Goal: Task Accomplishment & Management: Manage account settings

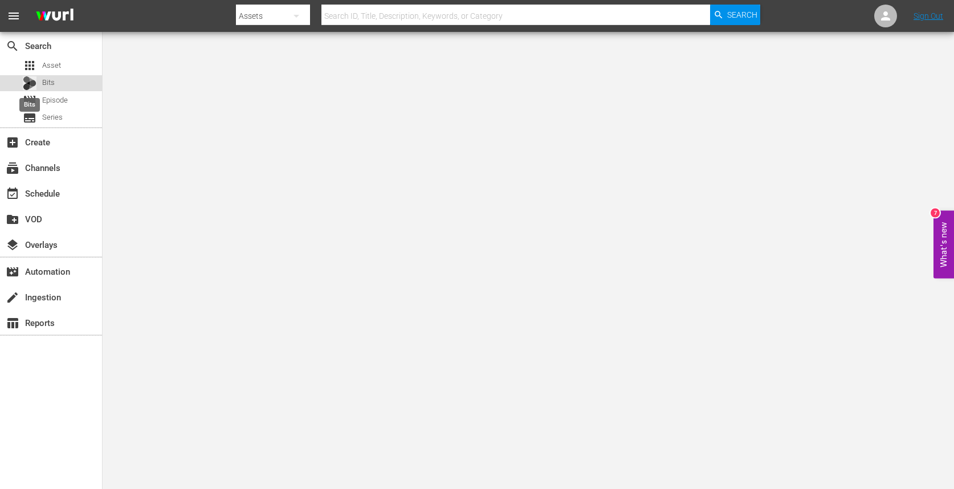
click at [30, 89] on div at bounding box center [30, 83] width 14 height 14
click at [32, 99] on span "movie" at bounding box center [30, 100] width 14 height 14
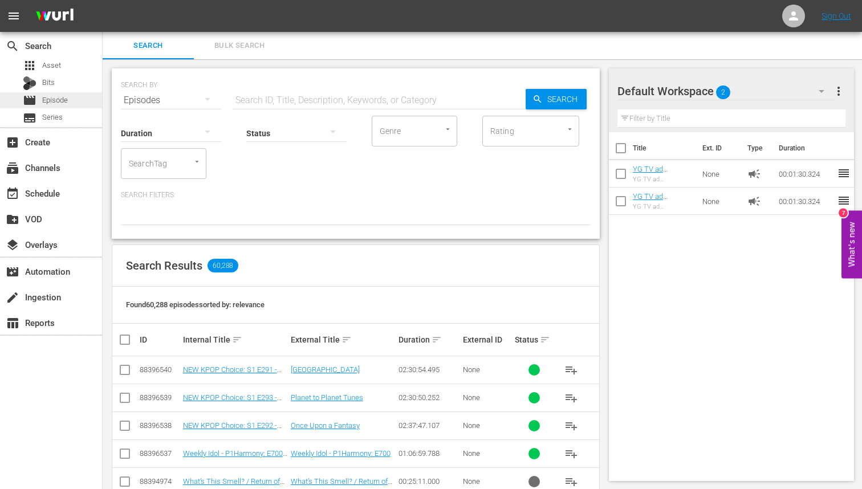
click at [60, 100] on span "Episode" at bounding box center [55, 100] width 26 height 11
click at [79, 190] on div "event_available Schedule" at bounding box center [51, 192] width 102 height 23
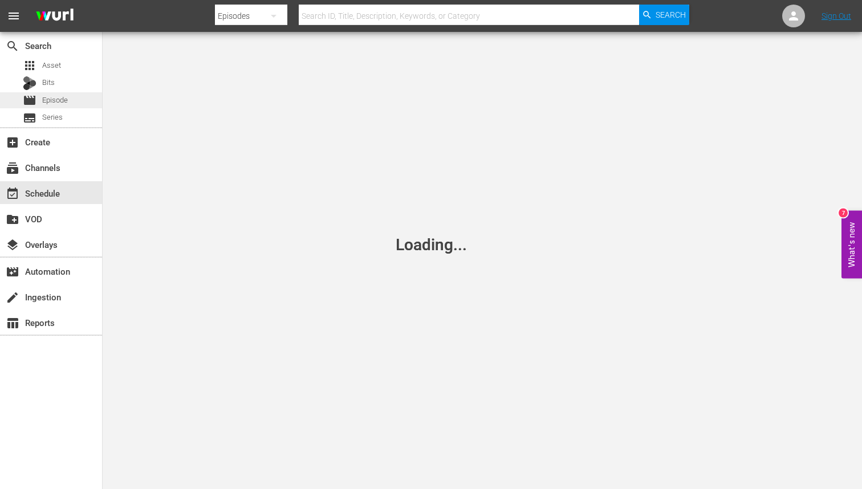
click at [57, 103] on span "Episode" at bounding box center [55, 100] width 26 height 11
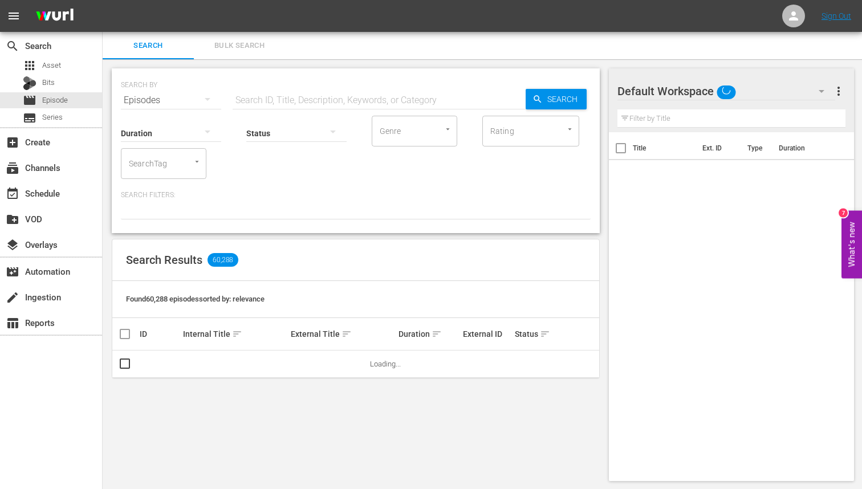
click at [251, 97] on input "text" at bounding box center [379, 100] width 293 height 27
type input "YG TV"
click at [481, 229] on div "SEARCH BY Search By Episodes Search ID, Title, Description, Keywords, or Catego…" at bounding box center [356, 150] width 488 height 165
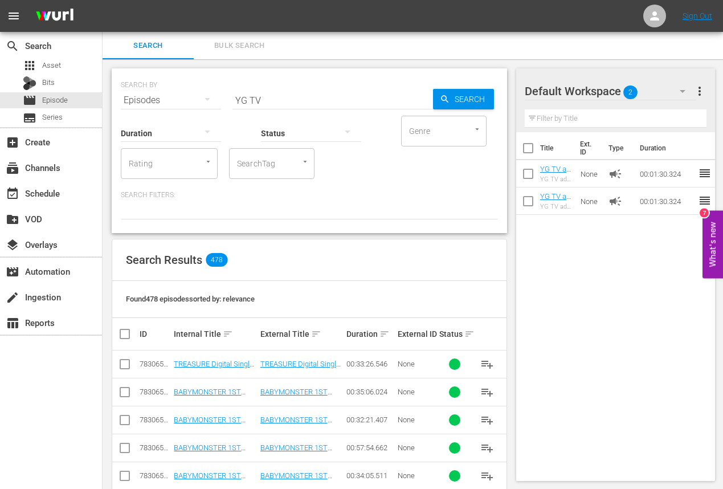
drag, startPoint x: 719, startPoint y: 277, endPoint x: 748, endPoint y: 274, distance: 28.7
click at [723, 274] on html "menu Sign Out search Search apps Asset Bits movie Episode subtitles Series add_…" at bounding box center [361, 244] width 723 height 489
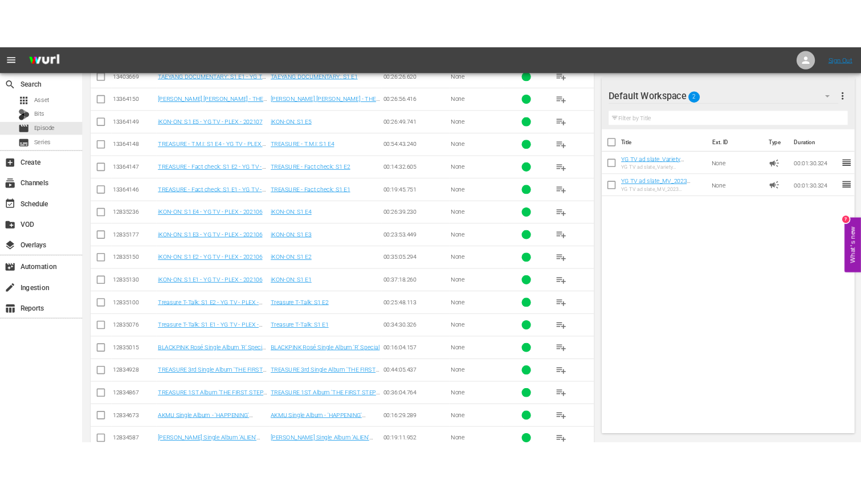
scroll to position [11501, 0]
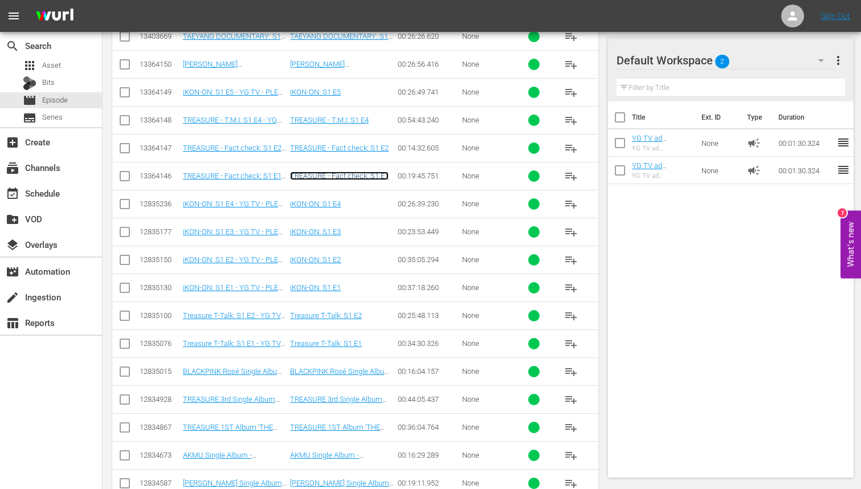
click at [351, 176] on link "TREASURE - Fact check: S1 E1" at bounding box center [339, 176] width 99 height 9
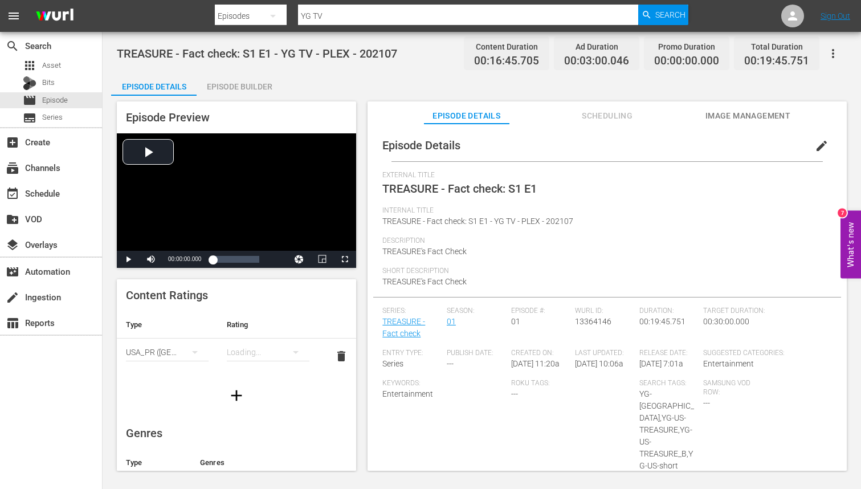
scroll to position [33, 0]
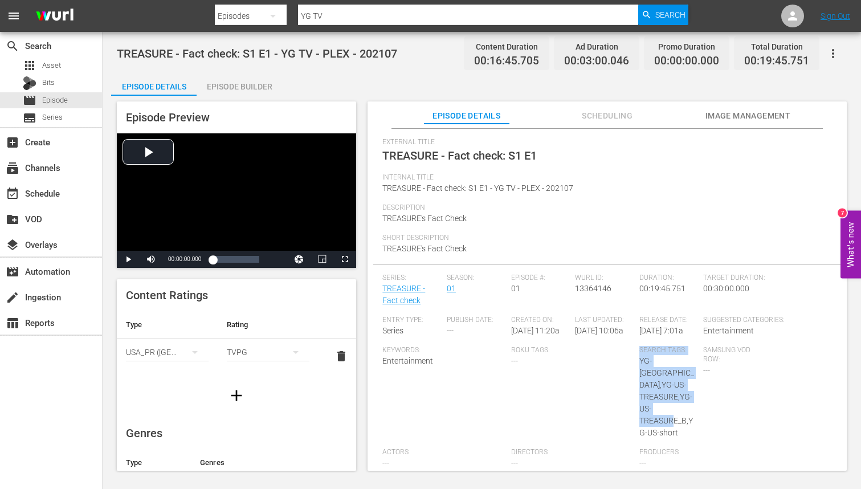
drag, startPoint x: 678, startPoint y: 421, endPoint x: 634, endPoint y: 370, distance: 67.9
click at [634, 370] on div "Series: TREASURE - Fact check Season: 01 Episode #: 01 Wurl ID: 13364146 Durati…" at bounding box center [608, 376] width 450 height 205
click at [640, 384] on span "YG-US,YG-US-TREASURE,YG-US-TREASURE_B,YG-US-short" at bounding box center [667, 396] width 55 height 81
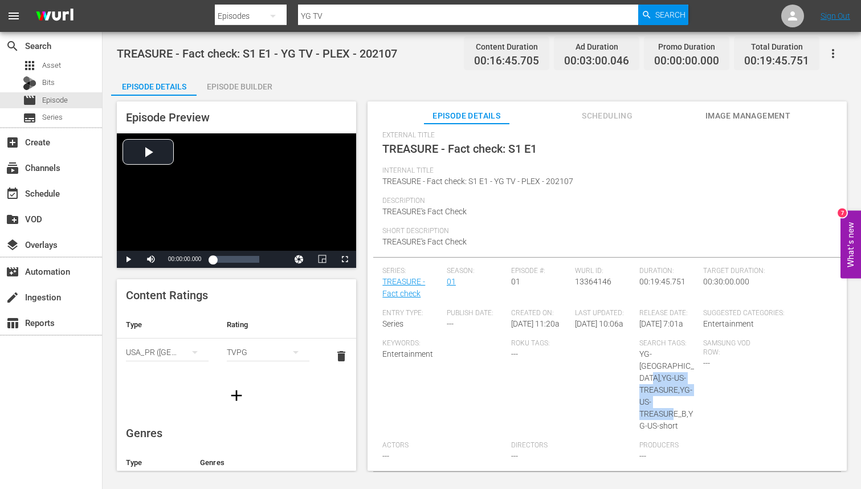
drag, startPoint x: 665, startPoint y: 383, endPoint x: 680, endPoint y: 425, distance: 44.7
click at [680, 425] on div "Search Tags: YG-US,YG-US-TREASURE,YG-US-TREASURE_B,YG-US-short" at bounding box center [672, 390] width 64 height 102
click at [707, 417] on div "Samsung VOD Row: ---" at bounding box center [735, 390] width 64 height 102
drag, startPoint x: 686, startPoint y: 418, endPoint x: 631, endPoint y: 398, distance: 59.0
click at [631, 398] on div "Series: TREASURE - Fact check Season: 01 Episode #: 01 Wurl ID: 13364146 Durati…" at bounding box center [608, 369] width 450 height 205
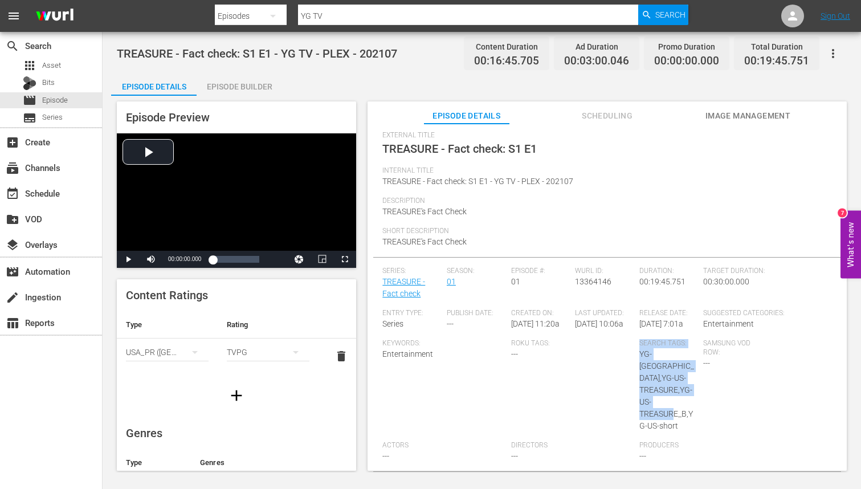
click at [630, 397] on div "Roku Tags: ---" at bounding box center [575, 390] width 128 height 102
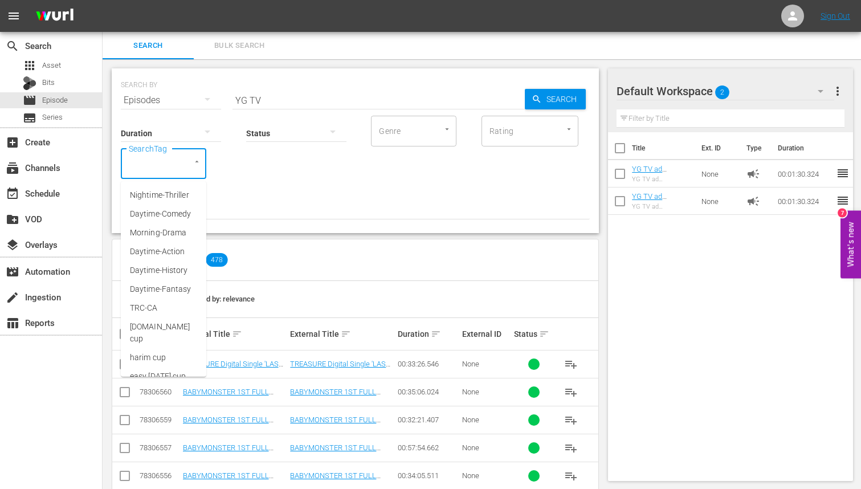
click at [164, 167] on input "SearchTag" at bounding box center [147, 163] width 43 height 21
type input "YG"
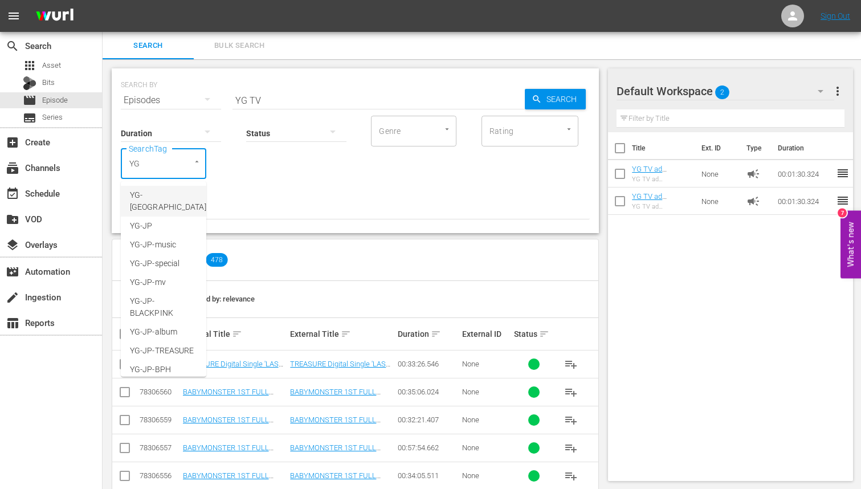
click at [149, 202] on li "YG-[GEOGRAPHIC_DATA]" at bounding box center [164, 201] width 86 height 31
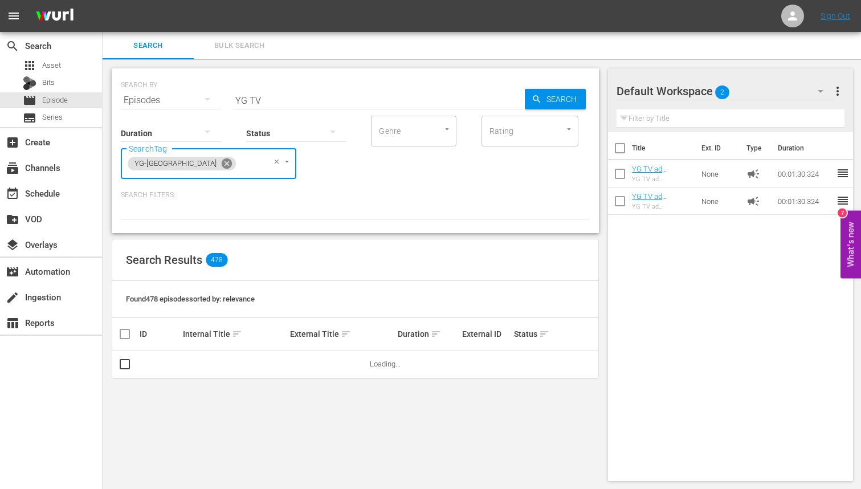
click at [221, 164] on icon at bounding box center [226, 163] width 10 height 10
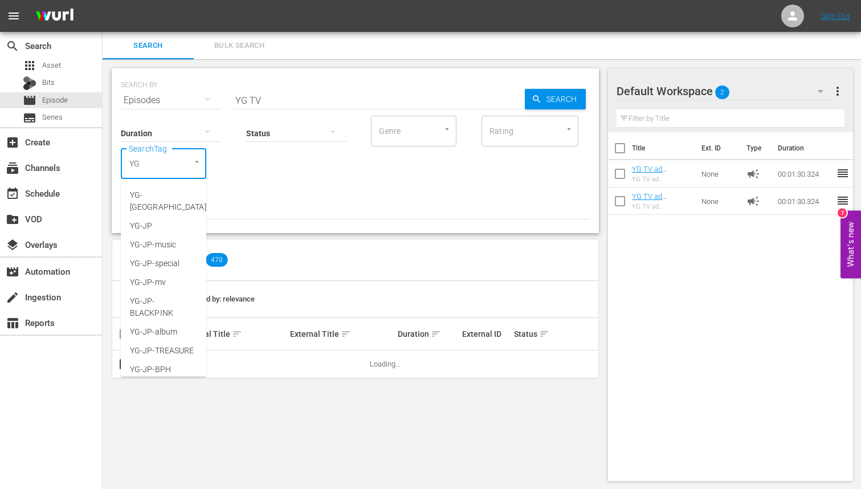
type input "YG-"
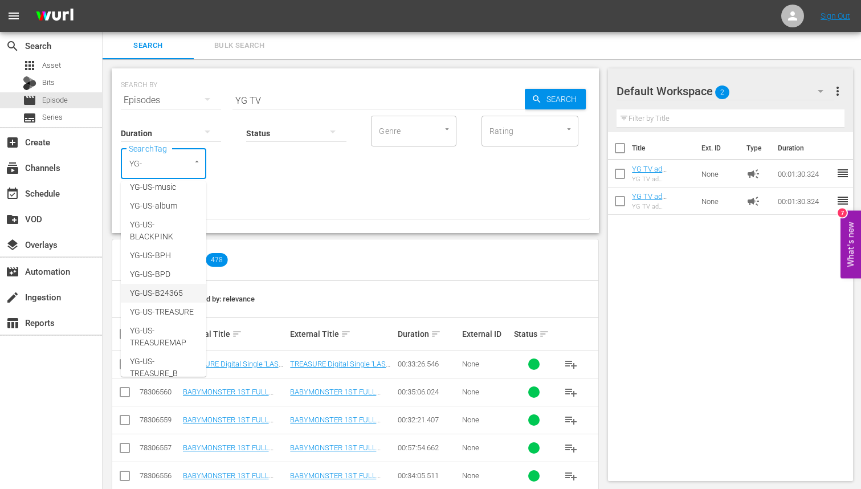
scroll to position [381, 0]
click at [175, 288] on span "YG-US-TREASUREMAP" at bounding box center [163, 300] width 67 height 24
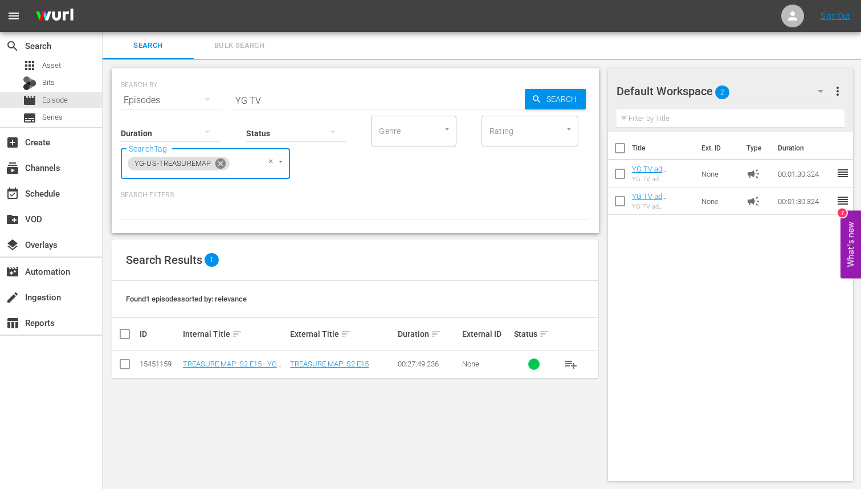
click at [221, 165] on icon at bounding box center [220, 163] width 10 height 10
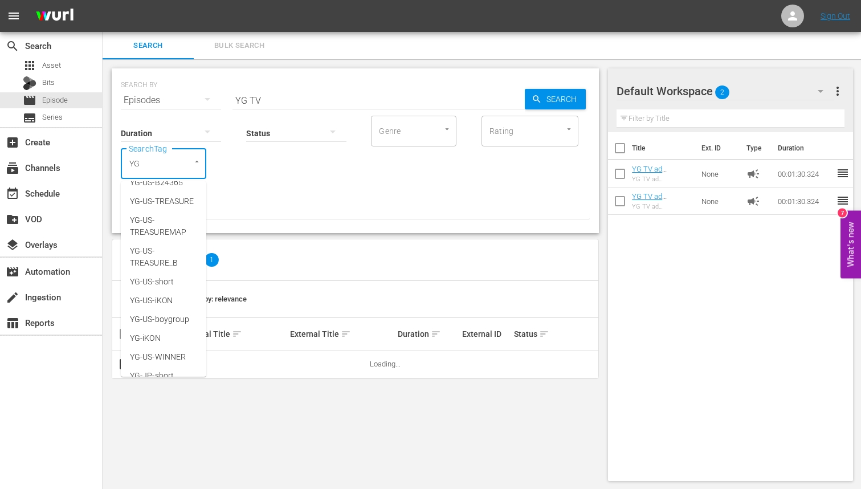
scroll to position [0, 0]
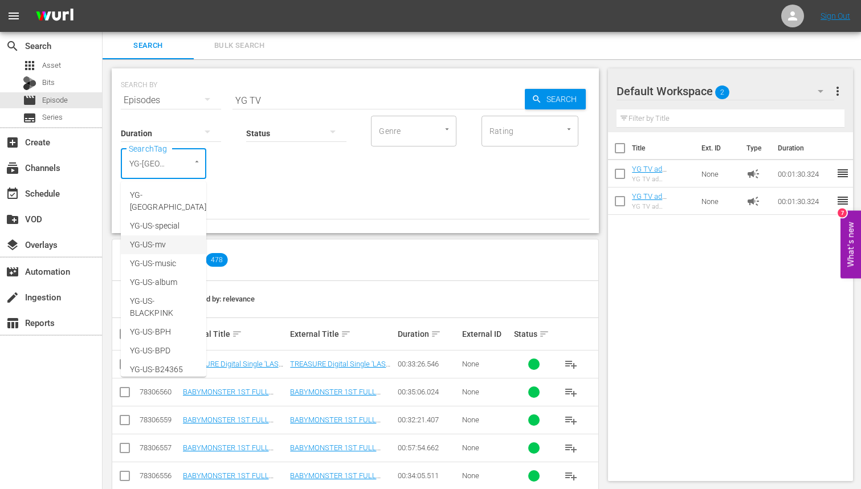
type input "YG-[GEOGRAPHIC_DATA]"
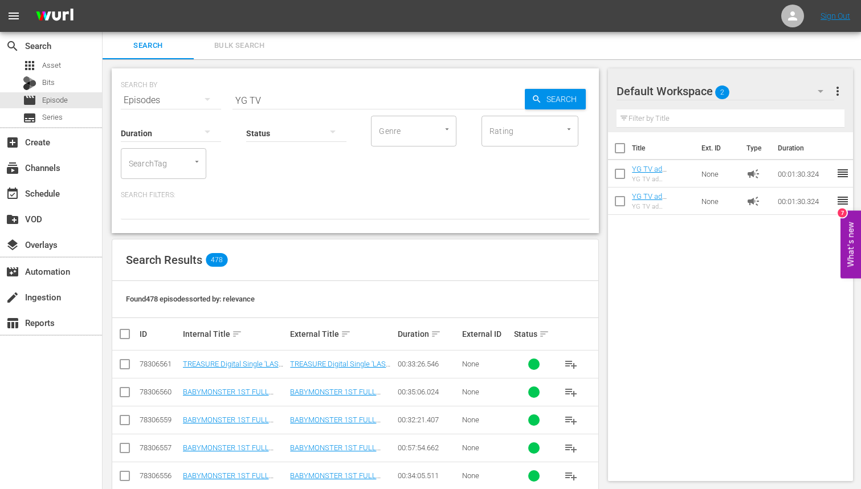
click at [426, 291] on div "Found 478 episodes sorted by: relevance" at bounding box center [355, 299] width 486 height 37
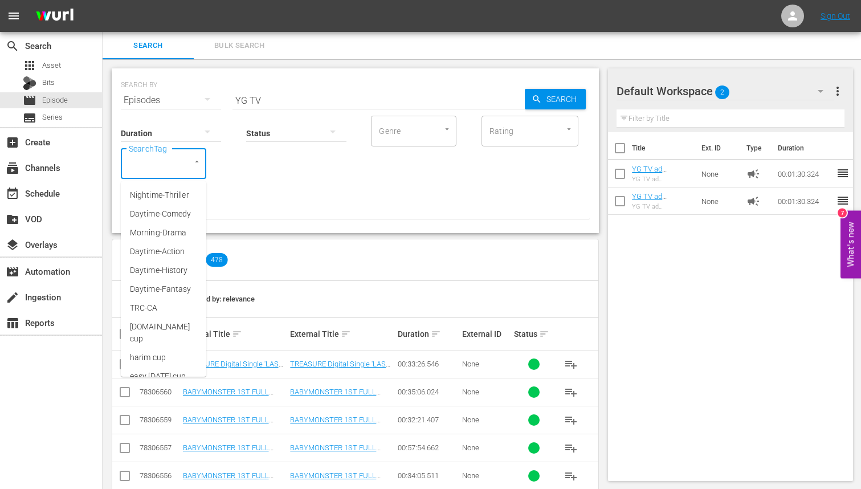
click at [136, 158] on input "SearchTag" at bounding box center [147, 163] width 43 height 21
type input "yg"
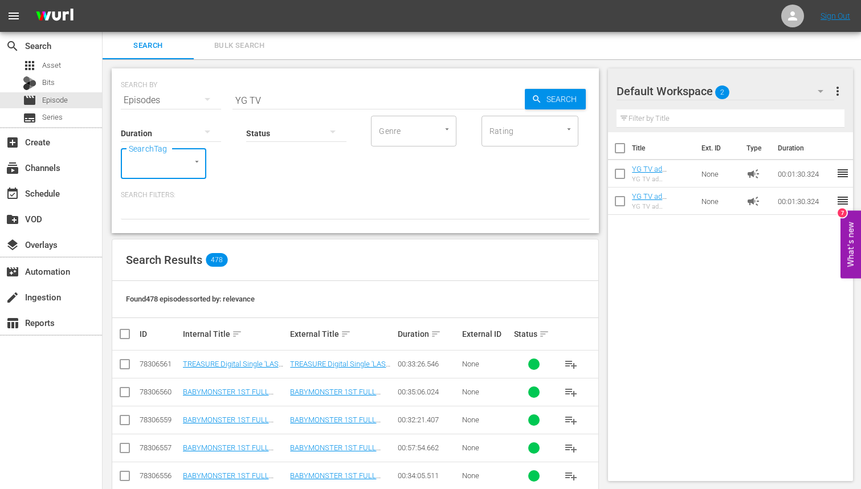
click at [170, 164] on div "SearchTag" at bounding box center [164, 163] width 86 height 31
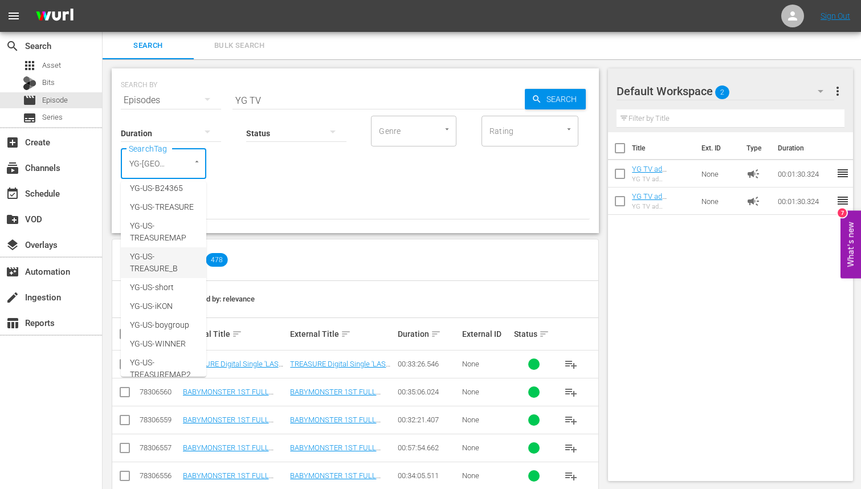
scroll to position [0, 0]
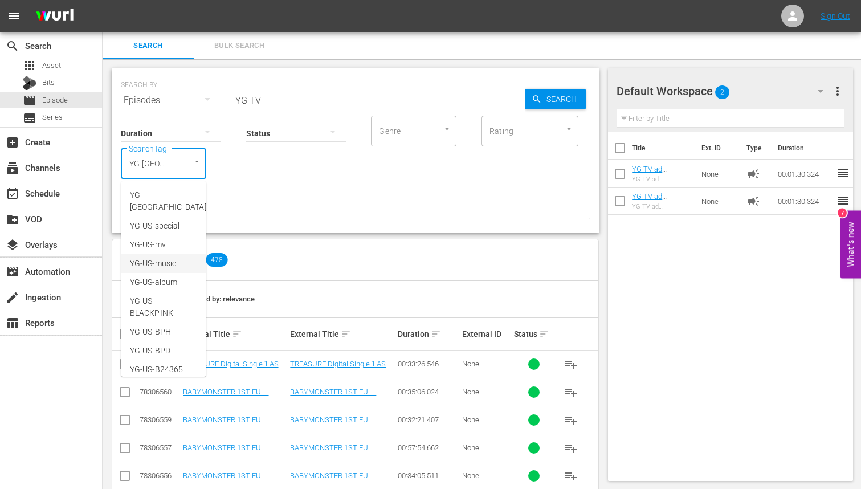
type input "YG-[GEOGRAPHIC_DATA]"
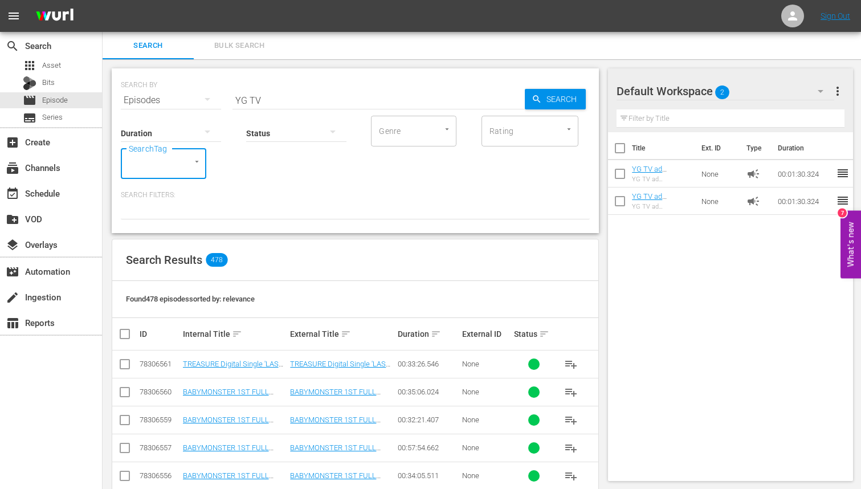
click at [176, 185] on div "Duration Status Genre Genre Rating Rating SearchTag SearchTag Search Filters:" at bounding box center [355, 166] width 469 height 105
click at [197, 169] on div "SearchTag" at bounding box center [164, 163] width 86 height 31
click at [207, 168] on div "Duration Status Genre Genre Rating Rating SearchTag SearchTag" at bounding box center [355, 146] width 469 height 65
click at [202, 166] on div "SearchTag" at bounding box center [164, 163] width 86 height 31
click at [201, 164] on icon "Open" at bounding box center [197, 161] width 9 height 9
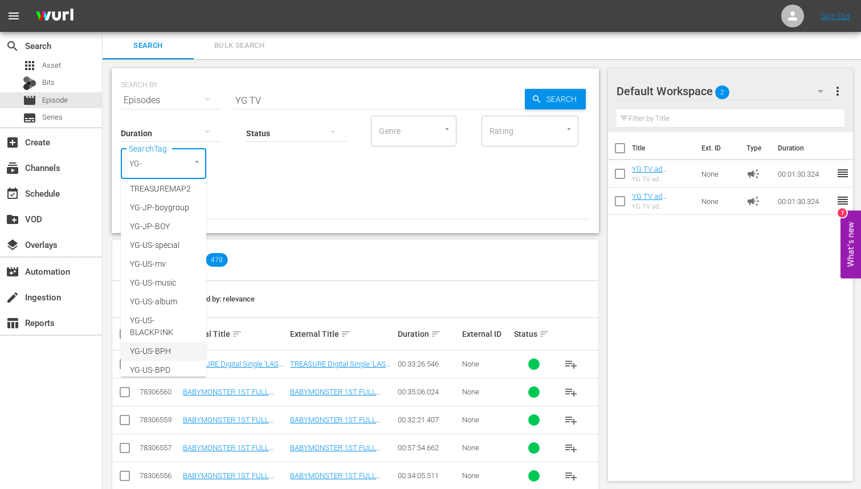
scroll to position [261, 0]
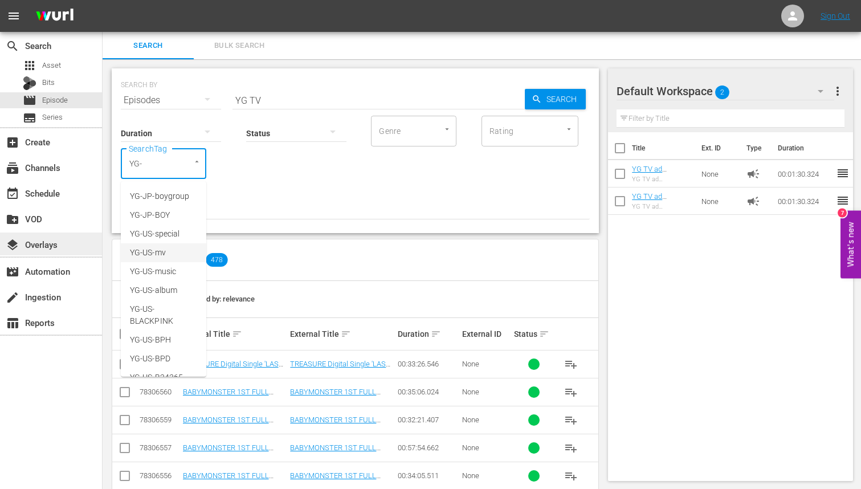
type input "YG-"
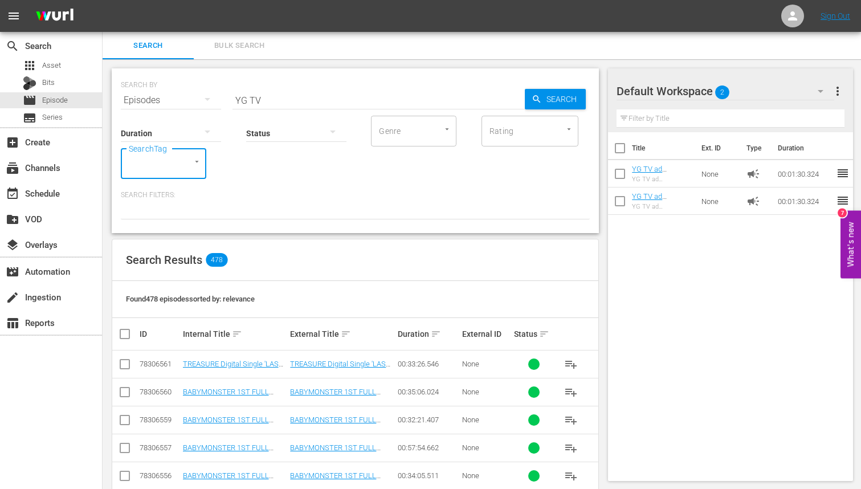
click at [153, 162] on input "SearchTag" at bounding box center [147, 163] width 43 height 21
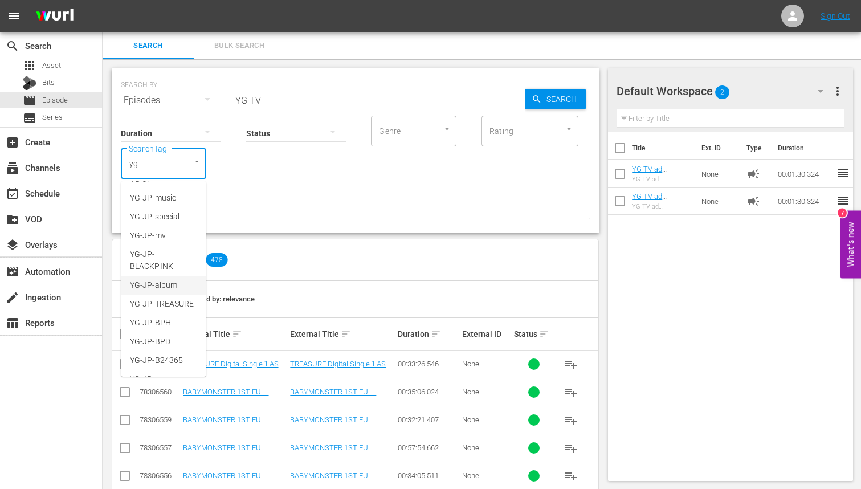
scroll to position [0, 0]
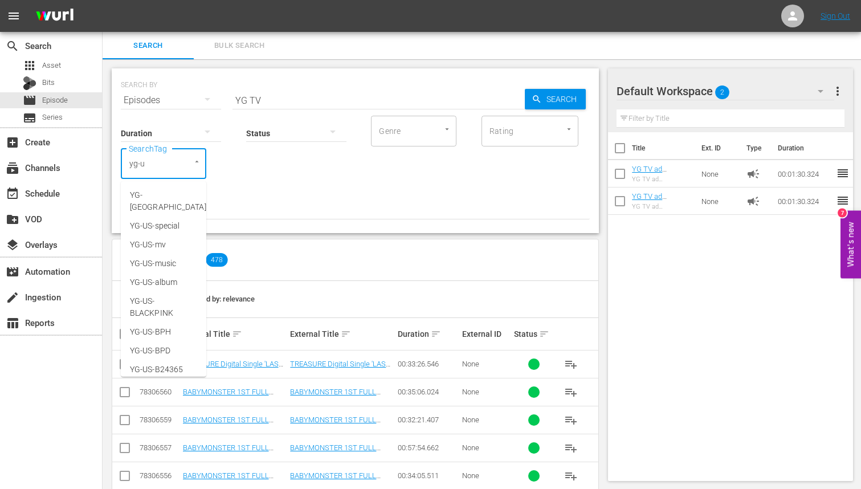
type input "yg-us"
click at [170, 254] on span "YG-US-album" at bounding box center [153, 260] width 47 height 12
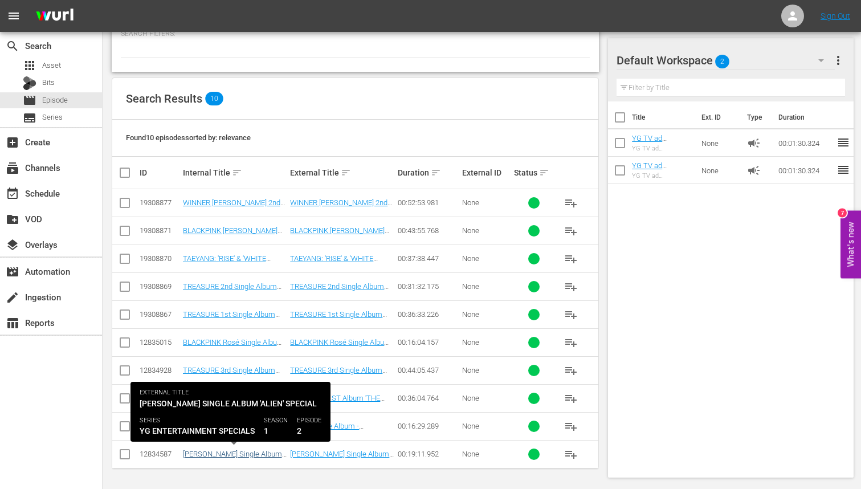
scroll to position [0, 0]
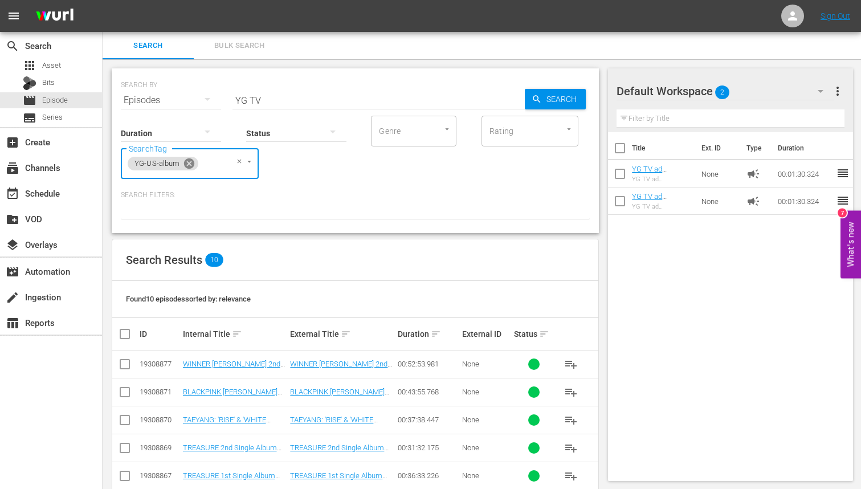
click at [188, 163] on icon at bounding box center [189, 163] width 13 height 13
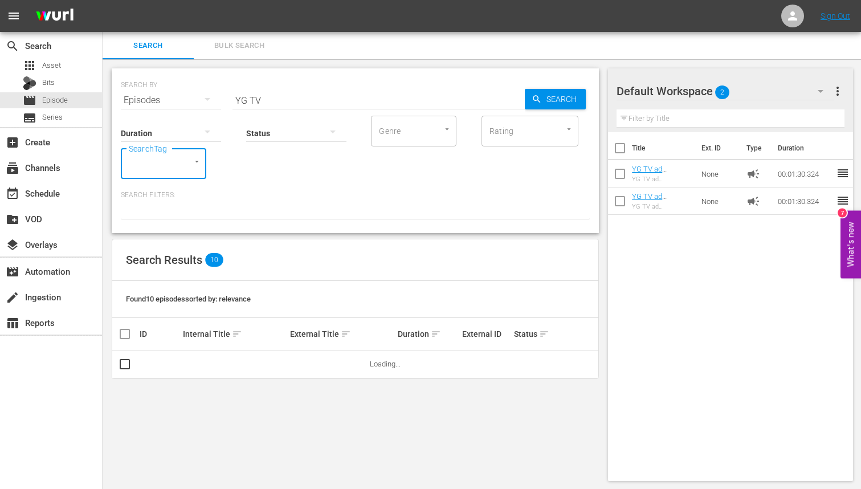
click at [188, 164] on div at bounding box center [191, 162] width 21 height 12
click at [174, 165] on div "SearchTag" at bounding box center [164, 163] width 86 height 31
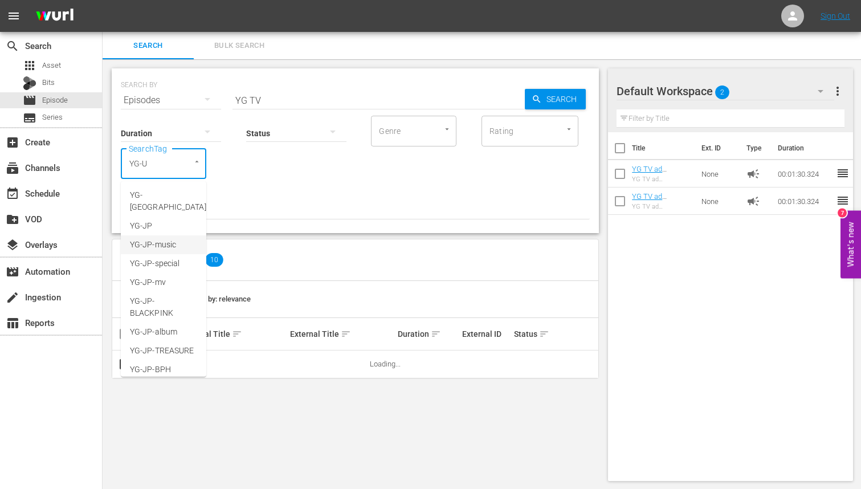
type input "YG-[GEOGRAPHIC_DATA]"
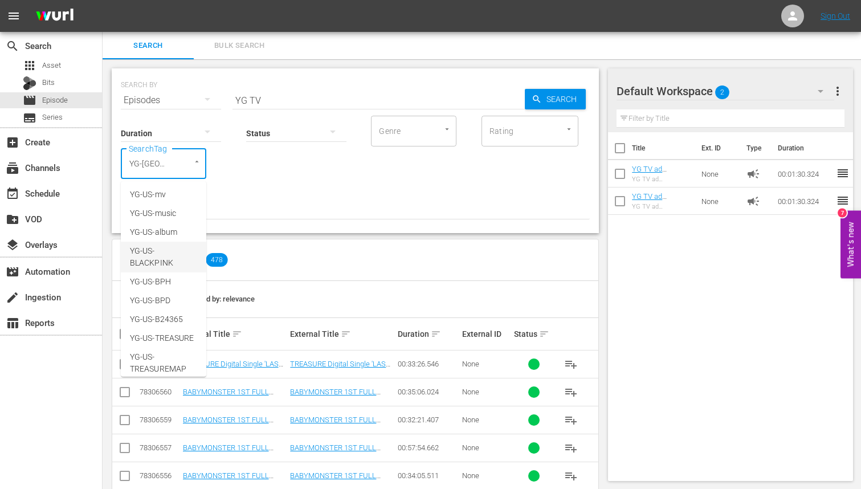
scroll to position [36, 0]
click at [159, 222] on span "YG-US-music" at bounding box center [153, 228] width 46 height 12
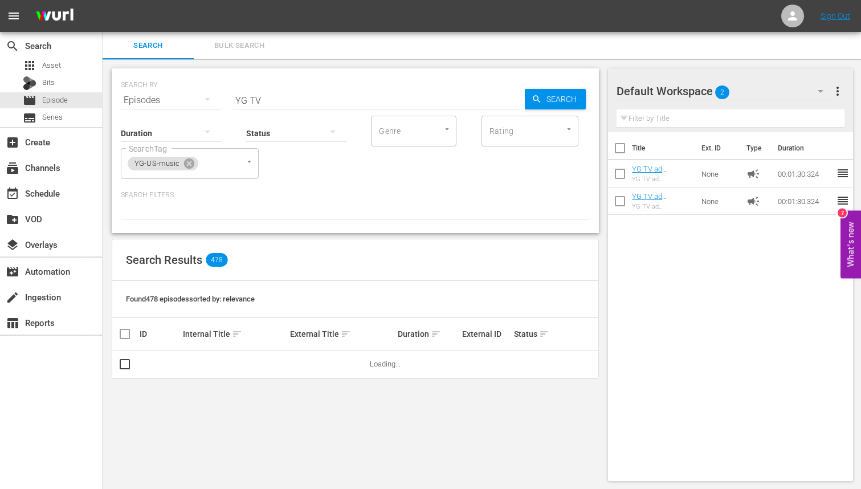
click at [390, 211] on div at bounding box center [355, 209] width 469 height 19
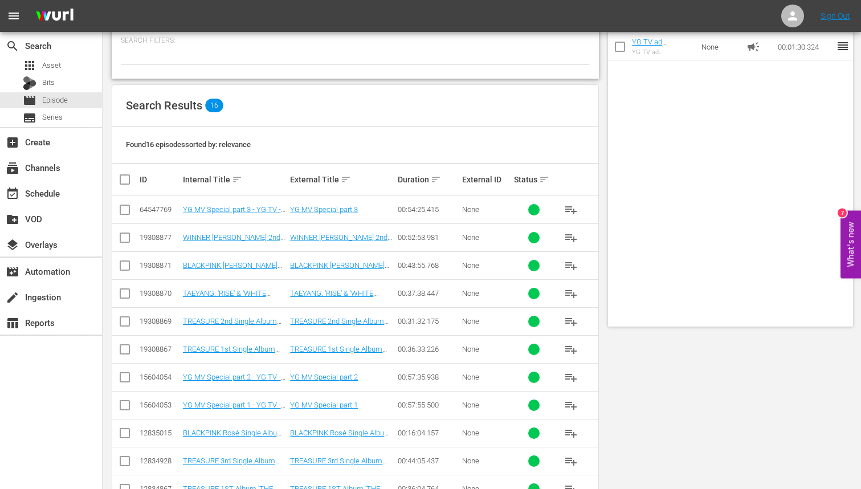
scroll to position [0, 0]
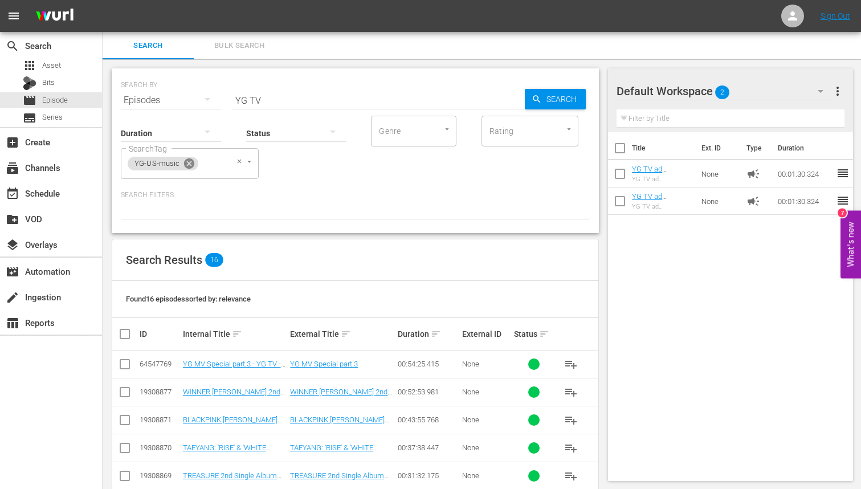
click at [193, 162] on icon at bounding box center [189, 163] width 10 height 10
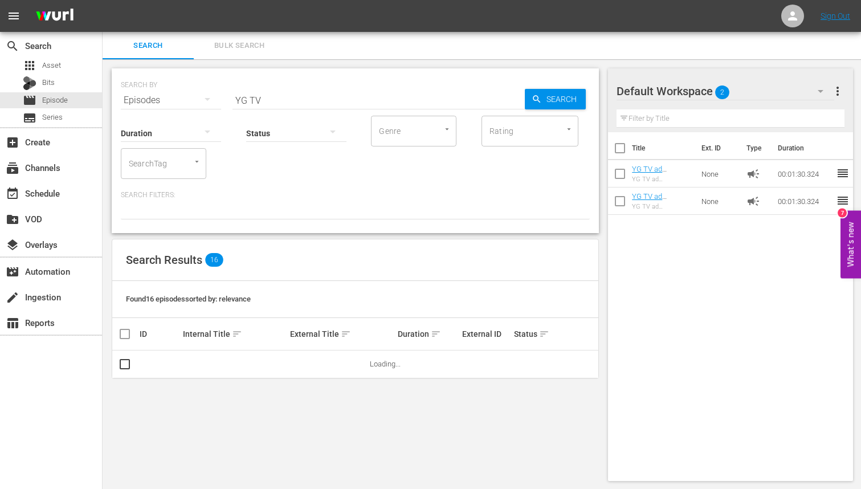
click at [153, 166] on input "SearchTag" at bounding box center [147, 163] width 43 height 21
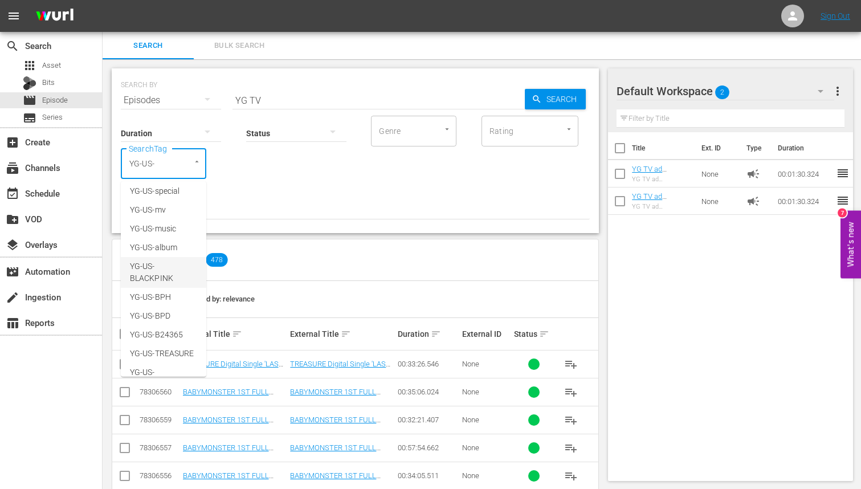
scroll to position [5, 0]
type input "YG-US-"
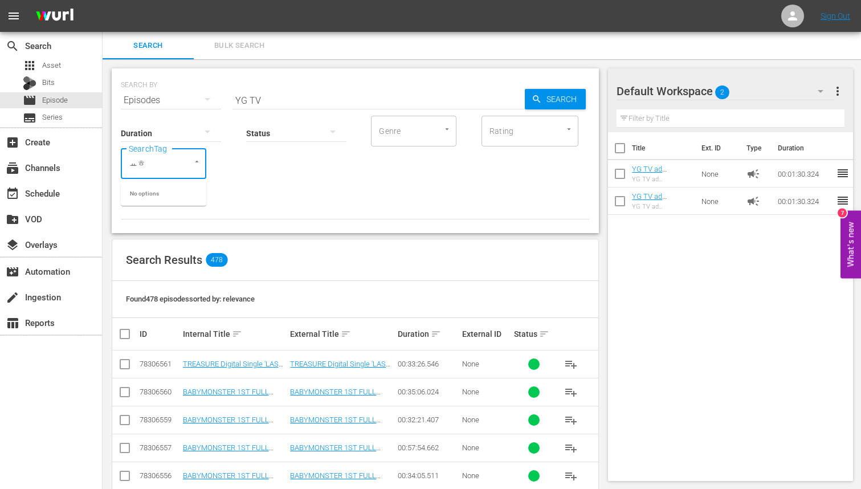
type input "ㅛ"
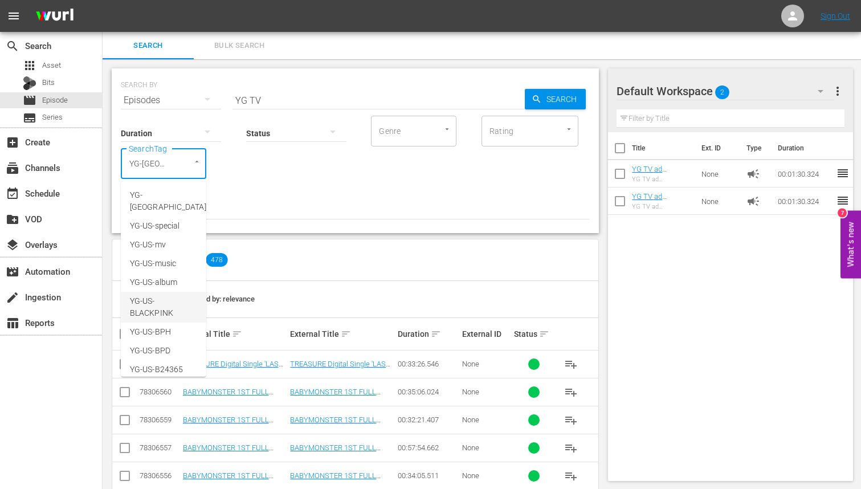
scroll to position [181, 0]
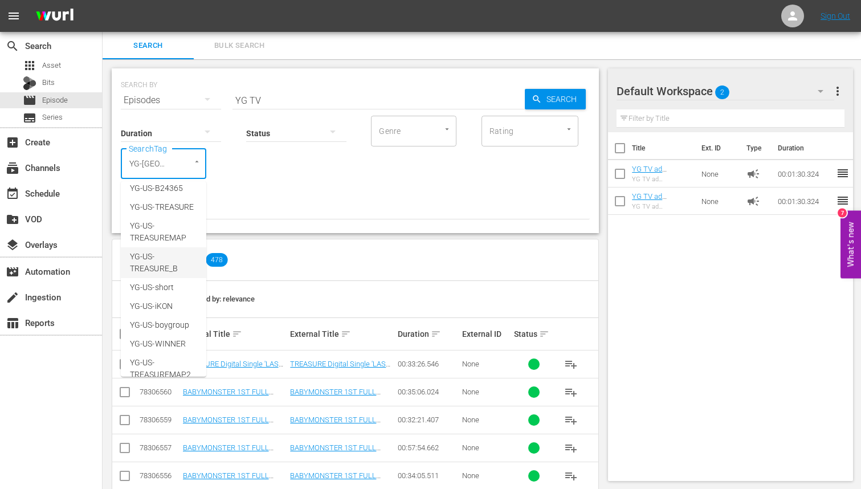
type input "YG-[GEOGRAPHIC_DATA]"
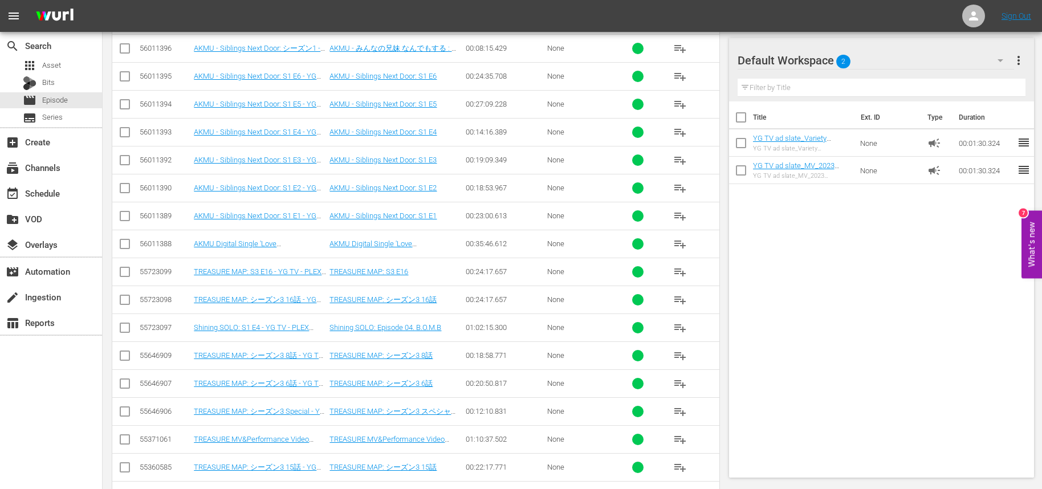
scroll to position [2670, 0]
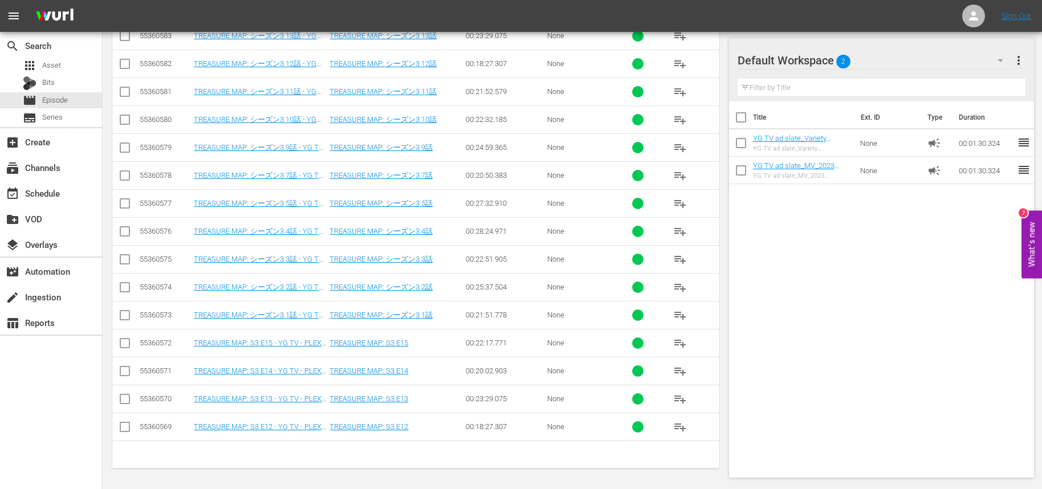
click at [863, 62] on div "Default Workspace 2" at bounding box center [876, 60] width 277 height 32
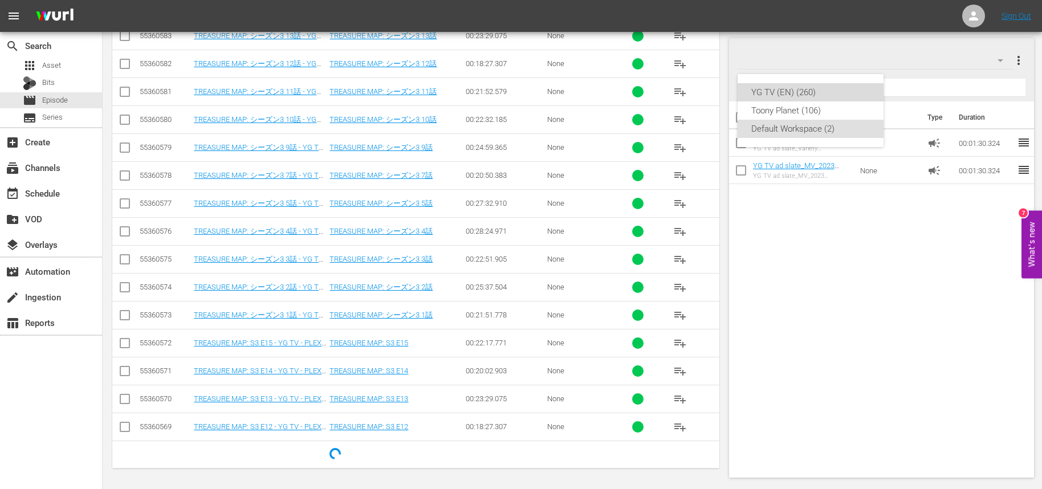
click at [817, 97] on div "YG TV (EN) (260)" at bounding box center [810, 92] width 119 height 18
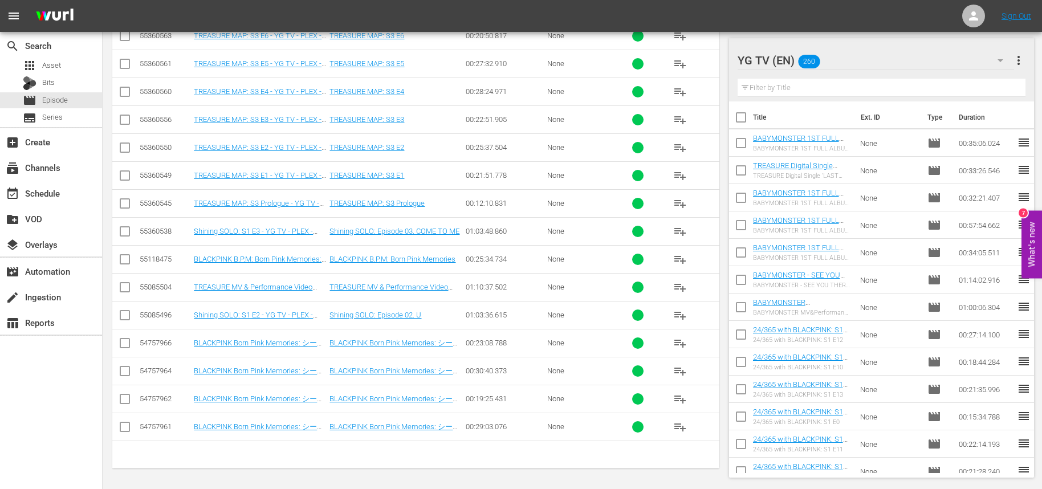
scroll to position [3788, 0]
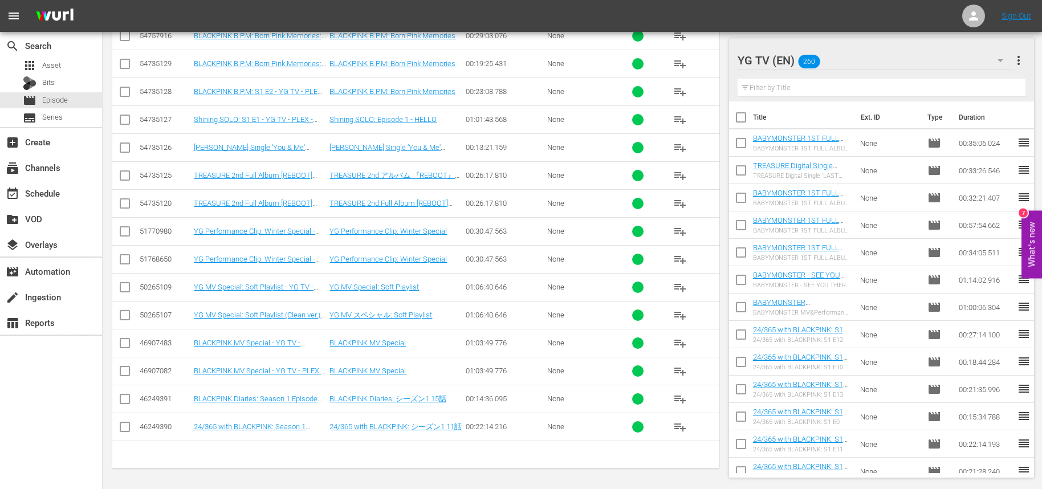
click at [774, 144] on div "BABYMONSTER 1ST FULL ALBUM [DRIP] 'Love in My Heart' Special - YG TV - PLEX - 2…" at bounding box center [802, 143] width 99 height 18
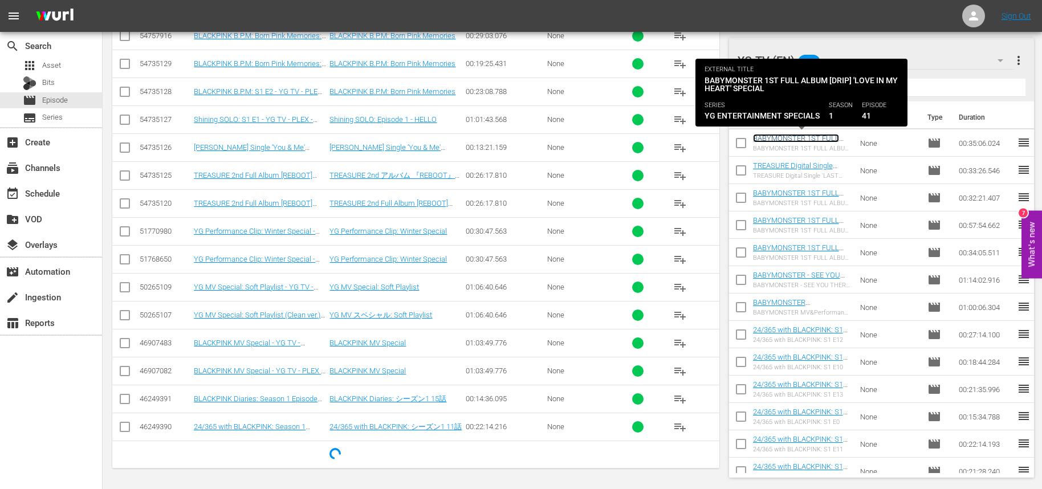
click at [780, 140] on link "BABYMONSTER 1ST FULL ALBUM [DRIP] 'Love in My Heart' Special - YG TV - PLEX - 2…" at bounding box center [801, 151] width 97 height 34
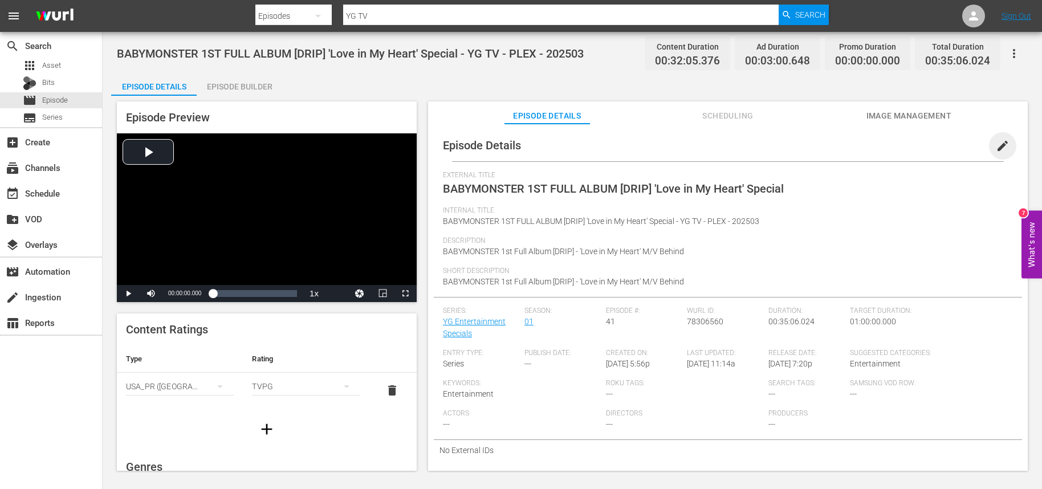
click at [954, 146] on span "edit" at bounding box center [1003, 146] width 14 height 14
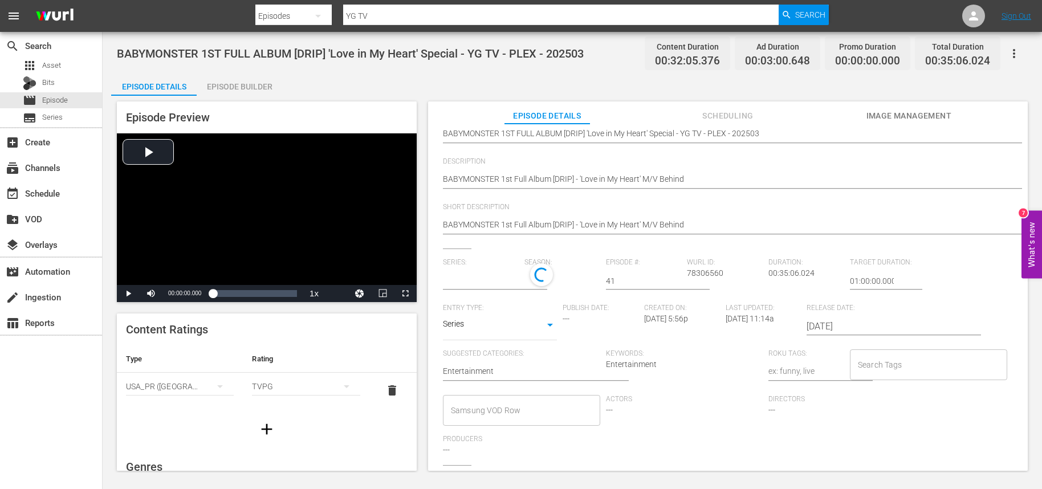
scroll to position [88, 0]
type input "YG Entertainment Specials"
click at [900, 361] on input "Search Tags" at bounding box center [920, 362] width 130 height 21
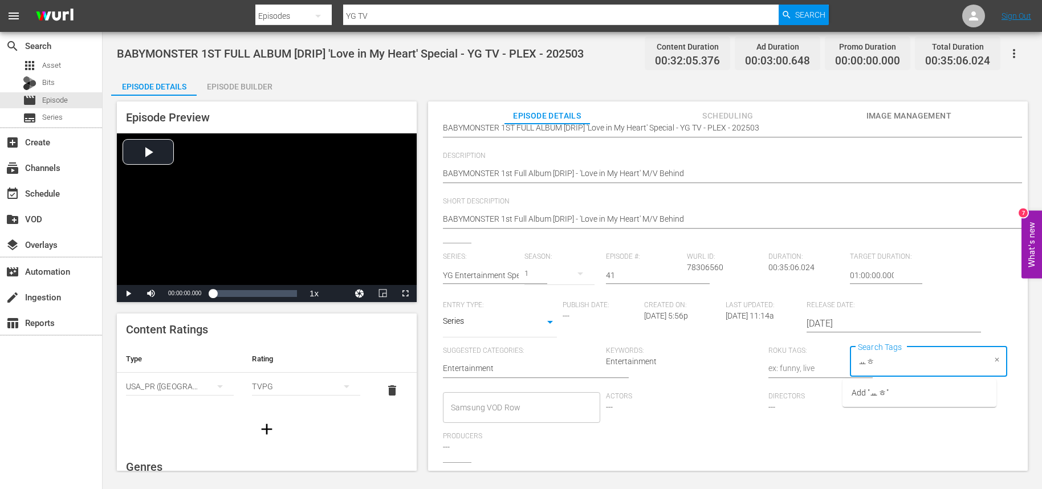
type input "ㅛ"
type input "YG-[GEOGRAPHIC_DATA]"
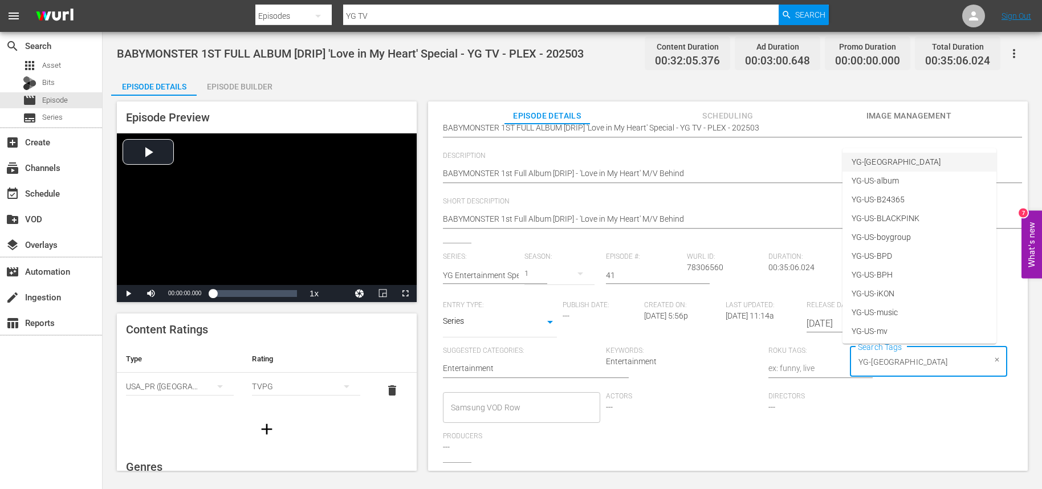
click at [894, 153] on li "YG-[GEOGRAPHIC_DATA]" at bounding box center [920, 162] width 154 height 19
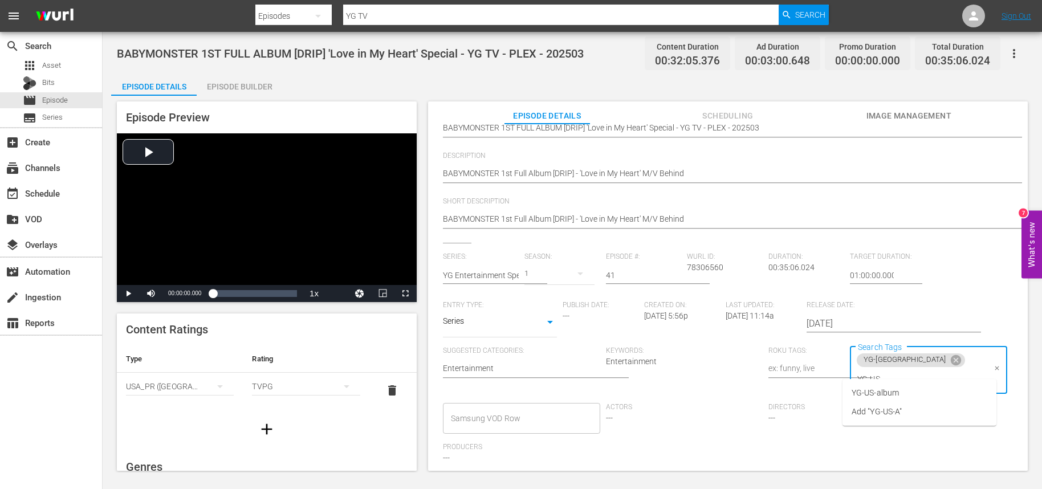
type input "YG-US-a"
click at [882, 392] on span "YG-US-album" at bounding box center [874, 393] width 47 height 12
type input "YG-US-mu"
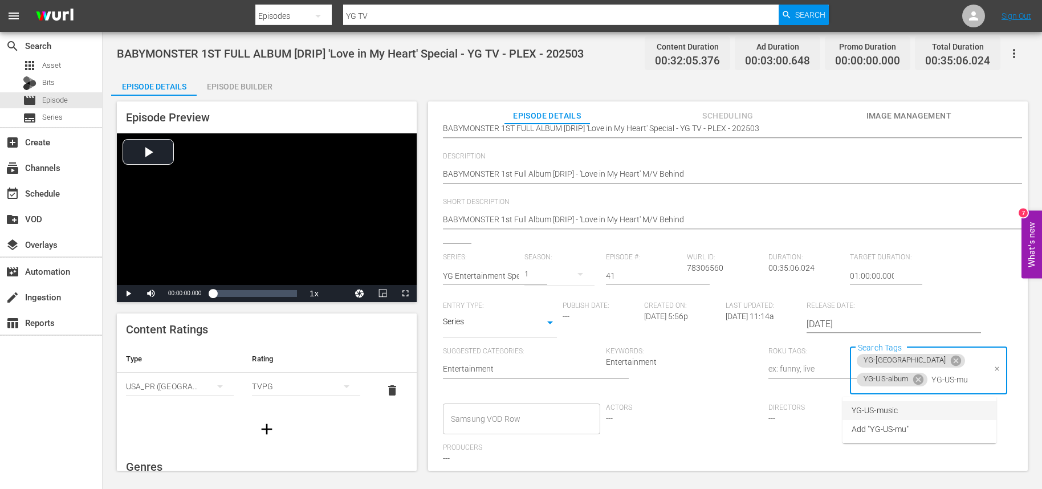
click at [898, 412] on span "YG-US-music" at bounding box center [875, 411] width 46 height 12
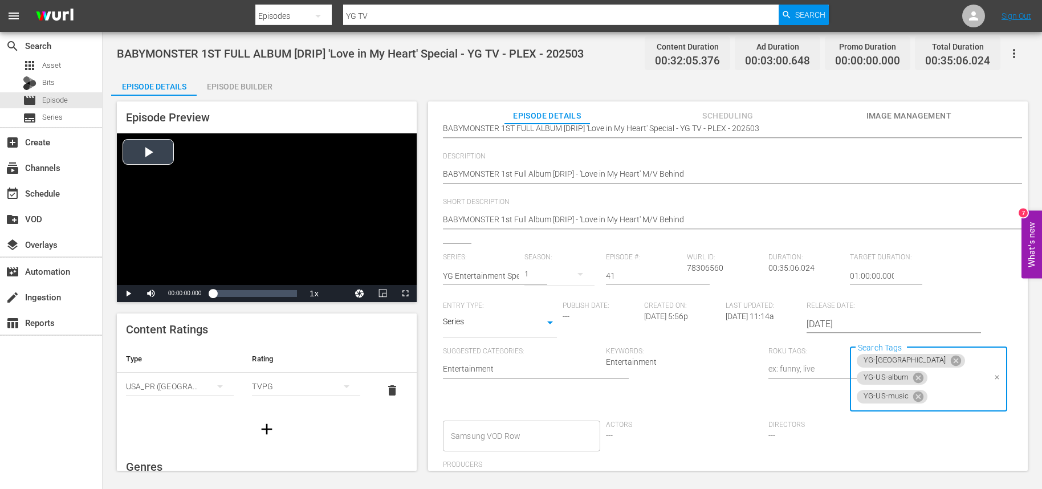
click at [244, 231] on div "Video Player" at bounding box center [267, 209] width 300 height 152
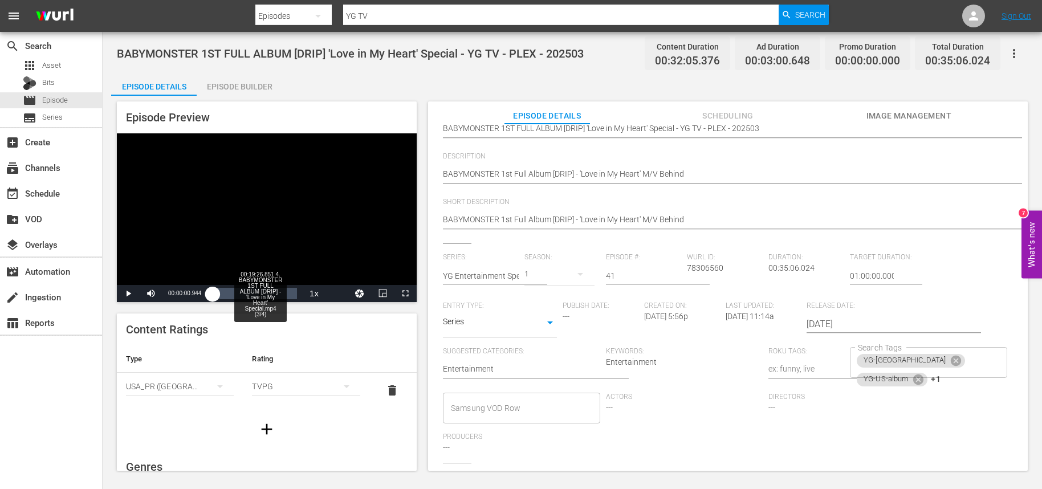
click at [259, 294] on div "00:19:26.851 4. BABYMONSTER 1ST FULL ALBUM [DRIP] - 'Love in My Heart' Special.…" at bounding box center [259, 293] width 1 height 11
click at [889, 375] on div "YG-US YG-US-album +1 Search Tags" at bounding box center [928, 362] width 157 height 31
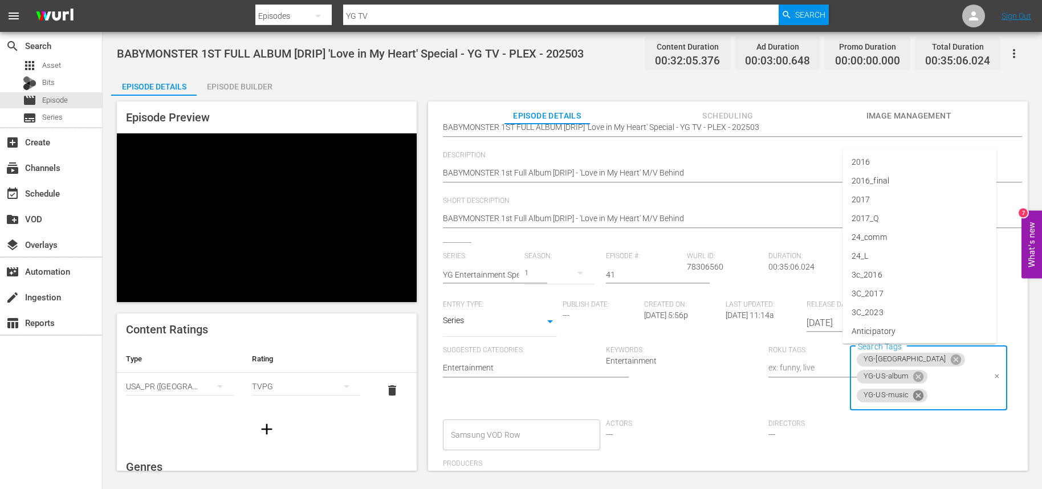
click at [912, 389] on icon at bounding box center [918, 395] width 13 height 13
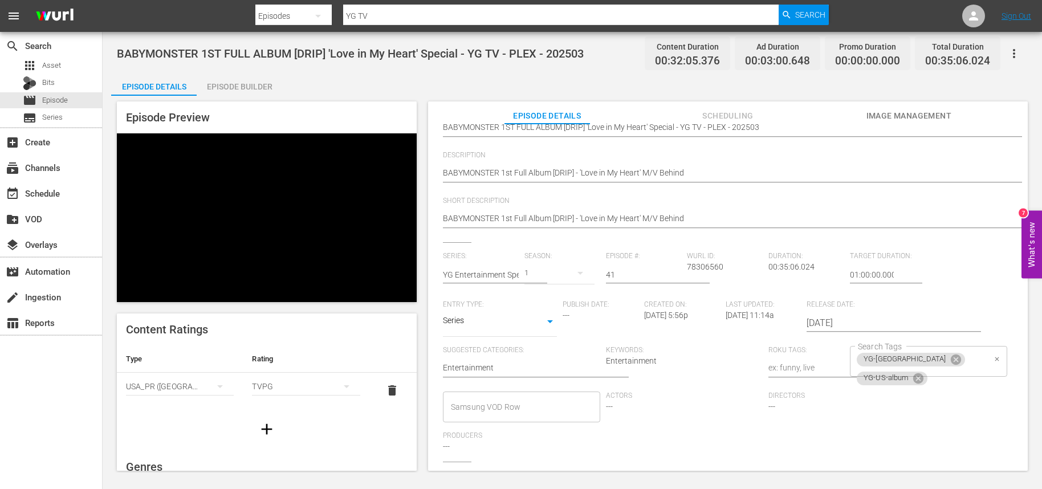
click at [874, 420] on div "Directors ---" at bounding box center [849, 412] width 163 height 40
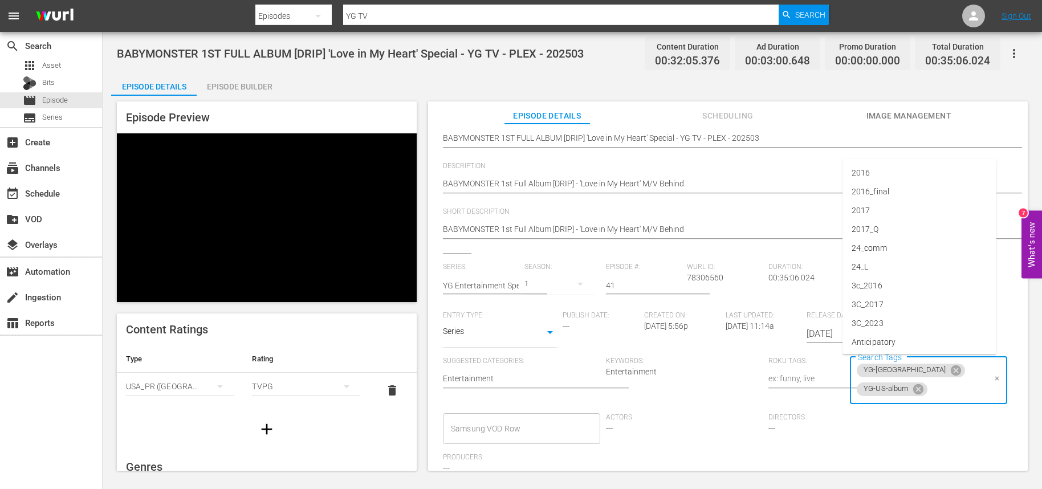
click at [929, 386] on input "Search Tags" at bounding box center [956, 389] width 55 height 21
type input "BABYMONSTER"
click at [886, 428] on li "Add "BABYMONSTER"" at bounding box center [920, 420] width 154 height 19
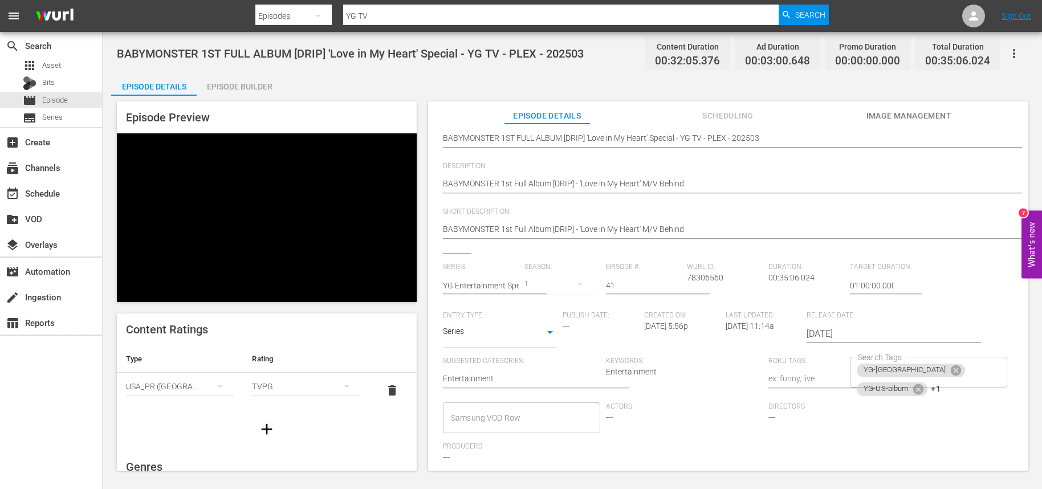
click at [880, 440] on div "Directors ---" at bounding box center [849, 422] width 163 height 40
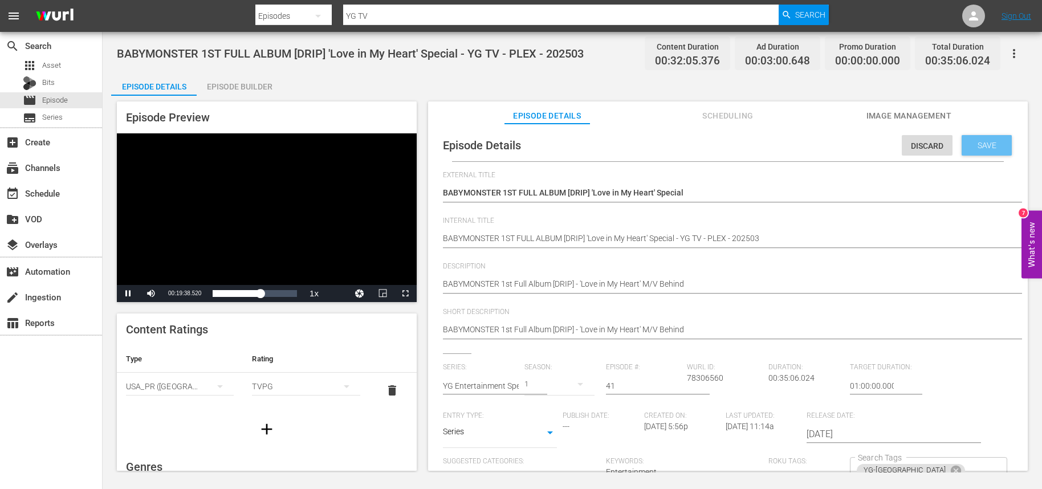
click at [954, 145] on span "Save" at bounding box center [987, 145] width 37 height 9
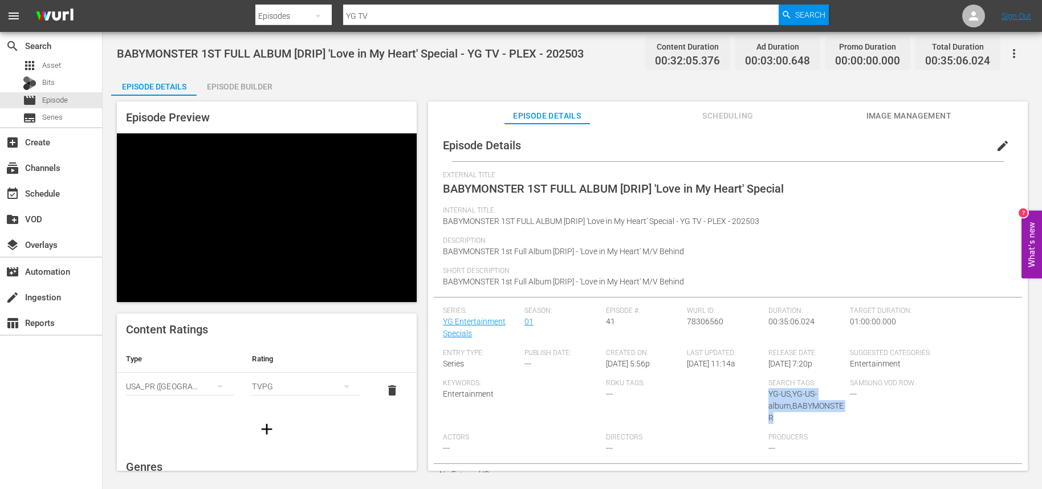
drag, startPoint x: 778, startPoint y: 416, endPoint x: 766, endPoint y: 394, distance: 25.0
click at [768, 394] on div "Search Tags: YG-US,YG-US-album,BABYMONSTER" at bounding box center [809, 406] width 82 height 54
copy span "YG-US,YG-US-album,BABYMONSTER"
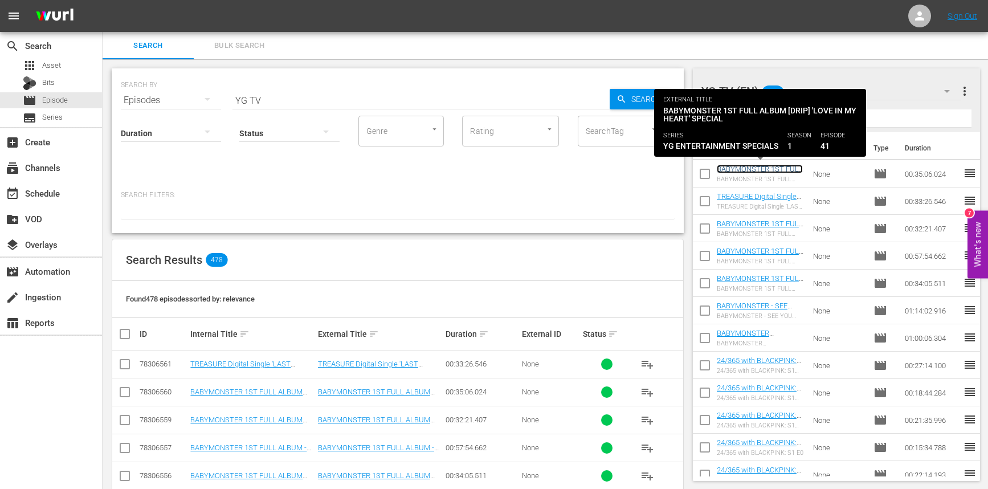
click at [754, 172] on link "BABYMONSTER 1ST FULL ALBUM [DRIP] 'Love in My Heart' Special - YG TV - PLEX - 2…" at bounding box center [760, 182] width 86 height 34
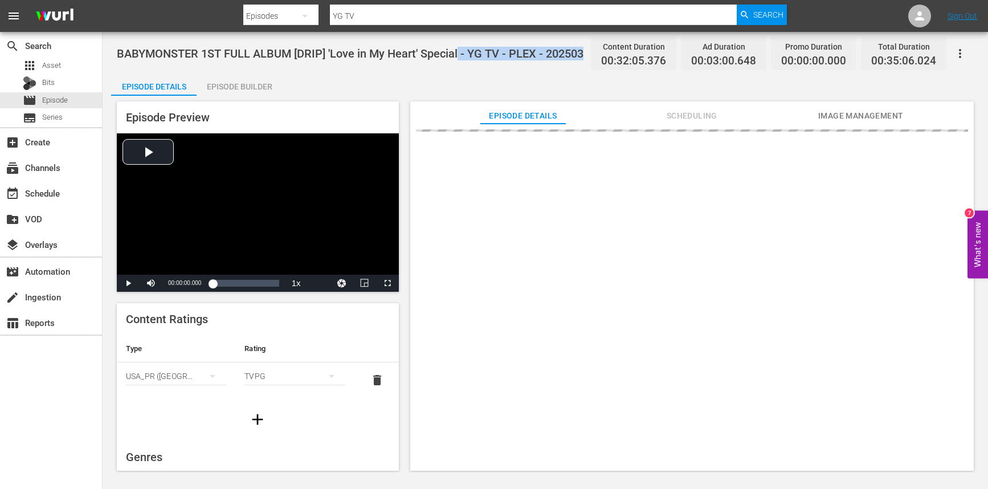
drag, startPoint x: 584, startPoint y: 54, endPoint x: 459, endPoint y: 54, distance: 125.4
click at [459, 54] on span "BABYMONSTER 1ST FULL ALBUM [DRIP] 'Love in My Heart' Special - YG TV - PLEX - 2…" at bounding box center [350, 54] width 467 height 14
copy span "- YG TV - PLEX - 202503"
click at [58, 93] on div "movie Episode" at bounding box center [45, 100] width 45 height 16
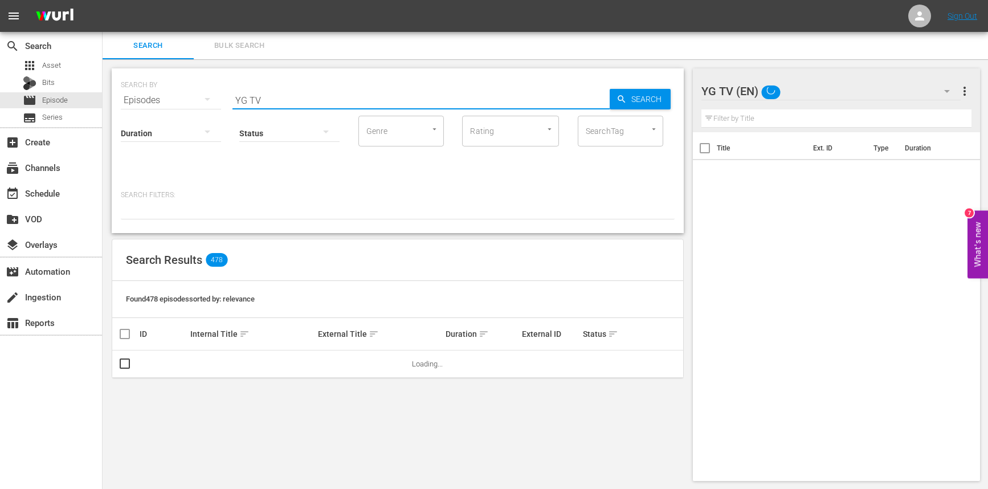
click at [335, 104] on input "YG TV" at bounding box center [421, 100] width 377 height 27
click at [333, 103] on input "YG TV" at bounding box center [421, 100] width 377 height 27
paste input "- YG TV - PLEX - 202503"
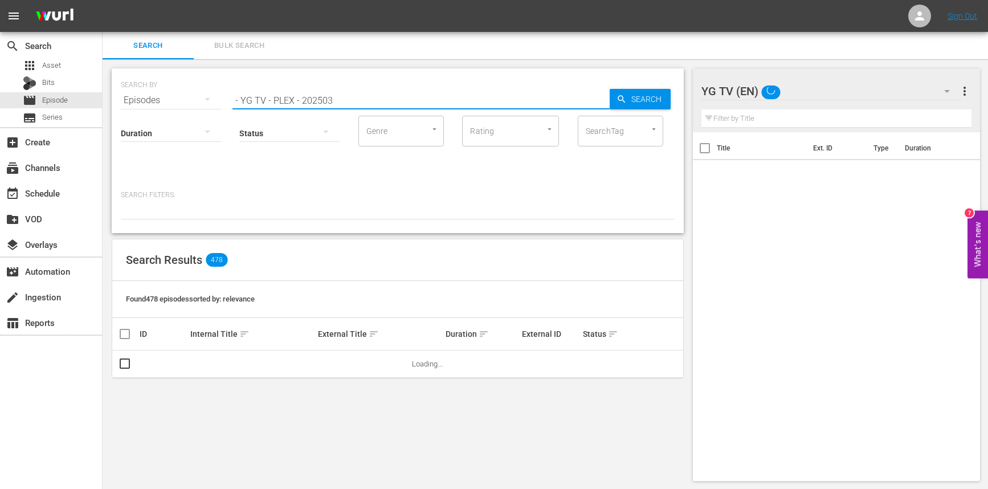
type input "- YG TV - PLEX - 202503"
drag, startPoint x: 361, startPoint y: 103, endPoint x: 208, endPoint y: 97, distance: 154.0
click at [215, 97] on div "SEARCH BY Search By Episodes Search ID, Title, Description, Keywords, or Catego…" at bounding box center [398, 93] width 554 height 41
click at [422, 253] on div "Search Results 0" at bounding box center [397, 260] width 571 height 42
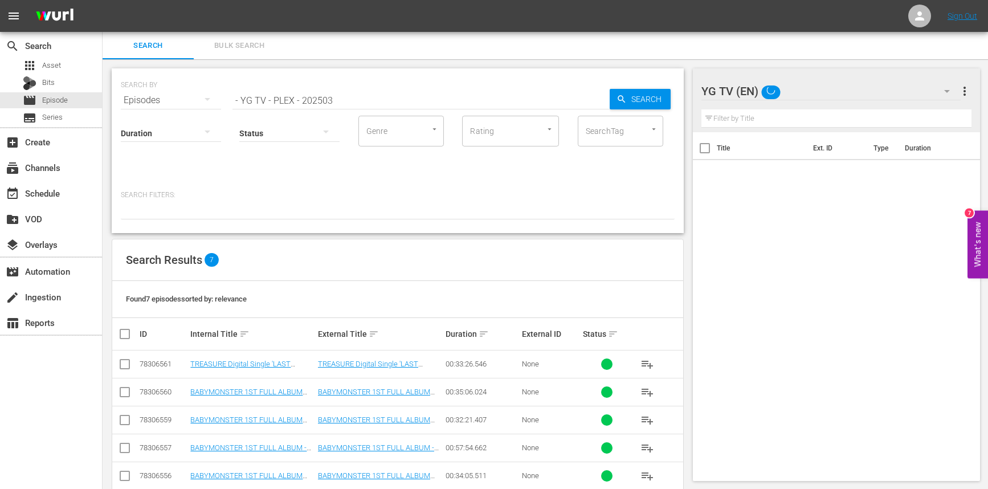
scroll to position [78, 0]
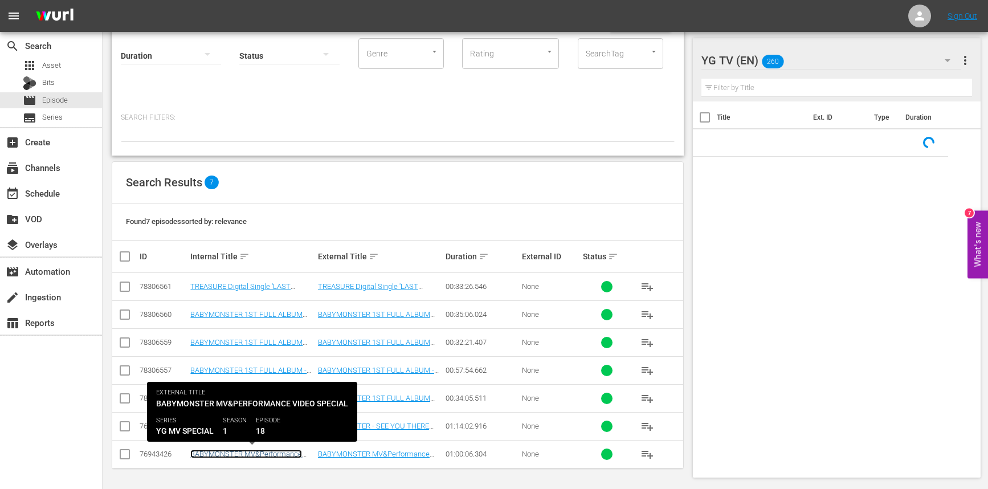
click at [261, 454] on link "BABYMONSTER MV&Performance Video Special (Extra.ver) - YG TV - PLEX - 202503" at bounding box center [246, 463] width 112 height 26
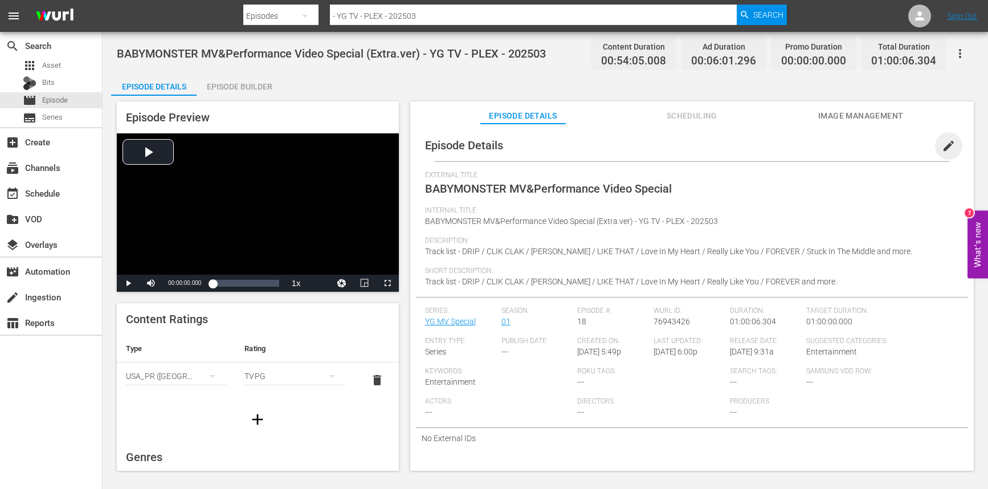
click at [942, 141] on span "edit" at bounding box center [949, 146] width 14 height 14
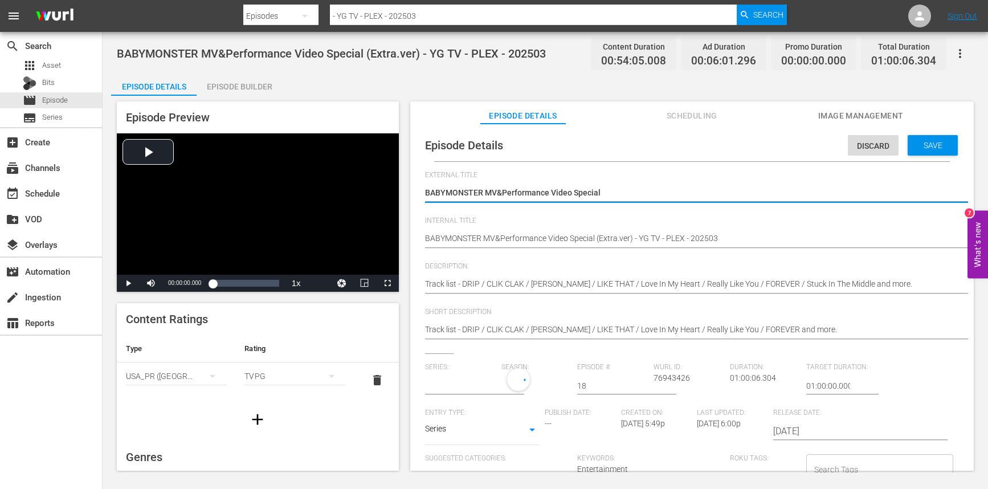
scroll to position [22, 0]
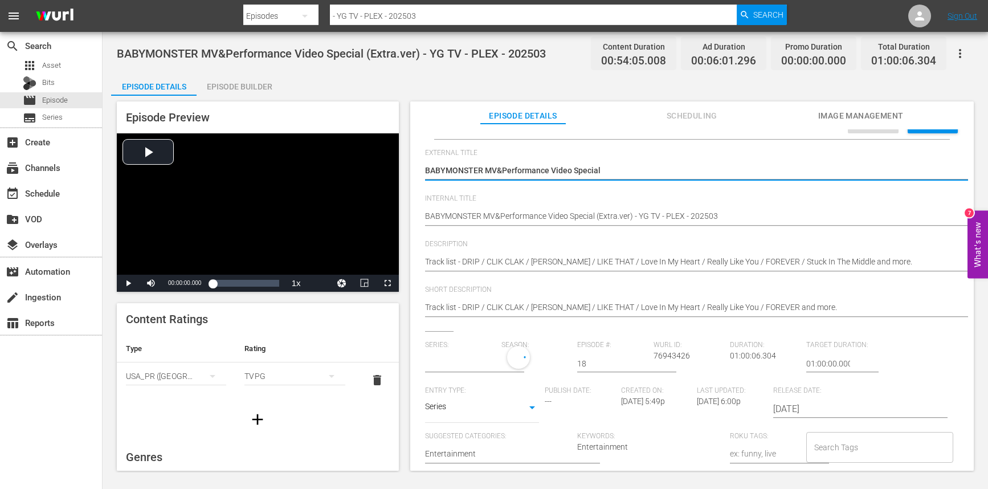
click at [829, 445] on input "Search Tags" at bounding box center [872, 447] width 120 height 21
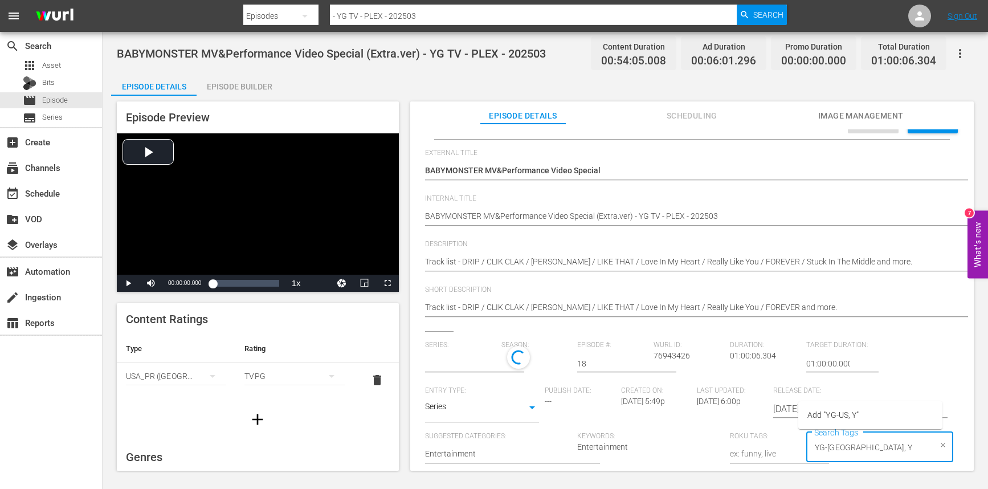
type input "YG-US, YG"
type input "YG MV Special"
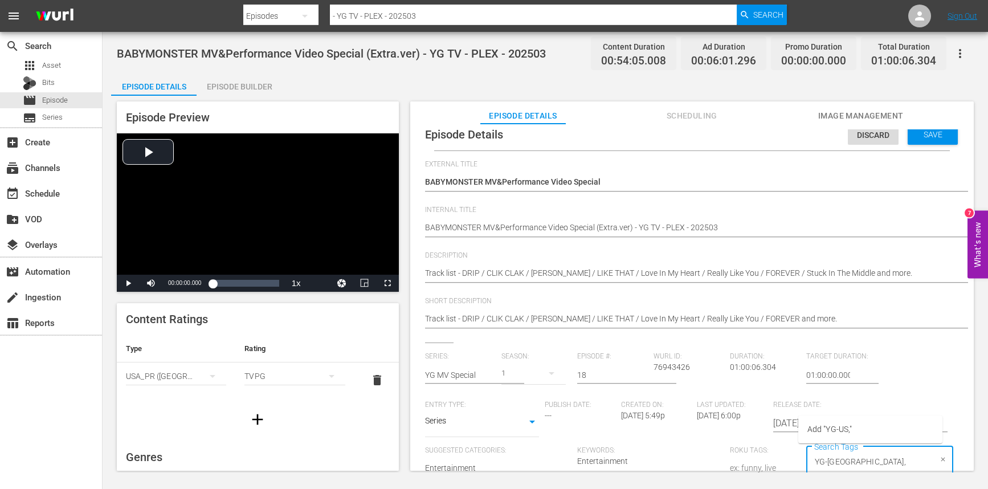
type input "YG-[GEOGRAPHIC_DATA]"
click at [851, 260] on li "YG-[GEOGRAPHIC_DATA]" at bounding box center [871, 262] width 144 height 19
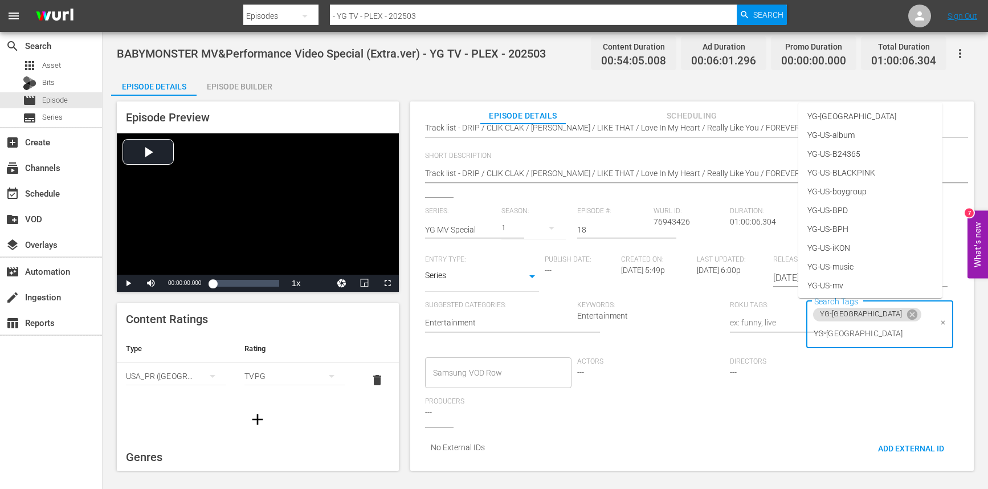
type input "YG-US-"
click at [863, 222] on li "YG-US-mv" at bounding box center [871, 226] width 144 height 19
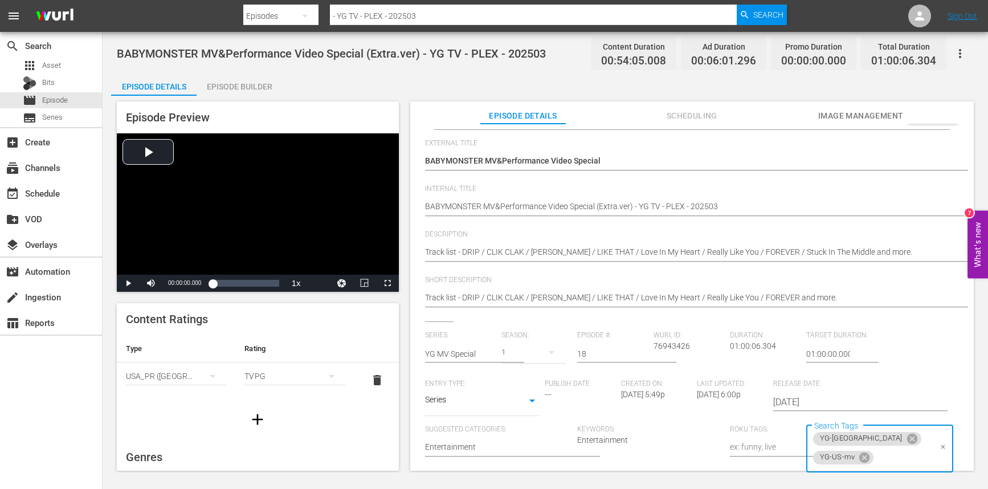
scroll to position [11, 0]
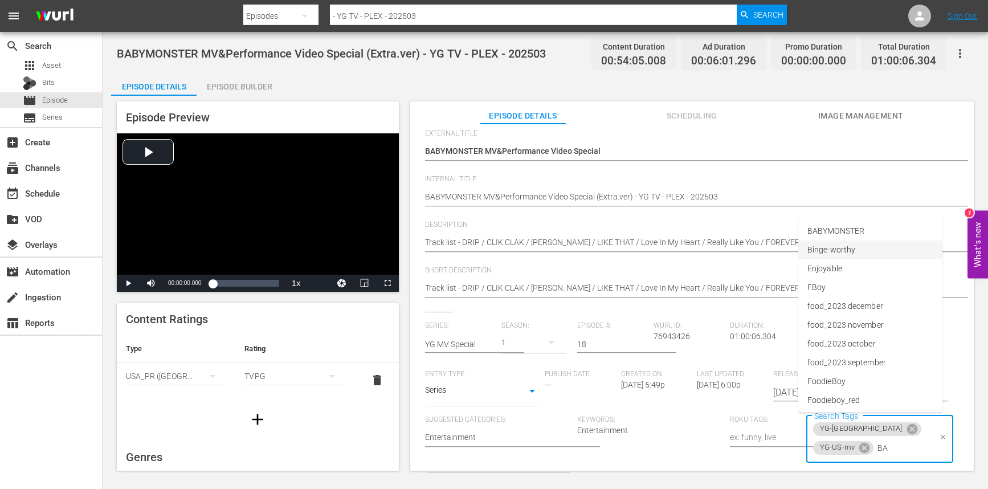
type input "BAB"
click at [860, 377] on span "BABYMONSTER" at bounding box center [836, 380] width 57 height 12
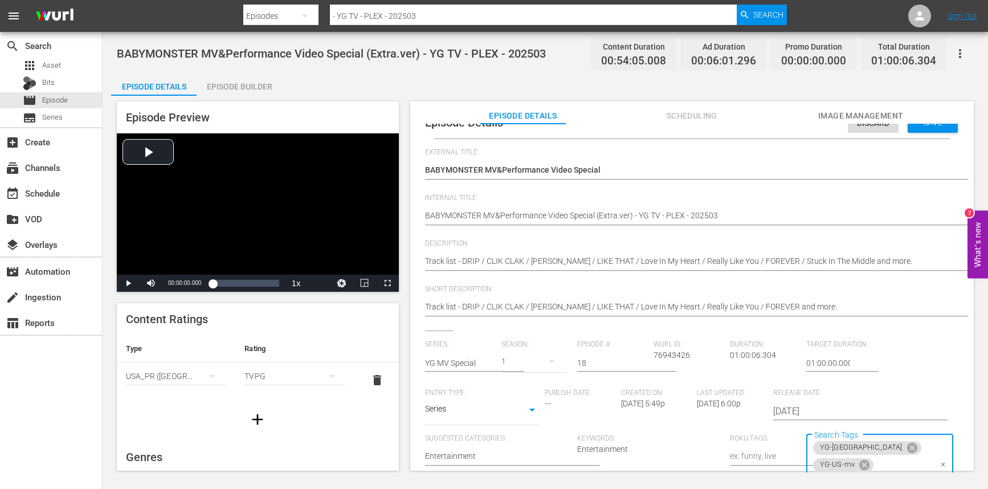
scroll to position [0, 0]
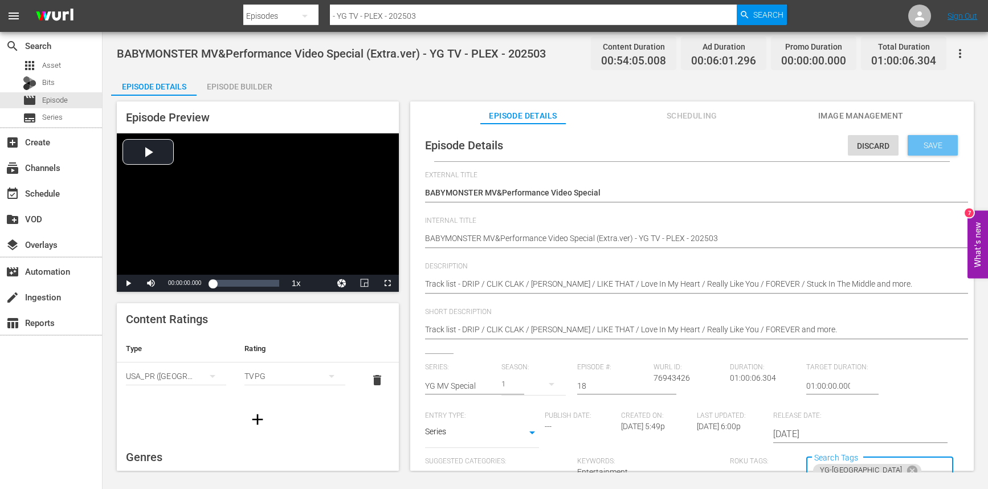
click at [917, 141] on span "Save" at bounding box center [933, 145] width 37 height 9
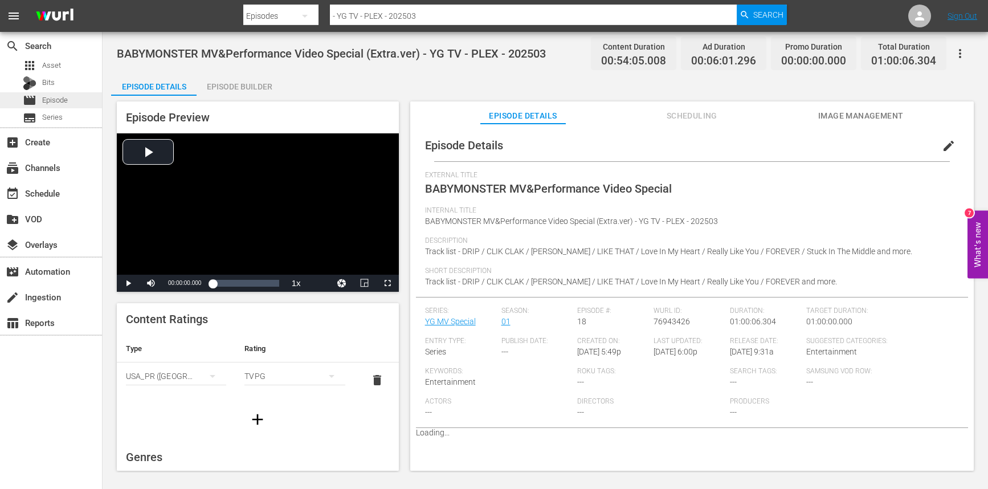
click at [56, 95] on span "Episode" at bounding box center [55, 100] width 26 height 11
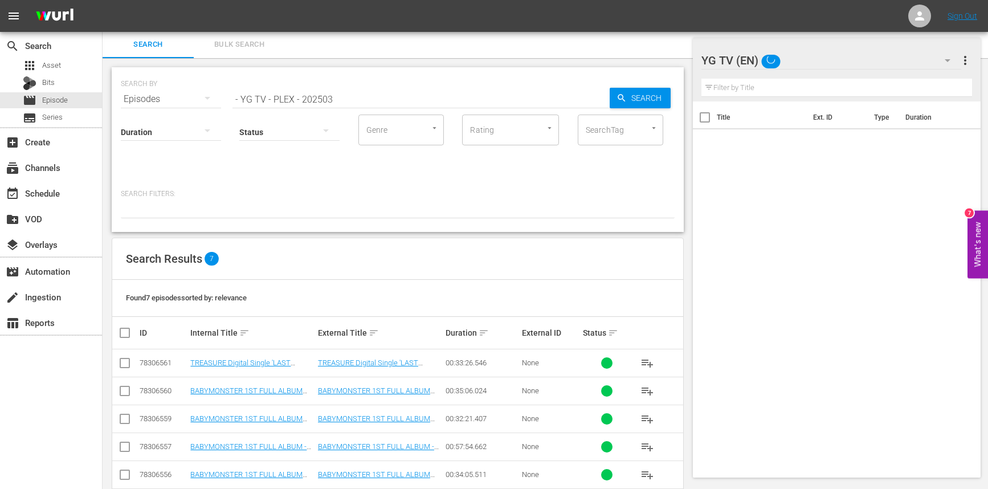
scroll to position [78, 0]
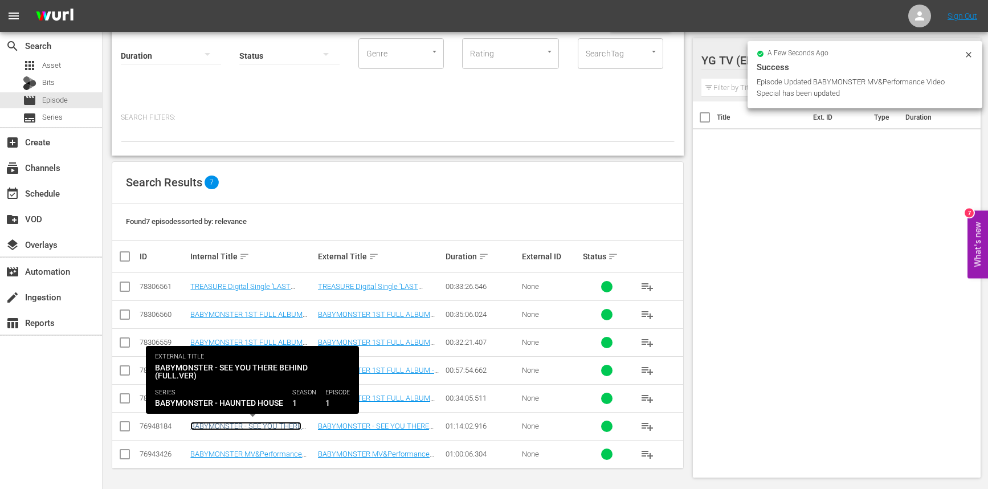
click at [235, 428] on link "BABYMONSTER - SEE YOU THERE BEHIND (FULL.ver) - YG TV - PLEX - 202503" at bounding box center [246, 435] width 113 height 26
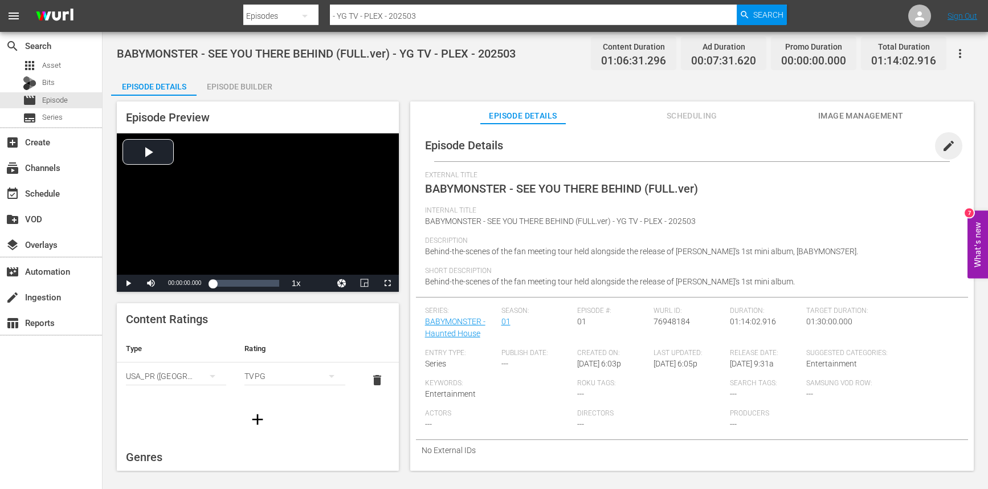
click at [947, 152] on span "edit" at bounding box center [949, 146] width 14 height 14
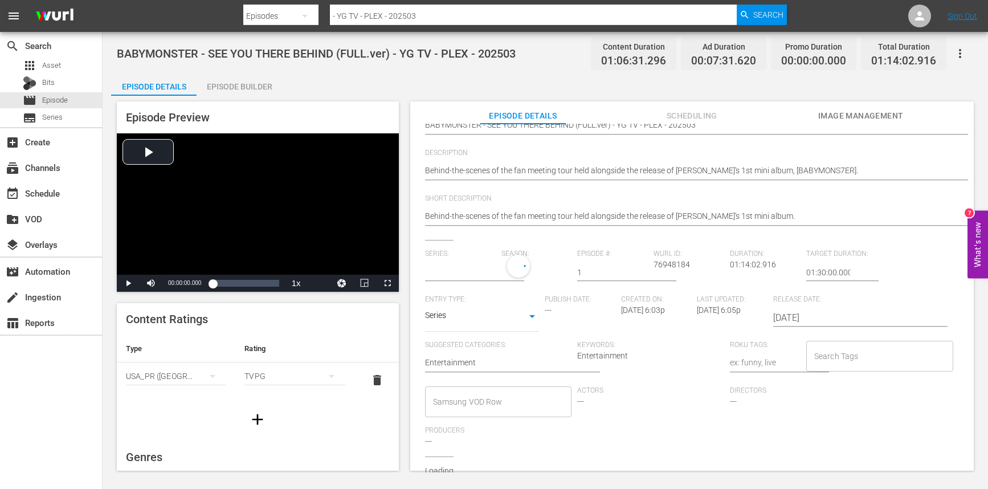
scroll to position [112, 0]
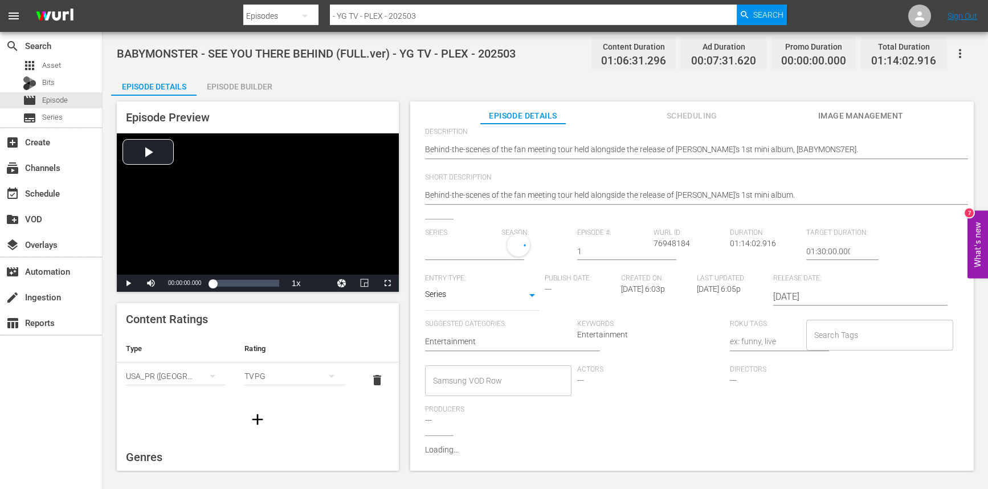
click at [865, 340] on input "Search Tags" at bounding box center [872, 335] width 120 height 21
type input "YG"
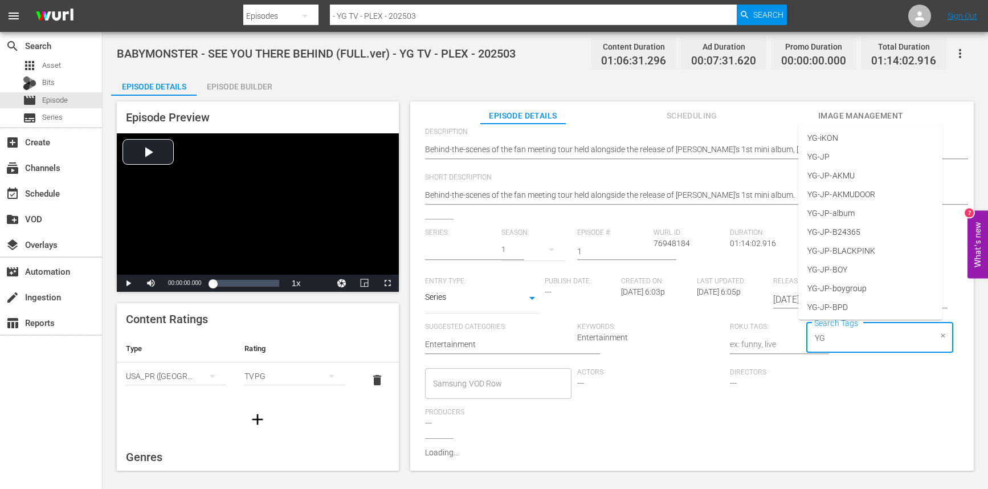
type input "BABYMONSTER - Haunted House"
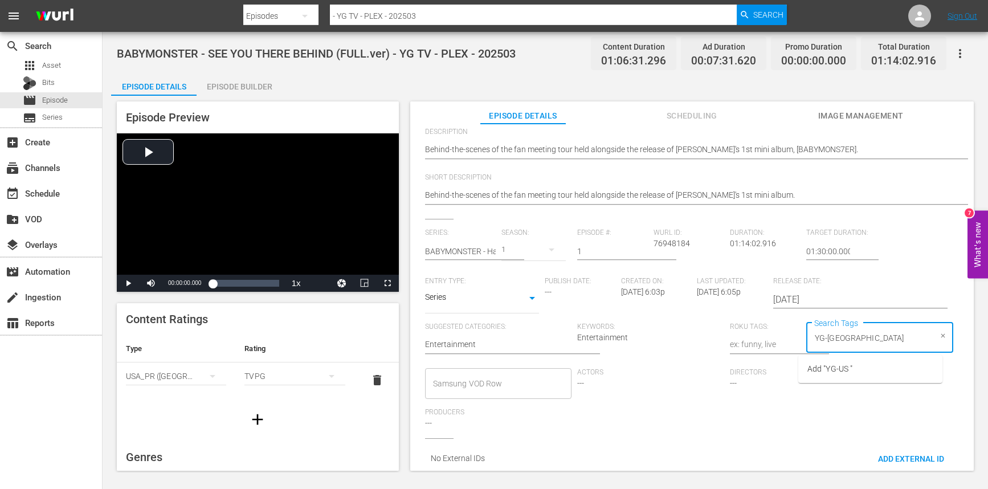
type input "YG-[GEOGRAPHIC_DATA]"
click at [856, 135] on li "YG-[GEOGRAPHIC_DATA]" at bounding box center [871, 138] width 144 height 19
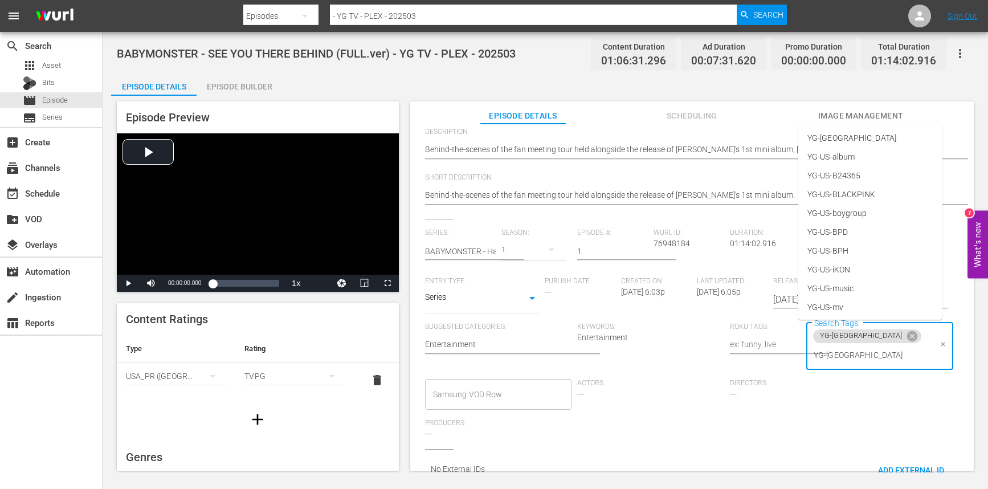
type input "YG-US-"
click at [868, 230] on li "YG-US-special" at bounding box center [871, 232] width 144 height 19
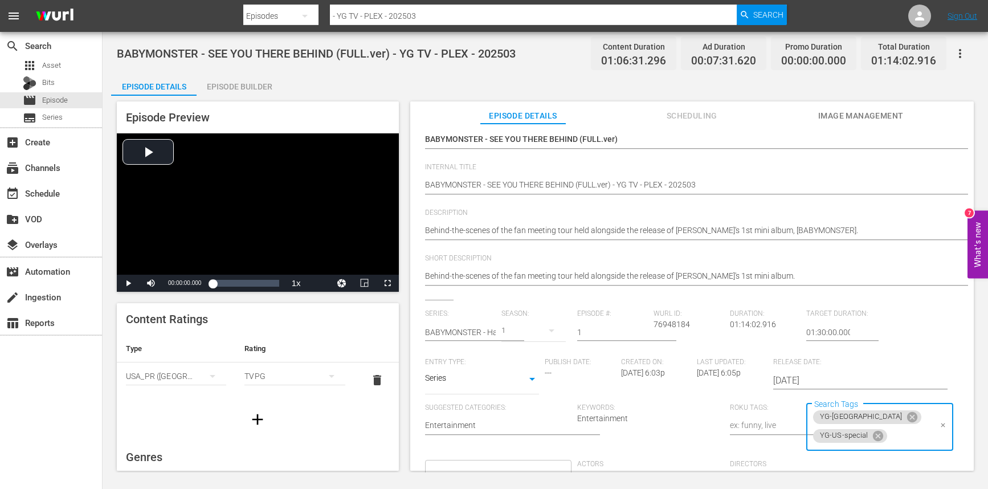
scroll to position [0, 0]
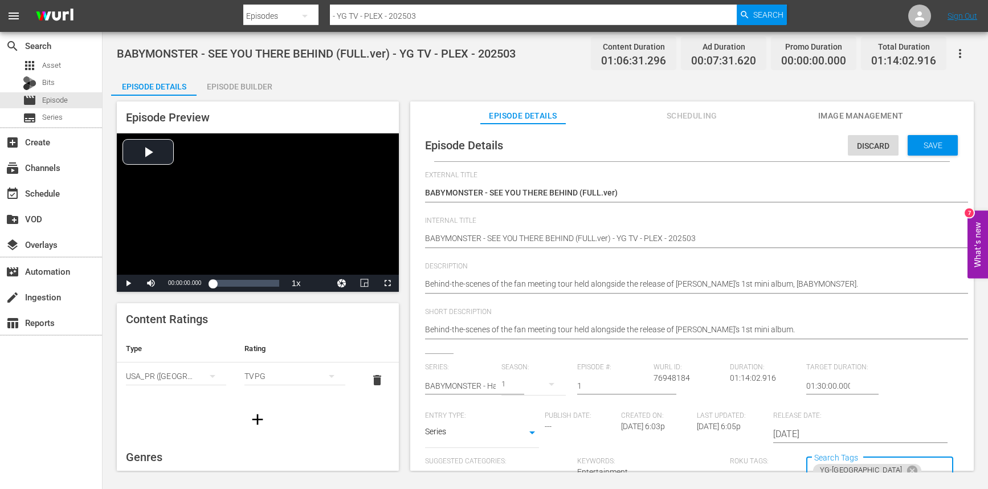
click at [918, 150] on div "Save" at bounding box center [933, 145] width 50 height 21
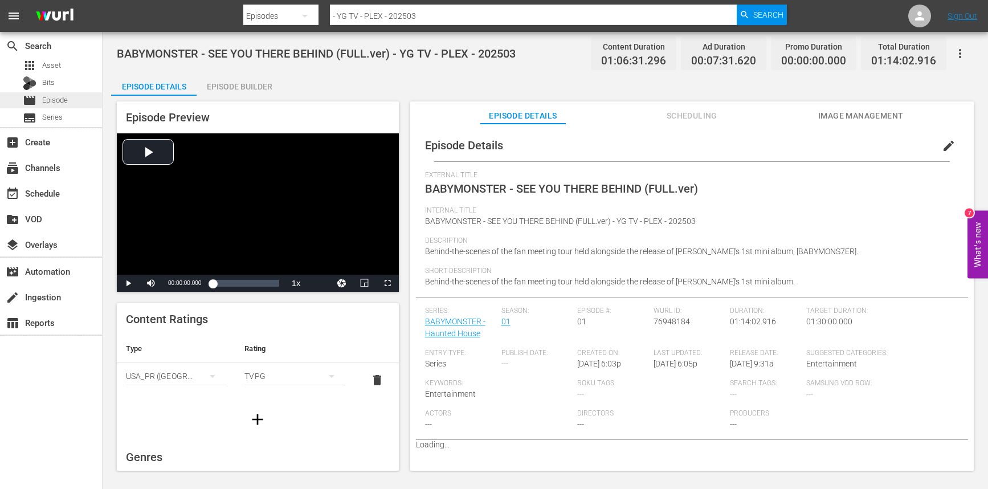
click at [70, 96] on div "movie Episode" at bounding box center [51, 100] width 102 height 16
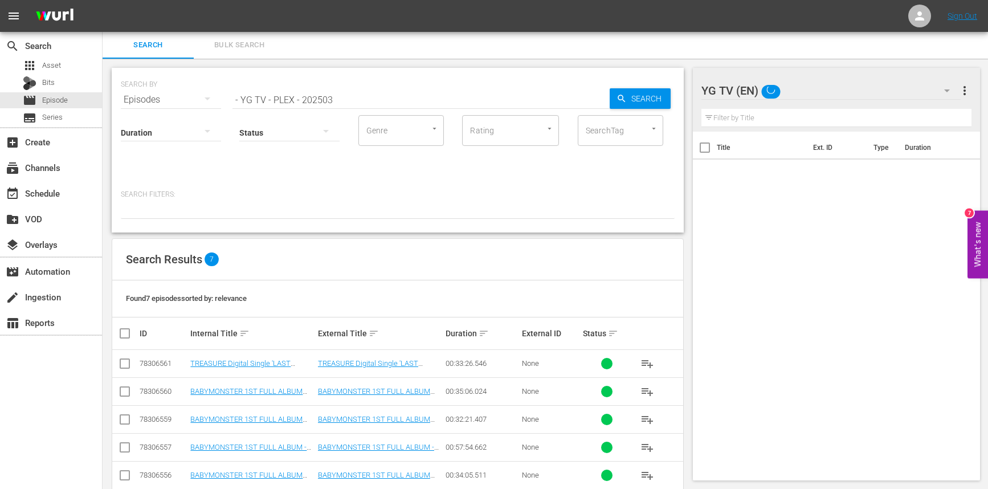
scroll to position [78, 0]
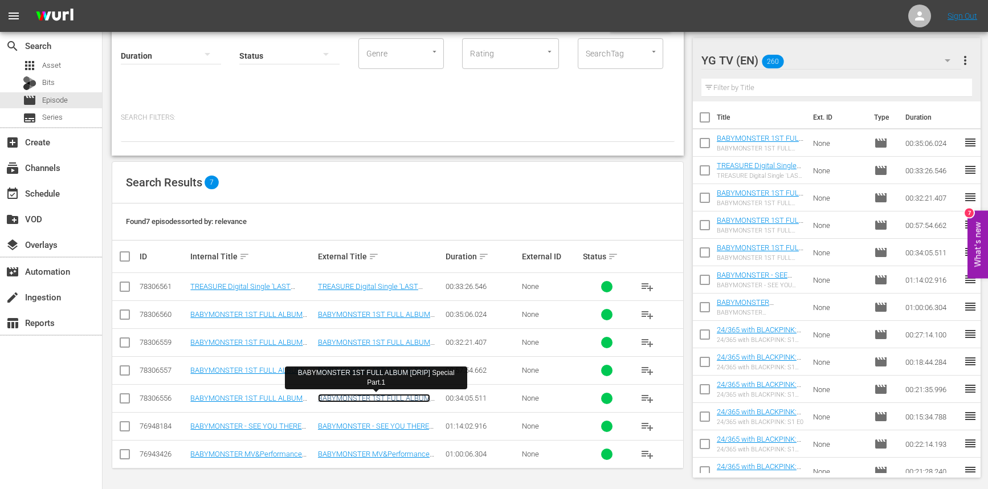
click at [398, 394] on link "BABYMONSTER 1ST FULL ALBUM [DRIP] Special Part.1" at bounding box center [374, 402] width 112 height 17
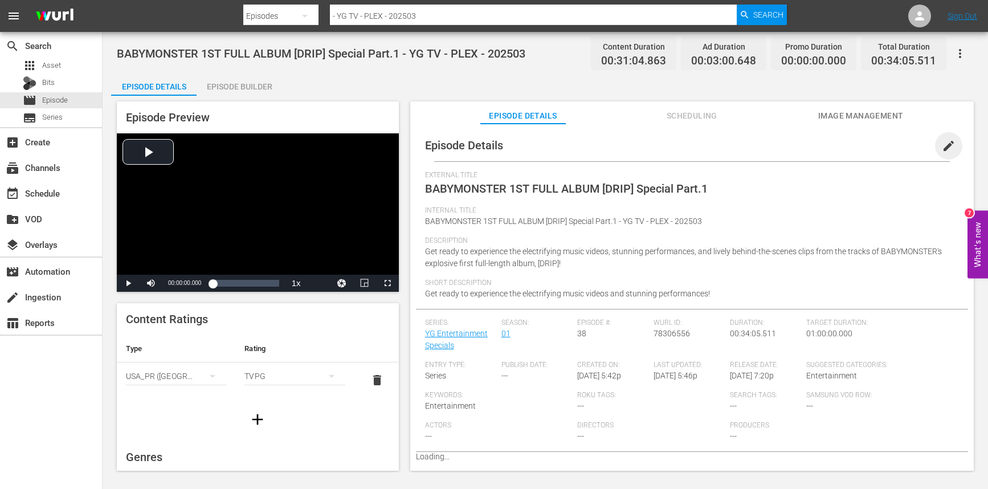
click at [946, 142] on span "edit" at bounding box center [949, 146] width 14 height 14
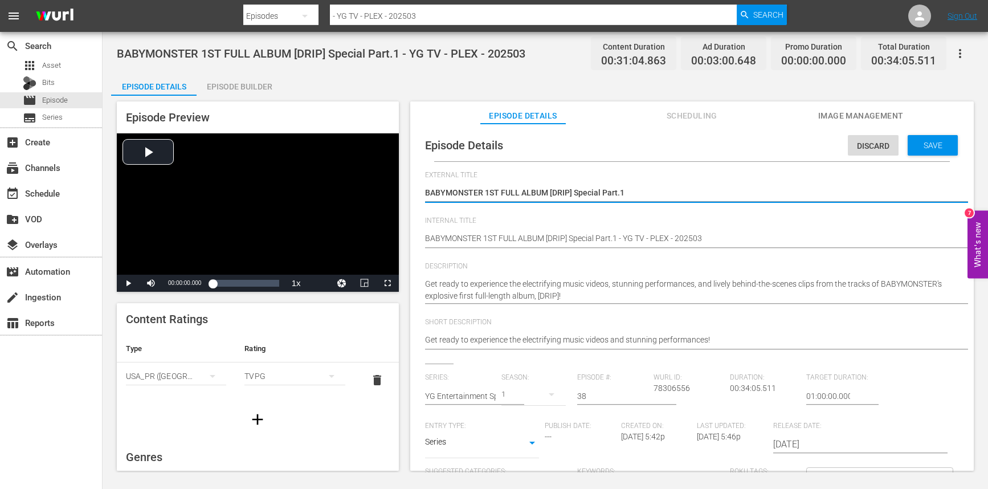
scroll to position [22, 0]
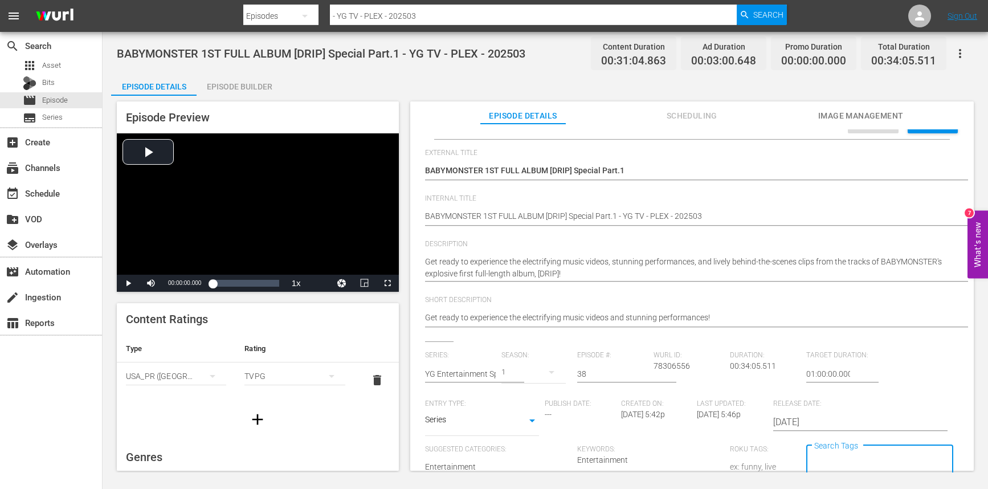
click at [819, 469] on input "Search Tags" at bounding box center [872, 460] width 120 height 21
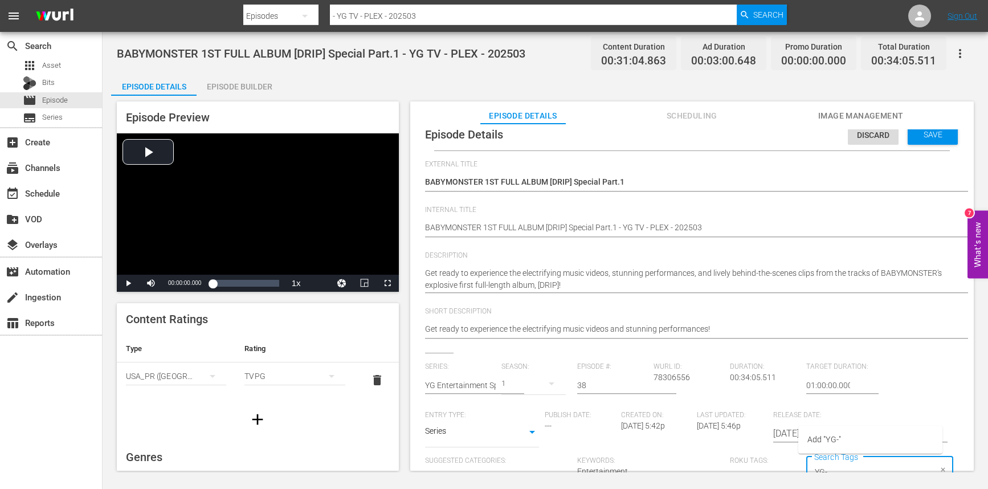
scroll to position [3, 0]
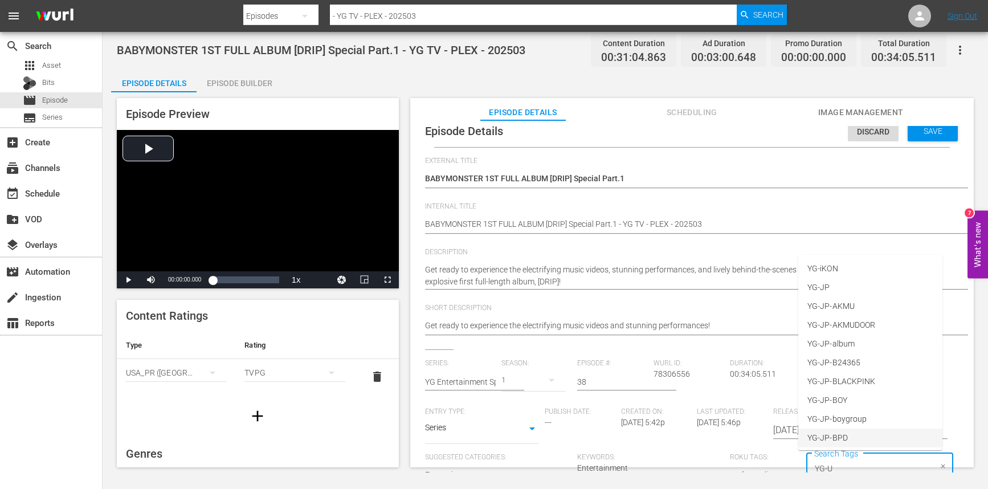
type input "YG-US"
click at [837, 267] on li "YG-US" at bounding box center [871, 268] width 144 height 19
type input "YG-US"
click at [840, 286] on span "YG-US-album" at bounding box center [831, 288] width 47 height 12
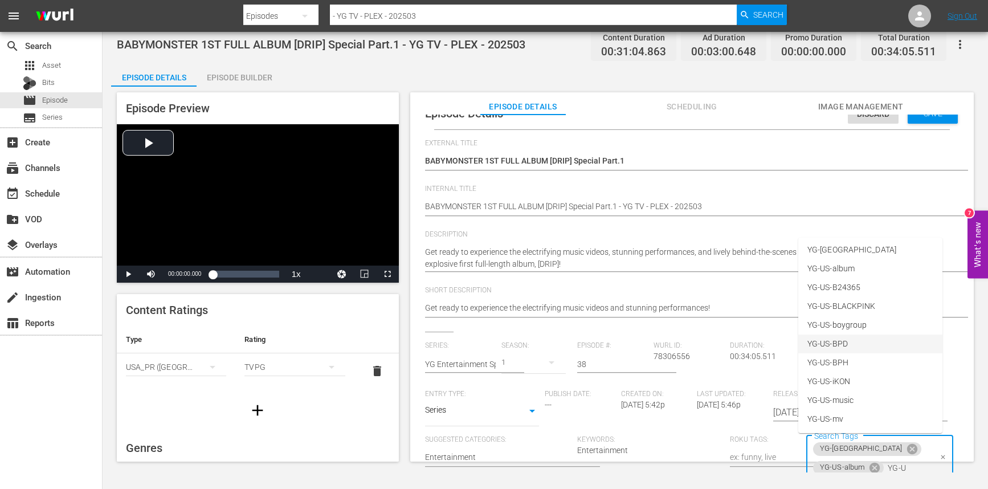
scroll to position [0, 0]
type input "Y"
type input "BAB"
click at [868, 401] on li "BABYMONSTER" at bounding box center [871, 400] width 144 height 19
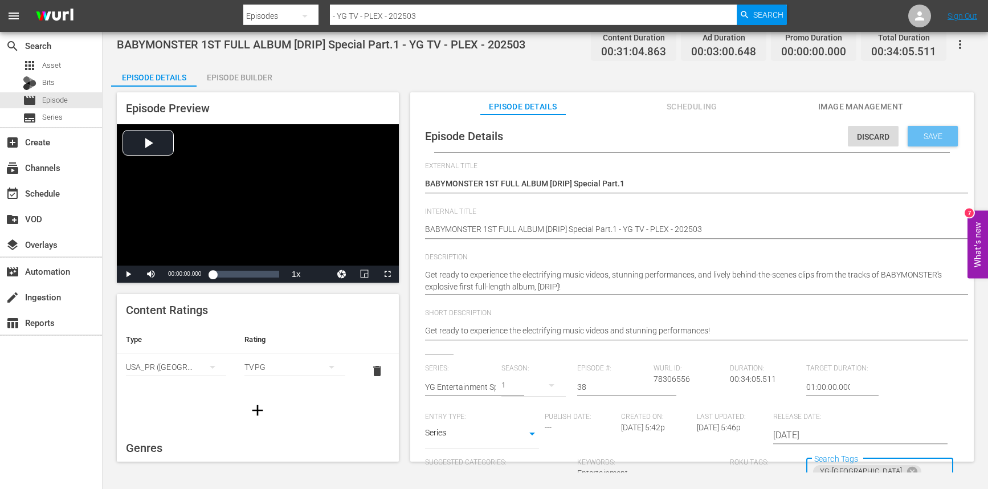
click at [916, 137] on span "Save" at bounding box center [933, 136] width 37 height 9
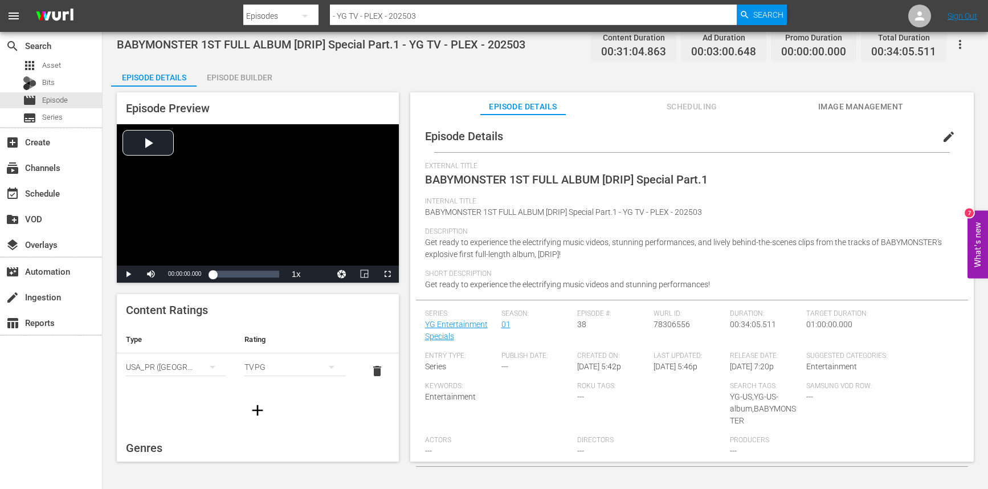
scroll to position [21, 0]
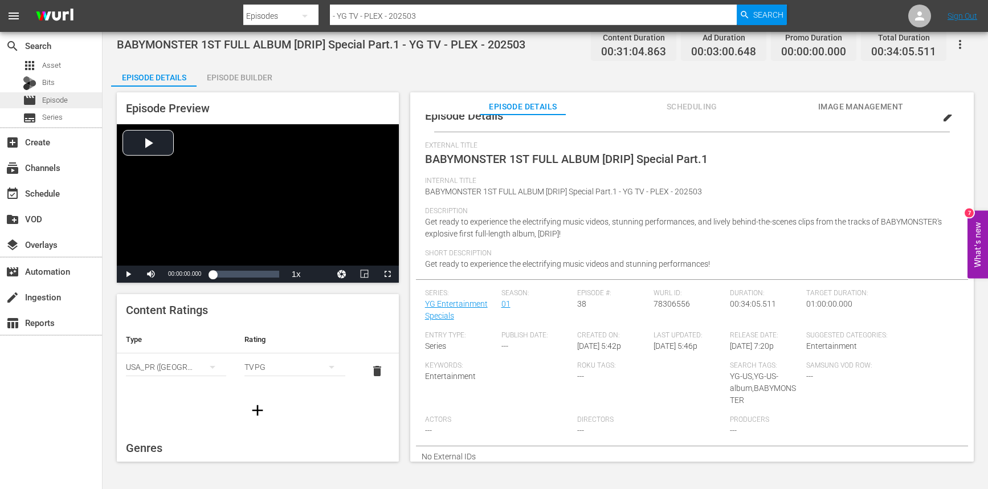
click at [62, 97] on span "Episode" at bounding box center [55, 100] width 26 height 11
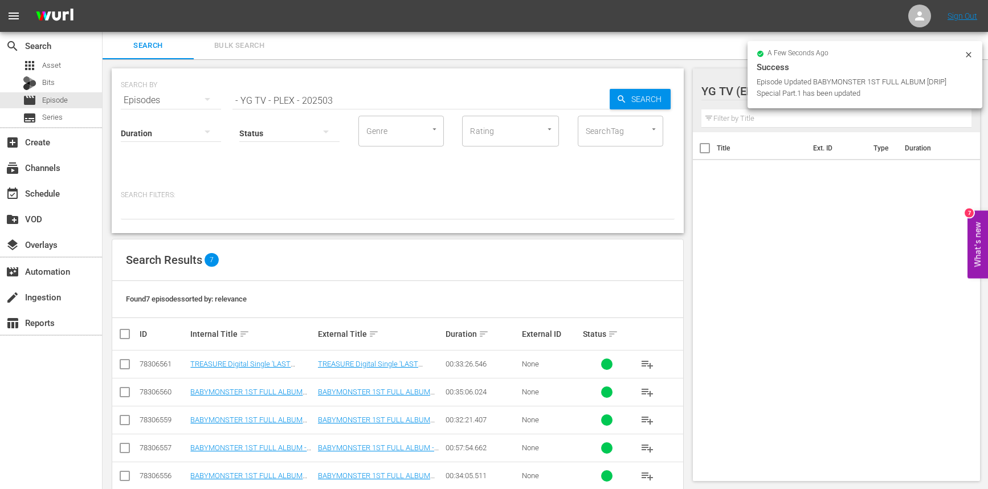
scroll to position [78, 0]
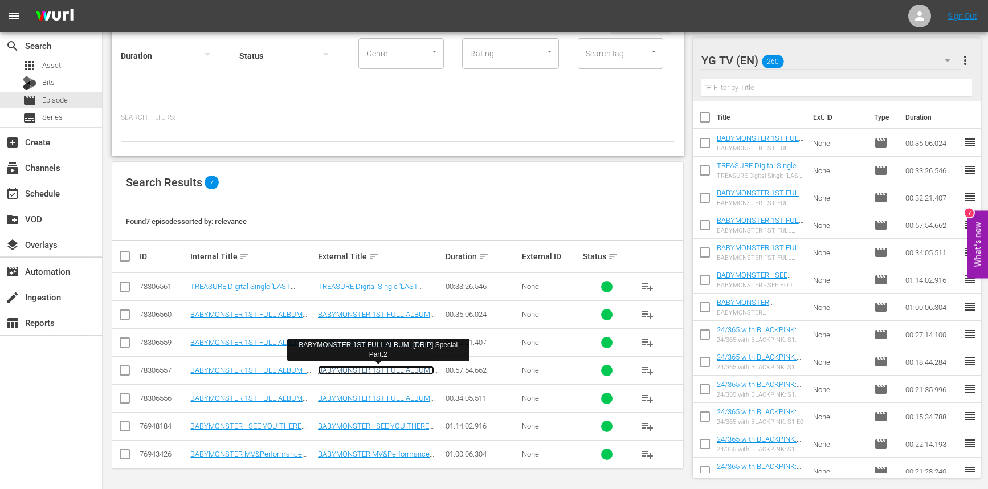
click at [353, 369] on link "BABYMONSTER 1ST FULL ALBUM -[DRIP] Special Part.2" at bounding box center [376, 374] width 116 height 17
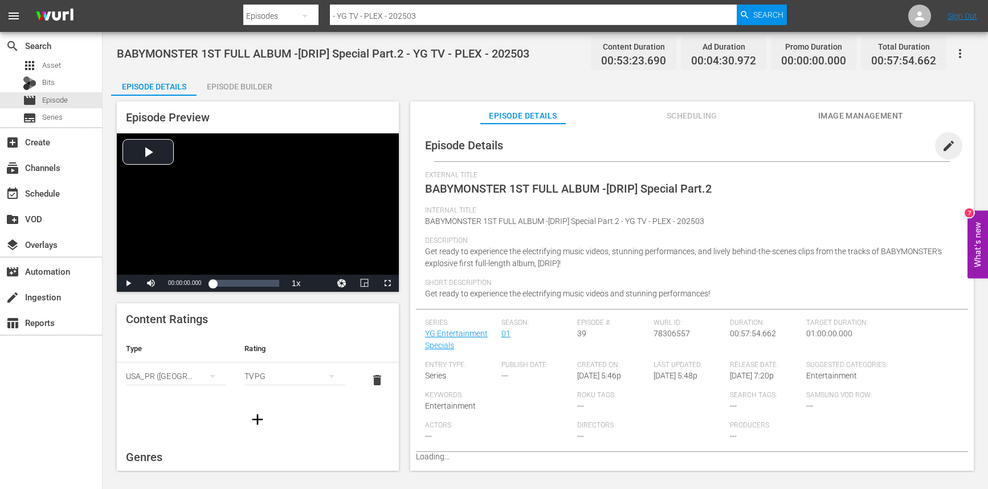
click at [943, 147] on span "edit" at bounding box center [949, 146] width 14 height 14
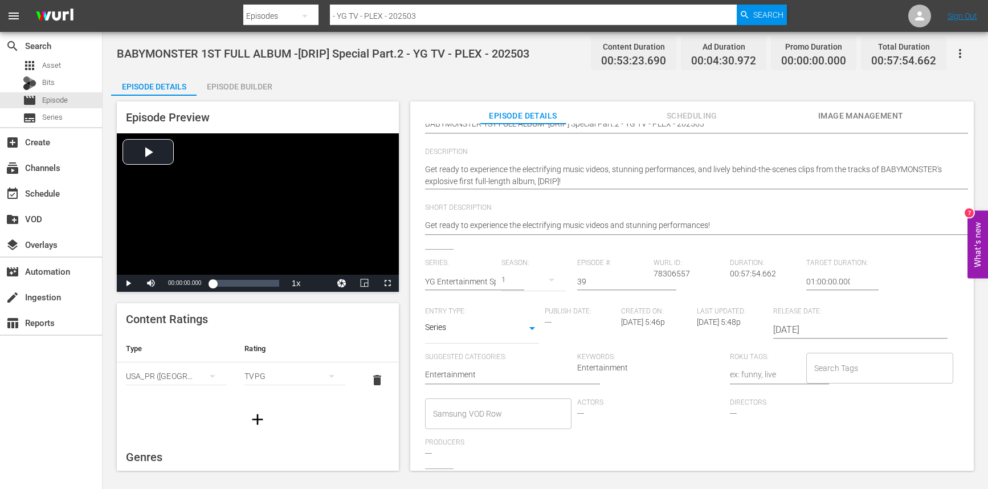
scroll to position [106, 0]
click at [840, 364] on input "Search Tags" at bounding box center [872, 366] width 120 height 21
type input "YG-US"
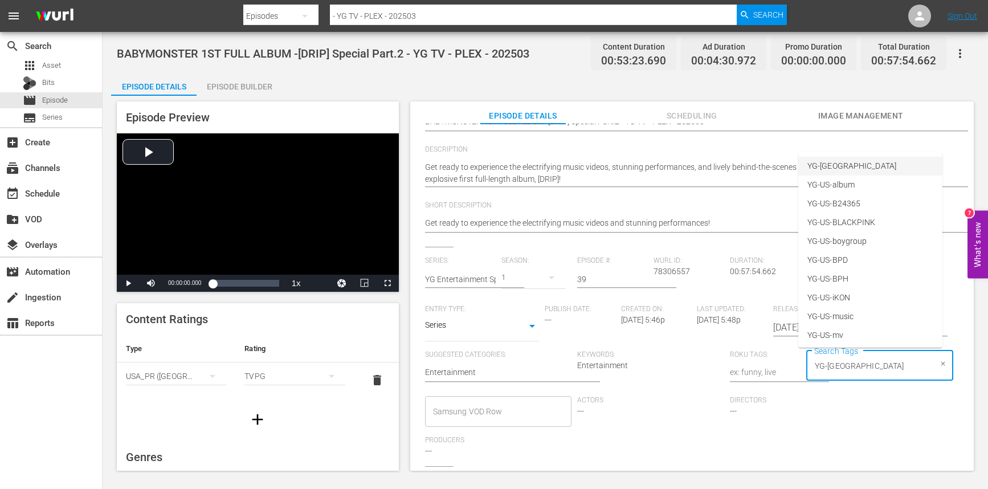
click at [829, 161] on span "YG-US" at bounding box center [852, 166] width 89 height 12
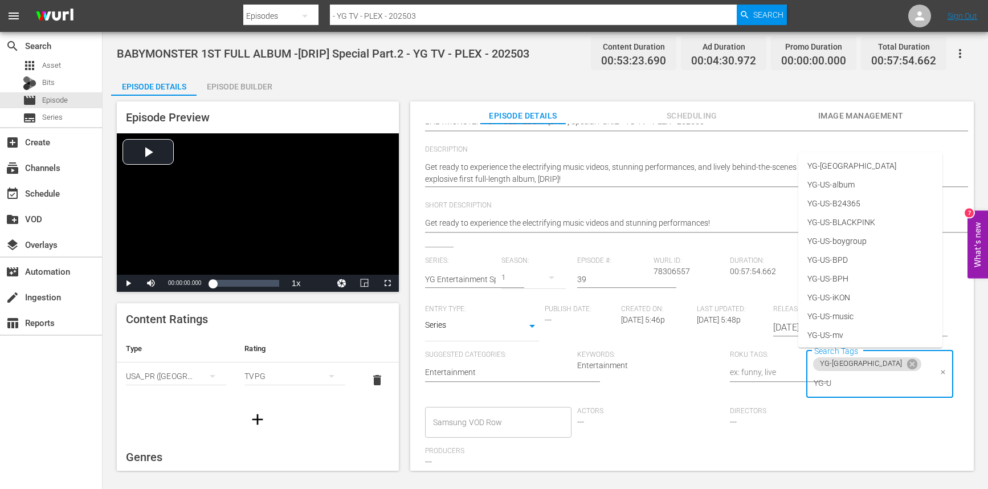
type input "YG-US"
drag, startPoint x: 858, startPoint y: 365, endPoint x: 955, endPoint y: 366, distance: 97.5
click at [949, 366] on div "Search Tags YG-US YG-US Search Tags" at bounding box center [883, 379] width 153 height 57
click at [864, 221] on li "YG-US-special" at bounding box center [871, 220] width 144 height 19
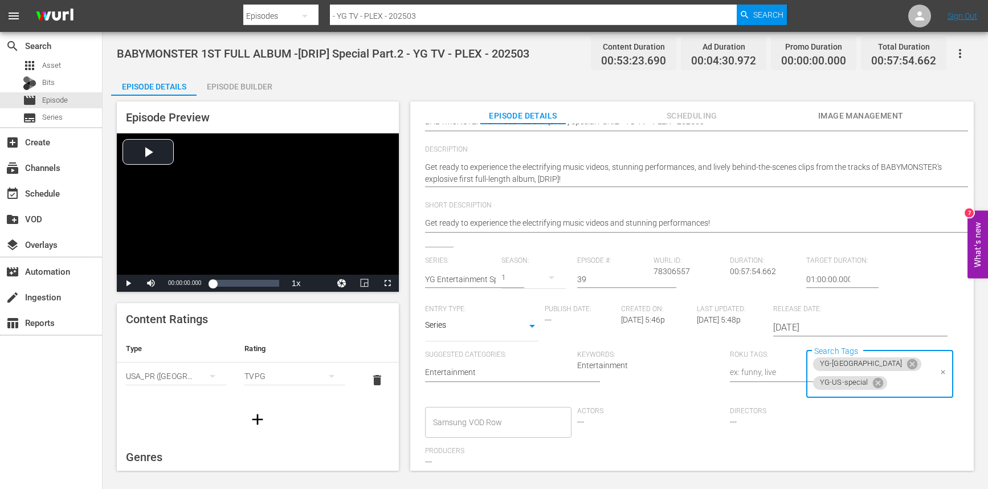
scroll to position [0, 0]
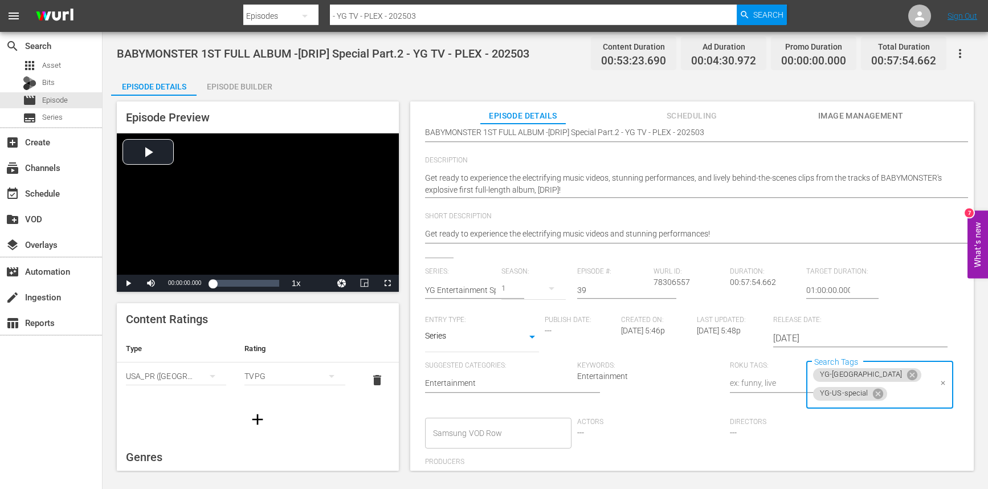
paste input "YG-US"
type input "YG-US"
click at [861, 196] on li "YG-US-album" at bounding box center [871, 195] width 144 height 19
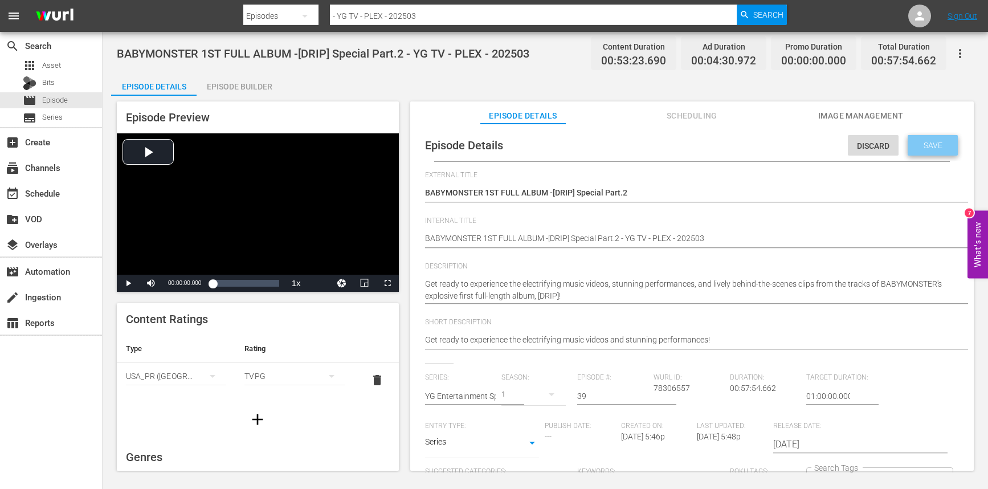
click at [930, 142] on span "Save" at bounding box center [933, 145] width 37 height 9
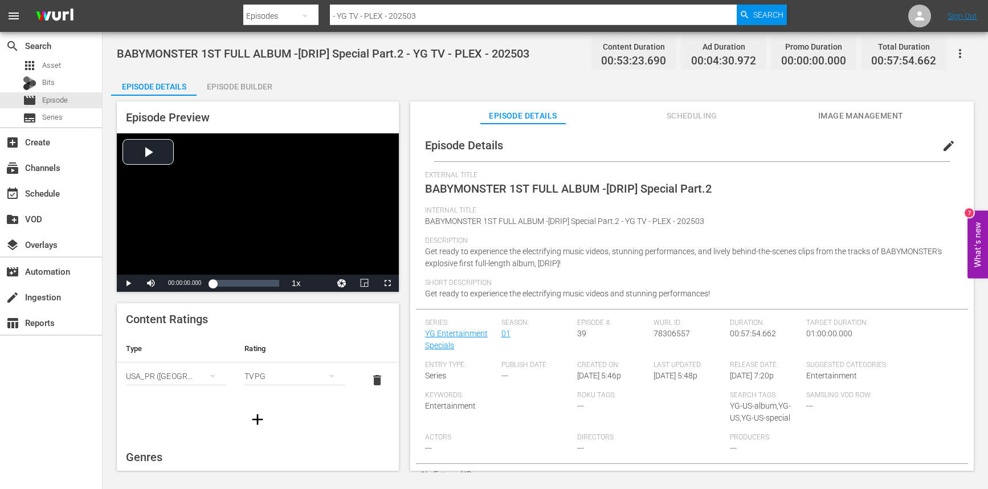
click at [50, 98] on span "Episode" at bounding box center [55, 100] width 26 height 11
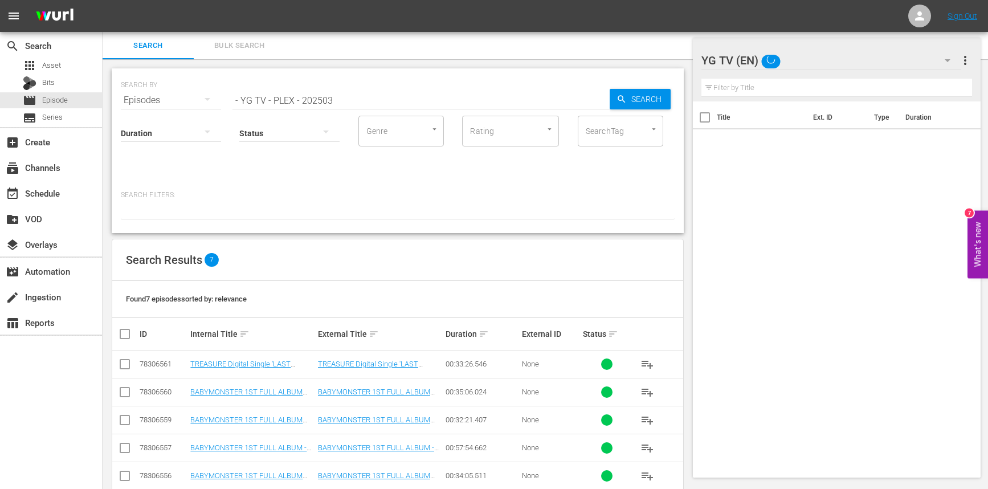
scroll to position [78, 0]
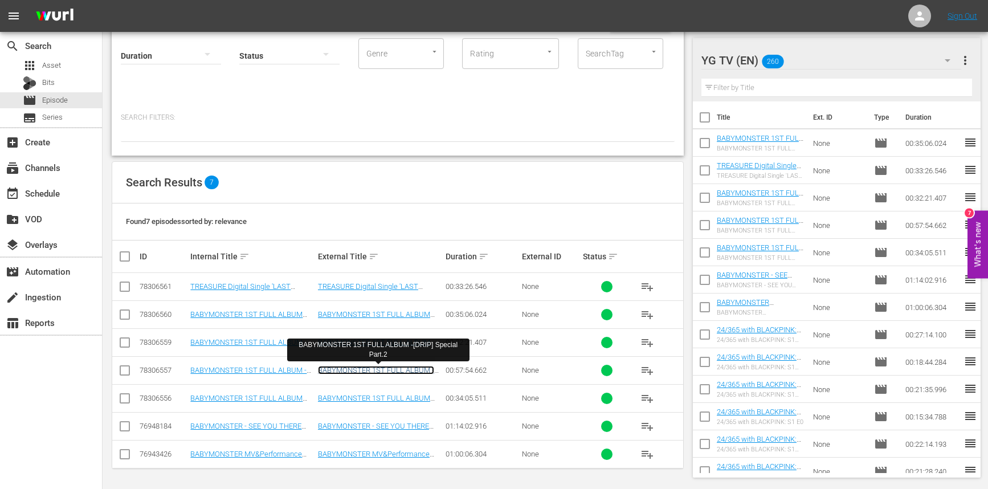
click at [377, 366] on link "BABYMONSTER 1ST FULL ALBUM -[DRIP] Special Part.2" at bounding box center [376, 374] width 116 height 17
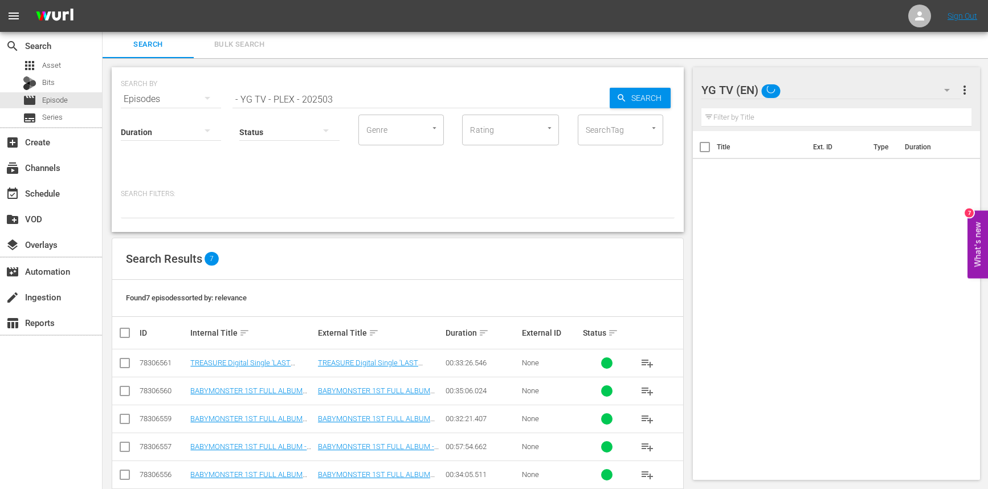
scroll to position [78, 0]
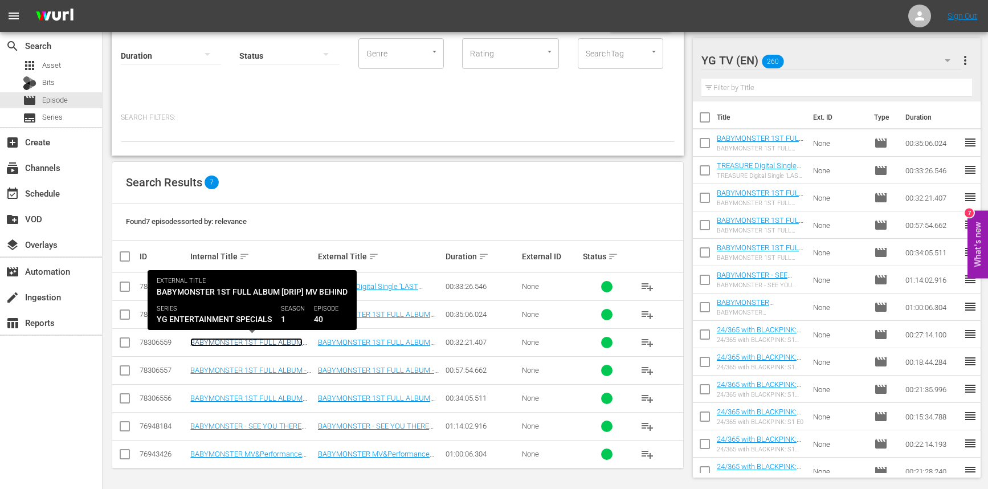
click at [243, 340] on link "BABYMONSTER 1ST FULL ALBUM [DRIP] MV Behind - YG TV - PLEX - 202503" at bounding box center [246, 351] width 112 height 26
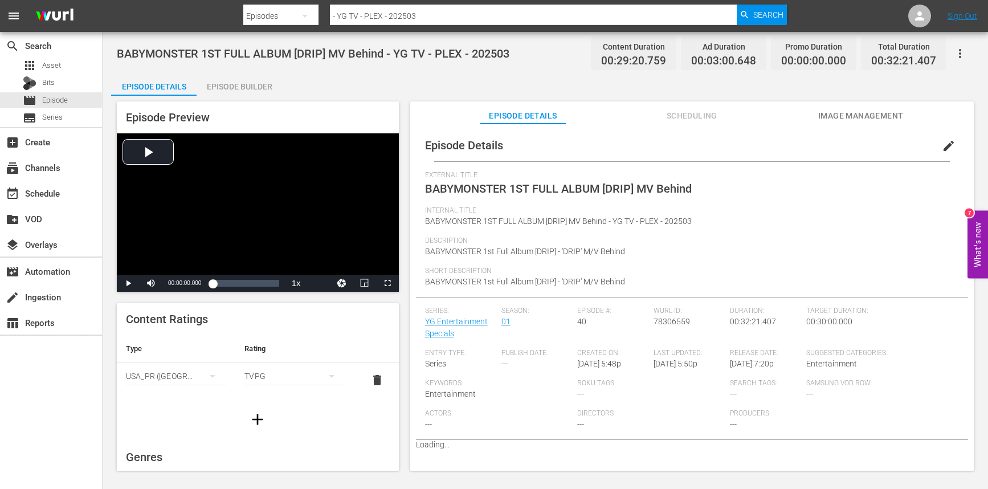
click at [946, 140] on span "edit" at bounding box center [949, 146] width 14 height 14
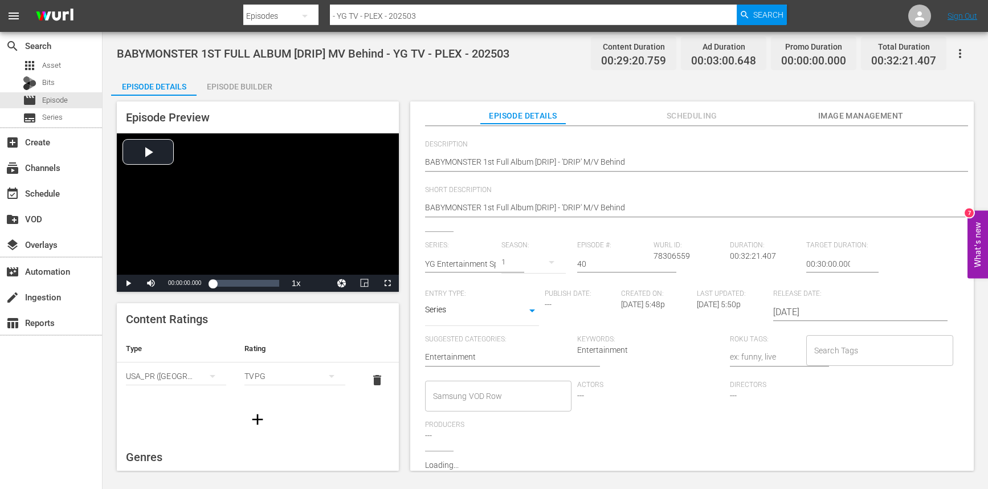
scroll to position [120, 0]
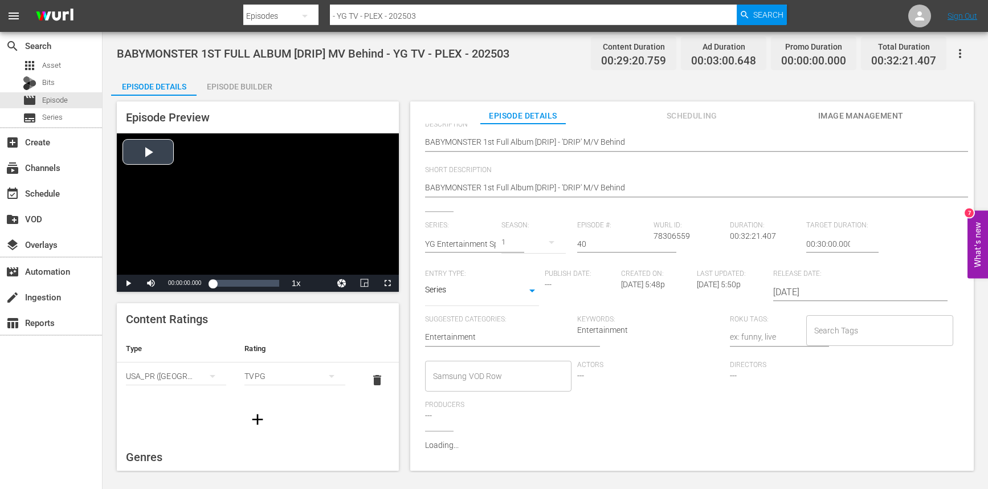
drag, startPoint x: 304, startPoint y: 234, endPoint x: 296, endPoint y: 244, distance: 12.6
click at [304, 234] on div "Video Player" at bounding box center [258, 203] width 282 height 141
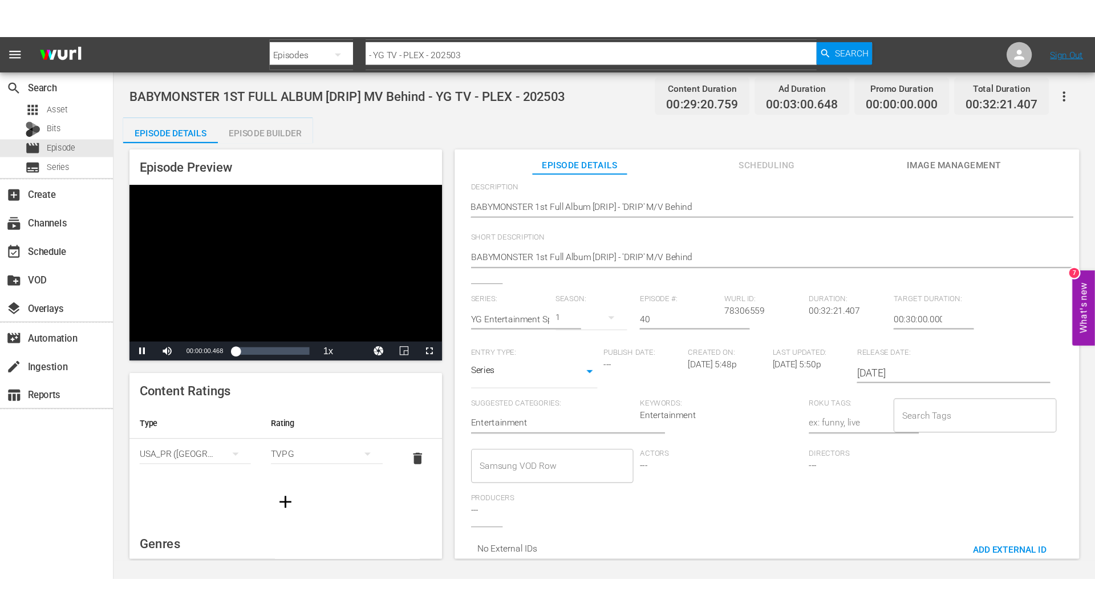
scroll to position [131, 0]
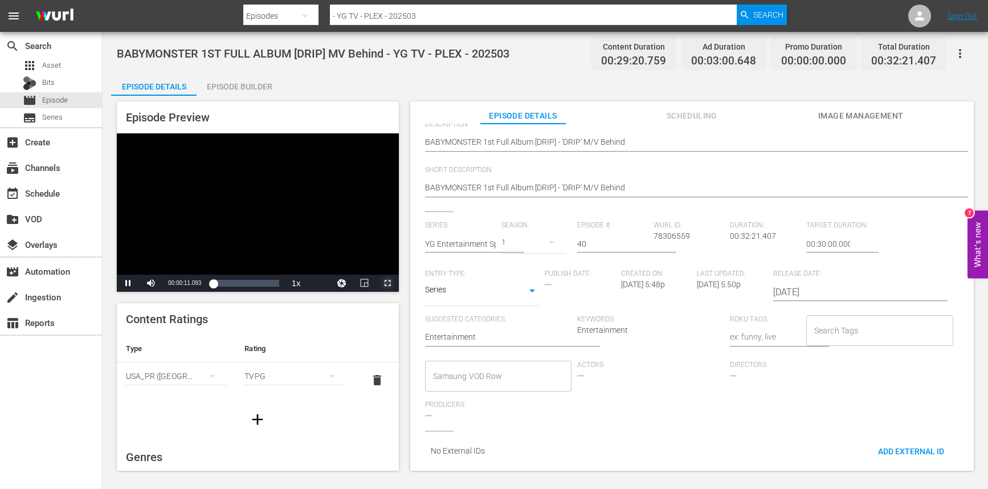
click at [388, 283] on span "Video Player" at bounding box center [388, 283] width 0 height 0
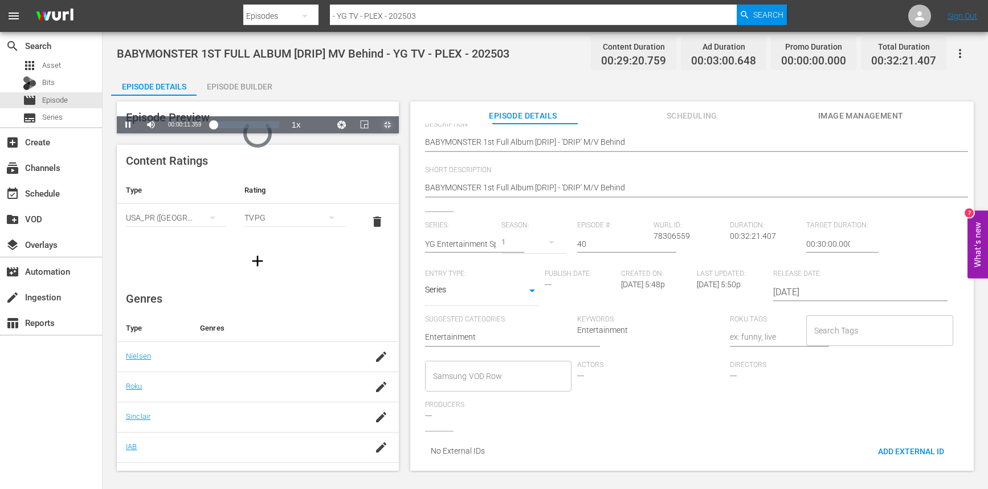
scroll to position [19, 0]
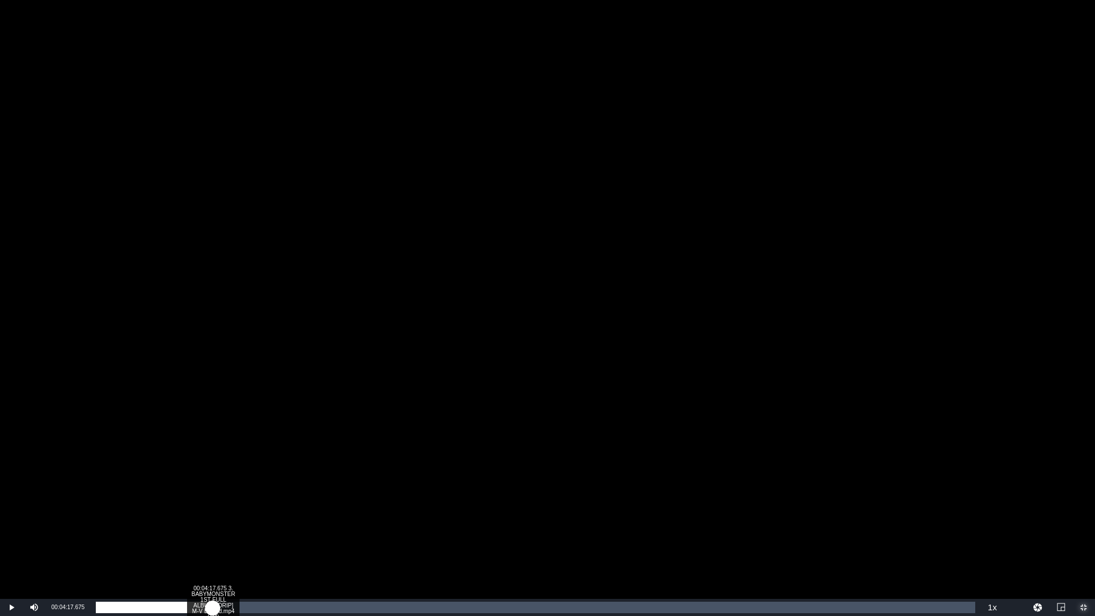
click at [215, 489] on div "Loaded : 0.68% 00:04:17.675 3. BABYMONSTER 1ST FULL ALBUM -[DRIP] M-V Behind.mp…" at bounding box center [535, 606] width 879 height 11
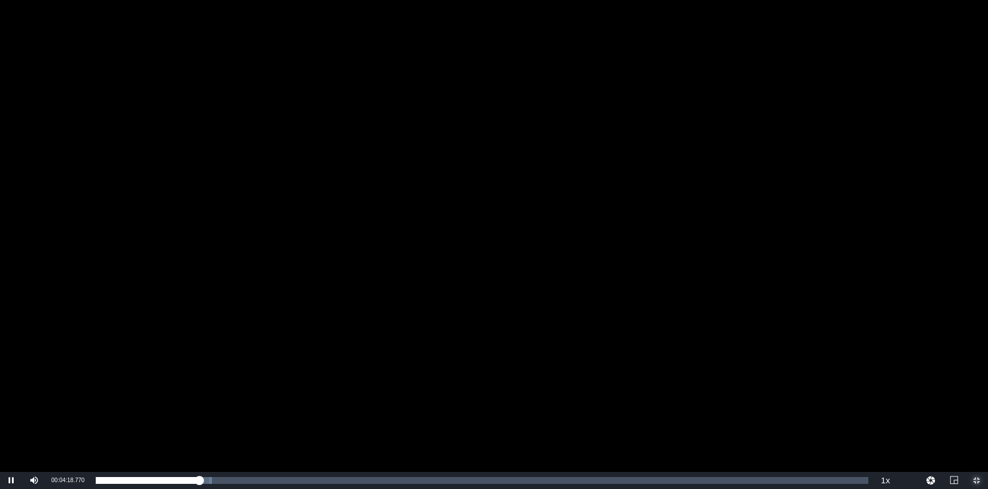
scroll to position [131, 0]
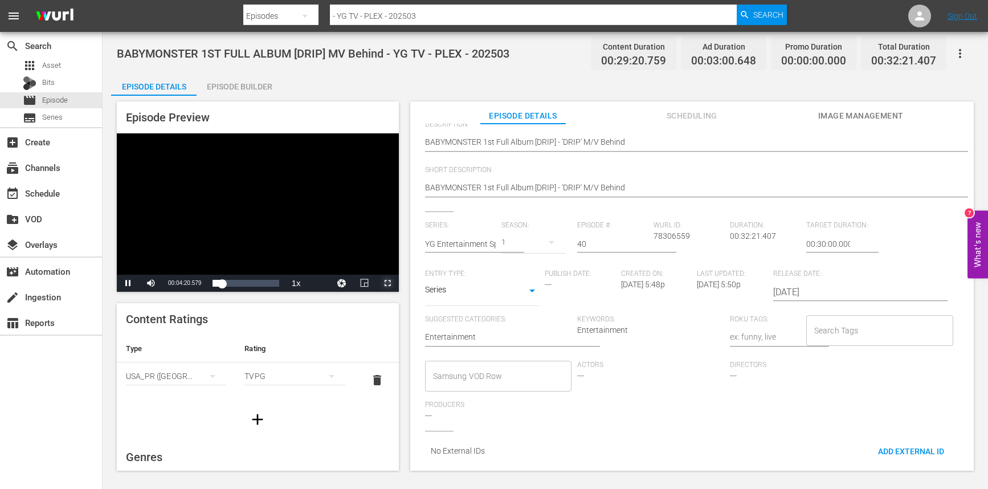
drag, startPoint x: 266, startPoint y: 281, endPoint x: 262, endPoint y: 260, distance: 21.6
click at [266, 281] on div "Loaded : 15.69% 00:26:13.209 3. BABYMONSTER 1ST FULL ALBUM -[DRIP] M-V Behind.m…" at bounding box center [246, 283] width 66 height 7
click at [251, 221] on div "Video Player" at bounding box center [258, 203] width 282 height 141
drag, startPoint x: 690, startPoint y: 402, endPoint x: 796, endPoint y: 357, distance: 114.9
click at [705, 399] on div "Series: YG Entertainment Specials Season: 1 Episode #: 40 Wurl ID: 78306559 Dur…" at bounding box center [692, 326] width 534 height 210
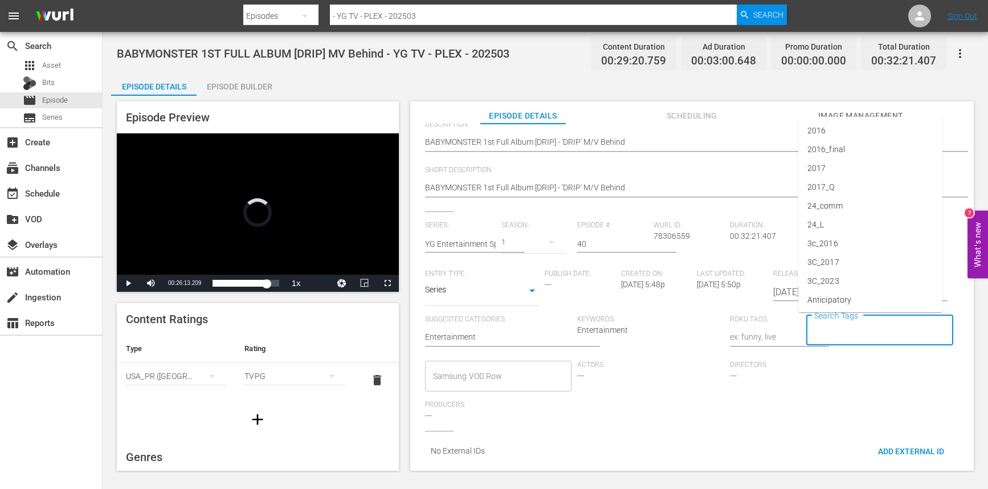
click at [825, 329] on input "Search Tags" at bounding box center [872, 330] width 120 height 21
type input "b"
paste input "YG-US"
type input "YG-US"
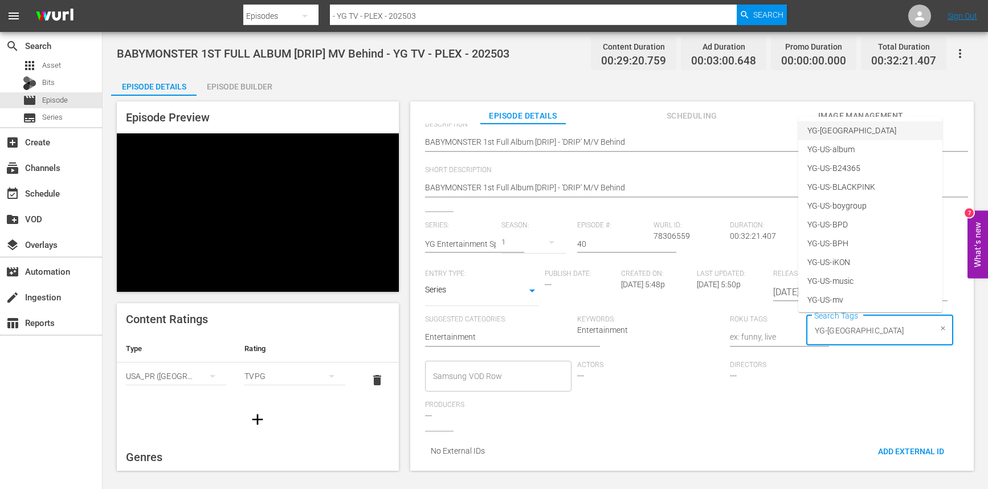
drag, startPoint x: 831, startPoint y: 131, endPoint x: 823, endPoint y: 132, distance: 8.2
click at [831, 131] on li "YG-US" at bounding box center [871, 130] width 144 height 19
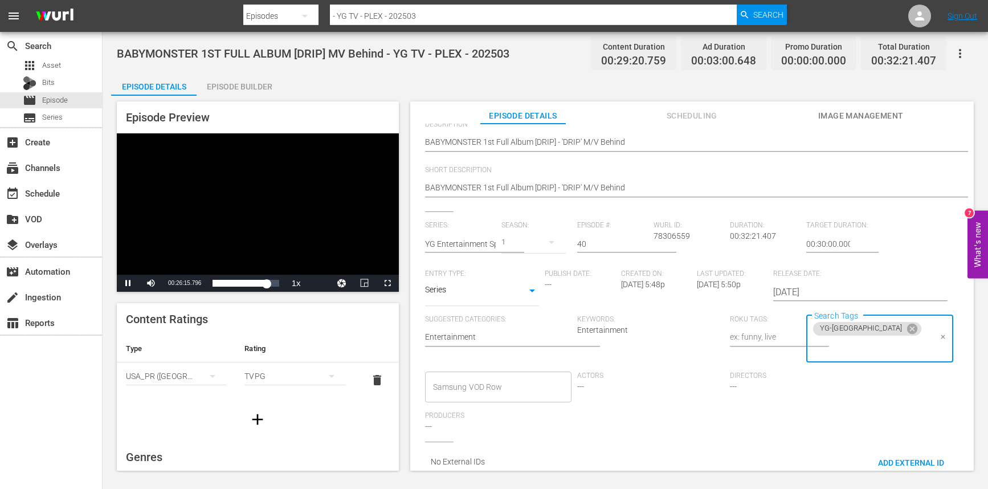
paste input "YG-US"
type input "YG-US"
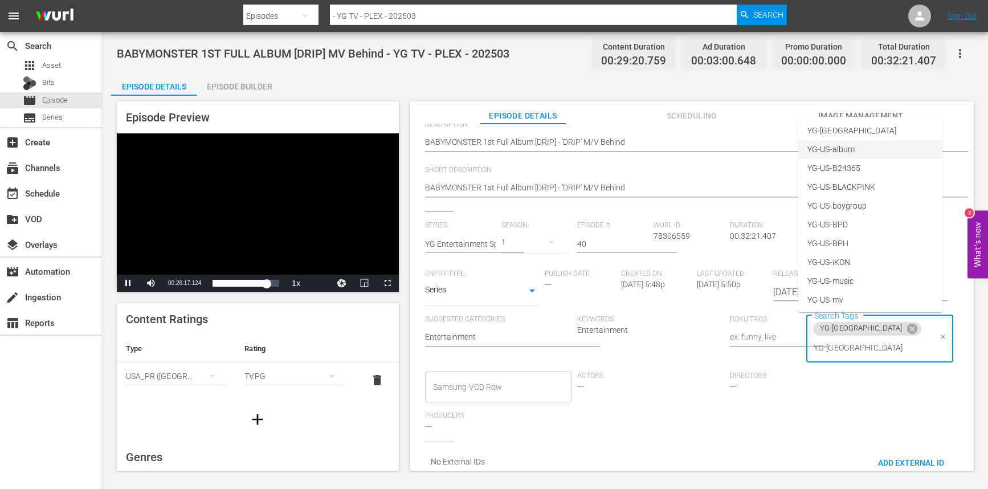
click at [857, 149] on li "YG-US-album" at bounding box center [871, 149] width 144 height 19
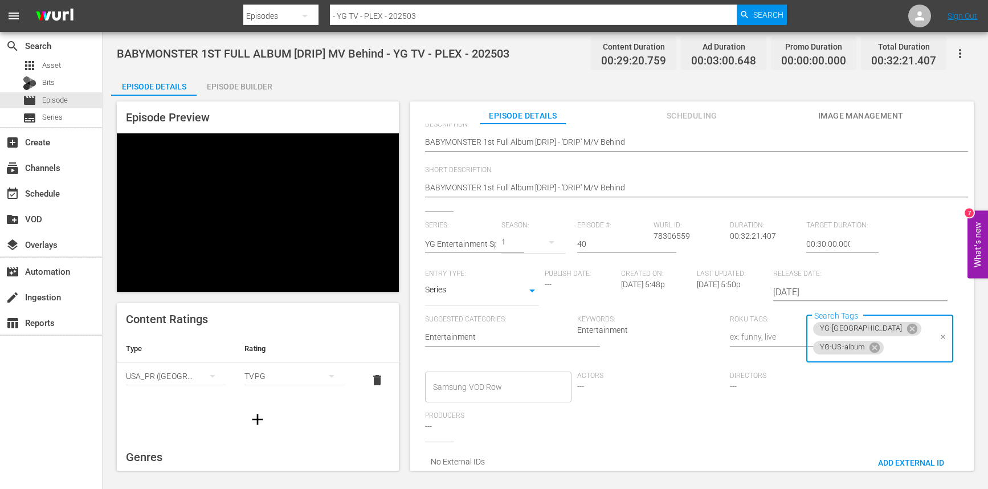
paste input "YG-US"
type input "YG-US"
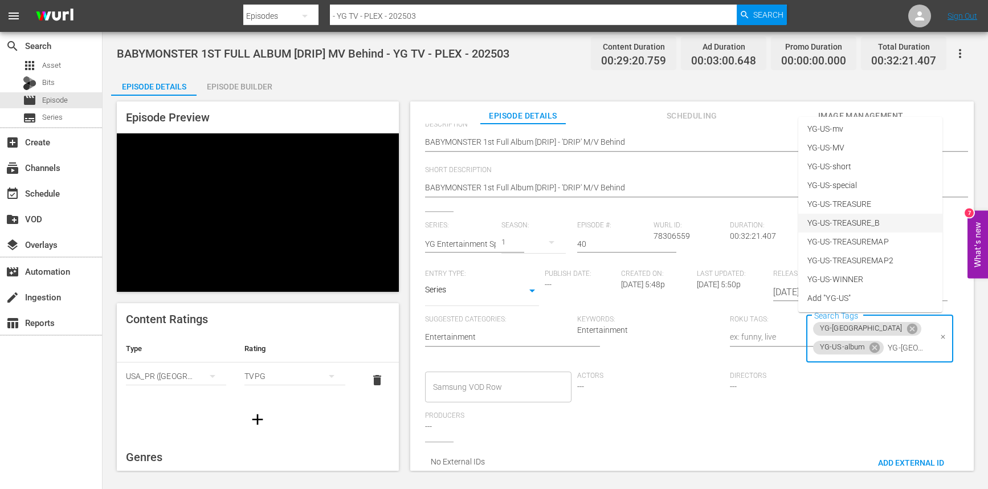
scroll to position [136, 0]
click at [876, 223] on li "YG-US-special" at bounding box center [871, 220] width 144 height 19
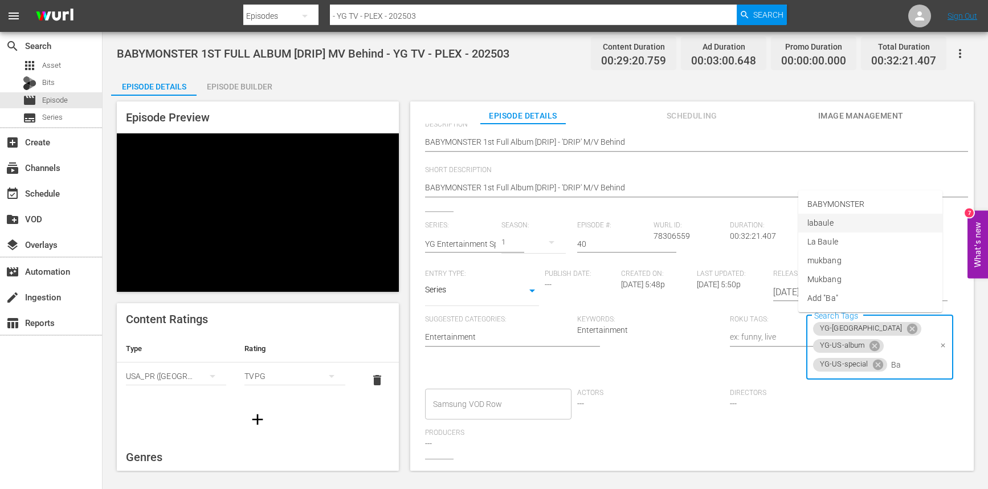
type input "Bab"
drag, startPoint x: 872, startPoint y: 390, endPoint x: 877, endPoint y: 345, distance: 45.9
click at [872, 390] on li "BABYMONSTER" at bounding box center [871, 396] width 144 height 19
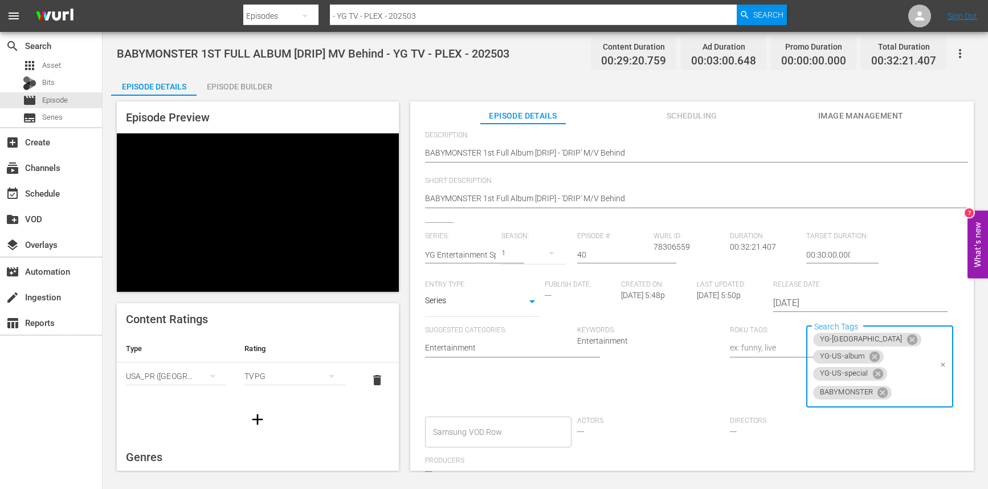
scroll to position [0, 0]
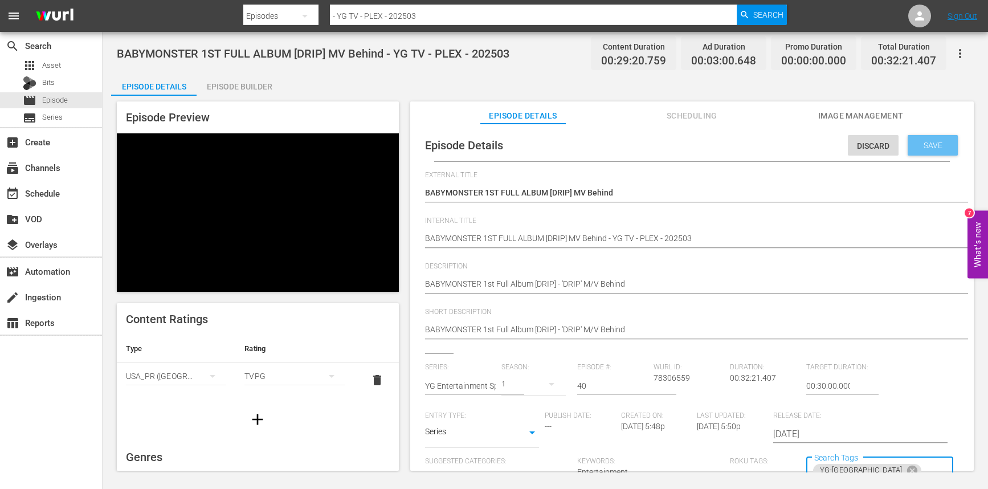
click at [924, 135] on div "Save" at bounding box center [933, 145] width 50 height 21
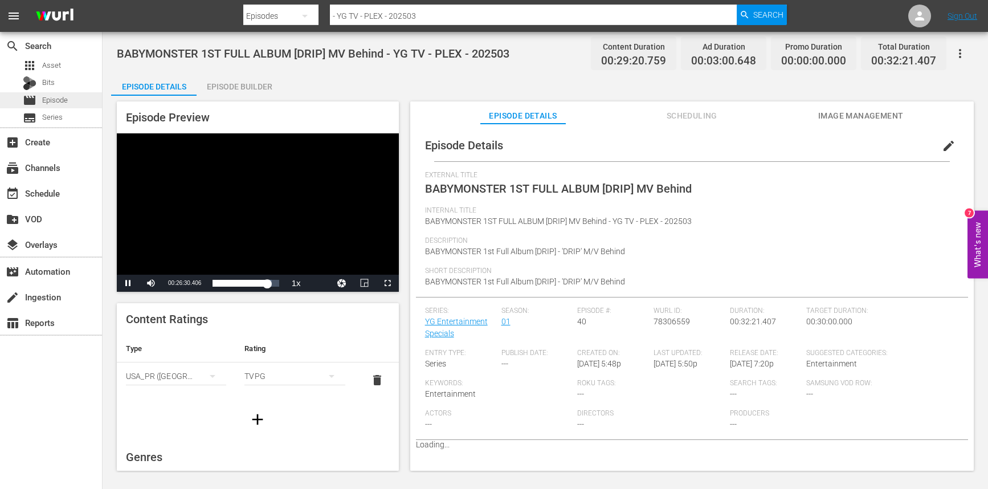
click at [67, 100] on span "Episode" at bounding box center [55, 100] width 26 height 11
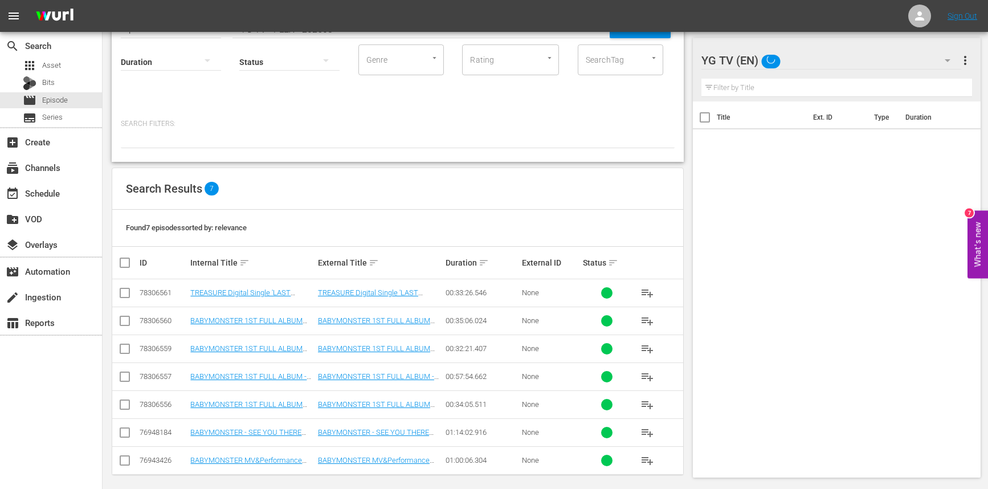
scroll to position [78, 0]
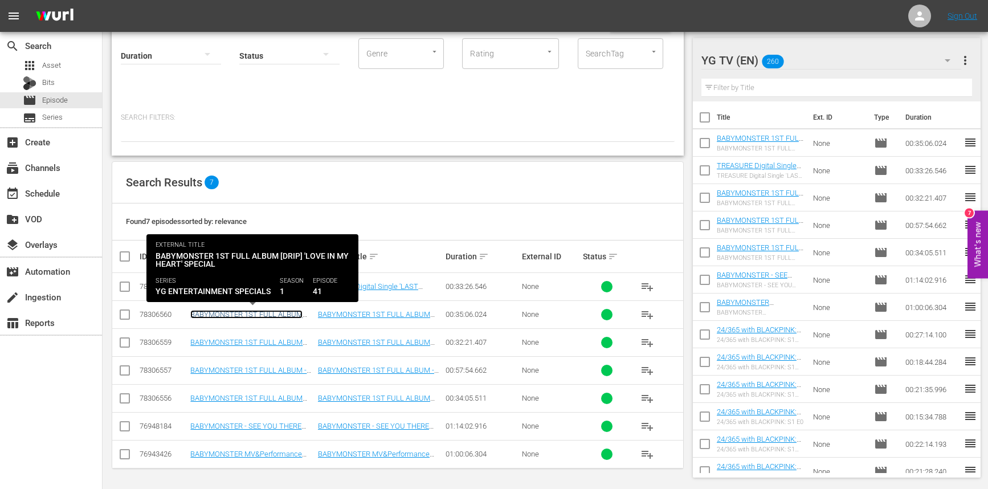
click at [297, 313] on link "BABYMONSTER 1ST FULL ALBUM [DRIP] 'Love in My Heart' Special - YG TV - PLEX - 2…" at bounding box center [249, 323] width 118 height 26
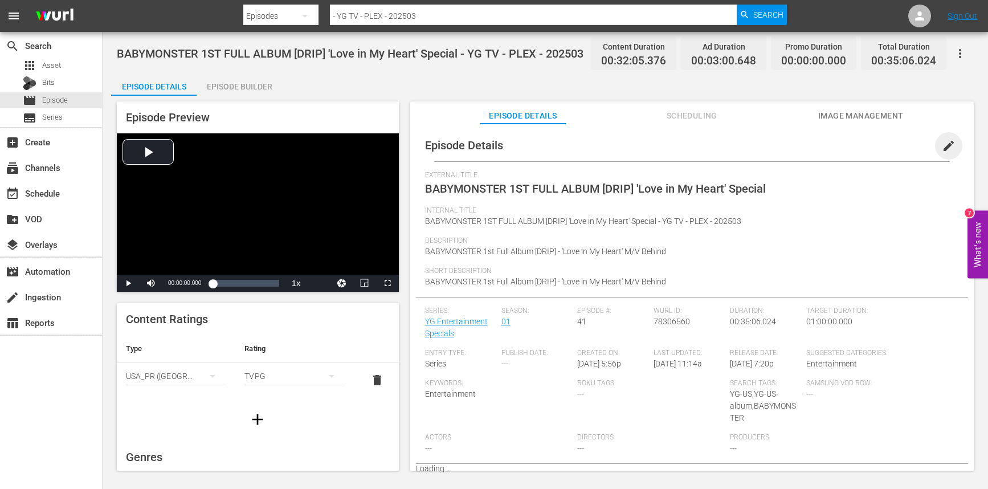
click at [944, 143] on span "edit" at bounding box center [949, 146] width 14 height 14
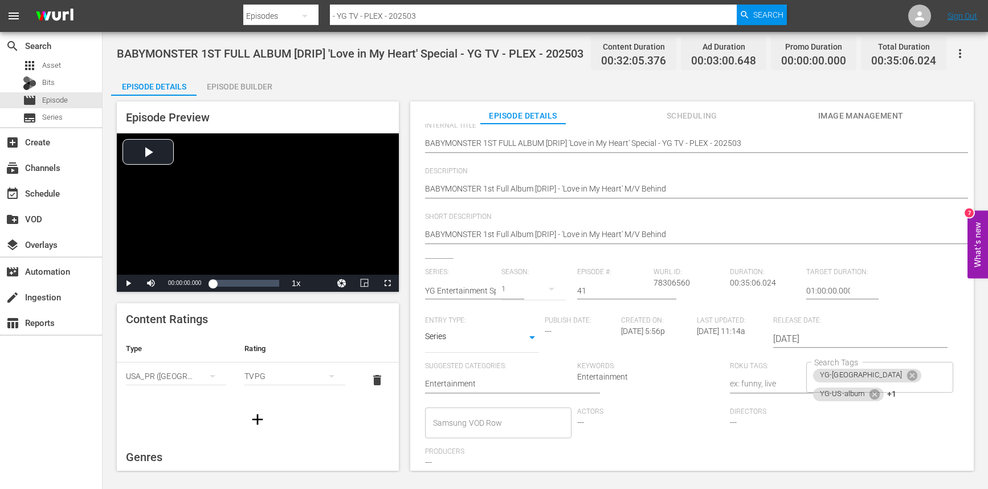
scroll to position [105, 0]
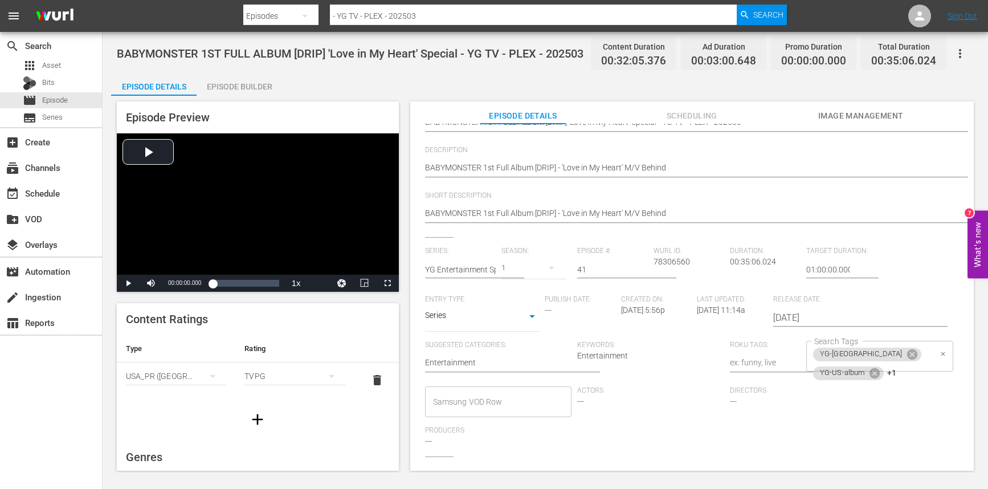
click at [890, 352] on div "YG-US YG-US-album +1 Search Tags" at bounding box center [880, 356] width 147 height 31
paste input "YG-US"
type input "YG-US"
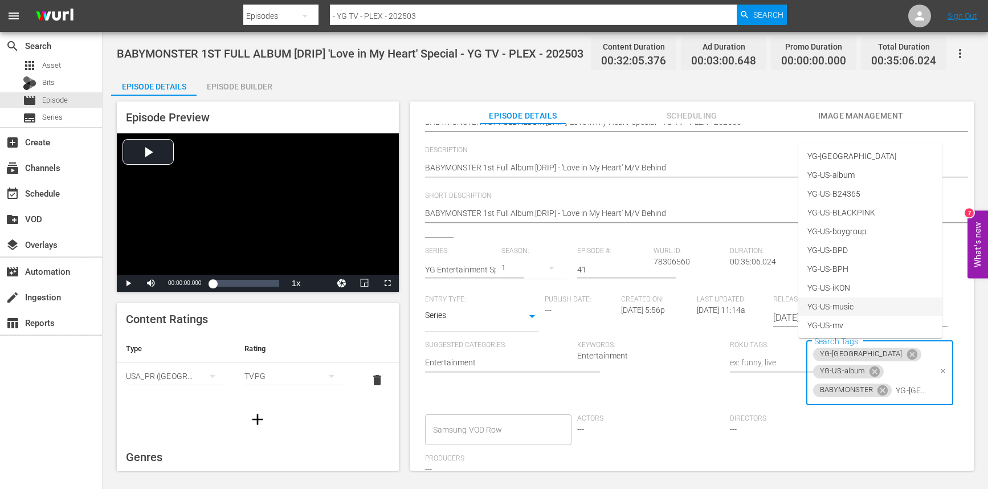
scroll to position [171, 0]
click at [888, 211] on li "YG-US-special" at bounding box center [871, 211] width 144 height 19
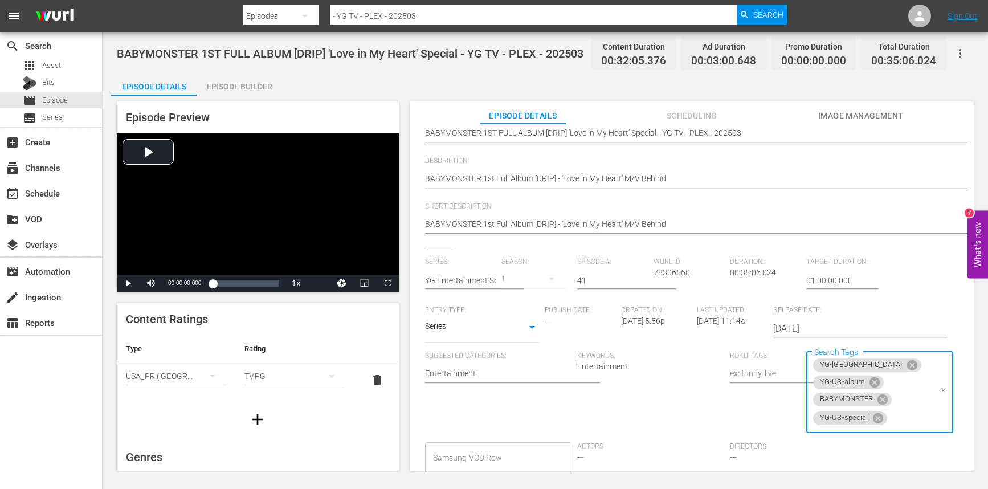
scroll to position [0, 0]
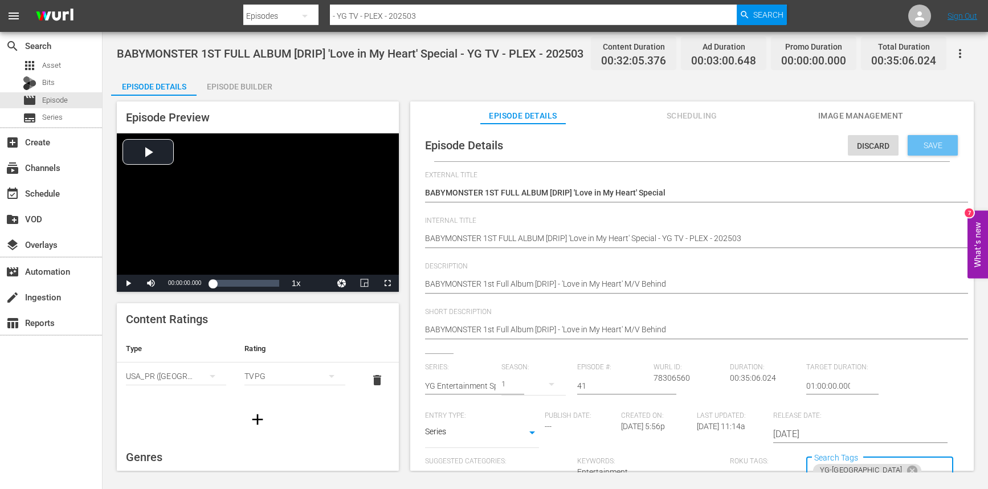
click at [928, 142] on span "Save" at bounding box center [933, 145] width 37 height 9
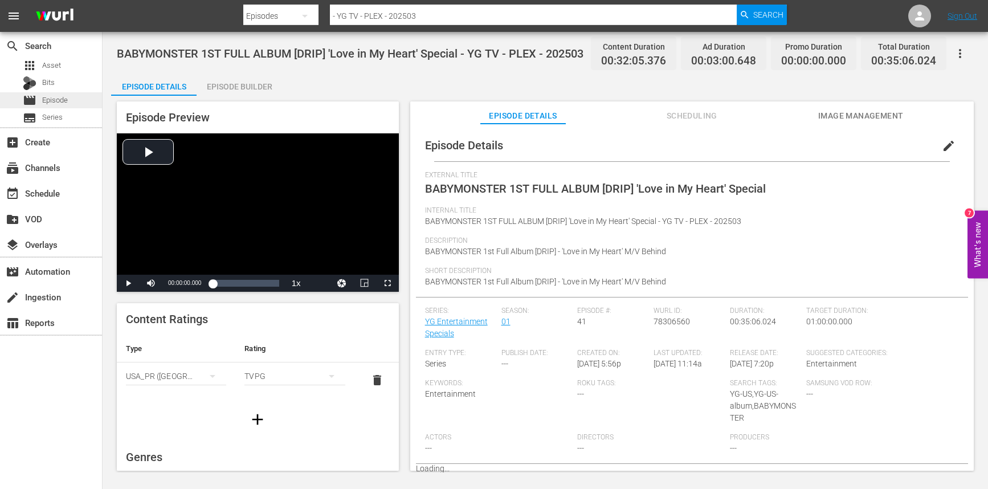
click at [71, 95] on div "movie Episode" at bounding box center [51, 100] width 102 height 16
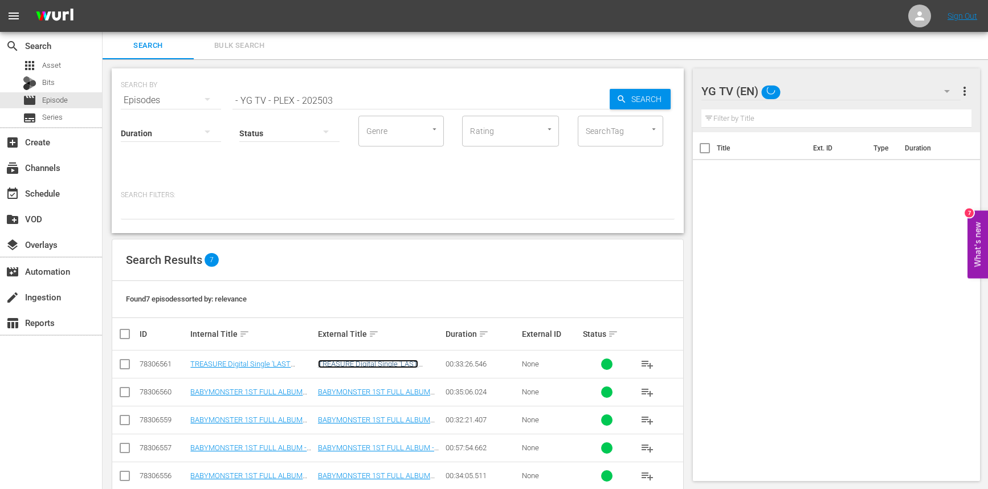
click at [391, 365] on link "TREASURE Digital Single 'LAST NIGHT' Special" at bounding box center [368, 368] width 100 height 17
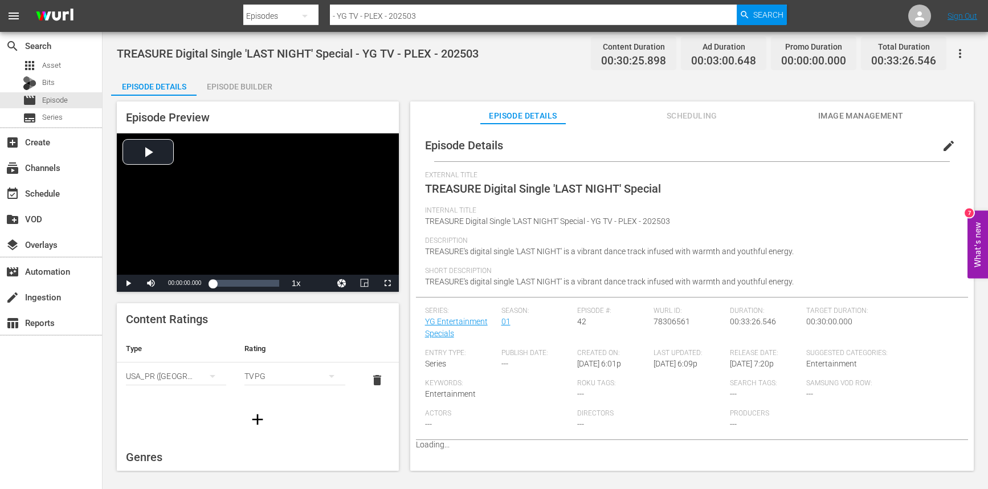
click at [945, 145] on span "edit" at bounding box center [949, 146] width 14 height 14
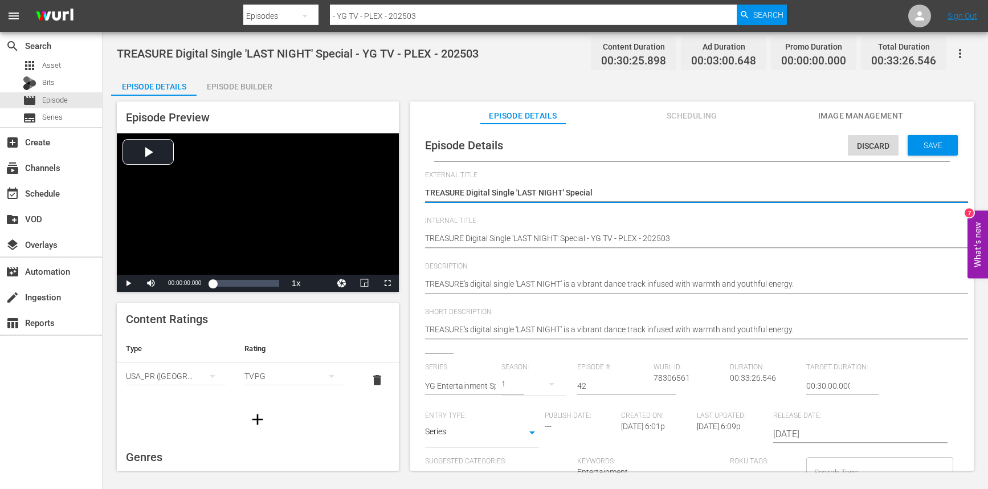
scroll to position [22, 0]
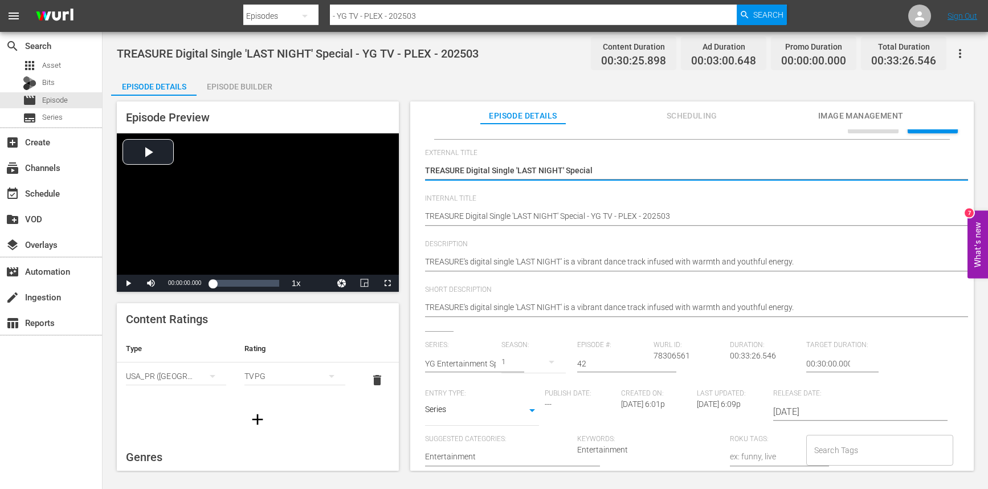
click at [836, 448] on input "Search Tags" at bounding box center [872, 450] width 120 height 21
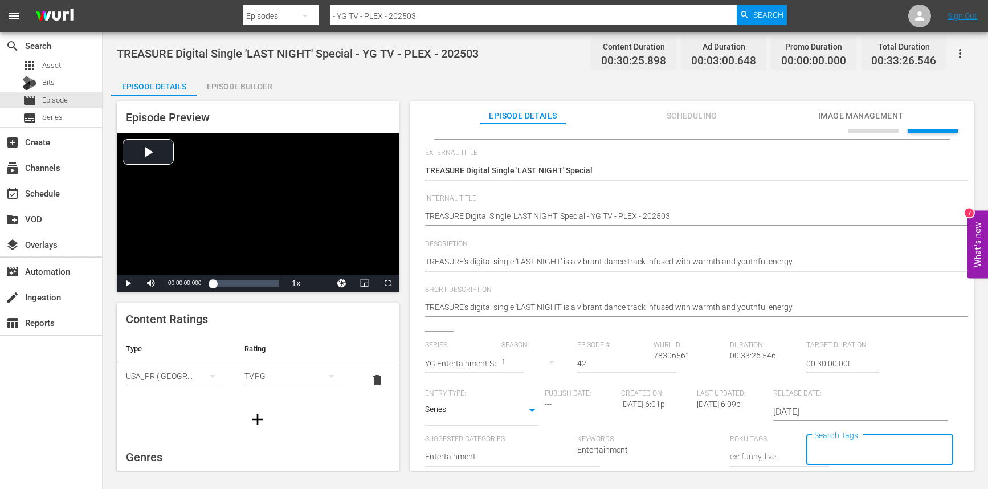
paste input "YG-US"
type input "YG-US"
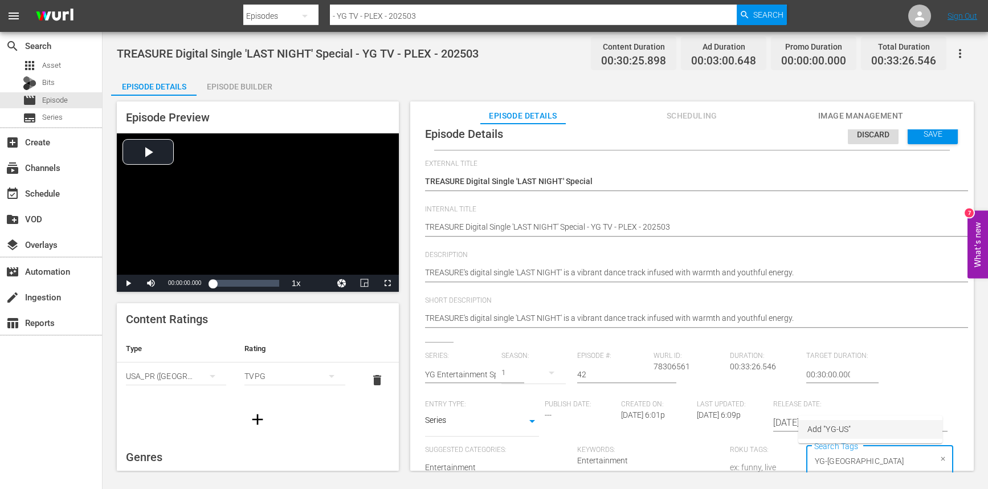
click at [844, 420] on ul "Add "YG-US"" at bounding box center [871, 430] width 144 height 28
click at [840, 428] on span "Add "YG-US"" at bounding box center [829, 430] width 43 height 12
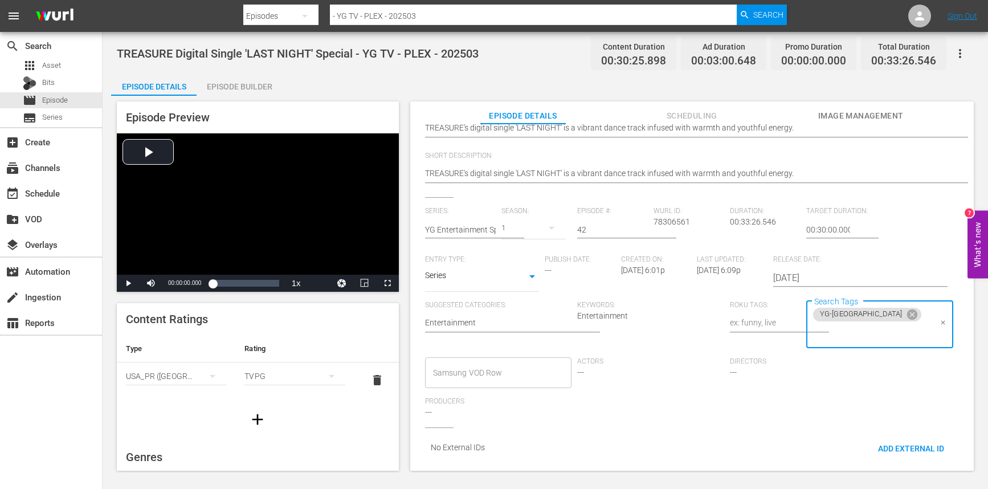
paste input "YG-US"
type input "YG-US"
click at [857, 140] on li "YG-US-album" at bounding box center [871, 135] width 144 height 19
paste input "YG-US"
type input "YG-US"
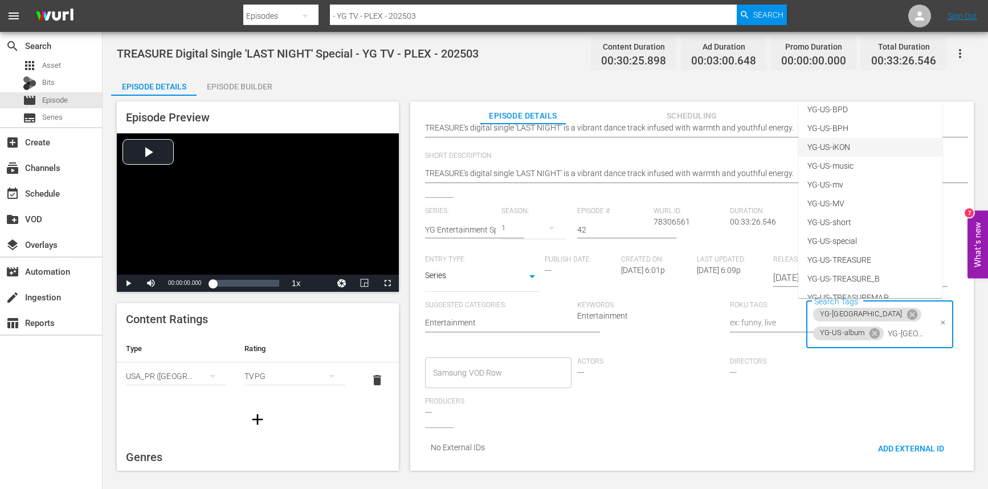
scroll to position [110, 0]
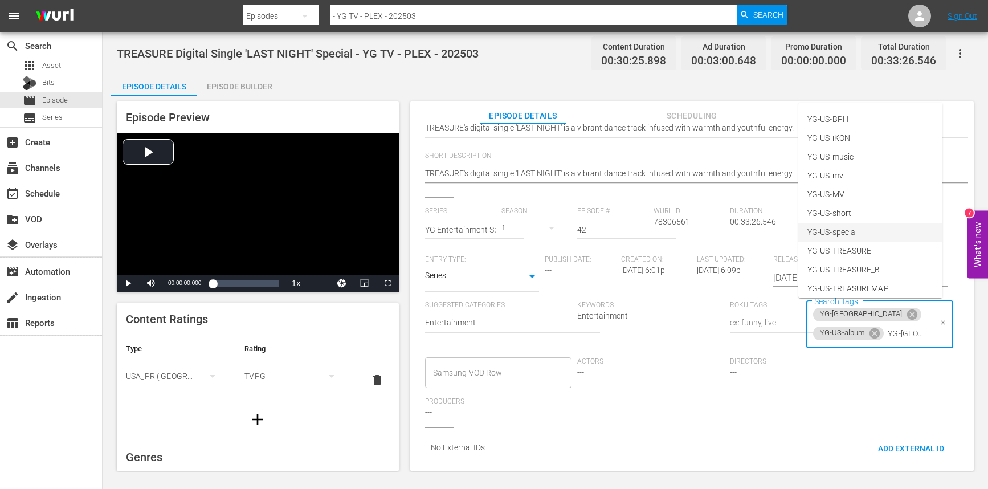
click at [863, 237] on li "YG-US-special" at bounding box center [871, 232] width 144 height 19
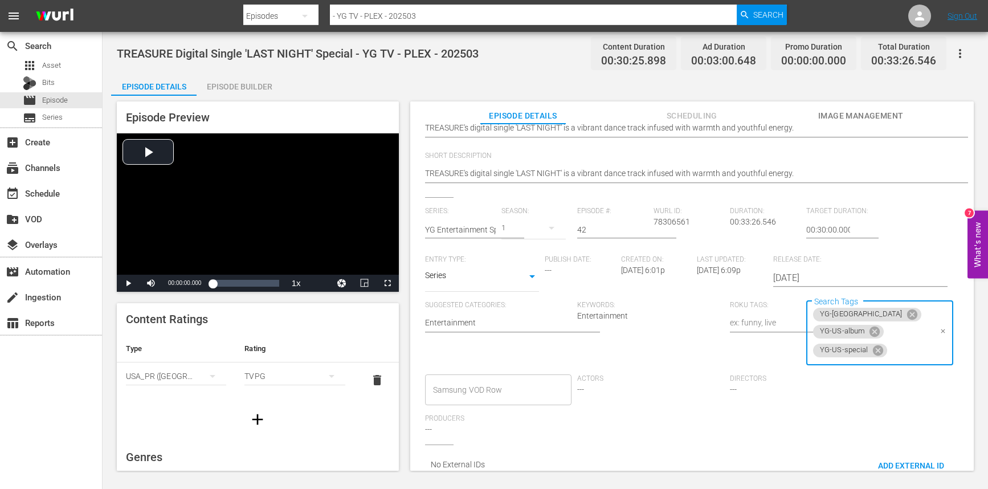
paste input "YG-US"
drag, startPoint x: 901, startPoint y: 349, endPoint x: 934, endPoint y: 353, distance: 33.8
click at [932, 353] on div "YG-US YG-US-album YG-US-special YG-US Search Tags" at bounding box center [880, 333] width 147 height 65
type input "Y"
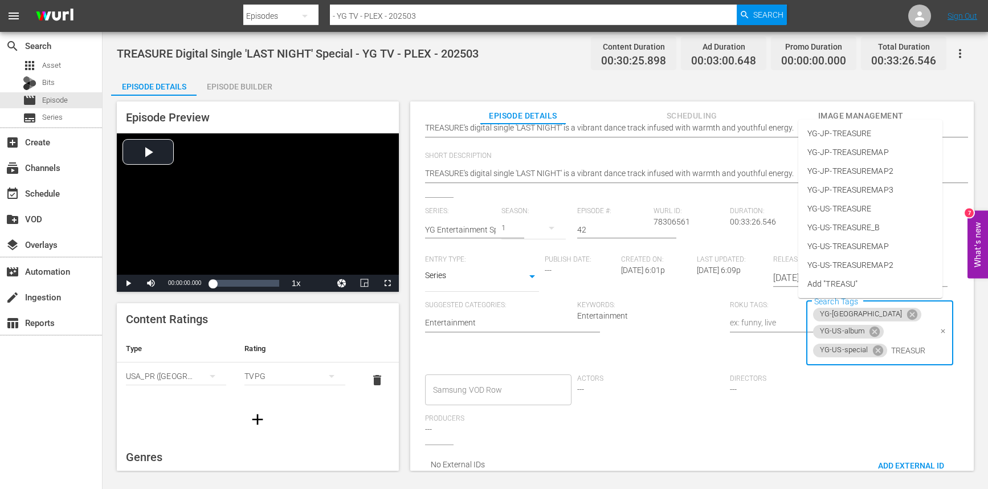
type input "TREASURE"
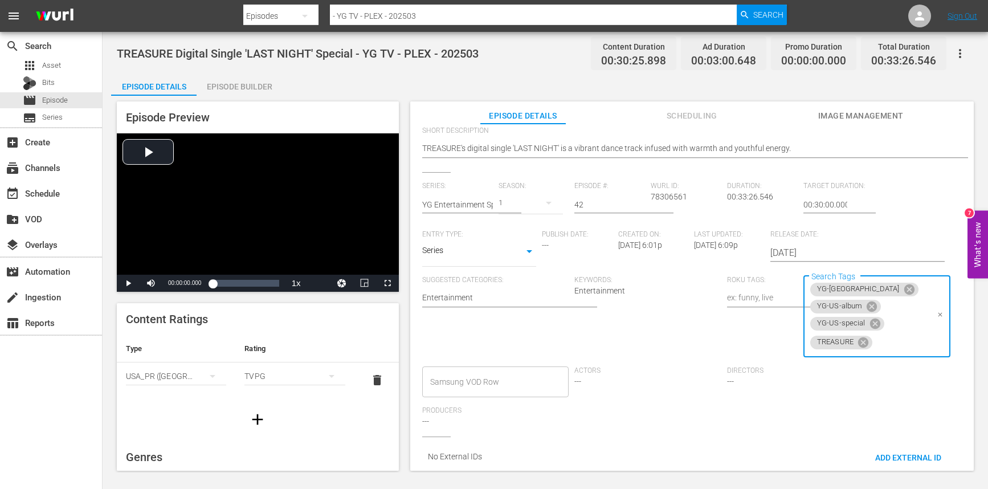
scroll to position [0, 0]
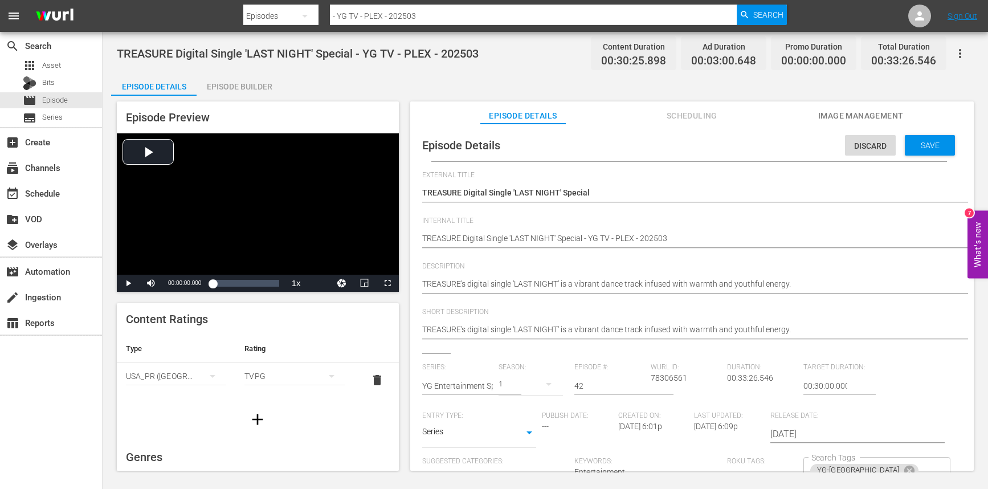
click at [925, 135] on div "Discard Save" at bounding box center [902, 142] width 115 height 26
click at [921, 144] on span "Save" at bounding box center [930, 145] width 37 height 9
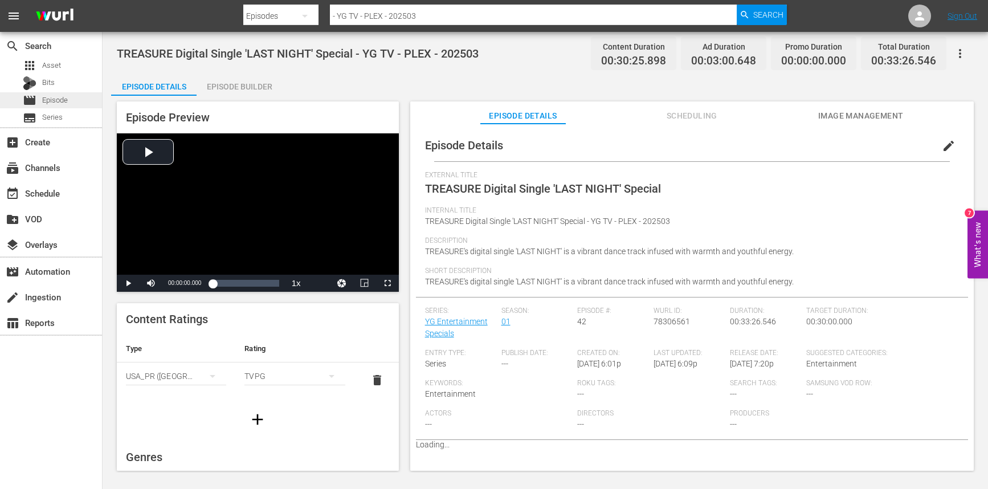
click at [48, 107] on div "movie Episode" at bounding box center [45, 100] width 45 height 16
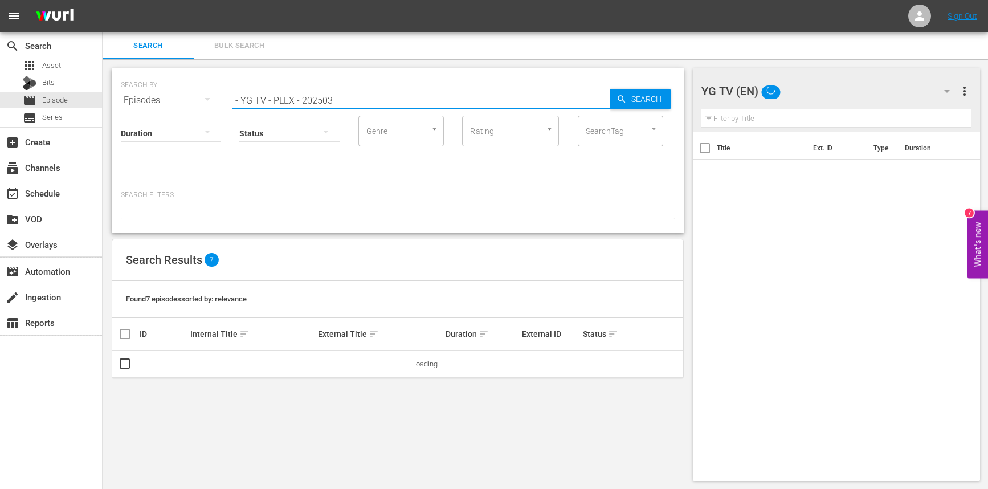
click at [340, 97] on input "- YG TV - PLEX - 202503" at bounding box center [421, 100] width 377 height 27
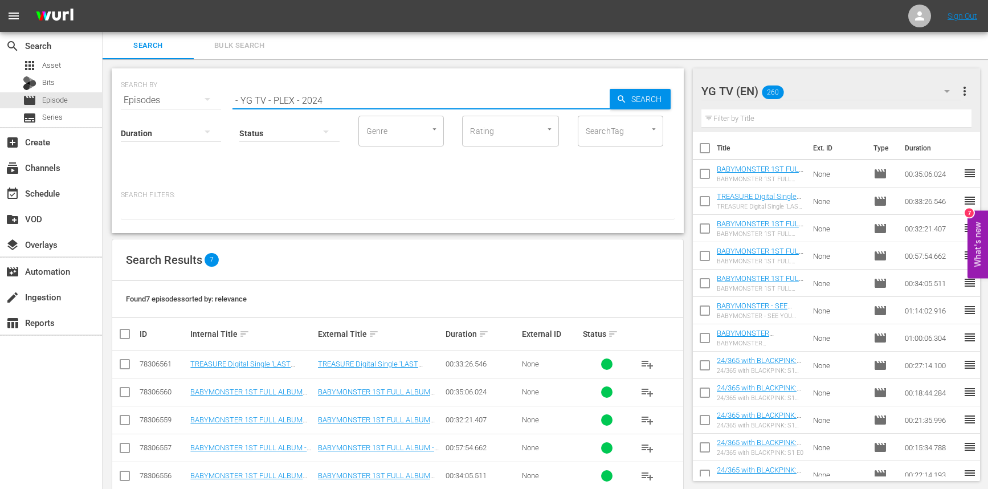
type input "- YG TV - PLEX - 2024"
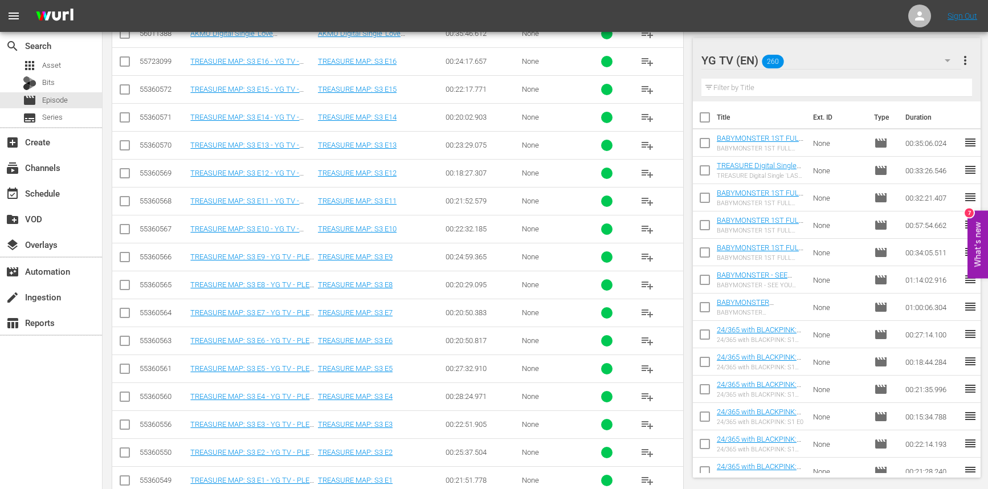
scroll to position [1585, 0]
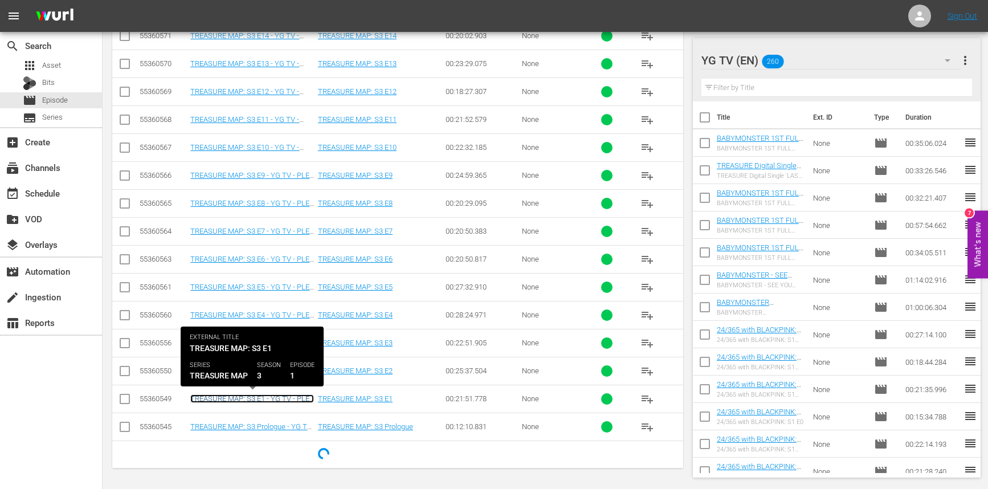
click at [269, 402] on link "TREASURE MAP: S3 E1 - YG TV - PLEX - 202403" at bounding box center [252, 402] width 124 height 17
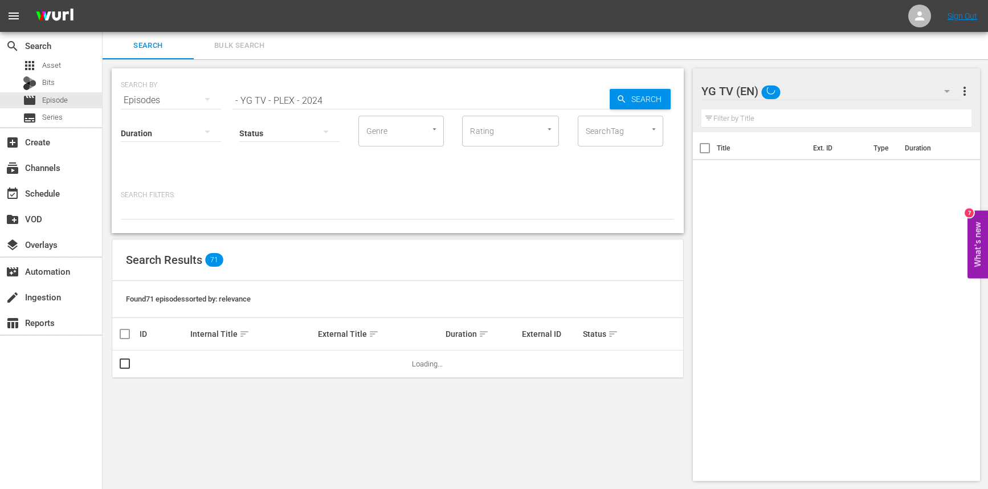
scroll to position [1, 0]
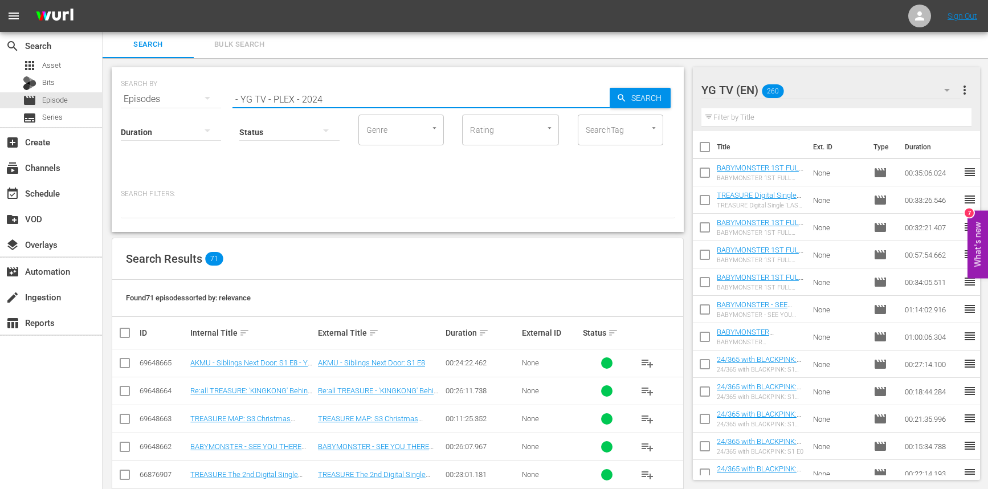
drag, startPoint x: 338, startPoint y: 100, endPoint x: 225, endPoint y: 97, distance: 112.9
click at [225, 97] on div "SEARCH BY Search By Episodes Search ID, Title, Description, Keywords, or Catego…" at bounding box center [398, 92] width 554 height 41
type input "YG MV Special"
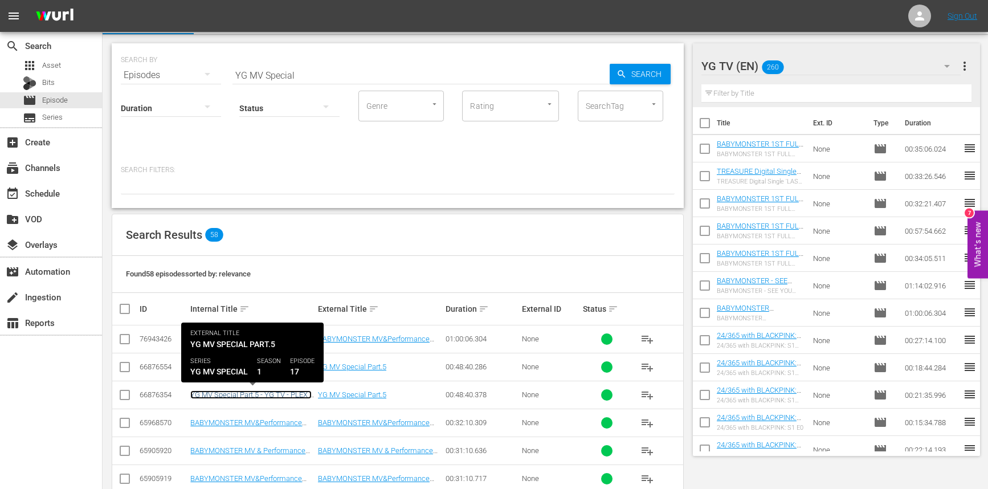
click at [287, 396] on link "YG MV Special Part.5 - YG TV - PLEX - 202409" at bounding box center [250, 398] width 121 height 17
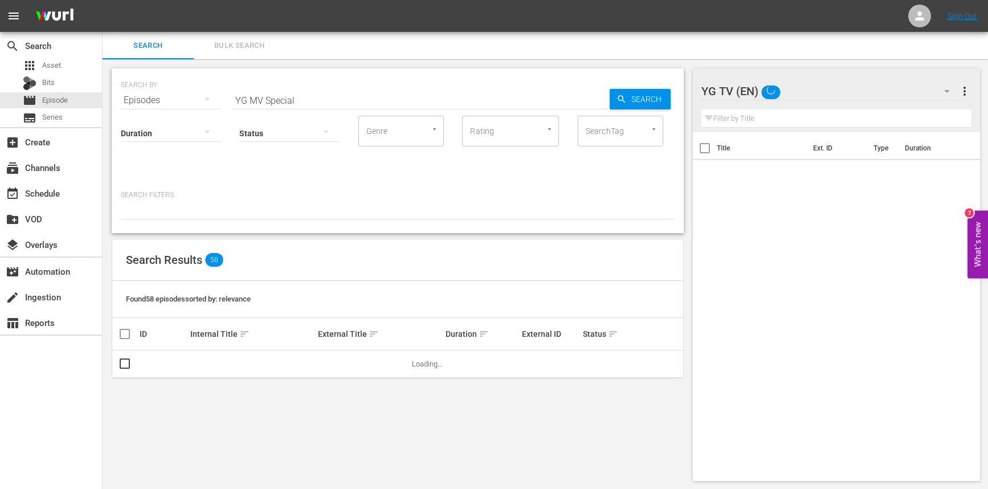
scroll to position [1, 0]
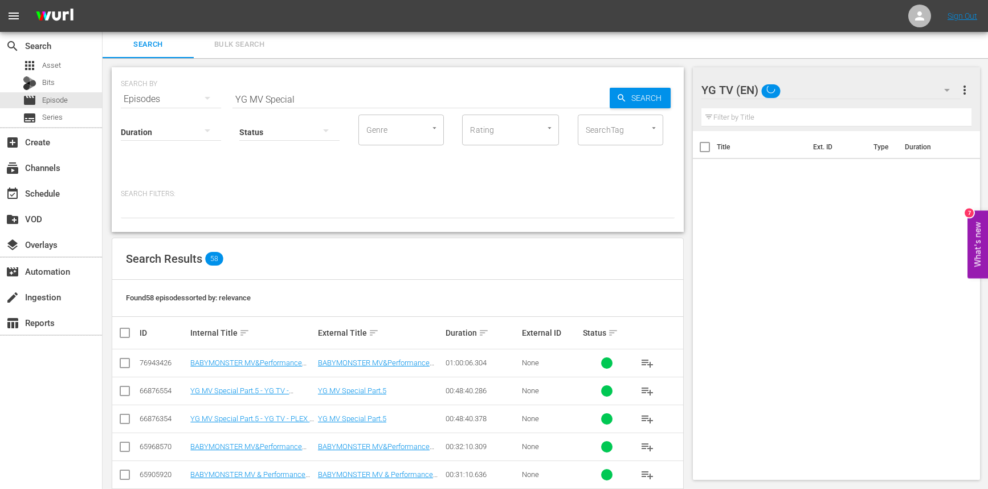
click at [230, 398] on td "YG MV Special Part.5 - YG TV - Rakuten JP - 202409" at bounding box center [253, 391] width 128 height 28
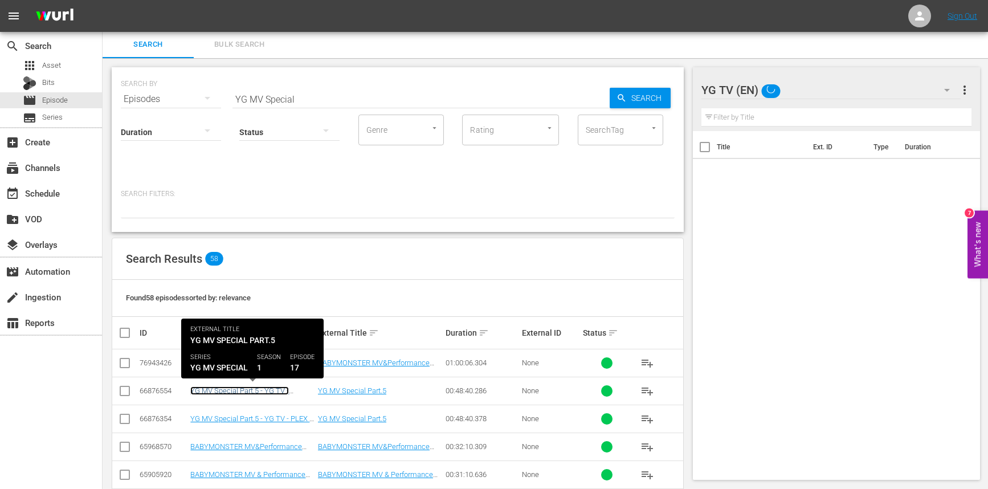
click at [222, 389] on link "YG MV Special Part.5 - YG TV - Rakuten JP - 202409" at bounding box center [239, 395] width 99 height 17
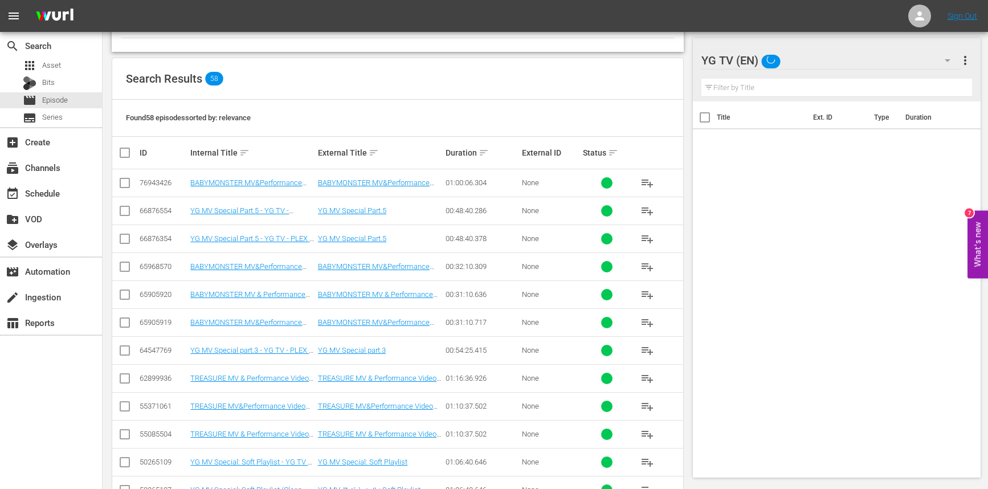
scroll to position [193, 0]
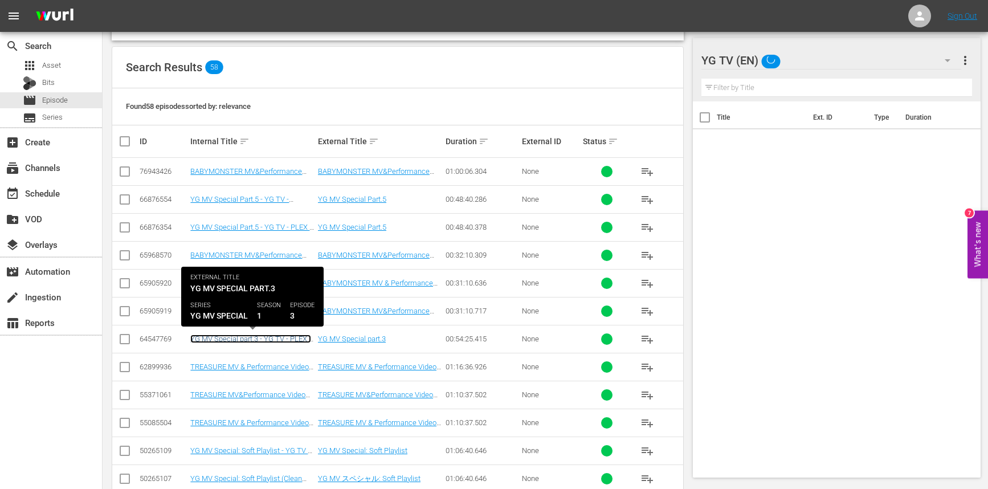
click at [279, 341] on link "YG MV Special part.3 - YG TV - PLEX - 202105" at bounding box center [250, 343] width 121 height 17
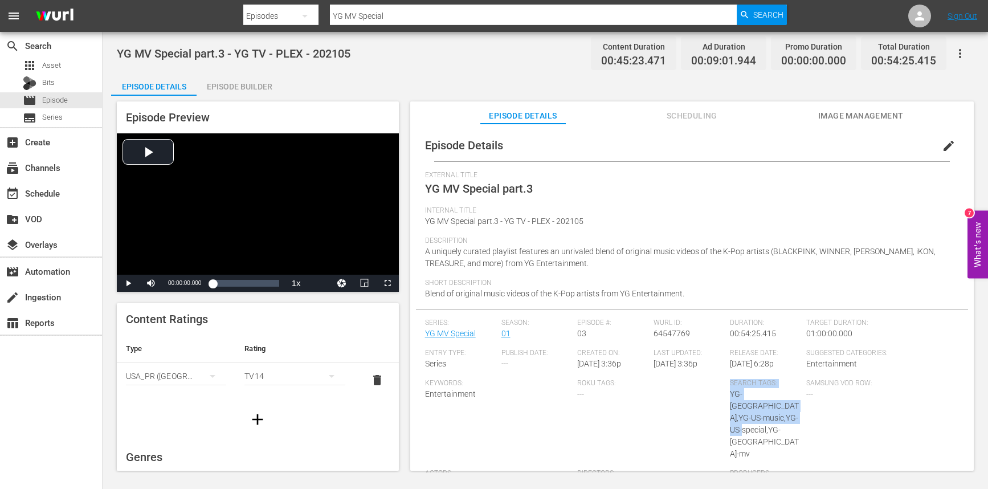
drag, startPoint x: 782, startPoint y: 417, endPoint x: 731, endPoint y: 398, distance: 53.4
click at [730, 396] on span "YG-[GEOGRAPHIC_DATA],YG-US-music,YG-US-special,YG-[GEOGRAPHIC_DATA]-mv" at bounding box center [764, 423] width 69 height 69
click at [731, 398] on div "Search Tags: YG-US,YG-US-music,YG-US-special,YG-US-mv" at bounding box center [768, 424] width 76 height 90
drag, startPoint x: 726, startPoint y: 392, endPoint x: 793, endPoint y: 427, distance: 75.2
click at [793, 427] on div "Search Tags: YG-US,YG-US-music,YG-US-special,YG-US-mv" at bounding box center [768, 424] width 76 height 90
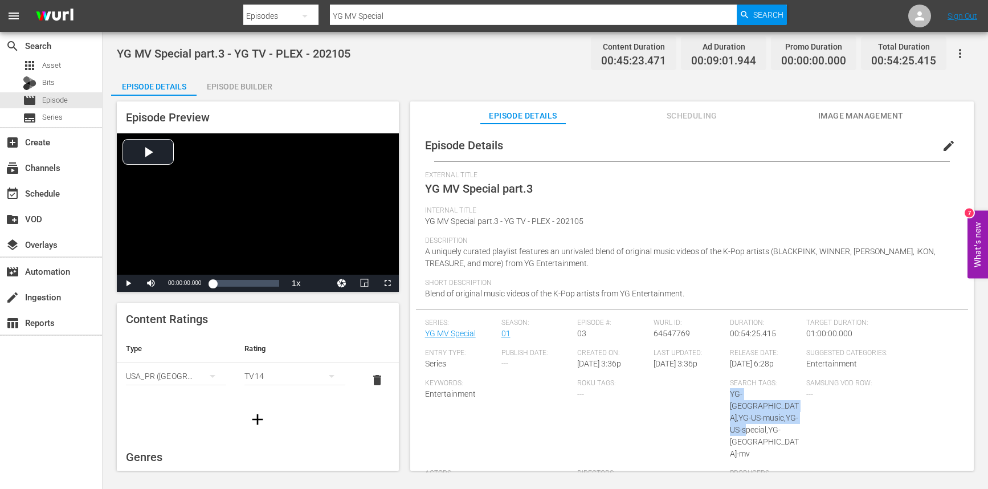
copy span "YG-[GEOGRAPHIC_DATA],YG-US-music,YG-US-special,YG-[GEOGRAPHIC_DATA]-mv"
click at [64, 105] on span "Episode" at bounding box center [55, 100] width 26 height 11
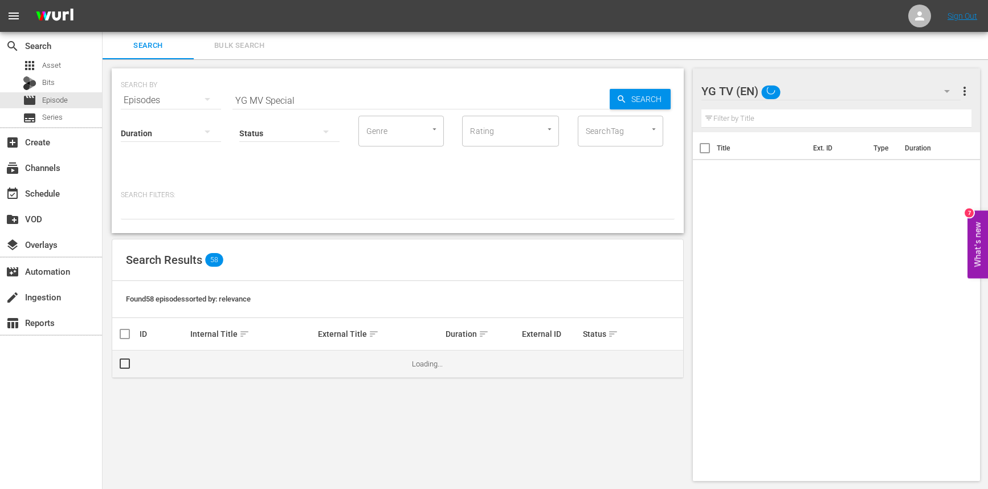
scroll to position [1, 0]
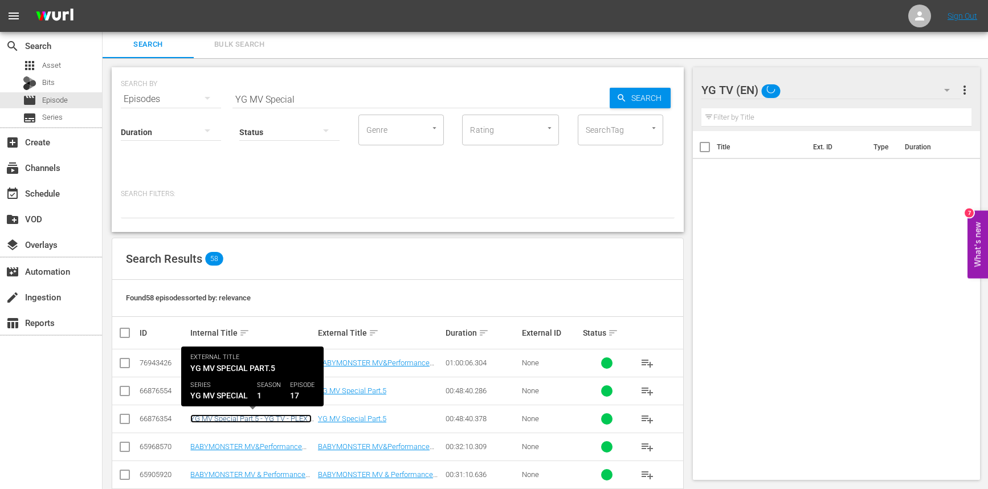
click at [269, 418] on link "YG MV Special Part.5 - YG TV - PLEX - 202409" at bounding box center [250, 422] width 121 height 17
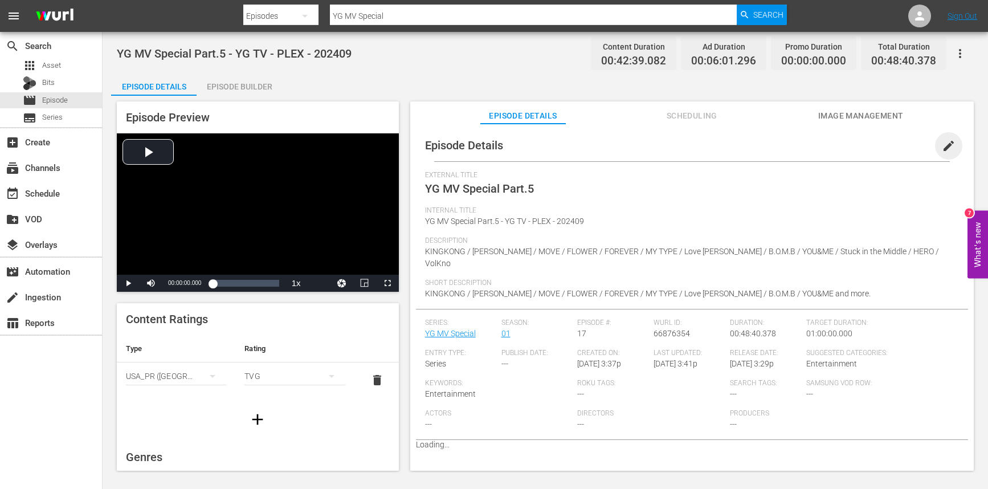
click at [942, 147] on span "edit" at bounding box center [949, 146] width 14 height 14
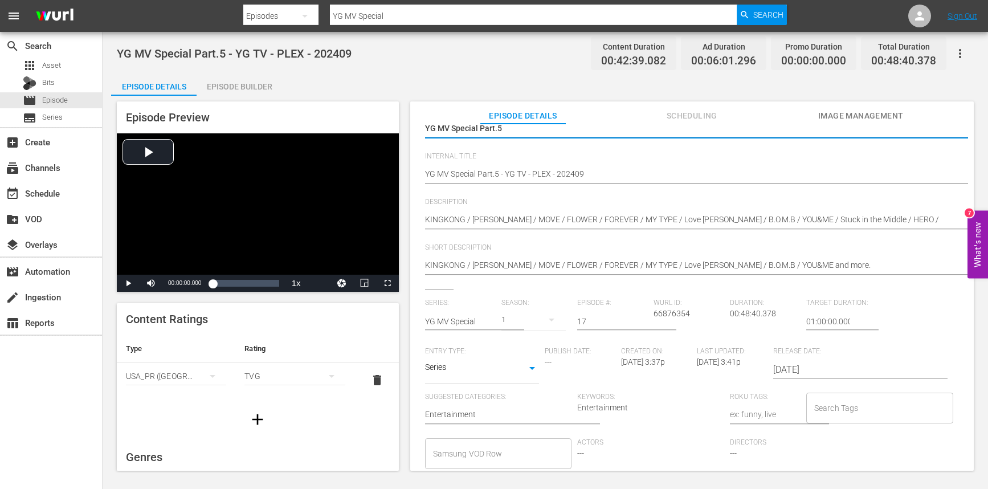
scroll to position [58, 0]
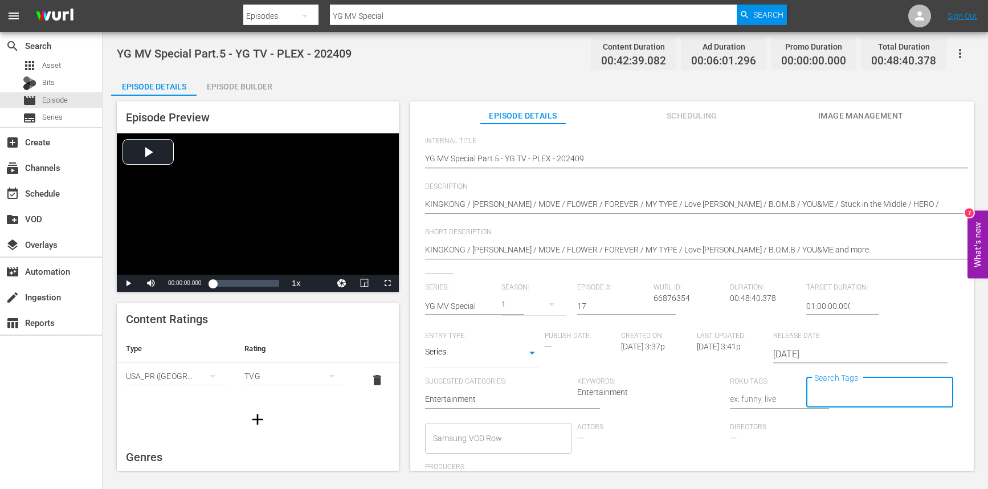
click at [843, 397] on input "Search Tags" at bounding box center [872, 393] width 120 height 21
paste input "YG-[GEOGRAPHIC_DATA],YG-US-music,YG-US-special,YG-[GEOGRAPHIC_DATA]-mv"
type input "YG-[GEOGRAPHIC_DATA],YG-US-music,YG-US-special,YG-[GEOGRAPHIC_DATA]-mv"
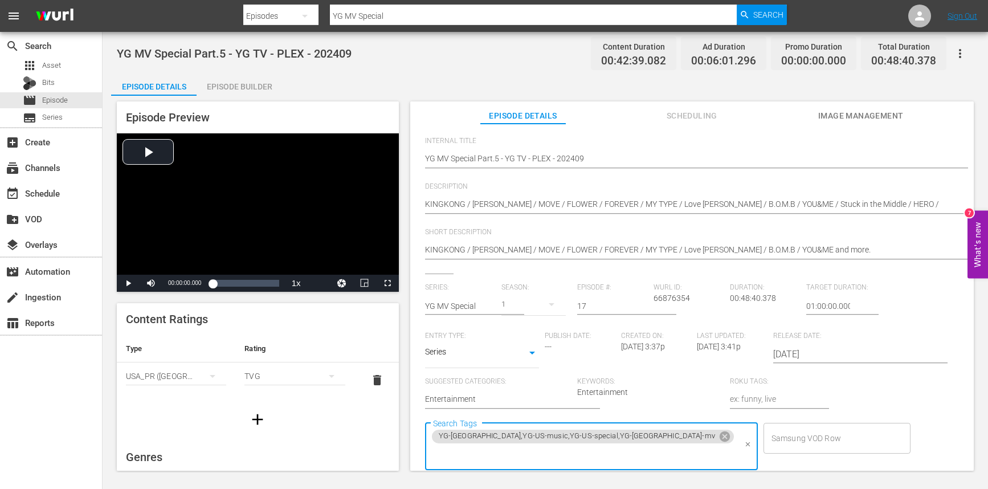
click at [720, 433] on icon at bounding box center [725, 437] width 10 height 10
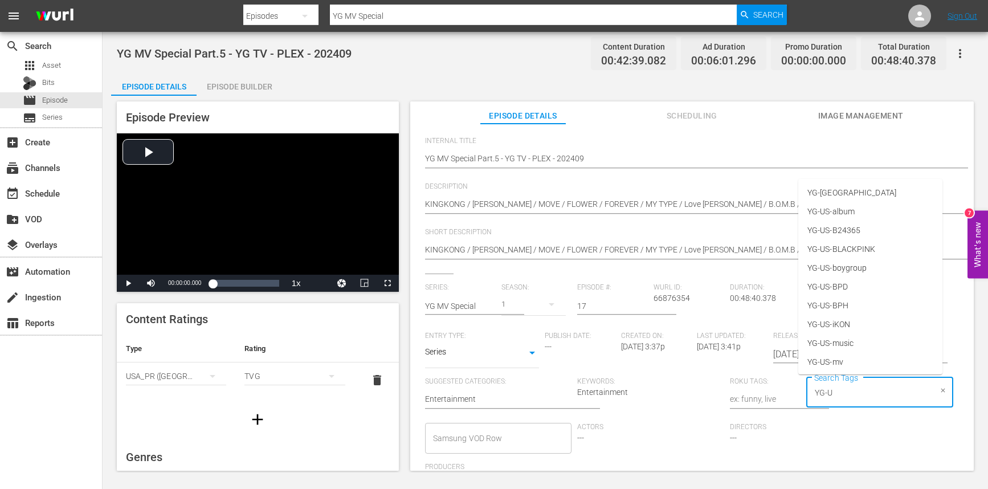
type input "YG-US"
click at [859, 191] on li "YG-US" at bounding box center [871, 193] width 144 height 19
type input "YG-US-m"
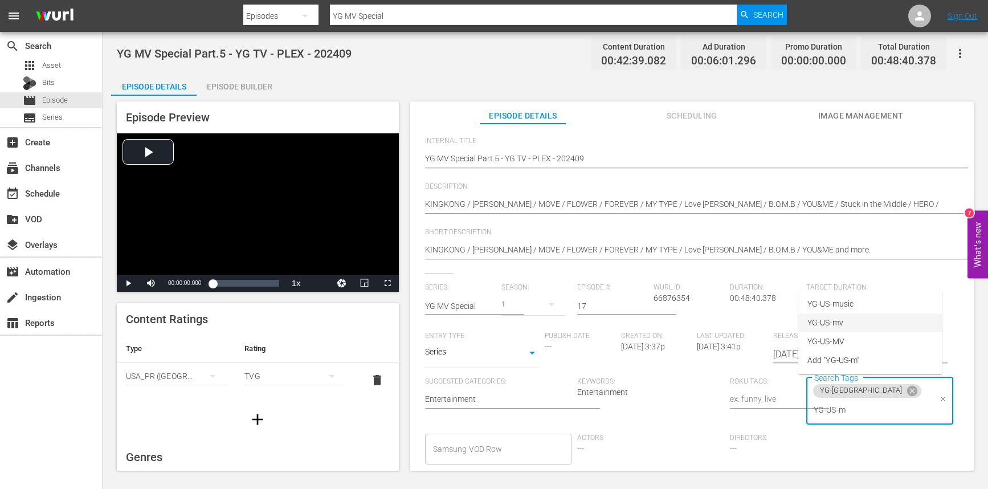
click at [853, 326] on li "YG-US-mv" at bounding box center [871, 323] width 144 height 19
drag, startPoint x: 836, startPoint y: 410, endPoint x: 737, endPoint y: 398, distance: 99.9
click at [737, 398] on div "Series: YG MV Special Season: 1 Episode #: 17 Wurl ID: 66876354 Duration: 00:48…" at bounding box center [692, 393] width 534 height 221
type input "YG-US-"
click at [893, 329] on li "YG-US-music" at bounding box center [871, 324] width 144 height 19
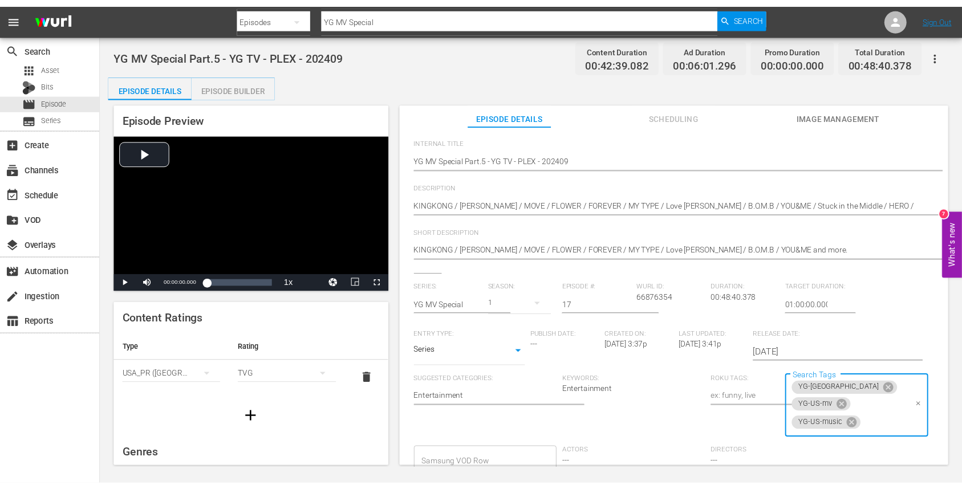
scroll to position [0, 0]
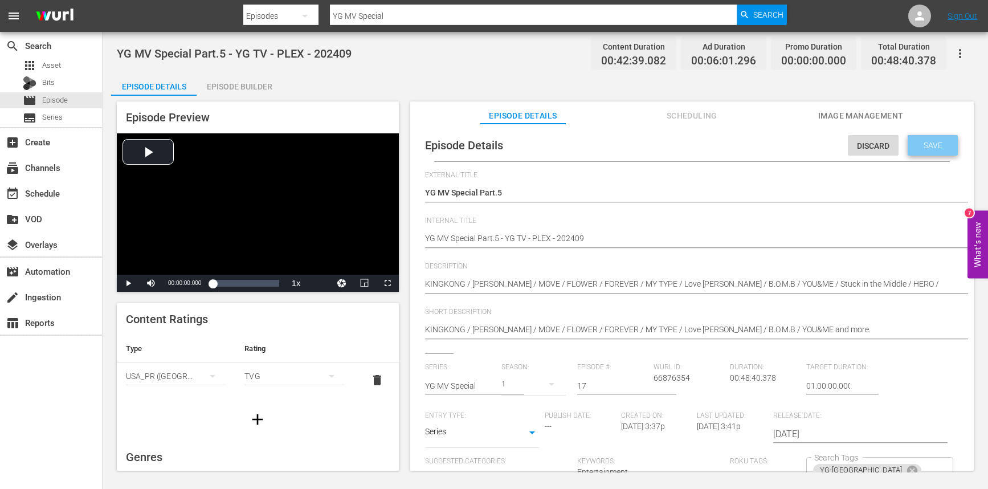
click at [915, 147] on span "Save" at bounding box center [933, 145] width 37 height 9
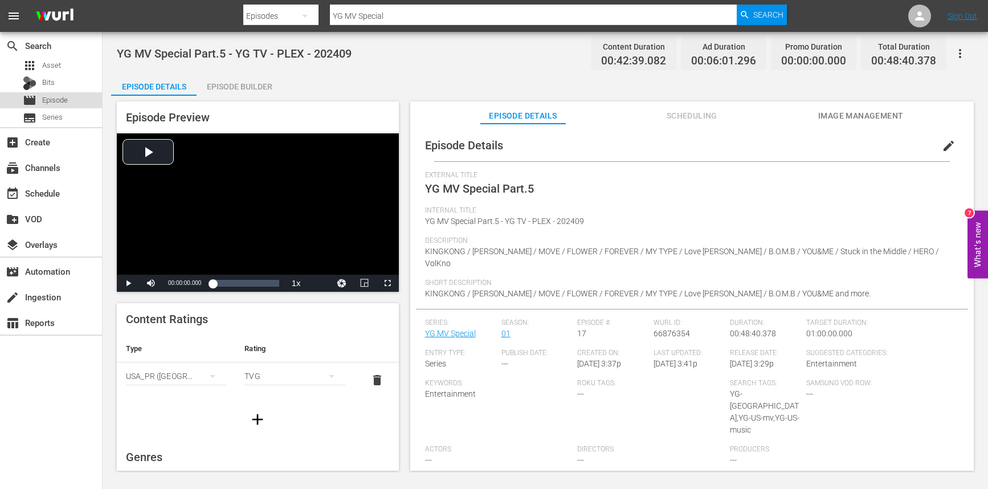
click at [46, 101] on span "Episode" at bounding box center [55, 100] width 26 height 11
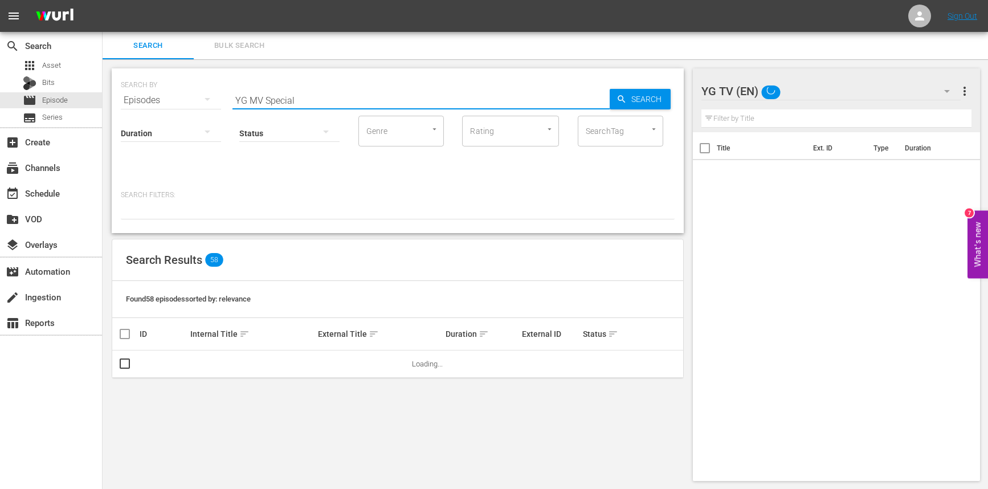
drag, startPoint x: 313, startPoint y: 104, endPoint x: 211, endPoint y: 90, distance: 103.1
click at [211, 90] on div "SEARCH BY Search By Episodes Search ID, Title, Description, Keywords, or Catego…" at bounding box center [398, 93] width 554 height 41
type input "P"
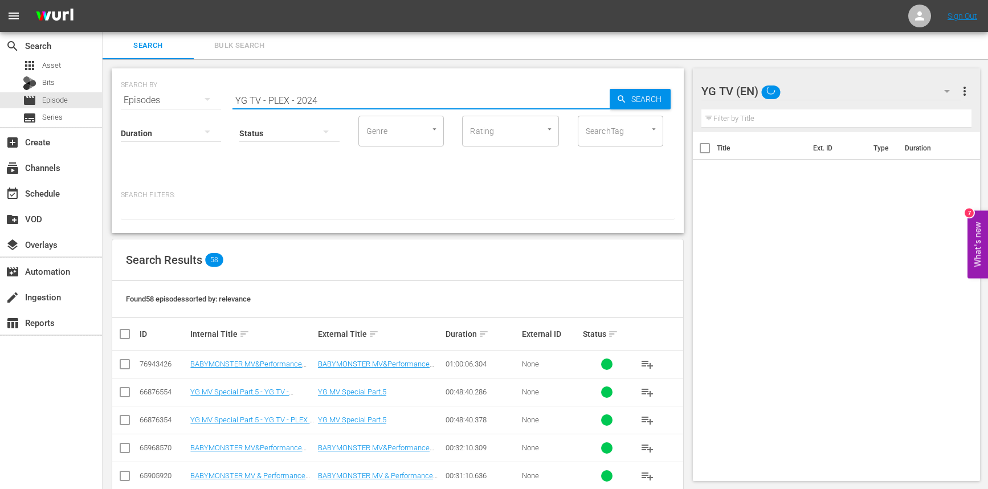
type input "YG TV - PLEX - 2024"
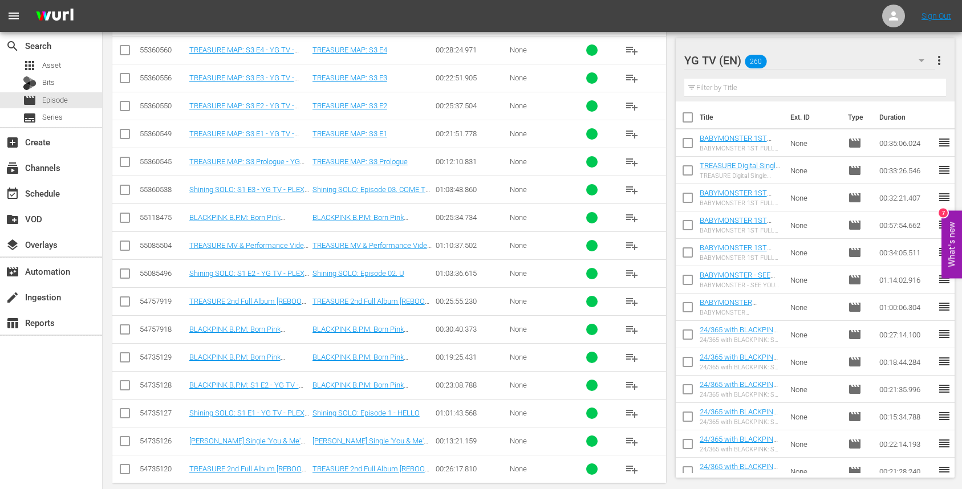
scroll to position [1865, 0]
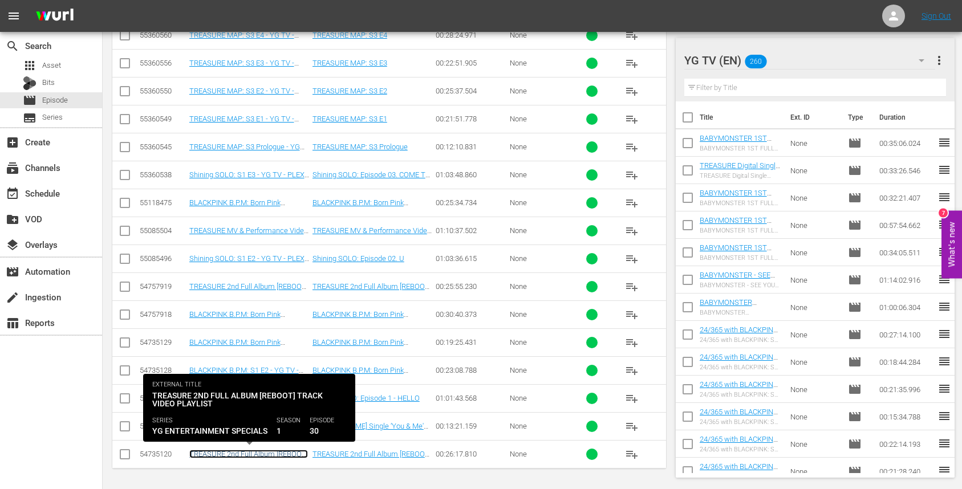
click at [230, 455] on link "TREASURE 2nd Full Album [REBOOT] Track Video Playlist - YG TV - PLEX - 202402" at bounding box center [248, 463] width 119 height 26
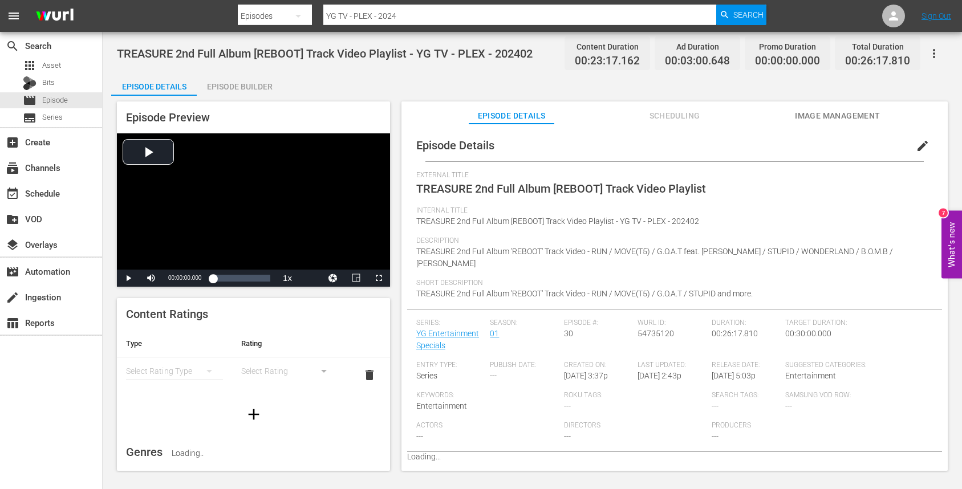
click at [916, 143] on span "edit" at bounding box center [923, 146] width 14 height 14
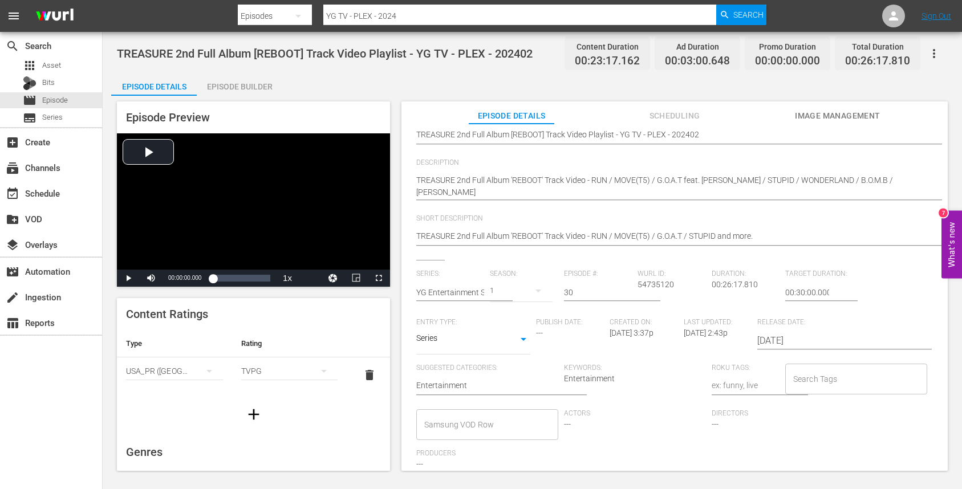
scroll to position [91, 0]
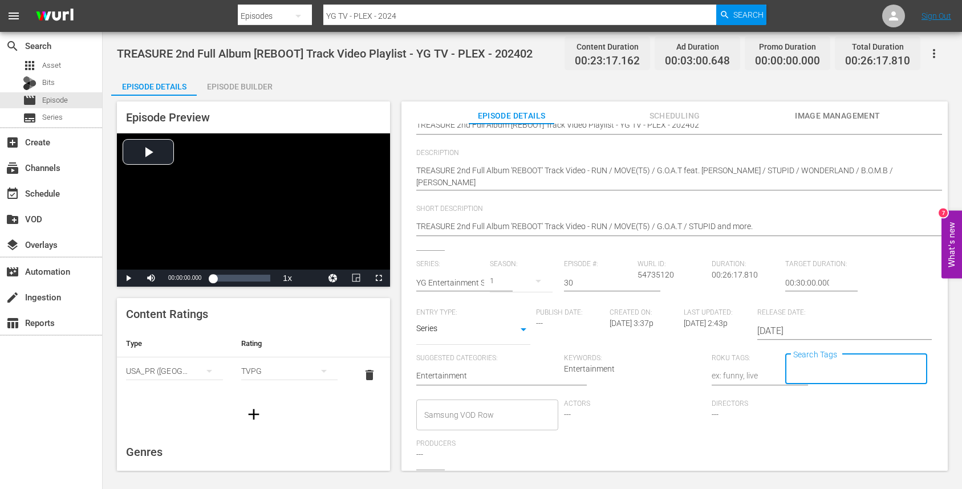
click at [806, 365] on input "Search Tags" at bounding box center [847, 369] width 115 height 21
paste input "YG-US-"
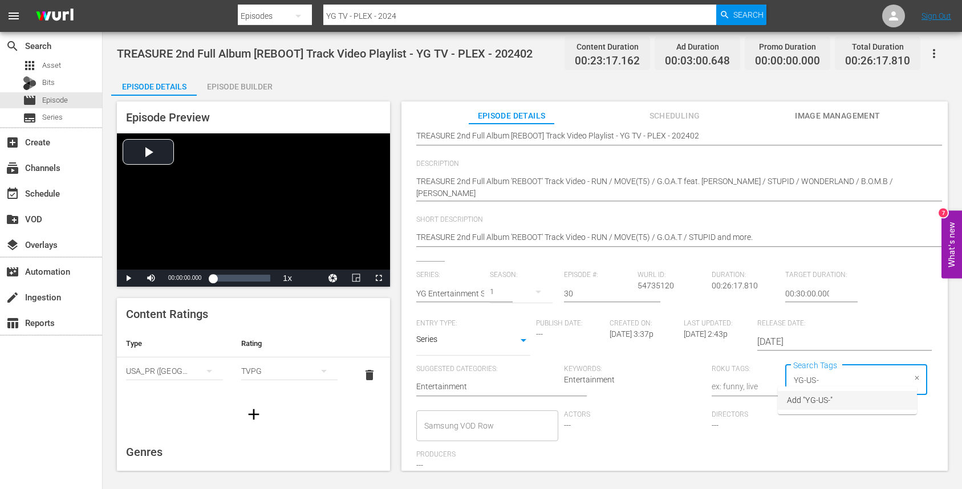
scroll to position [103, 0]
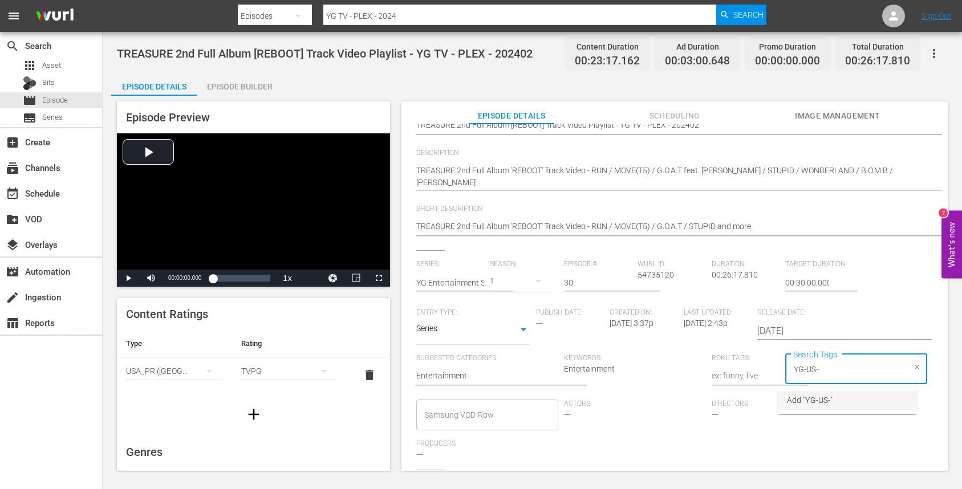
type input "YG-US"
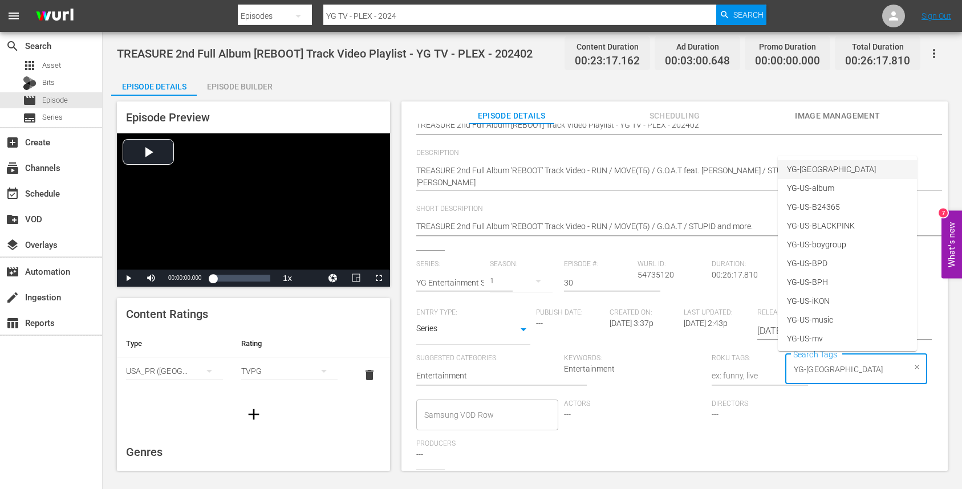
click at [832, 168] on li "YG-US" at bounding box center [847, 169] width 139 height 19
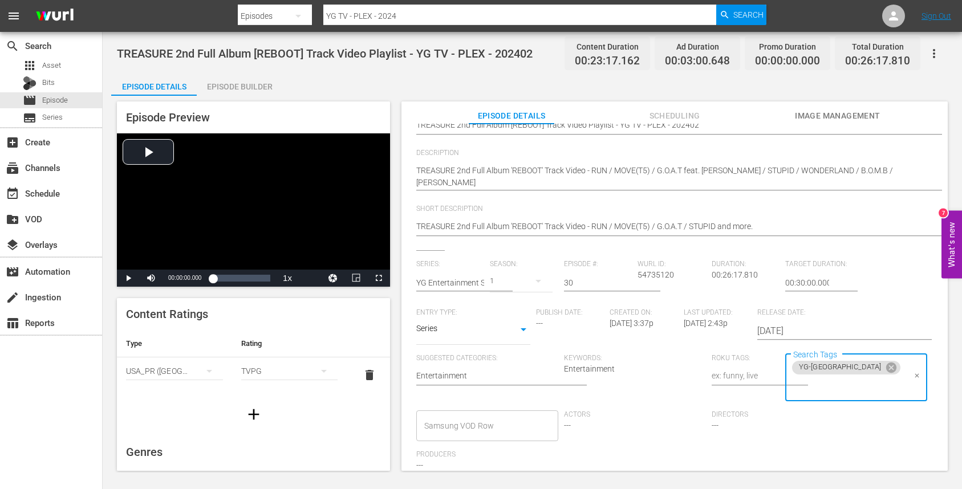
paste input "YG-US-"
type input "YG-US-"
click at [823, 172] on span "YG-US-album" at bounding box center [810, 170] width 47 height 12
paste input "YG-US-"
type input "YG-US-"
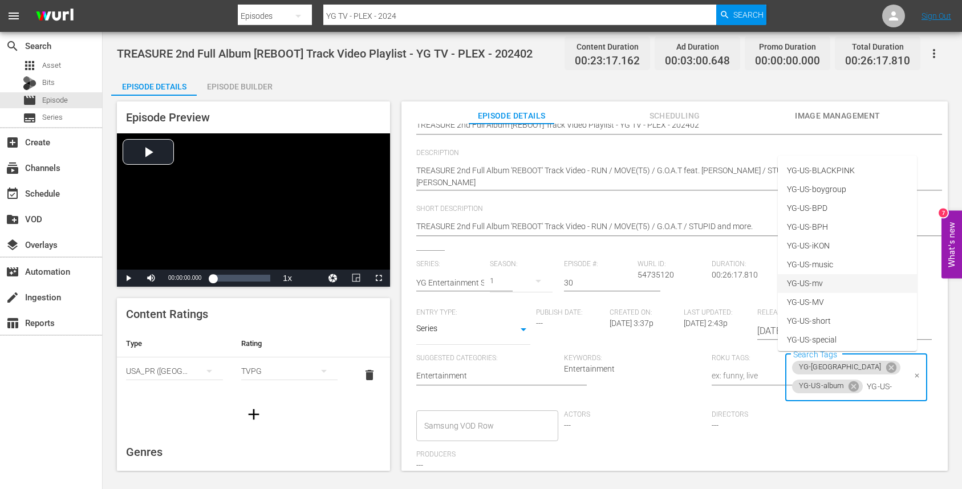
scroll to position [40, 0]
click at [828, 334] on span "YG-US-special" at bounding box center [812, 337] width 50 height 12
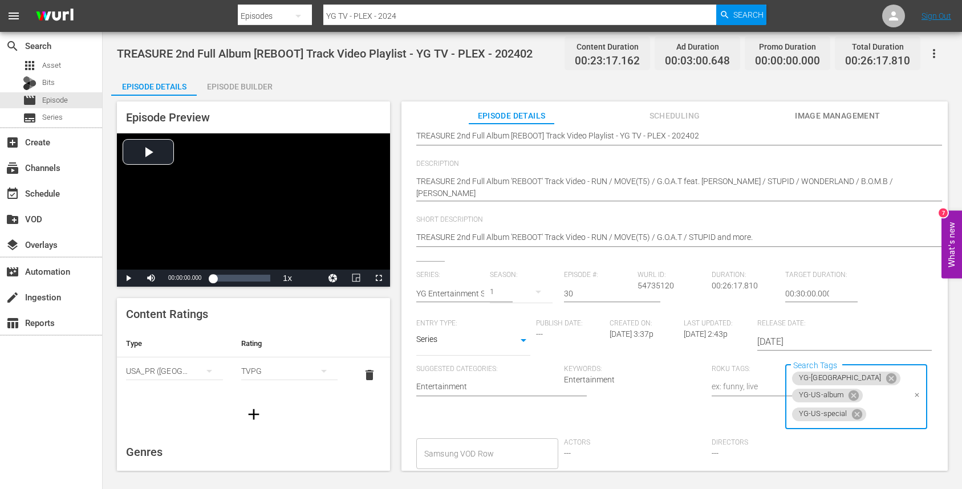
scroll to position [0, 0]
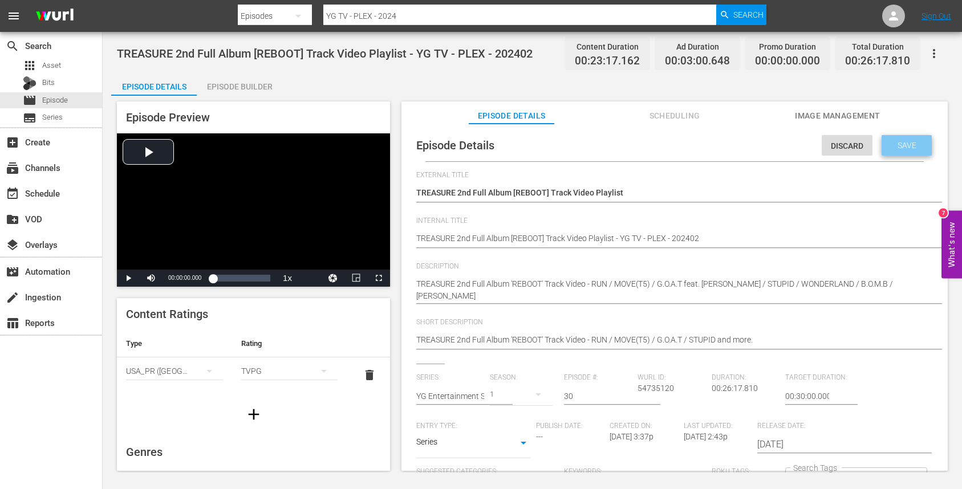
click at [888, 148] on span "Save" at bounding box center [906, 145] width 37 height 9
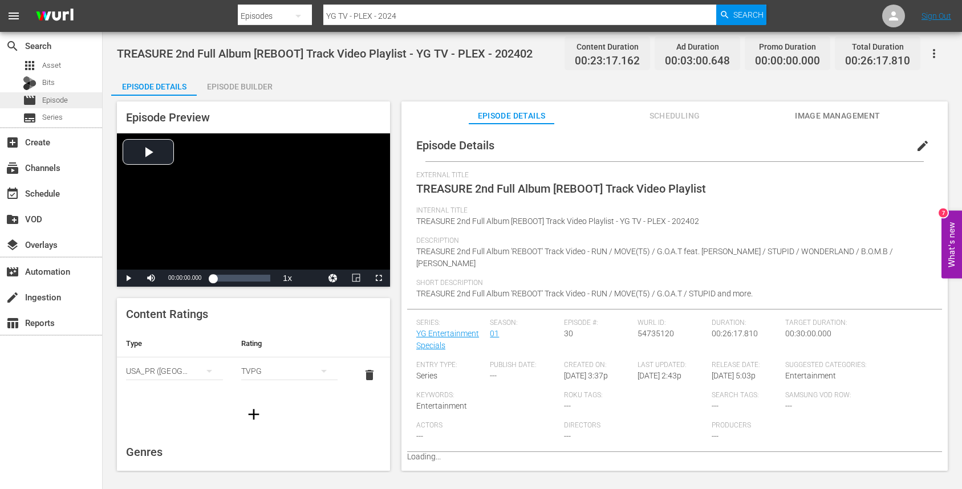
click at [47, 99] on span "Episode" at bounding box center [55, 100] width 26 height 11
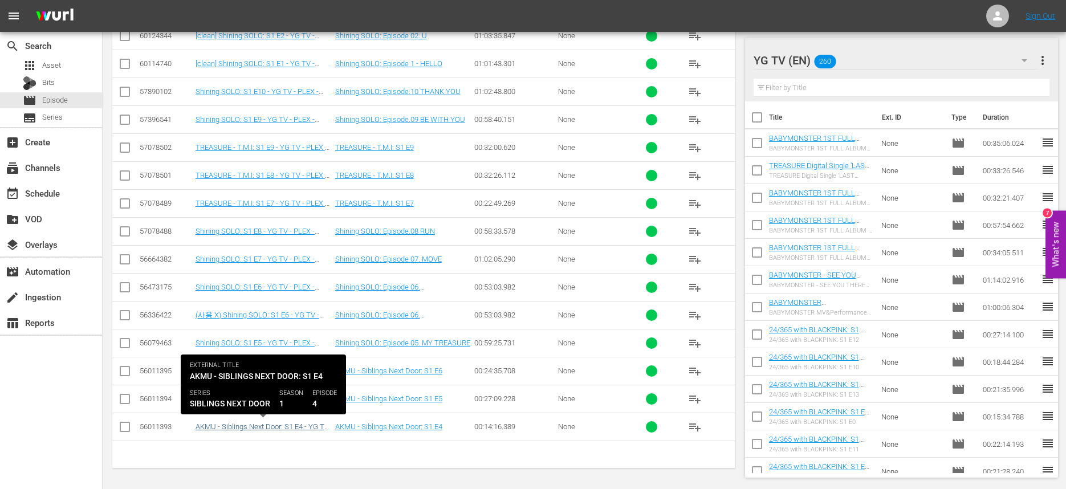
scroll to position [1553, 0]
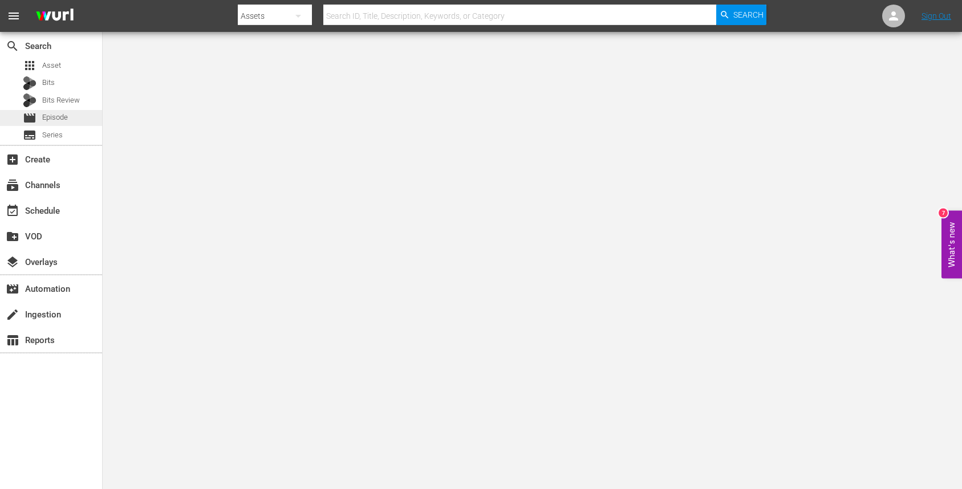
click at [61, 121] on span "Episode" at bounding box center [55, 117] width 26 height 11
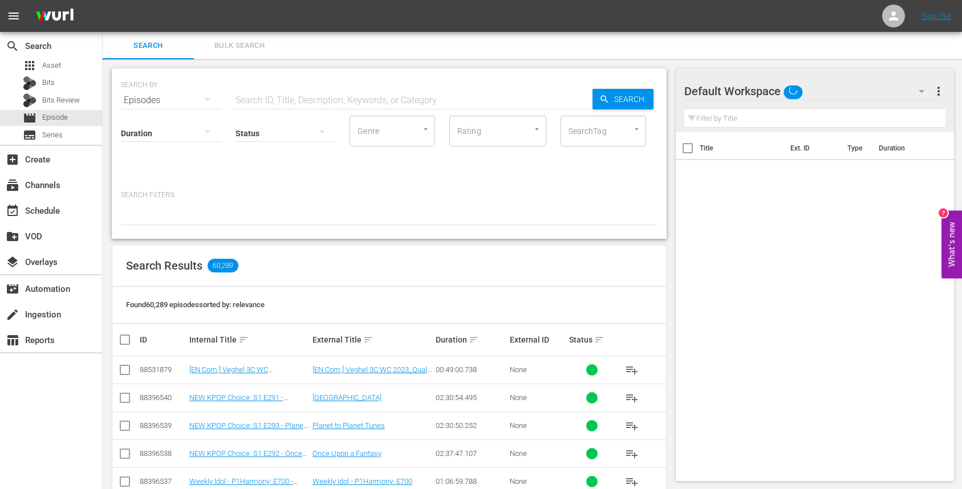
click at [607, 132] on input "SearchTag" at bounding box center [587, 131] width 43 height 21
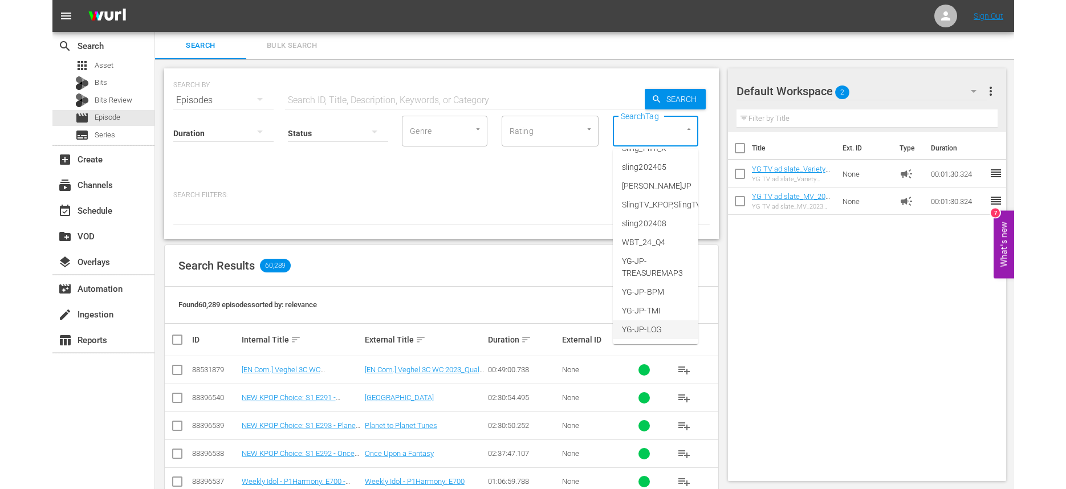
scroll to position [3910, 0]
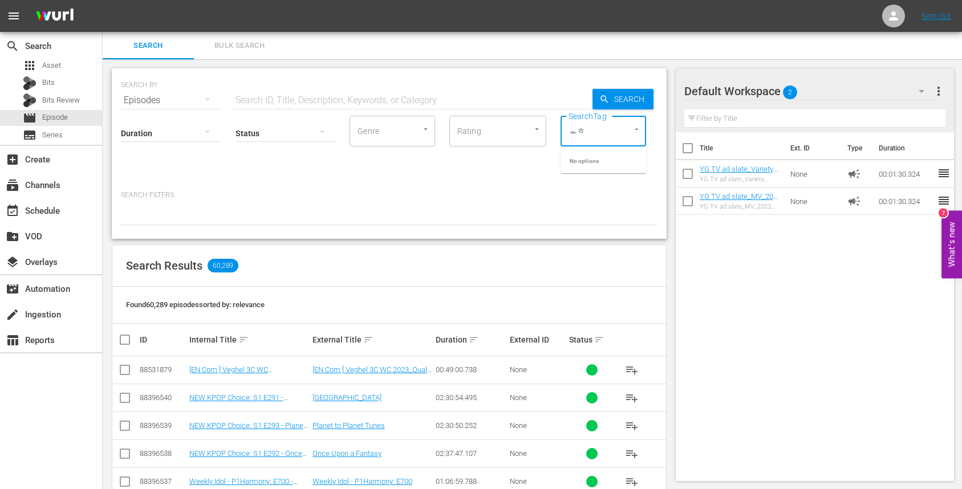
type input "ㅛ"
type input "YG"
click at [441, 250] on div "Search Results 60,289" at bounding box center [389, 266] width 554 height 42
click at [278, 104] on input "text" at bounding box center [413, 100] width 360 height 27
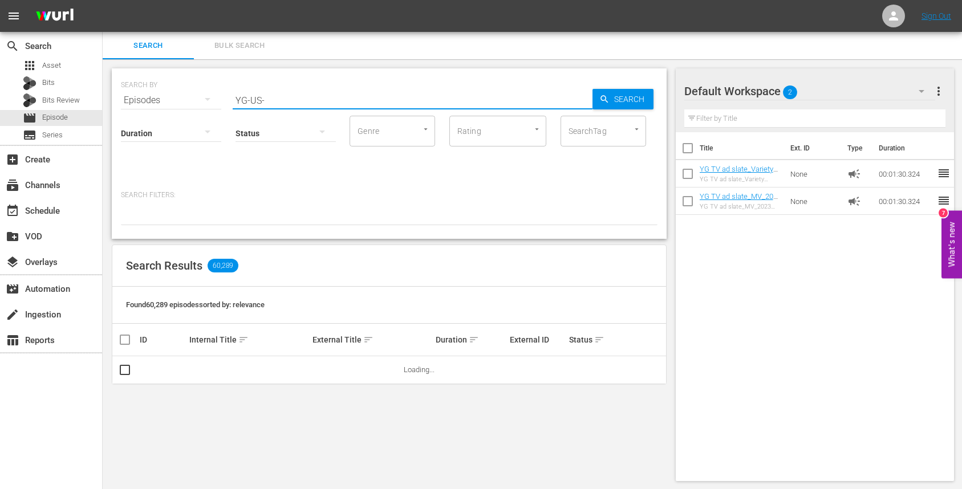
drag, startPoint x: 261, startPoint y: 97, endPoint x: 253, endPoint y: 96, distance: 8.1
click at [228, 95] on div "SEARCH BY Search By Episodes Search ID, Title, Description, Keywords, or Catego…" at bounding box center [389, 93] width 536 height 41
type input "YG-US-"
click at [587, 134] on input "SearchTag" at bounding box center [587, 131] width 43 height 21
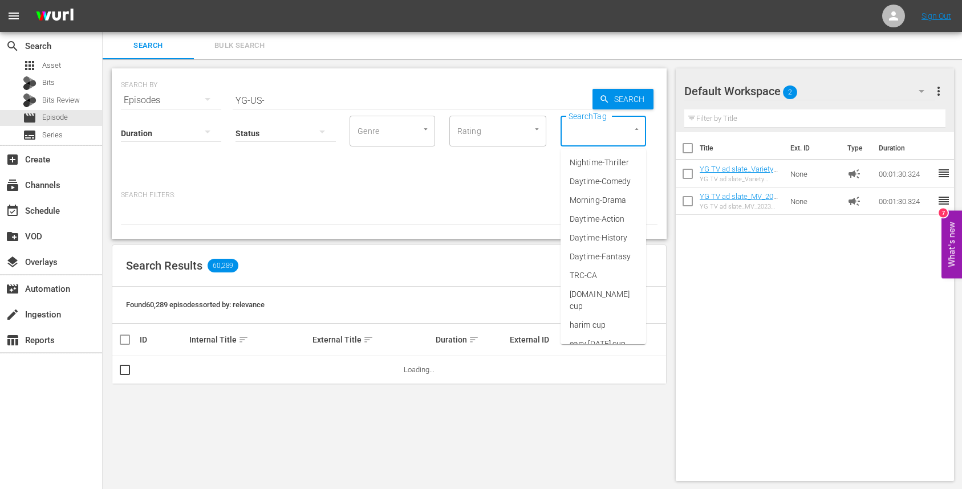
paste input "YG-US-"
type input "YG-US-"
drag, startPoint x: 286, startPoint y: 101, endPoint x: 242, endPoint y: 101, distance: 43.9
click at [242, 101] on input "YG-US-" at bounding box center [413, 100] width 360 height 27
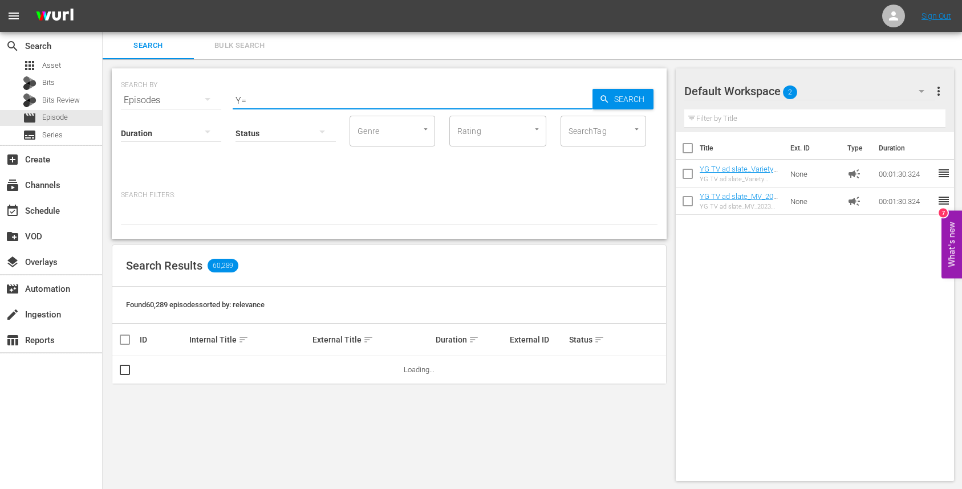
type input "Y"
click at [478, 92] on input "text" at bounding box center [413, 100] width 360 height 27
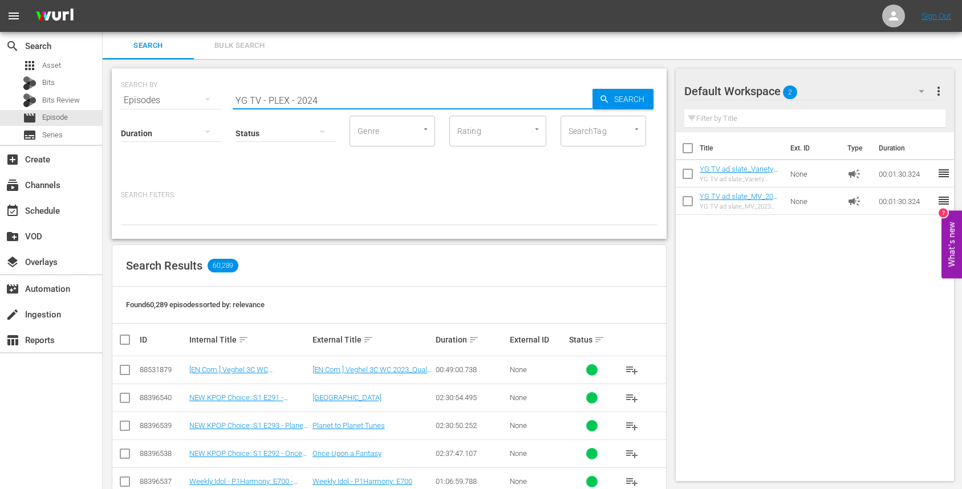
type input "YG TV - PLEX - 2024"
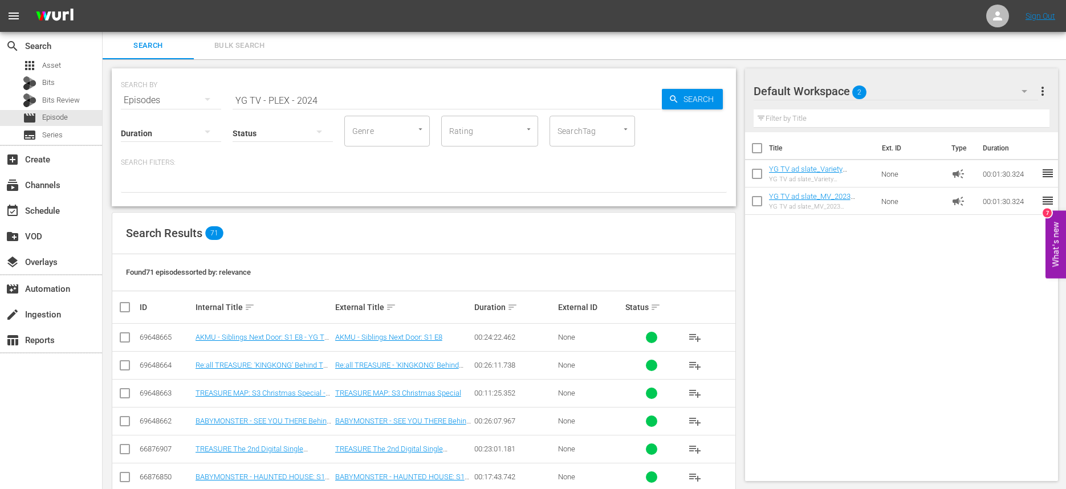
click at [758, 336] on div "Title Ext. ID Type Duration YG TV ad slate_Variety Show_EN_2023 August_90sec YG…" at bounding box center [902, 304] width 314 height 344
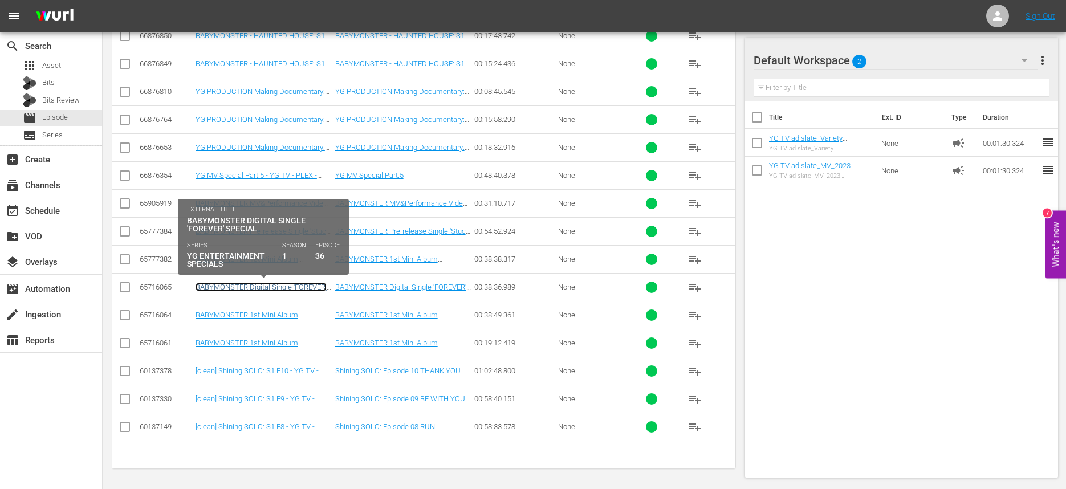
click at [295, 285] on link "BABYMONSTER Digital Single 'FOREVER' Special - YG TV - PLEX - 202409" at bounding box center [261, 291] width 131 height 17
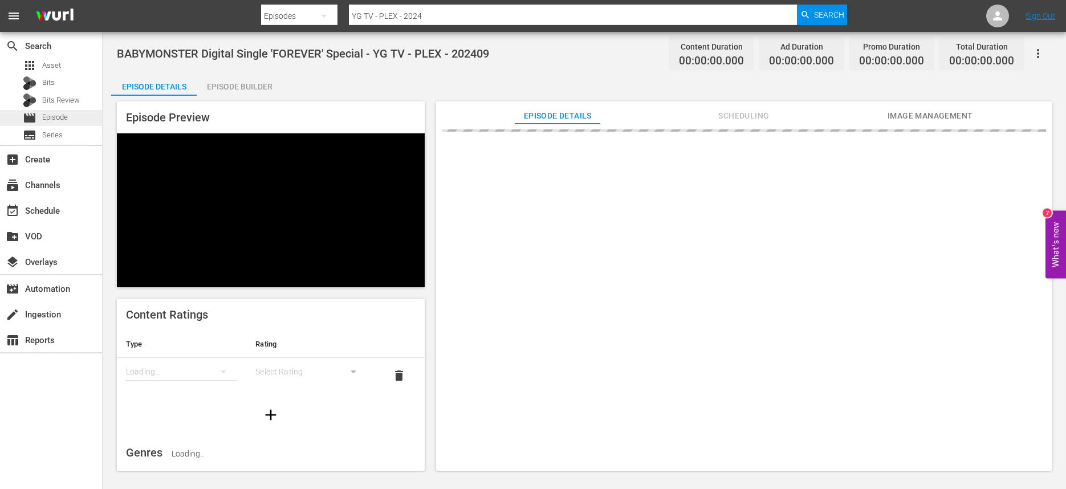
click at [67, 115] on span "Episode" at bounding box center [55, 117] width 26 height 11
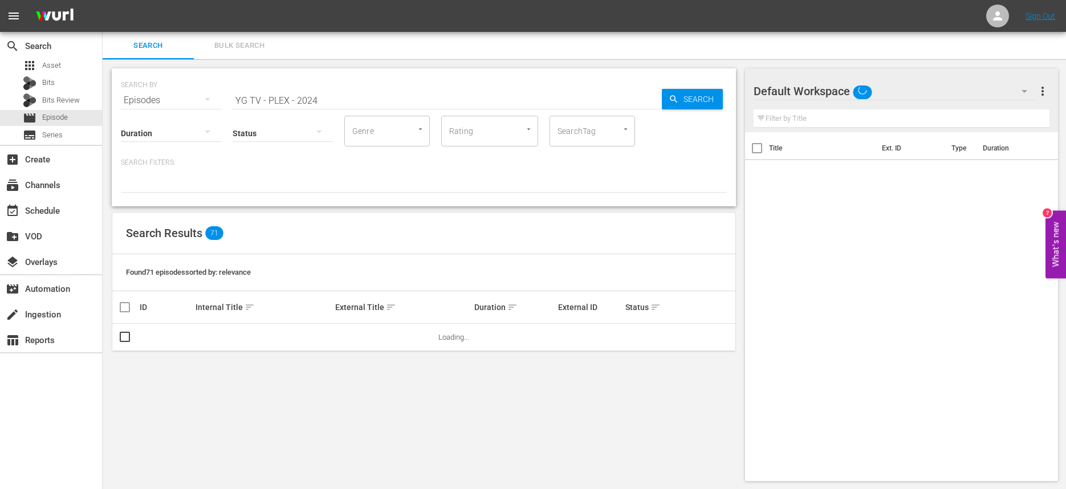
drag, startPoint x: 336, startPoint y: 91, endPoint x: 336, endPoint y: 98, distance: 7.4
click at [336, 92] on input "YG TV - PLEX - 2024" at bounding box center [447, 100] width 429 height 27
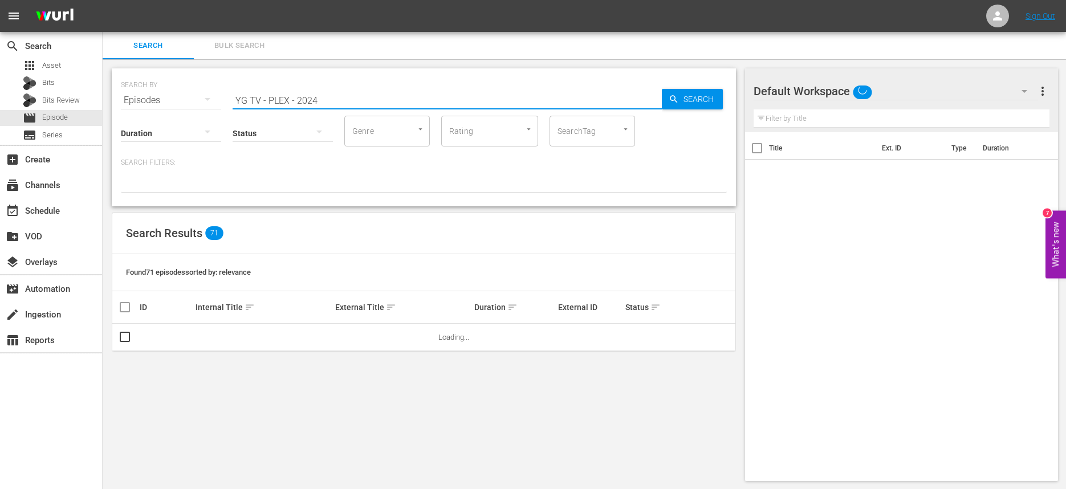
click at [337, 100] on input "YG TV - PLEX - 2024" at bounding box center [447, 100] width 429 height 27
type input "YG TV - PLEX - 202409"
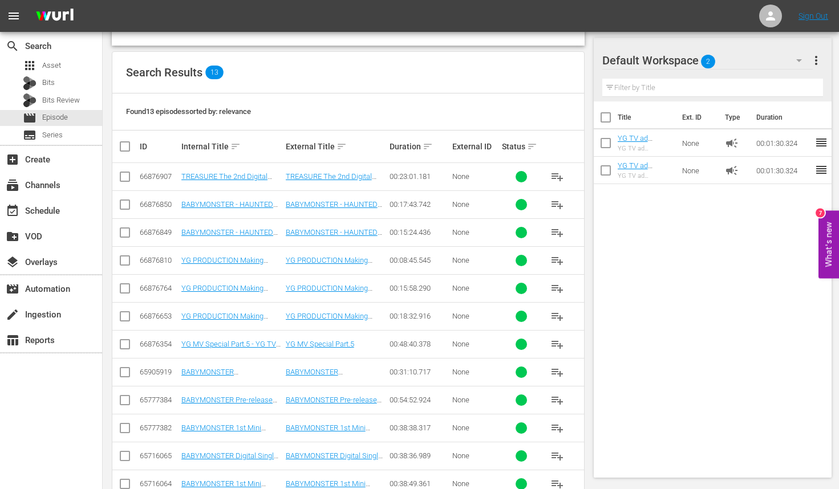
scroll to position [251, 0]
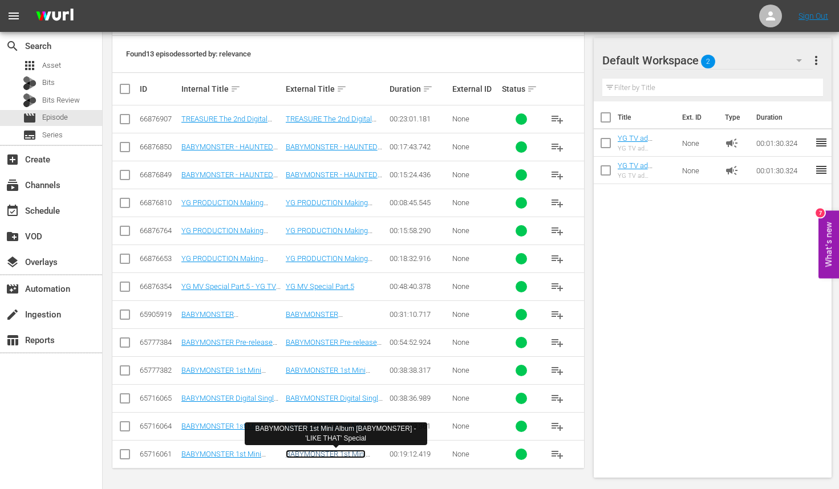
click at [333, 453] on link "BABYMONSTER 1st Mini Album [BABYMONS7ER] - 'LIKE THAT' Special" at bounding box center [335, 463] width 99 height 26
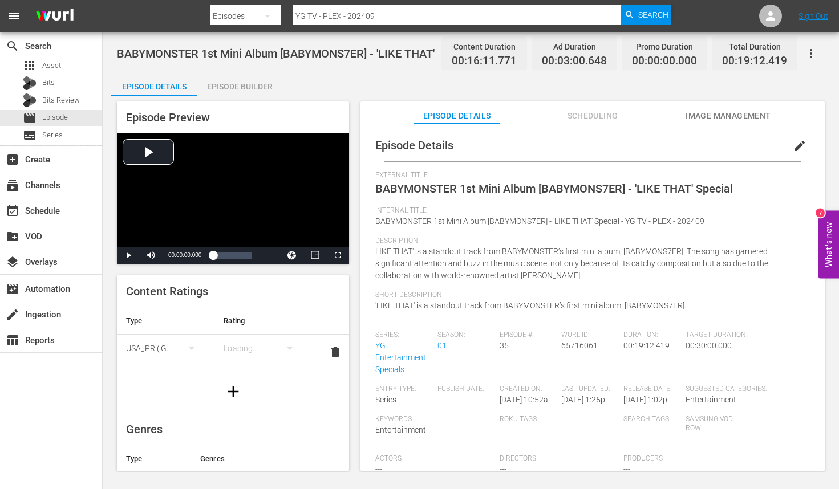
click at [789, 133] on button "edit" at bounding box center [799, 145] width 27 height 27
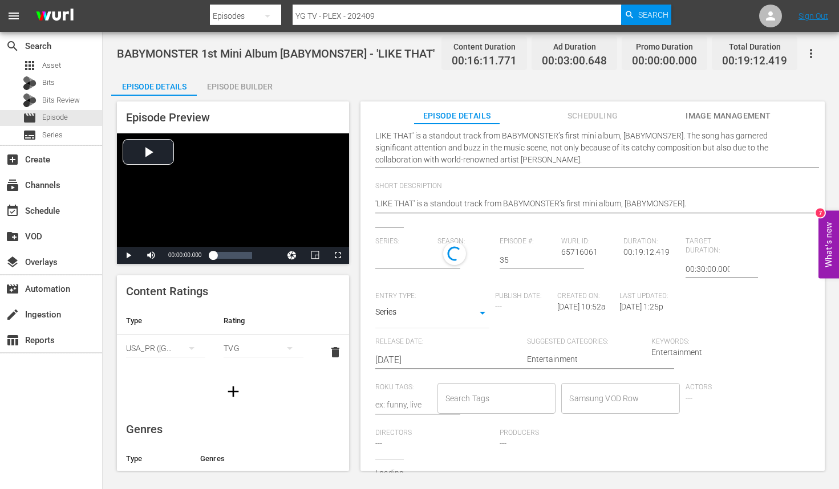
scroll to position [180, 0]
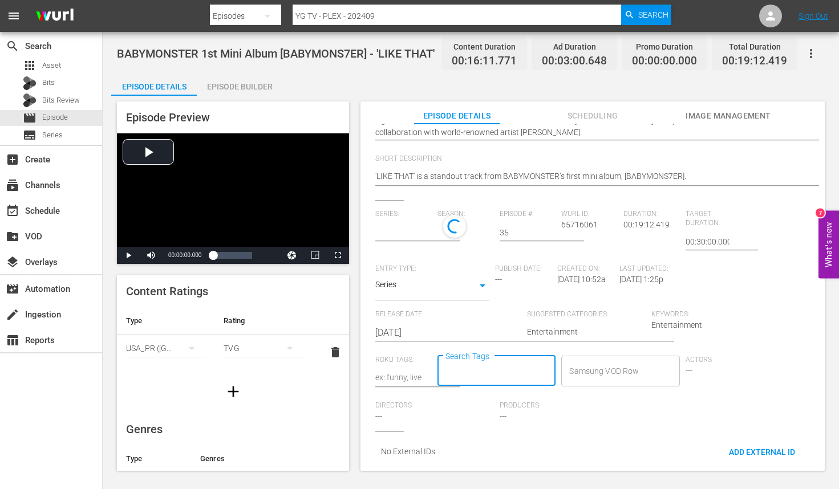
click at [493, 361] on input "Search Tags" at bounding box center [487, 371] width 91 height 21
type input "ㅛ"
type input "YG"
type input "YG Entertainment Specials"
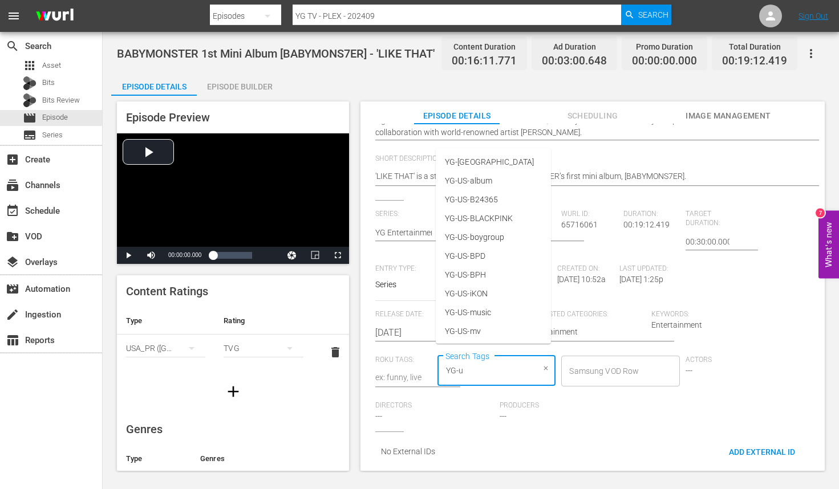
type input "YG-uS"
click at [471, 158] on li "YG-[GEOGRAPHIC_DATA]" at bounding box center [493, 162] width 115 height 19
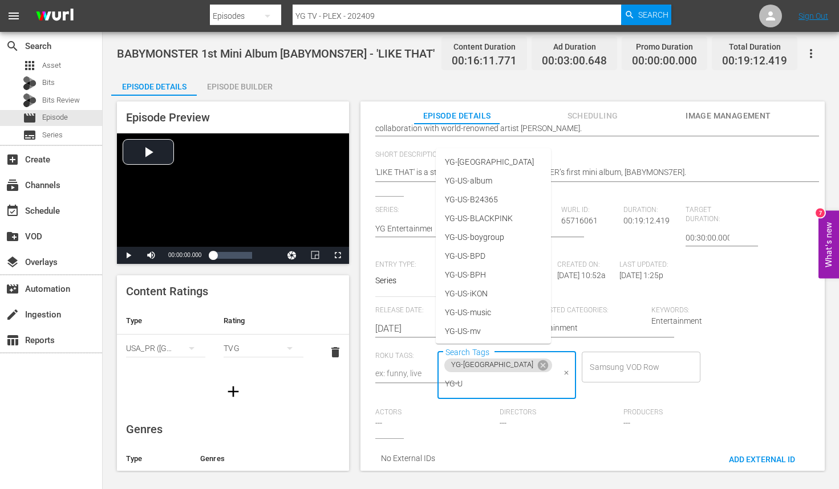
type input "YG-[GEOGRAPHIC_DATA]"
drag, startPoint x: 489, startPoint y: 176, endPoint x: 487, endPoint y: 182, distance: 6.5
click at [489, 176] on span "YG-US-album" at bounding box center [468, 181] width 47 height 12
type input "YG-US-s"
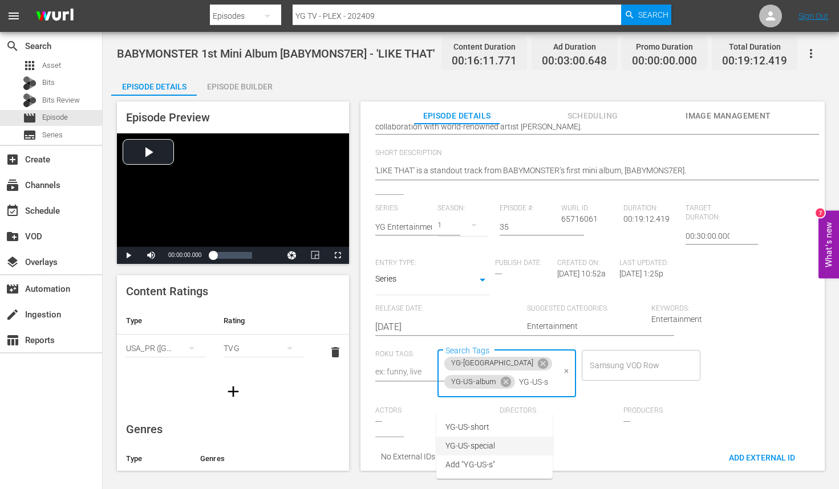
click at [520, 447] on li "YG-US-special" at bounding box center [494, 446] width 116 height 19
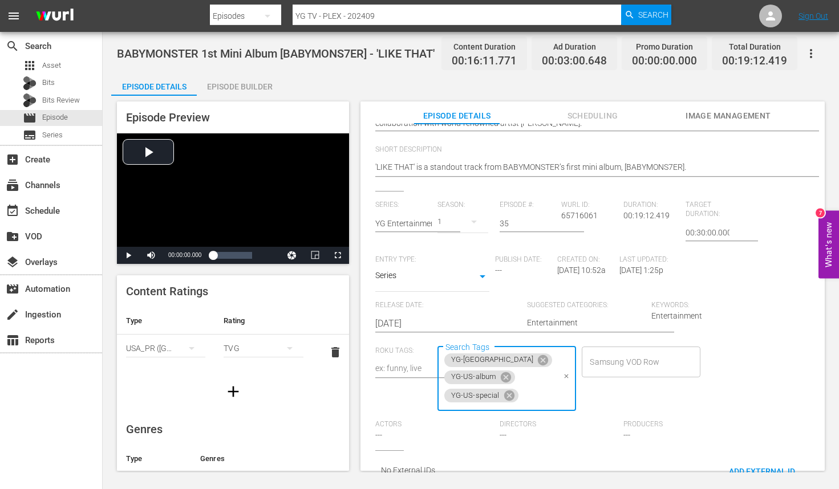
scroll to position [0, 0]
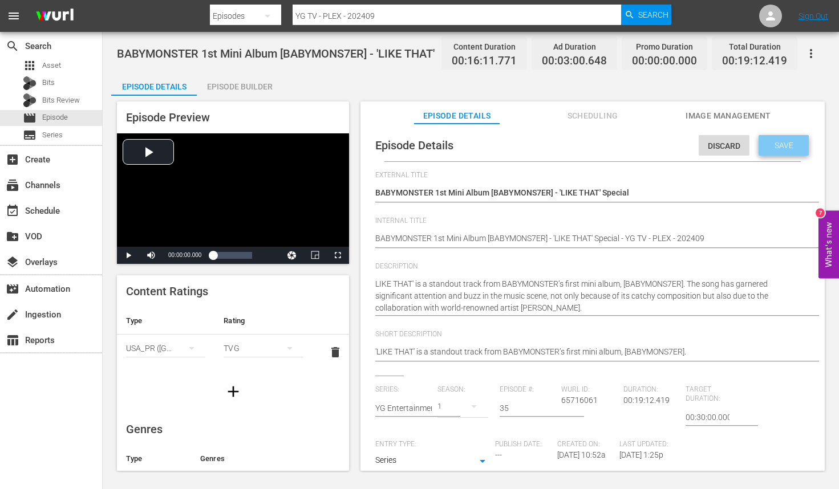
click at [783, 145] on span "Save" at bounding box center [783, 145] width 37 height 9
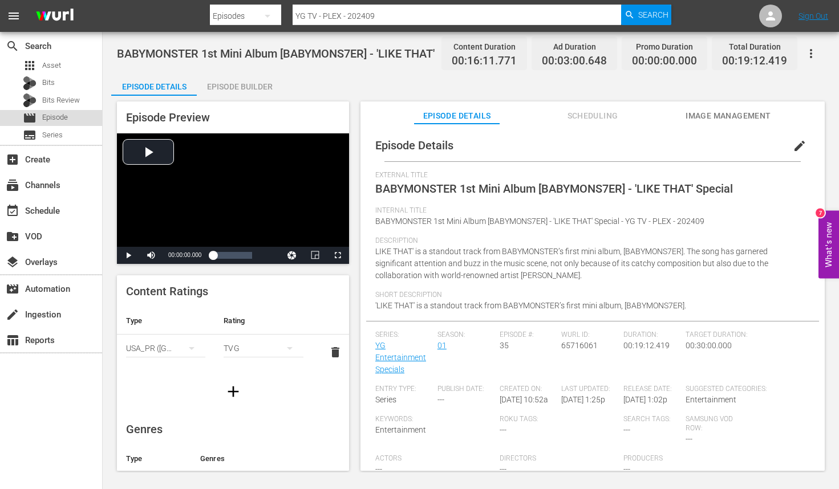
click at [69, 117] on div "movie Episode" at bounding box center [51, 118] width 102 height 16
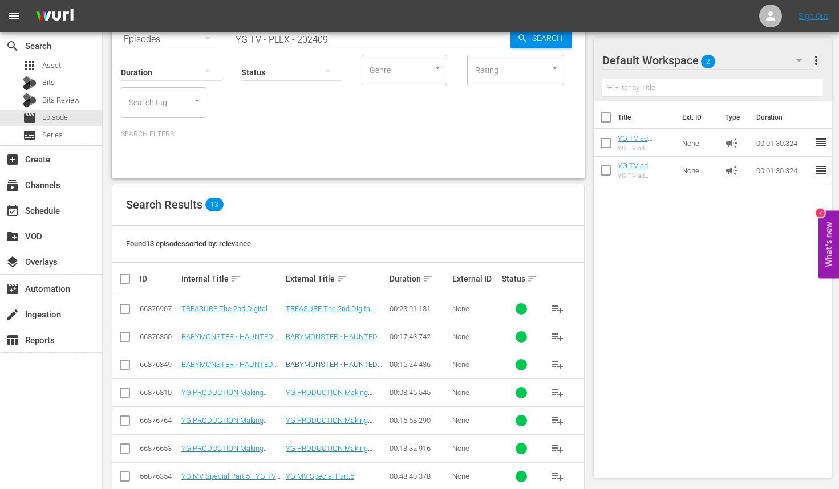
scroll to position [251, 0]
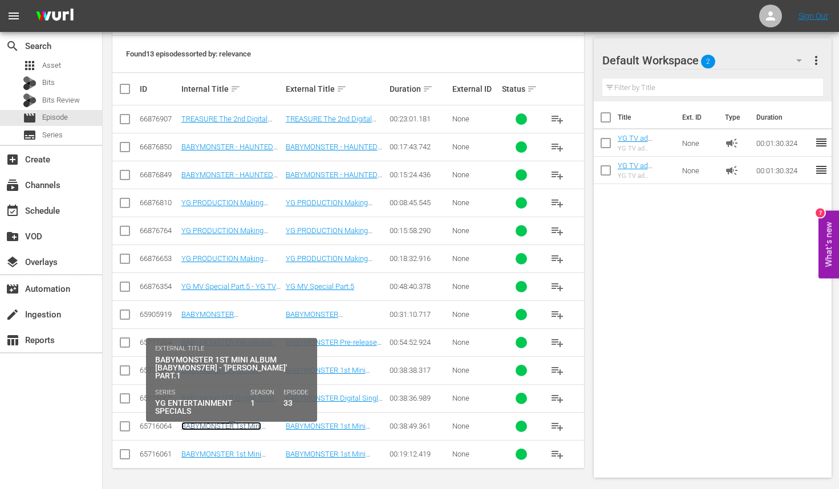
click at [236, 426] on link "BABYMONSTER 1st Mini Album [BABYMONS7ER] - '[PERSON_NAME]' part.1 - YG TV - PLE…" at bounding box center [227, 439] width 92 height 34
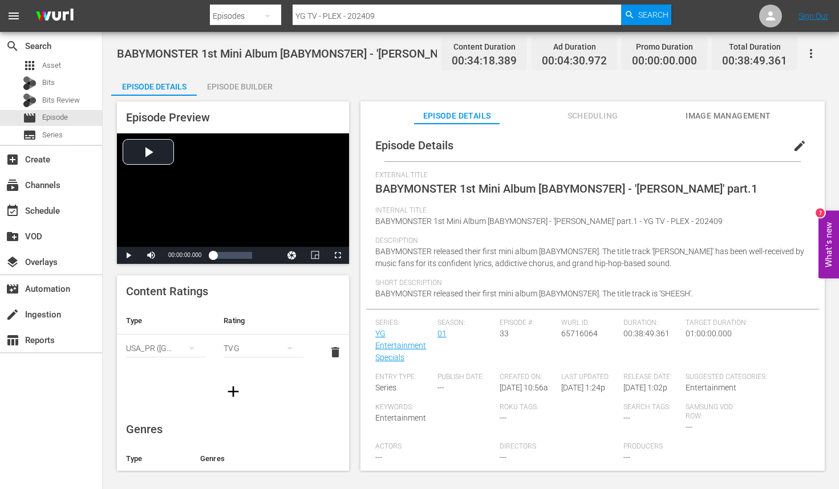
click at [792, 145] on span "edit" at bounding box center [799, 146] width 14 height 14
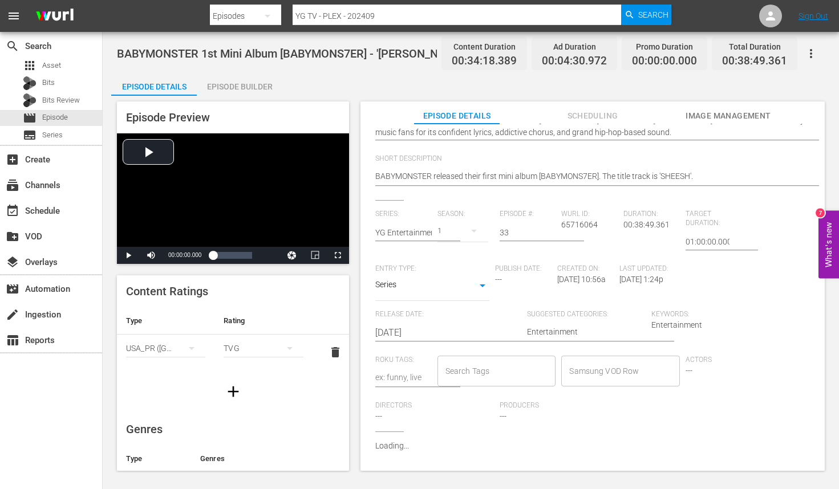
scroll to position [11, 1]
click at [597, 361] on div "Samsung VOD Row" at bounding box center [619, 371] width 119 height 31
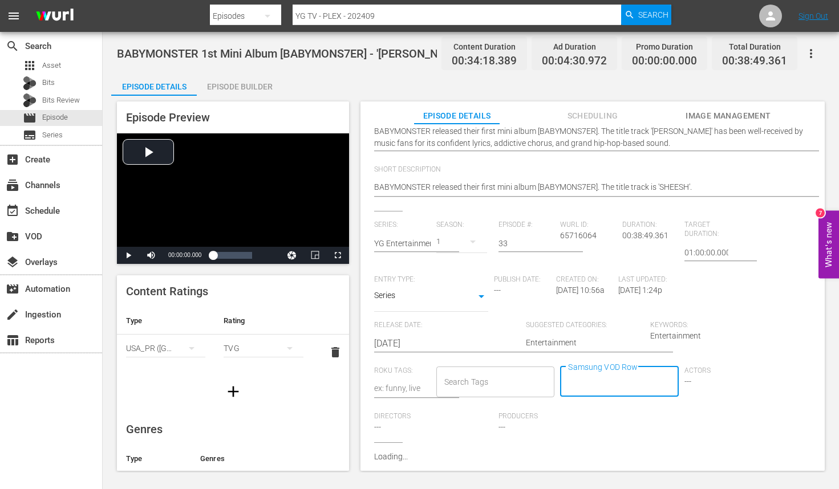
scroll to position [0, 1]
click at [494, 372] on input "Search Tags" at bounding box center [486, 382] width 91 height 21
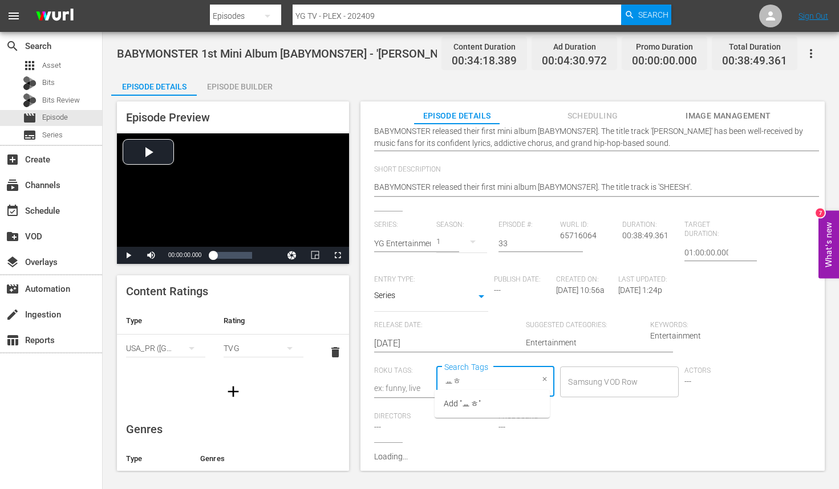
type input "ㅛ"
type input "YG-[GEOGRAPHIC_DATA]"
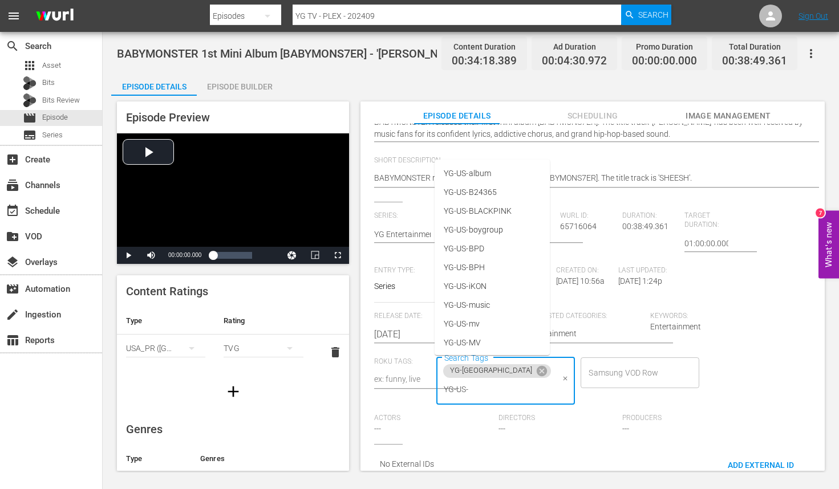
type input "YG-US-a"
type input "YG-US-sp"
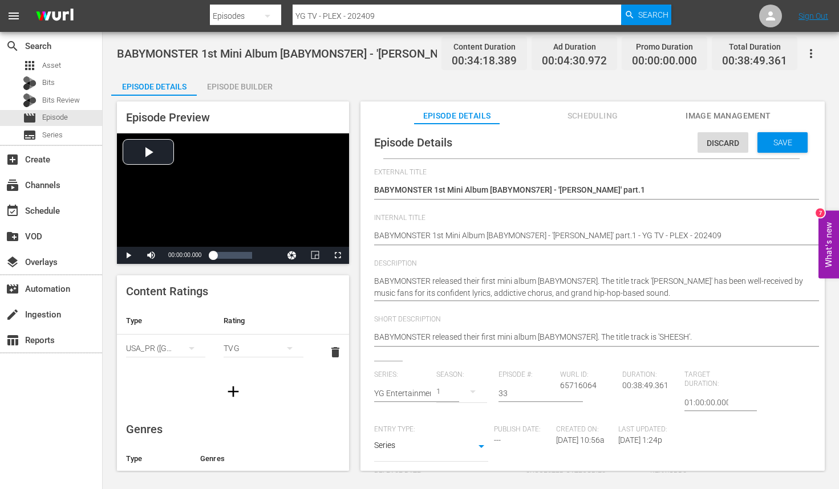
scroll to position [0, 0]
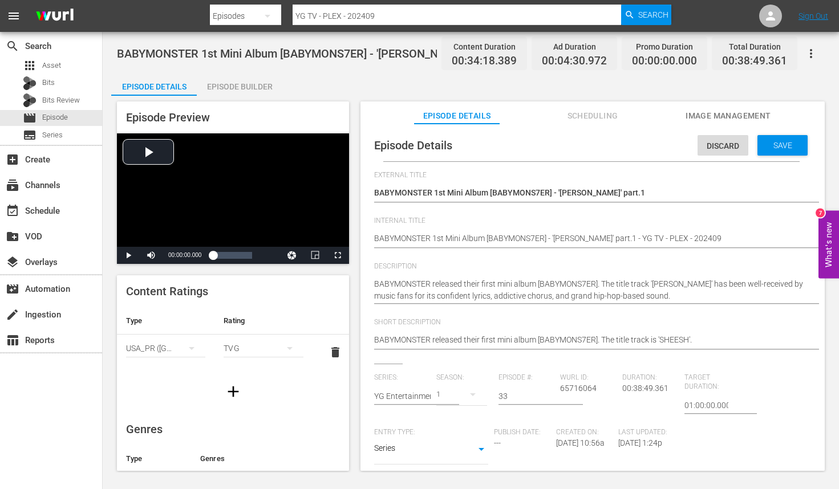
click at [783, 141] on span "Save" at bounding box center [782, 145] width 37 height 9
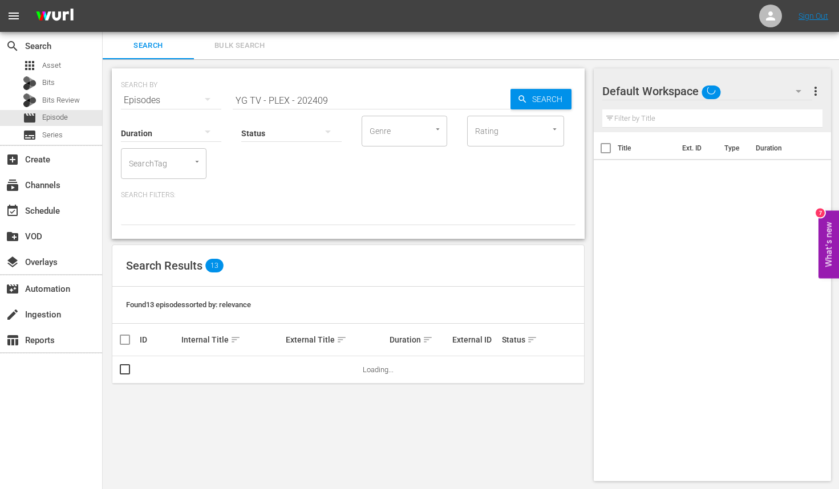
scroll to position [1, 0]
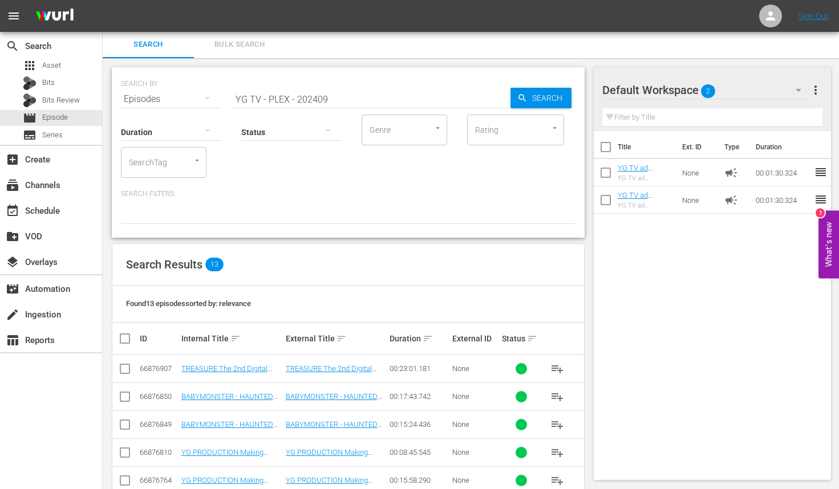
scroll to position [251, 0]
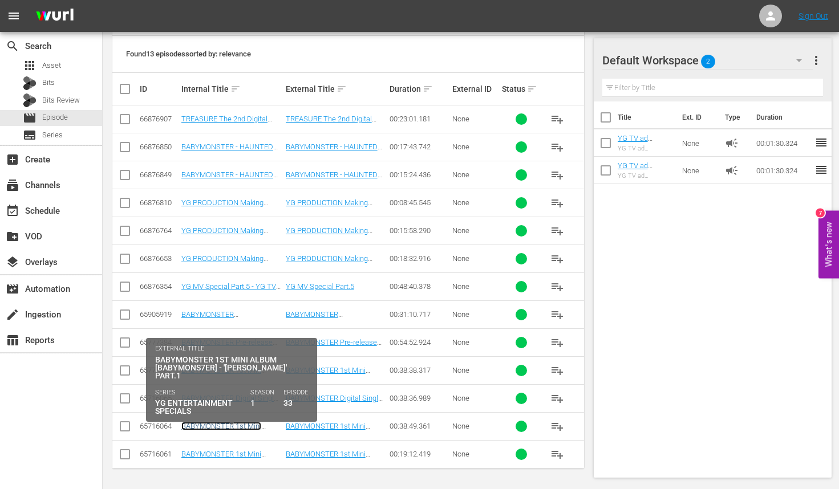
click at [239, 424] on link "BABYMONSTER 1st Mini Album [BABYMONS7ER] - '[PERSON_NAME]' part.1 - YG TV - PLE…" at bounding box center [227, 439] width 92 height 34
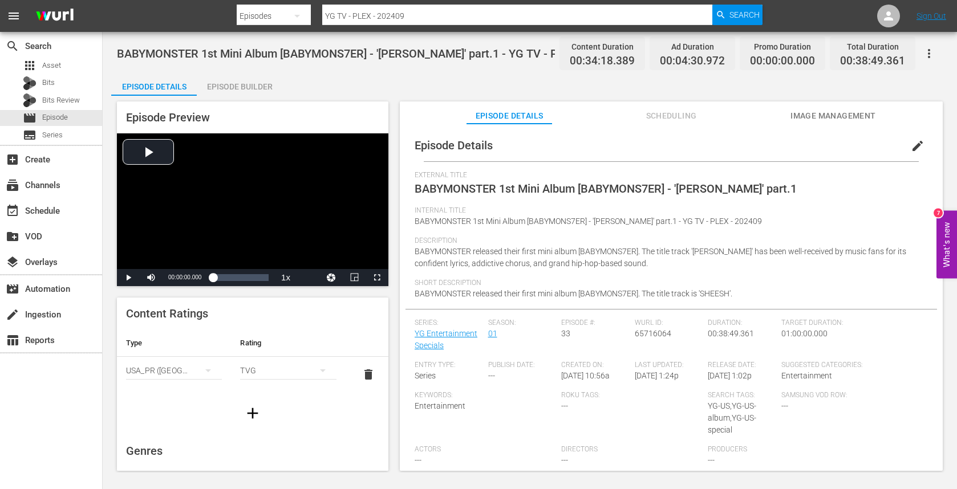
scroll to position [21, 0]
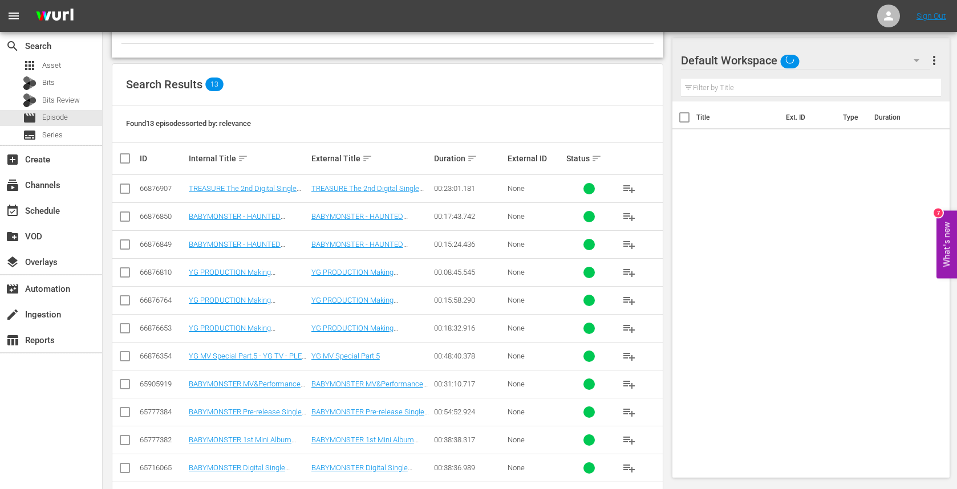
scroll to position [251, 0]
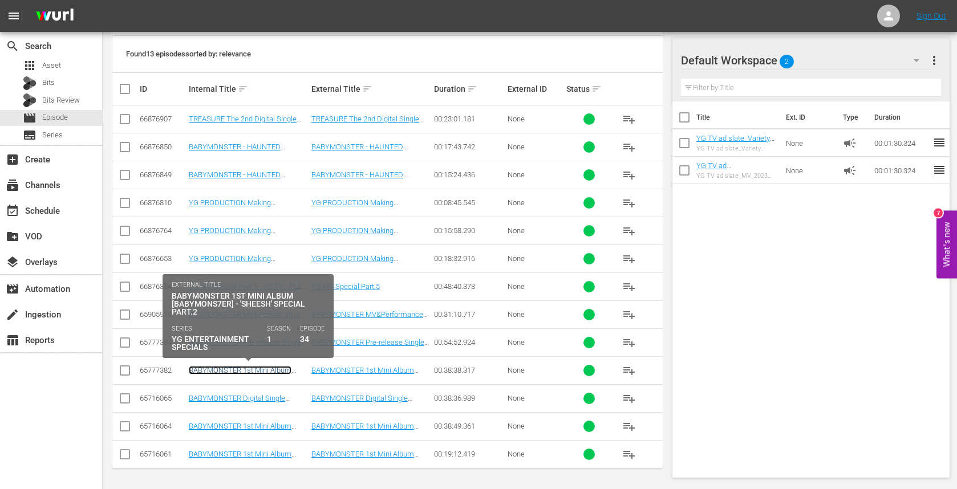
click at [259, 371] on link "BABYMONSTER 1st Mini Album [BABYMONS7ER] - 'SHEESH' Special part.2 - YG TV - PL…" at bounding box center [247, 379] width 116 height 26
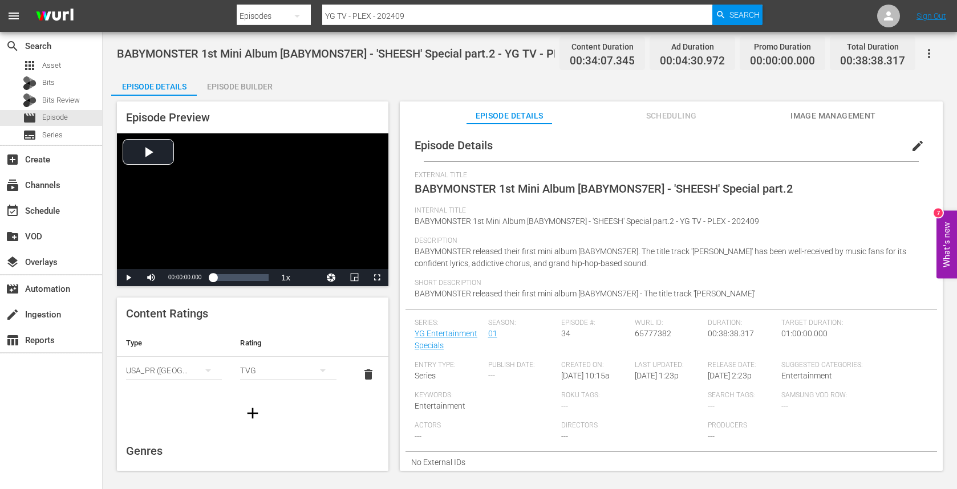
click at [914, 148] on span "edit" at bounding box center [917, 146] width 14 height 14
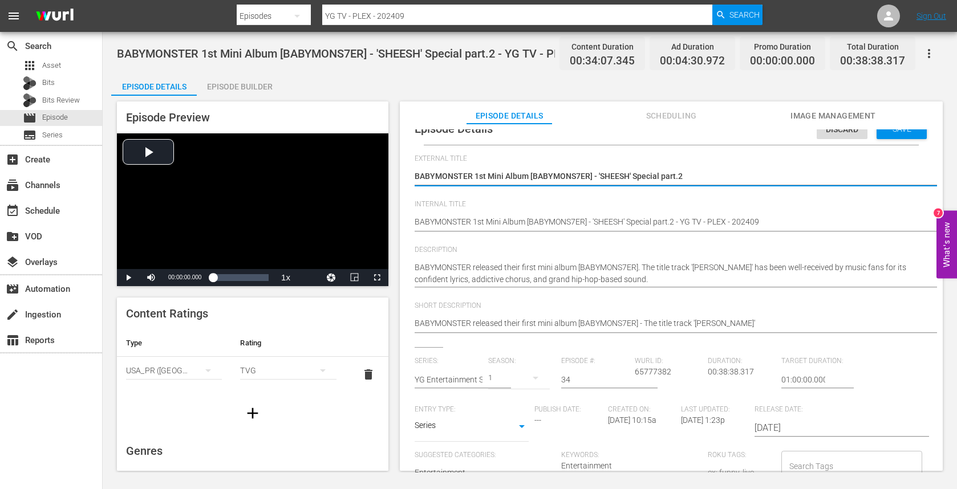
scroll to position [150, 0]
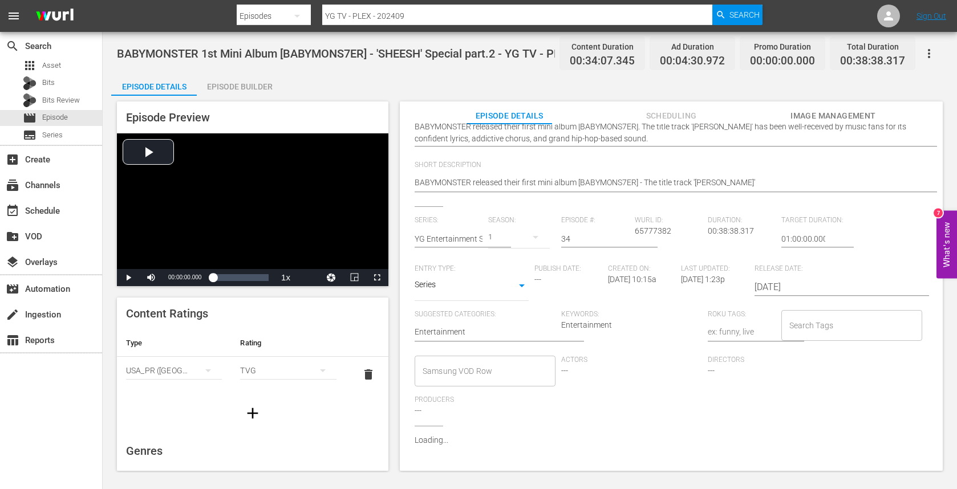
click at [813, 316] on input "Search Tags" at bounding box center [842, 325] width 113 height 21
type input "ㅛ"
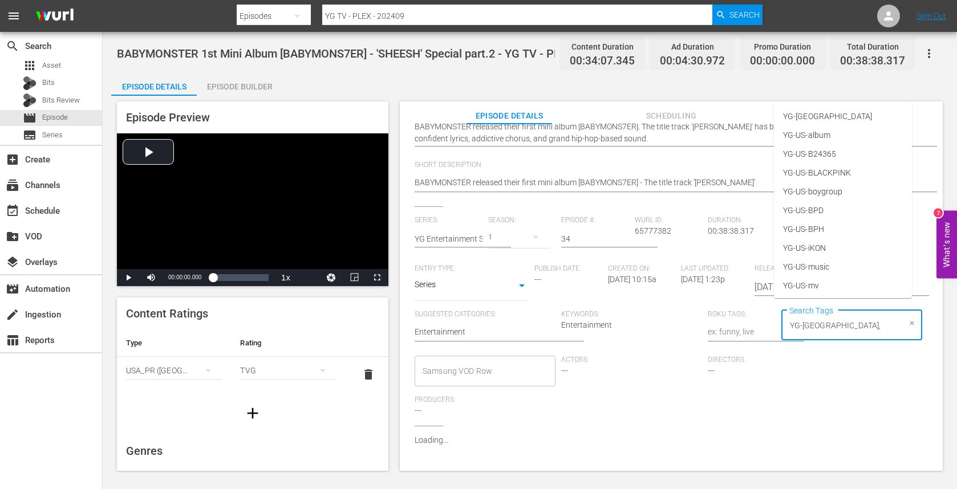
scroll to position [156, 0]
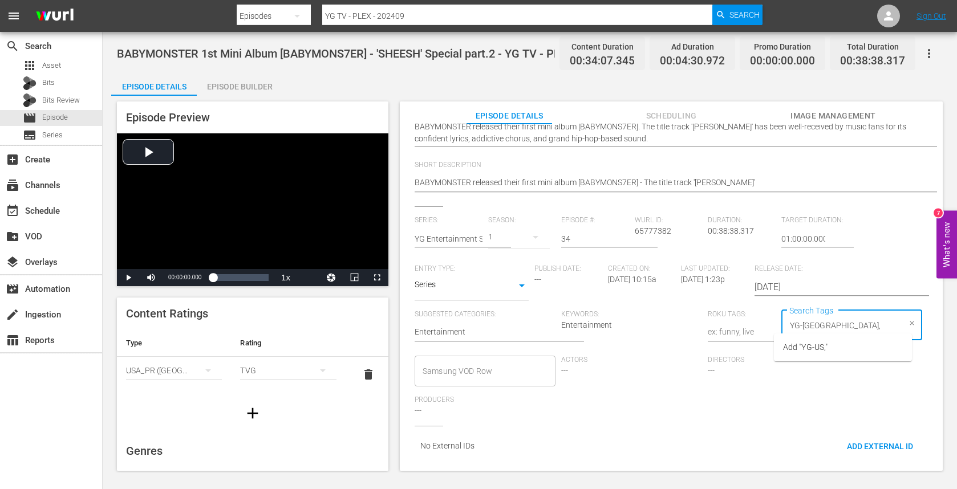
type input "YG-[GEOGRAPHIC_DATA]"
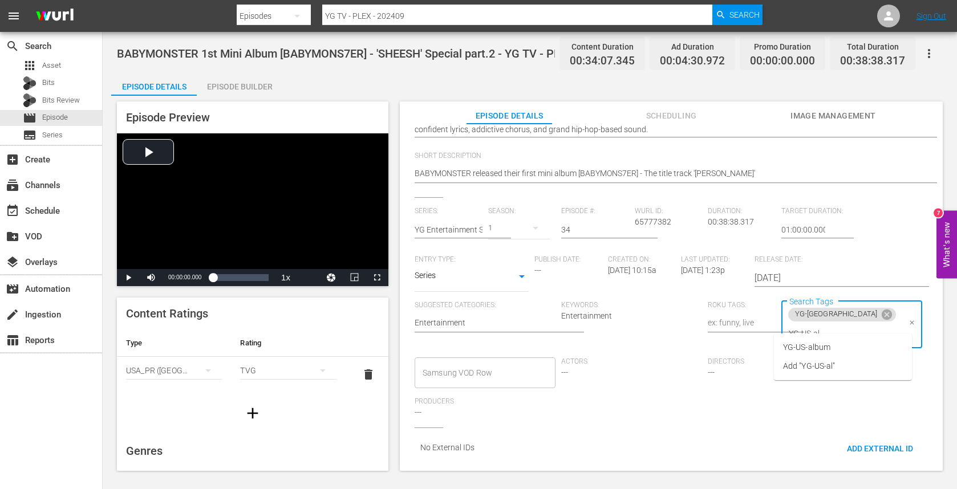
type input "YG-US-alb"
type input "YG-US-spe"
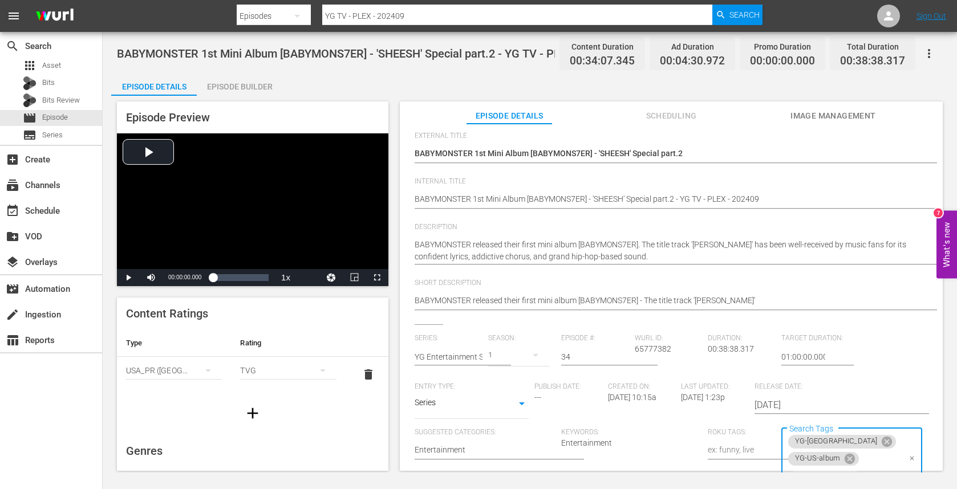
scroll to position [0, 0]
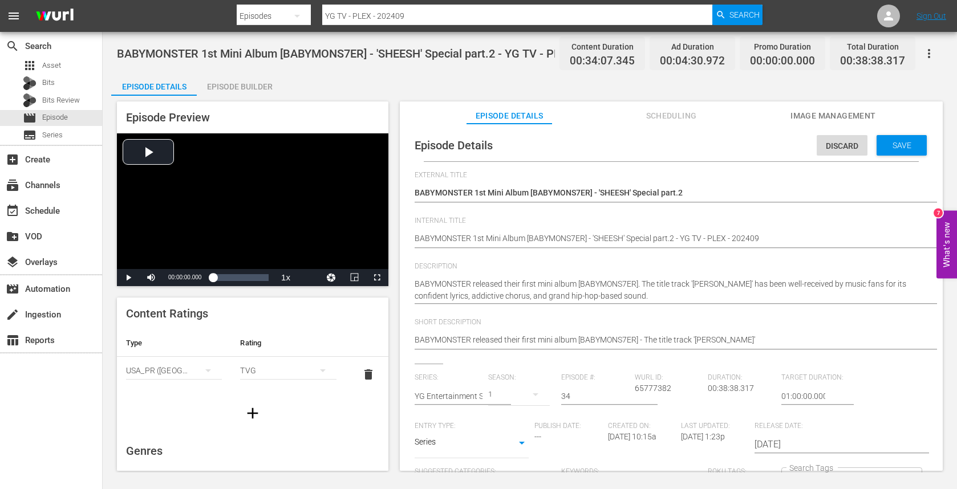
click at [897, 156] on div "Episode Details Discard Save" at bounding box center [670, 145] width 531 height 32
click at [894, 151] on div "Save" at bounding box center [901, 145] width 50 height 21
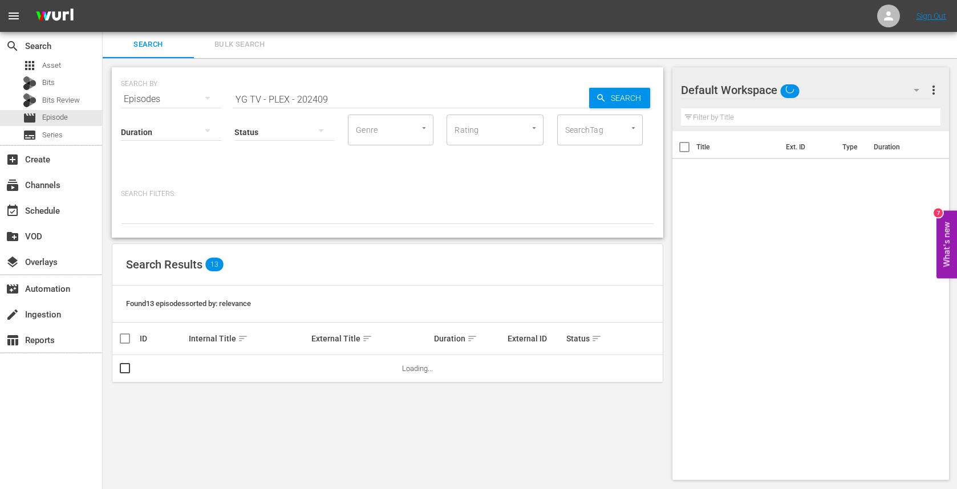
scroll to position [251, 0]
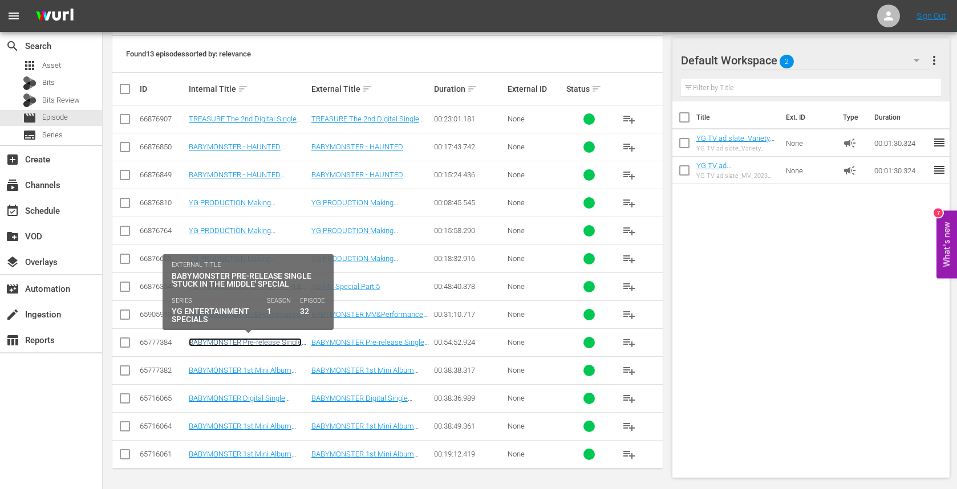
click at [272, 343] on link "BABYMONSTER Pre-release Single 'Stuck In The Middle' Special - YG TV - PLEX - 2…" at bounding box center [247, 351] width 117 height 26
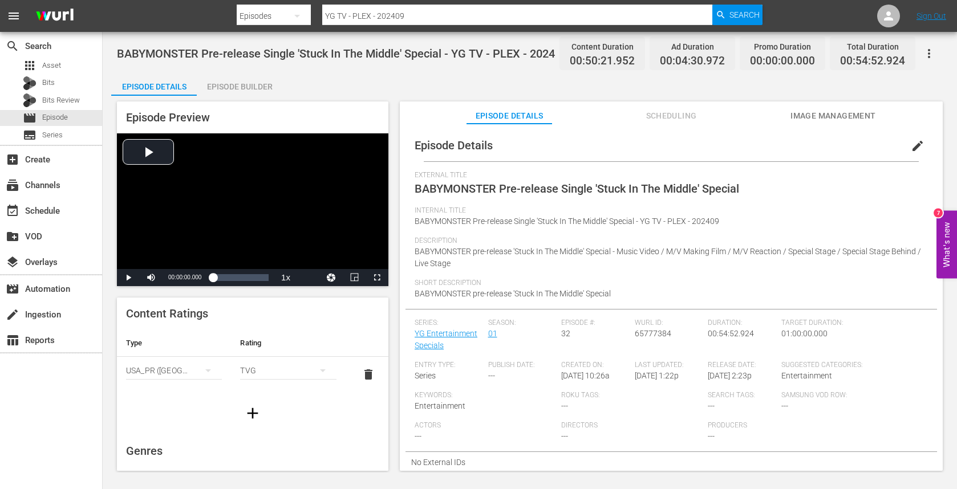
click at [910, 143] on span "edit" at bounding box center [917, 146] width 14 height 14
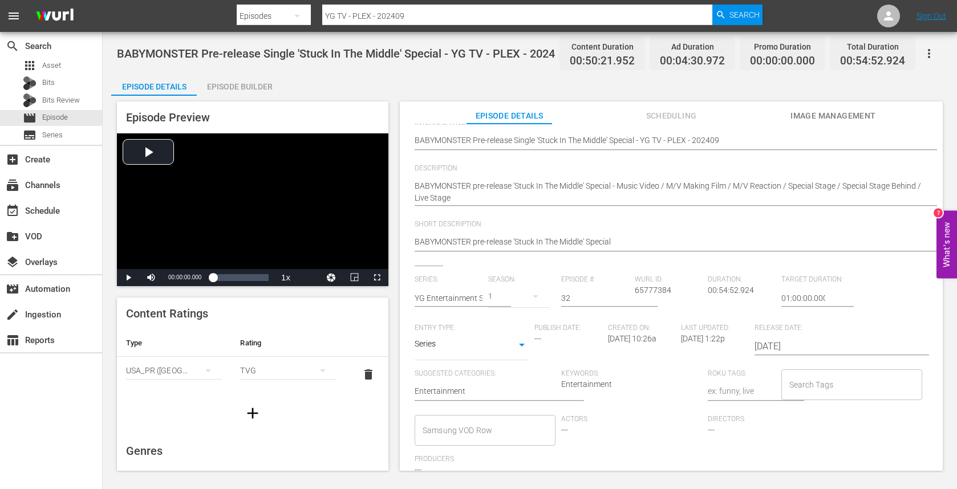
scroll to position [111, 0]
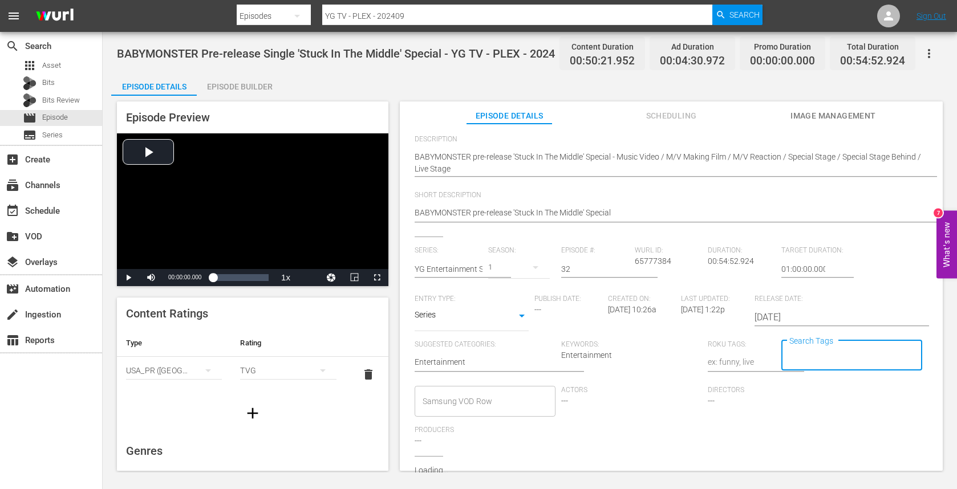
click at [813, 356] on input "Search Tags" at bounding box center [842, 355] width 113 height 21
type input "ㅛ"
type input "YG-US,"
type input "YG-US-a"
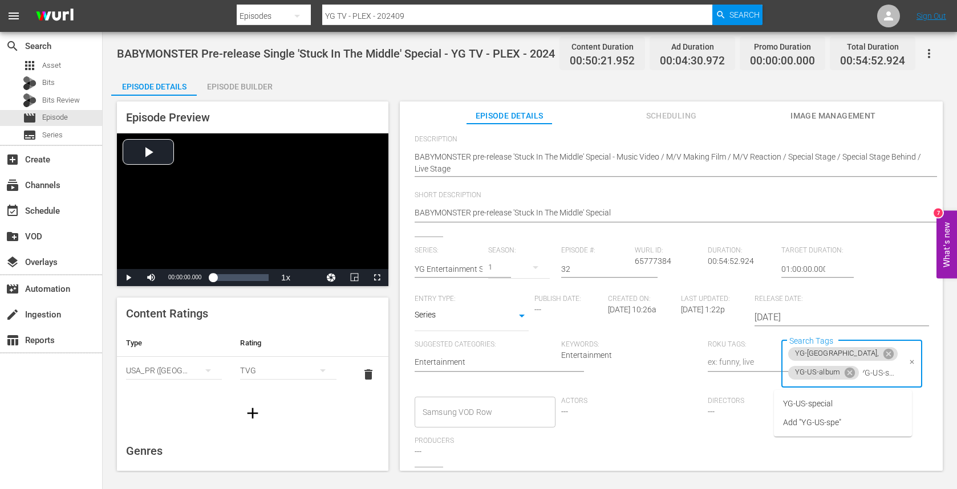
type input "YG-US-spec"
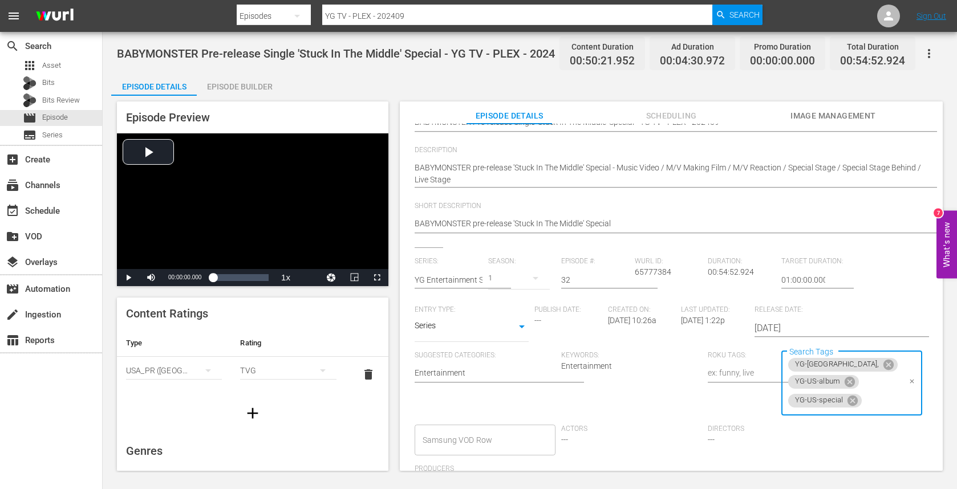
scroll to position [0, 0]
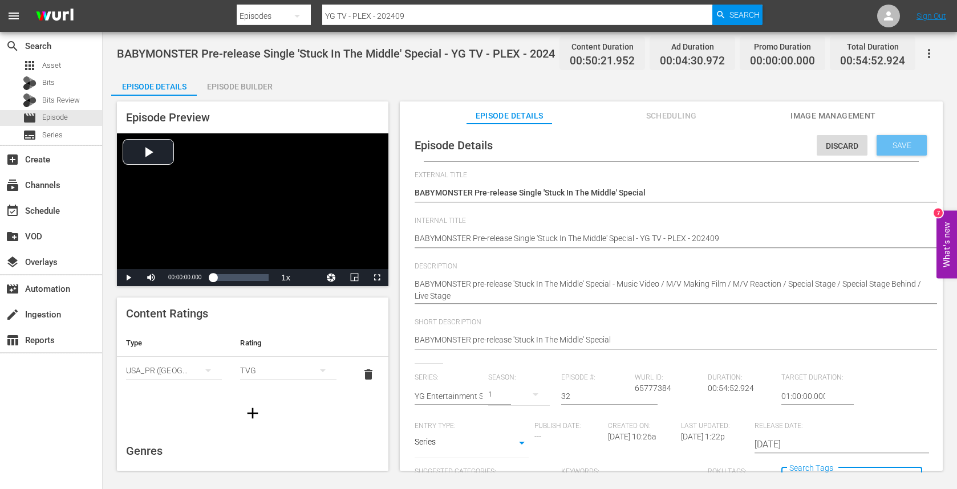
click at [897, 143] on span "Save" at bounding box center [901, 145] width 37 height 9
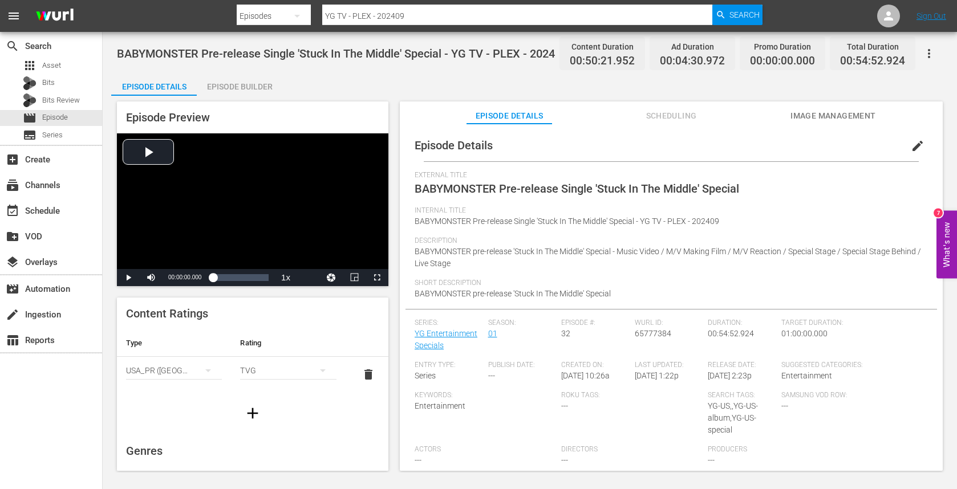
scroll to position [21, 0]
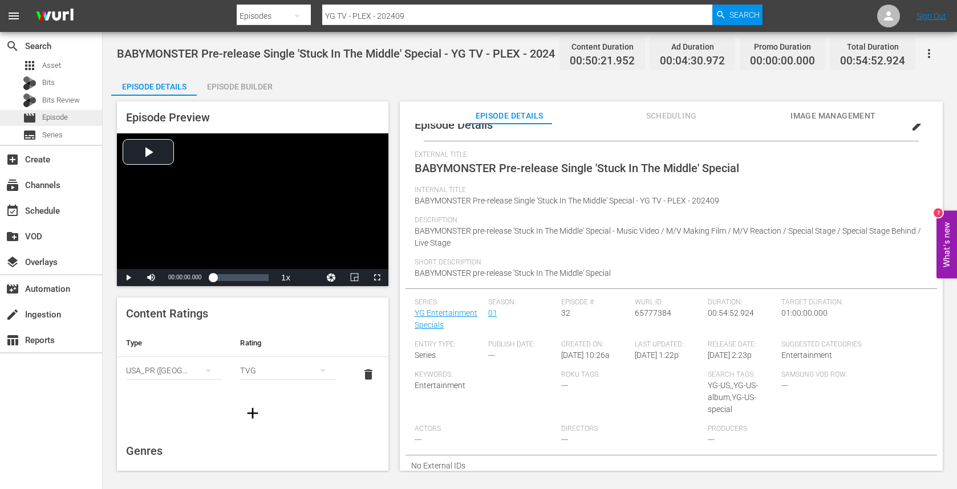
click at [50, 120] on span "Episode" at bounding box center [55, 117] width 26 height 11
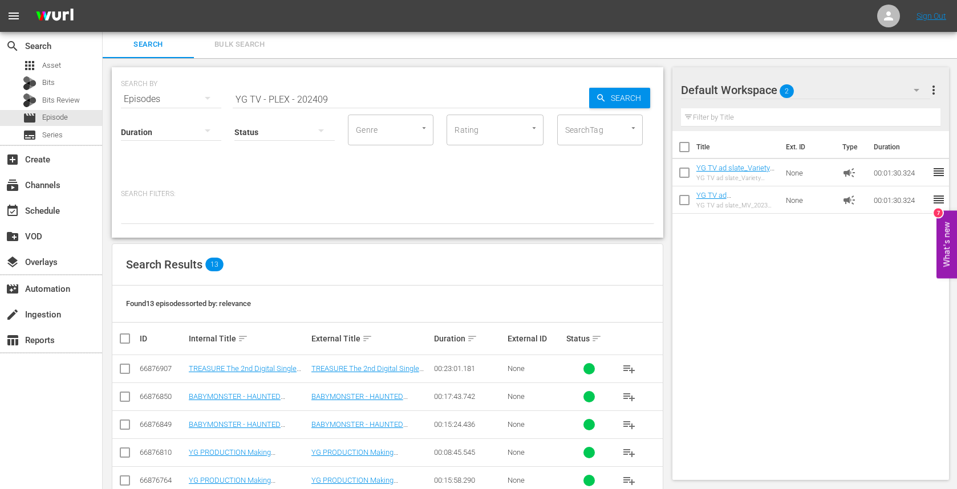
scroll to position [251, 0]
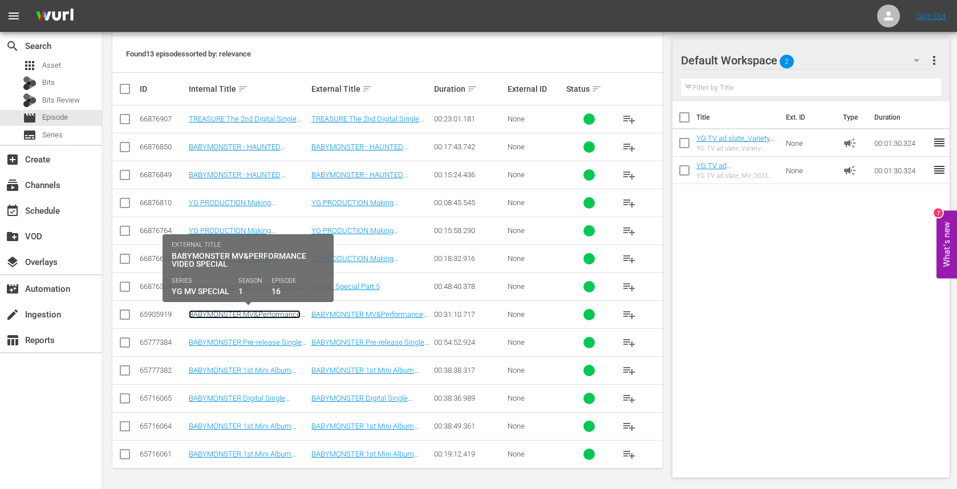
click at [280, 312] on link "BABYMONSTER MV&Performance Video Special - YG TV - PLEX - 202409" at bounding box center [245, 323] width 112 height 26
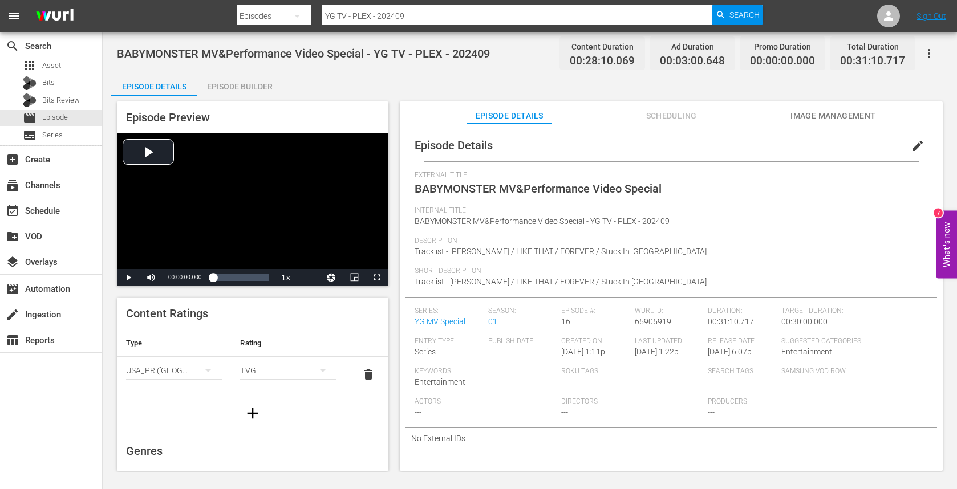
click at [910, 140] on span "edit" at bounding box center [917, 146] width 14 height 14
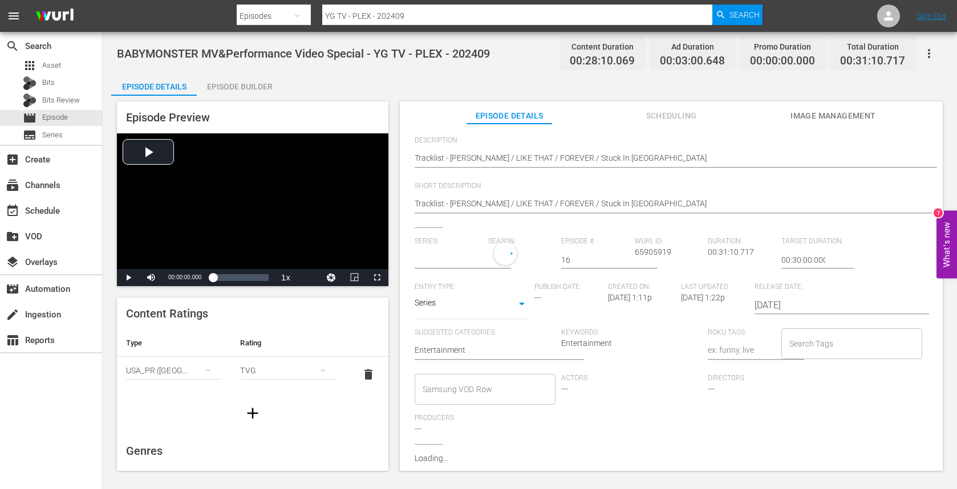
scroll to position [137, 0]
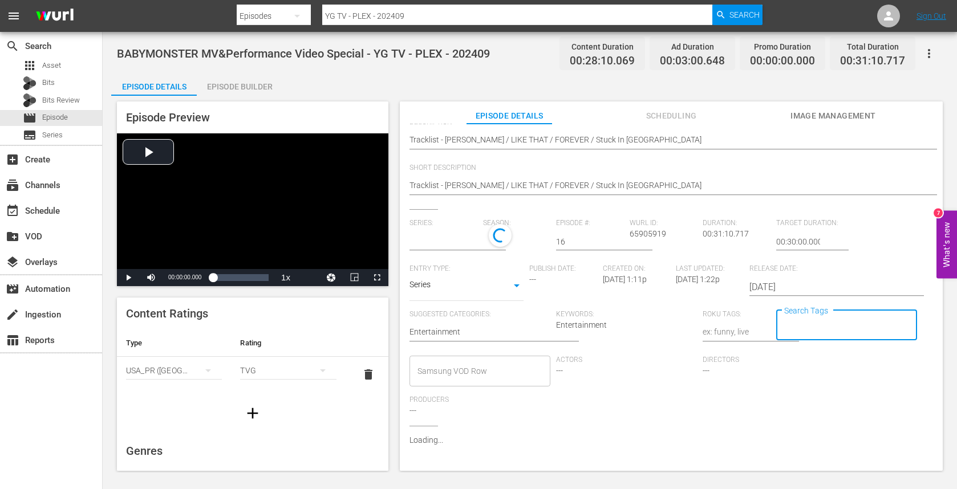
click at [796, 319] on input "Search Tags" at bounding box center [837, 325] width 113 height 21
type input "ㅛ"
type input "YG"
type input "YG MV Special"
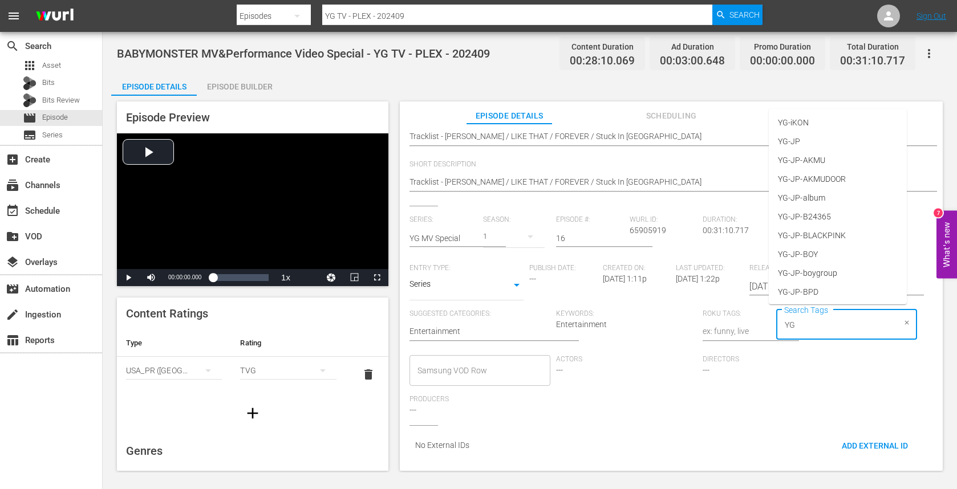
scroll to position [139, 0]
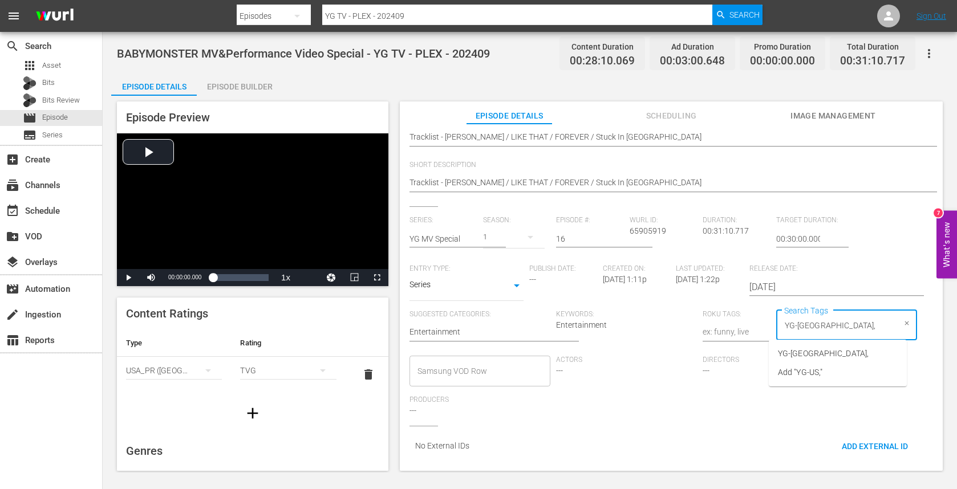
type input "YG-[GEOGRAPHIC_DATA]"
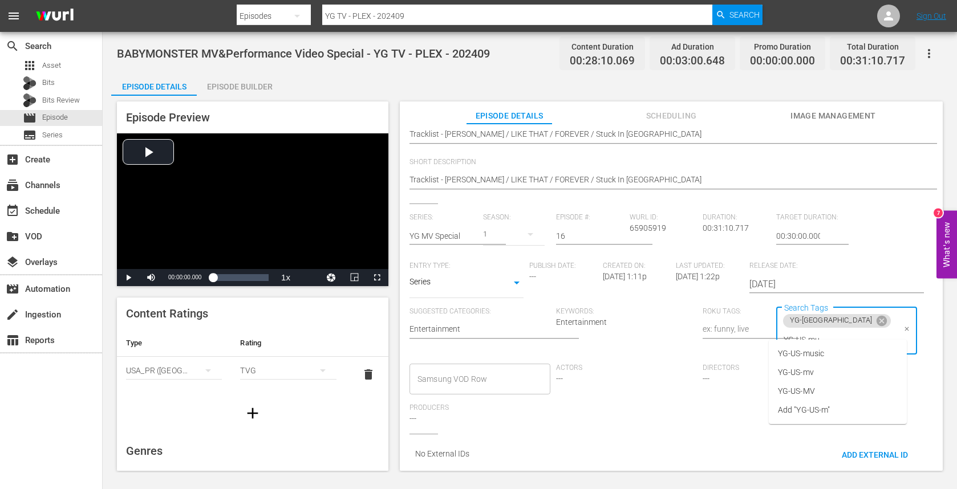
type input "YG-US-mus"
type input "YG-US-mv"
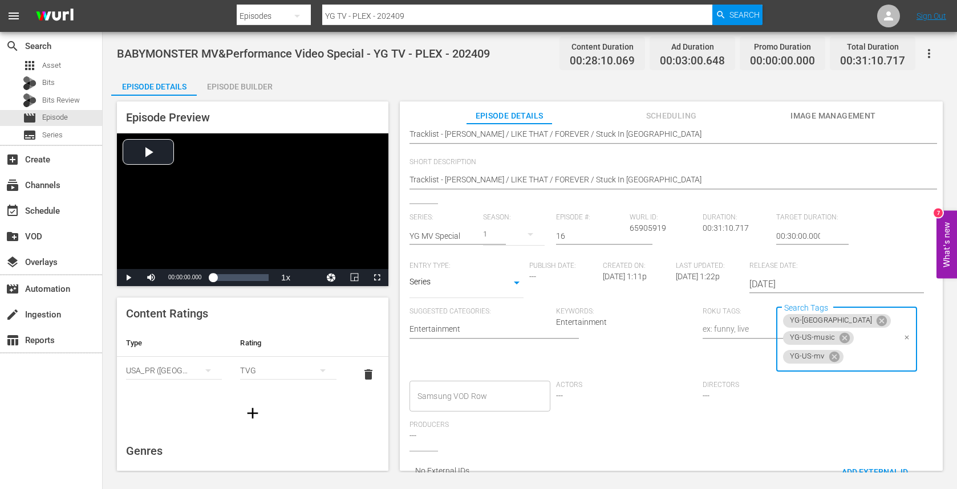
scroll to position [0, 0]
type input "YG-US-spe"
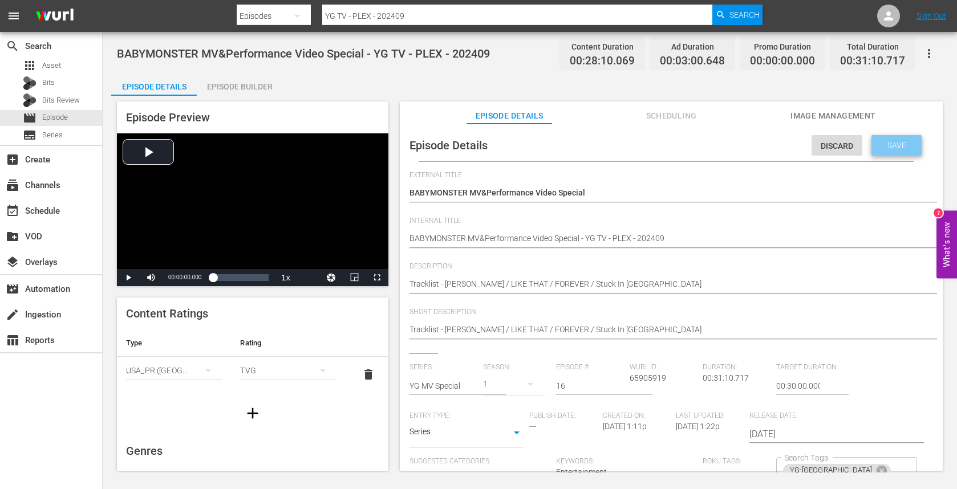
click at [881, 144] on span "Save" at bounding box center [896, 145] width 37 height 9
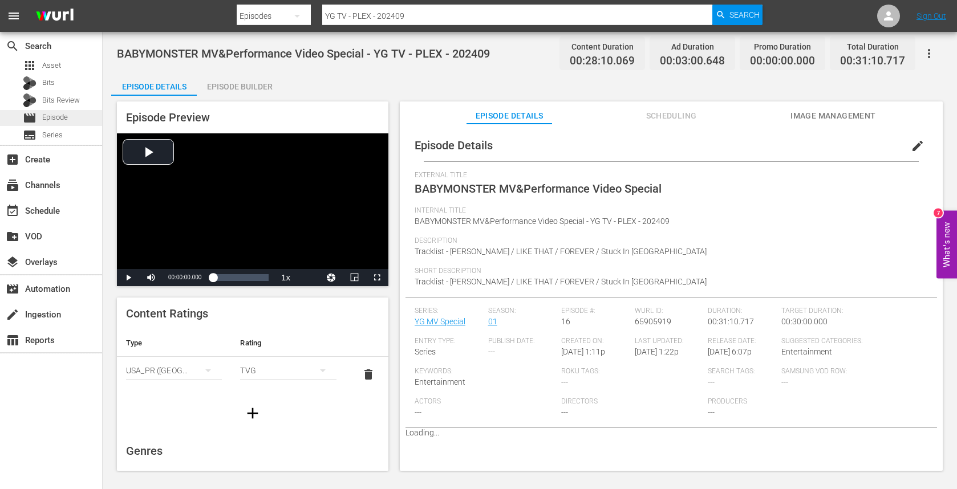
click at [48, 115] on span "Episode" at bounding box center [55, 117] width 26 height 11
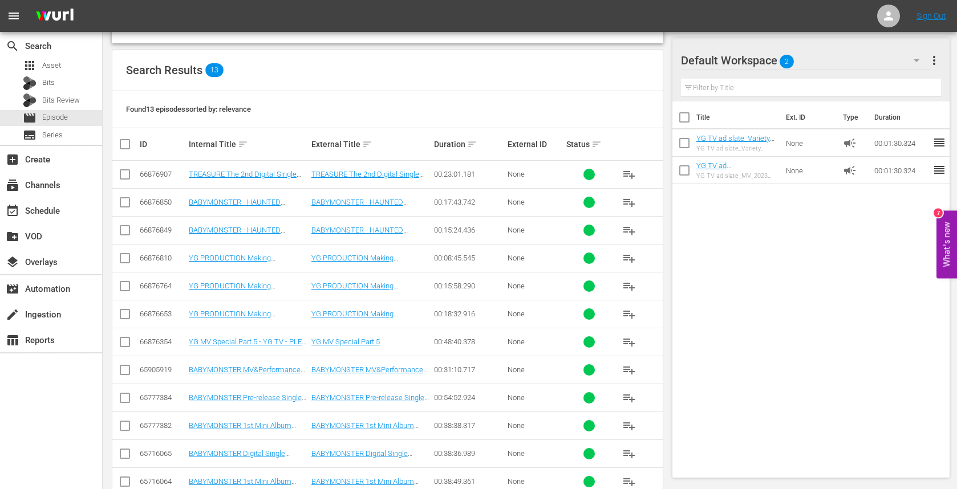
scroll to position [251, 0]
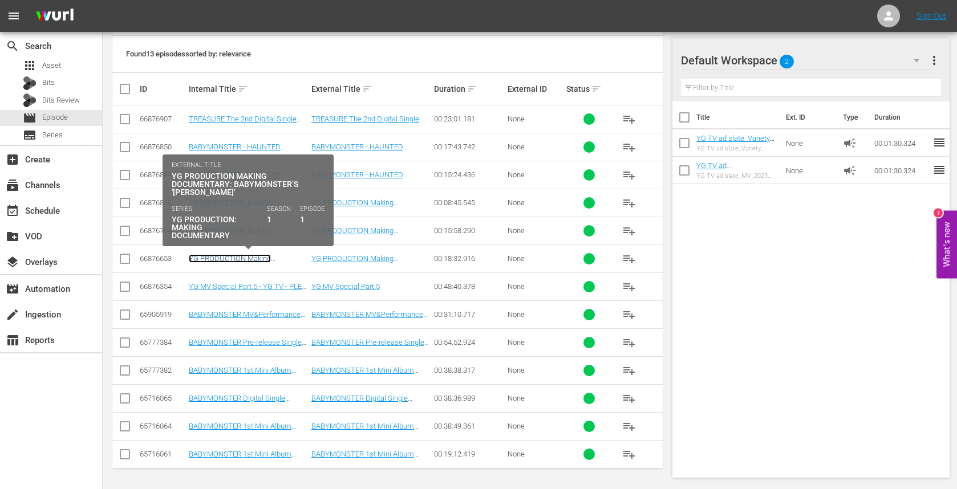
click at [221, 254] on link "YG PRODUCTION Making Documentary: BABYMONSTER’s 'SHEESH' - YG TV - PLEX - 202409" at bounding box center [243, 267] width 108 height 26
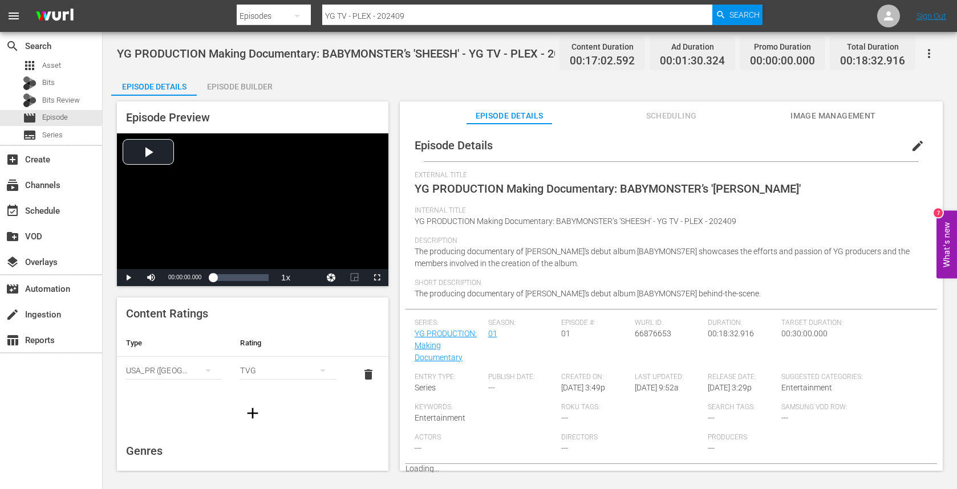
scroll to position [3, 0]
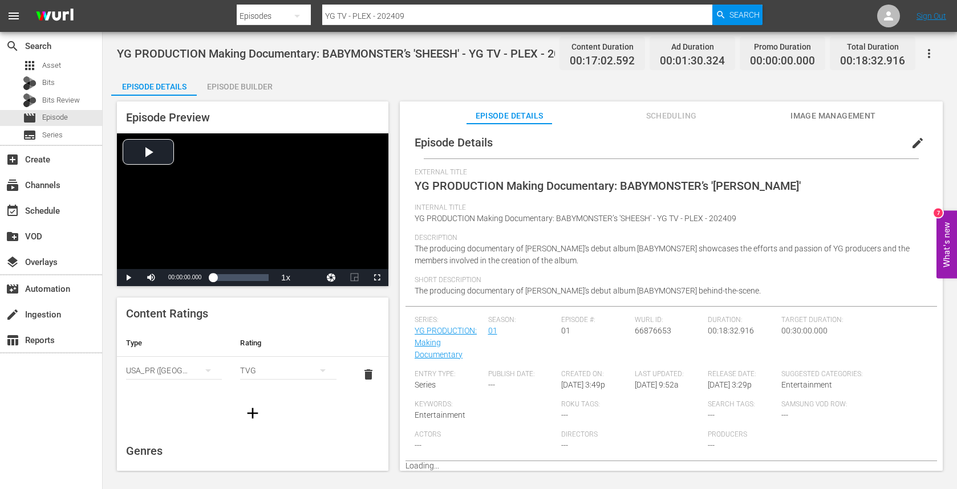
click at [910, 147] on span "edit" at bounding box center [917, 143] width 14 height 14
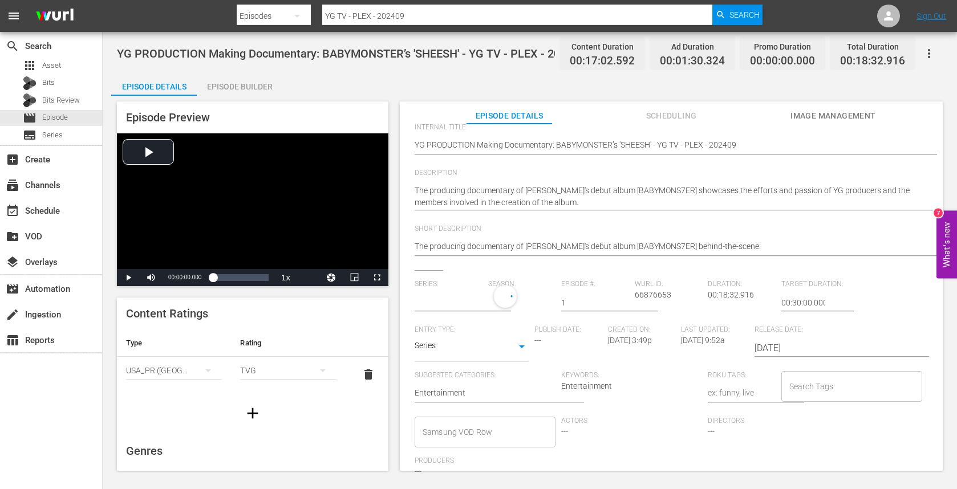
scroll to position [82, 0]
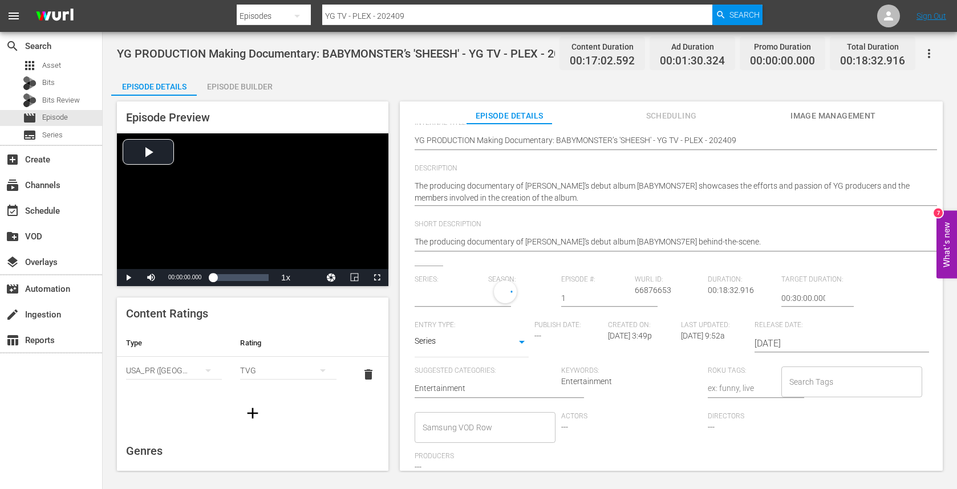
click at [811, 370] on div "Search Tags" at bounding box center [851, 382] width 141 height 31
type input "ㅛ"
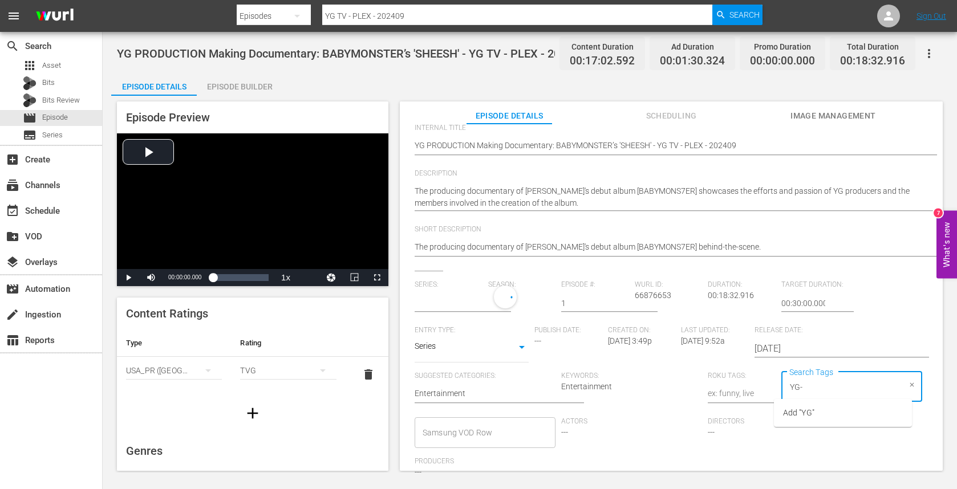
scroll to position [87, 0]
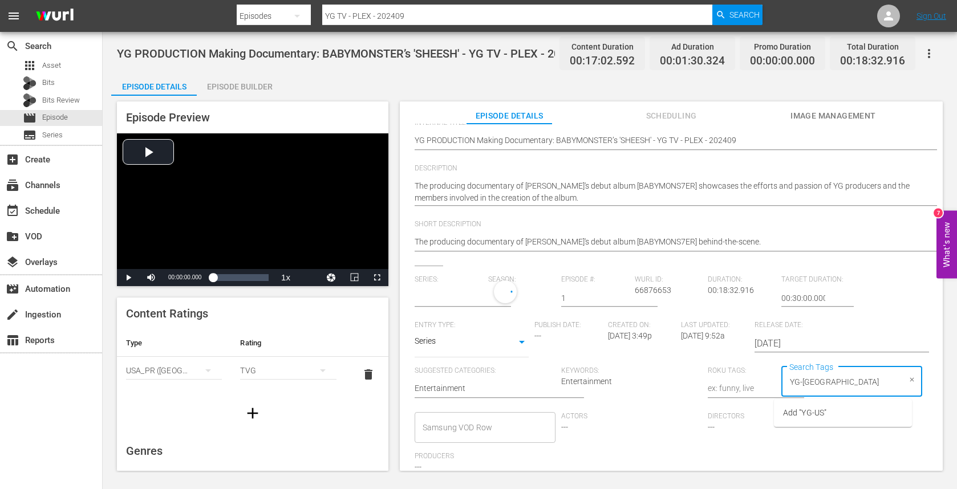
type input "YG-US,"
type input "YG PRODUCTION: Making Documentary"
type input "YG-US-special"
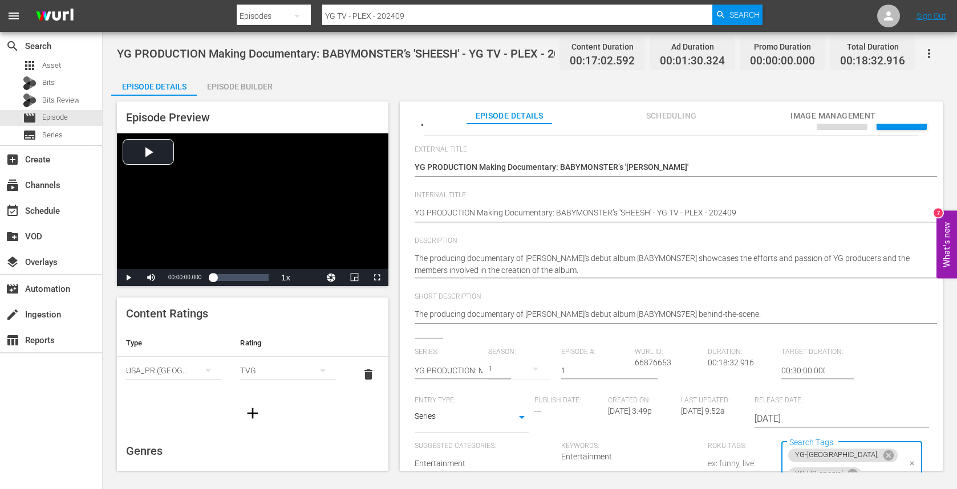
scroll to position [0, 0]
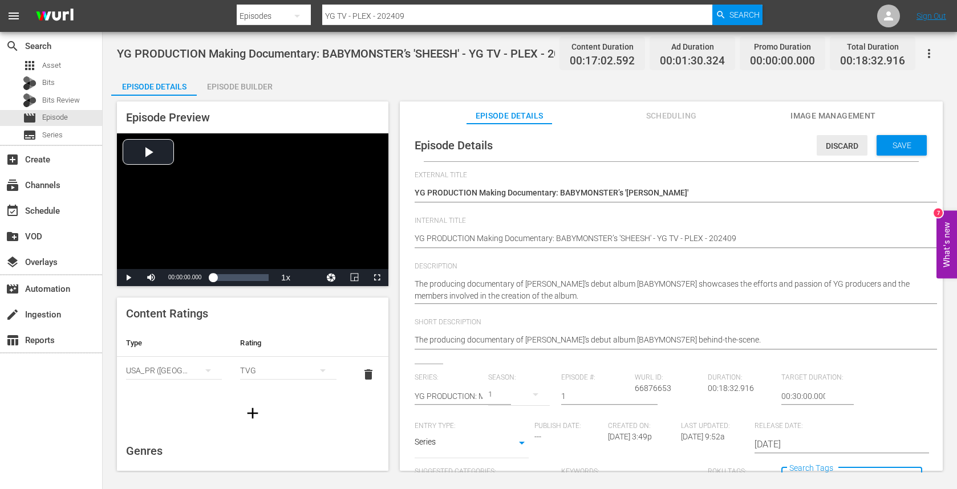
click at [886, 145] on span "Save" at bounding box center [901, 145] width 37 height 9
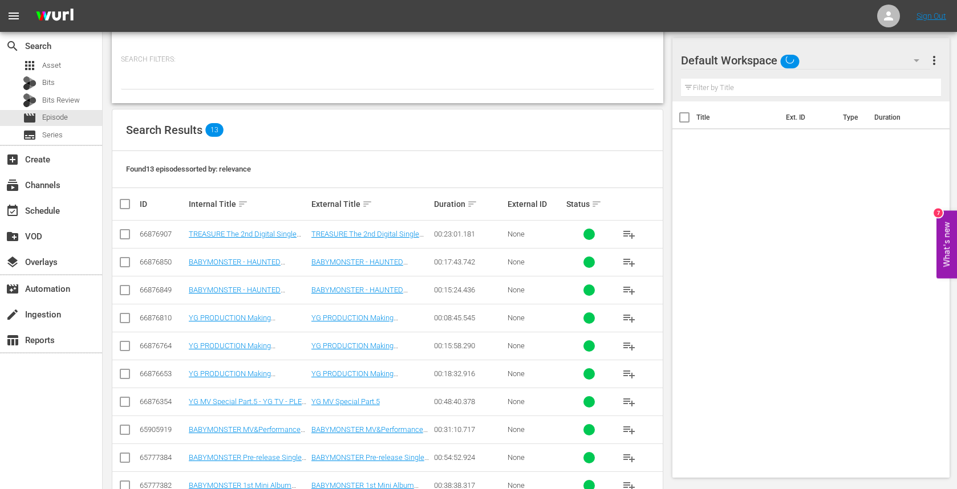
scroll to position [143, 0]
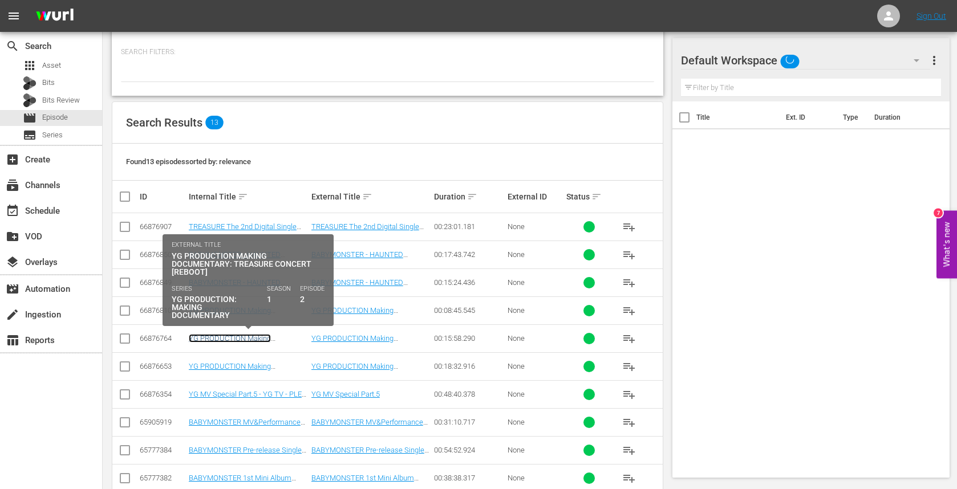
click at [230, 340] on link "YG PRODUCTION Making Documentary: TREASURE CONCERT [REBOOT] - YG TV - PLEX - 20…" at bounding box center [247, 347] width 117 height 26
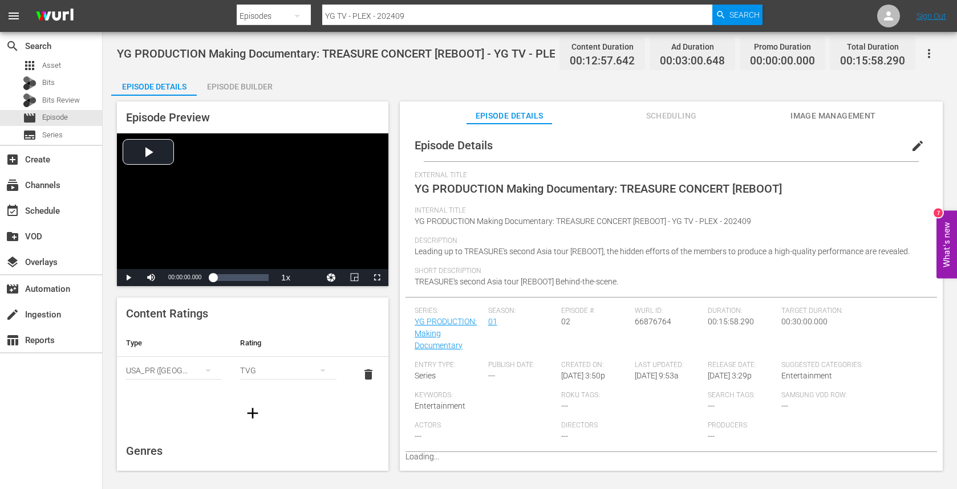
click at [910, 147] on span "edit" at bounding box center [917, 146] width 14 height 14
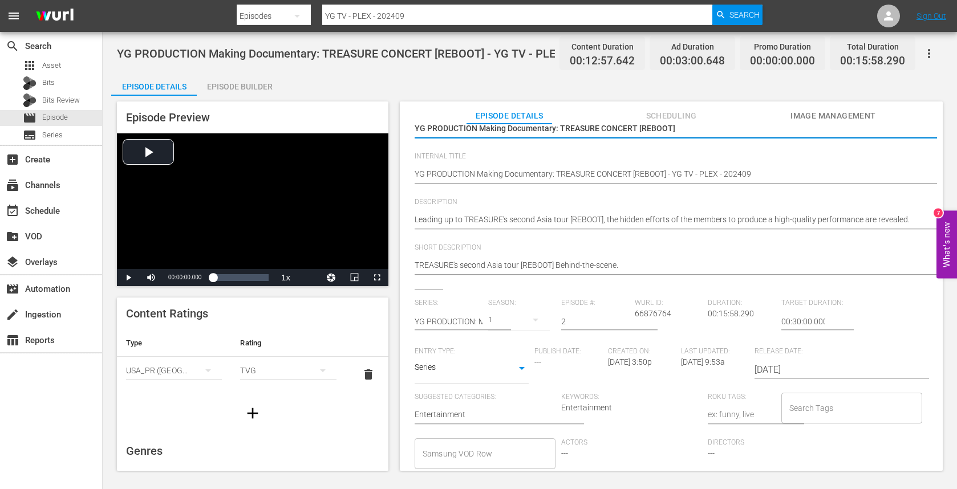
scroll to position [67, 0]
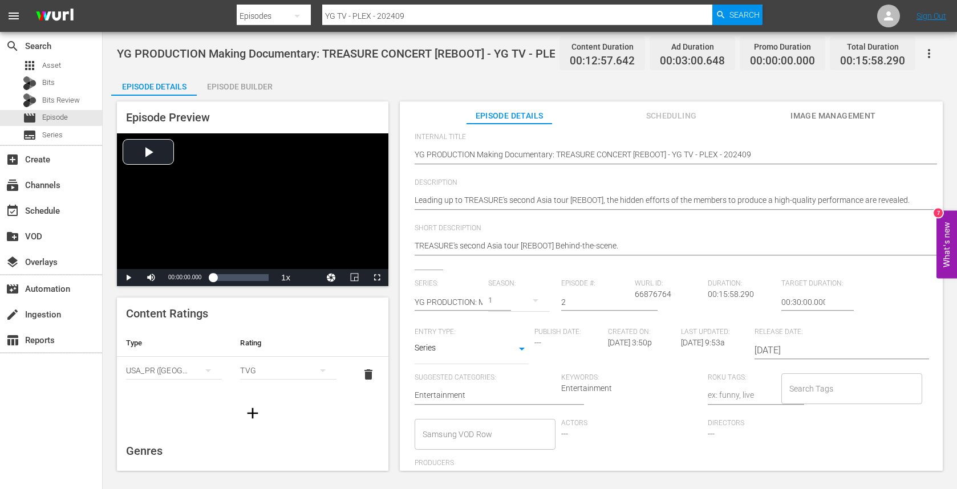
click at [823, 387] on input "Search Tags" at bounding box center [842, 389] width 113 height 21
type input "YG-[GEOGRAPHIC_DATA]"
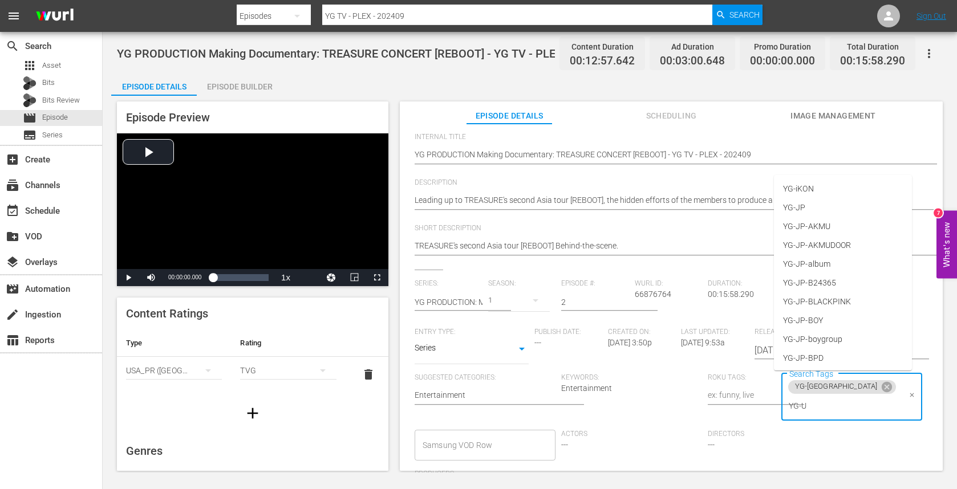
type input "YG-[GEOGRAPHIC_DATA]"
type input "YG-US-sp"
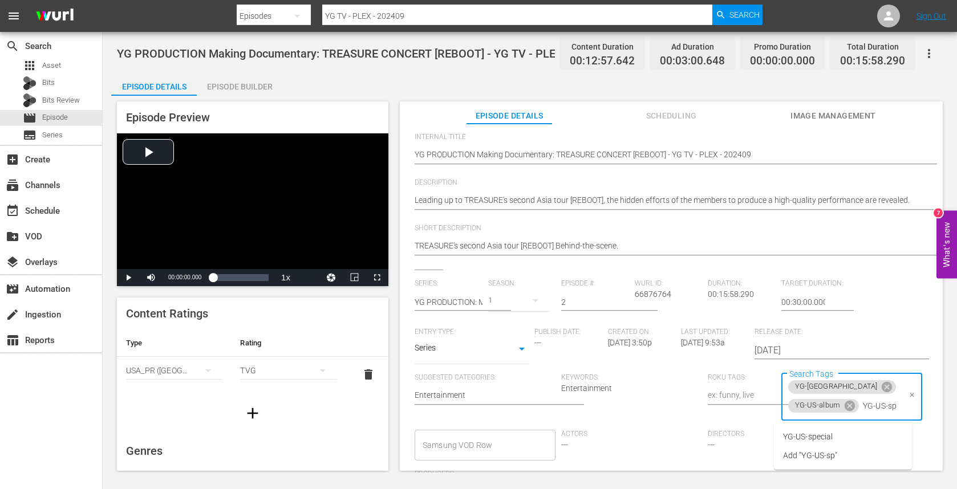
scroll to position [0, 1]
click at [859, 438] on li "YG-US-special" at bounding box center [843, 437] width 138 height 19
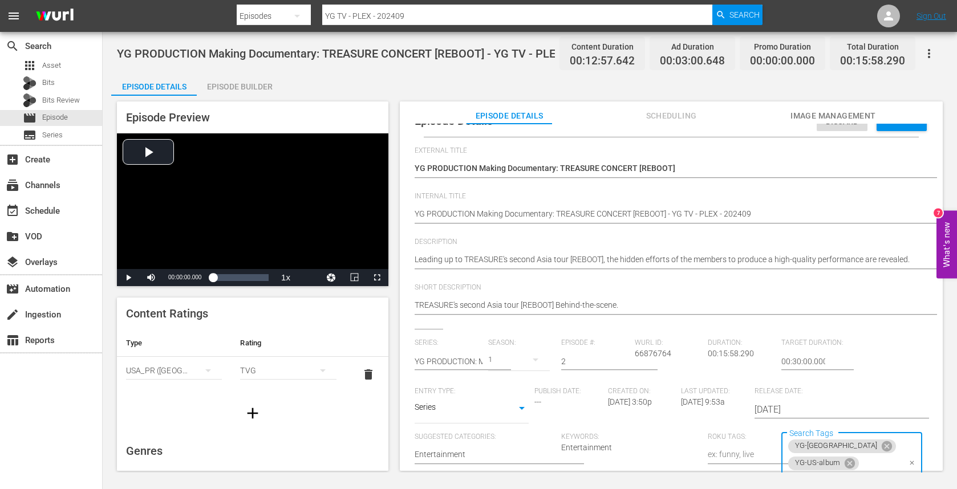
scroll to position [0, 0]
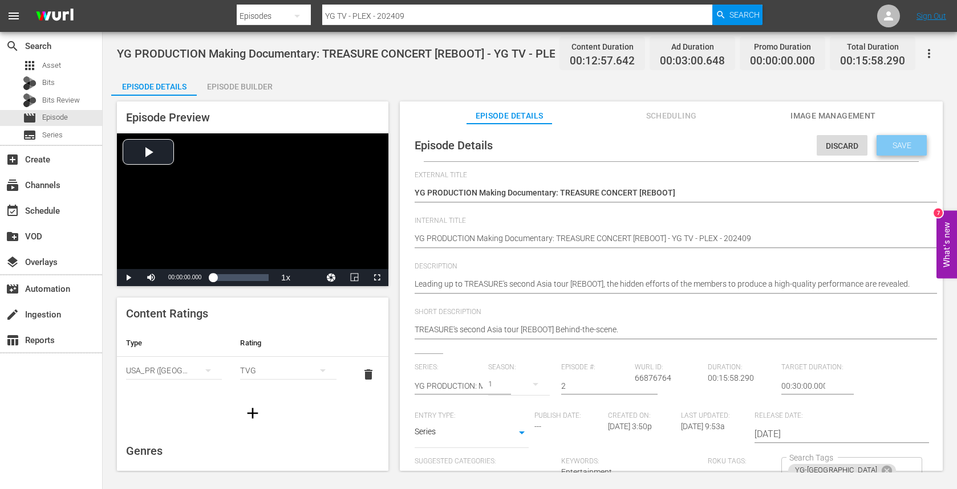
click at [883, 143] on span "Save" at bounding box center [901, 145] width 37 height 9
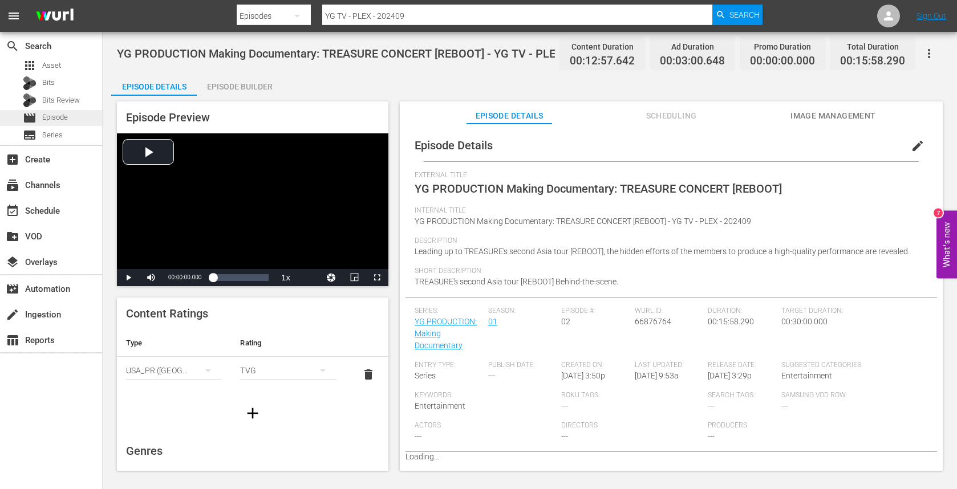
click at [50, 114] on span "Episode" at bounding box center [55, 117] width 26 height 11
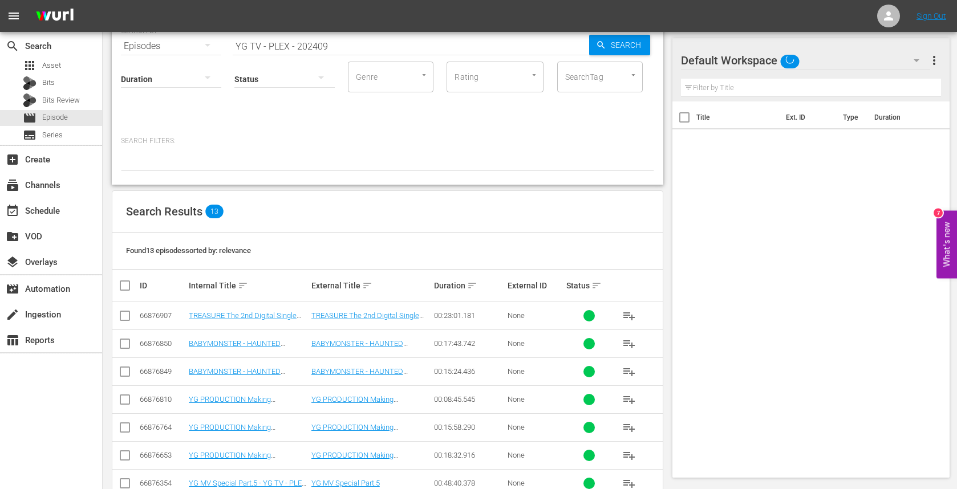
scroll to position [73, 0]
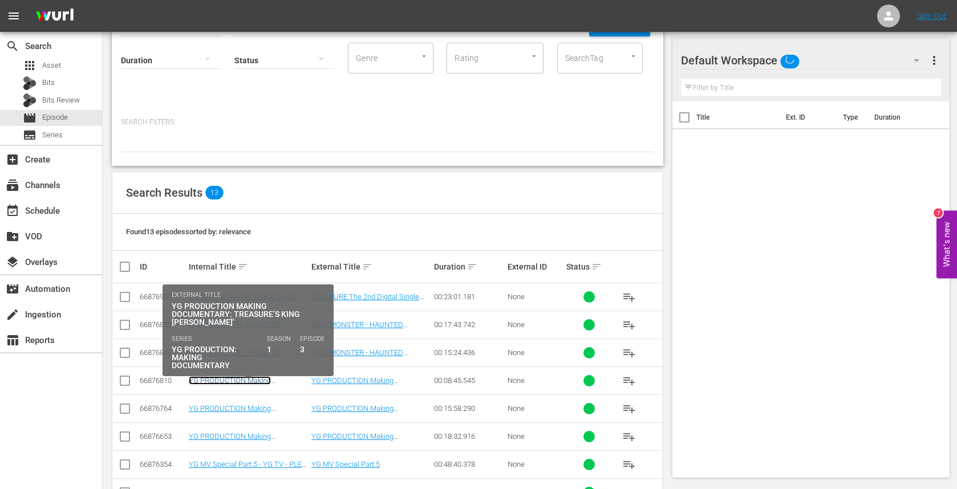
click at [251, 383] on link "YG PRODUCTION Making Documentary: TREASURE’s KING [PERSON_NAME]' - YG TV - PLEX…" at bounding box center [243, 393] width 109 height 34
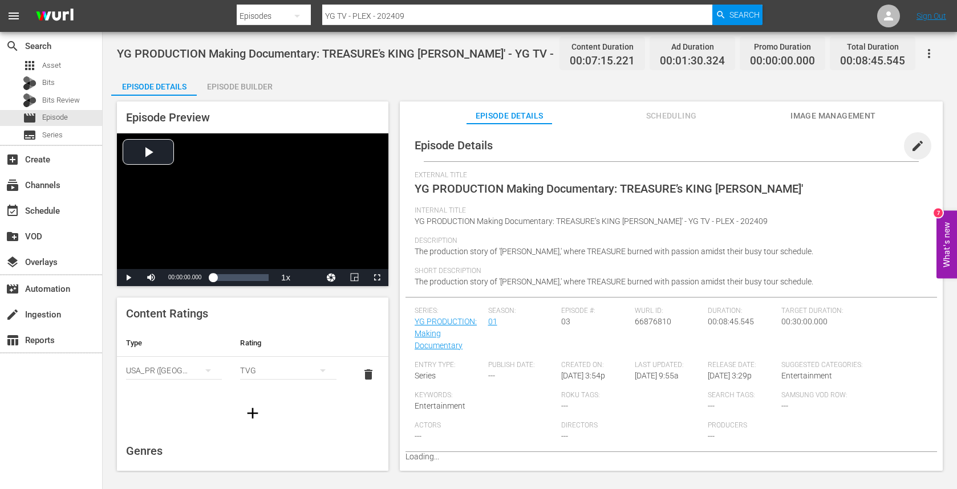
click at [911, 147] on span "edit" at bounding box center [917, 146] width 14 height 14
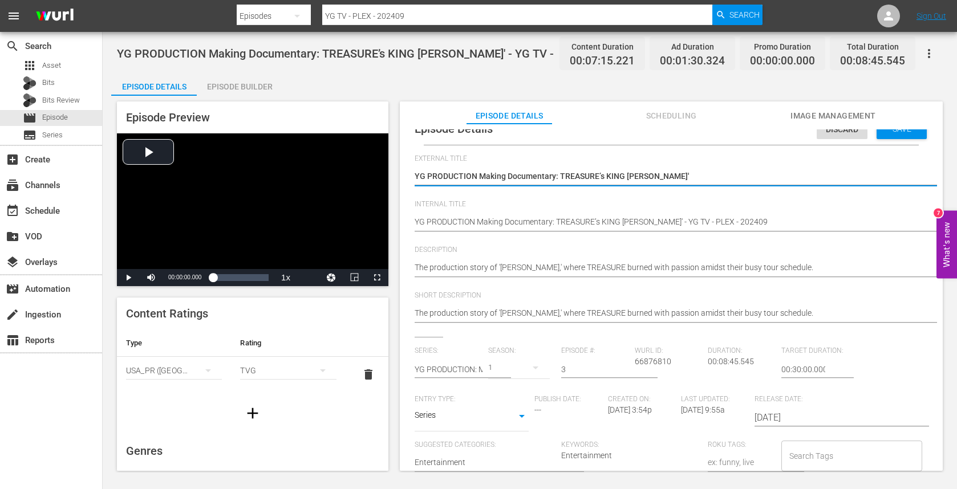
scroll to position [104, 0]
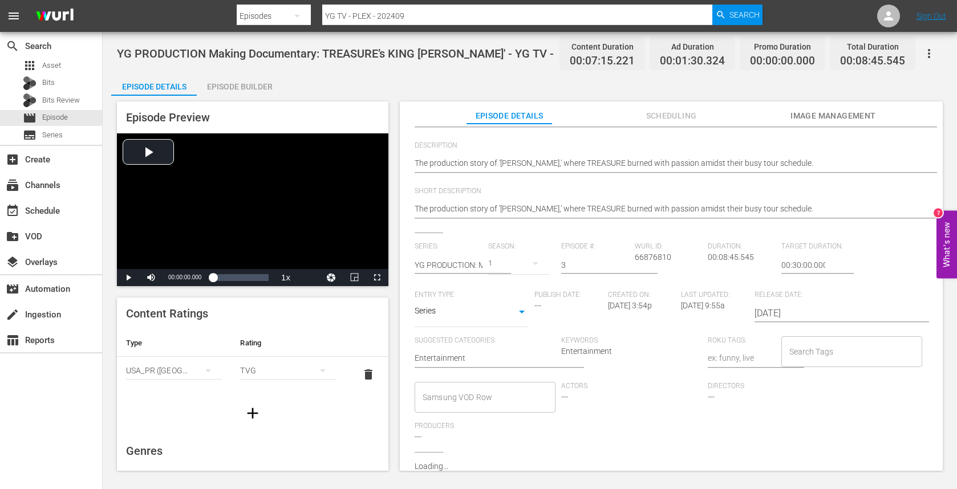
click at [819, 341] on input "Search Tags" at bounding box center [842, 351] width 113 height 21
type input "YG-[GEOGRAPHIC_DATA]"
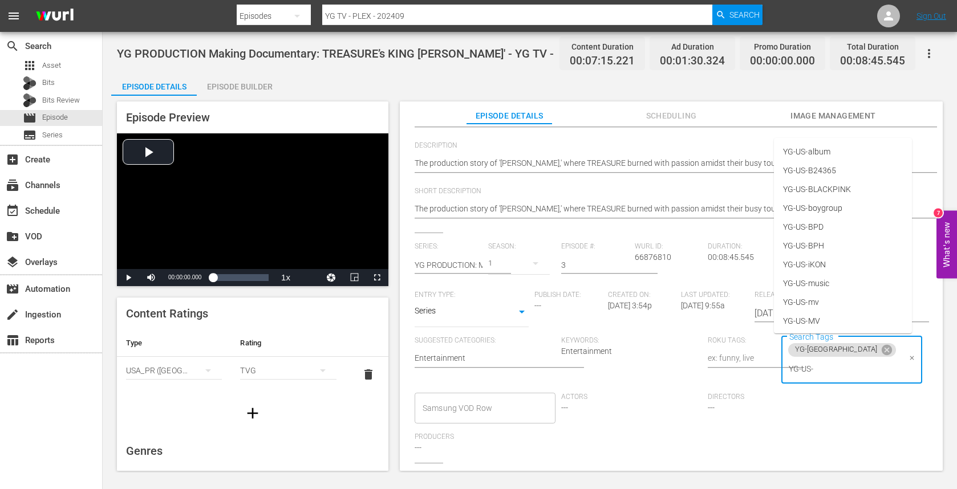
type input "YG-US-s"
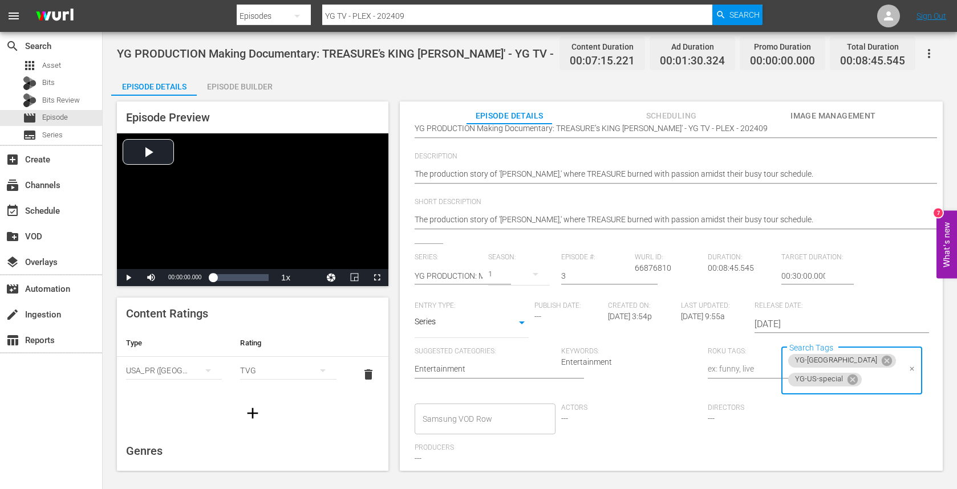
scroll to position [0, 0]
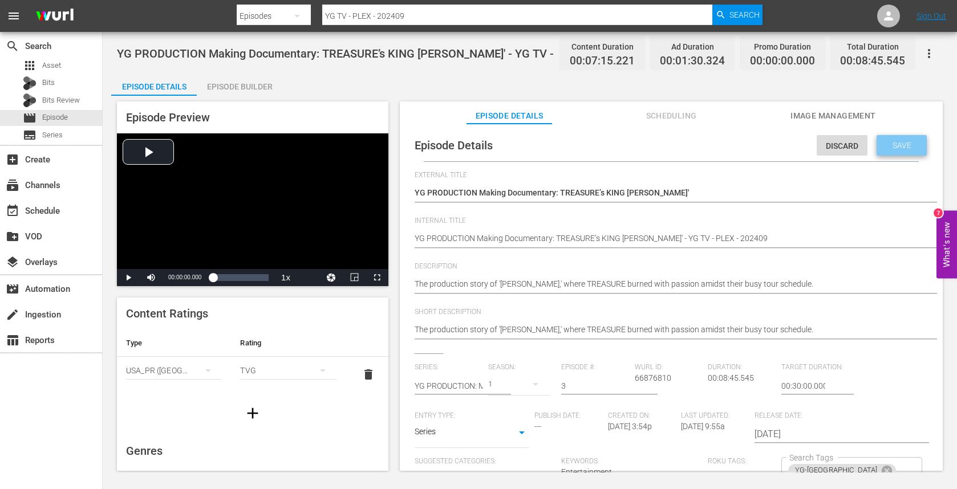
drag, startPoint x: 884, startPoint y: 145, endPoint x: 887, endPoint y: 150, distance: 6.4
click at [884, 145] on span "Save" at bounding box center [901, 145] width 37 height 9
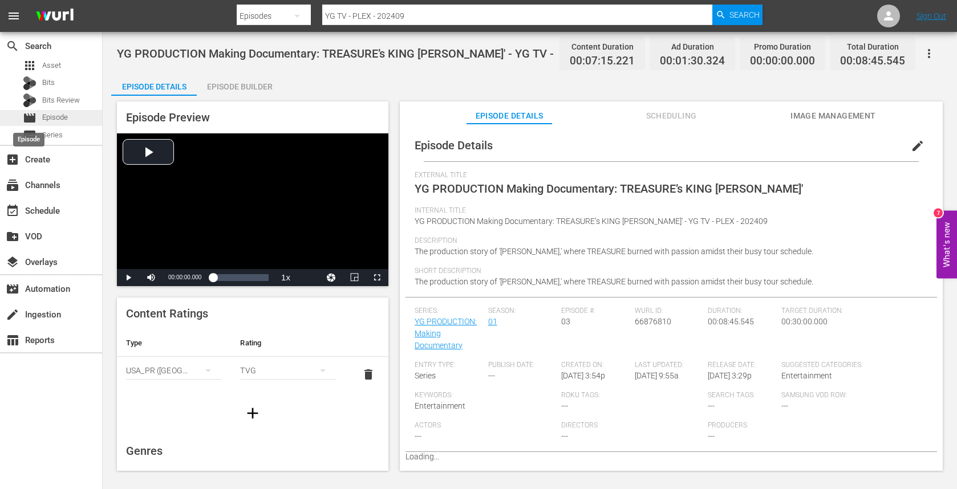
click at [57, 117] on span "Episode" at bounding box center [55, 117] width 26 height 11
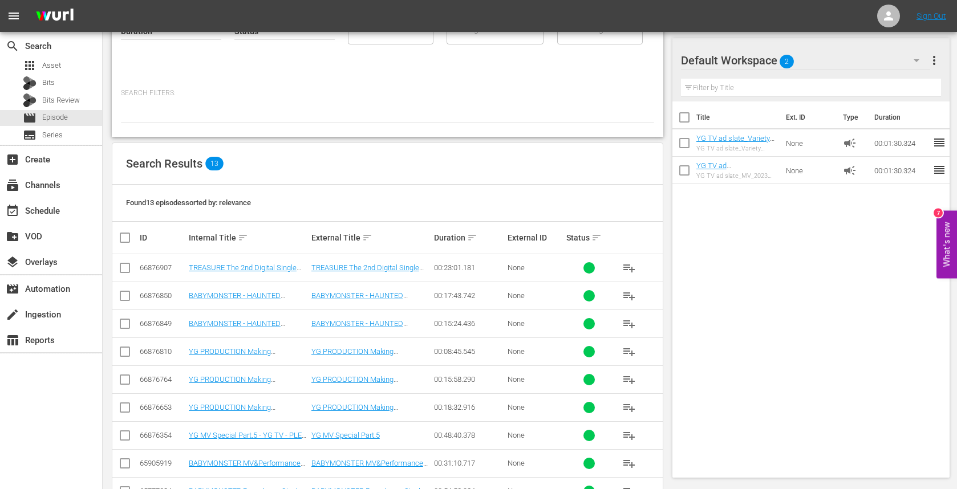
scroll to position [115, 0]
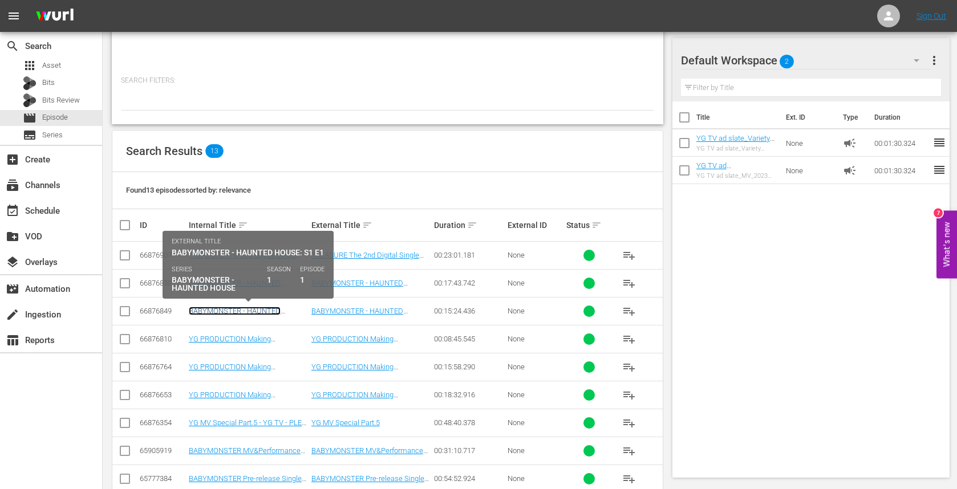
click at [275, 310] on link "BABYMONSTER - HAUNTED HOUSE: S1 E1 - YG TV - PLEX - 202409" at bounding box center [238, 320] width 99 height 26
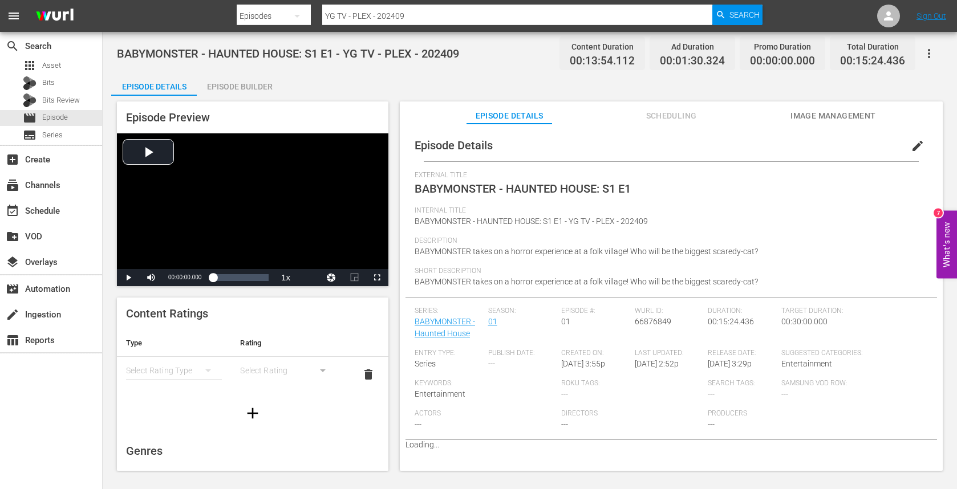
click at [917, 139] on button "edit" at bounding box center [917, 145] width 27 height 27
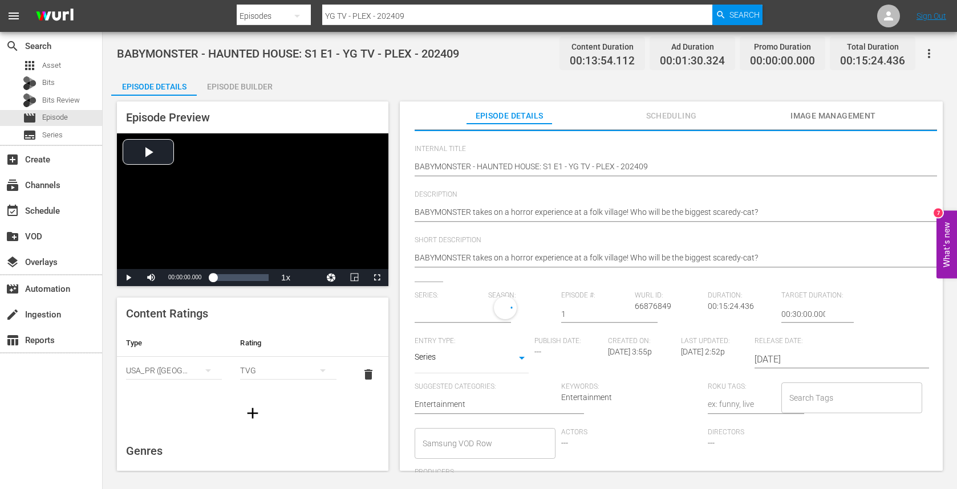
scroll to position [58, 0]
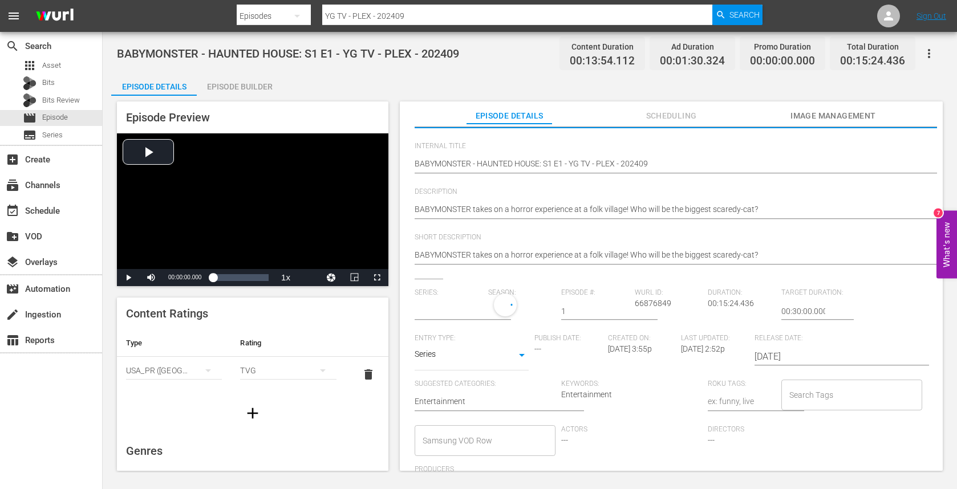
drag, startPoint x: 818, startPoint y: 414, endPoint x: 820, endPoint y: 406, distance: 8.3
click at [819, 413] on div "Search Tags Search Tags" at bounding box center [854, 403] width 147 height 46
click at [823, 399] on input "Search Tags" at bounding box center [842, 395] width 113 height 21
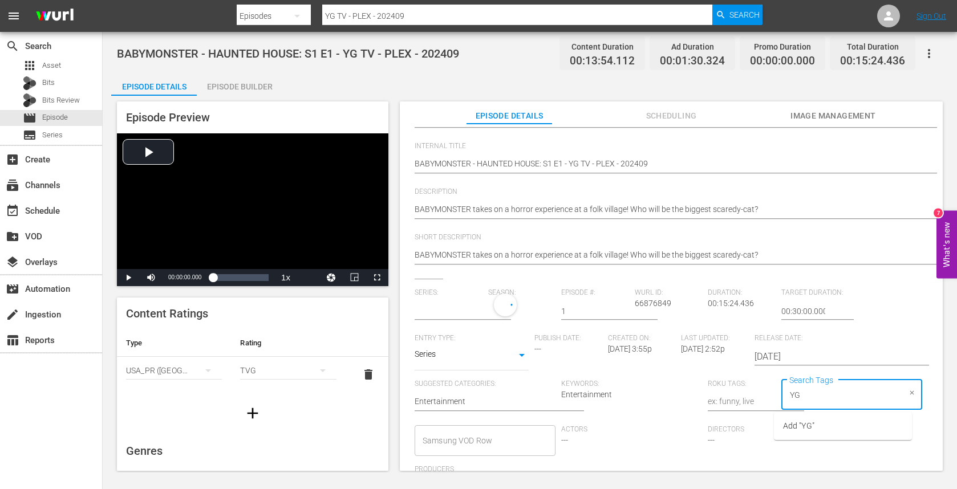
type input "YG-"
type input "BABYMONSTER - Haunted House"
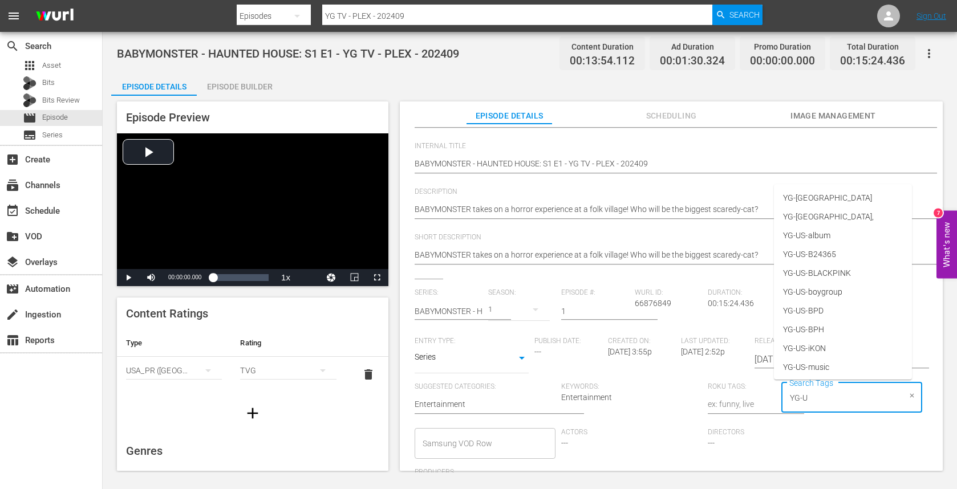
type input "YG-[GEOGRAPHIC_DATA]"
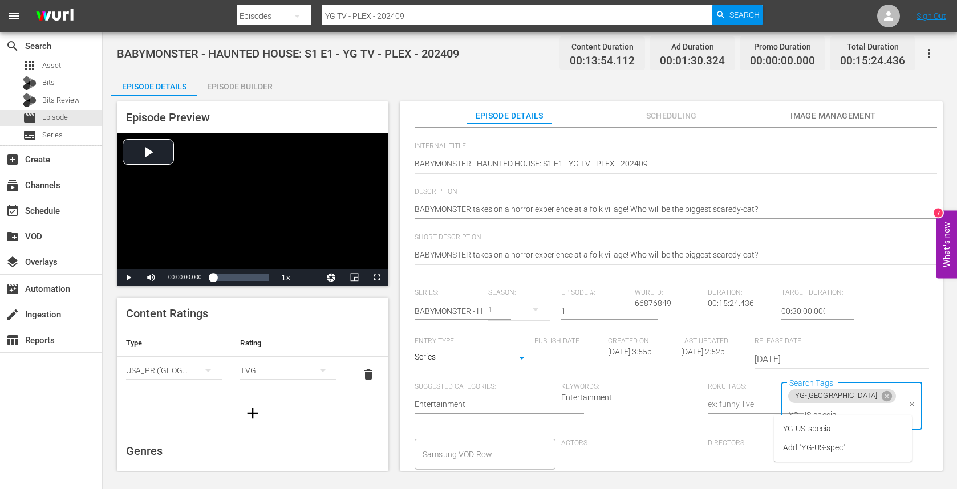
type input "YG-US-special"
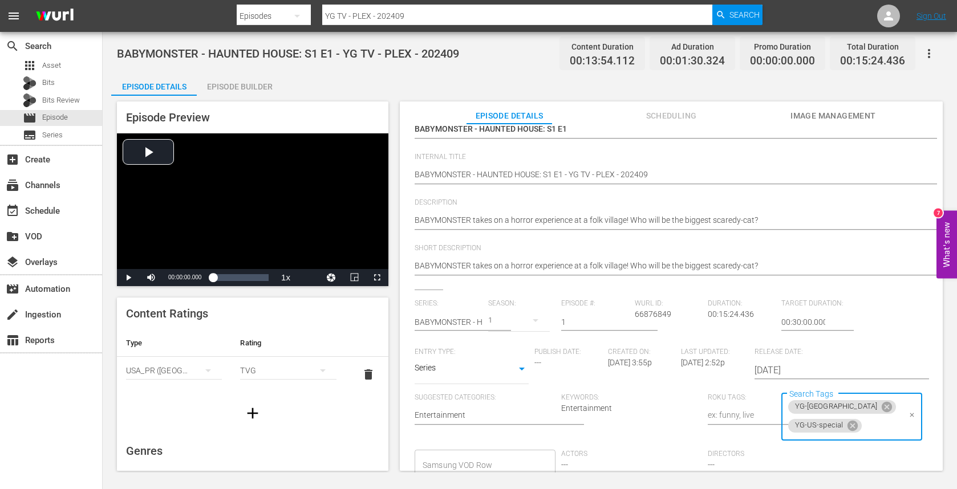
scroll to position [0, 0]
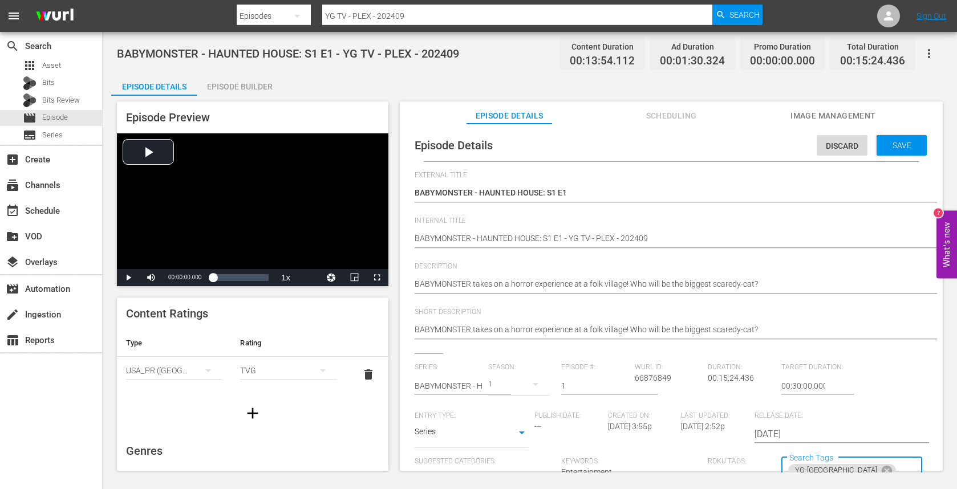
click at [876, 138] on div "Save" at bounding box center [901, 145] width 50 height 21
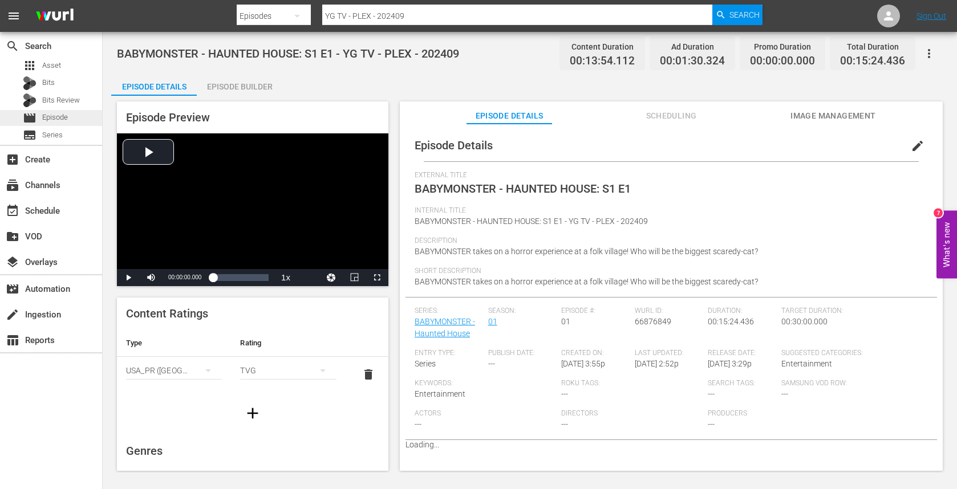
click at [42, 112] on div "movie Episode" at bounding box center [45, 118] width 45 height 16
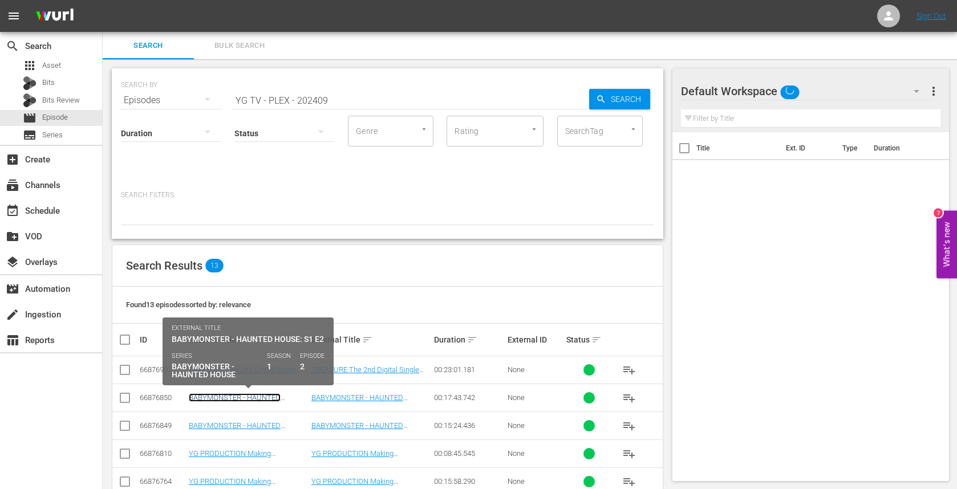
click at [275, 398] on link "BABYMONSTER - HAUNTED HOUSE: S1 E2 - YG TV - PLEX - 202409" at bounding box center [238, 406] width 99 height 26
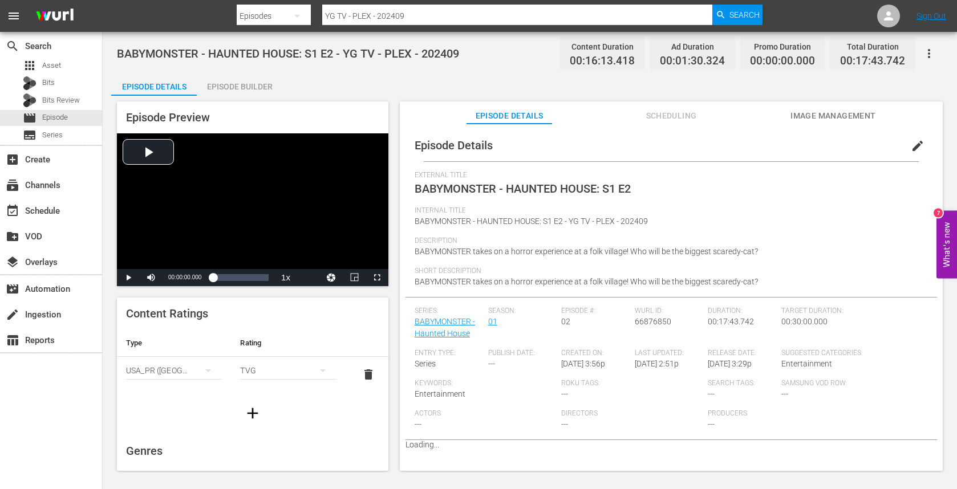
click at [913, 145] on span "edit" at bounding box center [917, 146] width 14 height 14
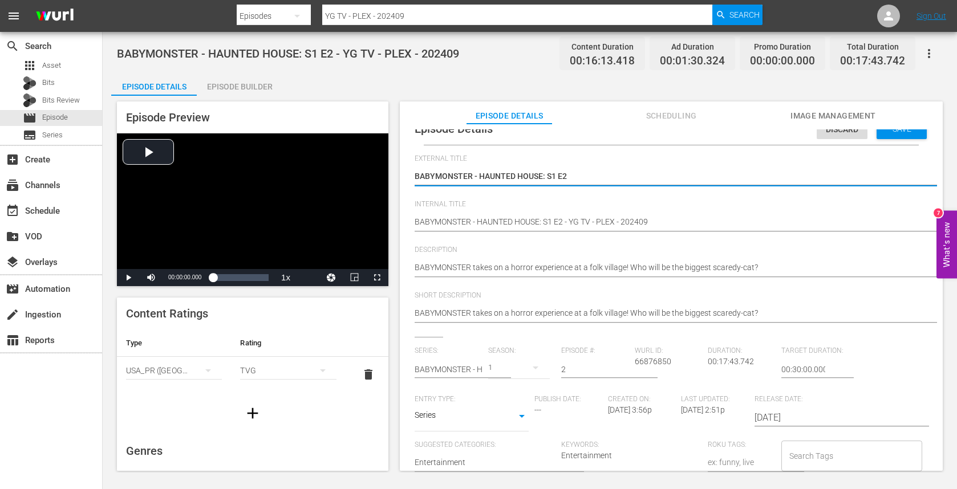
scroll to position [140, 0]
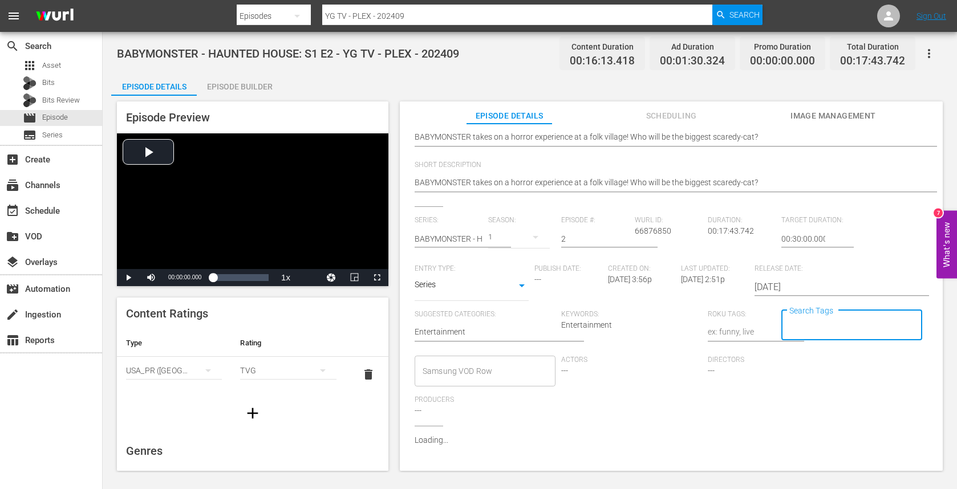
click at [817, 323] on input "Search Tags" at bounding box center [842, 325] width 113 height 21
type input "YG-[GEOGRAPHIC_DATA]"
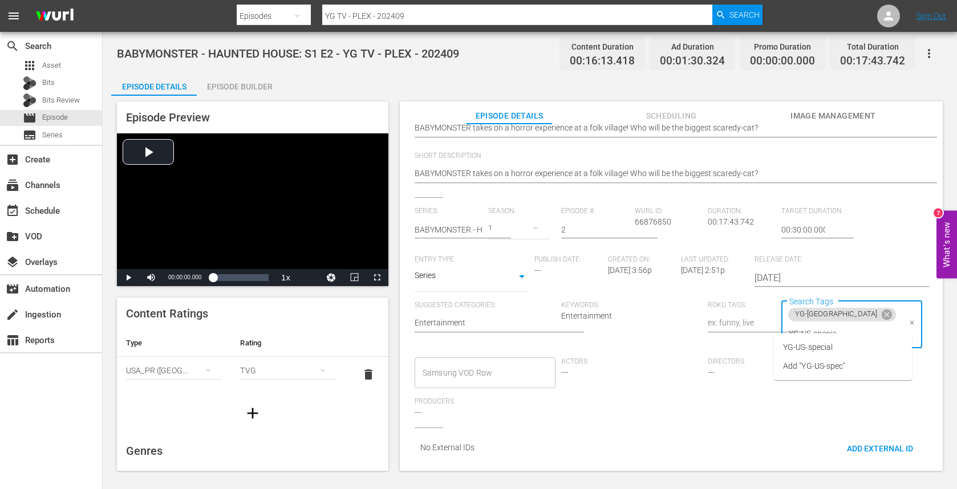
type input "YG-US-special"
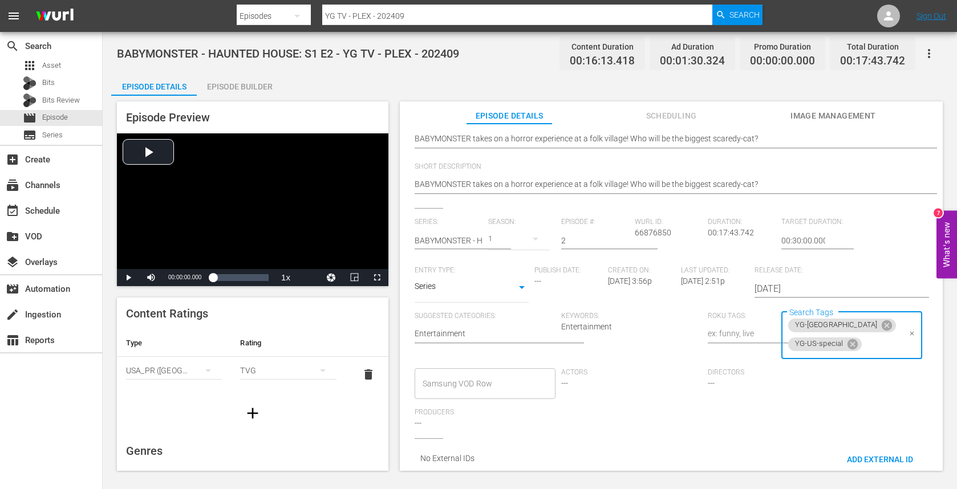
scroll to position [0, 0]
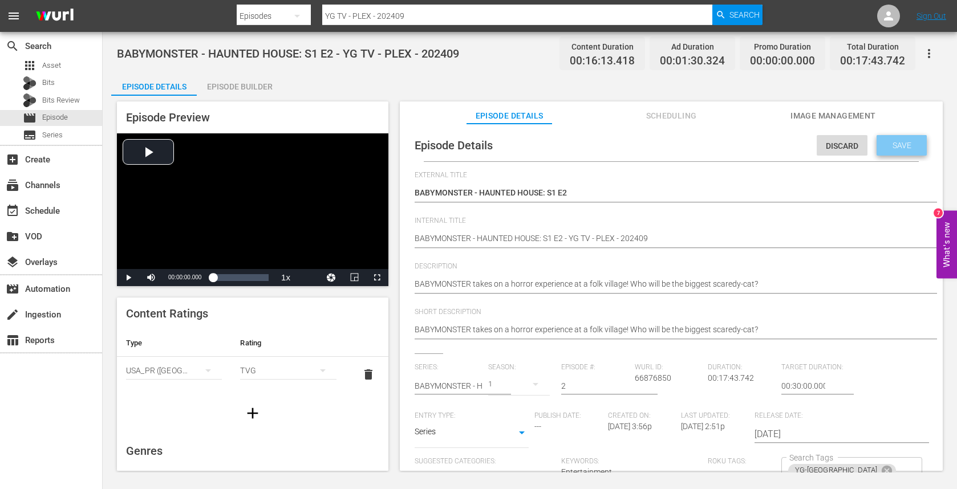
click at [883, 143] on span "Save" at bounding box center [901, 145] width 37 height 9
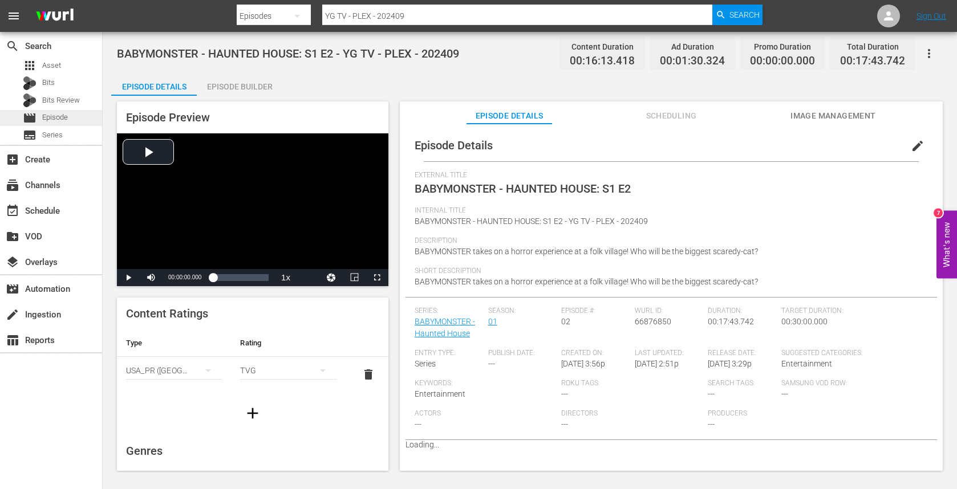
click at [71, 121] on div "movie Episode" at bounding box center [51, 118] width 102 height 16
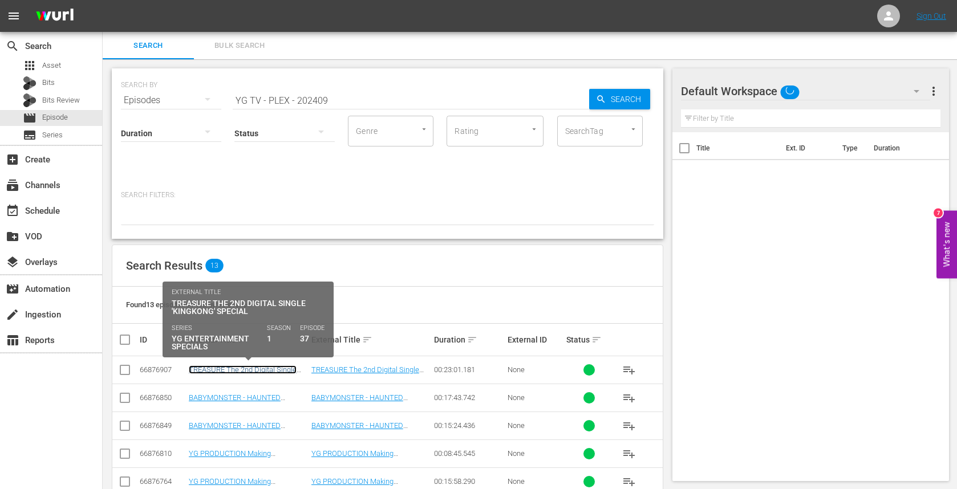
click at [271, 369] on link "TREASURE The 2nd Digital Single 'KINGKONG' Special - YG TV - PLEX - 202409" at bounding box center [247, 378] width 117 height 26
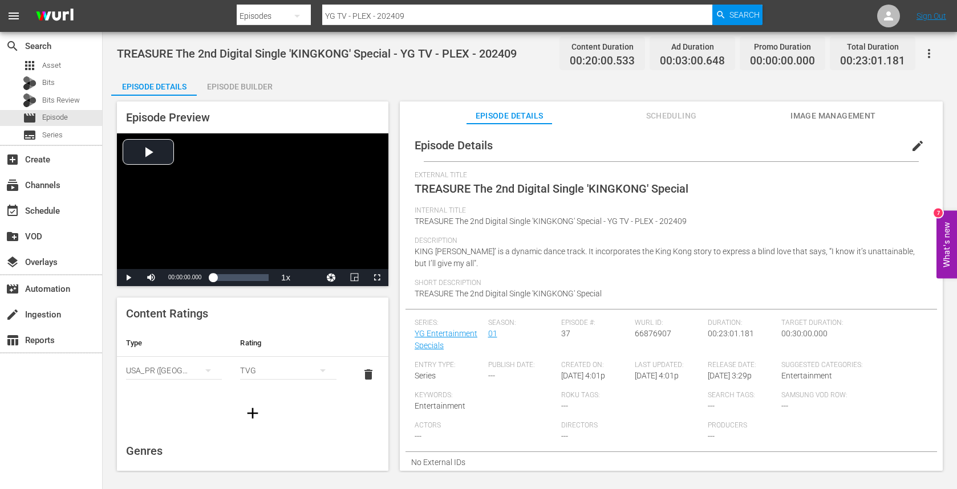
click at [913, 142] on span "edit" at bounding box center [917, 146] width 14 height 14
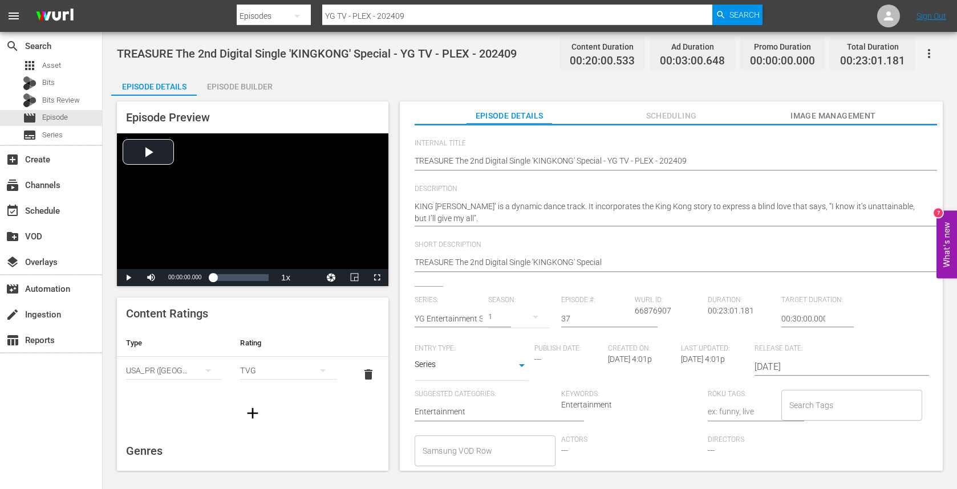
scroll to position [79, 0]
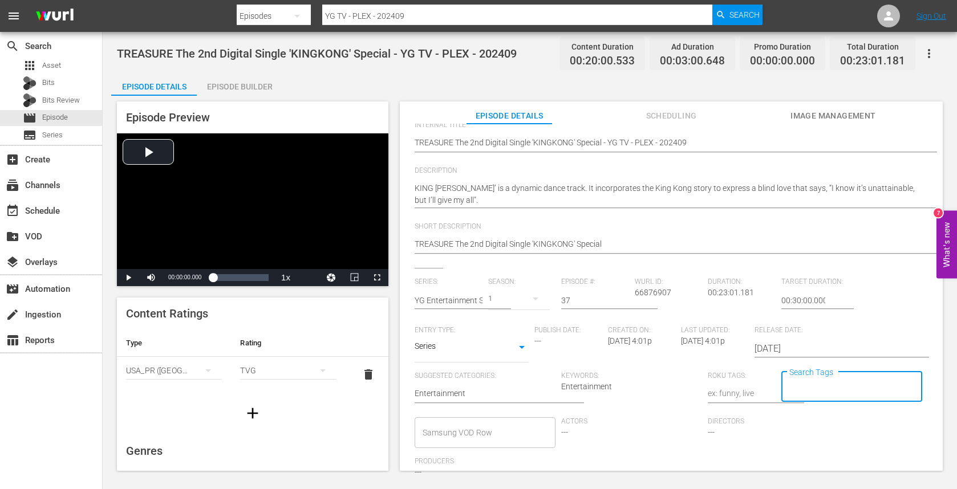
click at [828, 391] on input "Search Tags" at bounding box center [842, 387] width 113 height 21
type input "YG-[GEOGRAPHIC_DATA]"
type input "YG-US-special"
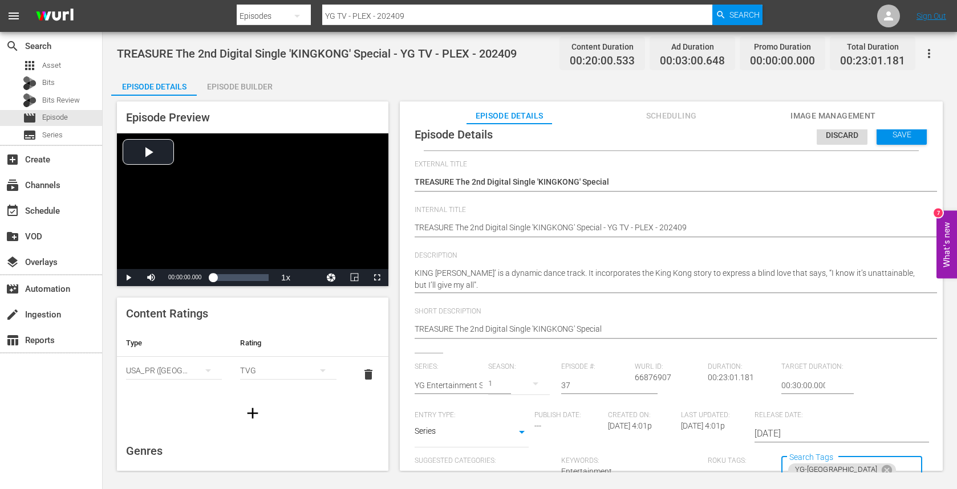
scroll to position [9, 0]
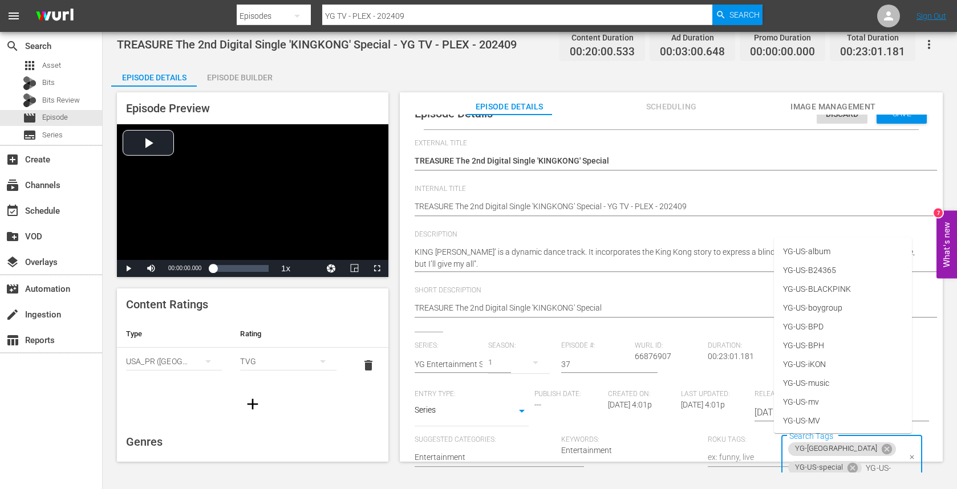
type input "YG-US-a"
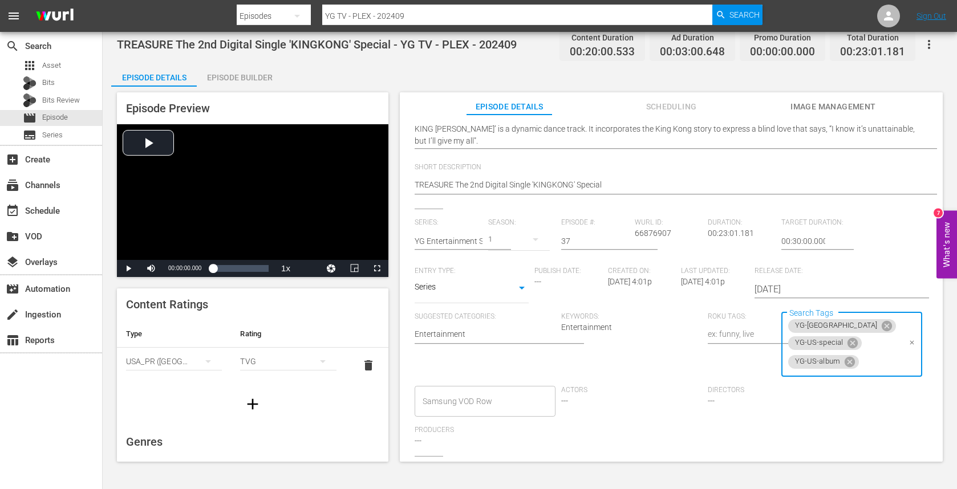
scroll to position [0, 0]
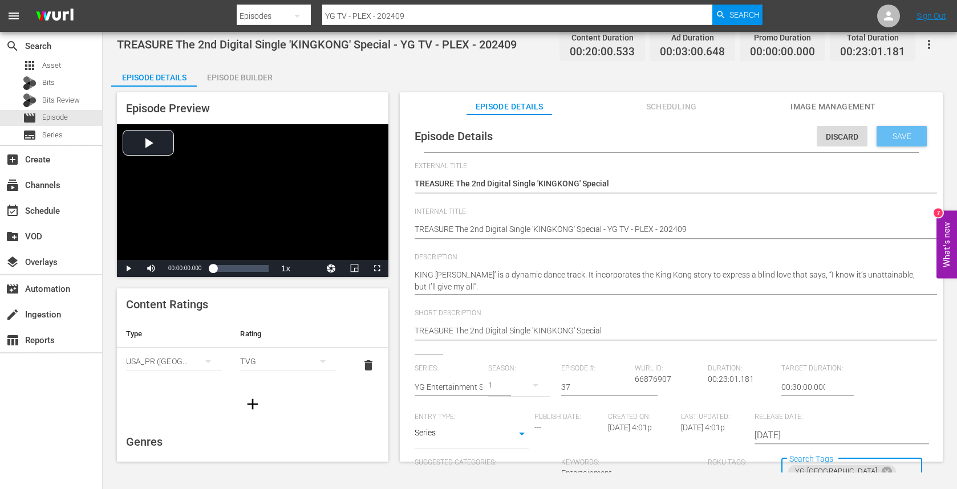
click at [899, 135] on span "Save" at bounding box center [901, 136] width 37 height 9
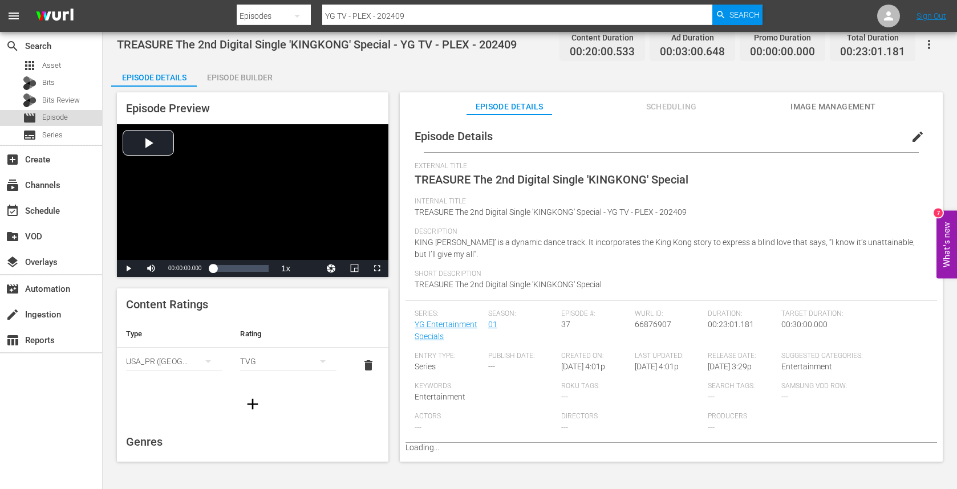
click at [53, 118] on span "Episode" at bounding box center [55, 117] width 26 height 11
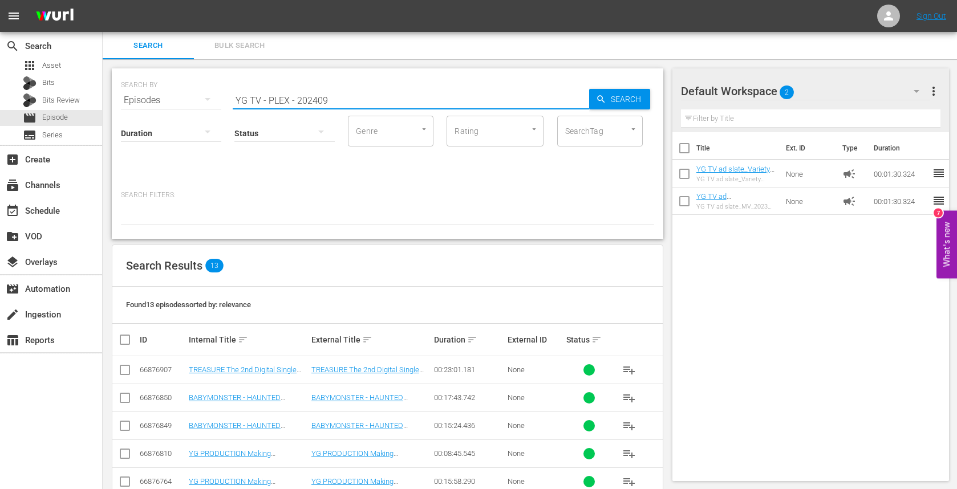
click at [346, 101] on input "YG TV - PLEX - 202409" at bounding box center [411, 100] width 356 height 27
type input "YG TV - PLEX - 202403"
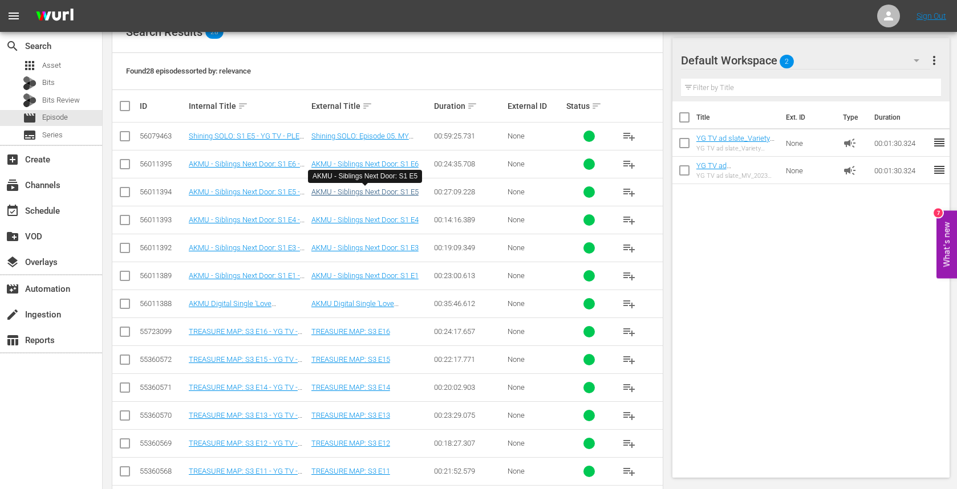
scroll to position [235, 0]
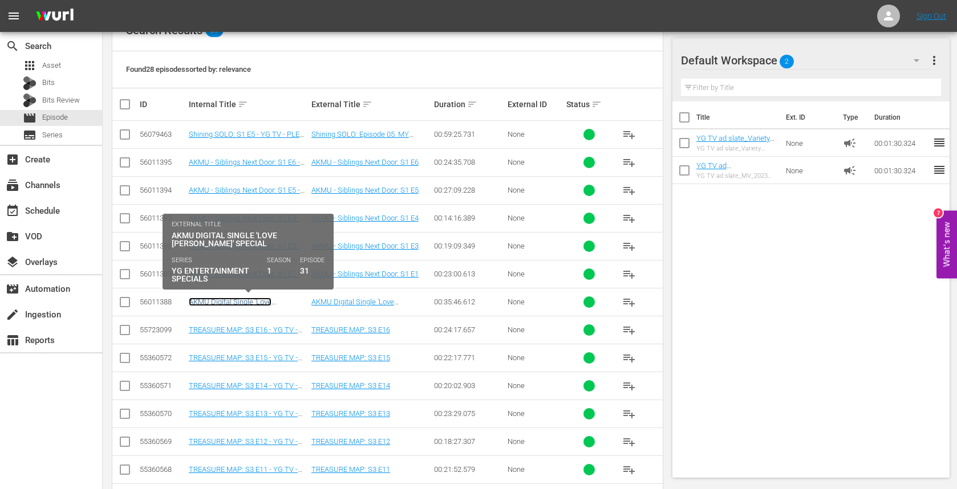
click at [269, 303] on link "AKMU Digital Single 'Love [PERSON_NAME]' Special - YG TV - PLEX - 202403" at bounding box center [245, 311] width 112 height 26
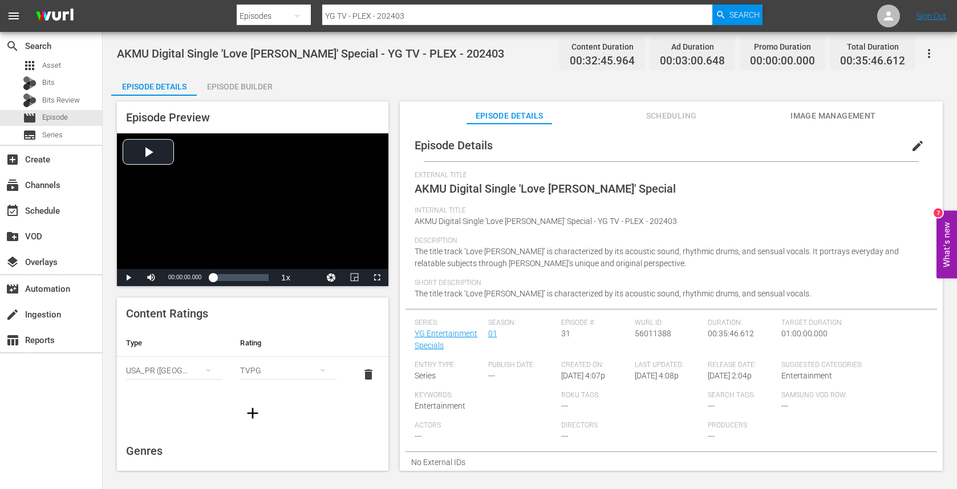
click at [920, 147] on button "edit" at bounding box center [917, 145] width 27 height 27
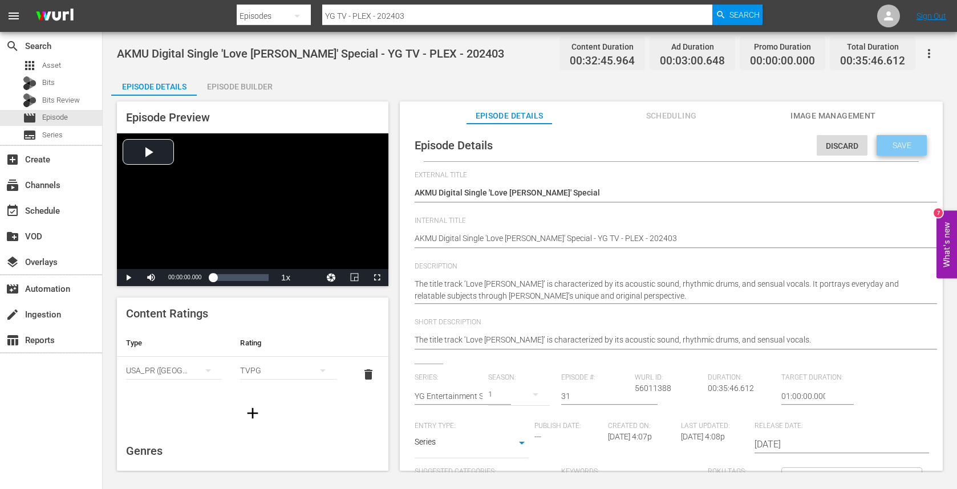
click at [911, 148] on div "Save" at bounding box center [901, 145] width 50 height 21
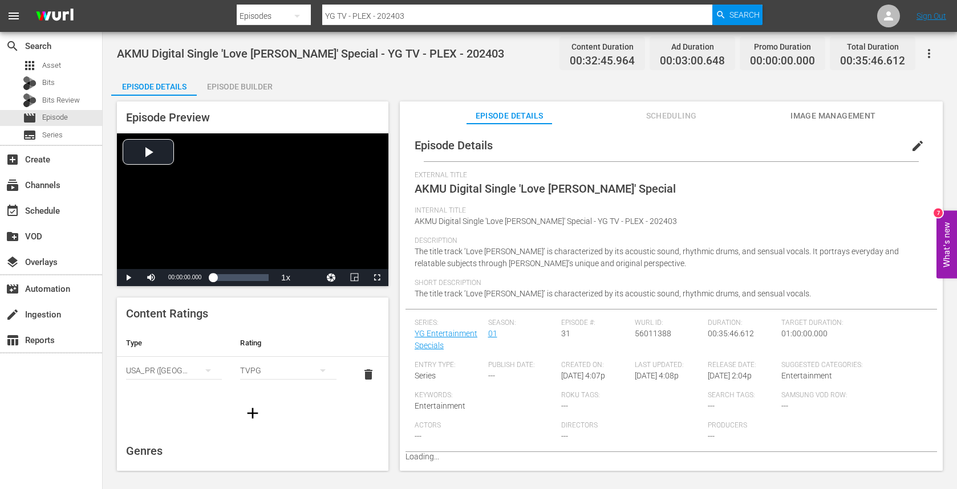
drag, startPoint x: 906, startPoint y: 149, endPoint x: 858, endPoint y: 51, distance: 109.4
click at [910, 149] on span "edit" at bounding box center [917, 146] width 14 height 14
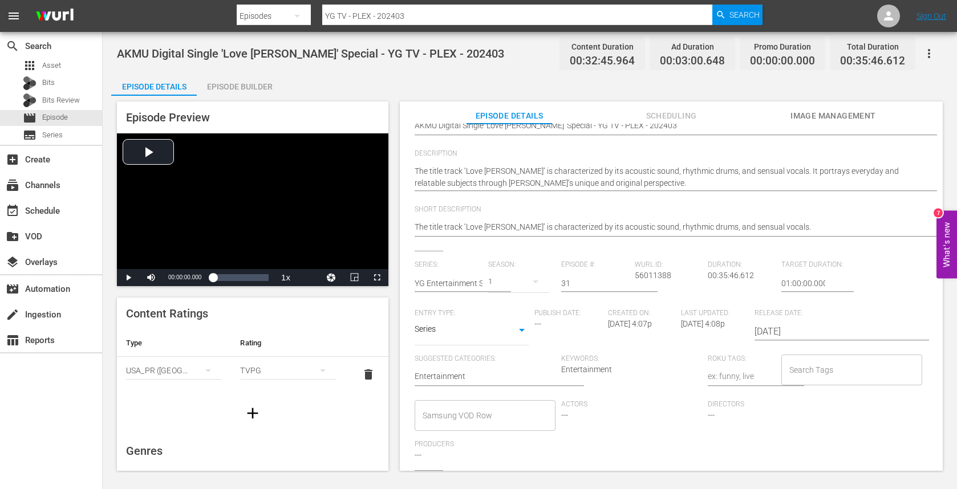
scroll to position [150, 0]
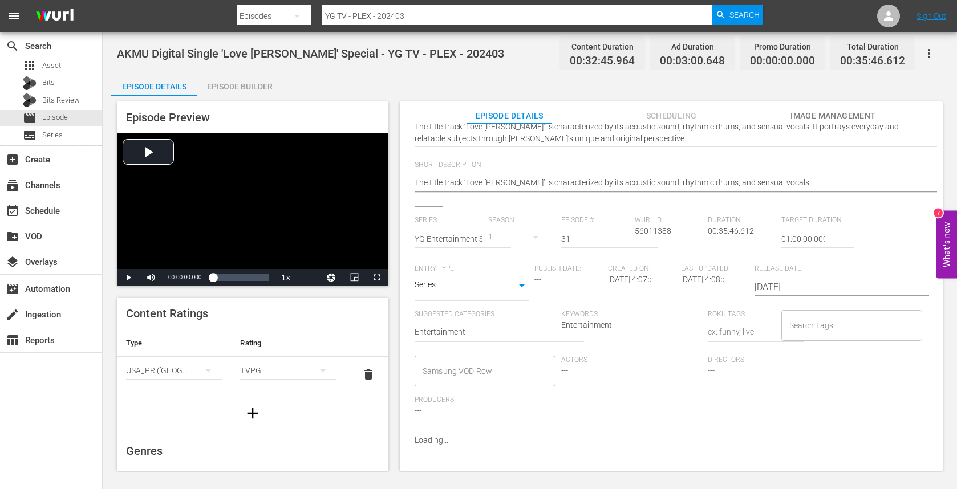
click at [827, 320] on input "Search Tags" at bounding box center [842, 325] width 113 height 21
type input "ㅛ"
type input "YG"
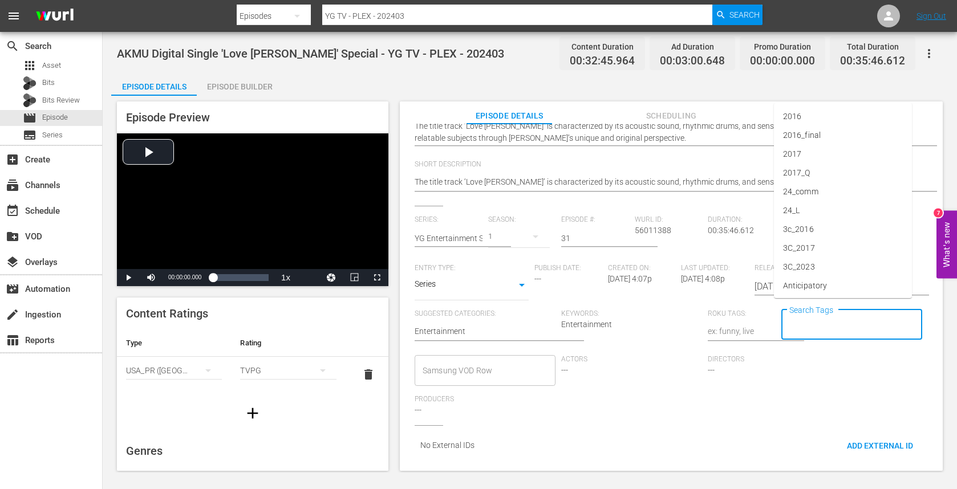
scroll to position [156, 0]
type input "-"
type input "YG-[GEOGRAPHIC_DATA]"
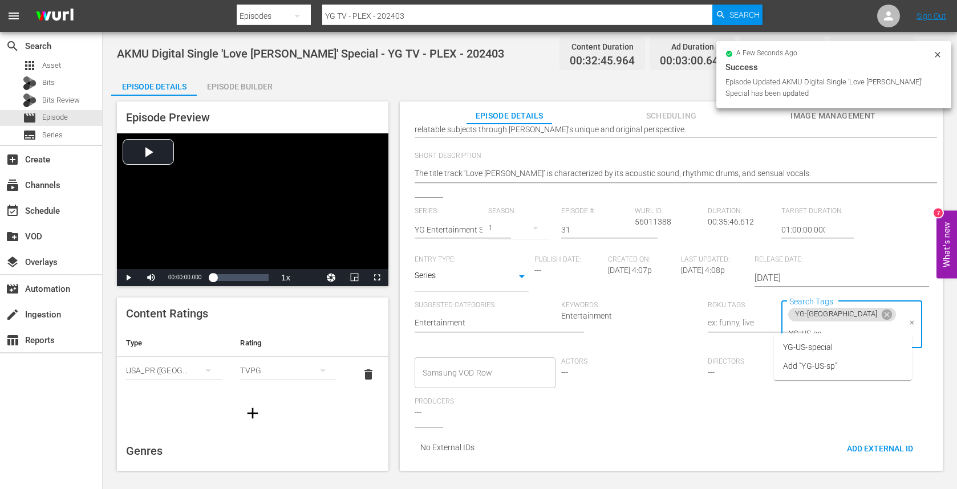
type input "YG-US-spe"
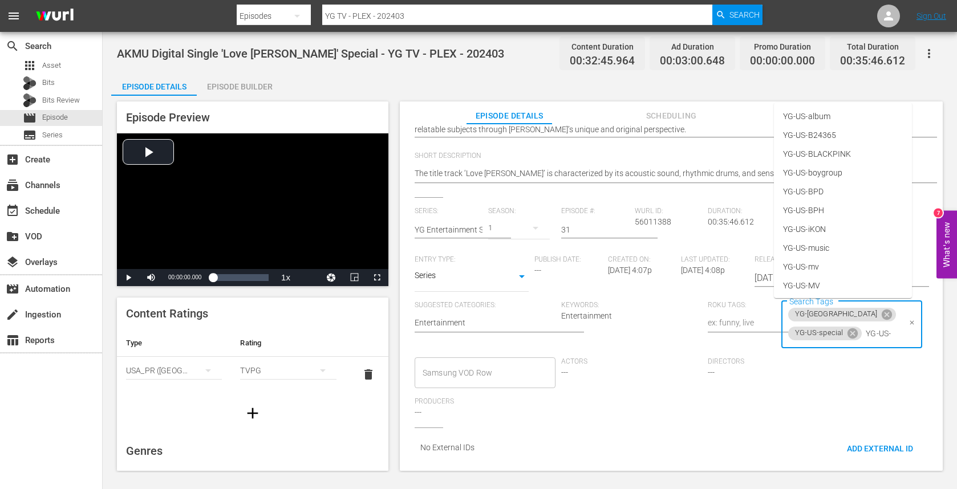
type input "YG-US-a"
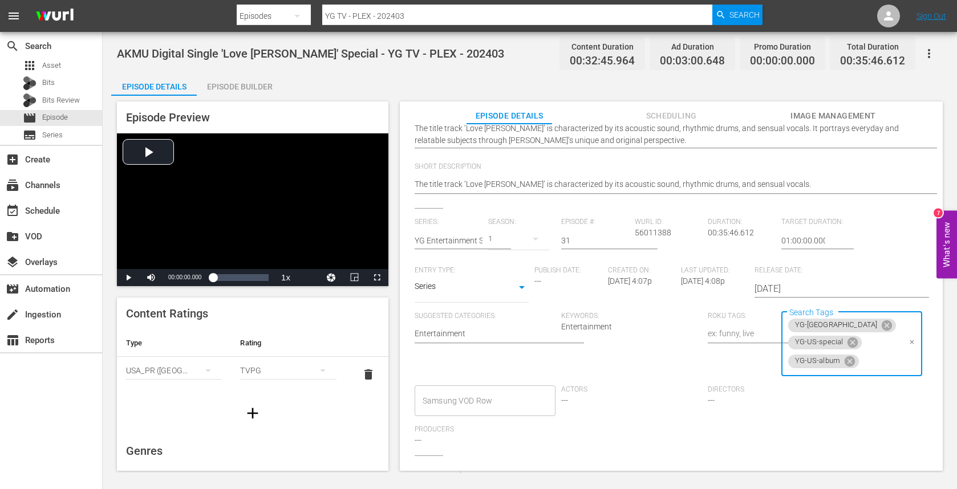
scroll to position [0, 0]
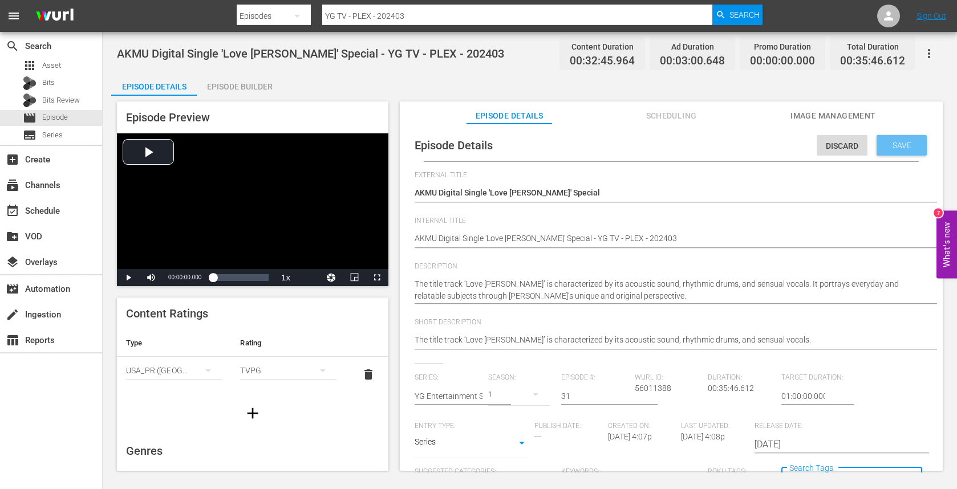
click at [883, 145] on span "Save" at bounding box center [901, 145] width 37 height 9
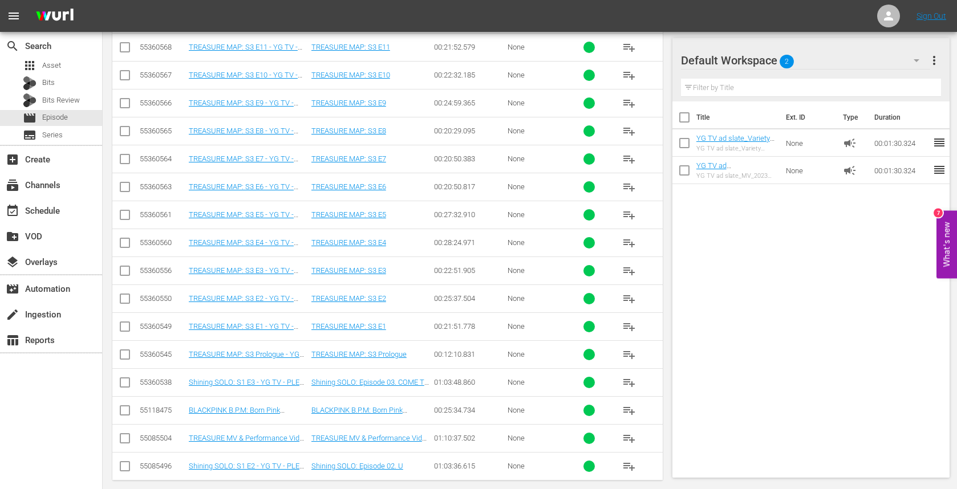
scroll to position [670, 0]
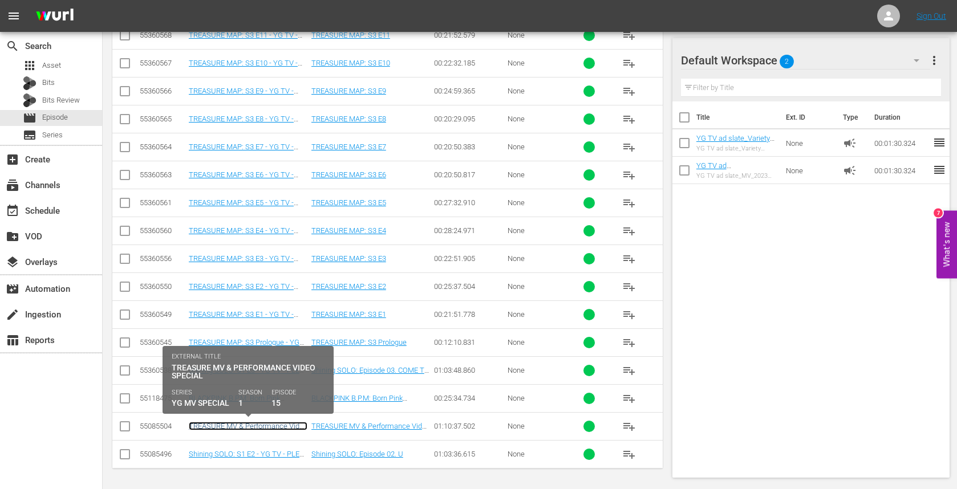
click at [266, 426] on link "TREASURE MV & Performance Video Special (2024.ver) - YG TV - PLEX - 202403" at bounding box center [248, 435] width 119 height 26
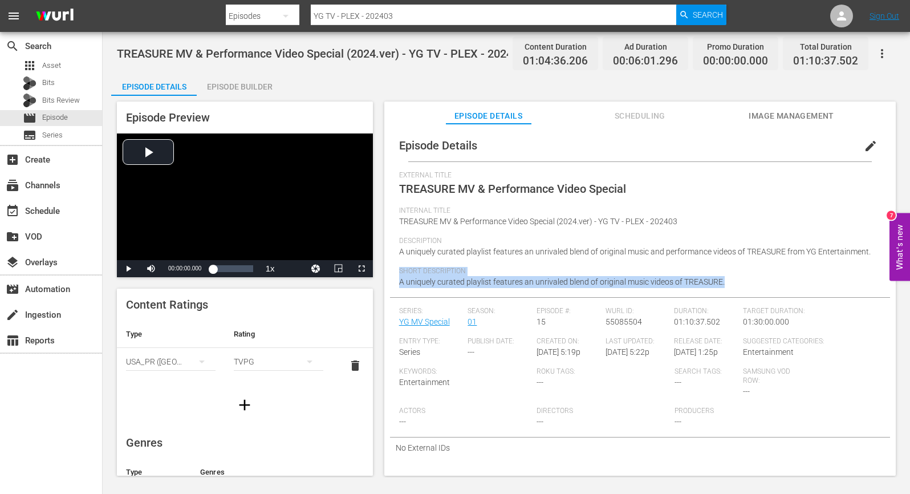
drag, startPoint x: 723, startPoint y: 282, endPoint x: 706, endPoint y: 260, distance: 27.6
click at [706, 262] on div "External Title TREASURE MV & Performance Video Special Internal Title TREASURE …" at bounding box center [640, 234] width 482 height 126
drag, startPoint x: 706, startPoint y: 260, endPoint x: 711, endPoint y: 265, distance: 6.9
click at [706, 260] on div "Description A uniquely curated playlist features an unrivaled blend of original…" at bounding box center [640, 252] width 482 height 30
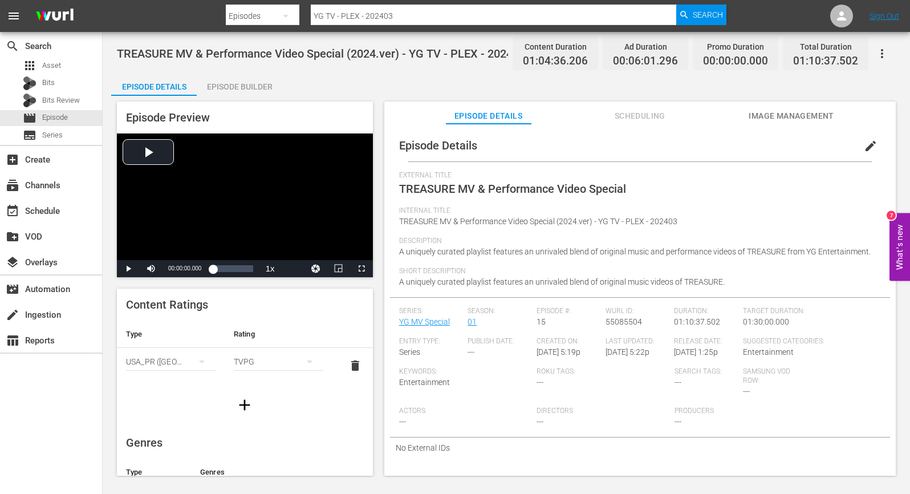
click at [715, 275] on span "Short Description" at bounding box center [637, 271] width 476 height 9
click at [712, 280] on span "A uniquely curated playlist features an unrivaled blend of original music video…" at bounding box center [562, 281] width 326 height 9
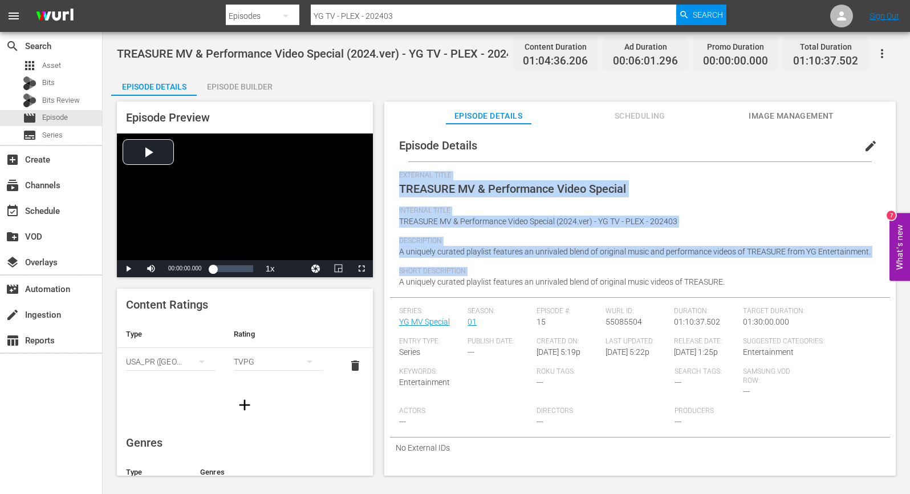
click at [712, 280] on span "A uniquely curated playlist features an unrivaled blend of original music video…" at bounding box center [562, 281] width 326 height 9
click at [740, 282] on div "Short Description A uniquely curated playlist features an unrivaled blend of or…" at bounding box center [640, 282] width 482 height 30
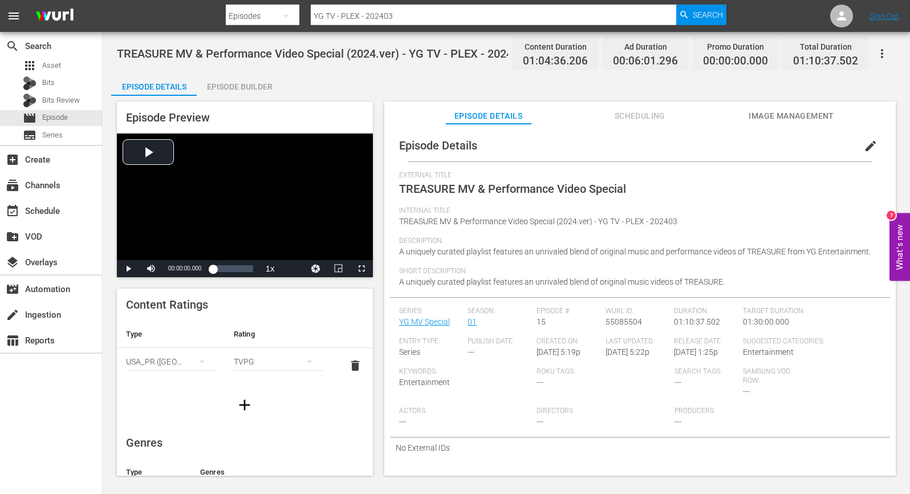
click at [864, 146] on span "edit" at bounding box center [871, 146] width 14 height 14
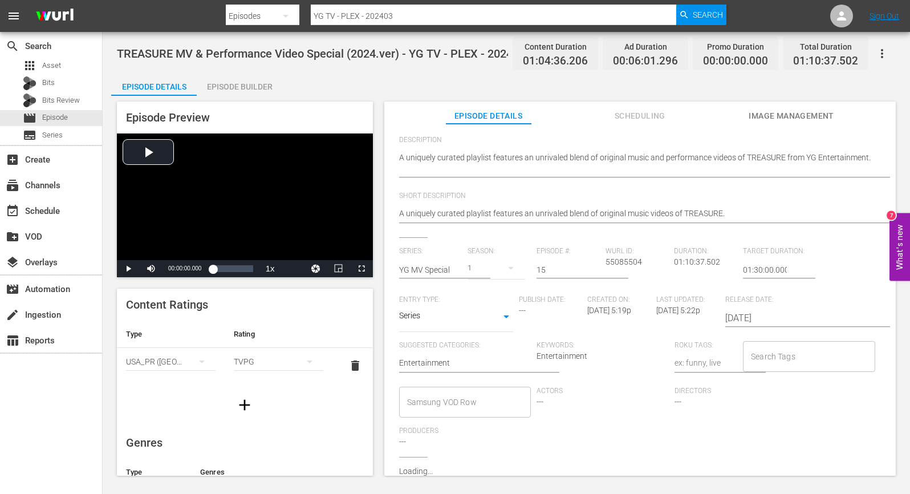
scroll to position [151, 0]
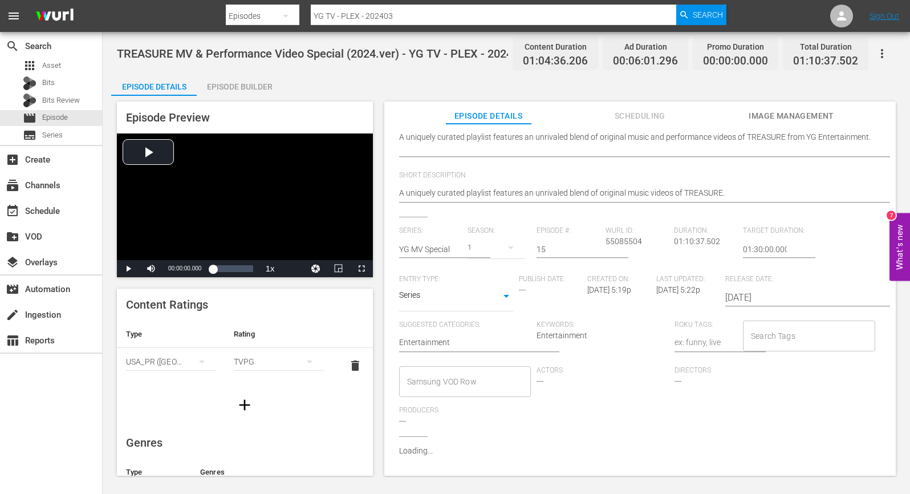
click at [743, 351] on div "Search Tags" at bounding box center [809, 335] width 132 height 31
type input "ㅛ"
type input "YG-[GEOGRAPHIC_DATA]"
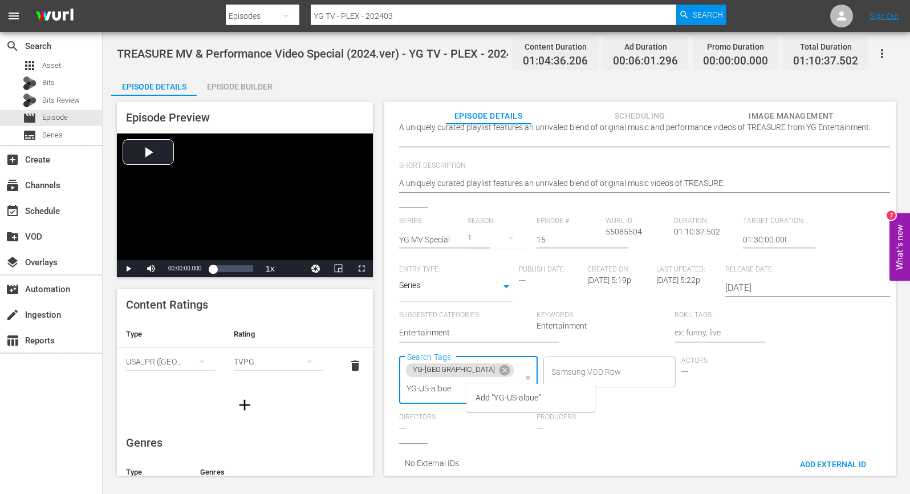
scroll to position [0, 0]
type input "YG-US-mv"
type input "YG-US-mus"
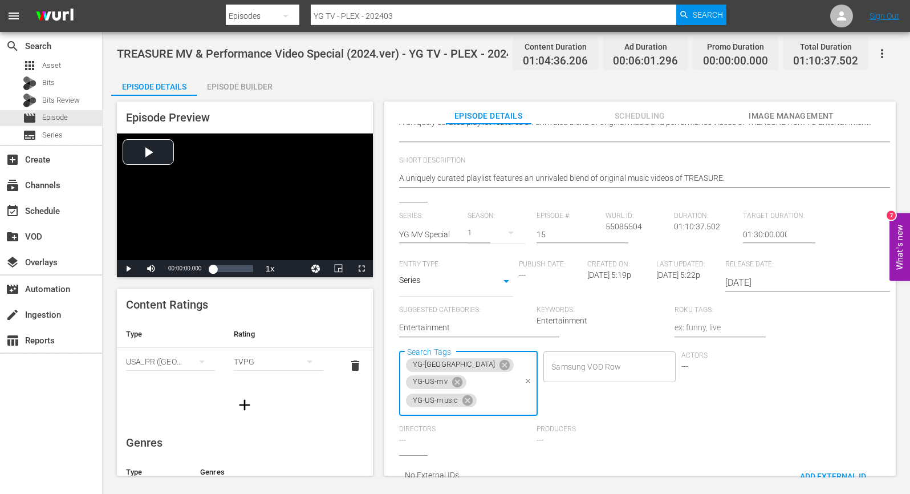
scroll to position [0, 0]
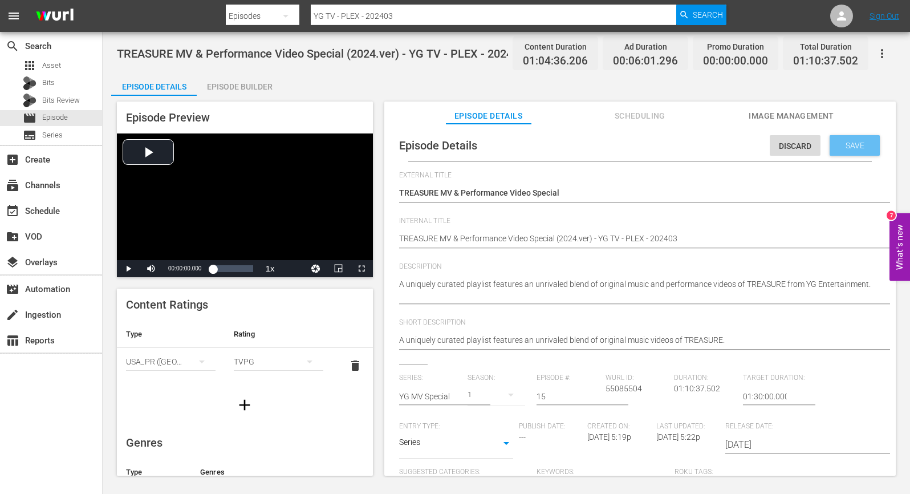
click at [848, 141] on span "Save" at bounding box center [854, 145] width 37 height 9
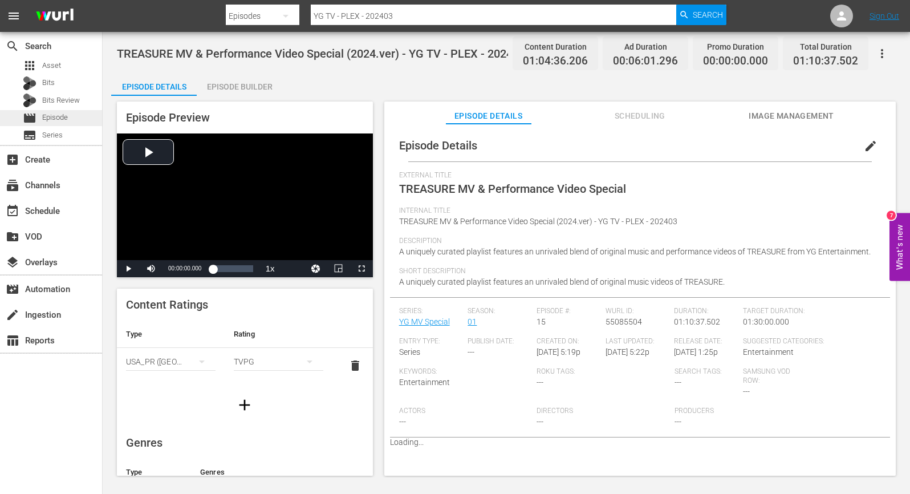
click at [53, 120] on span "Episode" at bounding box center [55, 117] width 26 height 11
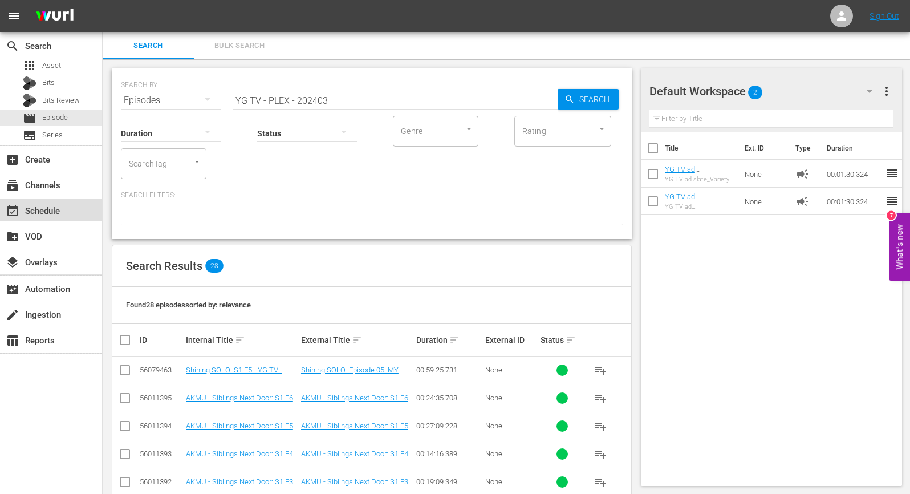
click at [77, 214] on div "event_available Schedule" at bounding box center [51, 209] width 102 height 23
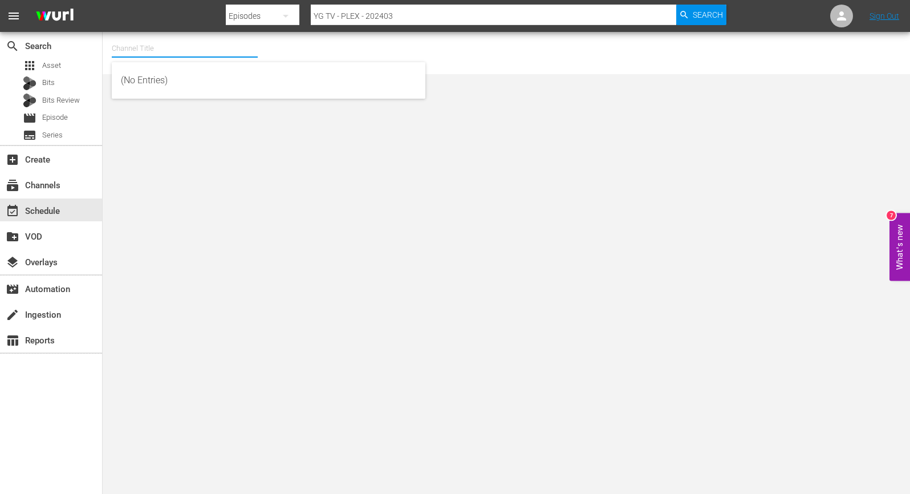
click at [209, 44] on input "text" at bounding box center [185, 48] width 146 height 27
type input "ㅅ"
type input "T"
click at [77, 123] on div "movie Episode" at bounding box center [51, 118] width 102 height 16
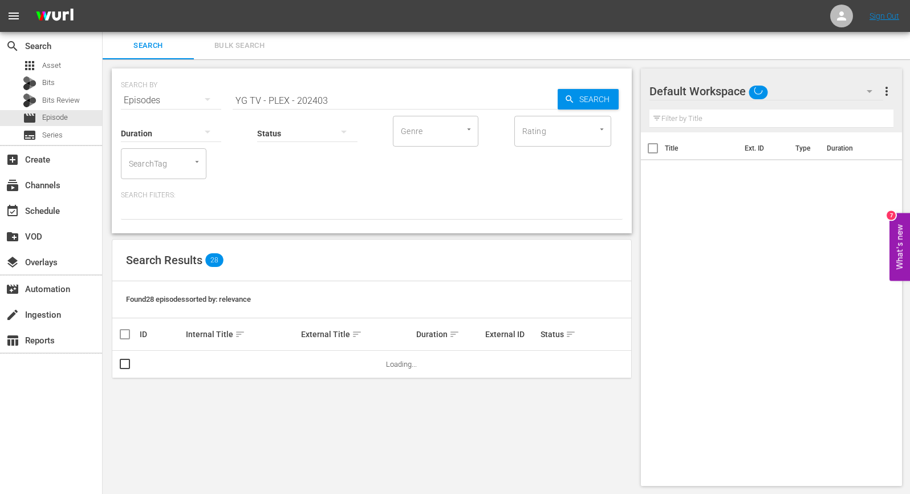
click at [345, 99] on input "YG TV - PLEX - 202403" at bounding box center [395, 100] width 325 height 27
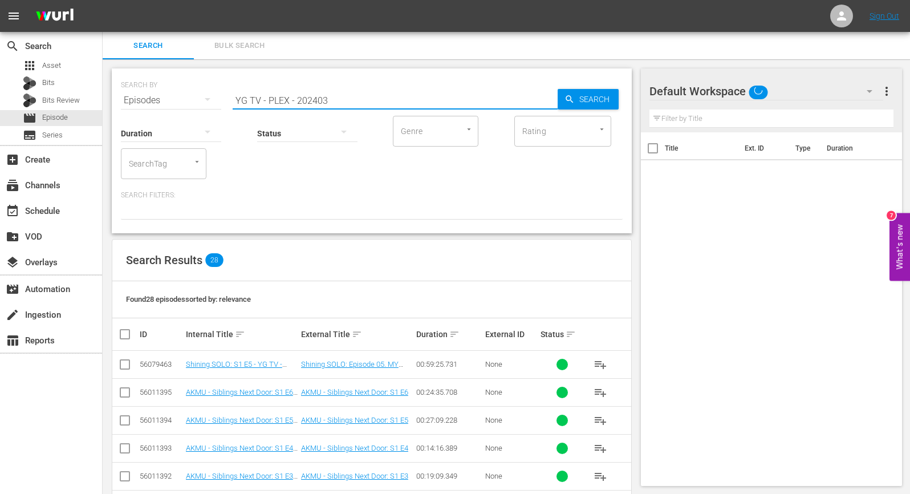
click at [380, 195] on p "Search Filters:" at bounding box center [372, 195] width 502 height 10
click at [359, 96] on input "YG TV - PLEX - 202403" at bounding box center [395, 100] width 325 height 27
drag, startPoint x: 348, startPoint y: 95, endPoint x: 167, endPoint y: 66, distance: 183.5
click at [177, 74] on div "SEARCH BY Search By Episodes Search ID, Title, Description, Keywords, or Catego…" at bounding box center [372, 93] width 502 height 41
click at [294, 91] on input "YG TV - PLEX - 202403" at bounding box center [395, 100] width 325 height 27
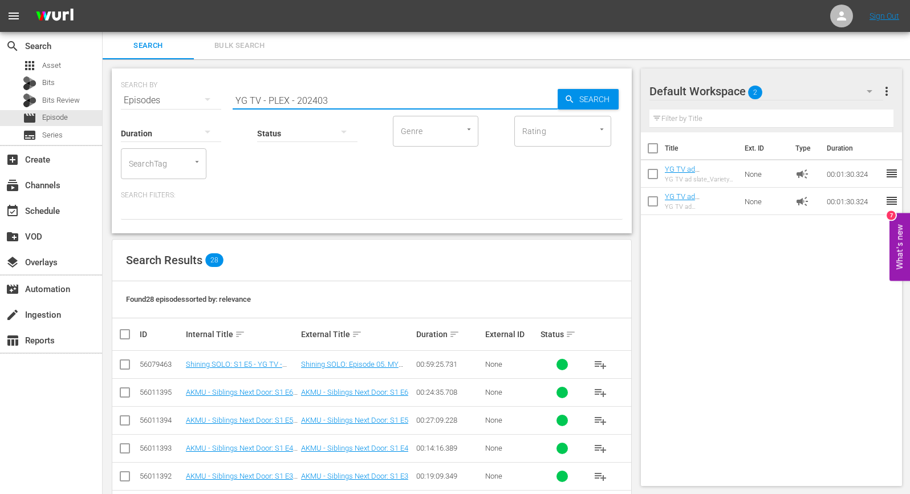
click at [294, 91] on input "YG TV - PLEX - 202403" at bounding box center [395, 100] width 325 height 27
click at [162, 154] on input "SearchTag" at bounding box center [147, 163] width 43 height 21
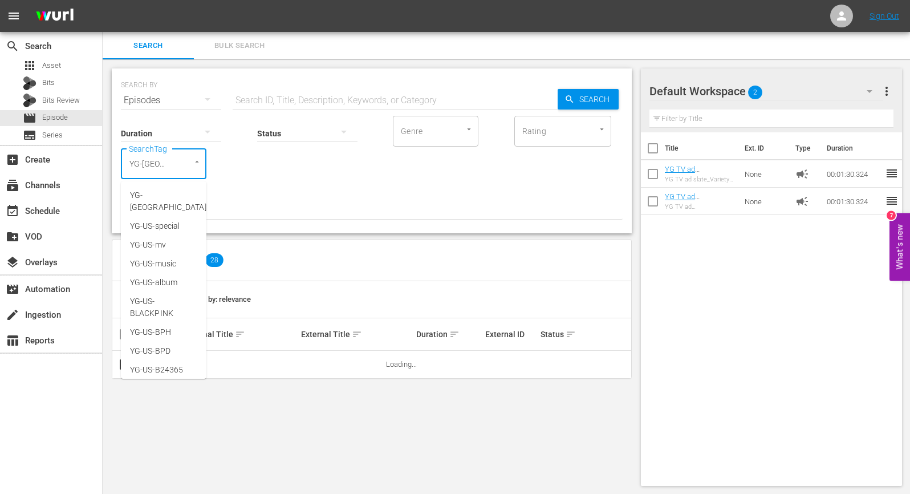
type input "YG-[GEOGRAPHIC_DATA],"
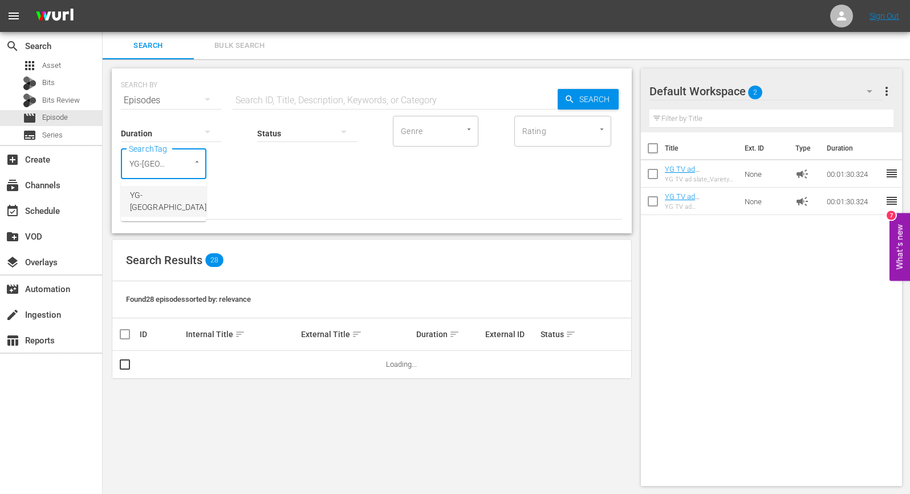
click at [169, 205] on ul "YG-[GEOGRAPHIC_DATA]," at bounding box center [164, 201] width 86 height 40
click at [164, 200] on li "YG-[GEOGRAPHIC_DATA]," at bounding box center [164, 201] width 86 height 31
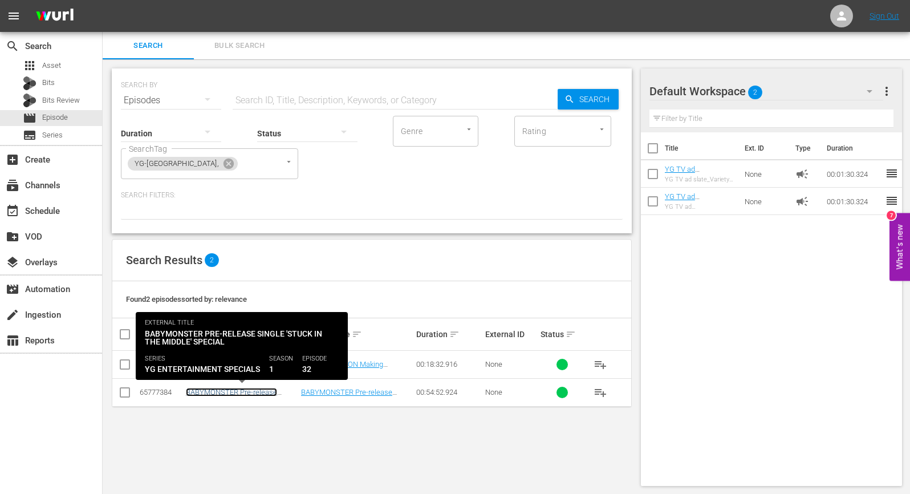
click at [272, 388] on link "BABYMONSTER Pre-release Single 'Stuck In The Middle' Special - YG TV - PLEX - 2…" at bounding box center [237, 401] width 103 height 26
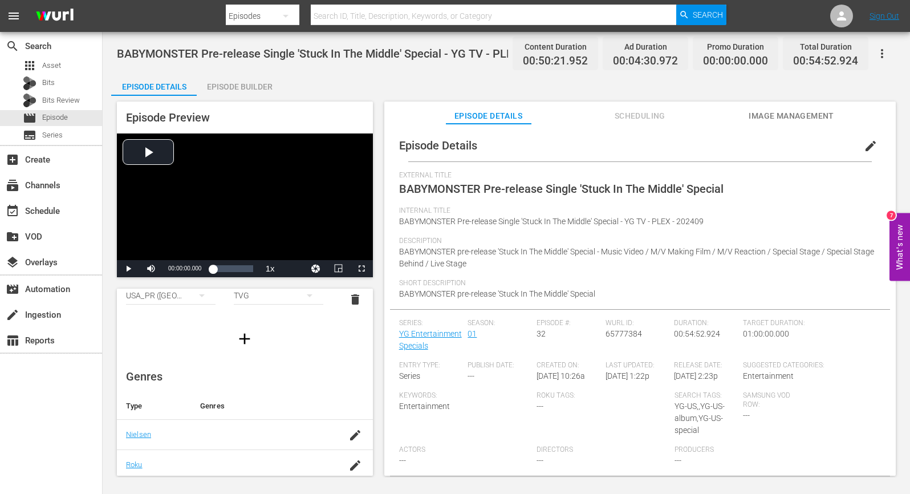
scroll to position [157, 0]
click at [876, 144] on button "edit" at bounding box center [870, 145] width 27 height 27
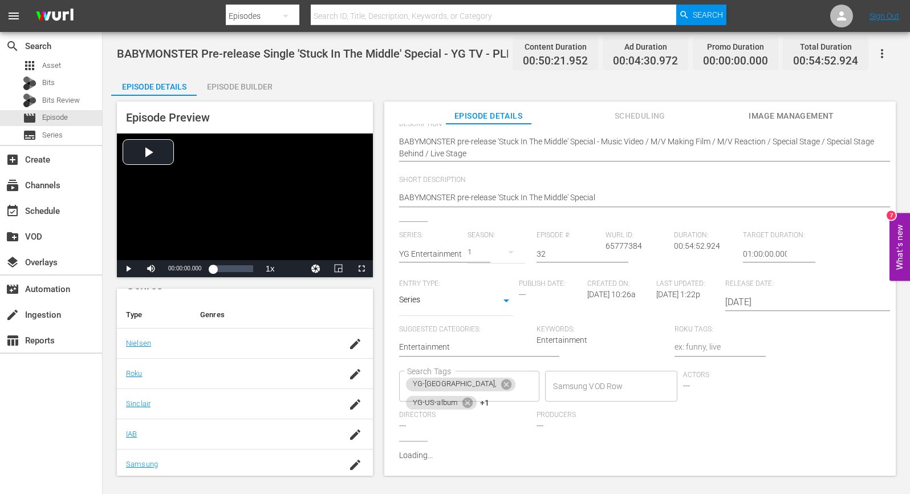
scroll to position [145, 0]
click at [540, 366] on div "YG-US, YG-US-album +1 Search Tags" at bounding box center [469, 381] width 141 height 31
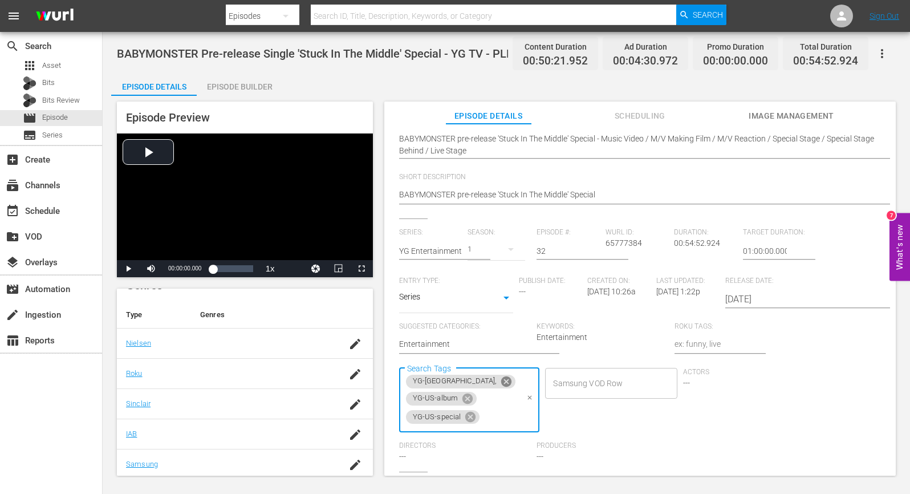
scroll to position [0, 0]
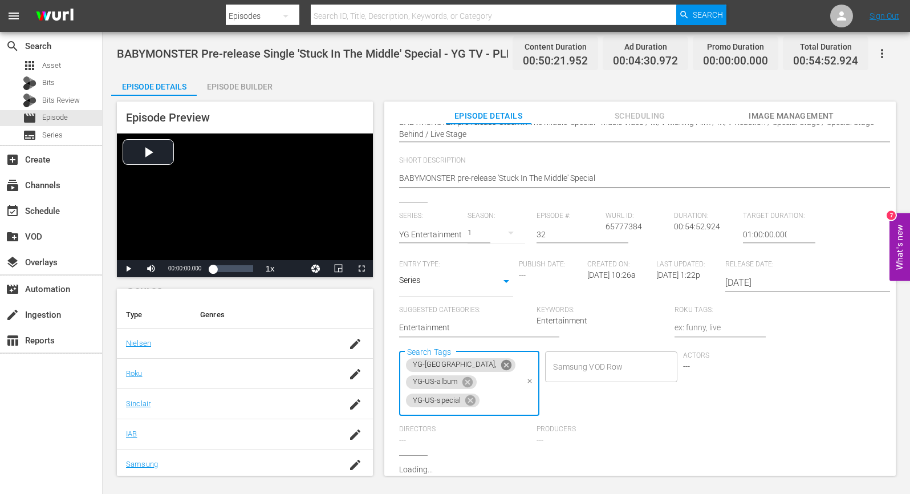
click at [512, 363] on icon at bounding box center [506, 365] width 13 height 13
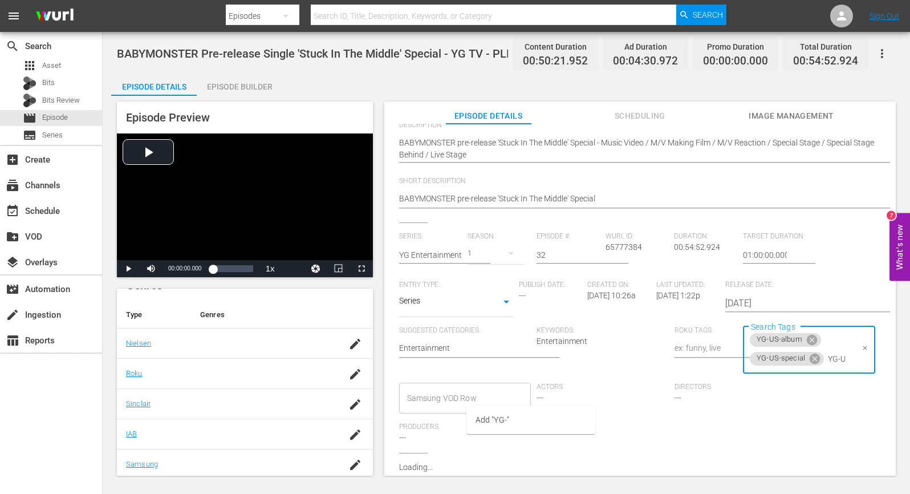
type input "YG-US"
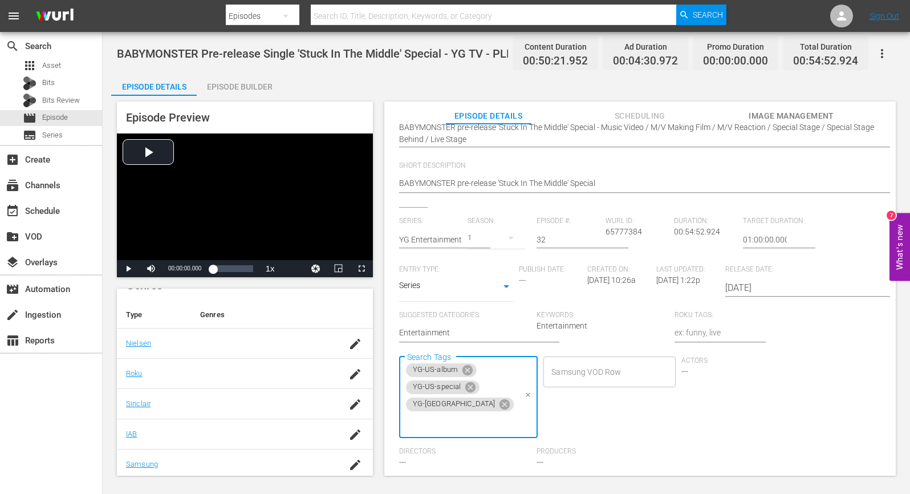
scroll to position [0, 0]
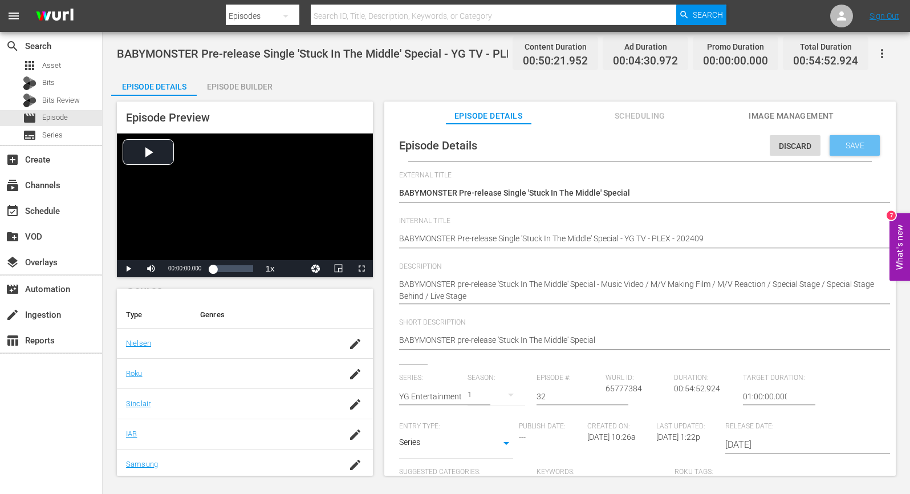
click at [829, 144] on div "Save" at bounding box center [854, 145] width 50 height 21
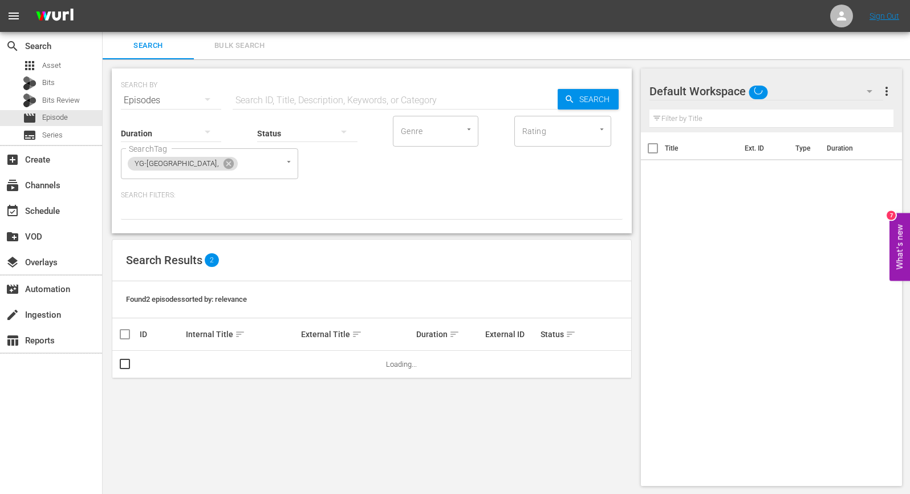
scroll to position [1, 0]
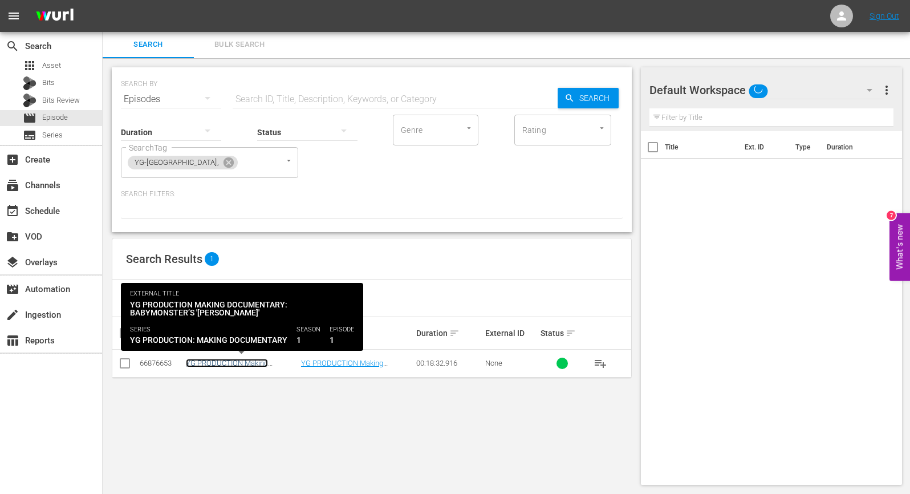
click at [223, 361] on link "YG PRODUCTION Making Documentary: BABYMONSTER’s 'SHEESH' - YG TV - PLEX - 202409" at bounding box center [240, 372] width 108 height 26
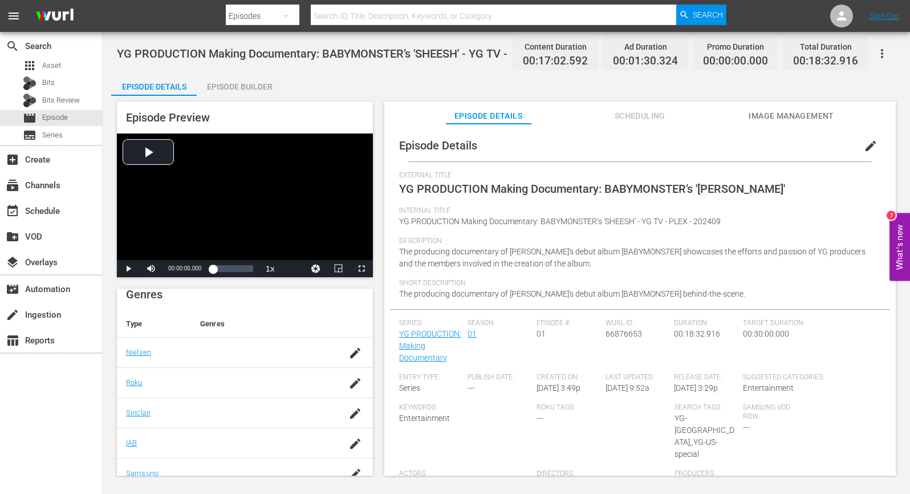
scroll to position [180, 0]
click at [864, 143] on span "edit" at bounding box center [871, 146] width 14 height 14
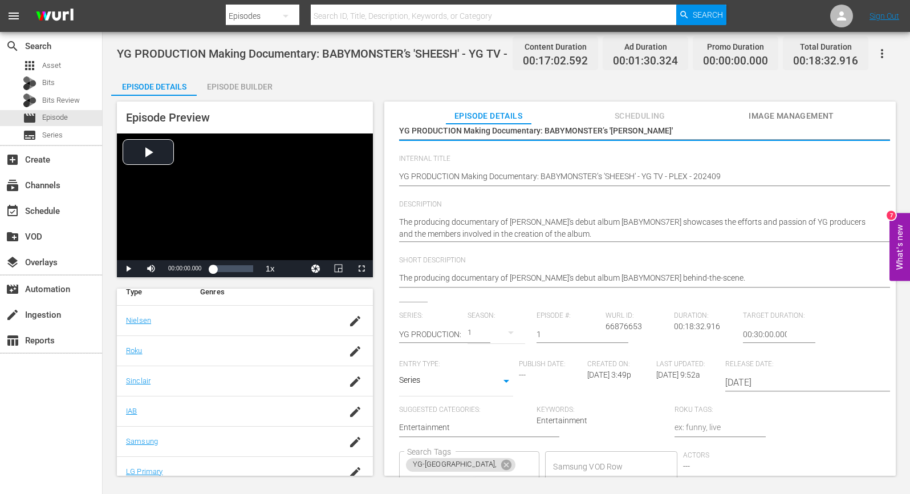
scroll to position [157, 0]
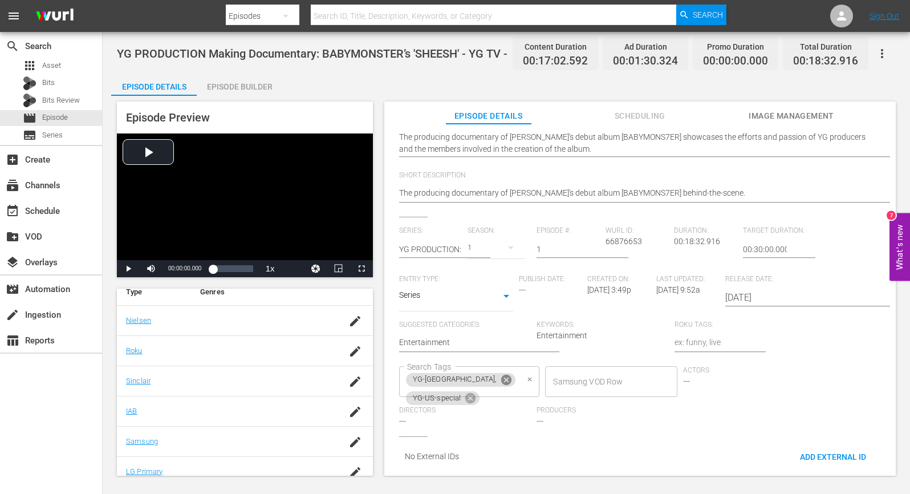
click at [511, 375] on icon at bounding box center [506, 380] width 10 height 10
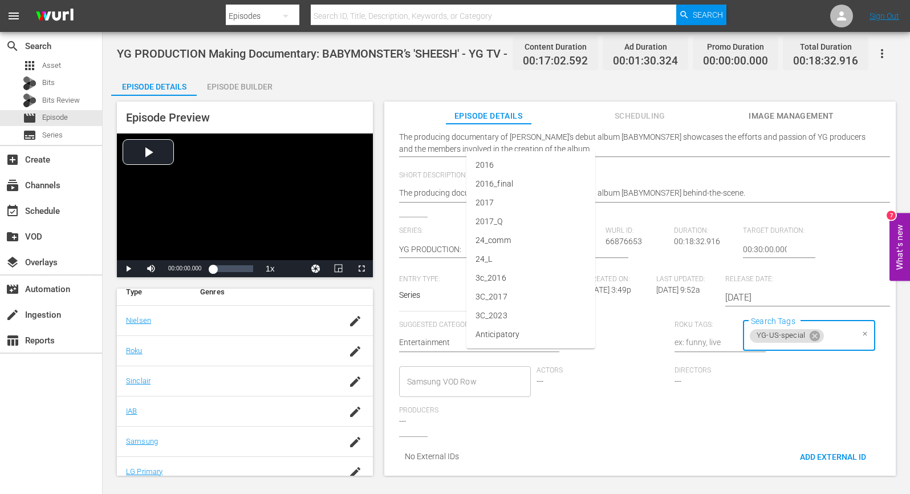
click at [825, 346] on input "Search Tags" at bounding box center [838, 336] width 27 height 21
type input "YG-US"
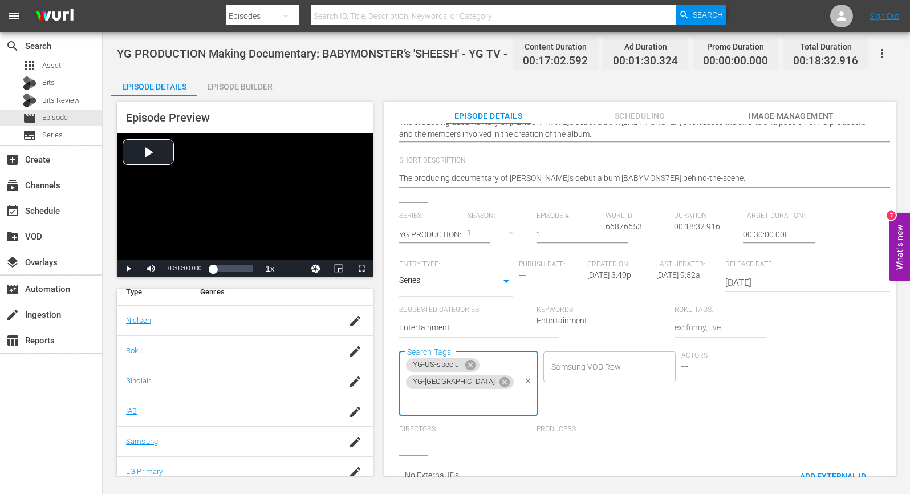
scroll to position [0, 0]
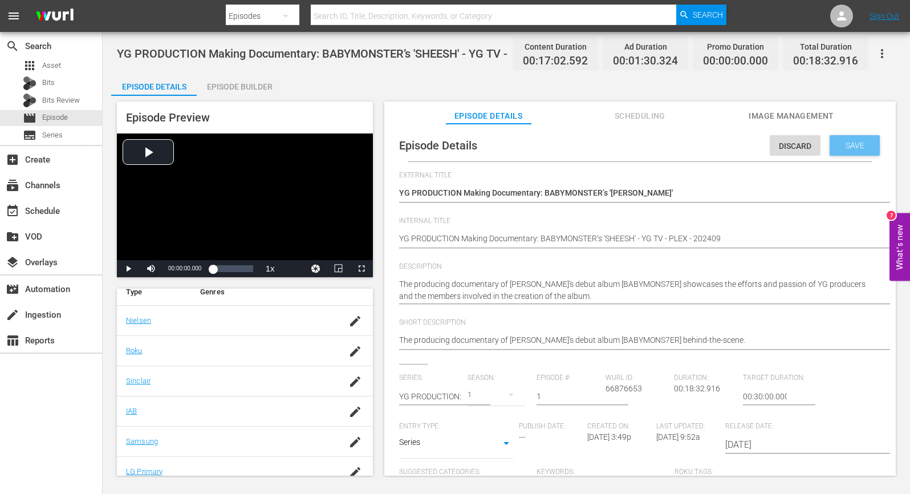
drag, startPoint x: 846, startPoint y: 148, endPoint x: 605, endPoint y: 148, distance: 241.1
click at [846, 148] on span "Save" at bounding box center [854, 145] width 37 height 9
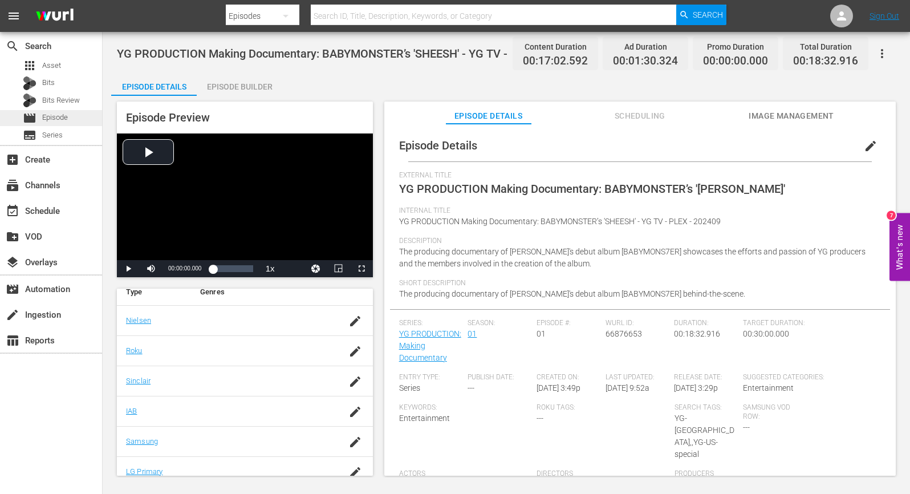
click at [67, 117] on span "Episode" at bounding box center [55, 117] width 26 height 11
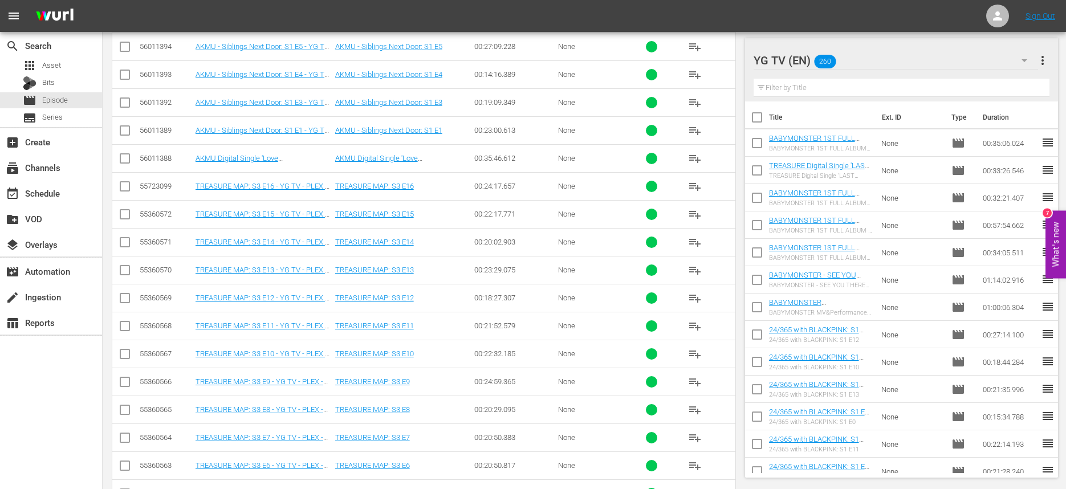
scroll to position [1833, 0]
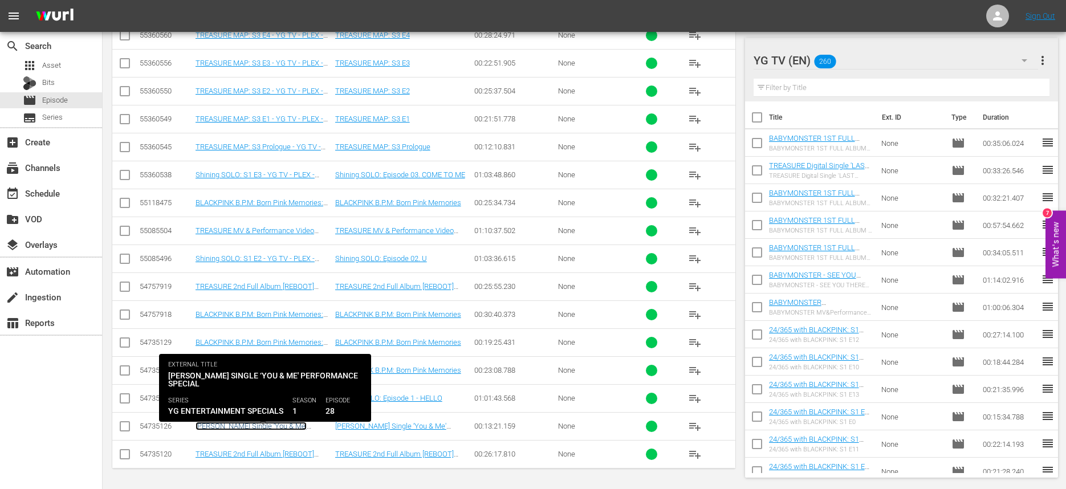
click at [298, 423] on link "[PERSON_NAME] Single ‘You & Me' Performance Special - YG TV - PLEX - 202402" at bounding box center [256, 435] width 121 height 26
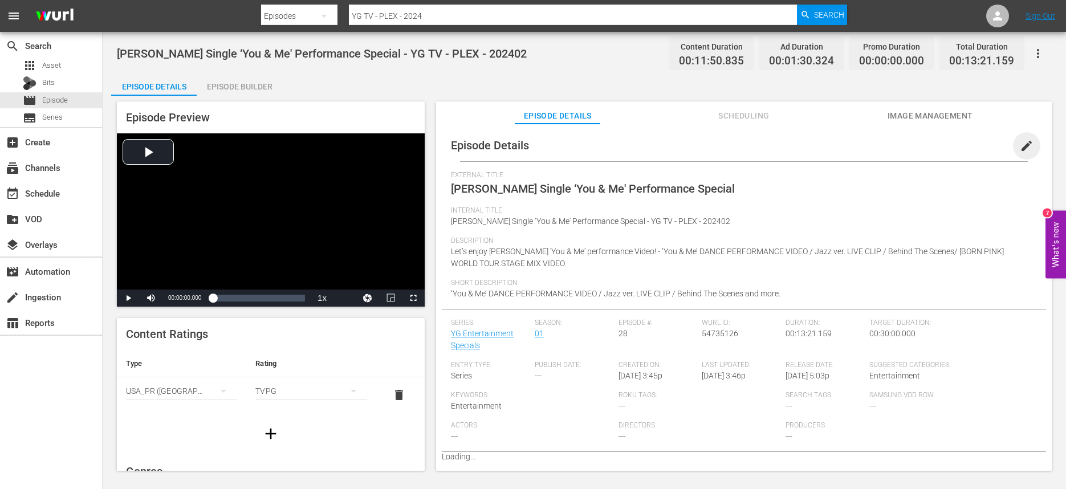
click at [1026, 142] on span "edit" at bounding box center [1027, 146] width 14 height 14
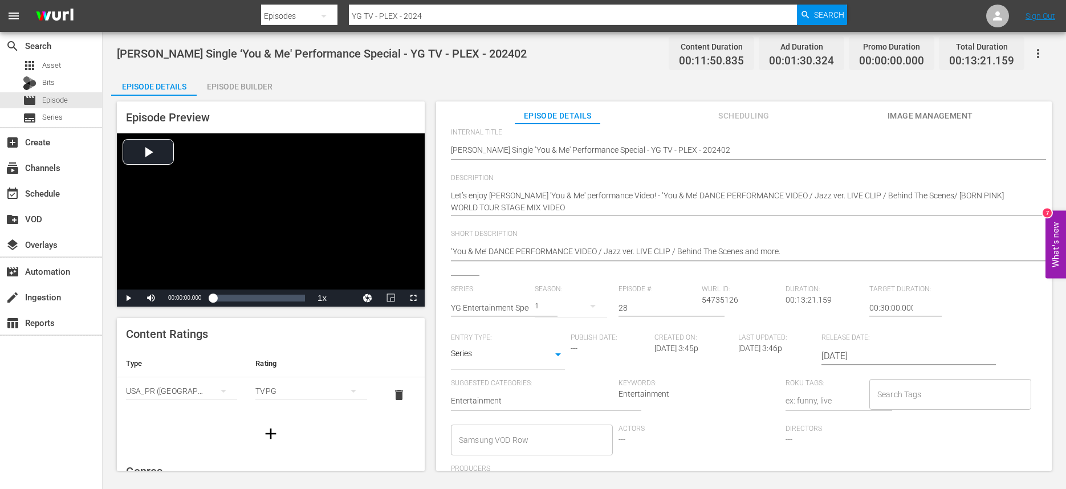
scroll to position [77, 0]
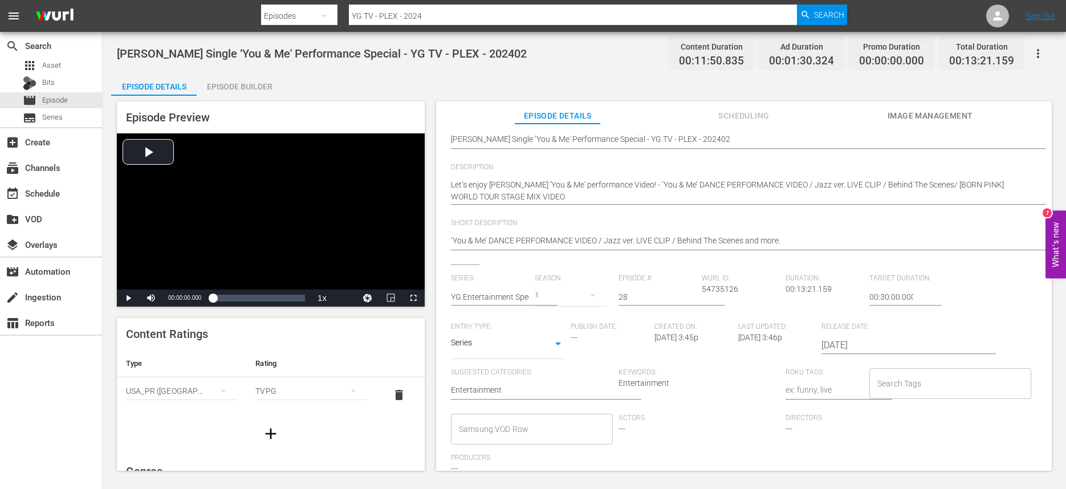
click at [908, 388] on input "Search Tags" at bounding box center [941, 383] width 135 height 21
paste input "YG-US-"
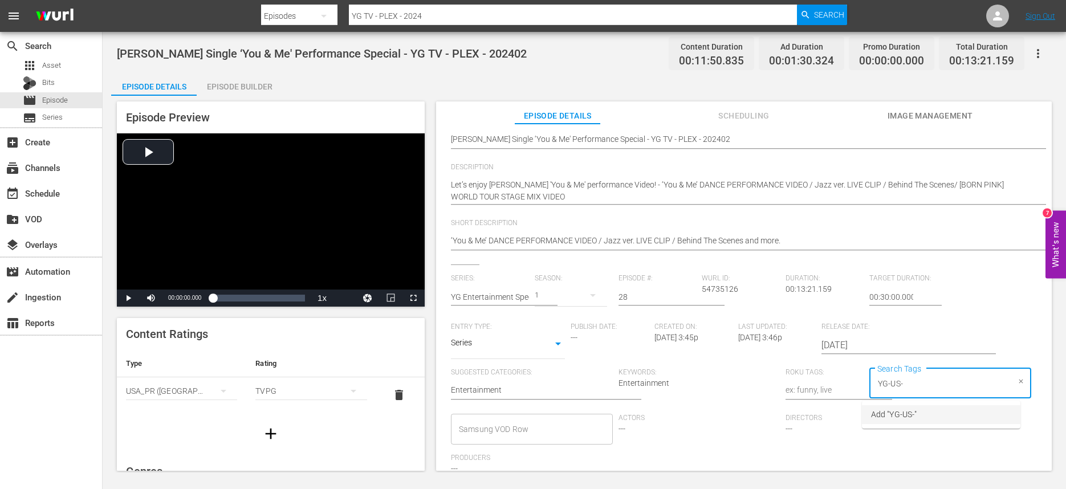
type input "YG-[GEOGRAPHIC_DATA]"
drag, startPoint x: 917, startPoint y: 380, endPoint x: 852, endPoint y: 375, distance: 65.8
click at [830, 371] on div "Series: YG Entertainment Specials Season: 1 Episode #: 28 [PERSON_NAME] ID: 547…" at bounding box center [744, 379] width 586 height 210
click at [908, 388] on input "YG-[GEOGRAPHIC_DATA]" at bounding box center [941, 383] width 135 height 21
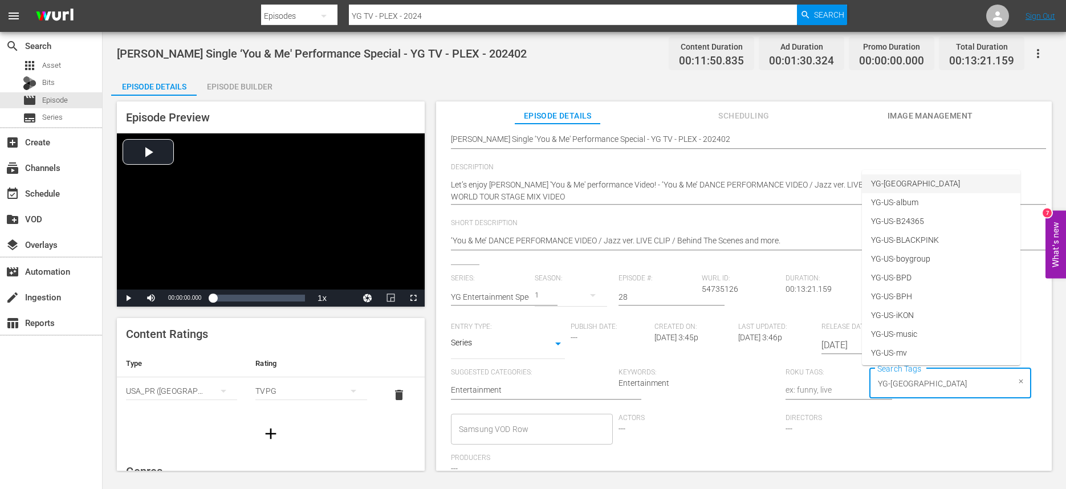
click at [908, 184] on li "YG-[GEOGRAPHIC_DATA]" at bounding box center [941, 183] width 158 height 19
paste input "YG-[GEOGRAPHIC_DATA]"
type input "YG-[GEOGRAPHIC_DATA]"
click at [930, 202] on li "YG-US-album" at bounding box center [941, 202] width 158 height 19
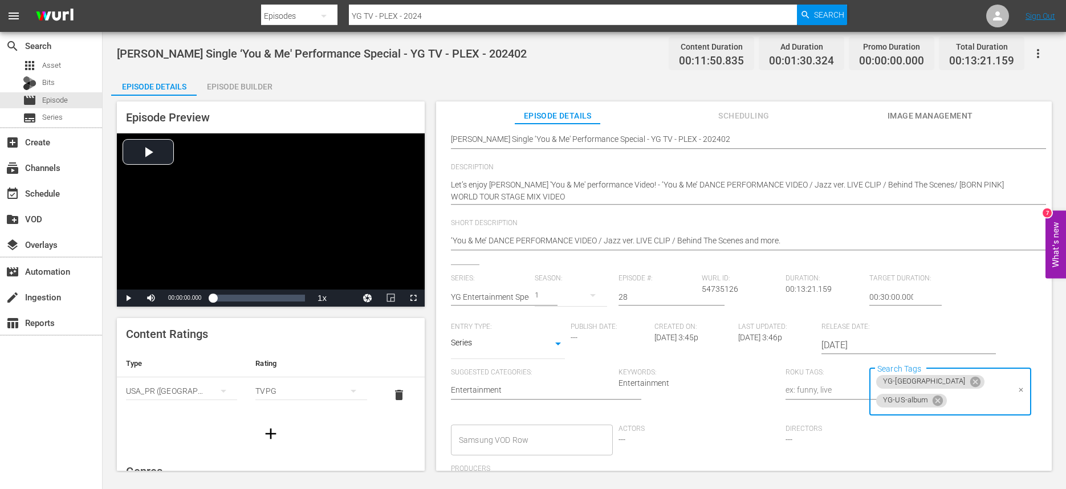
paste input "YG-[GEOGRAPHIC_DATA]"
type input "YG-[GEOGRAPHIC_DATA]"
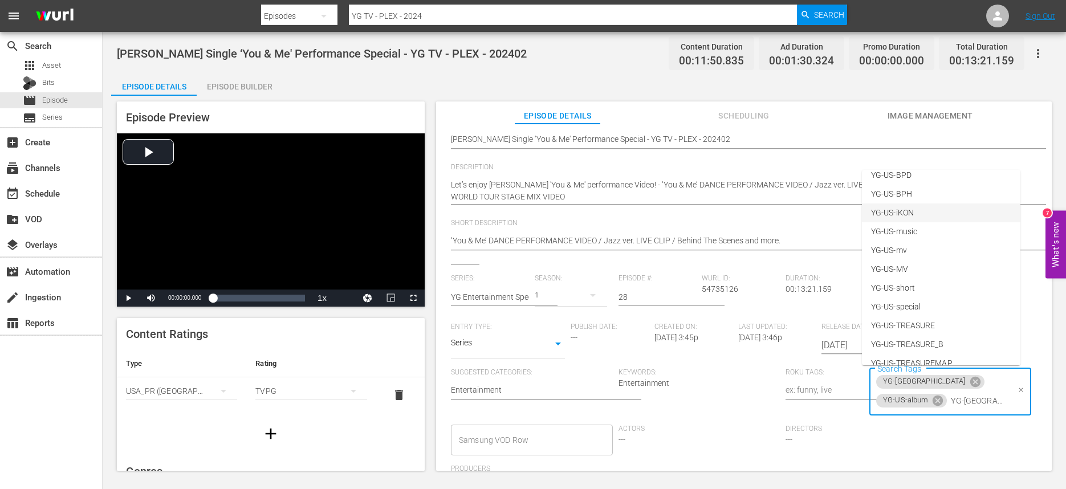
scroll to position [120, 0]
click at [932, 293] on li "YG-US-special" at bounding box center [941, 289] width 158 height 19
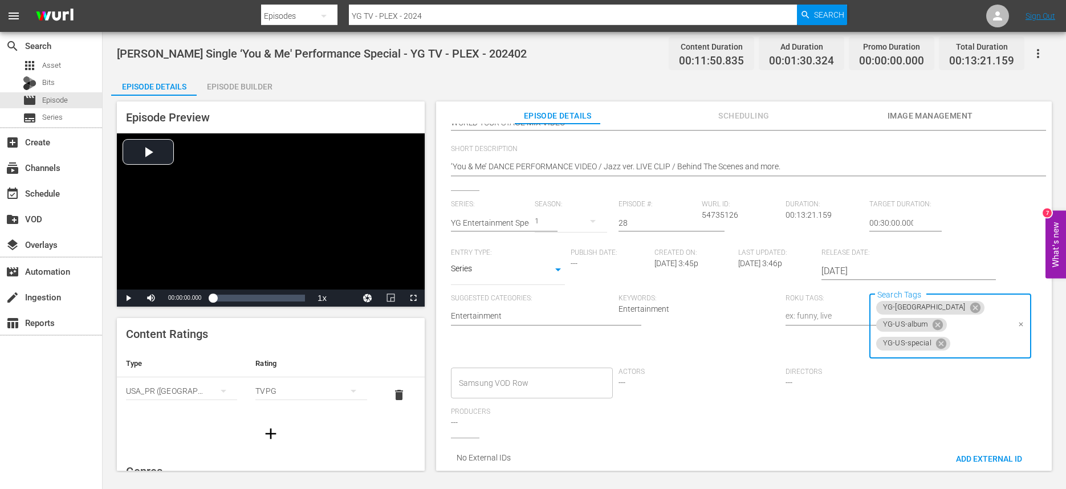
scroll to position [166, 0]
paste input "YG-[GEOGRAPHIC_DATA]"
type input "YG-[GEOGRAPHIC_DATA]"
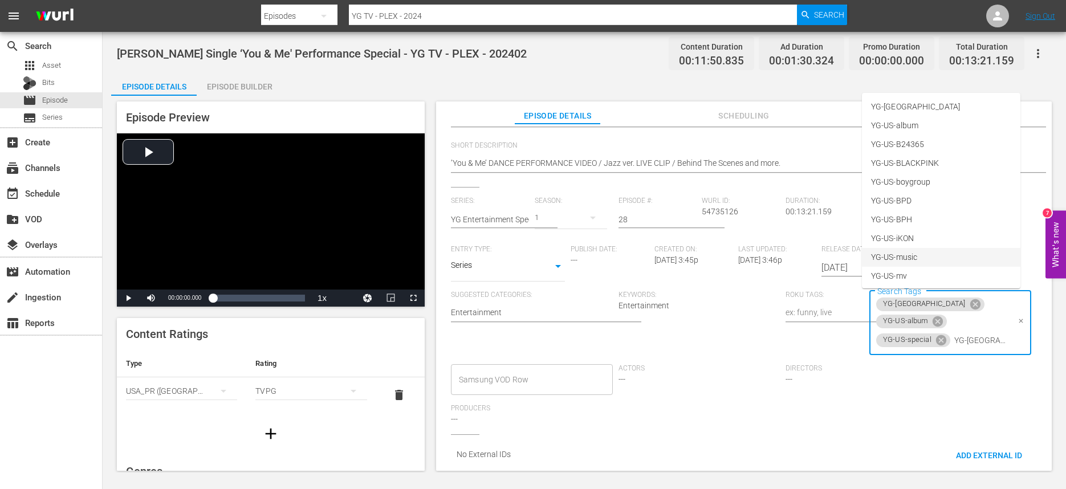
click at [917, 258] on span "YG-US-music" at bounding box center [894, 257] width 46 height 12
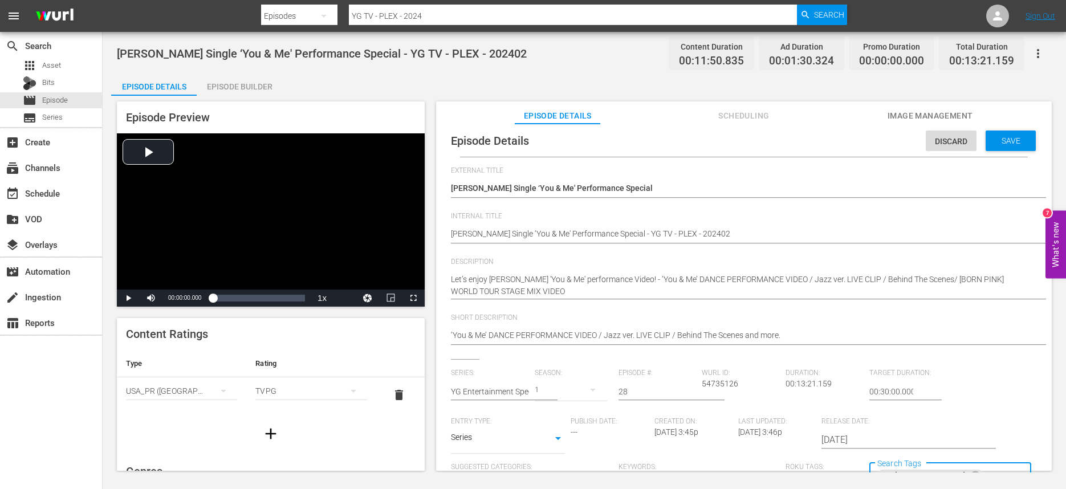
scroll to position [0, 0]
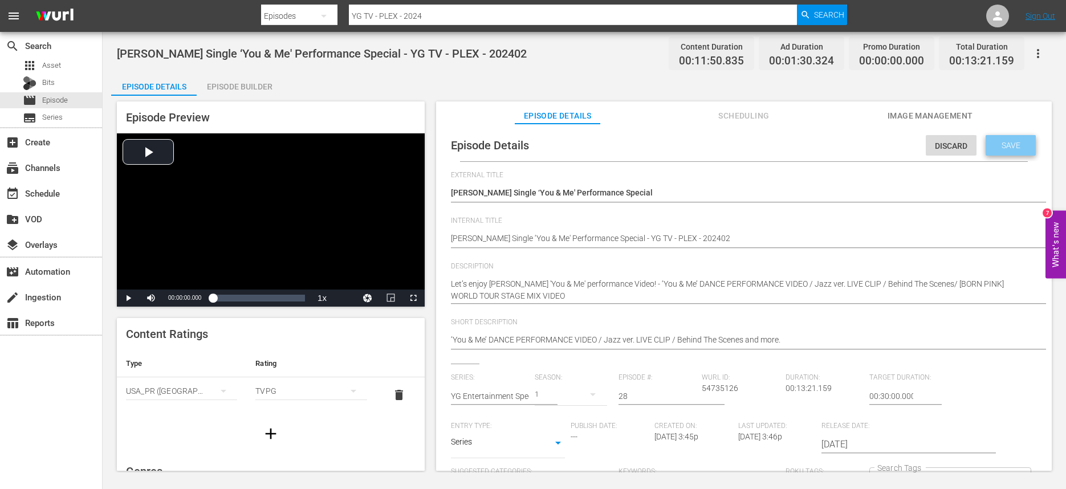
click at [1010, 139] on div "Save" at bounding box center [1011, 145] width 50 height 21
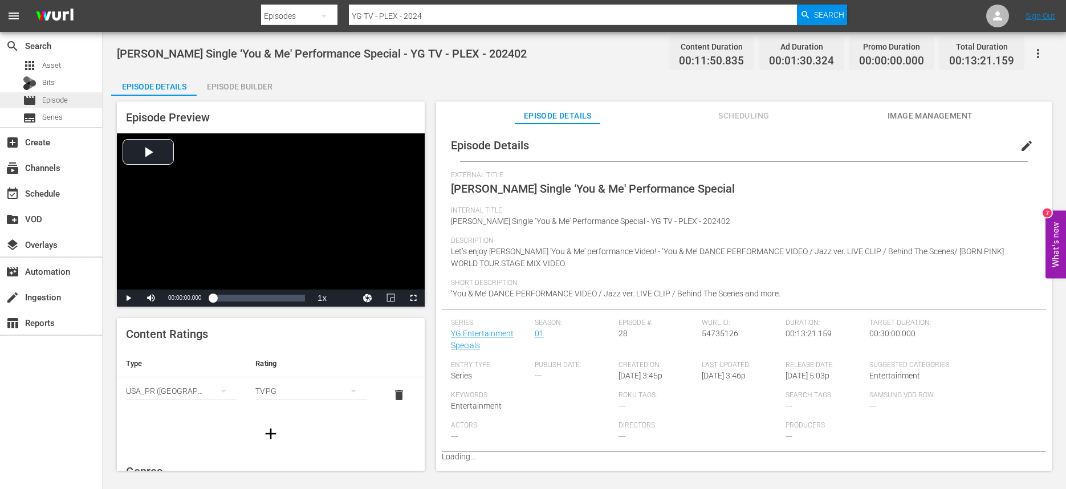
click at [45, 99] on span "Episode" at bounding box center [55, 100] width 26 height 11
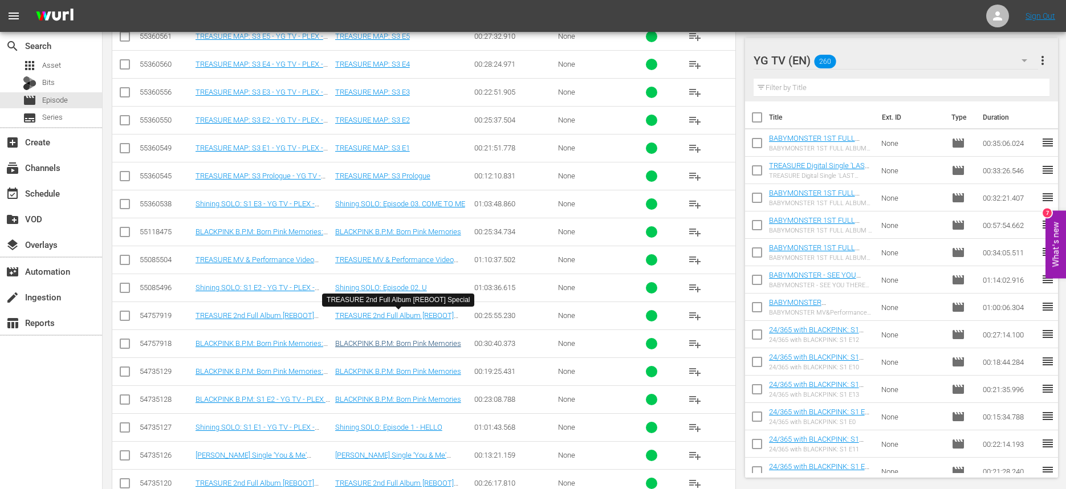
scroll to position [1775, 0]
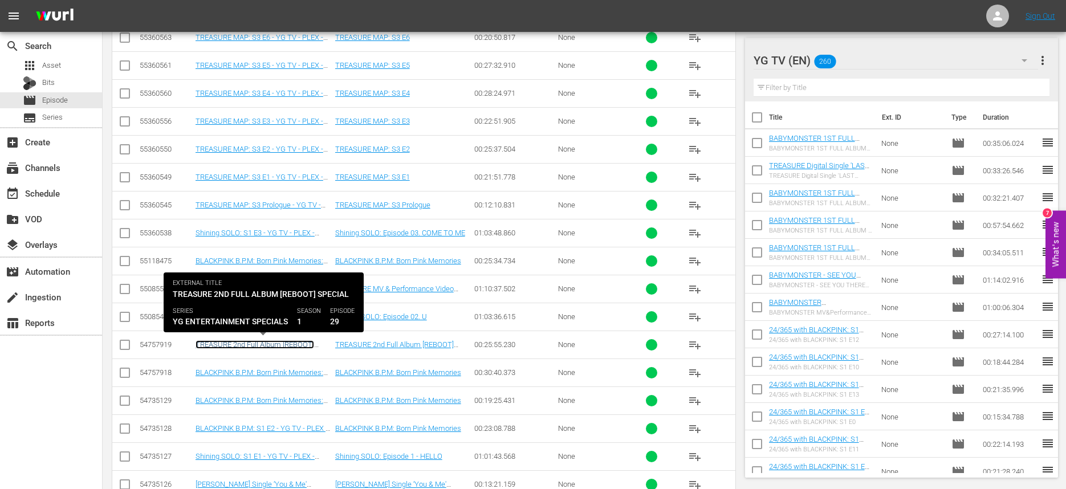
click at [306, 345] on link "TREASURE 2nd Full Album [REBOOT] Special - YG TV - PLEX - 202402" at bounding box center [255, 348] width 119 height 17
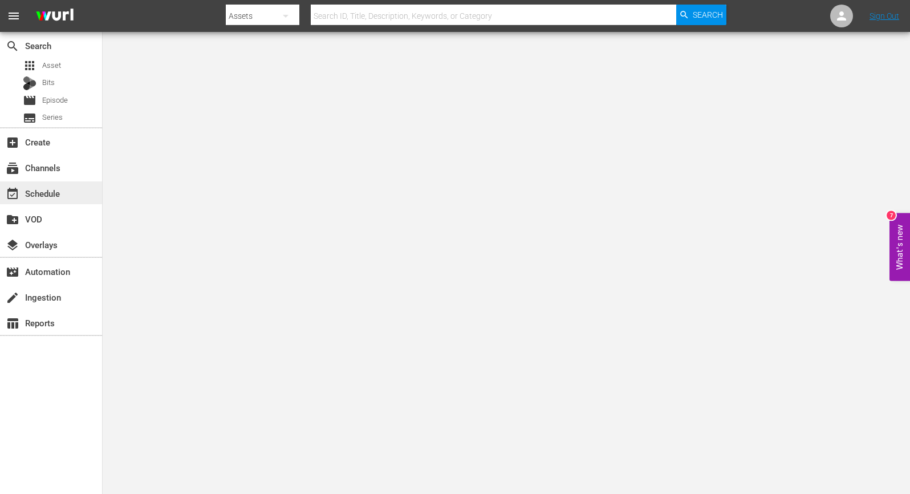
click at [52, 197] on div "event_available Schedule" at bounding box center [32, 191] width 64 height 10
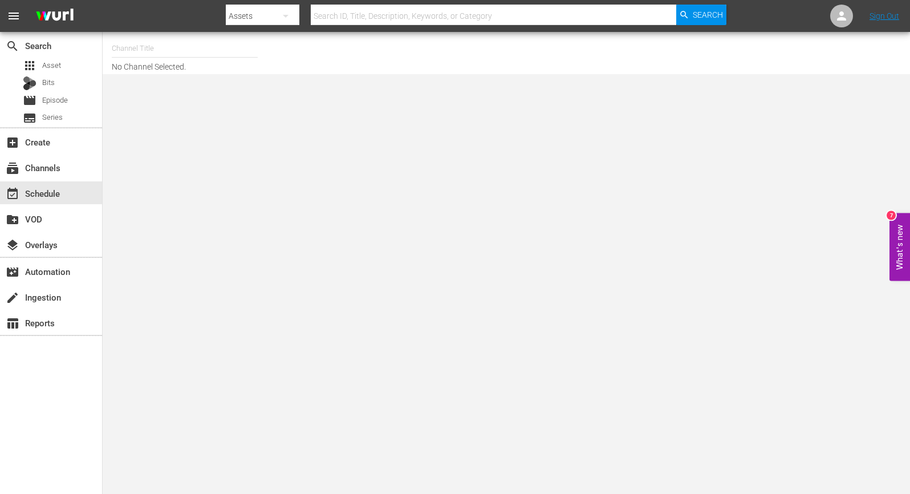
click at [200, 46] on input "text" at bounding box center [185, 48] width 146 height 27
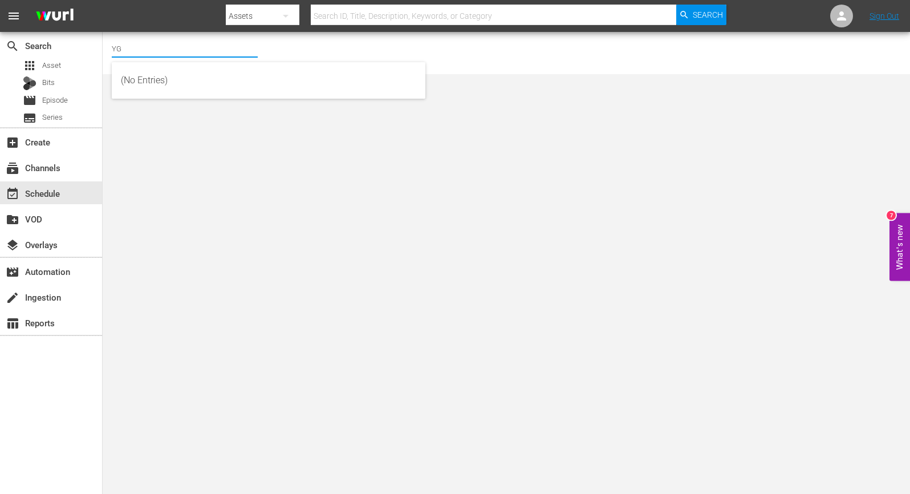
click at [198, 48] on input "YG" at bounding box center [185, 48] width 146 height 27
click at [209, 47] on input "YG" at bounding box center [185, 48] width 146 height 27
click at [204, 50] on input "YG" at bounding box center [185, 48] width 146 height 27
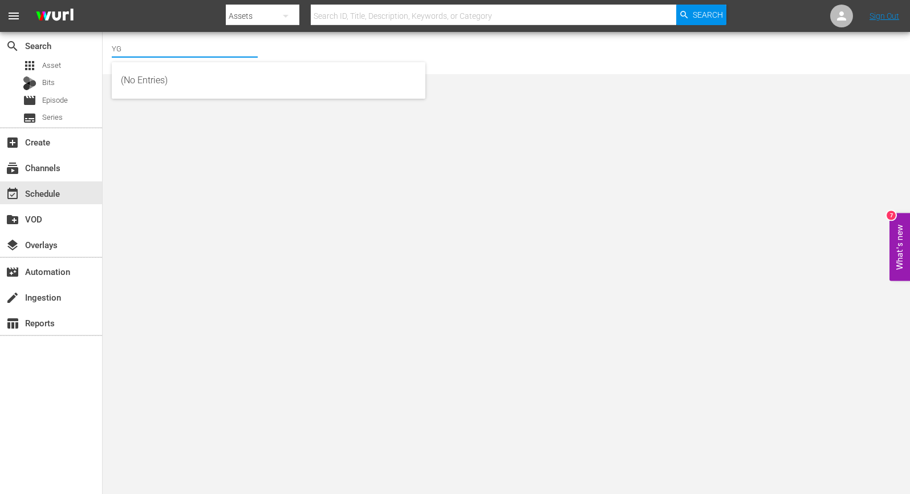
click at [204, 49] on input "YG" at bounding box center [185, 48] width 146 height 27
click at [205, 50] on input "YG" at bounding box center [185, 48] width 146 height 27
type input "YG"
click at [56, 102] on span "Episode" at bounding box center [55, 100] width 26 height 11
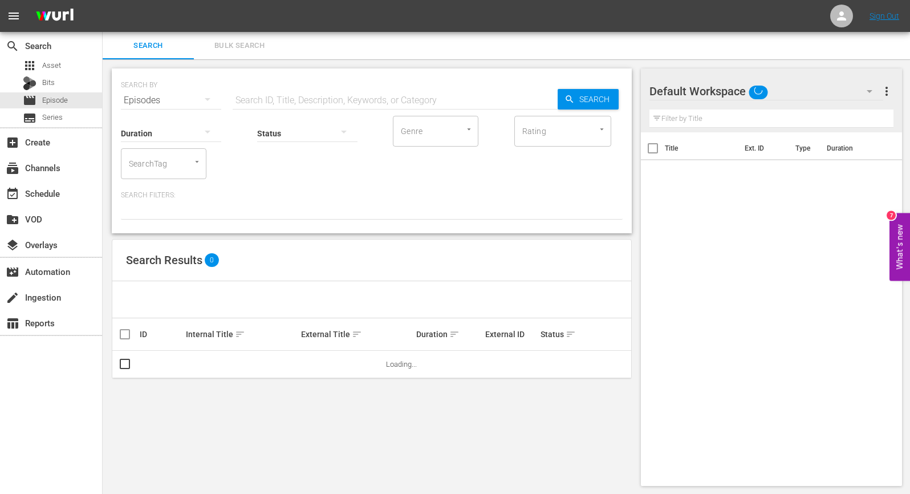
click at [536, 136] on input "Rating" at bounding box center [546, 131] width 55 height 21
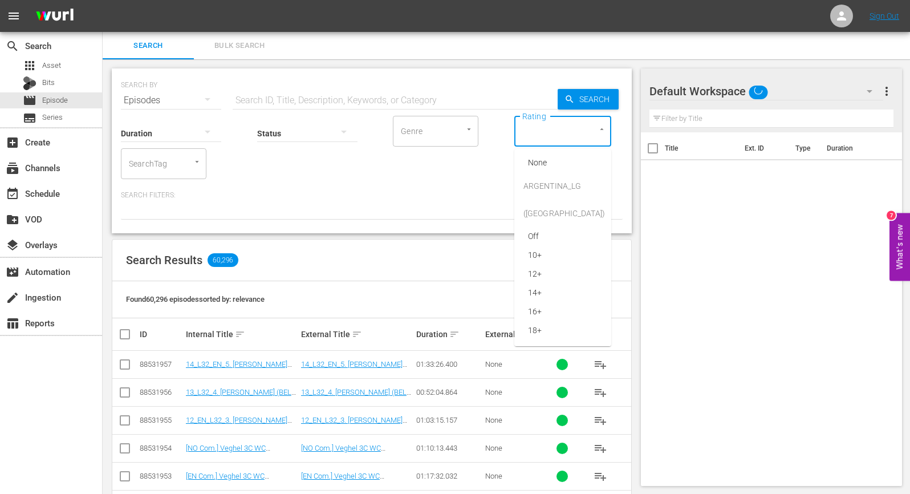
click at [222, 169] on div at bounding box center [228, 158] width 20 height 41
click at [157, 171] on input "SearchTag" at bounding box center [147, 163] width 43 height 21
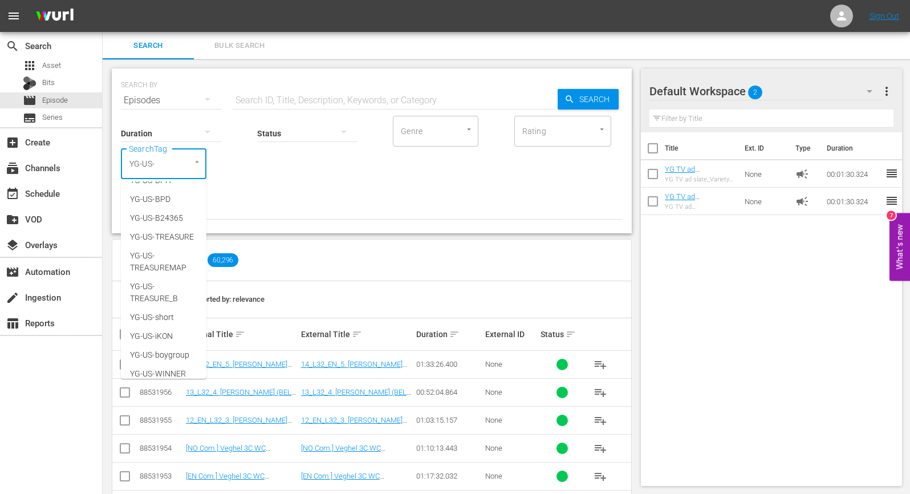
scroll to position [160, 0]
type input "YG-US-"
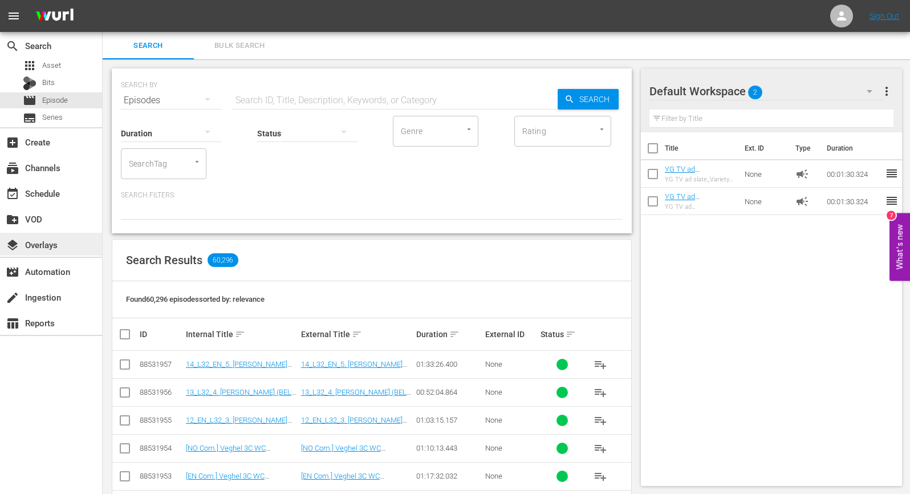
click at [48, 243] on div "layers Overlays" at bounding box center [32, 243] width 64 height 10
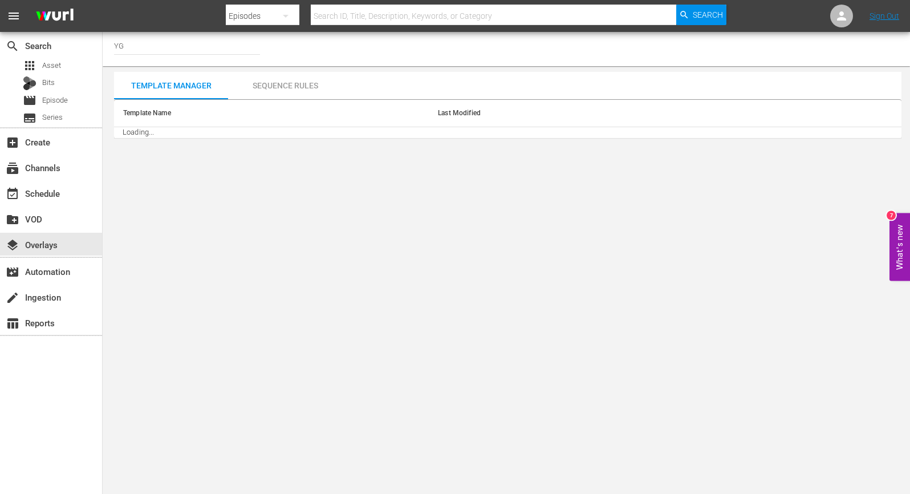
click at [60, 180] on div "event_available Schedule" at bounding box center [51, 193] width 102 height 26
click at [54, 190] on div "event_available Schedule" at bounding box center [32, 191] width 64 height 10
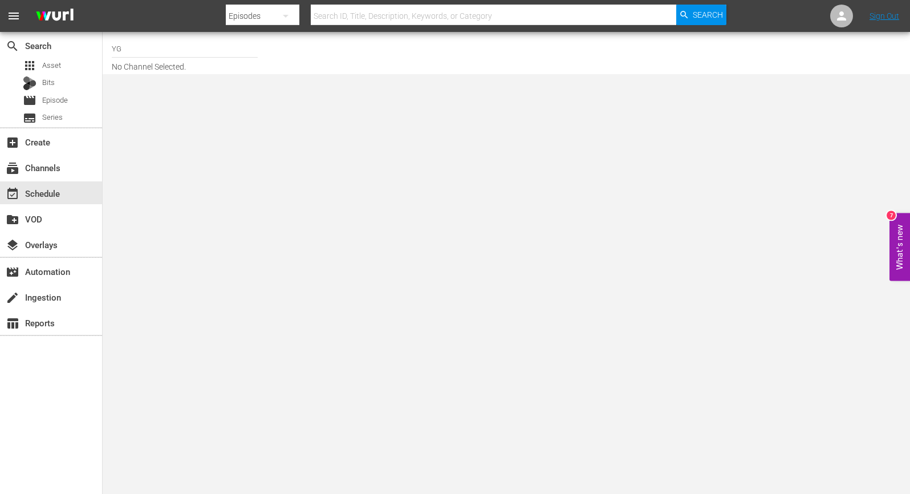
click at [204, 56] on input "YG" at bounding box center [185, 48] width 146 height 27
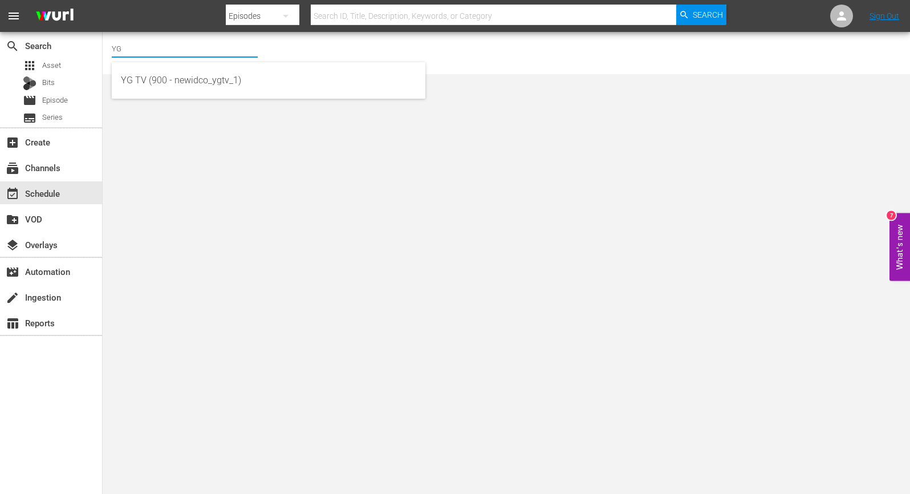
click at [198, 50] on input "YG" at bounding box center [185, 48] width 146 height 27
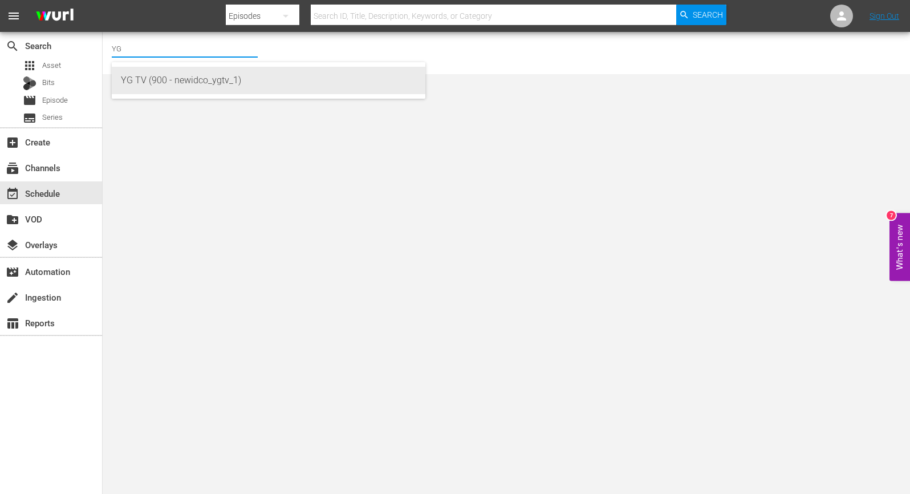
click at [194, 74] on div "YG TV (900 - newidco_ygtv_1)" at bounding box center [268, 80] width 295 height 27
type input "YG TV (900 - newidco_ygtv_1)"
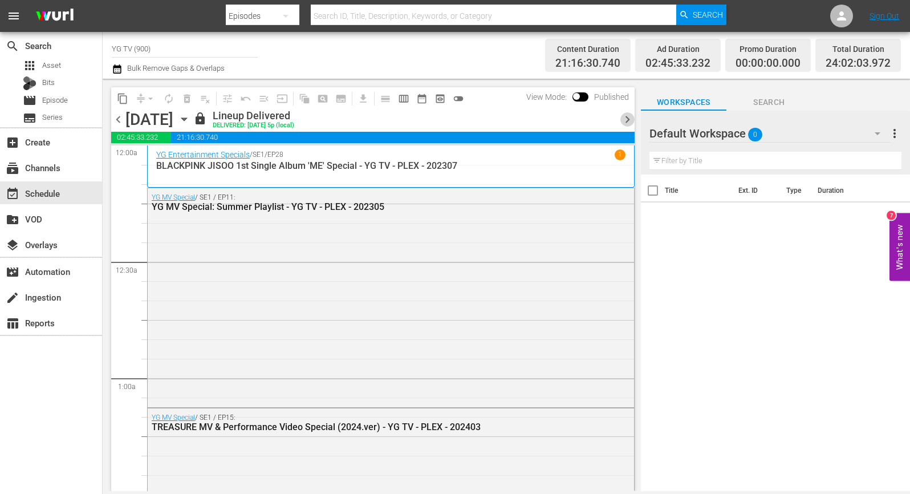
click at [621, 119] on span "chevron_right" at bounding box center [627, 119] width 14 height 14
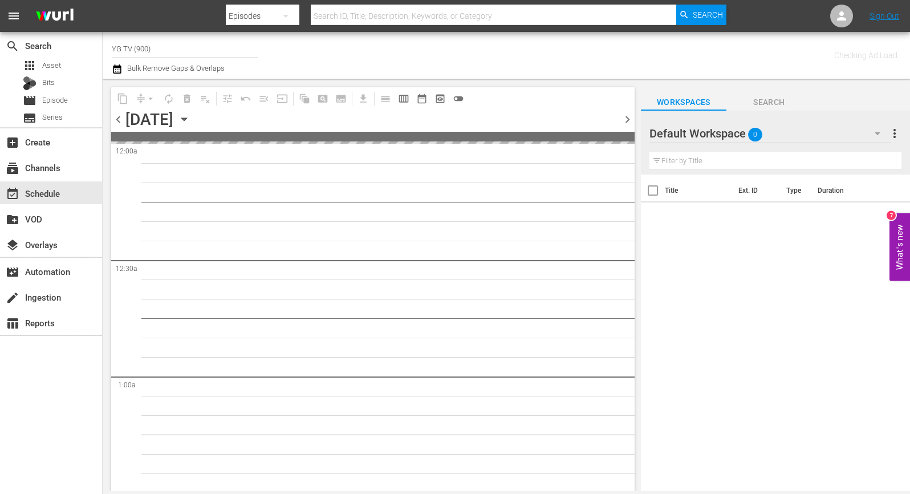
click at [621, 119] on span "chevron_right" at bounding box center [627, 119] width 14 height 14
click at [824, 126] on div "Default Workspace 0" at bounding box center [770, 133] width 242 height 32
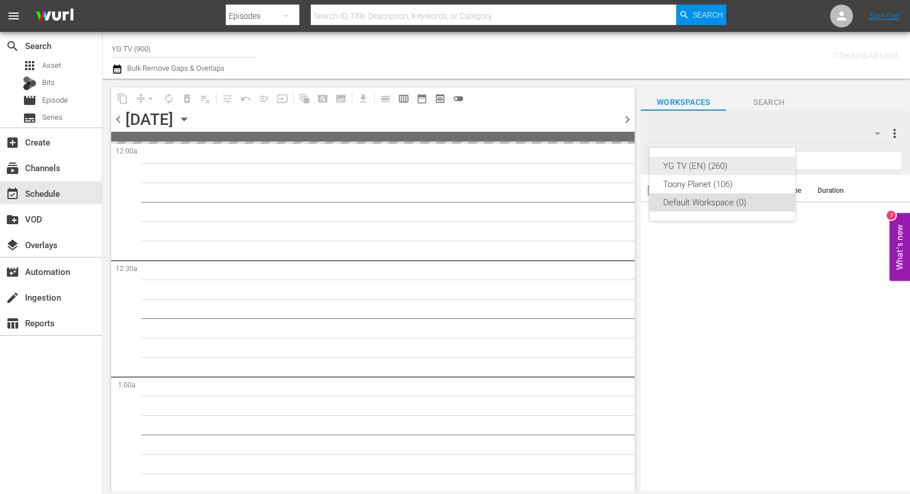
click at [721, 168] on div "YG TV (EN) (260)" at bounding box center [722, 166] width 119 height 18
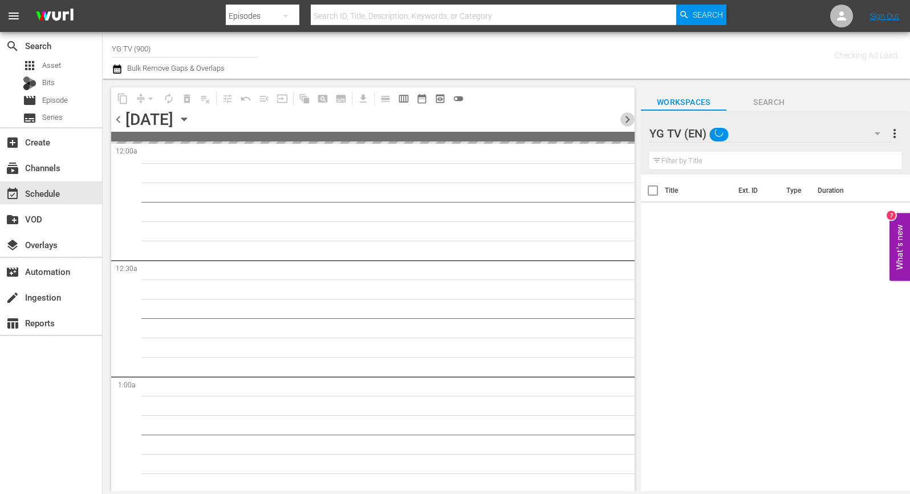
click at [631, 116] on span "chevron_right" at bounding box center [627, 119] width 14 height 14
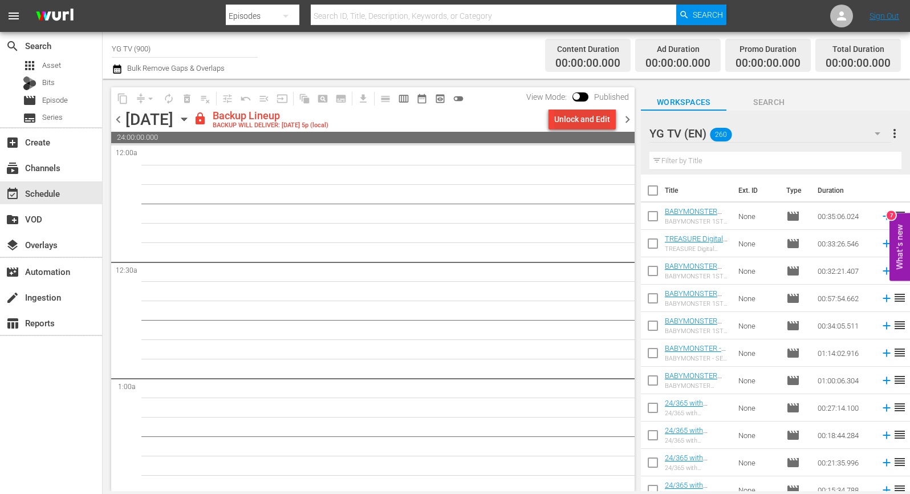
click at [569, 120] on div "Unlock and Edit" at bounding box center [582, 119] width 56 height 21
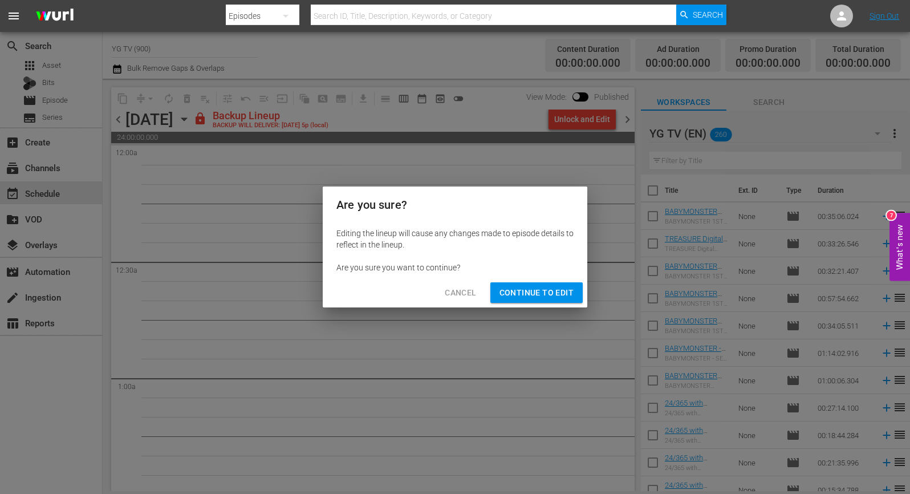
click at [560, 283] on div "Cancel Continue to Edit" at bounding box center [455, 293] width 265 height 30
click at [559, 287] on span "Continue to Edit" at bounding box center [536, 293] width 74 height 14
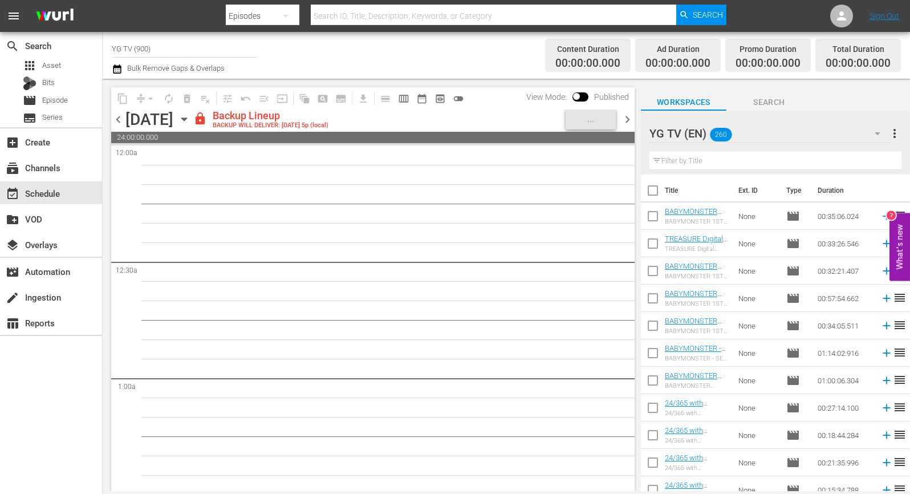
click at [633, 115] on span "chevron_right" at bounding box center [627, 119] width 14 height 14
click at [520, 114] on div "lock Backup Lineup BACKUP WILL DELIVER: 8/25 @ 5p (local)" at bounding box center [368, 118] width 351 height 19
click at [560, 121] on div "Unlock and Edit" at bounding box center [582, 119] width 56 height 21
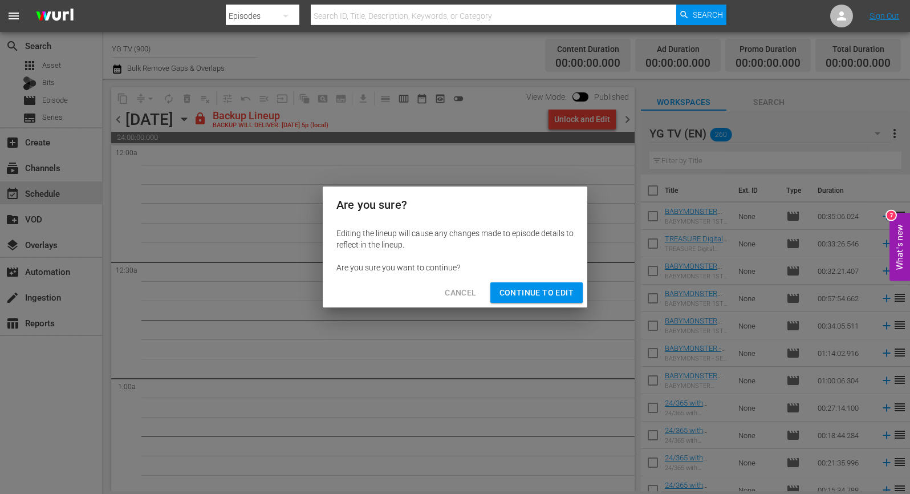
click at [511, 291] on span "Continue to Edit" at bounding box center [536, 293] width 74 height 14
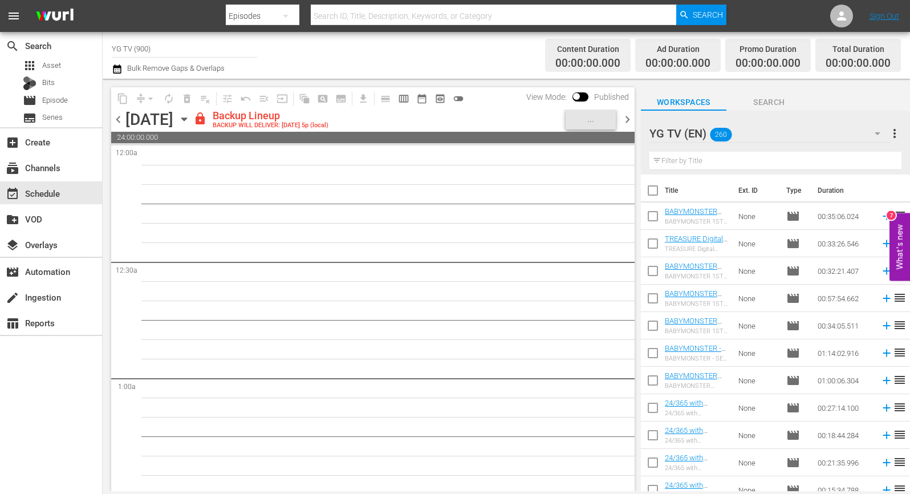
drag, startPoint x: 629, startPoint y: 123, endPoint x: 625, endPoint y: 91, distance: 32.2
click at [629, 123] on span "chevron_right" at bounding box center [627, 119] width 14 height 14
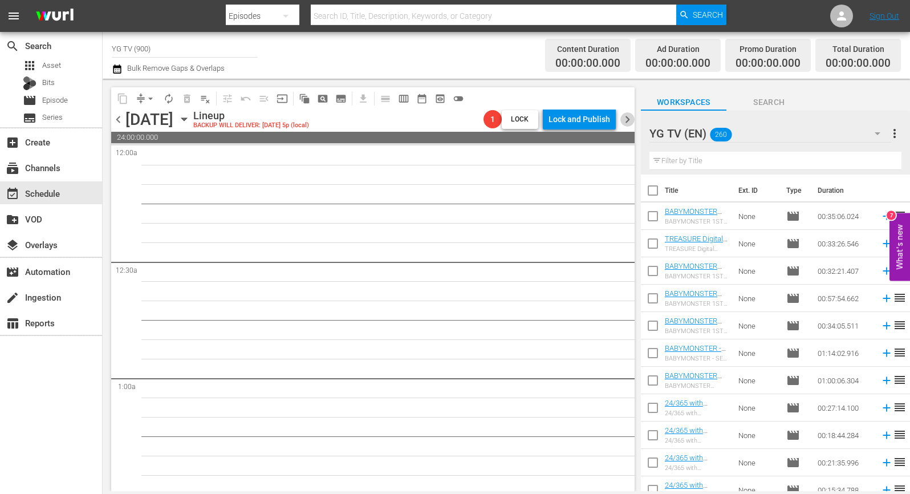
click at [626, 119] on span "chevron_right" at bounding box center [627, 119] width 14 height 14
click at [115, 117] on span "chevron_left" at bounding box center [118, 119] width 14 height 14
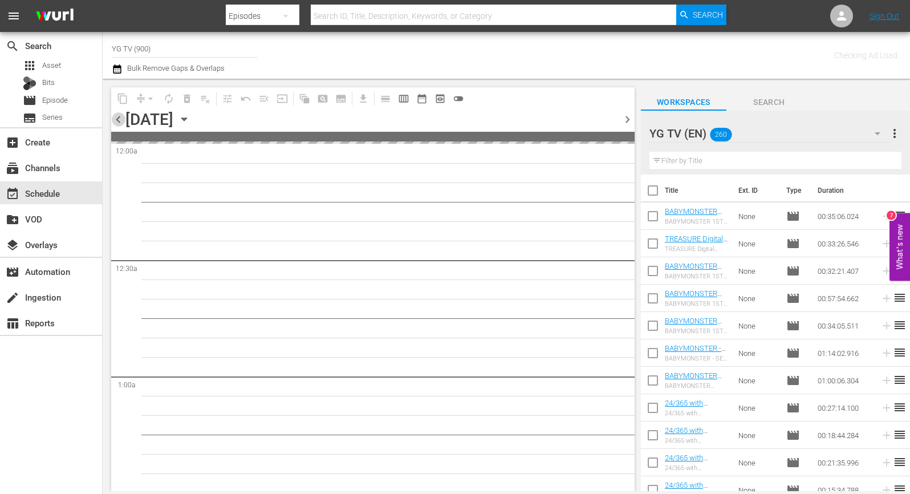
click at [115, 117] on span "chevron_left" at bounding box center [118, 119] width 14 height 14
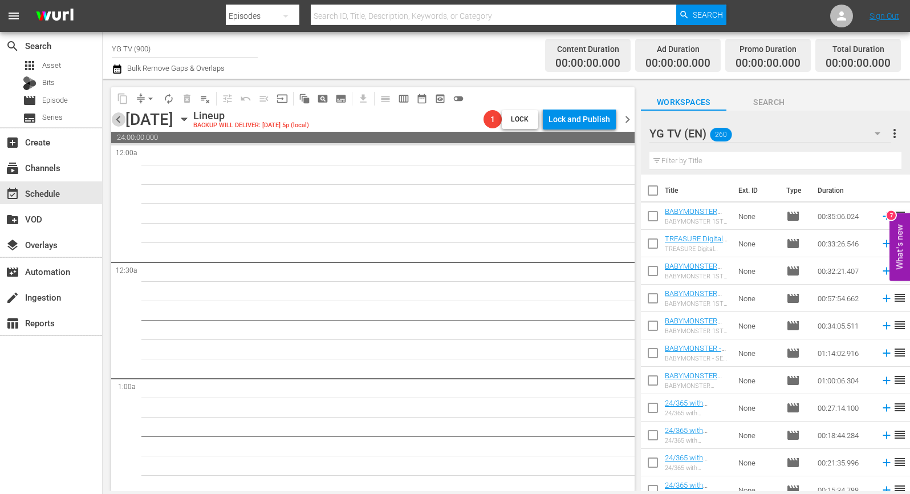
click at [118, 119] on span "chevron_left" at bounding box center [118, 119] width 14 height 14
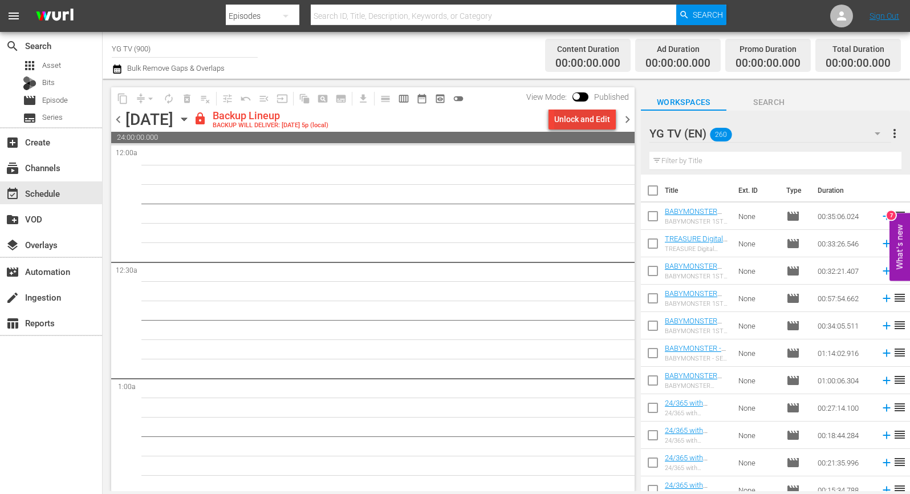
click at [559, 122] on div "Unlock and Edit" at bounding box center [582, 119] width 56 height 21
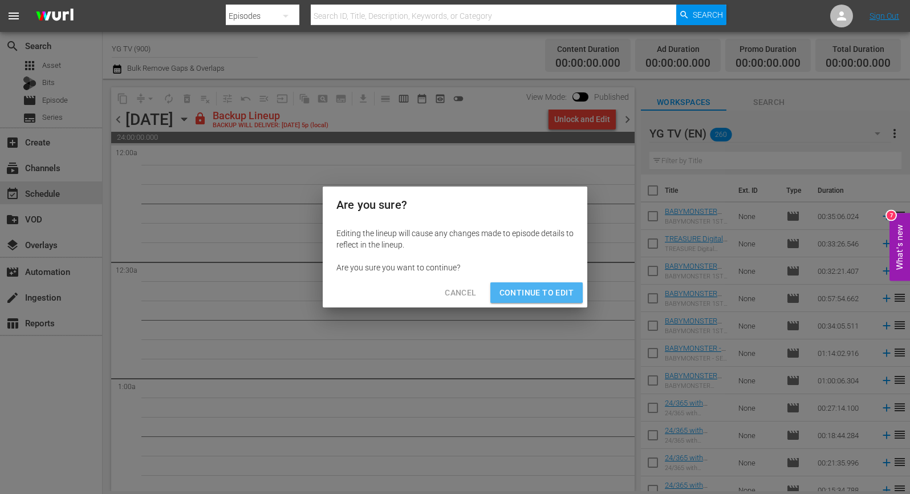
click at [508, 290] on span "Continue to Edit" at bounding box center [536, 293] width 74 height 14
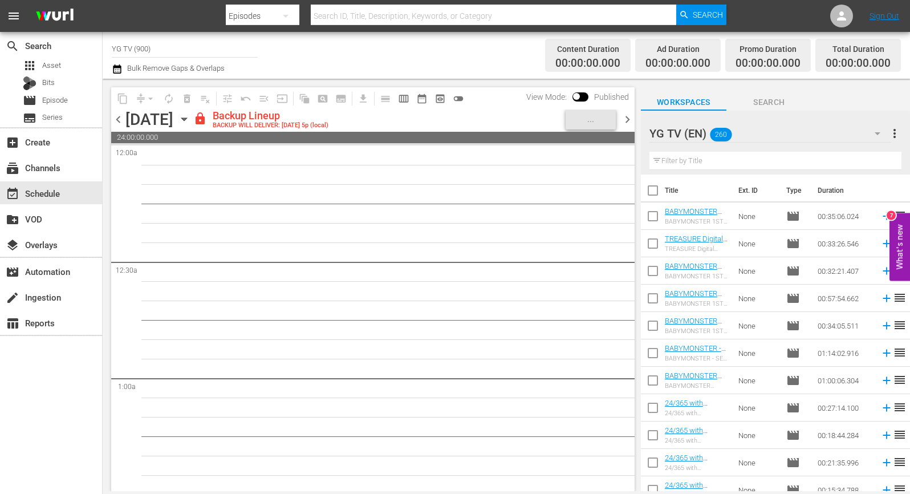
drag, startPoint x: 358, startPoint y: 238, endPoint x: 197, endPoint y: 147, distance: 184.8
click at [113, 119] on span "chevron_left" at bounding box center [118, 119] width 14 height 14
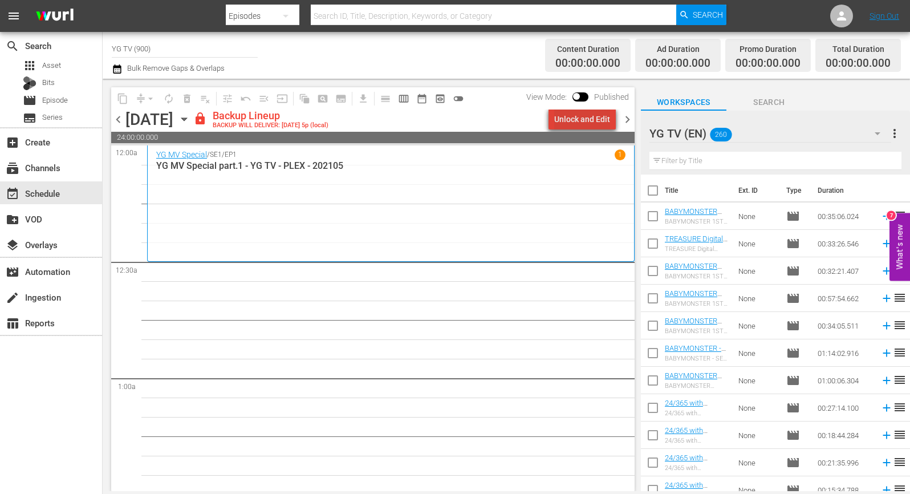
click at [591, 114] on div "Unlock and Edit" at bounding box center [582, 119] width 56 height 21
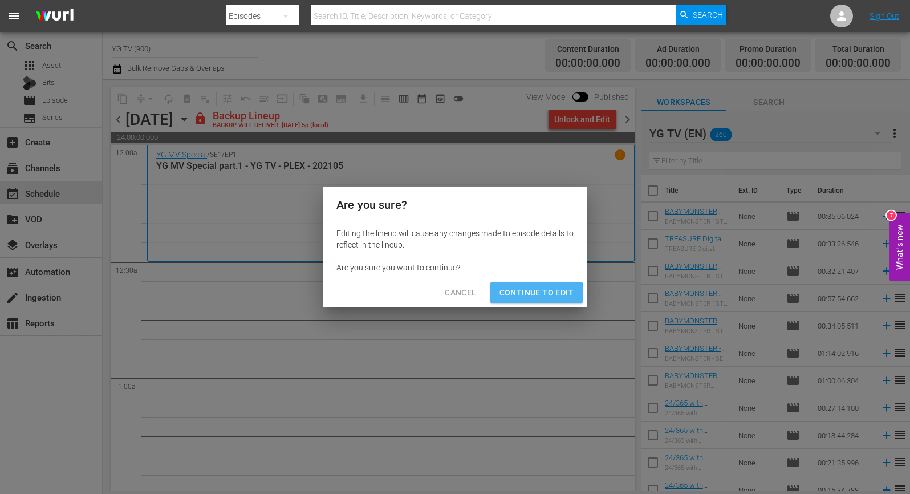
click at [526, 294] on span "Continue to Edit" at bounding box center [536, 293] width 74 height 14
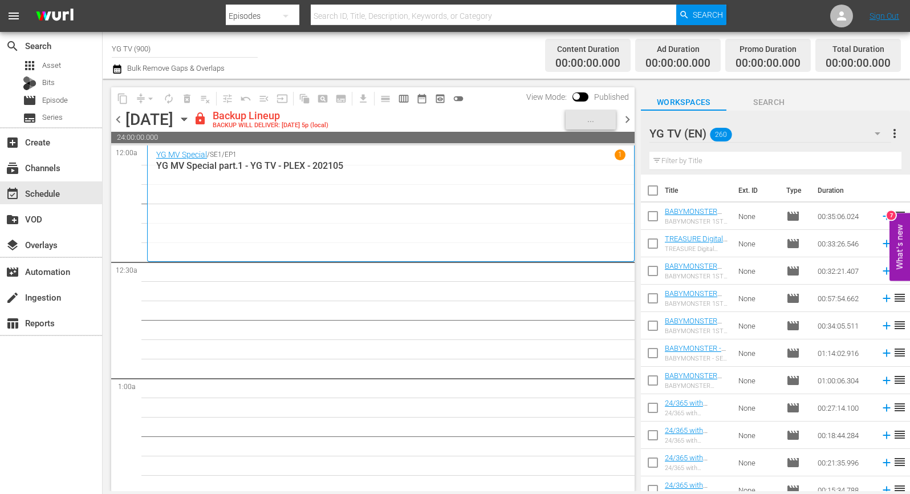
click at [759, 155] on input "text" at bounding box center [775, 161] width 252 height 18
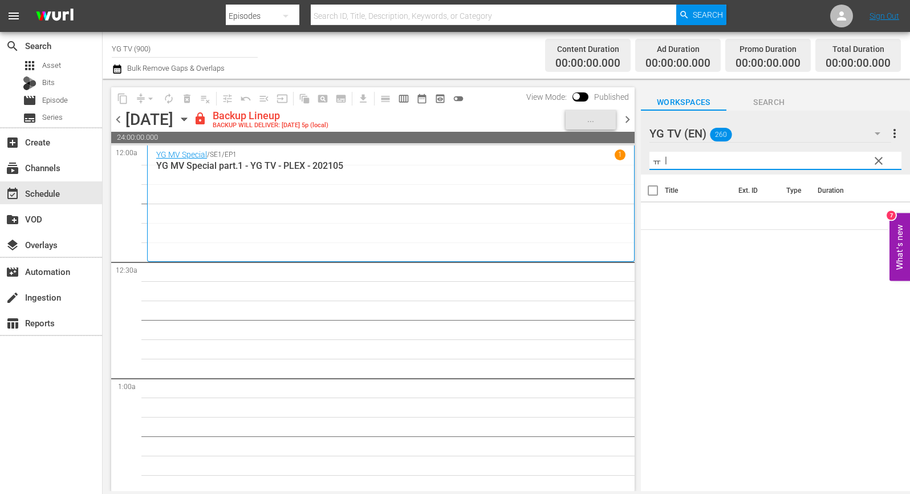
type input "ㅠ"
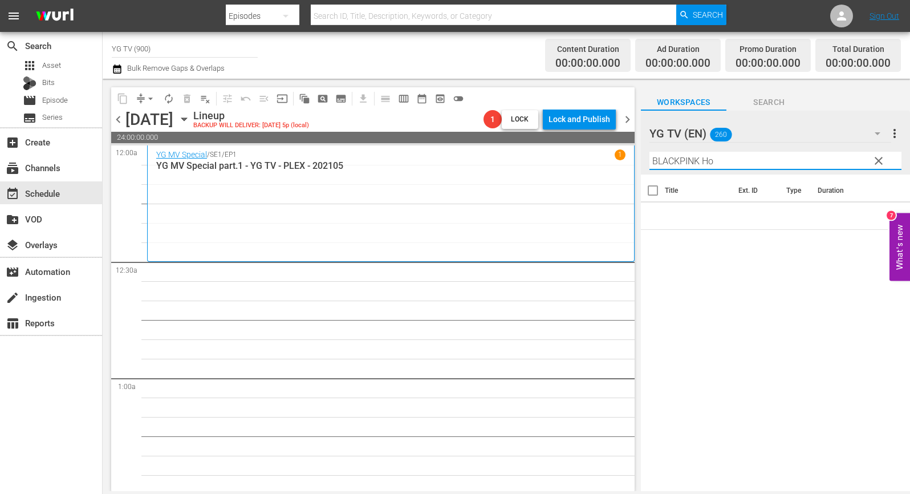
type input "BLACKPINK Ho"
drag, startPoint x: 503, startPoint y: 330, endPoint x: 506, endPoint y: 308, distance: 22.3
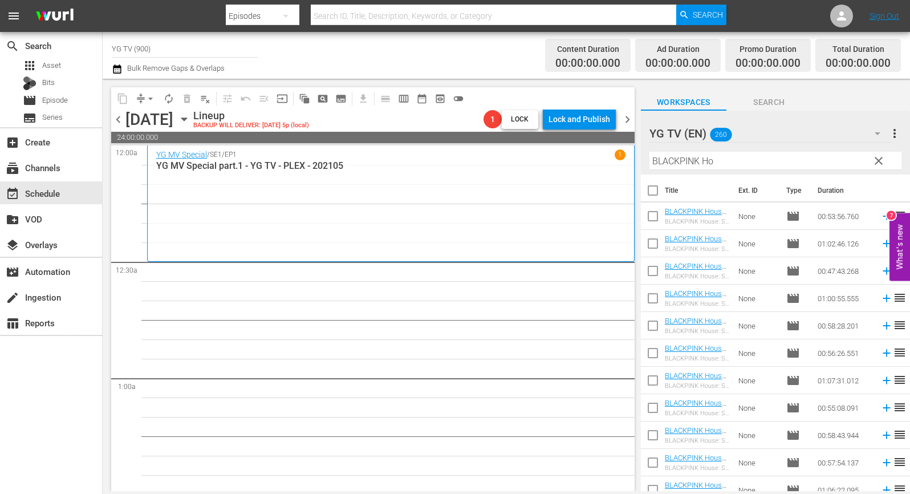
click at [656, 297] on input "checkbox" at bounding box center [653, 300] width 24 height 24
checkbox input "true"
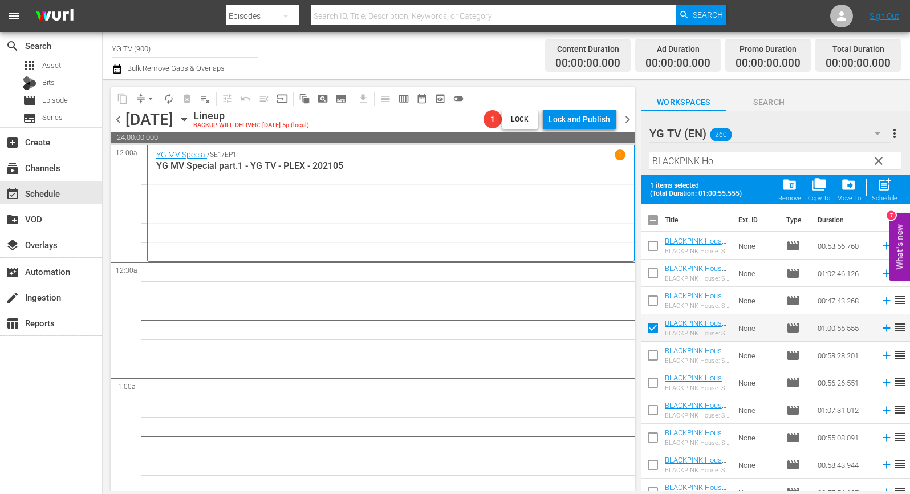
scroll to position [95, 0]
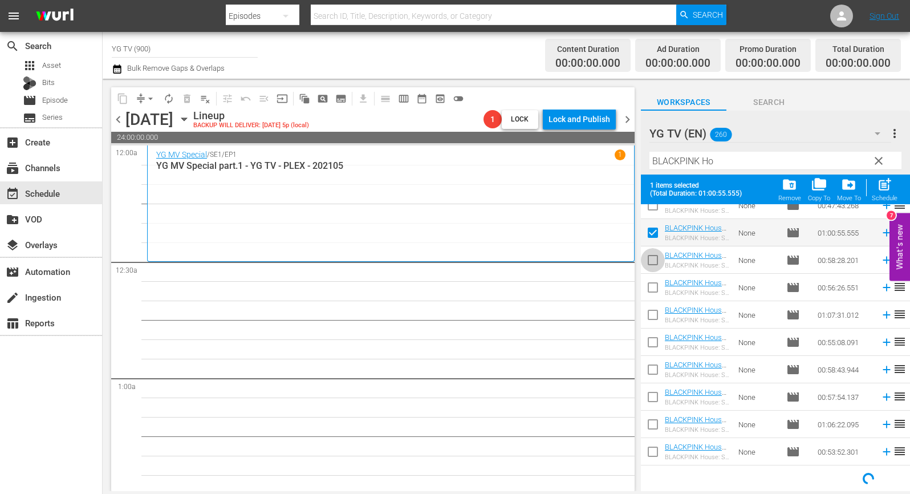
click at [655, 259] on input "checkbox" at bounding box center [653, 262] width 24 height 24
checkbox input "true"
click at [651, 292] on input "checkbox" at bounding box center [653, 290] width 24 height 24
checkbox input "true"
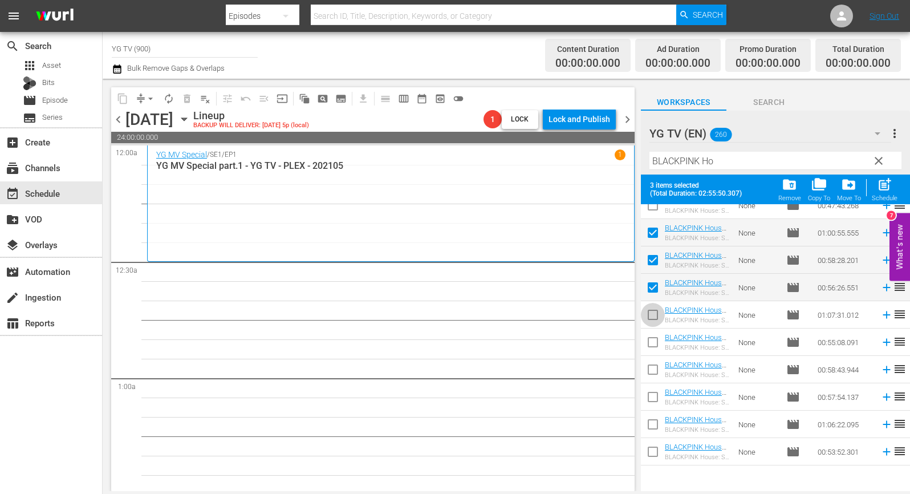
click at [649, 315] on input "checkbox" at bounding box center [653, 317] width 24 height 24
checkbox input "true"
click at [649, 341] on input "checkbox" at bounding box center [653, 344] width 24 height 24
checkbox input "true"
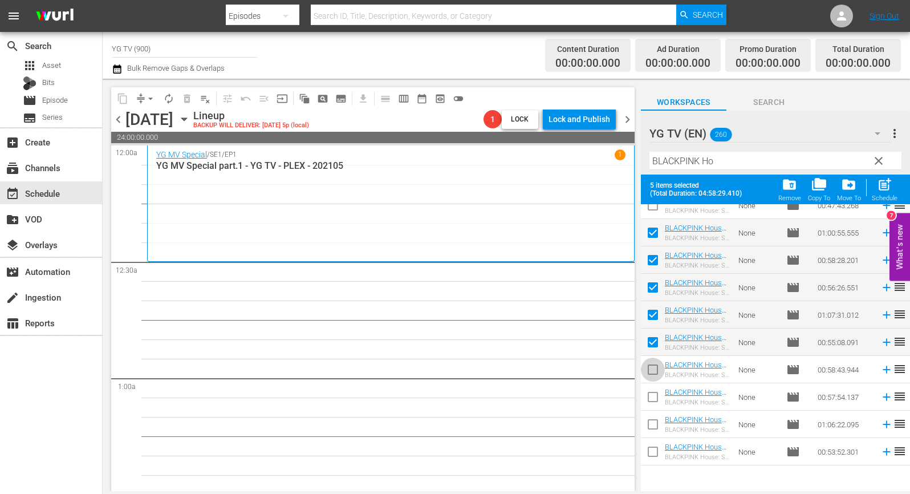
click at [644, 372] on input "checkbox" at bounding box center [653, 372] width 24 height 24
checkbox input "true"
click at [654, 399] on input "checkbox" at bounding box center [653, 399] width 24 height 24
checkbox input "true"
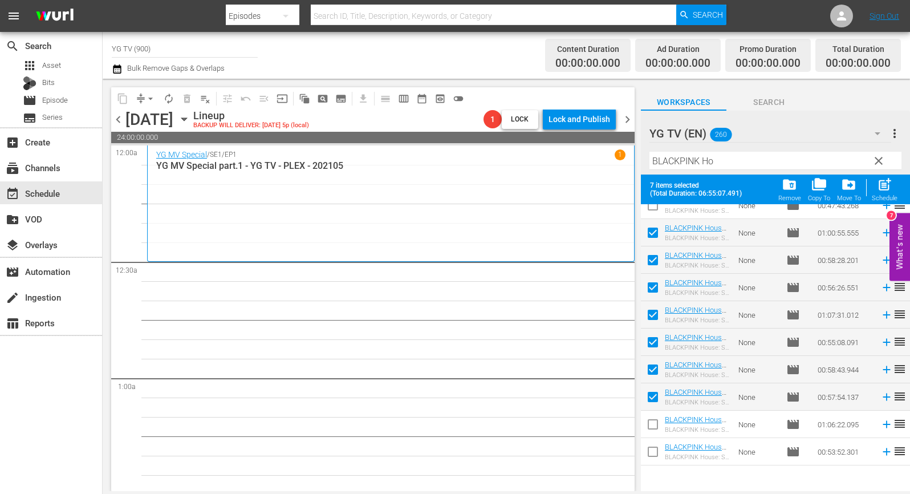
drag, startPoint x: 649, startPoint y: 423, endPoint x: 661, endPoint y: 430, distance: 13.8
click at [649, 423] on input "checkbox" at bounding box center [653, 426] width 24 height 24
checkbox input "true"
click at [642, 450] on input "checkbox" at bounding box center [653, 454] width 24 height 24
checkbox input "true"
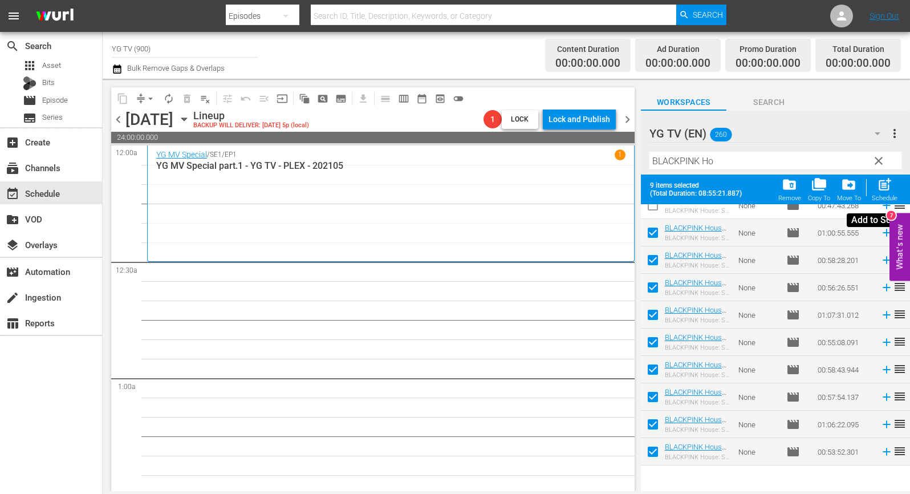
drag, startPoint x: 886, startPoint y: 192, endPoint x: 845, endPoint y: 212, distance: 46.4
click at [886, 192] on span "post_add" at bounding box center [884, 184] width 15 height 15
checkbox input "false"
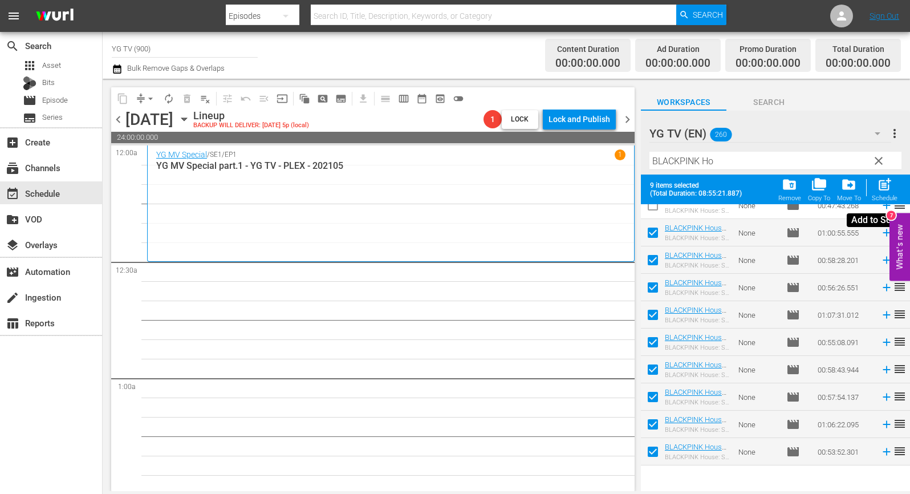
checkbox input "false"
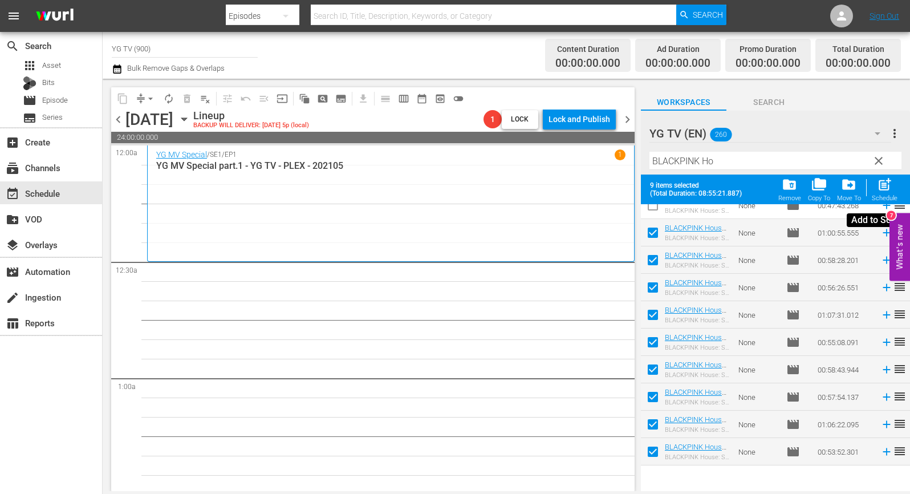
checkbox input "false"
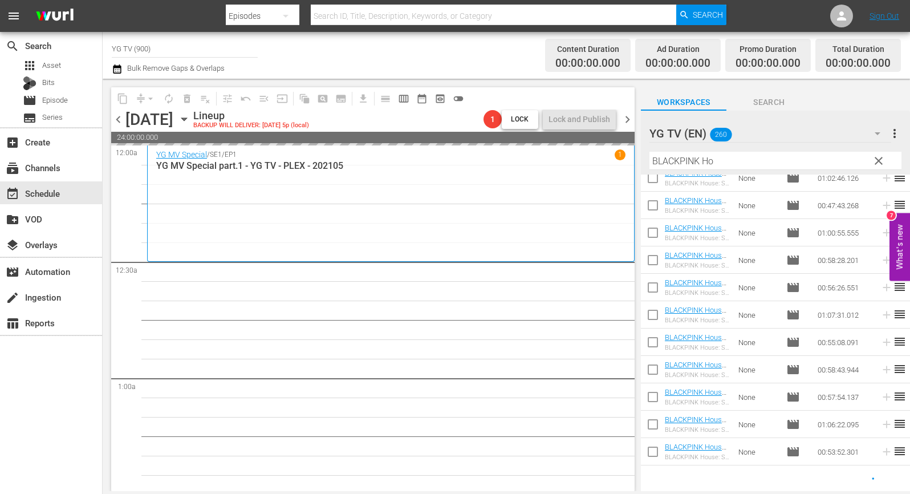
scroll to position [66, 0]
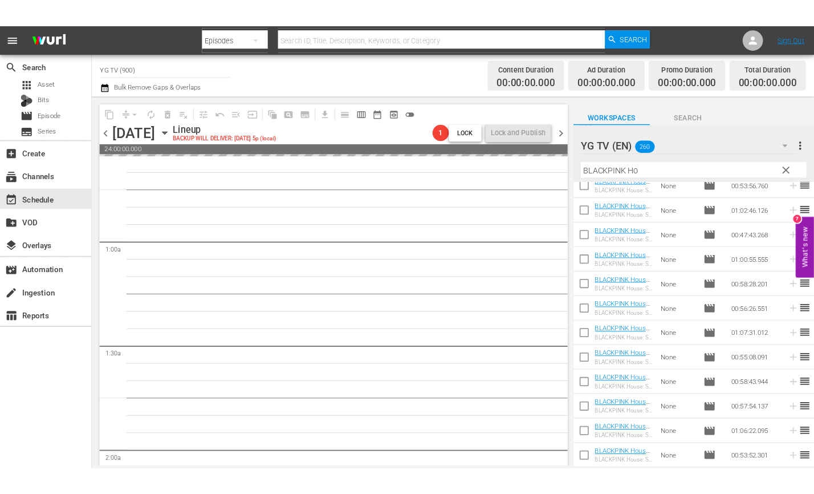
scroll to position [0, 0]
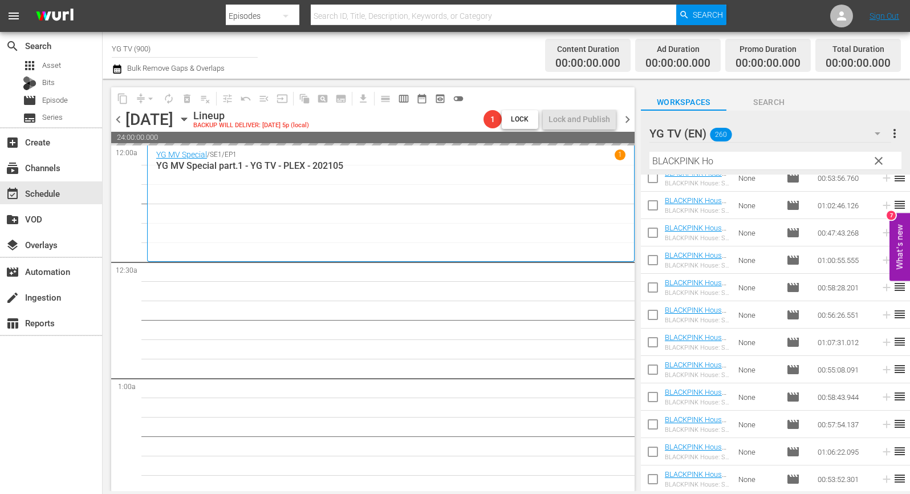
drag, startPoint x: 905, startPoint y: 106, endPoint x: 866, endPoint y: 99, distance: 40.0
click at [870, 99] on div "Workspaces Search" at bounding box center [775, 99] width 269 height 23
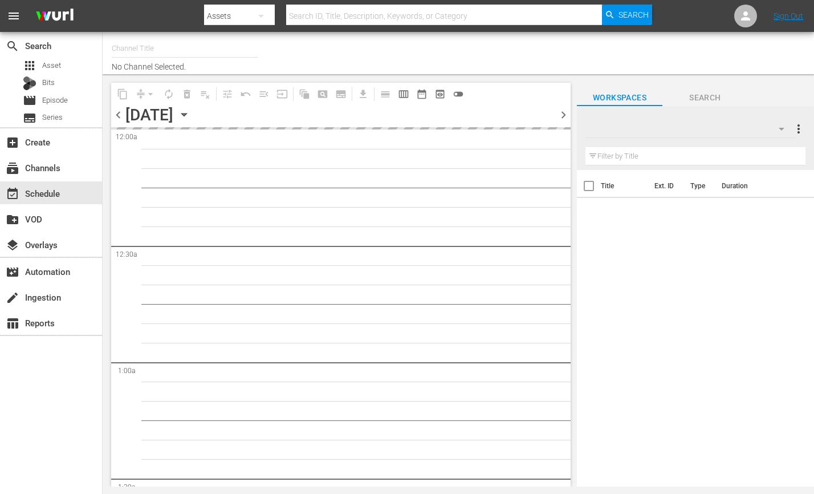
type input "YG TV (900)"
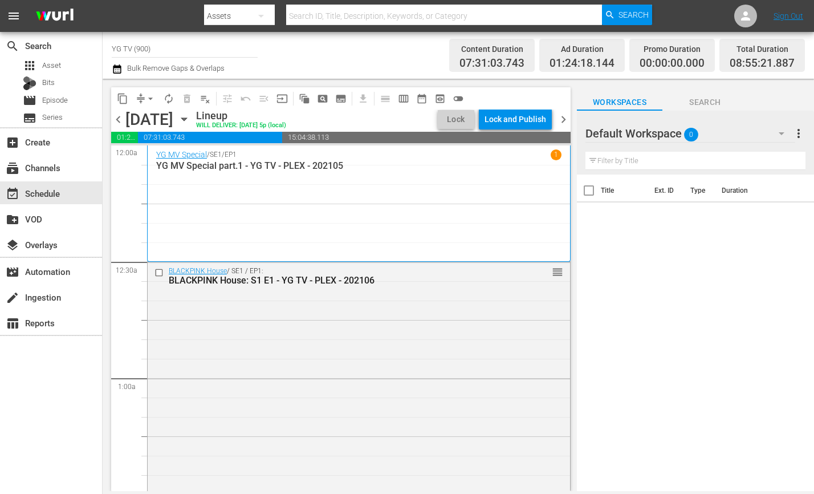
click at [726, 133] on div "Default Workspace 0" at bounding box center [690, 133] width 210 height 32
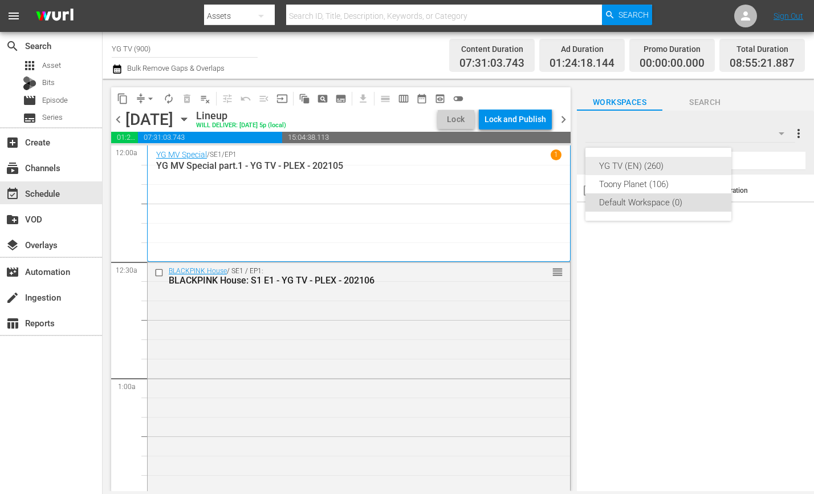
drag, startPoint x: 666, startPoint y: 171, endPoint x: 622, endPoint y: 181, distance: 45.5
click at [666, 171] on div "YG TV (EN) (260)" at bounding box center [658, 166] width 119 height 18
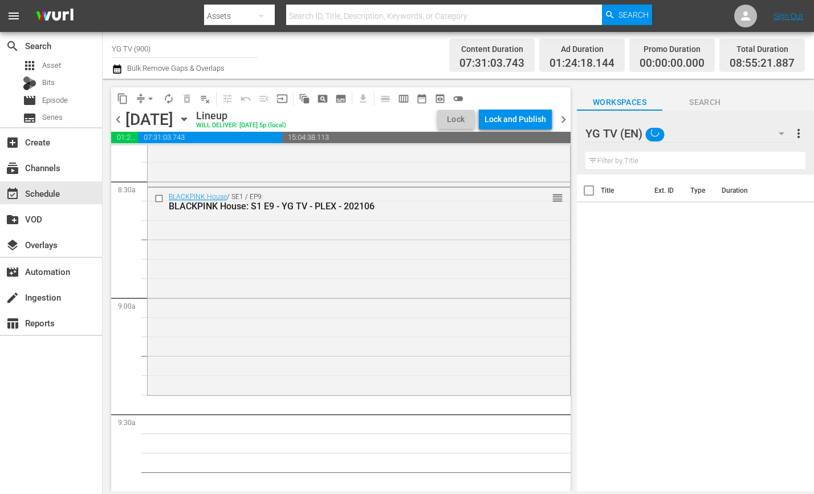
scroll to position [1925, 0]
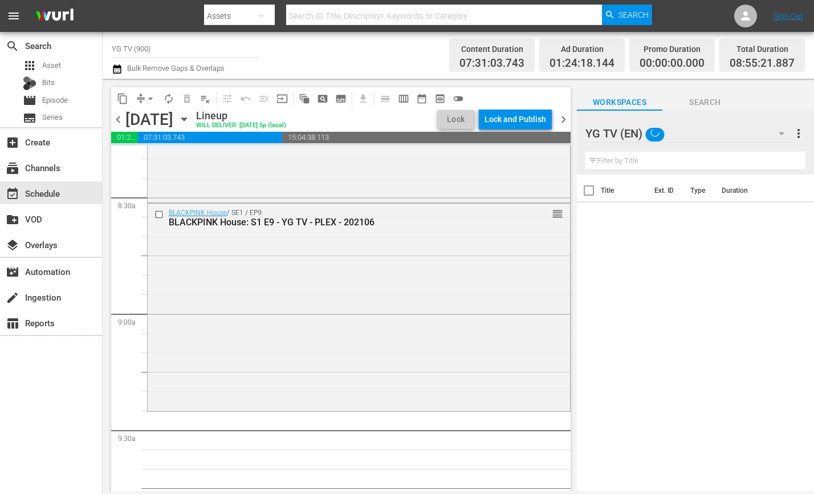
click at [653, 158] on input "text" at bounding box center [695, 161] width 220 height 18
click at [711, 133] on div "YG TV (EN)" at bounding box center [690, 133] width 210 height 32
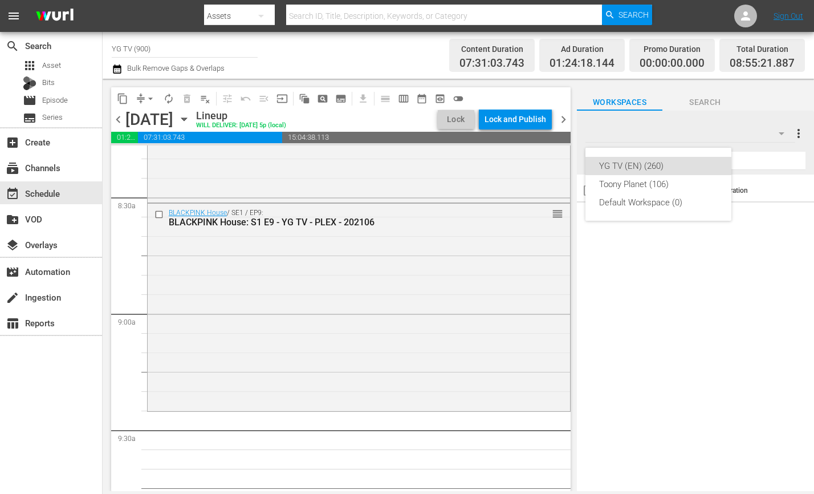
click at [551, 185] on div "YG TV (EN) (260) Toony Planet (106) Default Workspace (0)" at bounding box center [407, 247] width 814 height 494
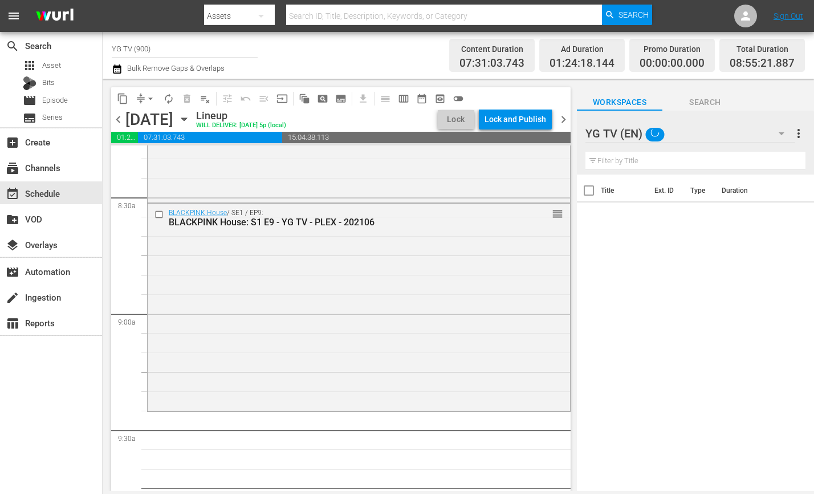
click at [630, 164] on input "text" at bounding box center [695, 161] width 220 height 18
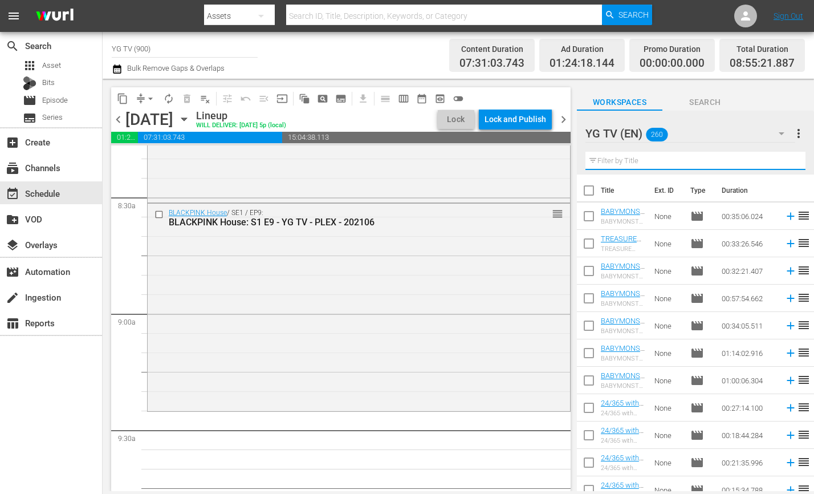
type input "ㅠ"
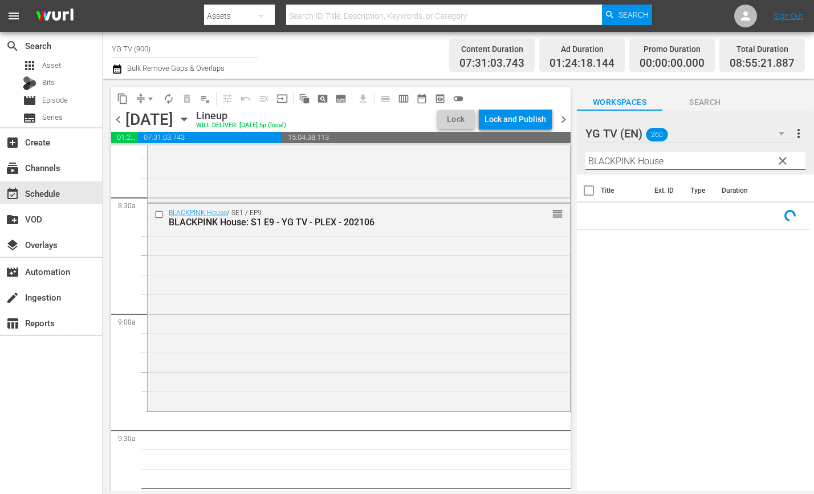
type input "BLACKPINK House"
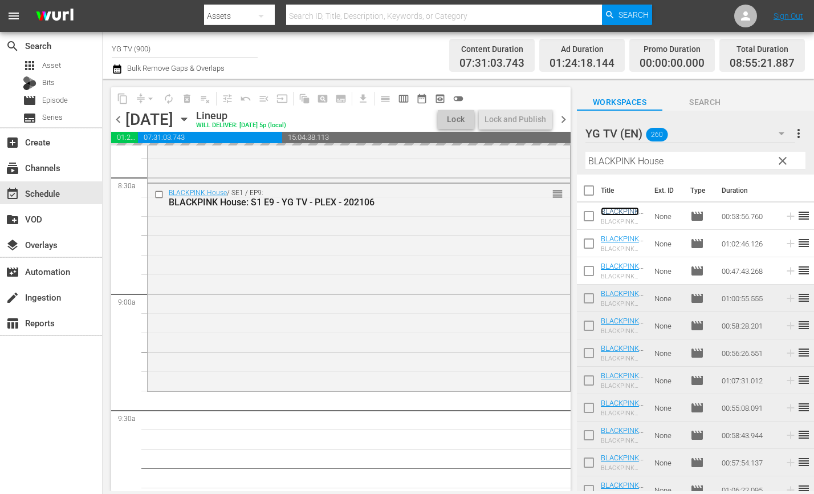
scroll to position [1998, 0]
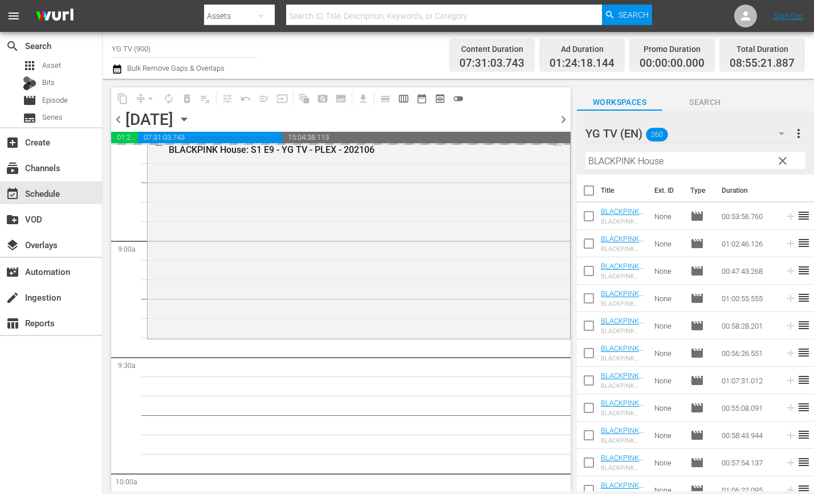
drag, startPoint x: 611, startPoint y: 214, endPoint x: 211, endPoint y: 483, distance: 482.2
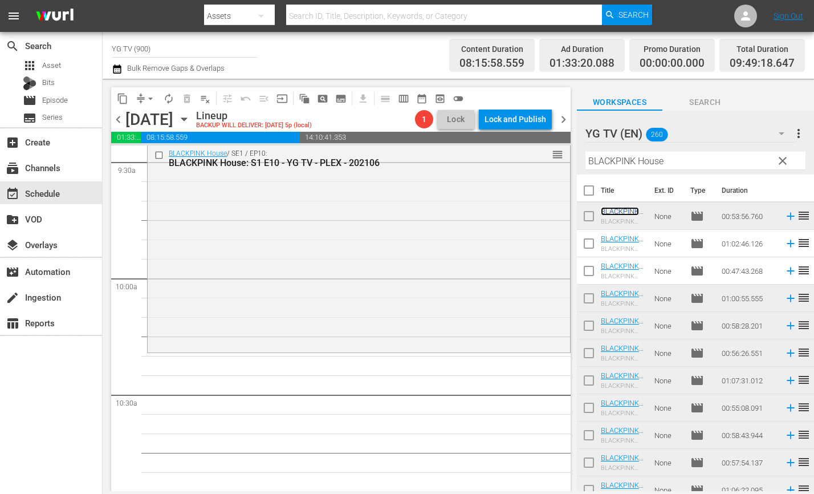
scroll to position [2204, 0]
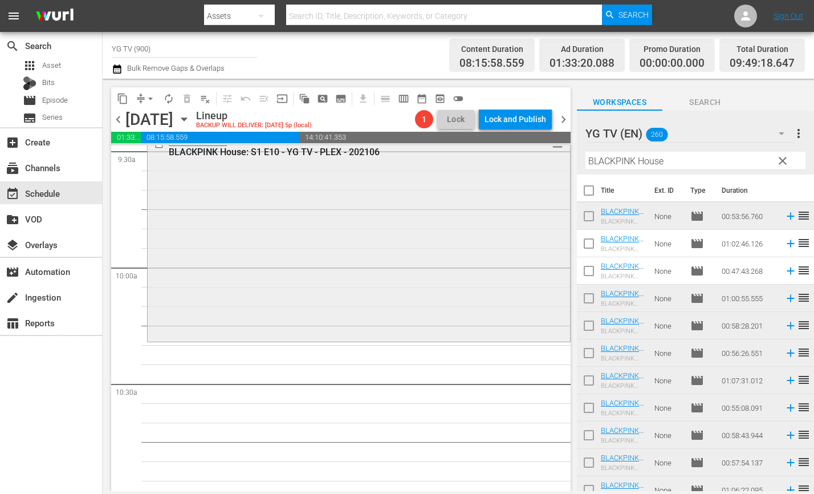
click at [384, 205] on div "BLACKPINK House / SE1 / EP10: BLACKPINK House: S1 E10 - YG TV - PLEX - 202106 r…" at bounding box center [359, 236] width 422 height 206
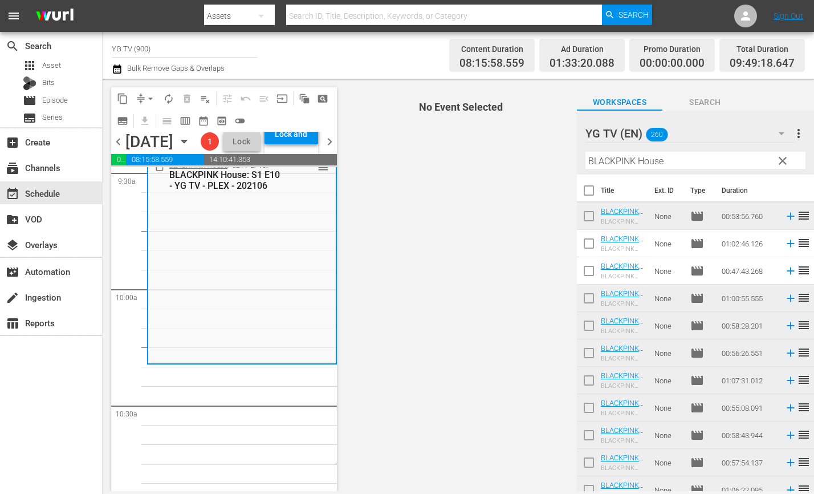
click at [589, 239] on input "checkbox" at bounding box center [589, 246] width 24 height 24
checkbox input "true"
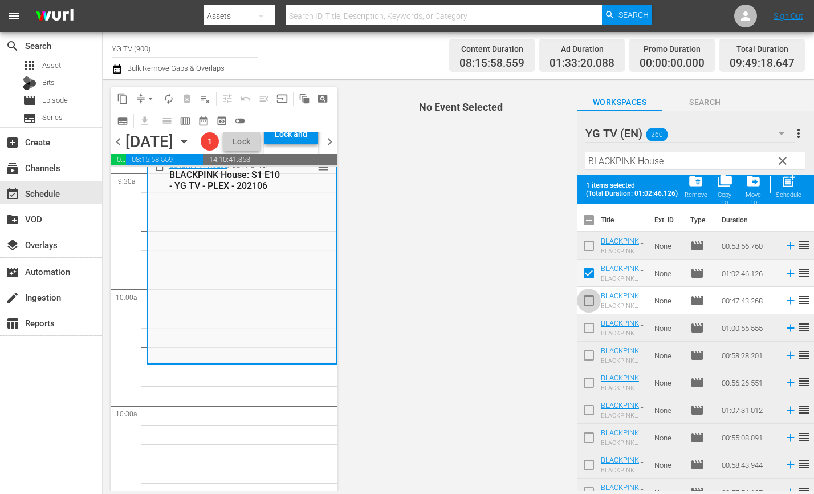
click at [589, 302] on input "checkbox" at bounding box center [589, 303] width 24 height 24
checkbox input "true"
click at [799, 189] on div "post_add Schedule" at bounding box center [789, 185] width 26 height 25
checkbox input "false"
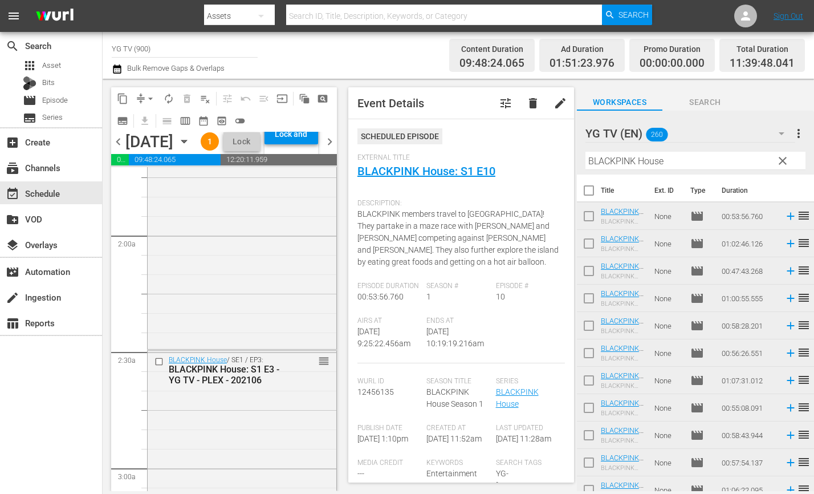
scroll to position [0, 0]
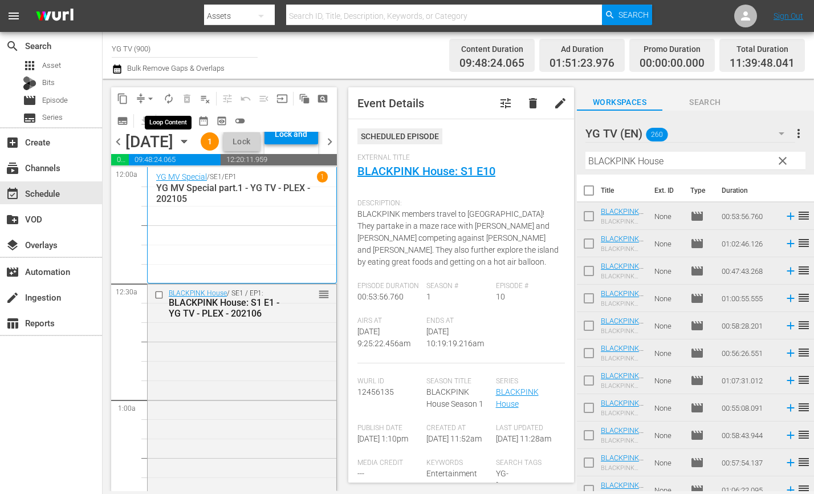
click at [175, 97] on button "autorenew_outlined" at bounding box center [169, 99] width 18 height 18
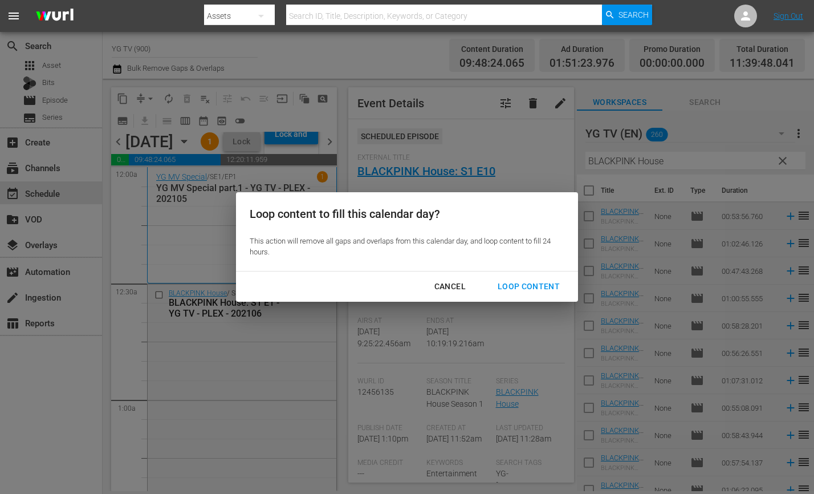
drag, startPoint x: 520, startPoint y: 287, endPoint x: 225, endPoint y: 278, distance: 295.5
click at [520, 287] on div "Loop Content" at bounding box center [529, 286] width 80 height 14
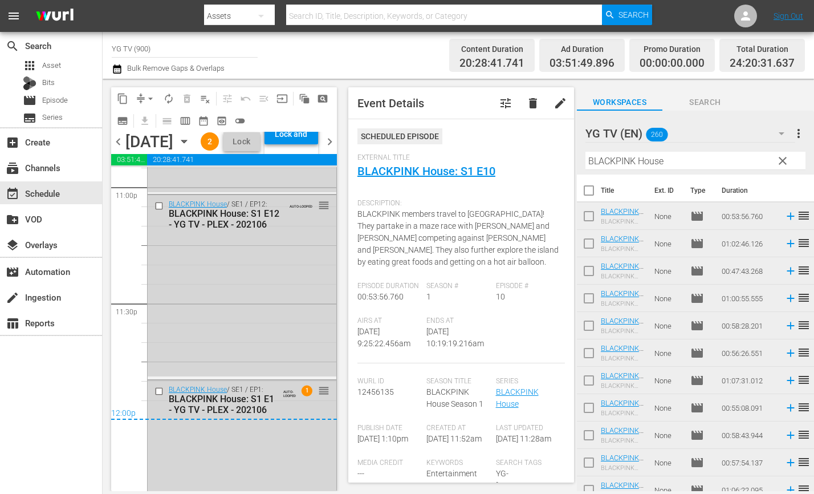
scroll to position [5491, 0]
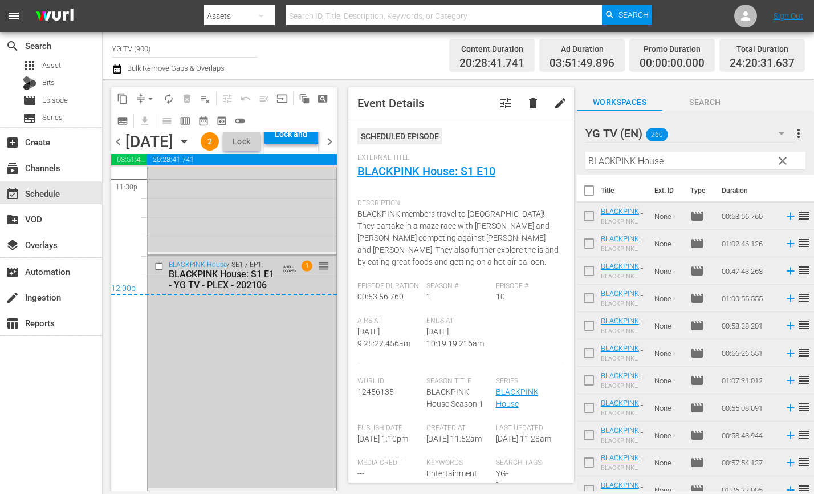
click at [275, 337] on div "BLACKPINK House / SE1 / EP1: BLACKPINK House: S1 E1 - YG TV - PLEX - 202106 AUT…" at bounding box center [242, 371] width 189 height 233
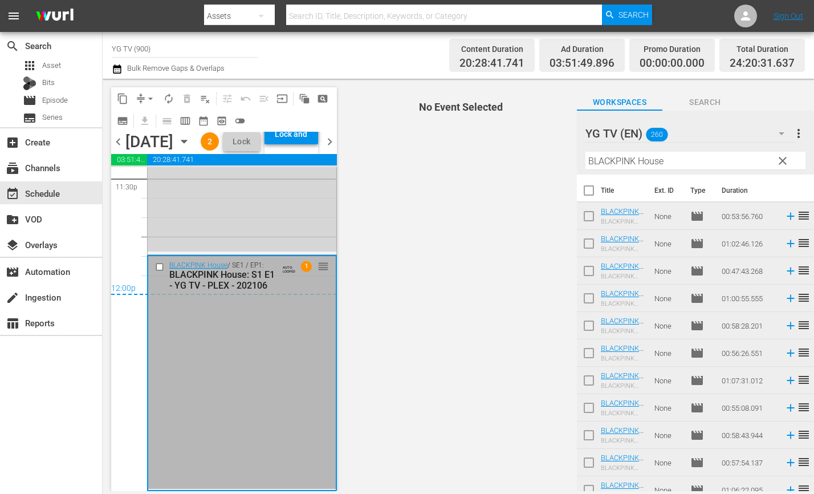
scroll to position [5490, 0]
click at [290, 377] on div "Delete Event" at bounding box center [317, 374] width 90 height 15
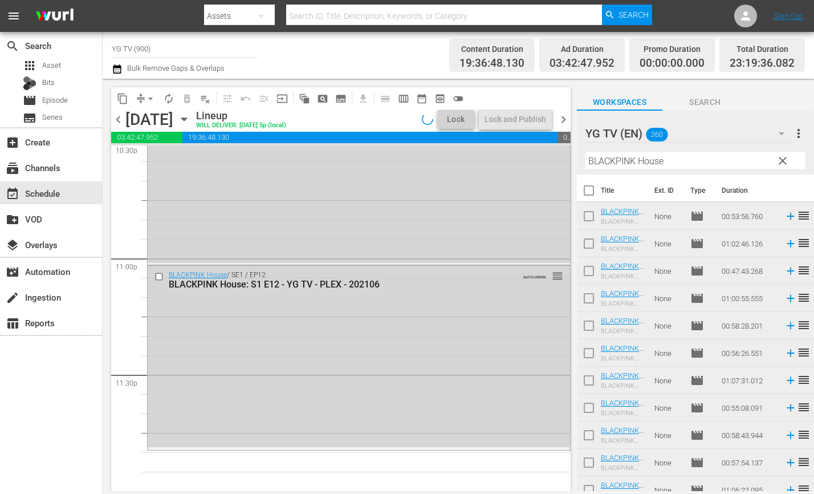
scroll to position [5236, 0]
drag, startPoint x: 400, startPoint y: 336, endPoint x: 612, endPoint y: 227, distance: 238.4
click at [400, 336] on div "BLACKPINK House / SE1 / EP12: BLACKPINK House: S1 E12 - YG TV - PLEX - 202106 A…" at bounding box center [359, 357] width 422 height 182
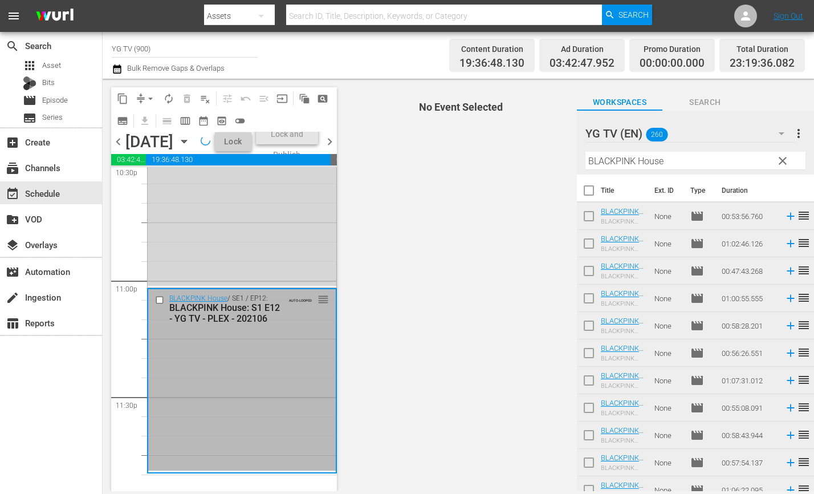
scroll to position [5295, 0]
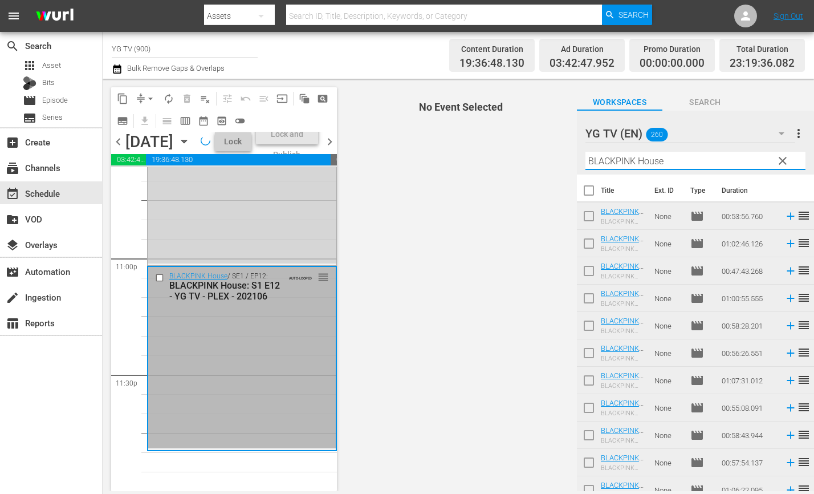
drag, startPoint x: 668, startPoint y: 166, endPoint x: 538, endPoint y: 154, distance: 130.5
click at [506, 149] on div "content_copy compress arrow_drop_down autorenew_outlined delete_forever_outline…" at bounding box center [458, 285] width 711 height 412
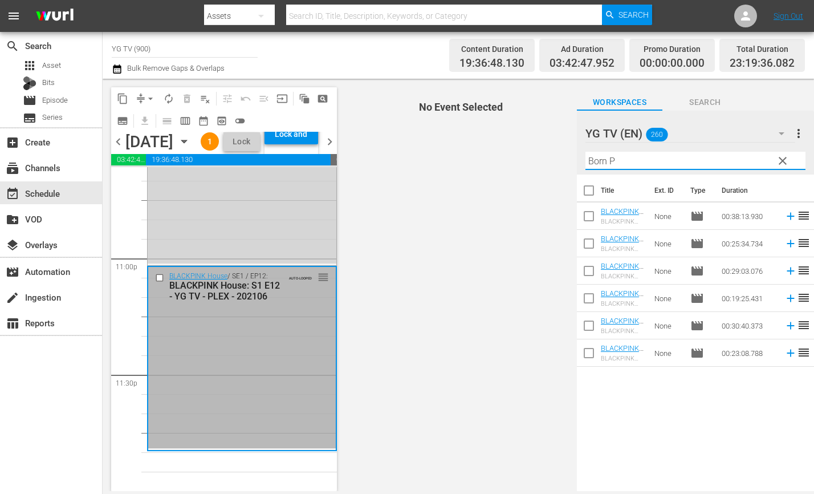
type input "Born P"
drag, startPoint x: 470, startPoint y: 315, endPoint x: 483, endPoint y: 308, distance: 14.8
click at [474, 313] on span "No Event Selected" at bounding box center [458, 285] width 237 height 412
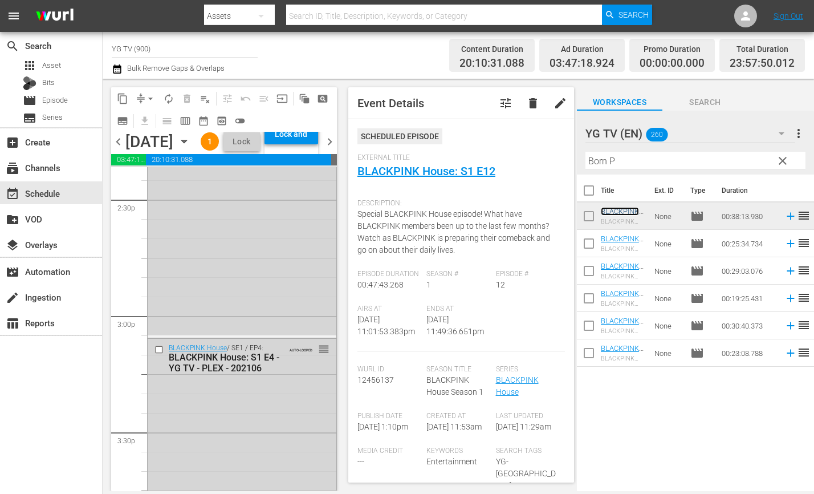
scroll to position [3284, 0]
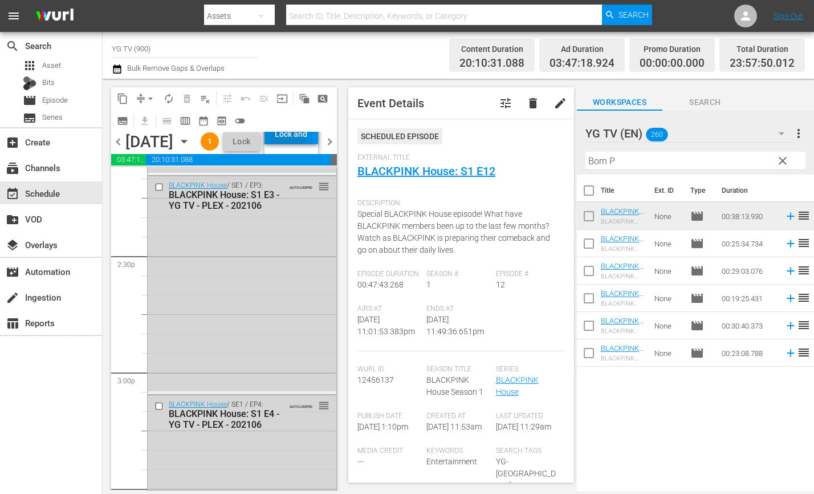
click at [307, 144] on div "Lock and Publish" at bounding box center [291, 134] width 42 height 21
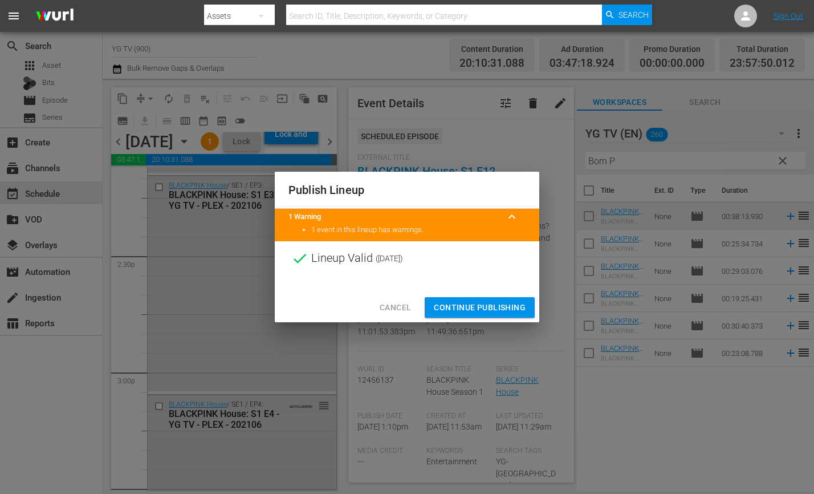
click at [473, 304] on span "Continue Publishing" at bounding box center [480, 307] width 92 height 14
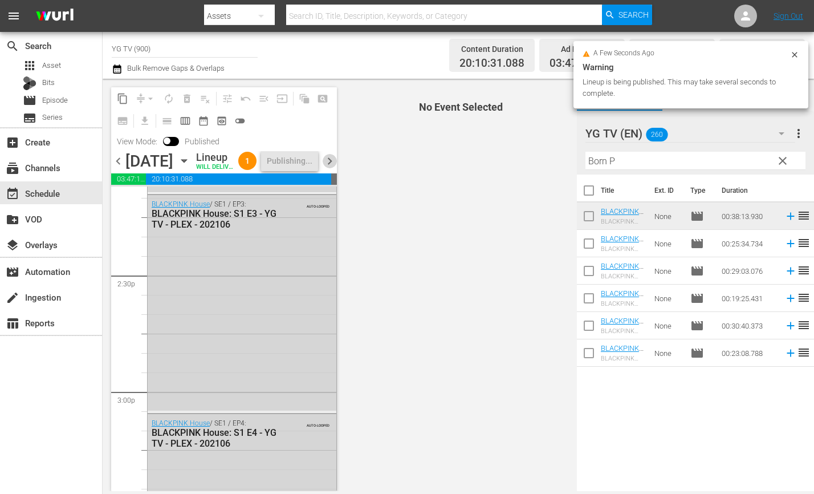
click at [328, 168] on span "chevron_right" at bounding box center [330, 161] width 14 height 14
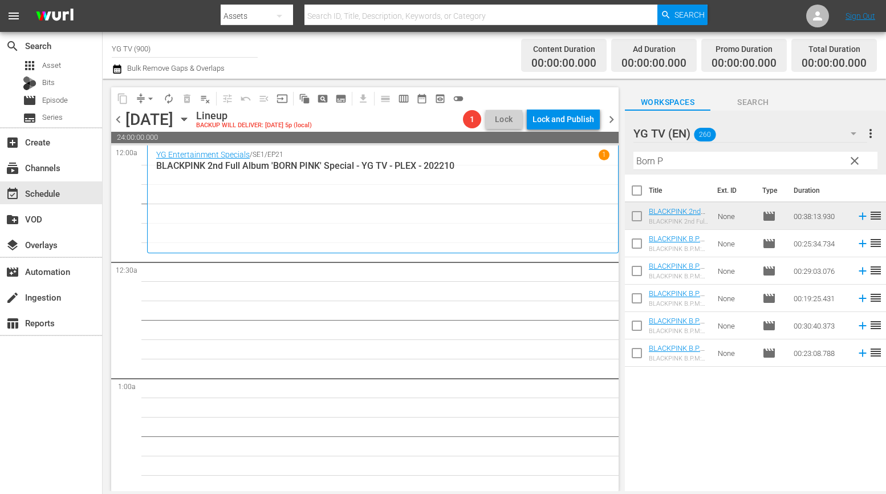
drag, startPoint x: 311, startPoint y: 245, endPoint x: 310, endPoint y: 252, distance: 7.5
click at [311, 245] on div "YG Entertainment Specials / SE1 / EP21 1 BLACKPINK 2nd Full Album 'BORN PINK' S…" at bounding box center [382, 198] width 453 height 99
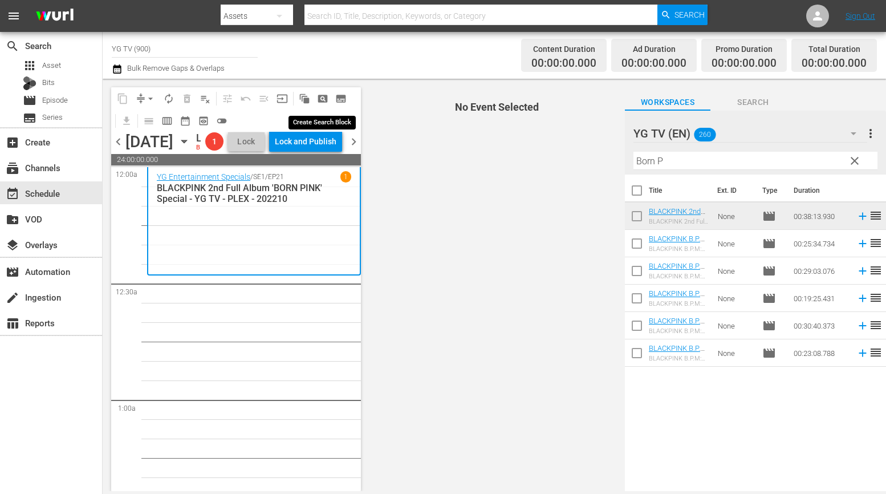
click at [318, 100] on span "pageview_outlined" at bounding box center [322, 98] width 11 height 11
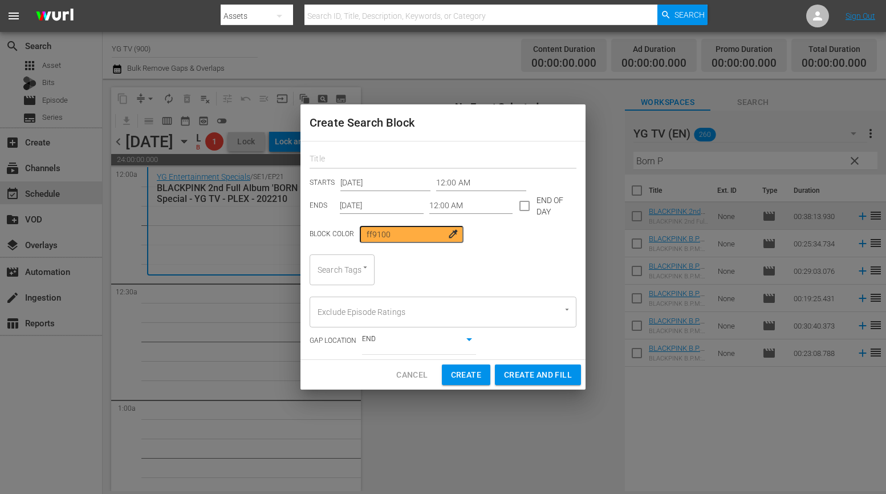
click at [331, 165] on input "text" at bounding box center [443, 160] width 267 height 18
click at [391, 204] on input "Aug 24th 2025" at bounding box center [382, 205] width 84 height 17
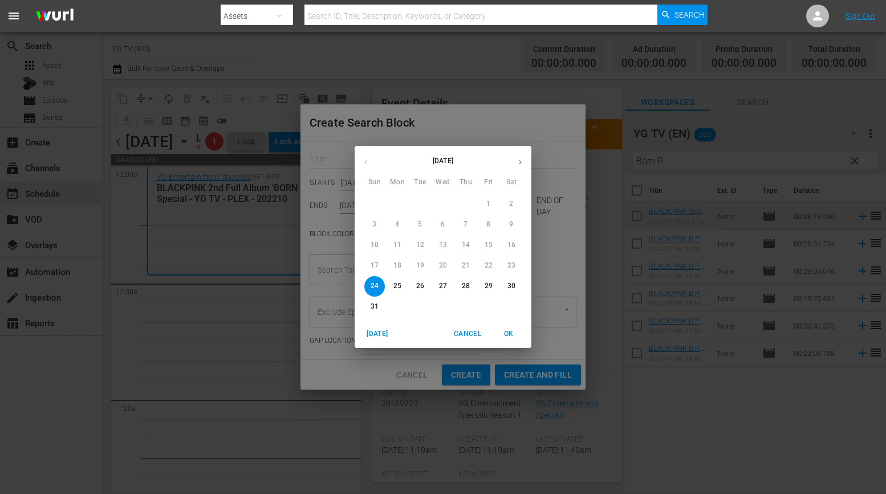
click at [372, 305] on p "31" at bounding box center [375, 307] width 8 height 10
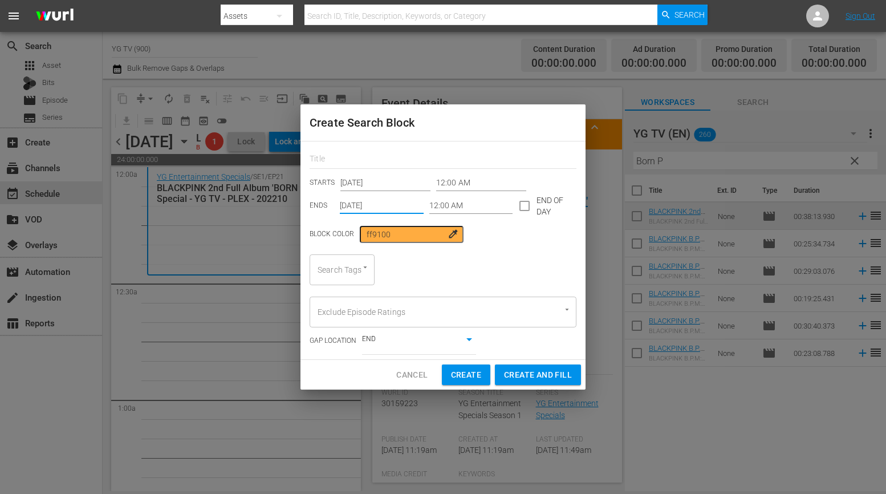
type input "Aug 24th 2025"
click at [430, 253] on div "STARTS Aug 24th 2025 12:00 AM ENDS Aug 24th 2025 12:00 AM END OF DAY Block Colo…" at bounding box center [442, 250] width 285 height 218
click at [359, 265] on div at bounding box center [359, 268] width 21 height 12
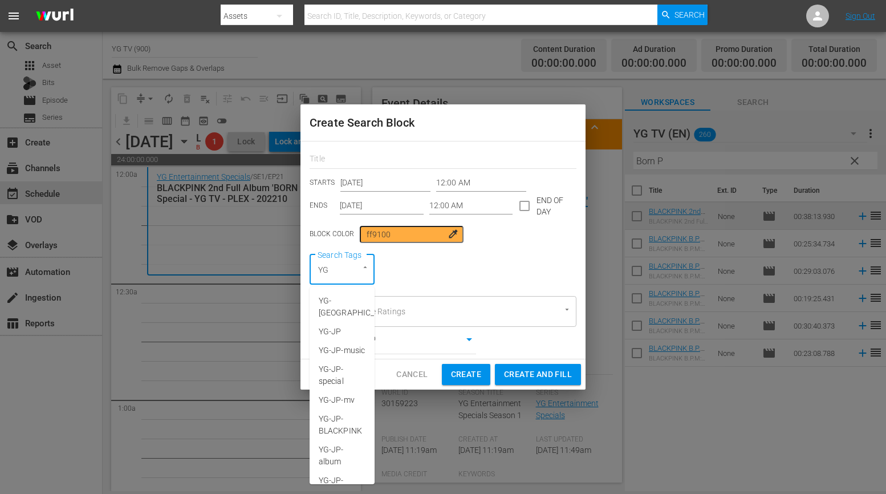
type input "Y"
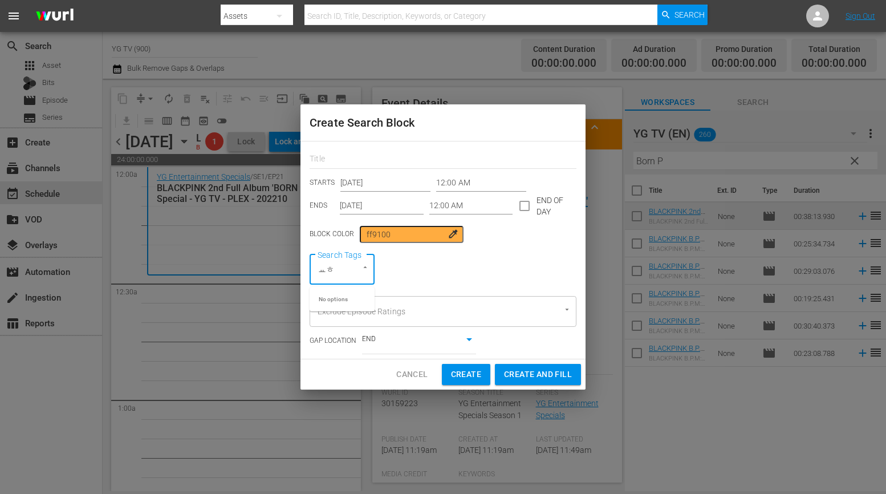
type input "ㅛ"
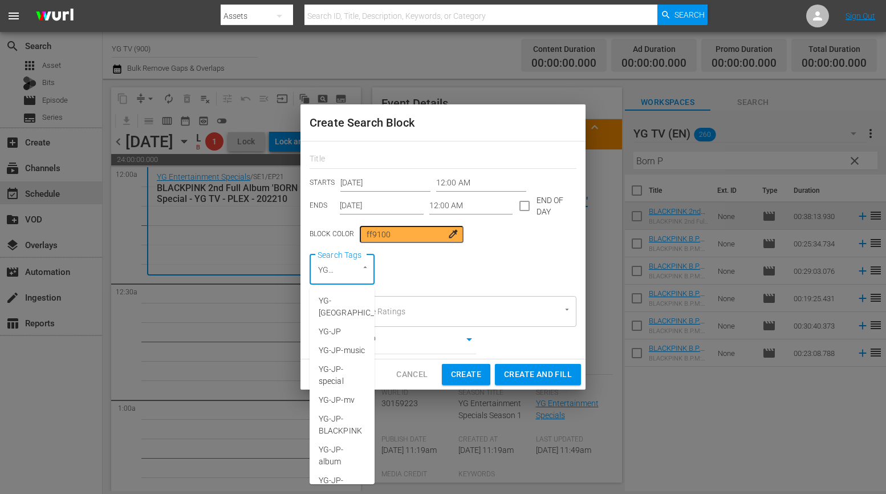
type input "YG-US"
click at [349, 404] on span "YG-US-album" at bounding box center [342, 406] width 47 height 24
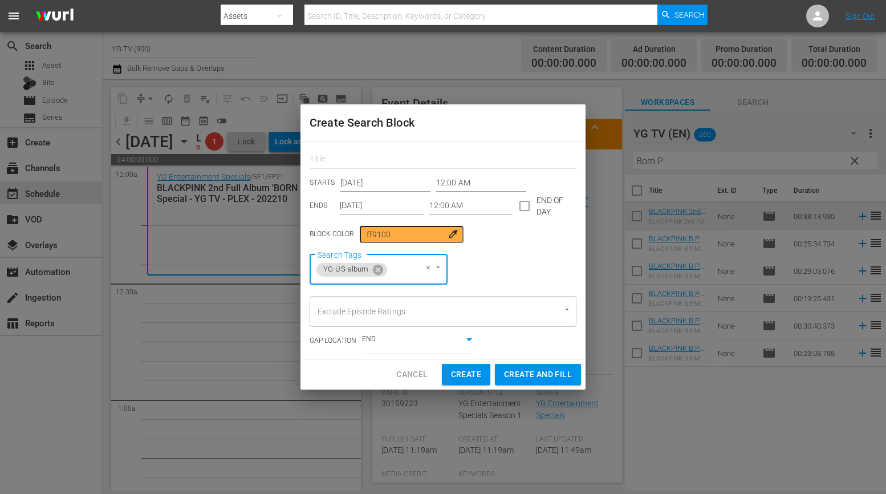
scroll to position [0, 0]
click at [433, 205] on input "12:00 AM" at bounding box center [471, 205] width 84 height 17
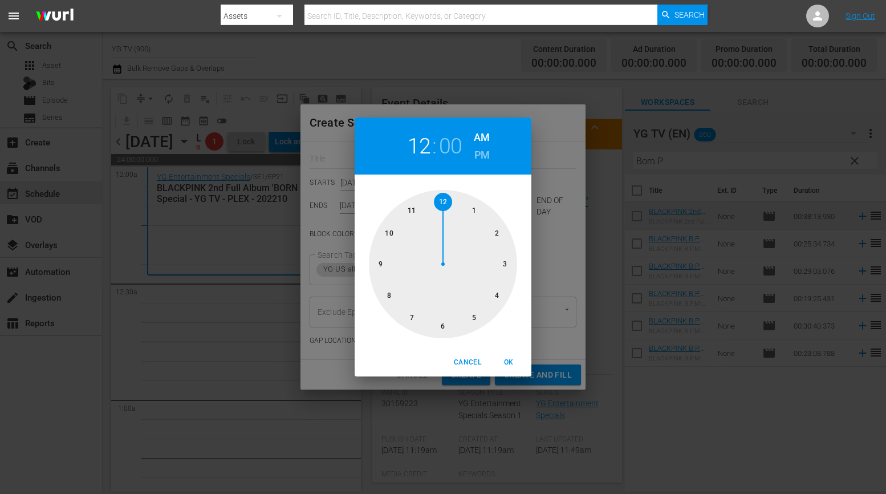
click at [505, 263] on div at bounding box center [443, 264] width 148 height 148
click at [512, 360] on span "OK" at bounding box center [508, 362] width 27 height 12
type input "03:00 AM"
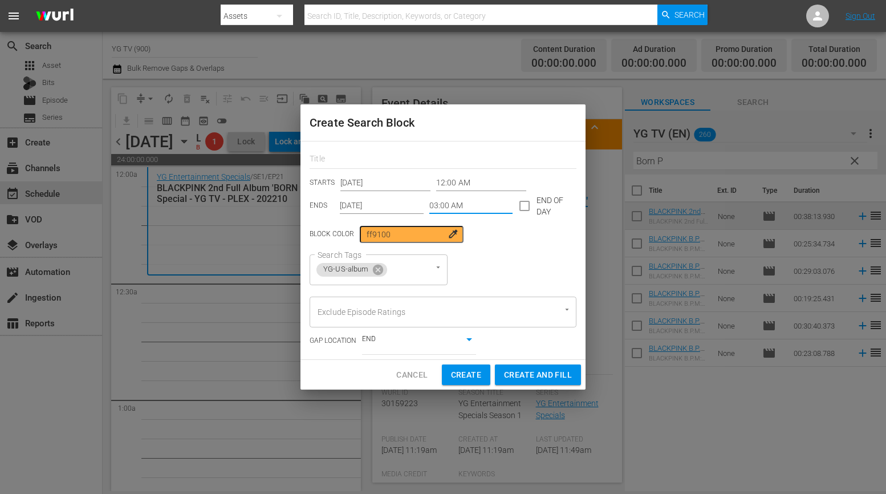
click at [380, 206] on input "Aug 24th 2025" at bounding box center [382, 205] width 84 height 17
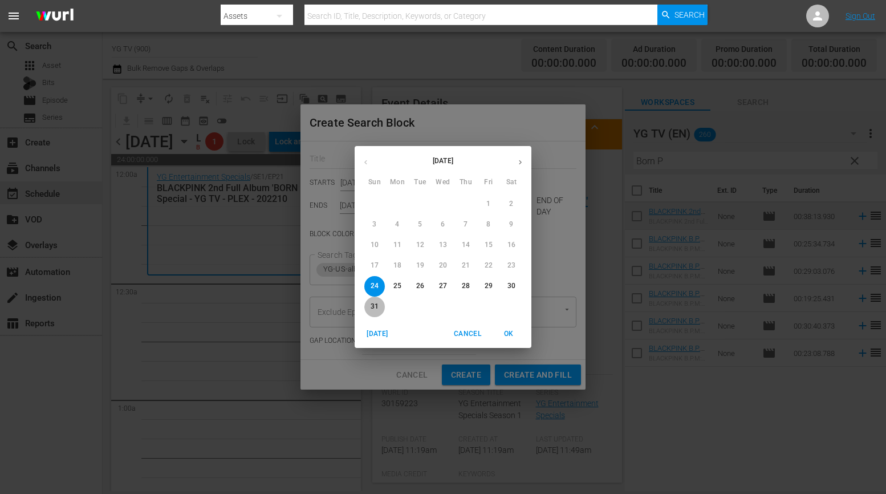
click at [371, 305] on p "31" at bounding box center [375, 307] width 8 height 10
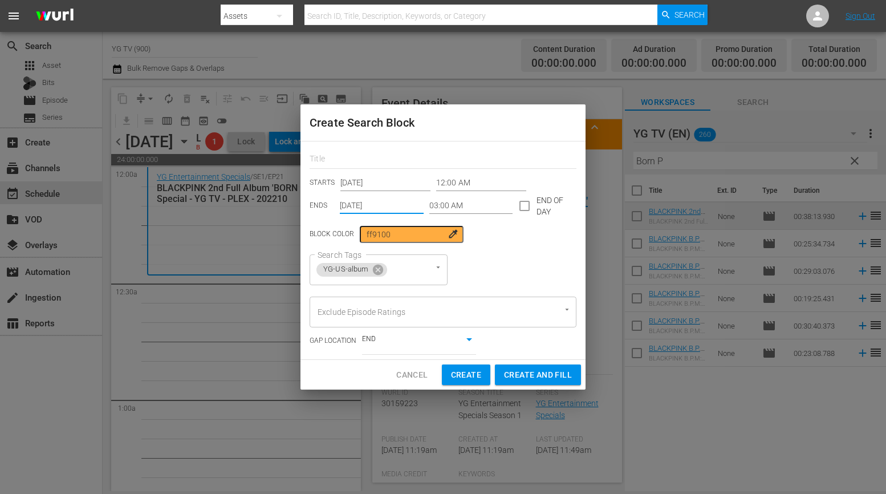
click at [544, 368] on span "Create and Fill" at bounding box center [538, 375] width 68 height 14
type input "Aug 24th 2025"
type input "12:00 AM"
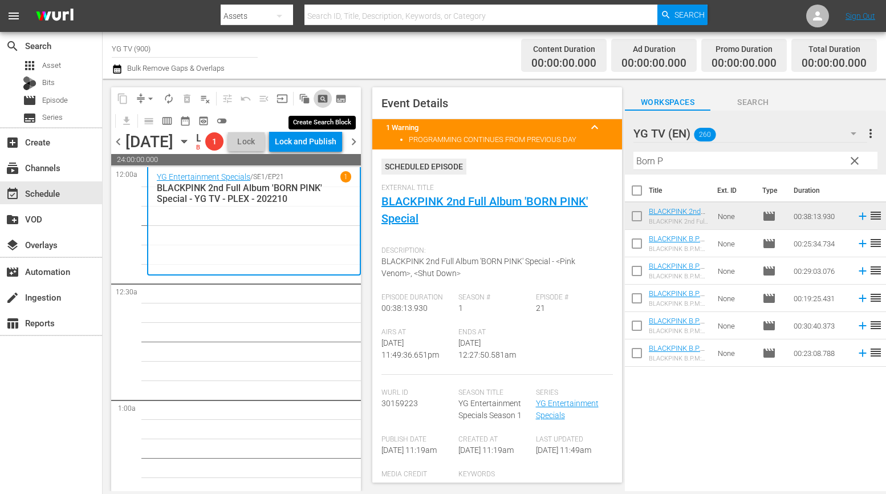
click at [327, 100] on span "pageview_outlined" at bounding box center [322, 98] width 11 height 11
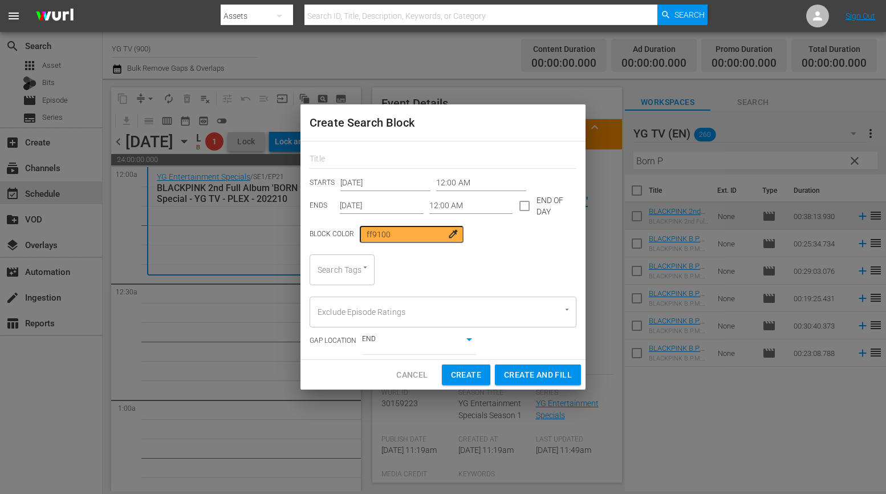
click at [347, 276] on div "Search Tags" at bounding box center [342, 269] width 65 height 31
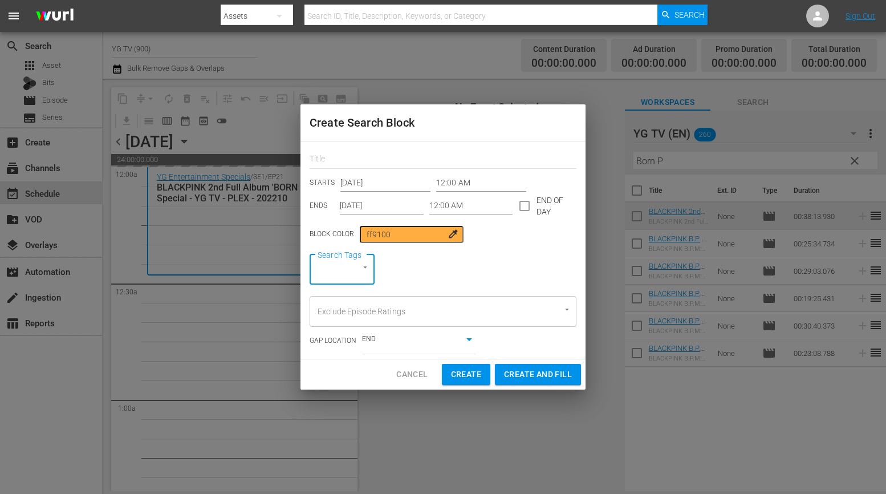
click at [421, 424] on div "Create Search Block STARTS Aug 24th 2025 12:00 AM ENDS Aug 24th 2025 12:00 AM E…" at bounding box center [443, 247] width 886 height 494
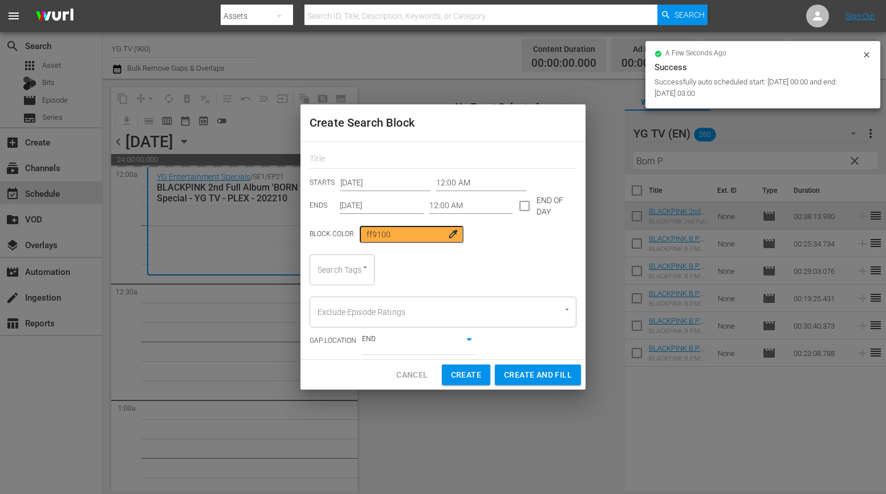
drag, startPoint x: 437, startPoint y: 413, endPoint x: 429, endPoint y: 401, distance: 14.4
click at [437, 414] on div "Create Search Block STARTS Aug 24th 2025 12:00 AM ENDS Aug 24th 2025 12:00 AM E…" at bounding box center [443, 247] width 886 height 494
click at [417, 369] on span "Cancel" at bounding box center [411, 375] width 31 height 14
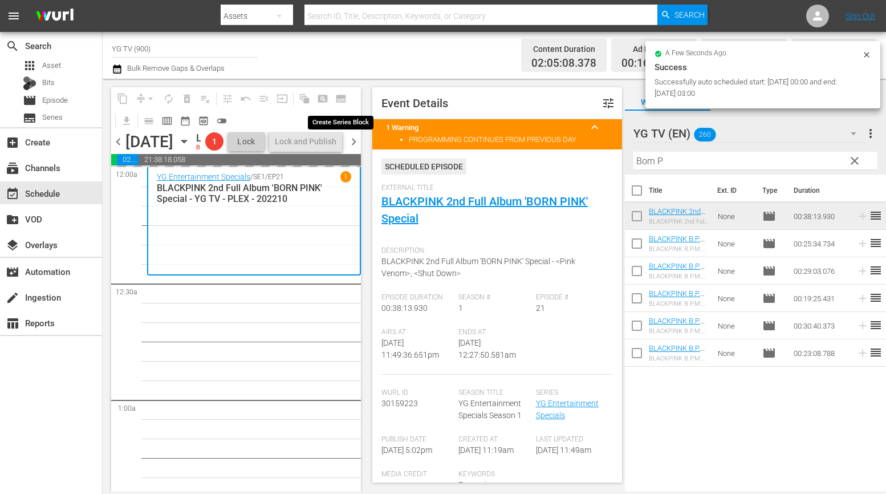
click at [339, 100] on span "subtitles_outlined" at bounding box center [341, 99] width 18 height 18
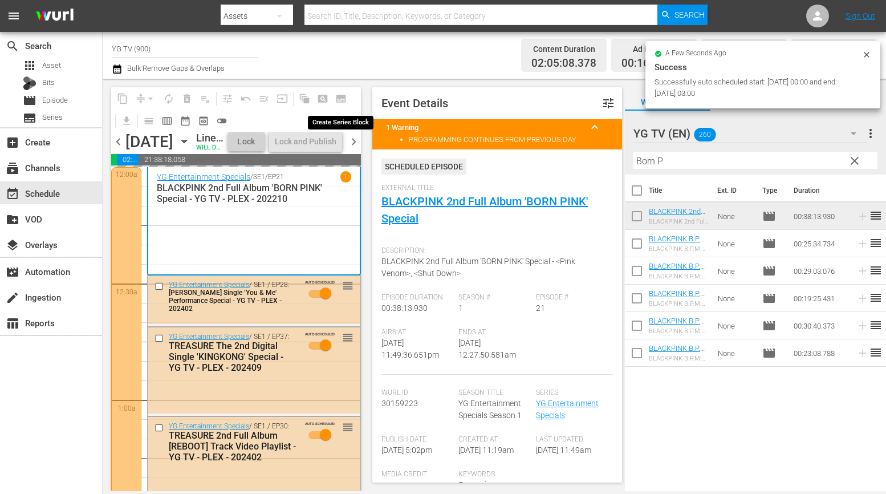
click at [342, 99] on span "subtitles_outlined" at bounding box center [341, 99] width 18 height 18
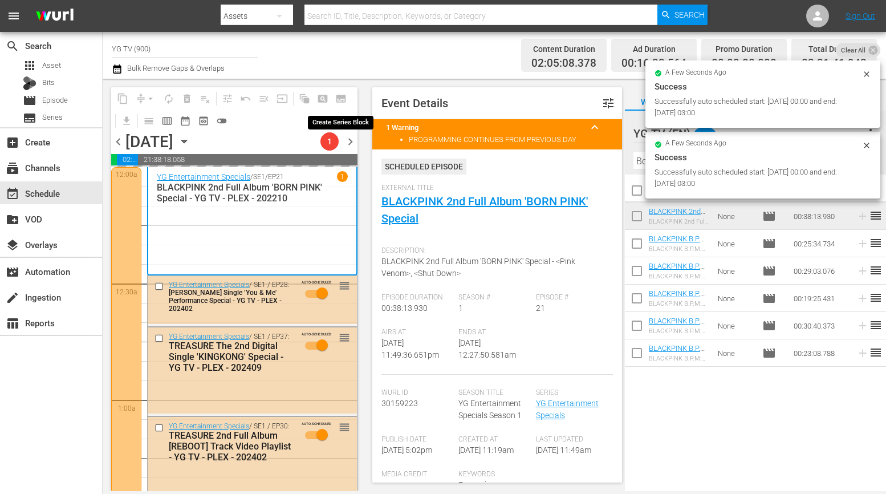
click at [342, 99] on span "subtitles_outlined" at bounding box center [341, 99] width 18 height 18
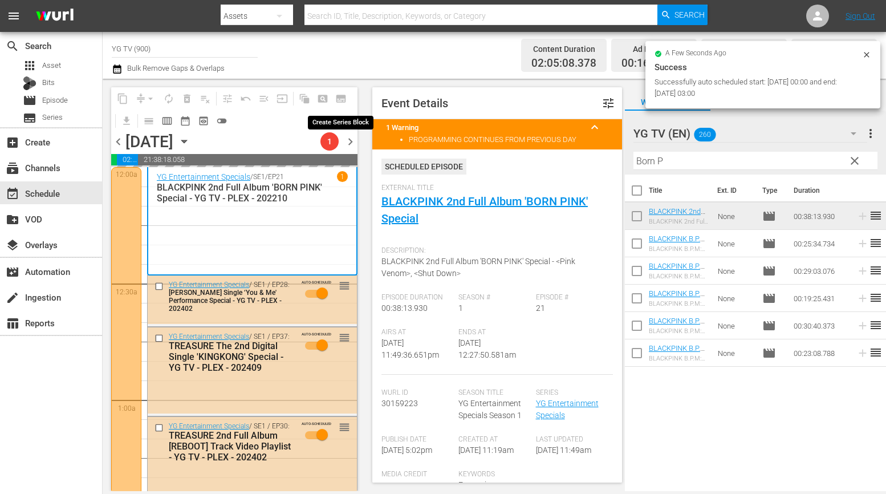
click at [341, 101] on span "subtitles_outlined" at bounding box center [341, 99] width 18 height 18
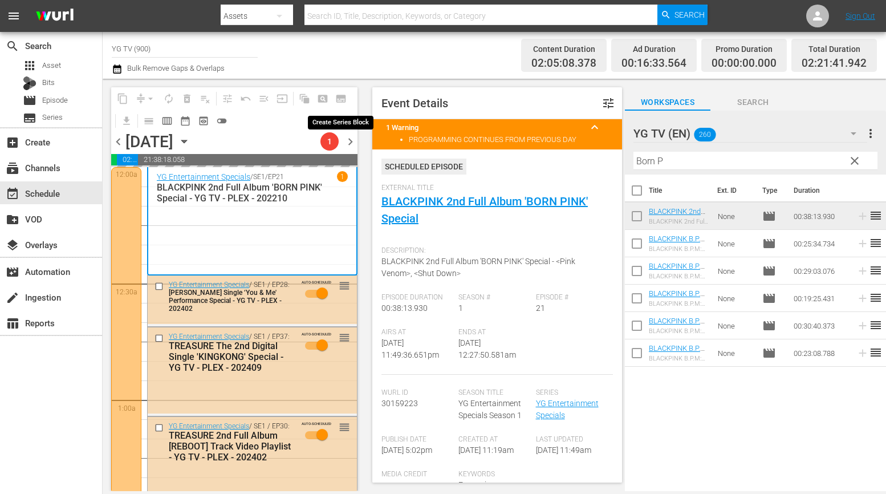
click at [341, 100] on span "subtitles_outlined" at bounding box center [341, 99] width 18 height 18
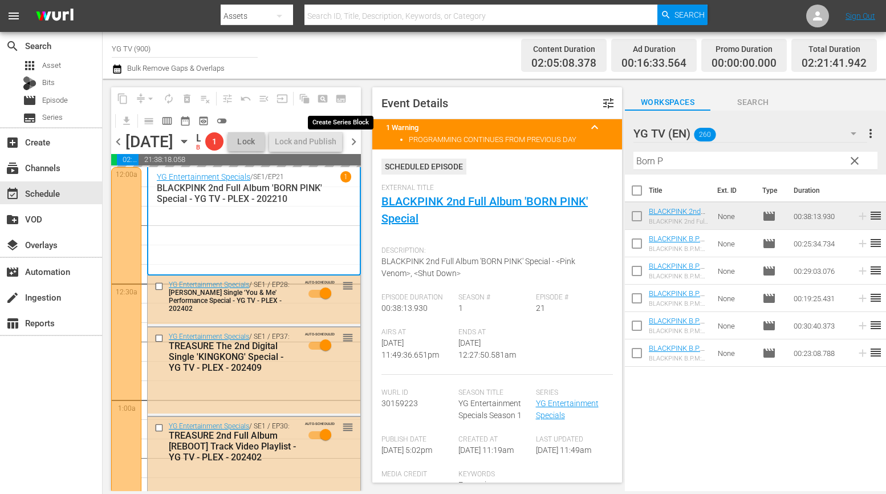
click at [344, 97] on span "subtitles_outlined" at bounding box center [341, 99] width 18 height 18
click at [319, 99] on span "pageview_outlined" at bounding box center [322, 98] width 11 height 11
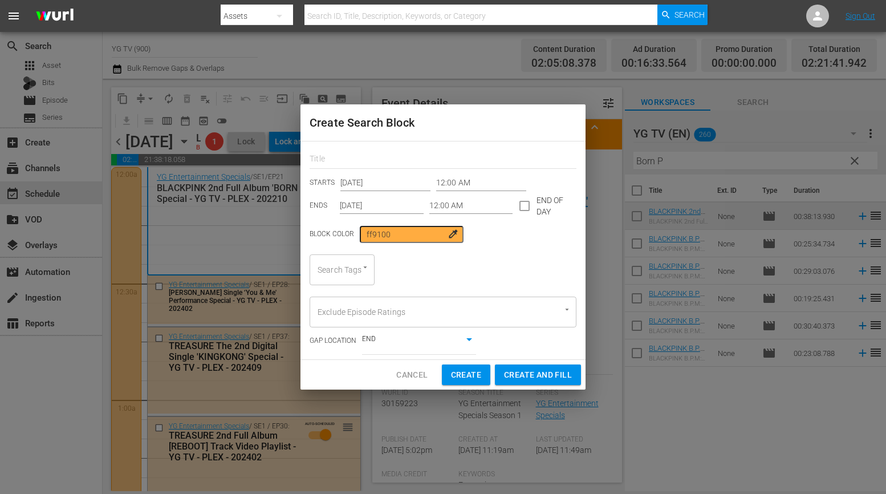
click at [436, 181] on input "12:00 AM" at bounding box center [481, 182] width 90 height 17
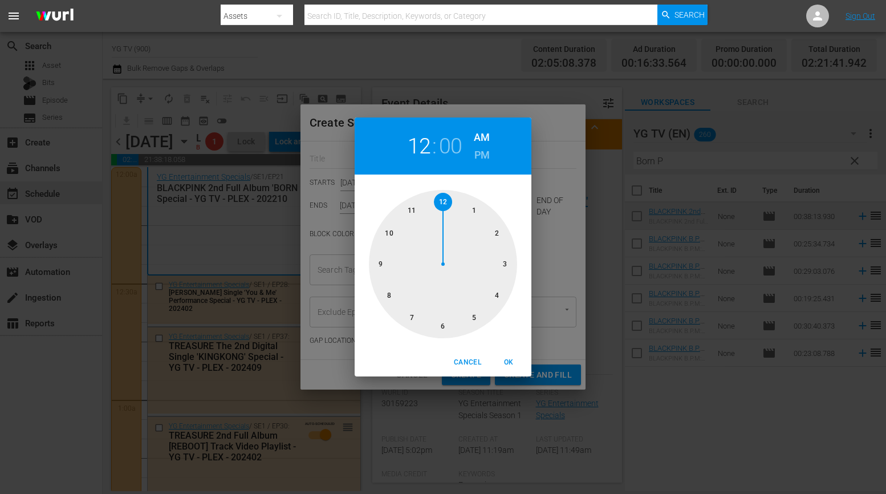
click at [505, 268] on div at bounding box center [443, 264] width 148 height 148
click at [506, 365] on span "OK" at bounding box center [508, 362] width 27 height 12
type input "03:00 AM"
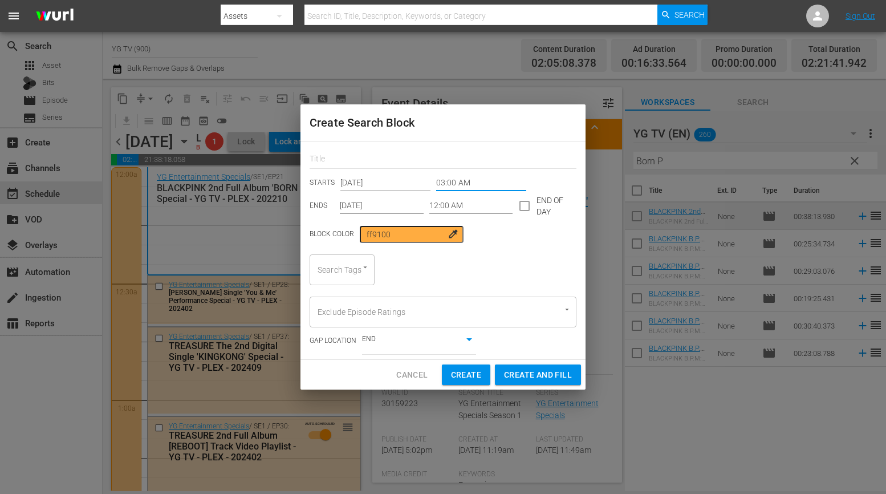
click at [449, 204] on input "12:00 AM" at bounding box center [471, 205] width 84 height 17
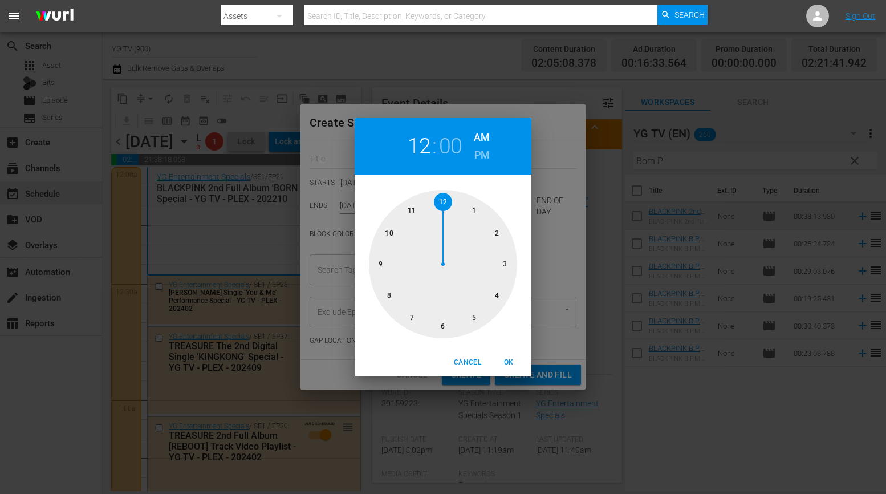
click at [442, 328] on div at bounding box center [443, 264] width 148 height 148
click at [418, 144] on h2 "06" at bounding box center [419, 146] width 23 height 26
click at [472, 318] on div at bounding box center [443, 264] width 148 height 148
click at [498, 364] on span "OK" at bounding box center [508, 362] width 27 height 12
type input "05:00 AM"
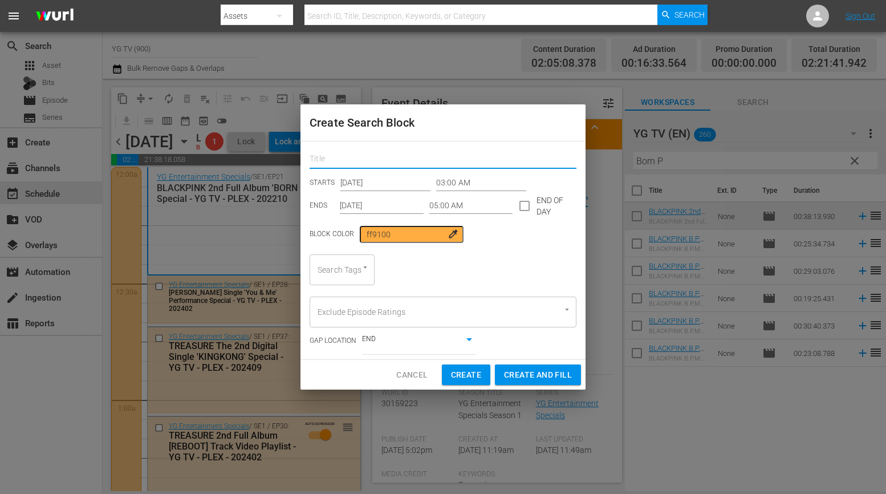
click at [359, 164] on input "text" at bounding box center [443, 160] width 267 height 18
click at [346, 267] on div "Search Tags" at bounding box center [342, 269] width 65 height 31
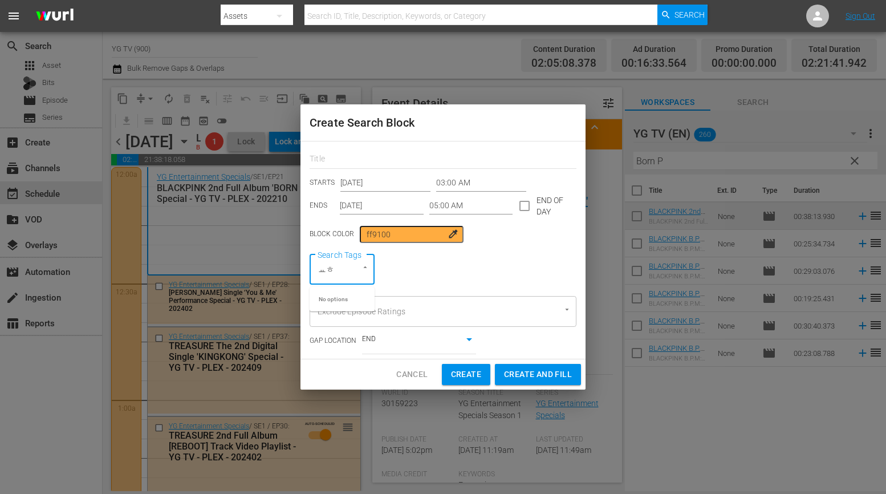
type input "ㅛ"
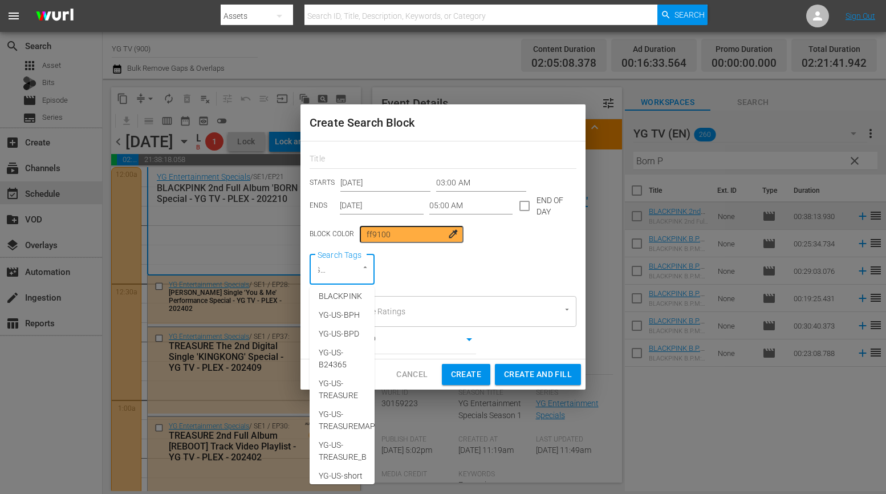
scroll to position [218, 0]
type input "YG-US-"
click at [469, 262] on div "Search Tags Search Tags" at bounding box center [443, 269] width 267 height 31
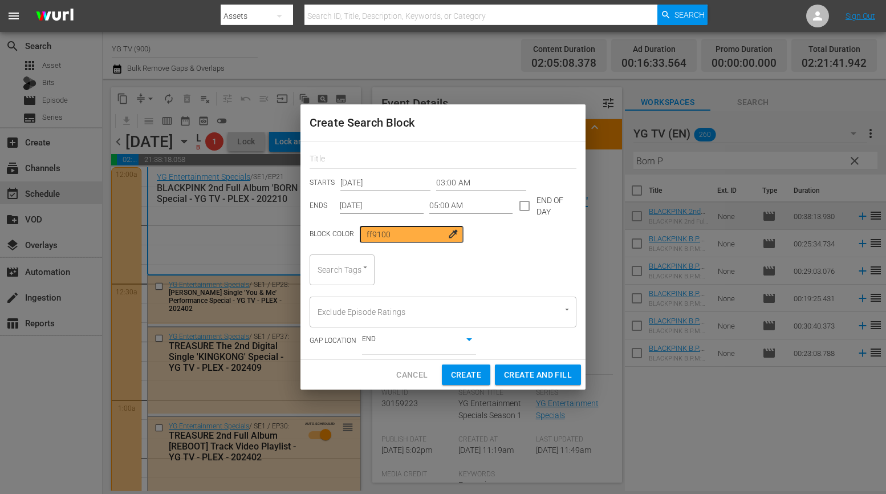
click at [416, 379] on span "Cancel" at bounding box center [411, 375] width 31 height 14
type input "12:00 AM"
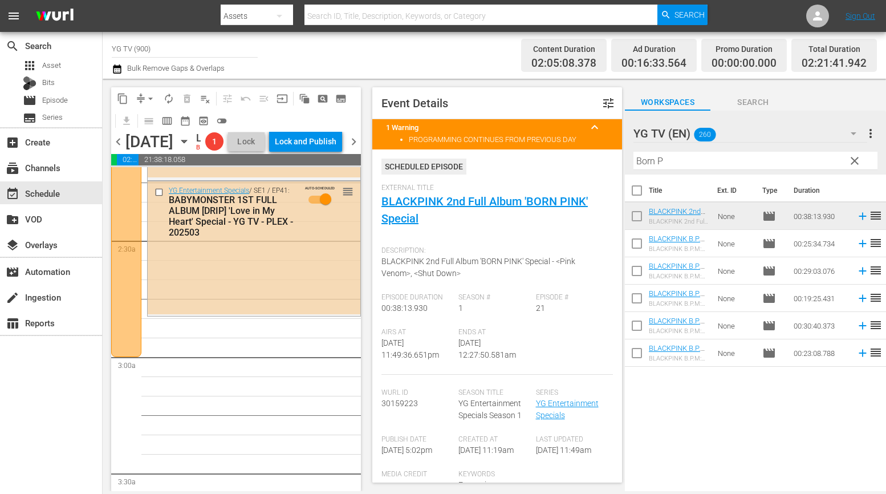
click at [312, 314] on div "YG Entertainment Specials / SE1 / EP41: BABYMONSTER 1ST FULL ALBUM [DRIP] 'Love…" at bounding box center [254, 247] width 213 height 133
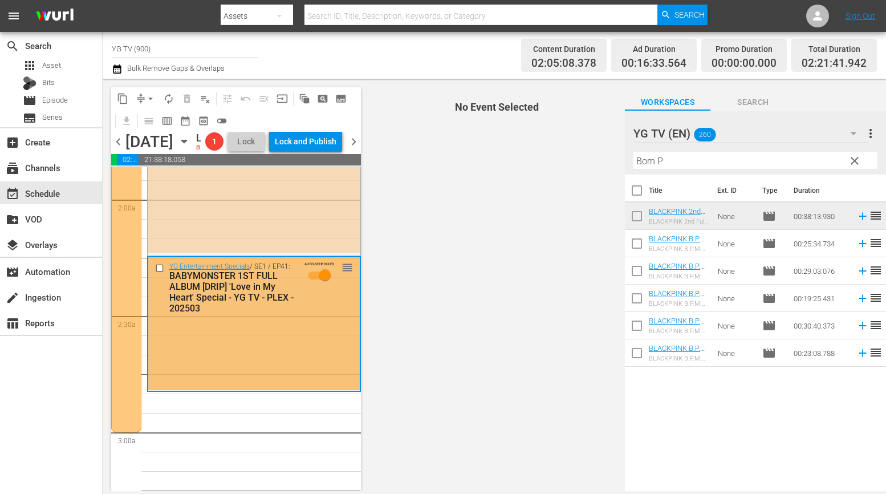
scroll to position [459, 0]
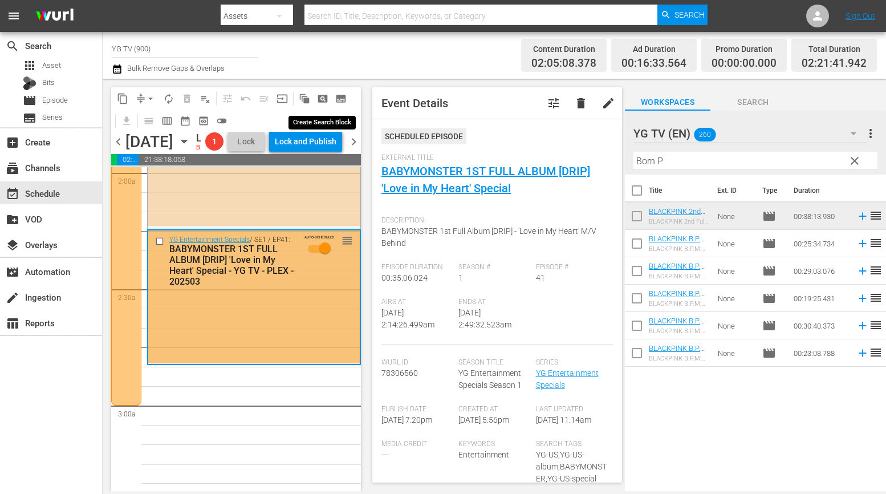
click at [319, 102] on span "pageview_outlined" at bounding box center [322, 98] width 11 height 11
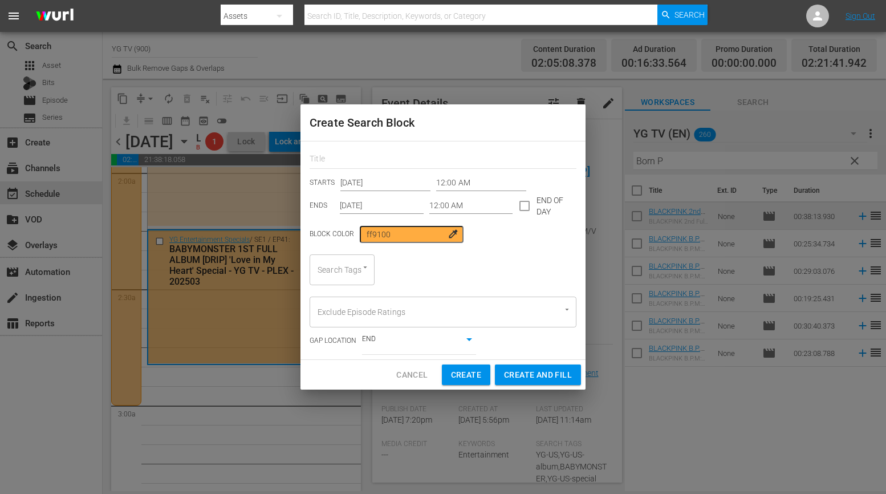
click at [327, 269] on input "Search Tags" at bounding box center [326, 269] width 23 height 21
click at [375, 203] on input "Aug 24th 2025" at bounding box center [382, 205] width 84 height 17
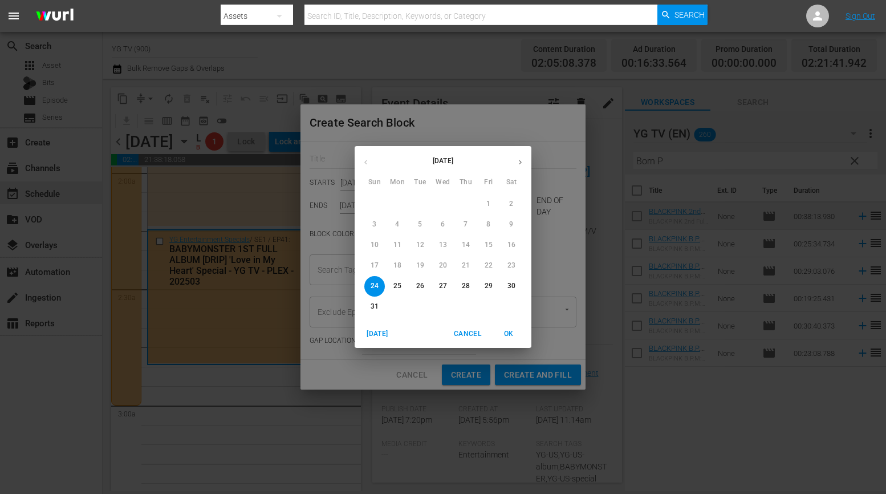
click at [379, 305] on span "31" at bounding box center [374, 307] width 21 height 10
type input "Aug 31st 2025"
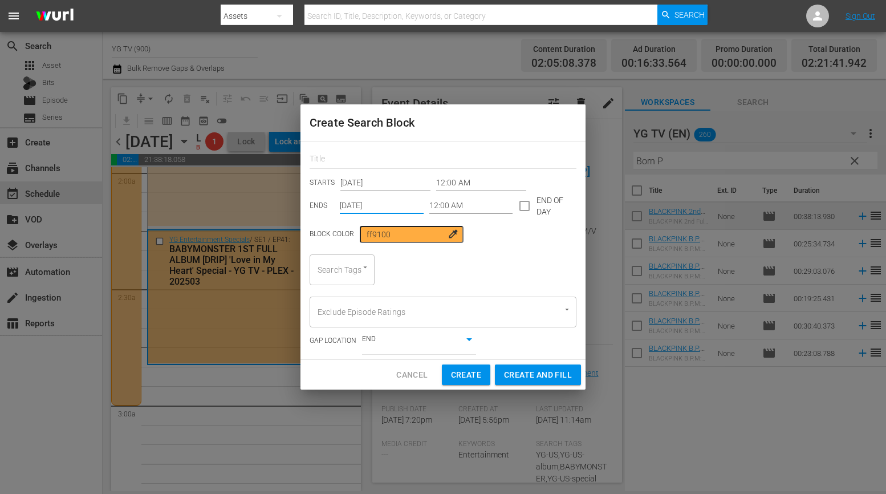
click at [465, 183] on input "12:00 AM" at bounding box center [481, 182] width 90 height 17
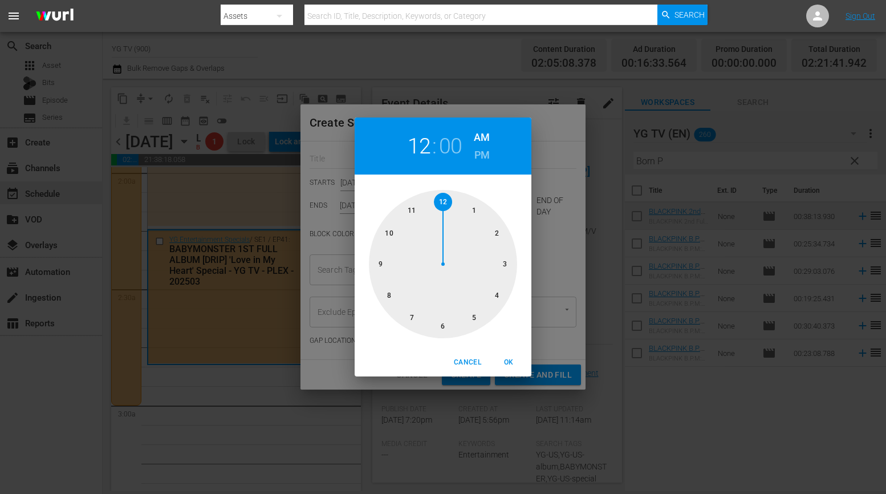
click at [442, 327] on div at bounding box center [443, 264] width 148 height 148
click at [506, 359] on span "OK" at bounding box center [508, 362] width 27 height 12
type input "06:00 AM"
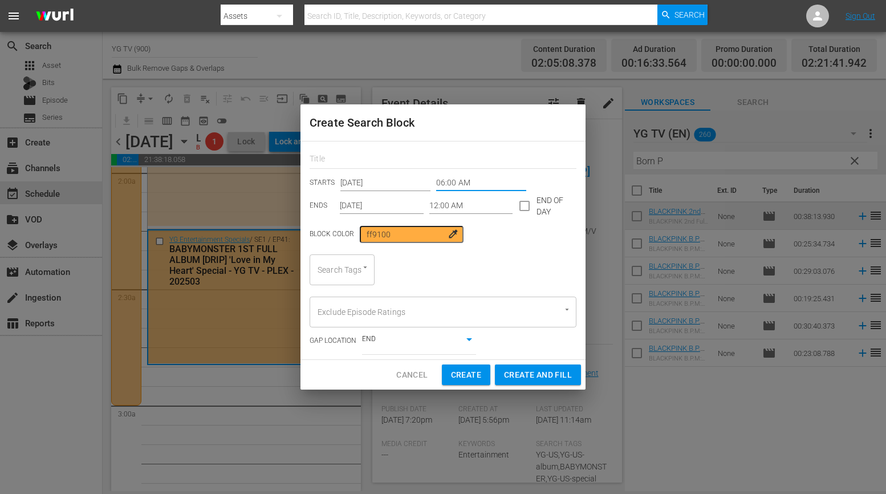
click at [489, 201] on input "12:00 AM" at bounding box center [471, 205] width 84 height 17
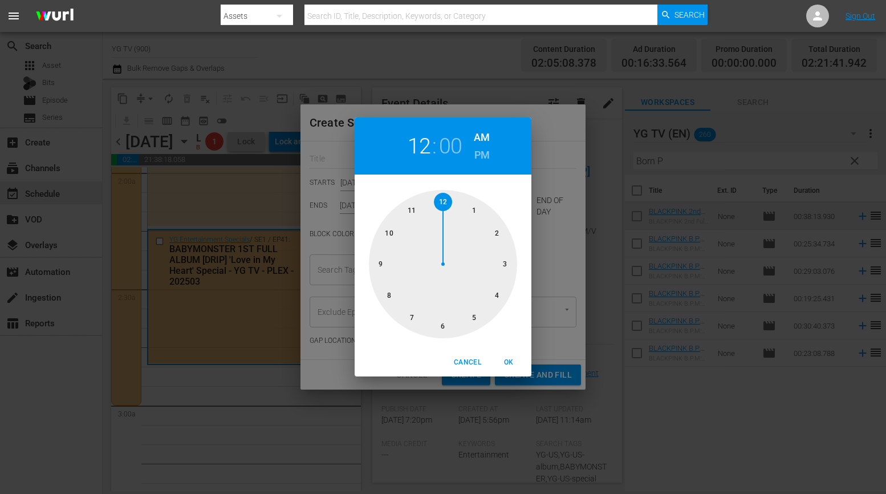
click at [390, 232] on div at bounding box center [443, 264] width 148 height 148
drag, startPoint x: 506, startPoint y: 361, endPoint x: 498, endPoint y: 354, distance: 11.0
click at [506, 361] on span "OK" at bounding box center [508, 362] width 27 height 12
type input "10:00 AM"
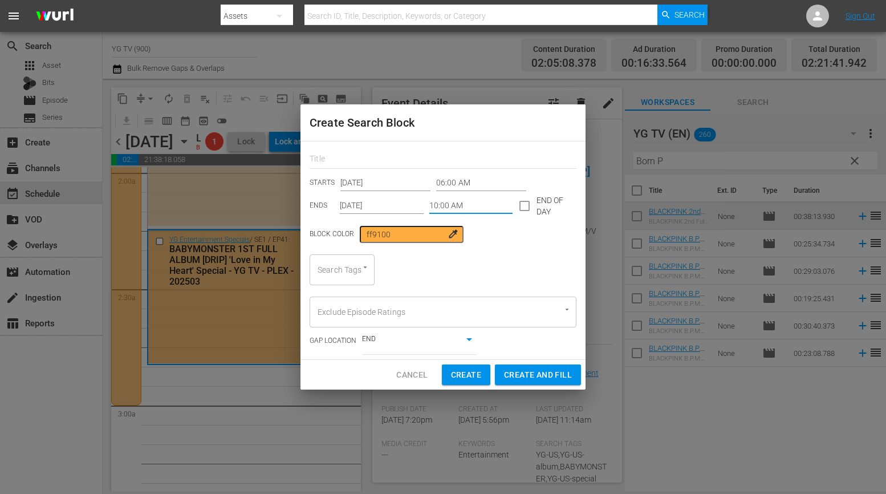
click at [353, 269] on div at bounding box center [359, 268] width 21 height 12
type input "ㅛ"
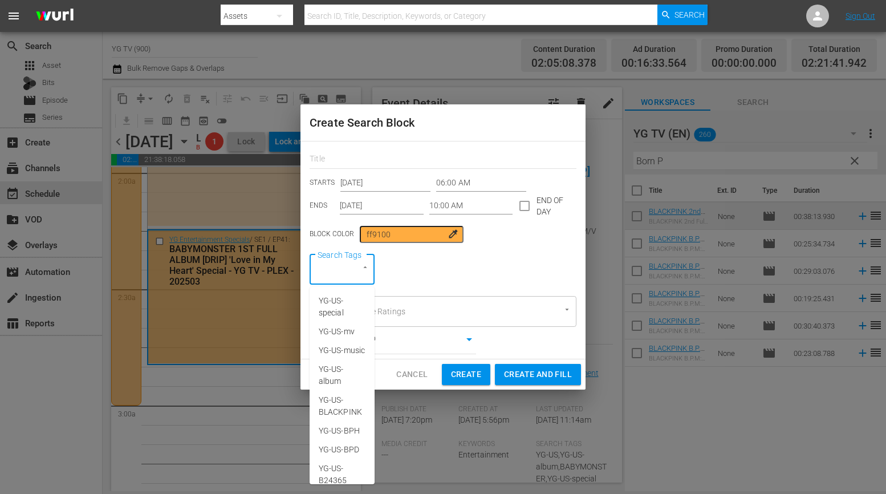
type input "YG-US-MV"
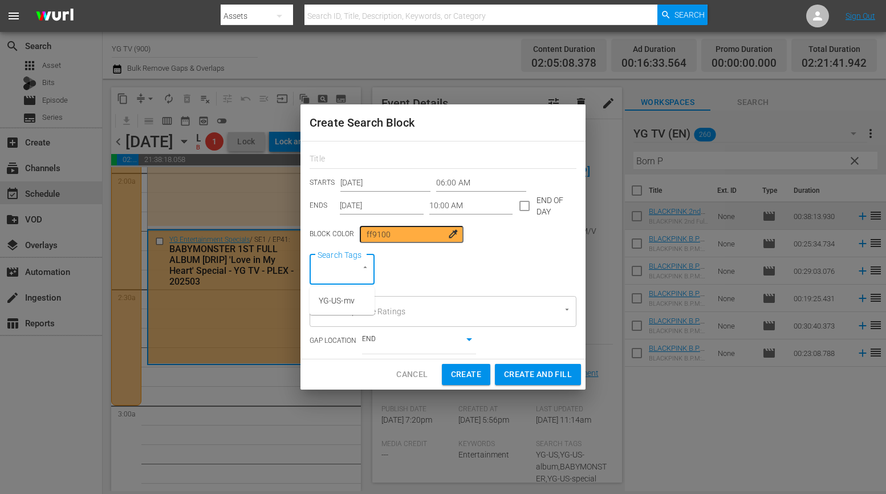
scroll to position [0, 20]
click at [344, 302] on span "YG-US-mv" at bounding box center [337, 301] width 36 height 12
click at [547, 381] on button "Create and Fill" at bounding box center [538, 374] width 86 height 21
type input "12:00 AM"
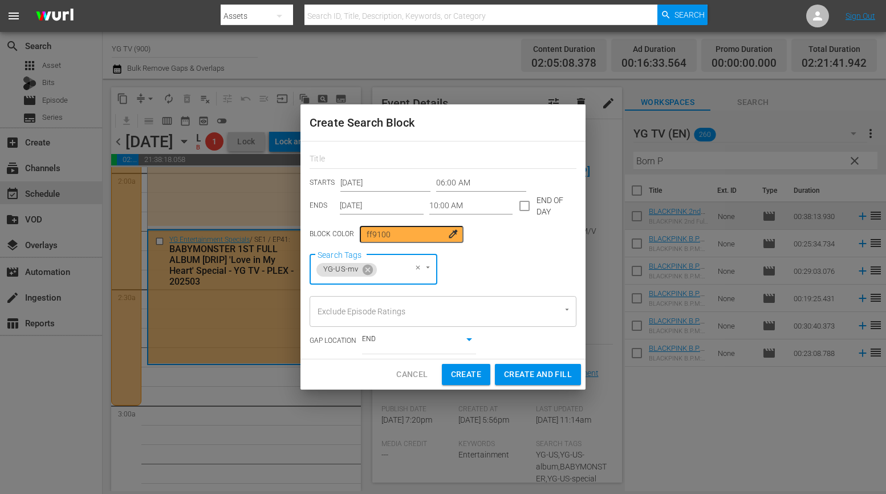
type input "Aug 24th 2025"
type input "12:00 AM"
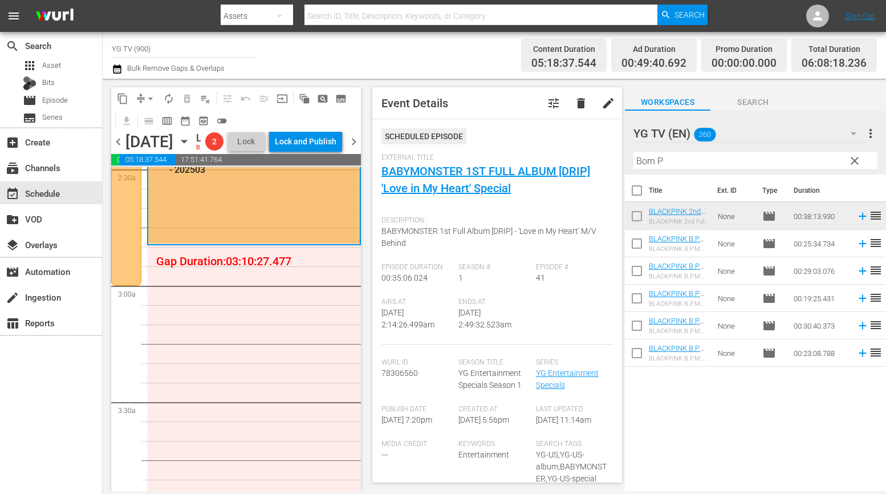
scroll to position [467, 0]
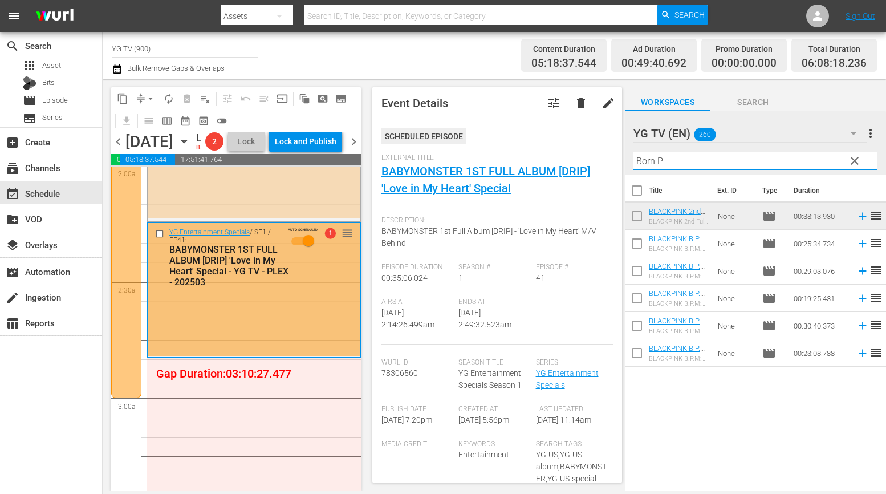
drag, startPoint x: 688, startPoint y: 162, endPoint x: 590, endPoint y: 155, distance: 98.3
click at [590, 155] on div "content_copy compress arrow_drop_down autorenew_outlined delete_forever_outline…" at bounding box center [494, 285] width 783 height 412
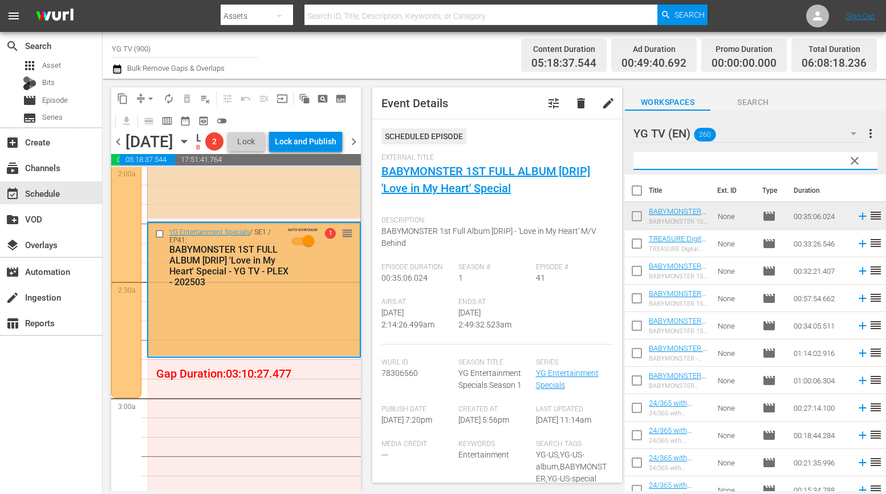
type input "B"
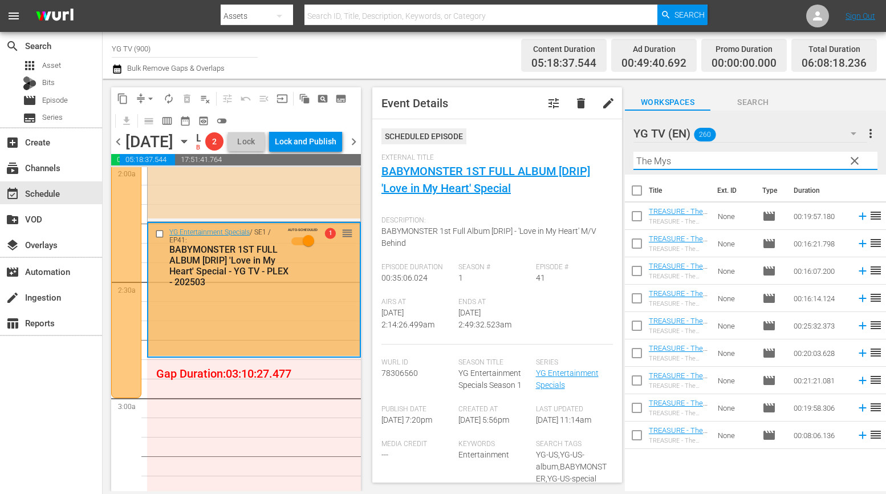
type input "The Mys"
drag, startPoint x: 672, startPoint y: 468, endPoint x: 656, endPoint y: 376, distance: 93.8
click at [672, 467] on div "Title Ext. ID Type Duration TREASURE - The Mysterious Class: S1 E1 - YG TV - PL…" at bounding box center [755, 333] width 261 height 318
click at [638, 185] on input "checkbox" at bounding box center [637, 193] width 24 height 24
checkbox input "true"
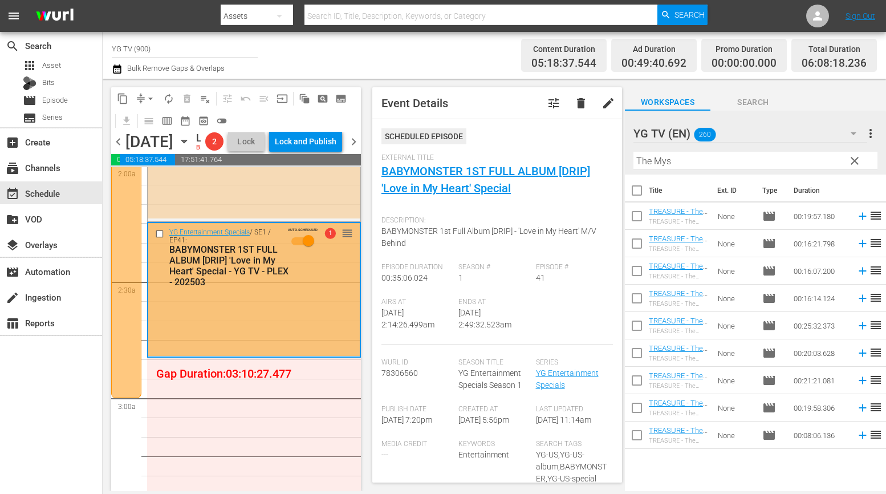
checkbox input "true"
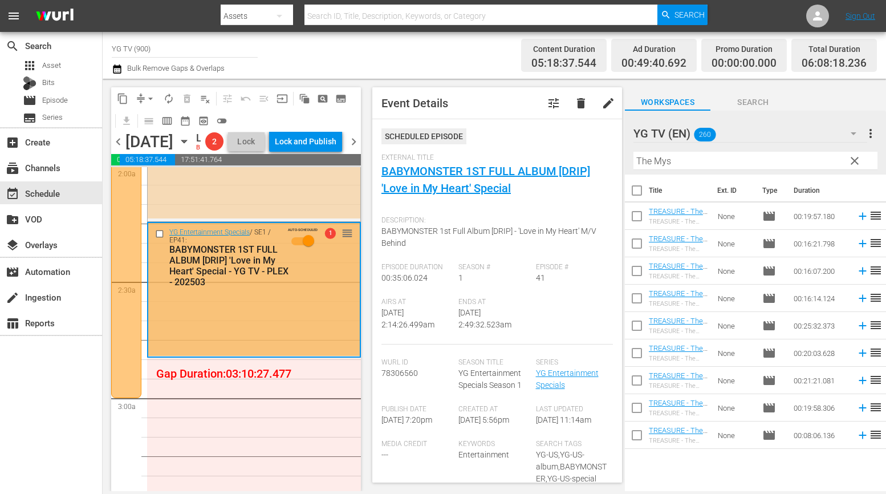
checkbox input "true"
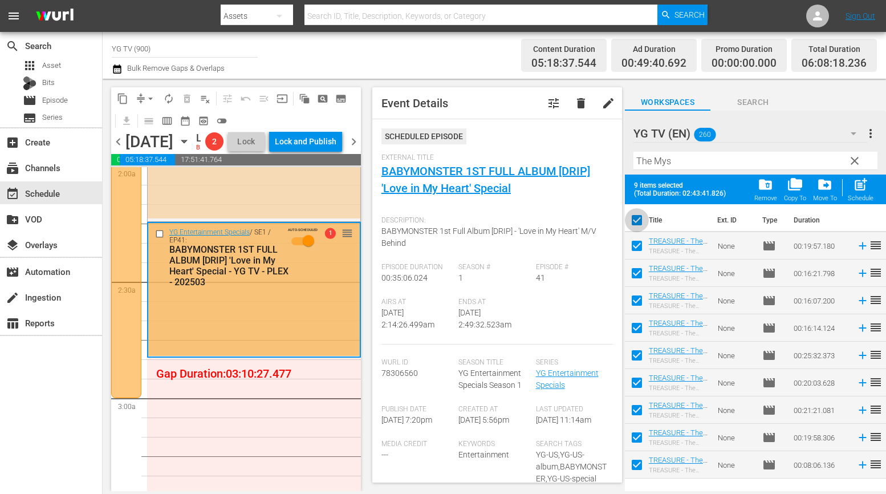
click at [636, 218] on input "checkbox" at bounding box center [637, 222] width 24 height 24
checkbox input "false"
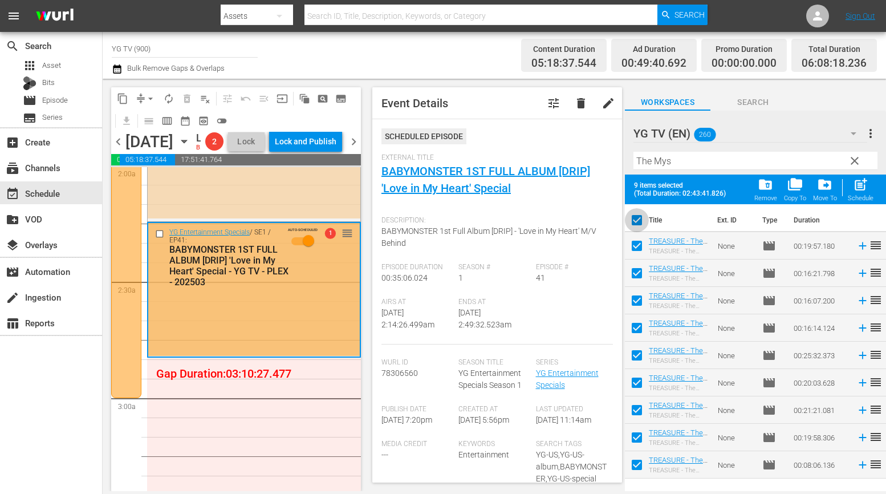
checkbox input "false"
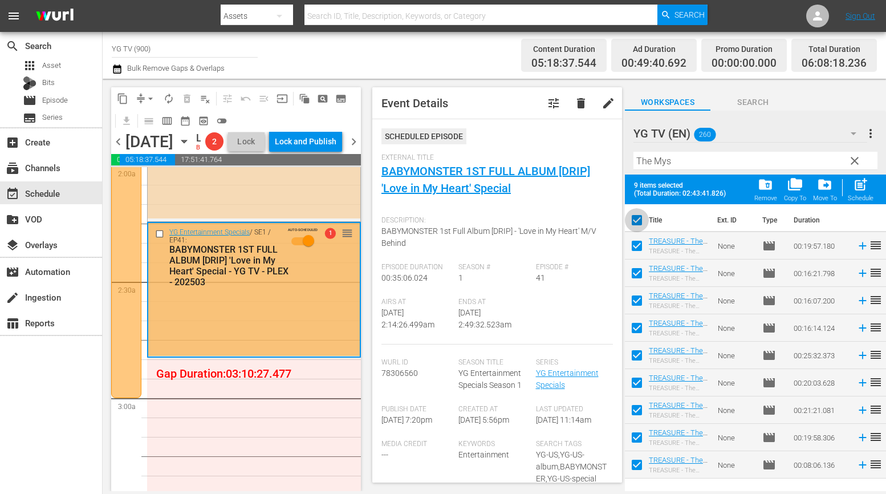
checkbox input "false"
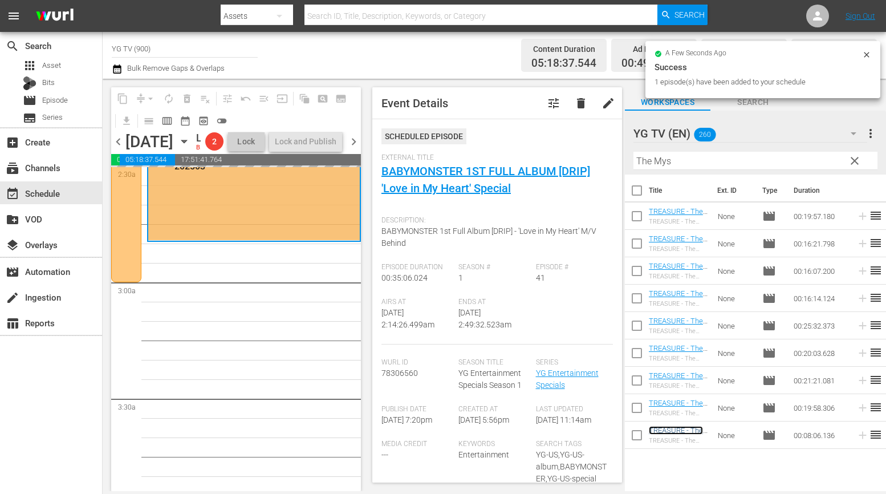
scroll to position [593, 0]
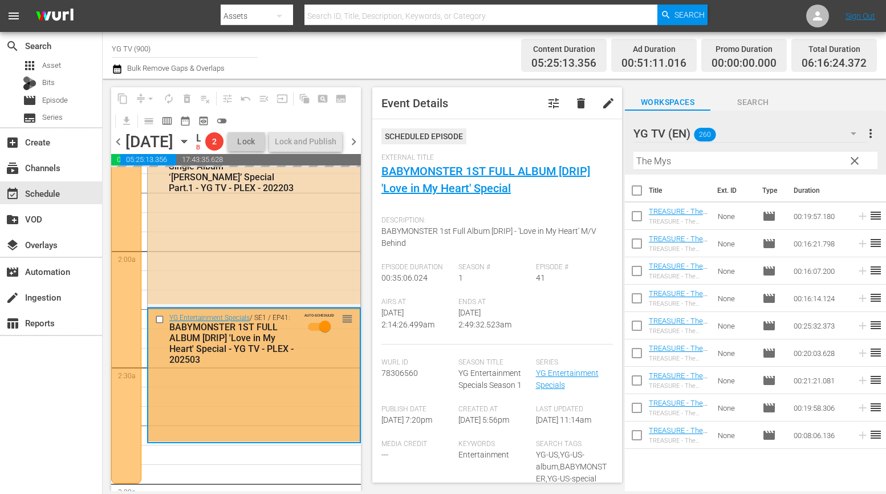
scroll to position [0, 0]
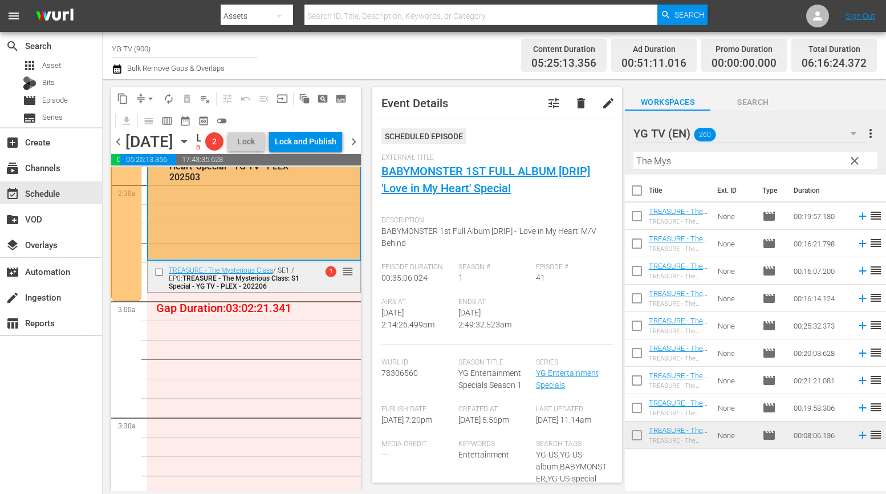
click at [272, 290] on div "TREASURE - The Mysterious Class / SE1 / EP0: TREASURE - The Mysterious Class: S…" at bounding box center [237, 278] width 137 height 24
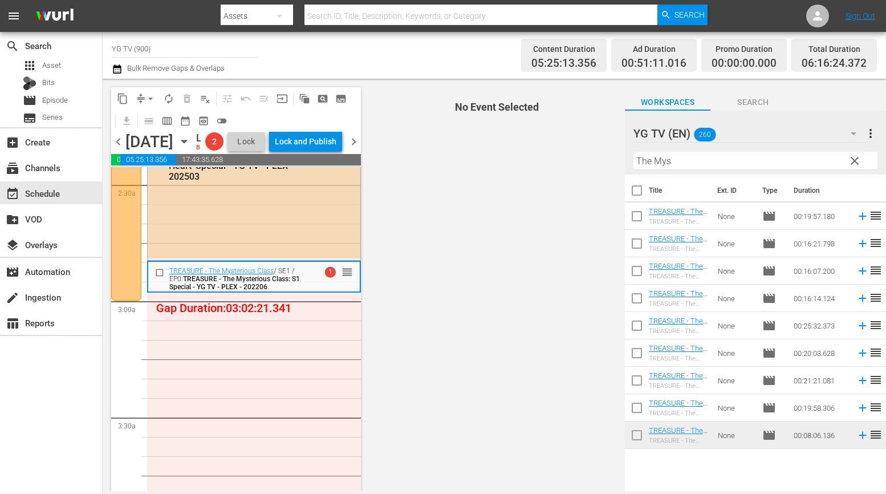
scroll to position [570, 0]
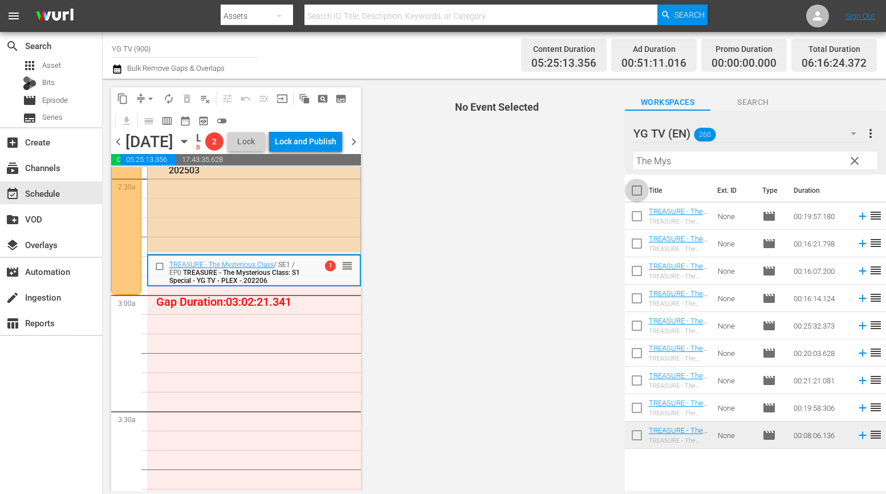
click at [638, 187] on input "checkbox" at bounding box center [637, 193] width 24 height 24
checkbox input "true"
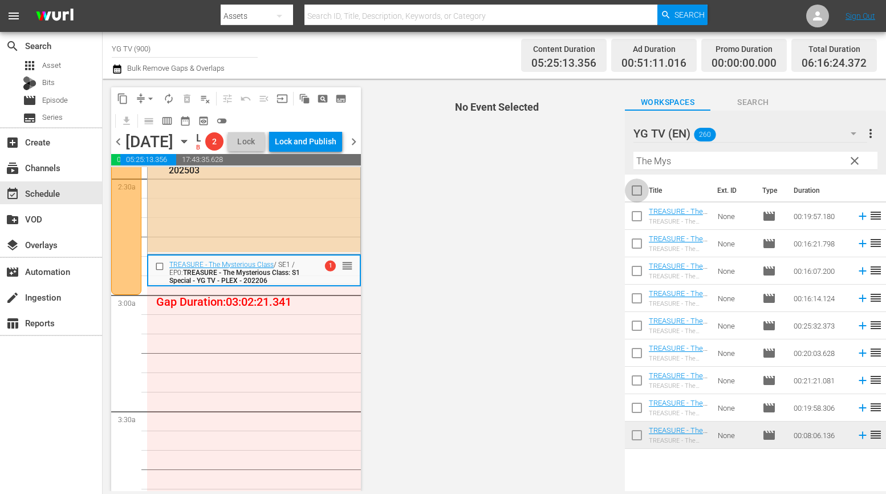
checkbox input "true"
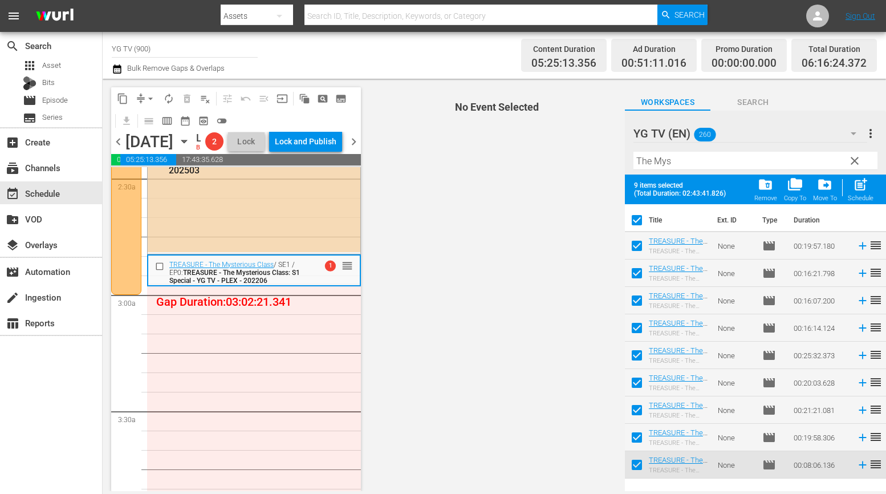
drag, startPoint x: 637, startPoint y: 462, endPoint x: 641, endPoint y: 457, distance: 7.0
click at [637, 462] on input "checkbox" at bounding box center [637, 467] width 24 height 24
checkbox input "false"
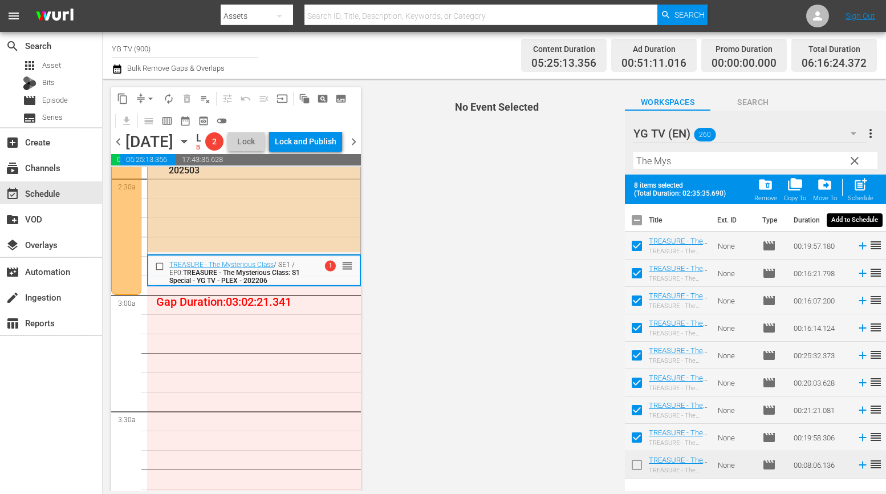
drag, startPoint x: 855, startPoint y: 190, endPoint x: 550, endPoint y: 264, distance: 313.3
click at [813, 190] on span "post_add" at bounding box center [860, 184] width 15 height 15
checkbox input "false"
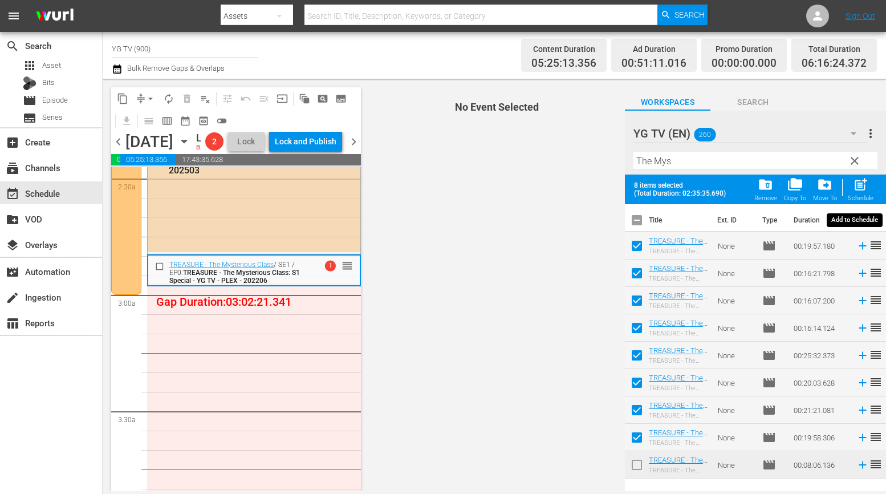
checkbox input "false"
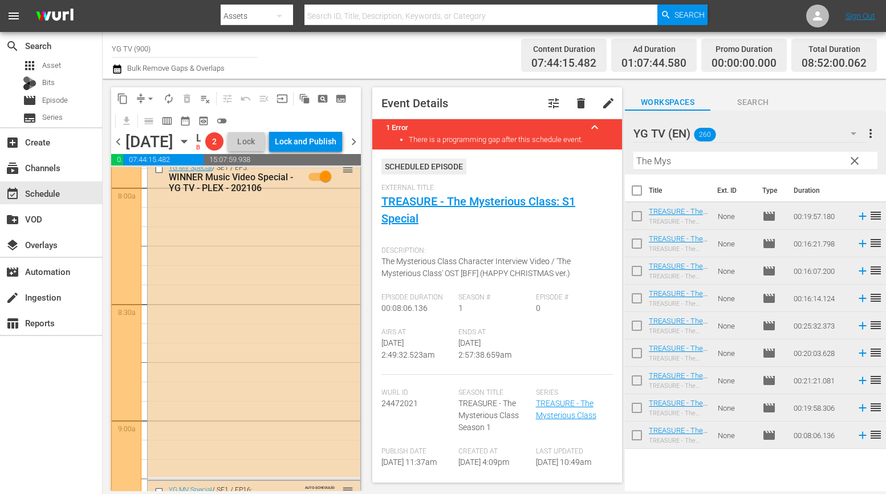
scroll to position [2060, 0]
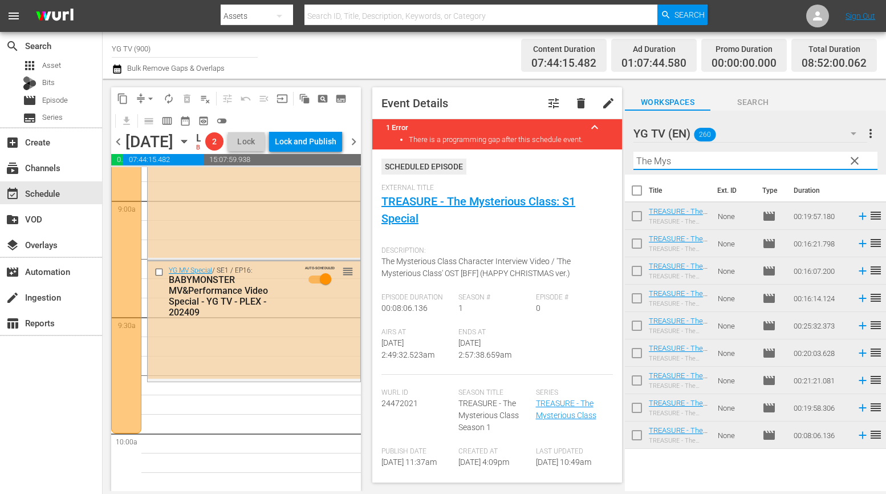
drag, startPoint x: 711, startPoint y: 162, endPoint x: 575, endPoint y: 153, distance: 137.1
click at [574, 153] on div "content_copy compress arrow_drop_down autorenew_outlined delete_forever_outline…" at bounding box center [494, 285] width 783 height 412
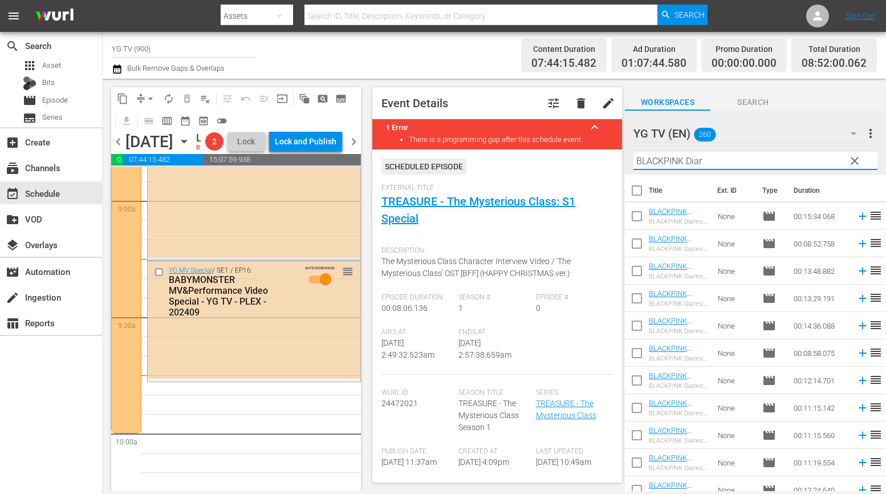
type input "BLACKPINK Diar"
click at [633, 192] on input "checkbox" at bounding box center [637, 193] width 24 height 24
checkbox input "true"
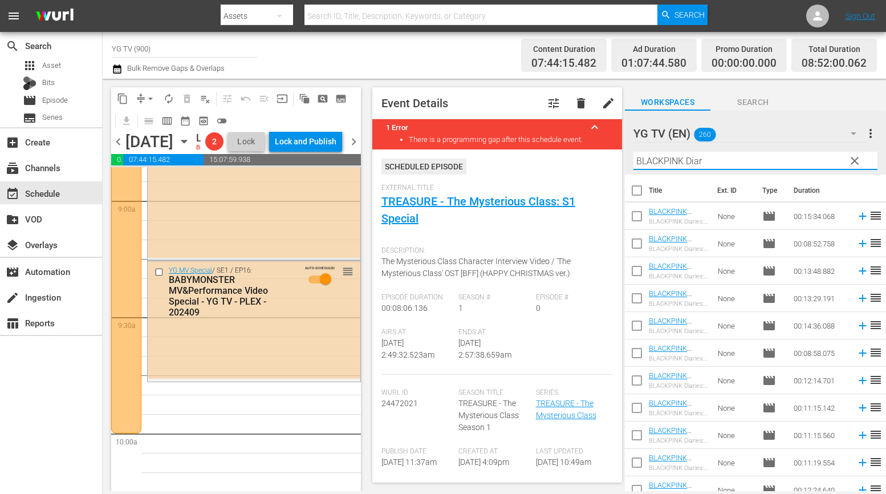
checkbox input "true"
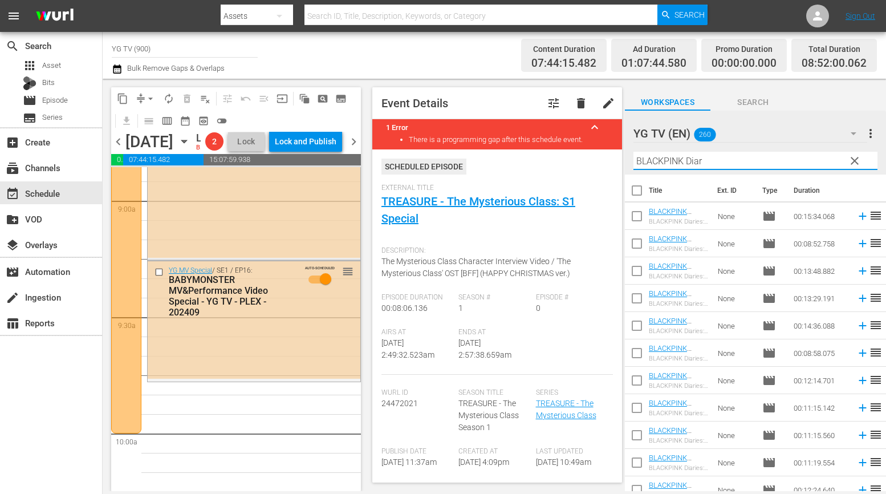
checkbox input "true"
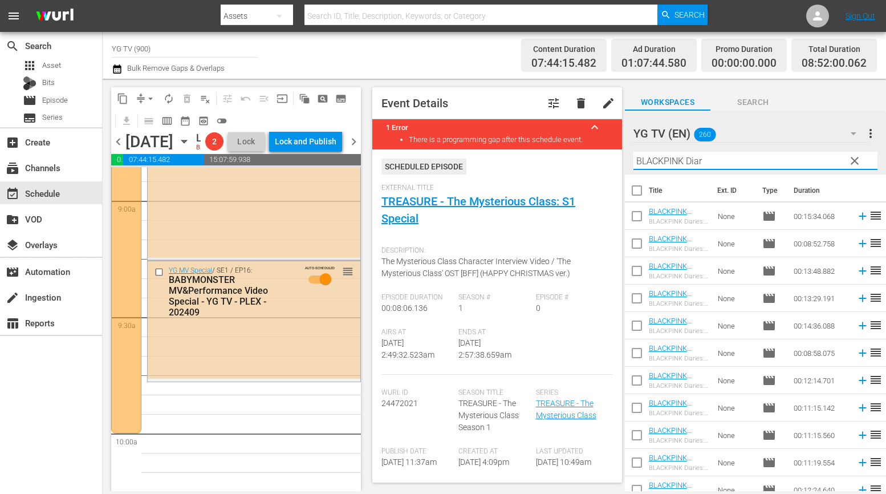
checkbox input "true"
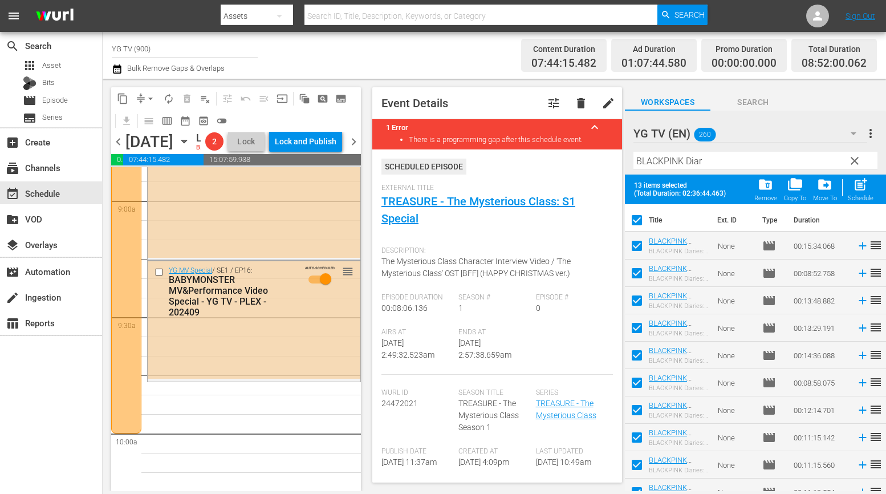
click at [645, 214] on input "checkbox" at bounding box center [637, 222] width 24 height 24
checkbox input "false"
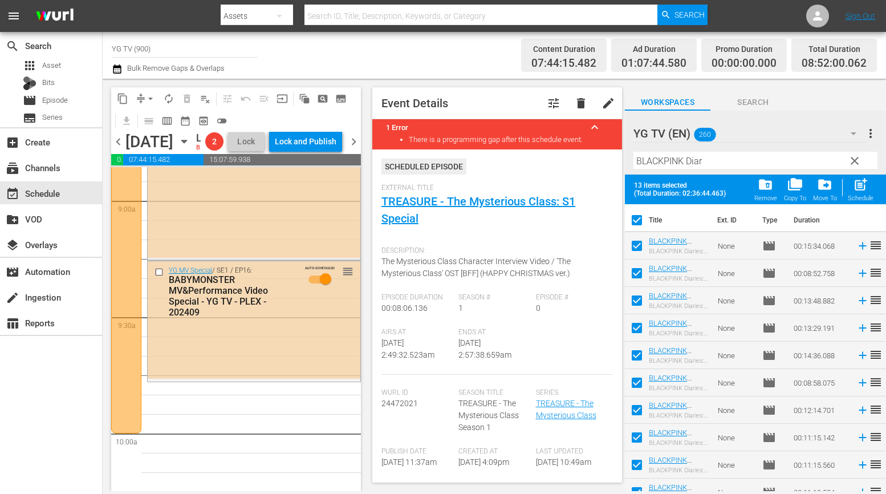
checkbox input "false"
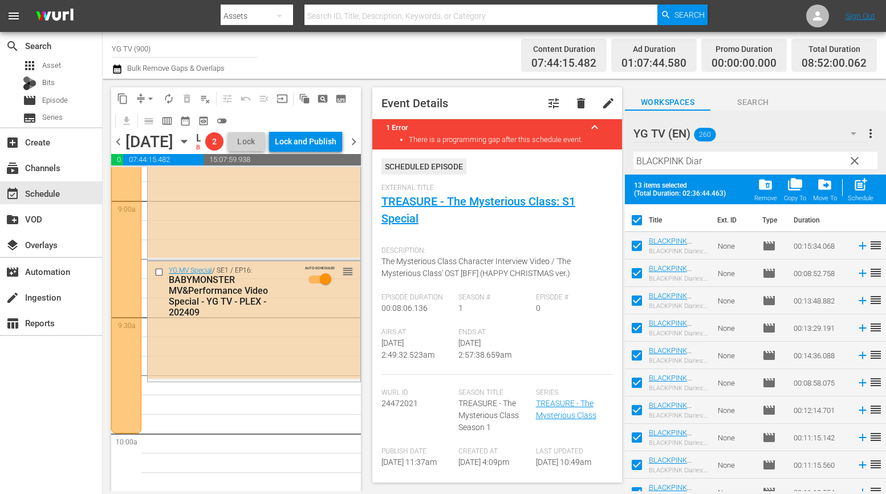
checkbox input "false"
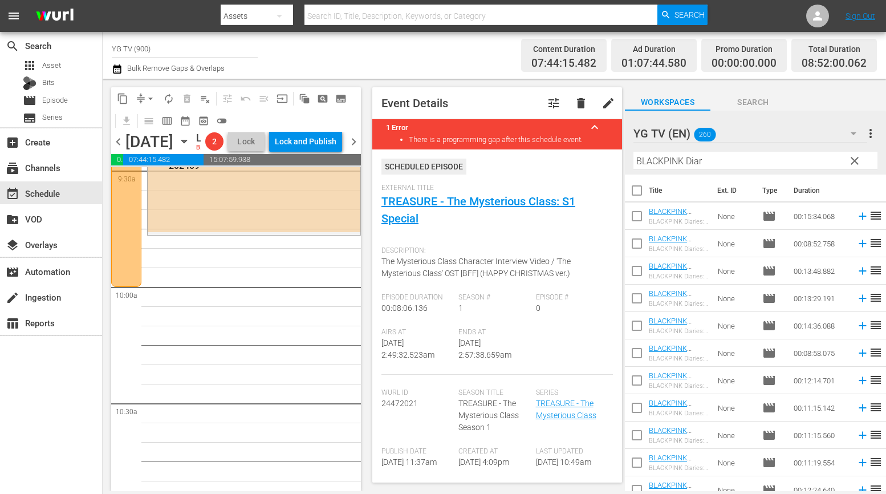
scroll to position [66, 0]
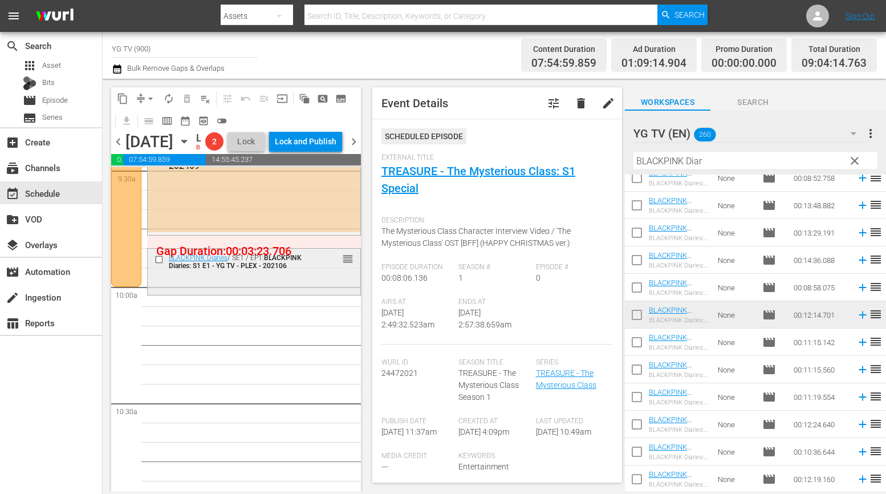
click at [242, 292] on div "BLACKPINK Diaries / SE1 / EP1: BLACKPINK Diaries: S1 E1 - YG TV - PLEX - 202106…" at bounding box center [254, 271] width 213 height 44
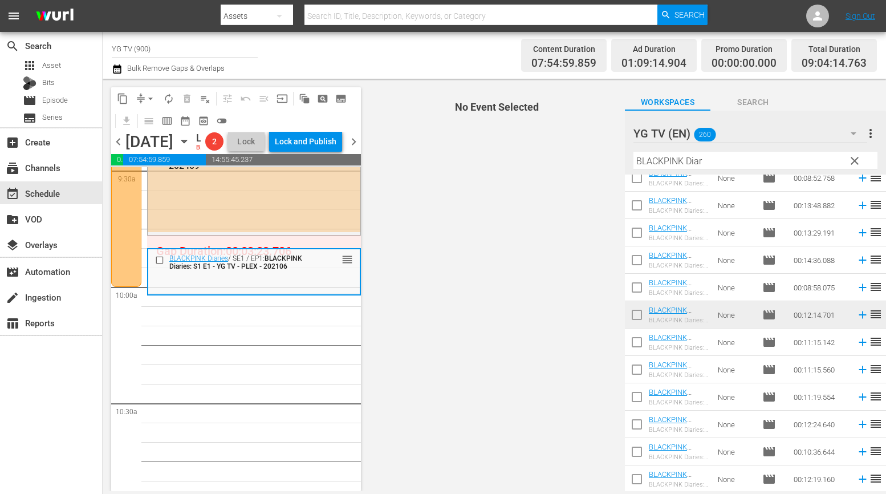
scroll to position [2220, 0]
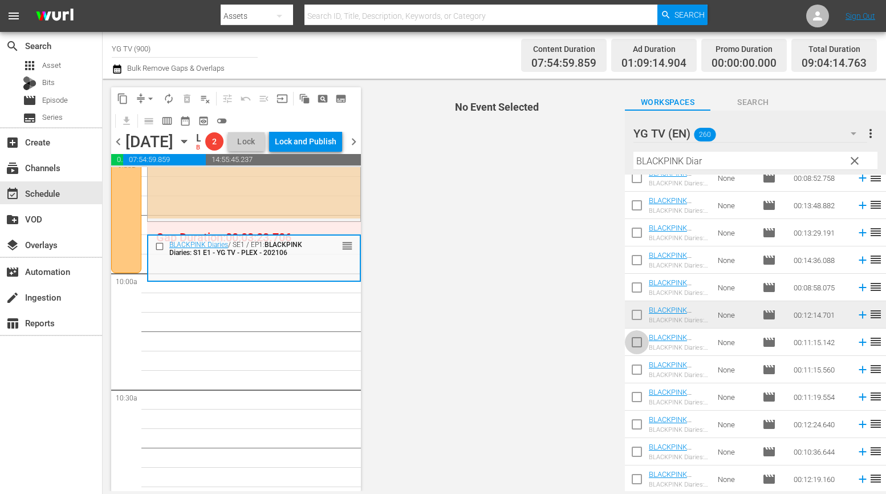
click at [640, 345] on input "checkbox" at bounding box center [637, 344] width 24 height 24
checkbox input "true"
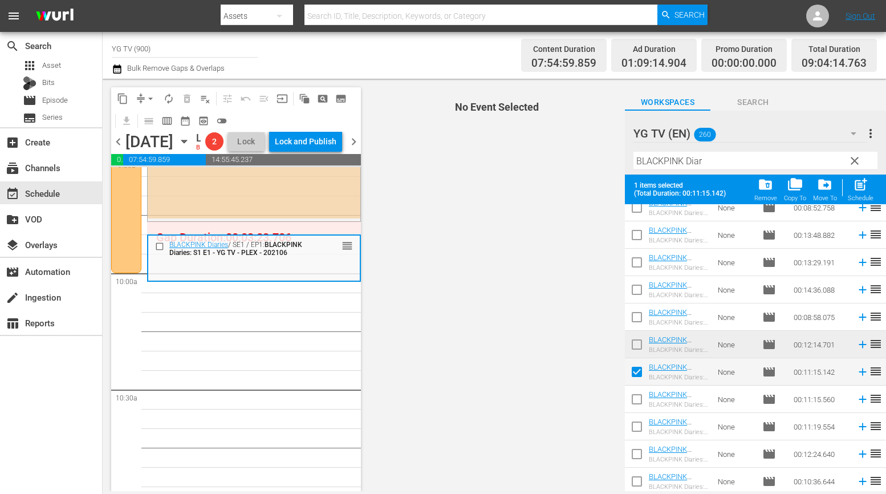
scroll to position [95, 0]
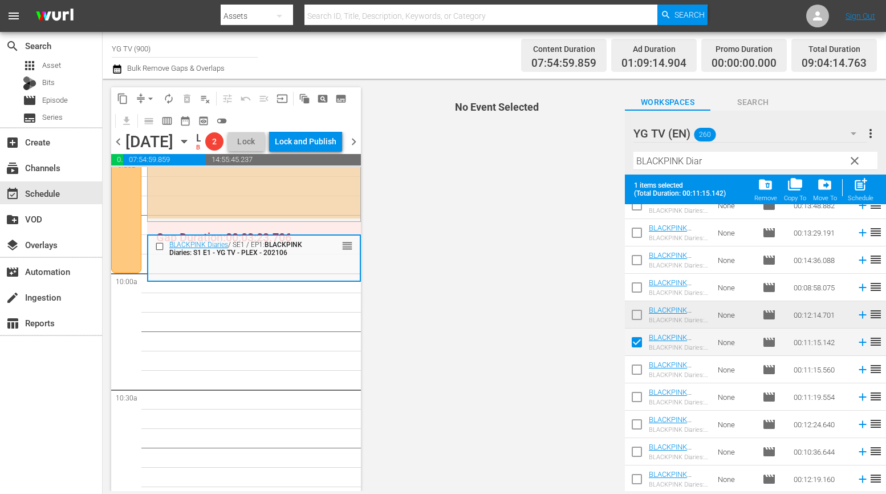
click at [633, 369] on input "checkbox" at bounding box center [637, 372] width 24 height 24
checkbox input "true"
click at [639, 396] on input "checkbox" at bounding box center [637, 399] width 24 height 24
checkbox input "true"
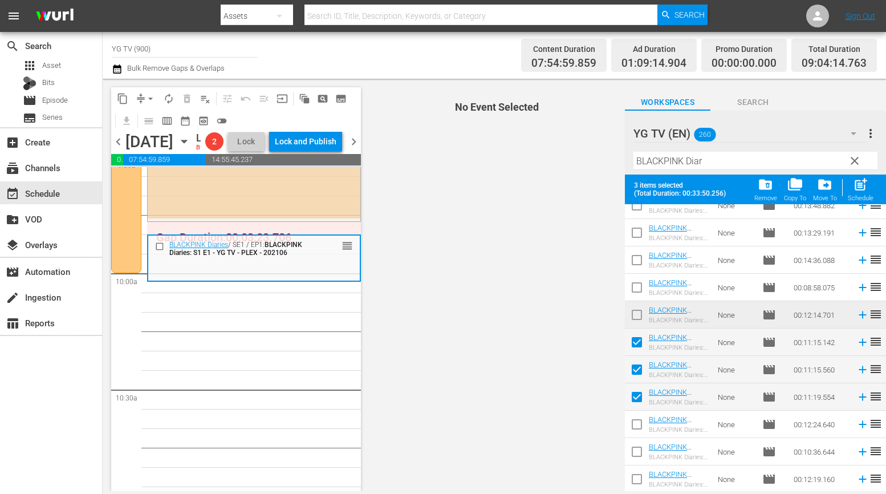
click at [637, 421] on input "checkbox" at bounding box center [637, 426] width 24 height 24
checkbox input "true"
drag, startPoint x: 635, startPoint y: 452, endPoint x: 635, endPoint y: 481, distance: 28.5
click at [635, 452] on input "checkbox" at bounding box center [637, 454] width 24 height 24
checkbox input "true"
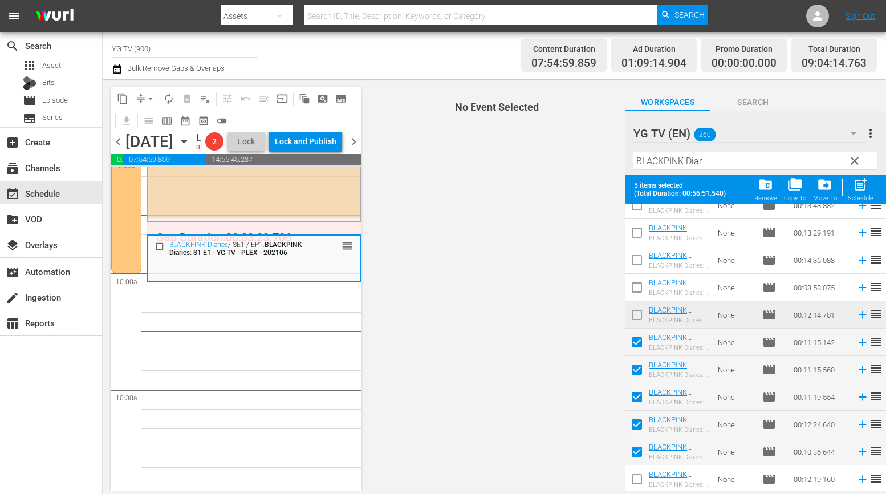
click at [635, 481] on input "checkbox" at bounding box center [637, 481] width 24 height 24
checkbox input "true"
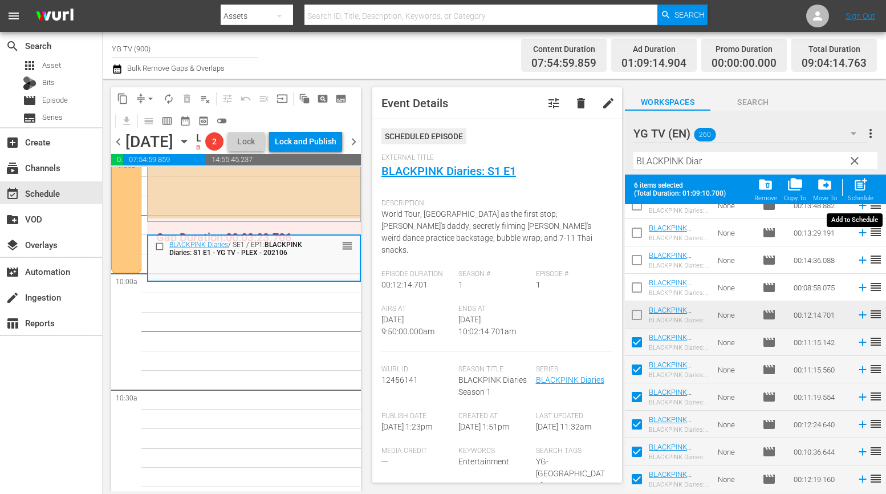
click at [813, 186] on span "post_add" at bounding box center [860, 184] width 15 height 15
checkbox input "false"
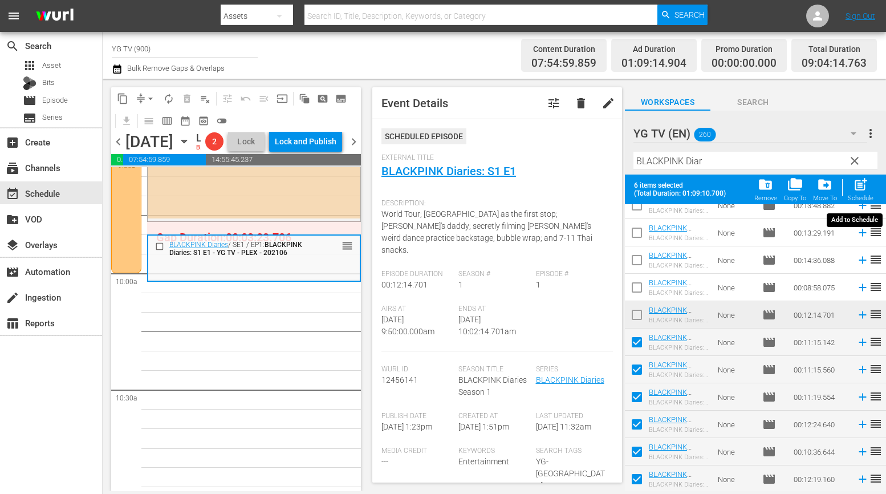
checkbox input "false"
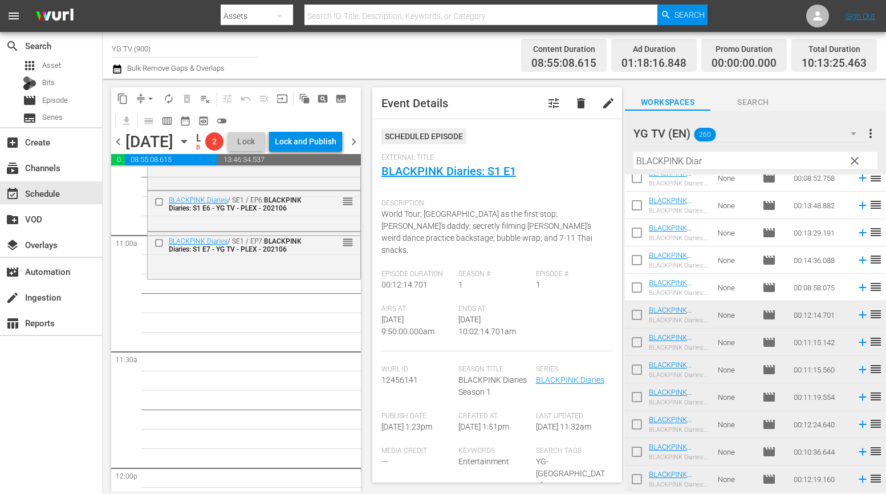
scroll to position [0, 0]
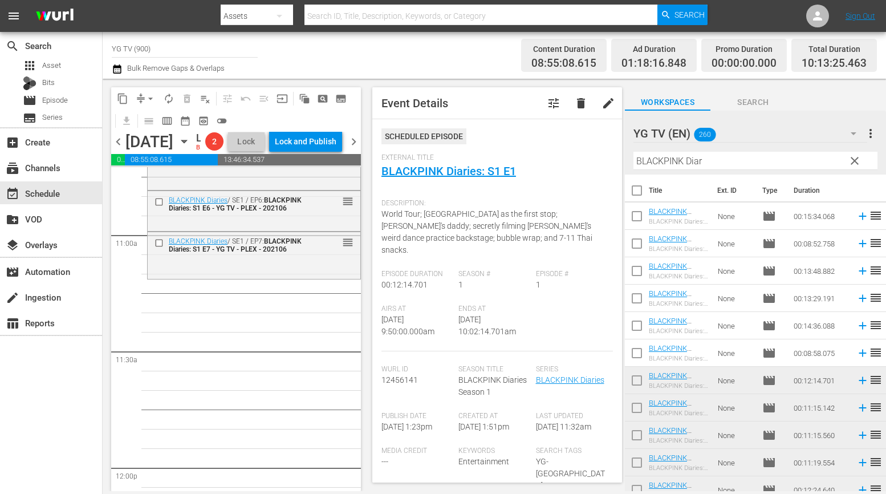
click at [644, 221] on input "checkbox" at bounding box center [637, 218] width 24 height 24
checkbox input "true"
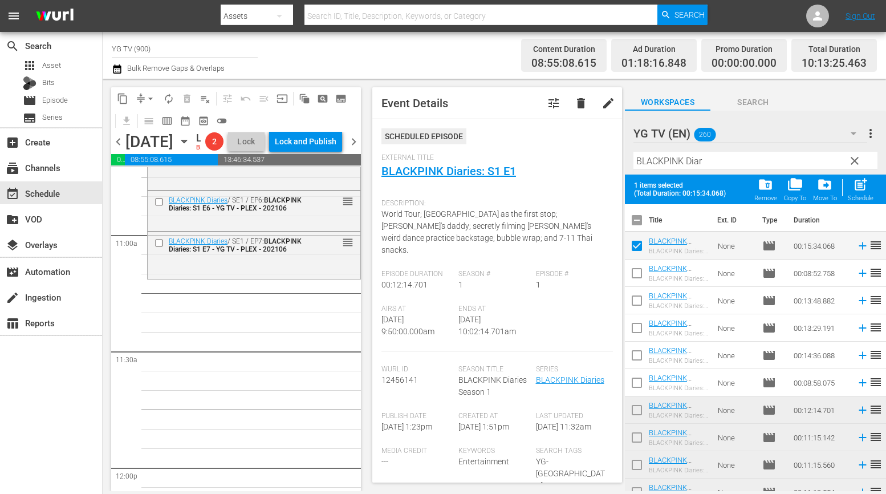
click at [637, 274] on input "checkbox" at bounding box center [637, 275] width 24 height 24
checkbox input "true"
drag, startPoint x: 636, startPoint y: 308, endPoint x: 635, endPoint y: 321, distance: 13.1
click at [636, 308] on input "checkbox" at bounding box center [637, 303] width 24 height 24
checkbox input "true"
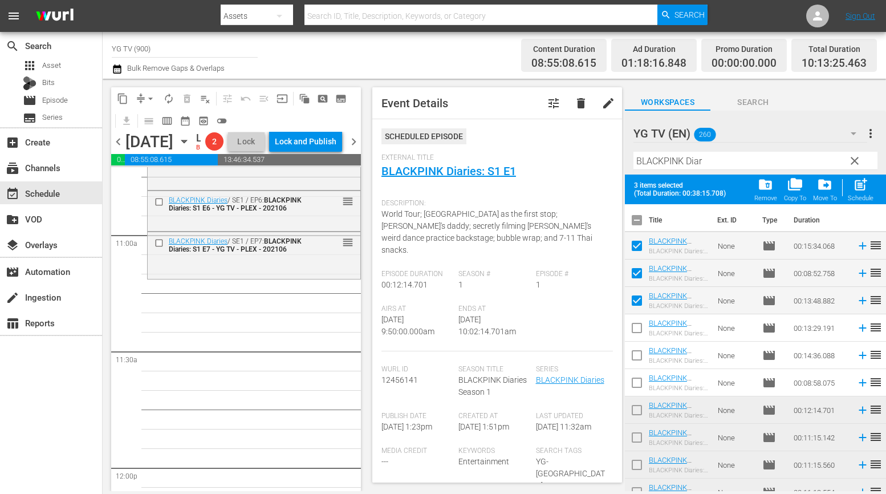
click at [635, 323] on input "checkbox" at bounding box center [637, 330] width 24 height 24
checkbox input "true"
drag, startPoint x: 634, startPoint y: 355, endPoint x: 636, endPoint y: 378, distance: 22.9
click at [634, 355] on input "checkbox" at bounding box center [637, 357] width 24 height 24
checkbox input "true"
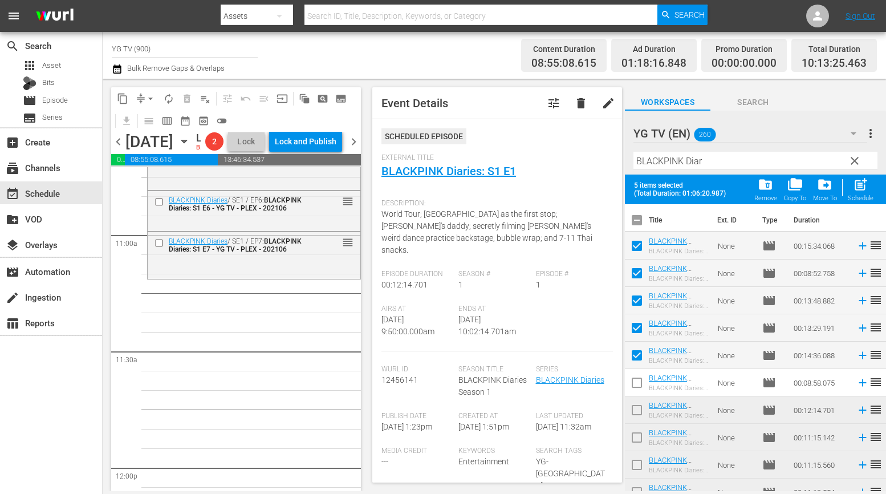
click at [635, 381] on input "checkbox" at bounding box center [637, 385] width 24 height 24
checkbox input "true"
click at [813, 186] on span "post_add" at bounding box center [860, 184] width 15 height 15
checkbox input "false"
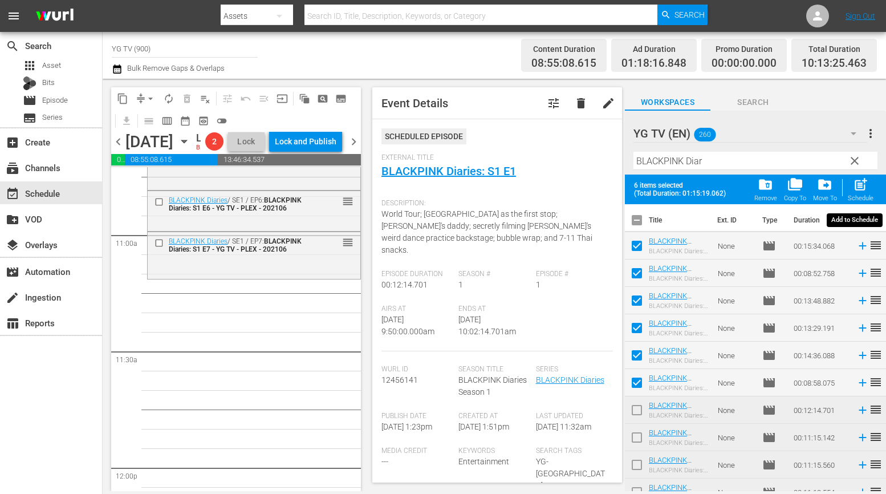
checkbox input "false"
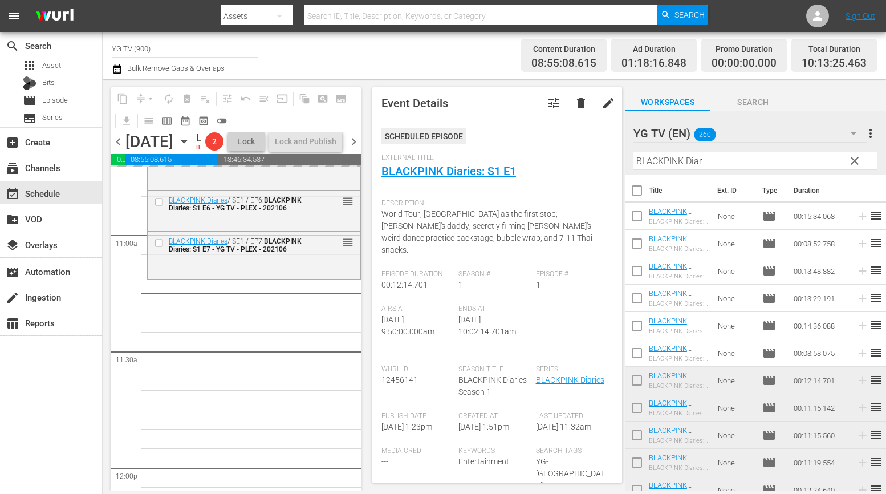
drag, startPoint x: 245, startPoint y: 406, endPoint x: 232, endPoint y: 490, distance: 84.2
click at [245, 406] on div "YG MV Special / SE1 / EP5: WINNER Music Video Special - YG TV - PLEX - 202106 A…" at bounding box center [254, 467] width 214 height 5582
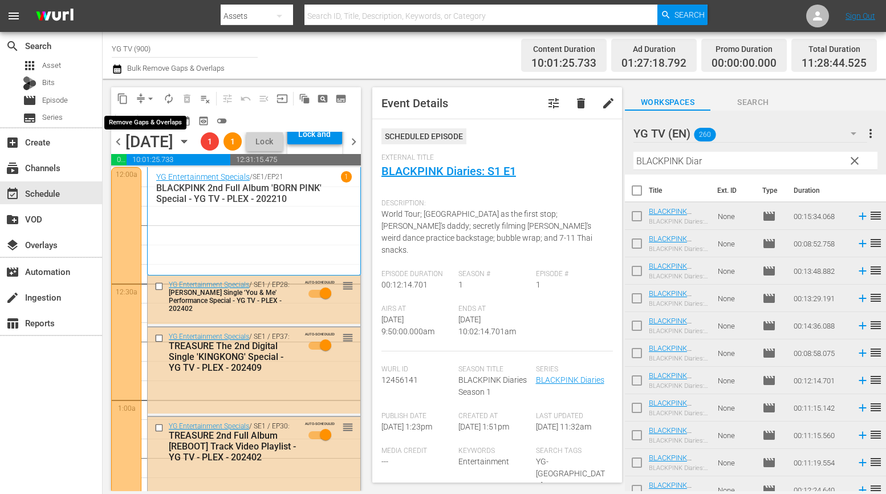
click at [151, 96] on span "arrow_drop_down" at bounding box center [150, 98] width 11 height 11
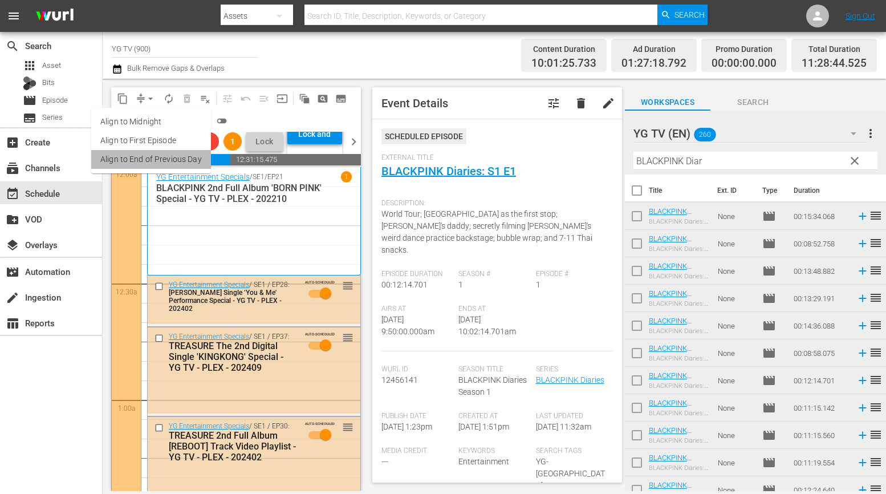
click at [168, 161] on li "Align to End of Previous Day" at bounding box center [151, 159] width 120 height 19
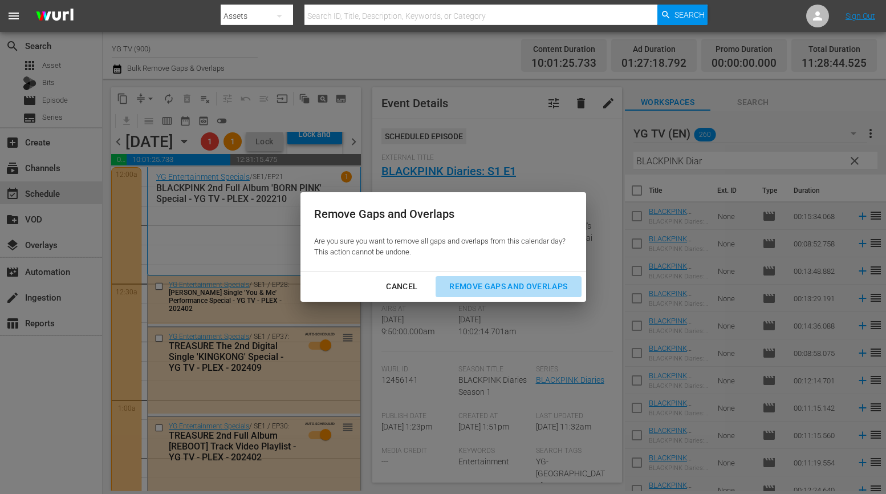
click at [524, 289] on div "Remove Gaps and Overlaps" at bounding box center [508, 286] width 136 height 14
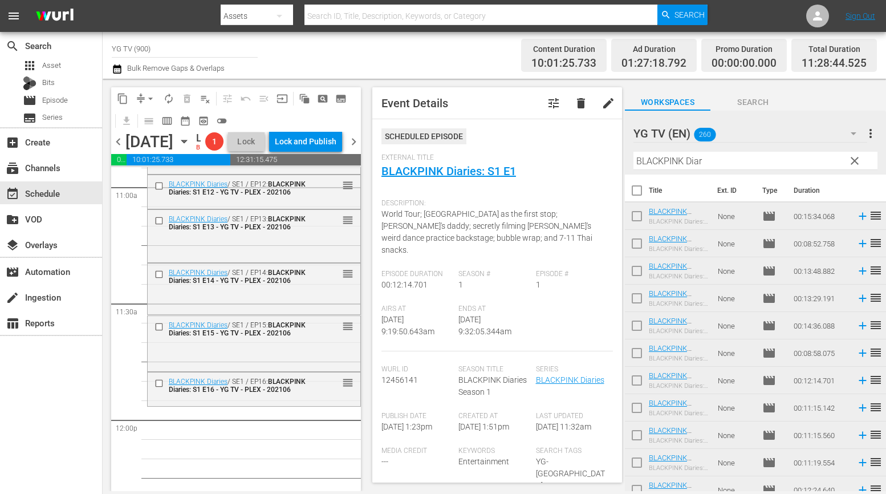
scroll to position [2610, 0]
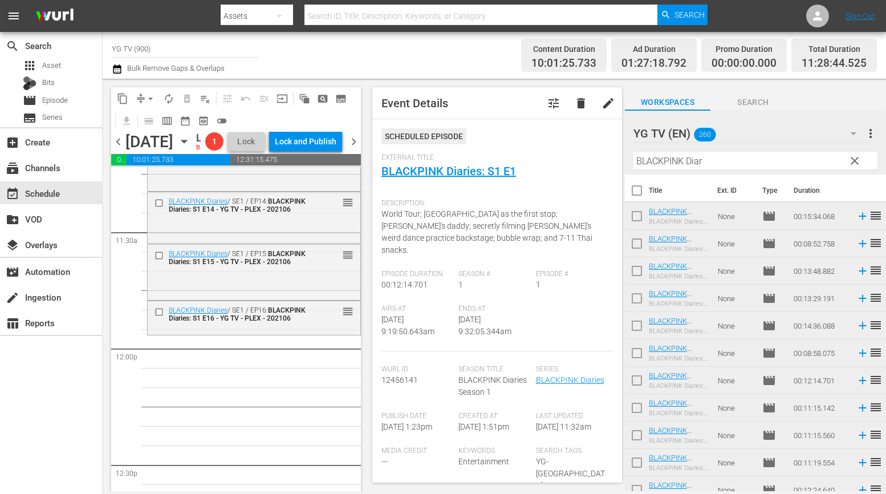
drag, startPoint x: 740, startPoint y: 156, endPoint x: 555, endPoint y: 160, distance: 185.3
click at [554, 160] on div "content_copy compress arrow_drop_down autorenew_outlined delete_forever_outline…" at bounding box center [494, 285] width 783 height 412
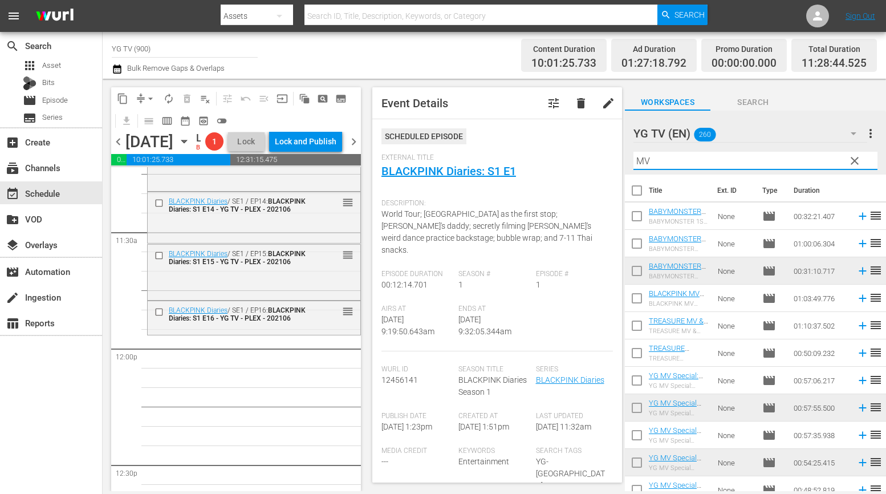
click at [253, 446] on div "YG MV Special / SE1 / EP5: WINNER Music Video Special - YG TV - PLEX - 202106 A…" at bounding box center [254, 348] width 214 height 5582
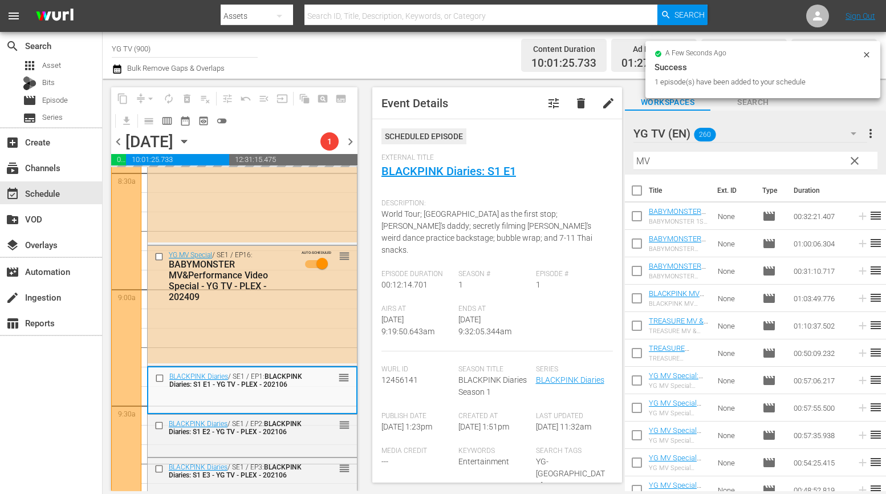
scroll to position [2634, 0]
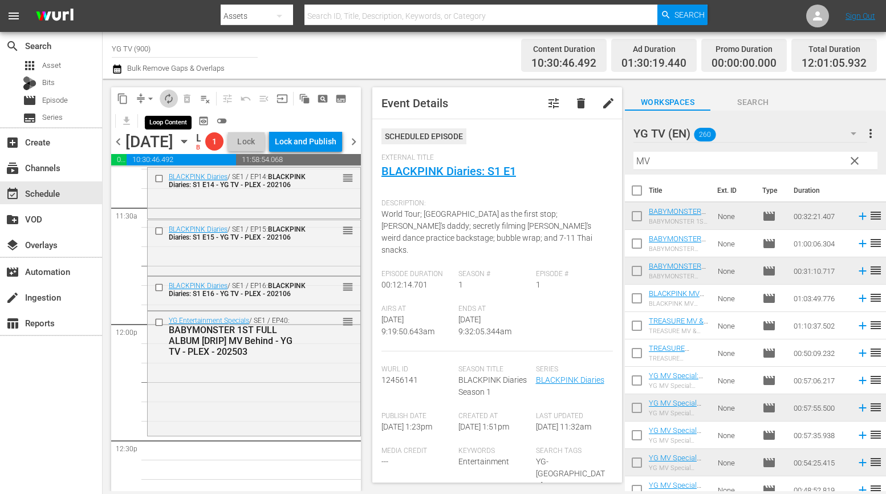
click at [169, 101] on span "autorenew_outlined" at bounding box center [168, 98] width 11 height 11
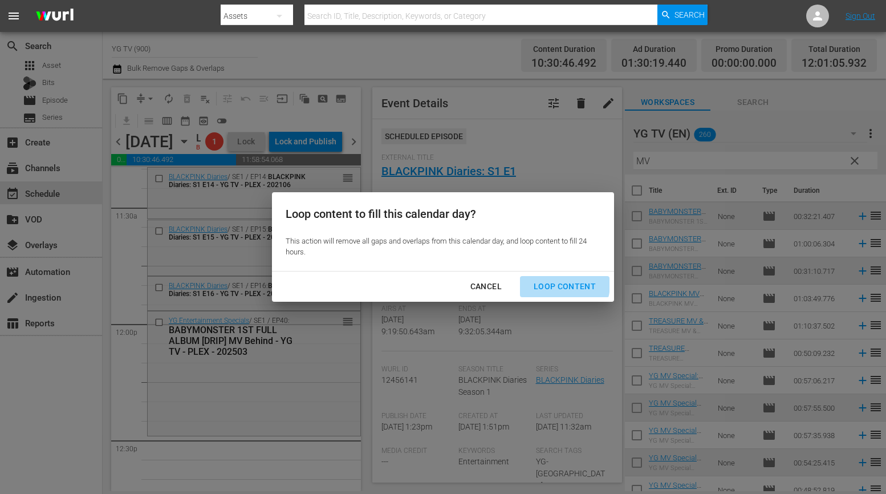
click at [556, 284] on div "Loop Content" at bounding box center [564, 286] width 80 height 14
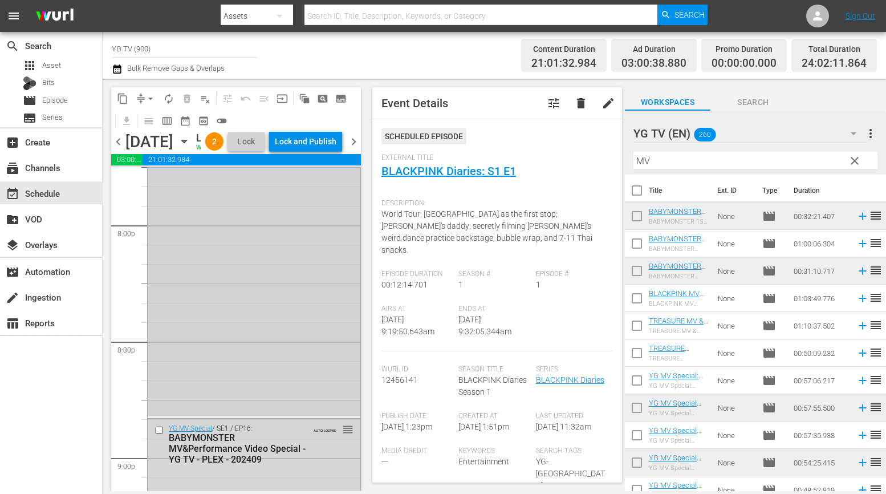
scroll to position [5412, 0]
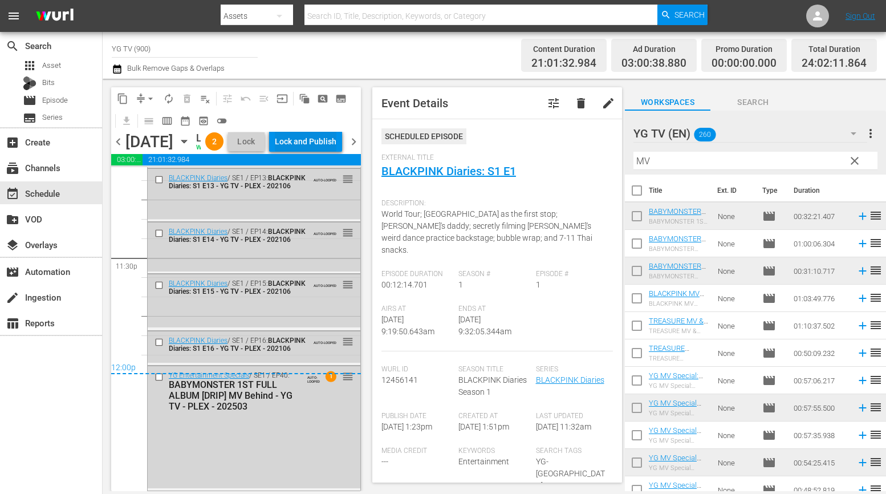
click at [336, 142] on button "Lock and Publish" at bounding box center [305, 141] width 73 height 21
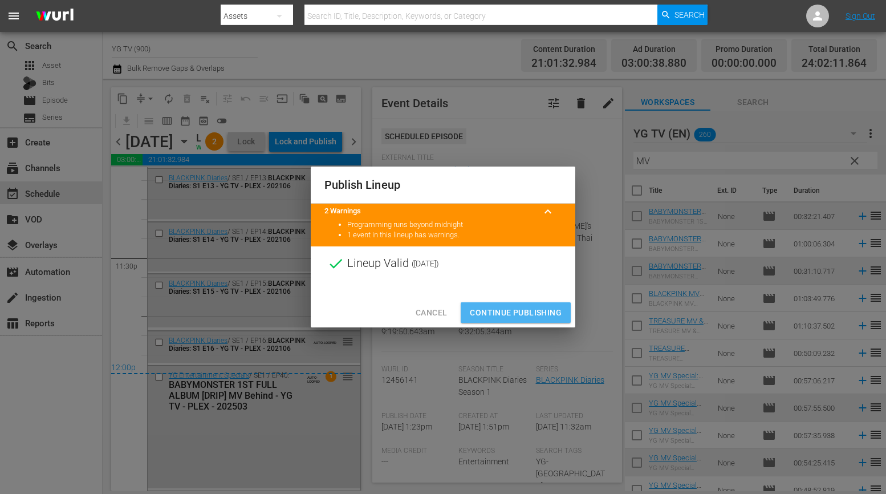
click at [498, 309] on span "Continue Publishing" at bounding box center [516, 313] width 92 height 14
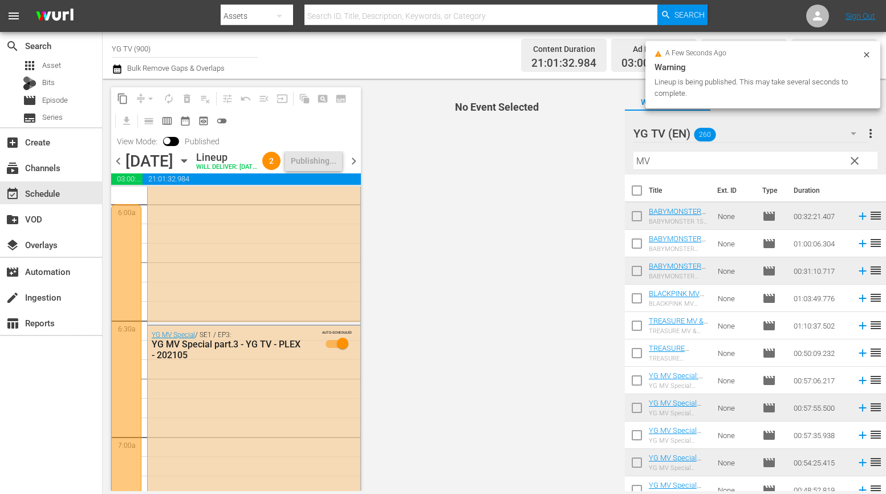
scroll to position [0, 0]
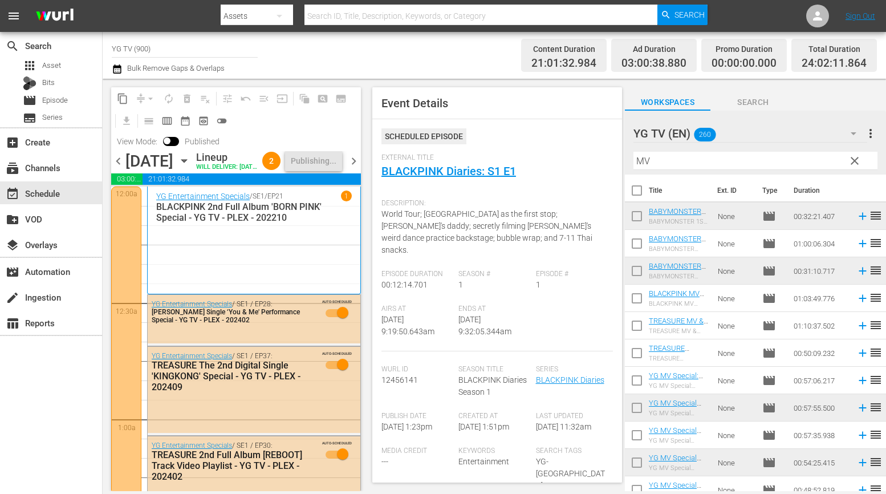
click at [355, 168] on span "chevron_right" at bounding box center [354, 161] width 14 height 14
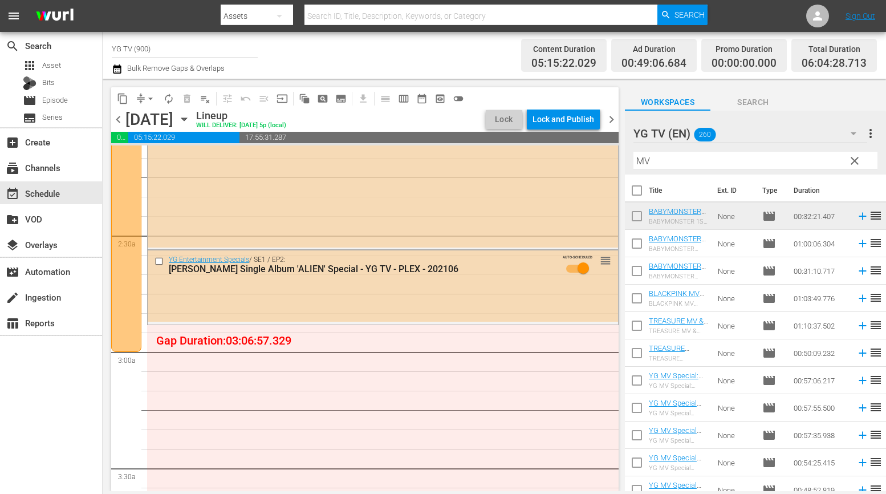
scroll to position [465, 0]
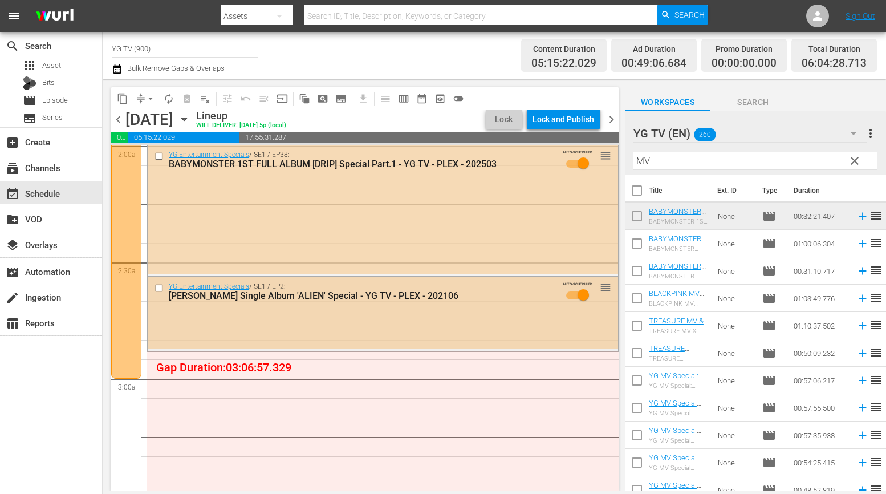
click at [404, 337] on div "YG Entertainment Specials / SE1 / EP2: AKMU LEE SUHYUN Single Album 'ALIEN' Spe…" at bounding box center [383, 312] width 470 height 71
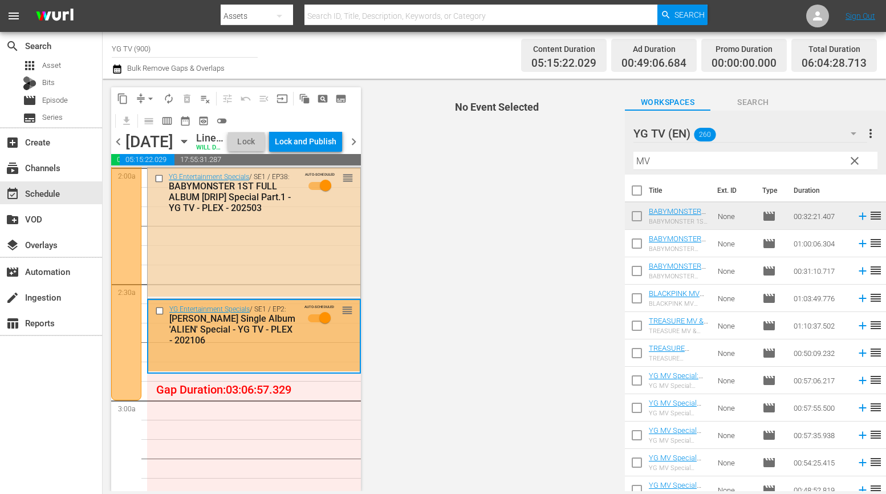
drag, startPoint x: 678, startPoint y: 165, endPoint x: 603, endPoint y: 159, distance: 74.9
click at [611, 157] on div "content_copy compress arrow_drop_down autorenew_outlined delete_forever_outline…" at bounding box center [494, 285] width 783 height 412
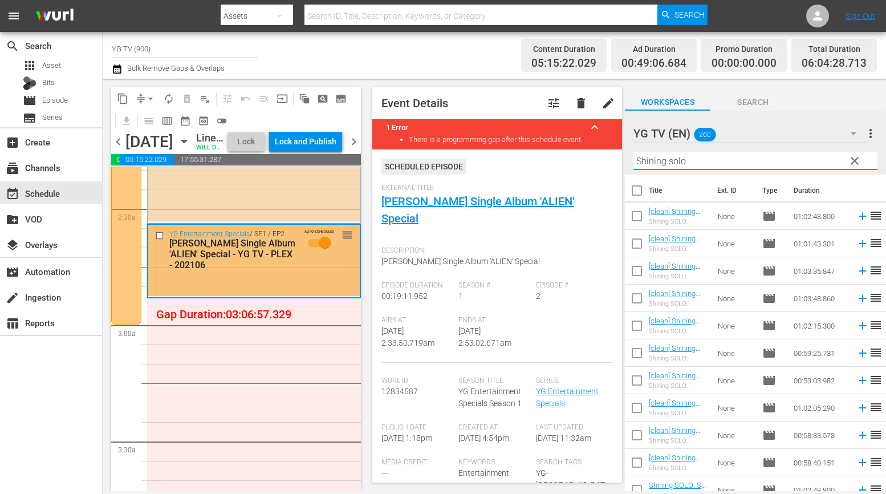
type input "Shining solo"
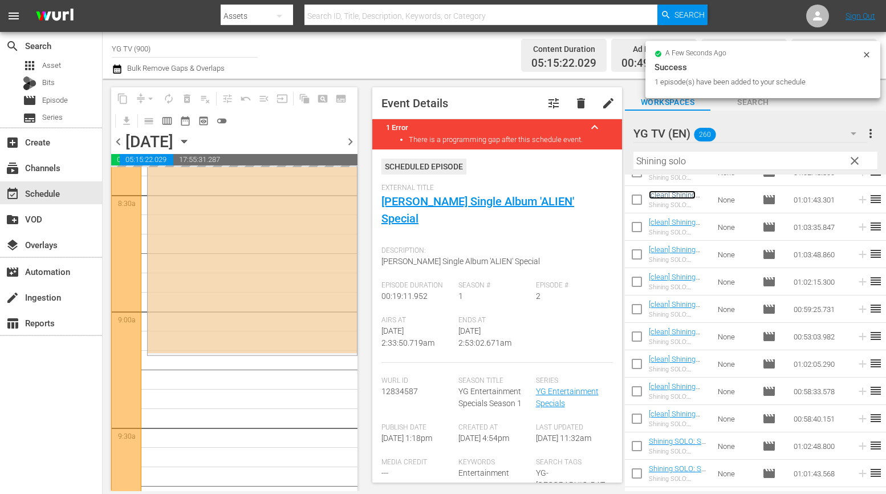
scroll to position [2056, 0]
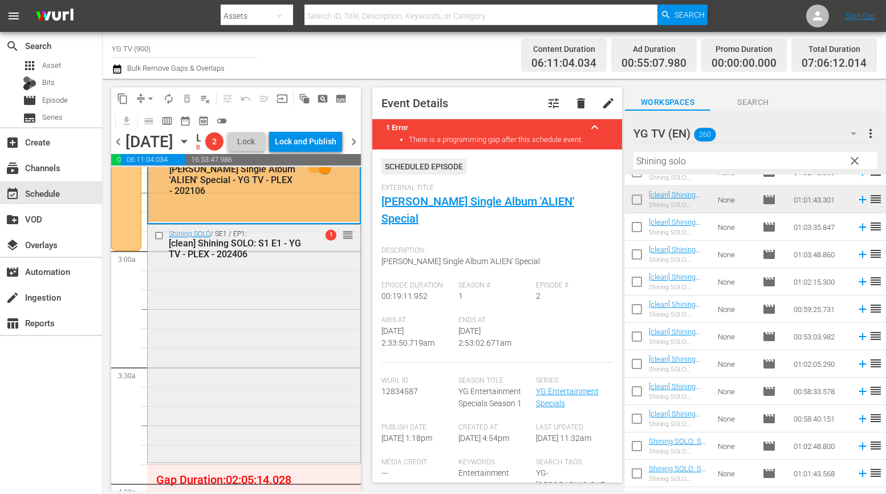
click at [289, 339] on div "Shining SOLO / SE1 / EP1: [clean] Shining SOLO: S1 E1 - YG TV - PLEX - 202406 1…" at bounding box center [254, 343] width 213 height 236
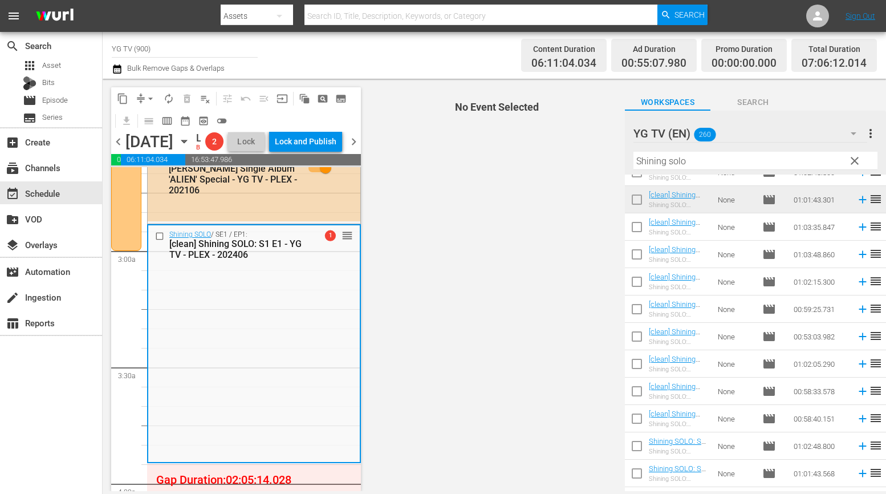
scroll to position [672, 0]
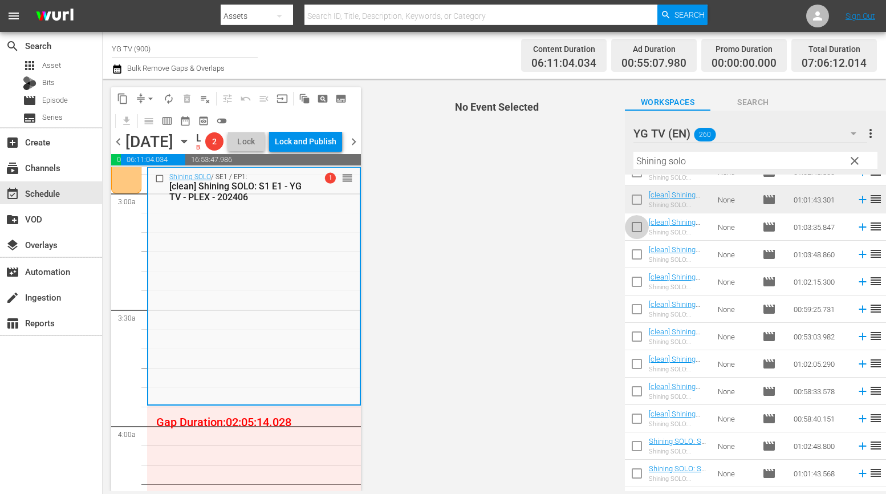
click at [634, 230] on input "checkbox" at bounding box center [637, 229] width 24 height 24
checkbox input "true"
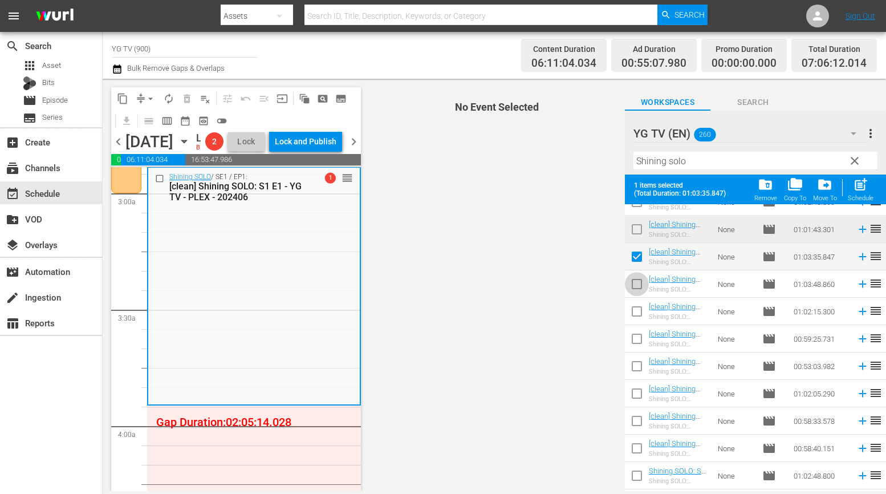
click at [638, 283] on input "checkbox" at bounding box center [637, 286] width 24 height 24
checkbox input "true"
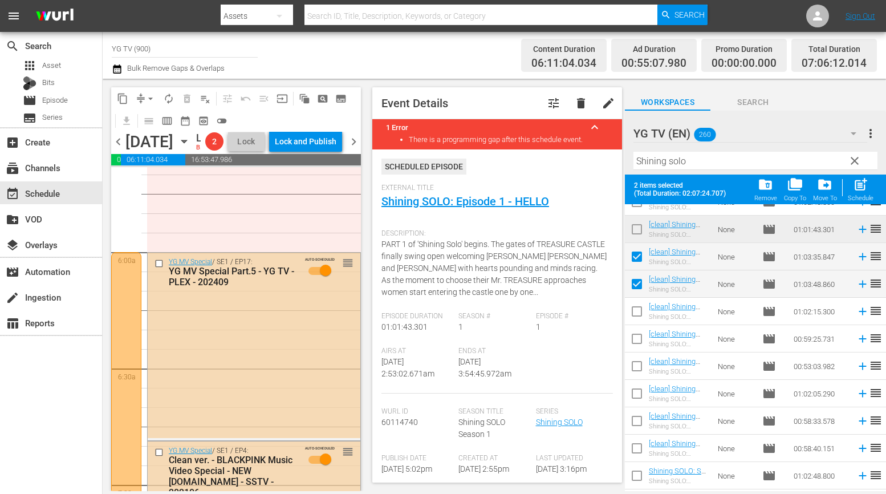
scroll to position [1311, 0]
click at [813, 192] on span "post_add" at bounding box center [860, 184] width 15 height 15
checkbox input "false"
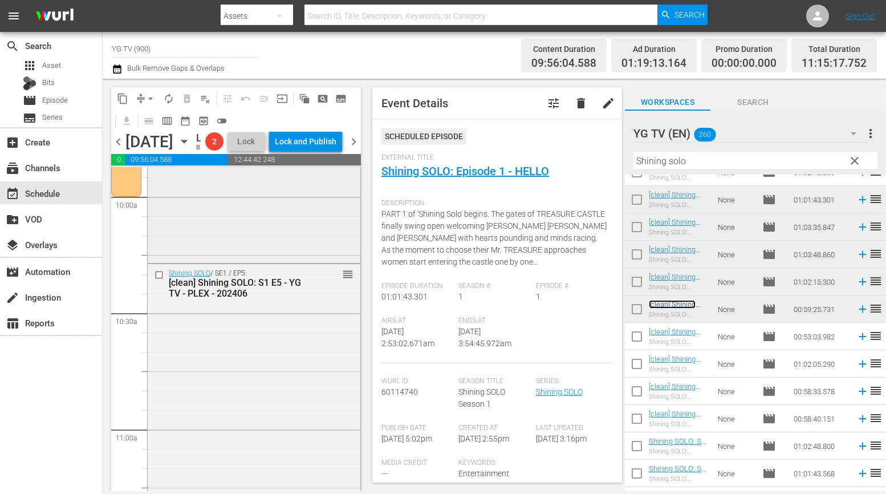
scroll to position [2267, 0]
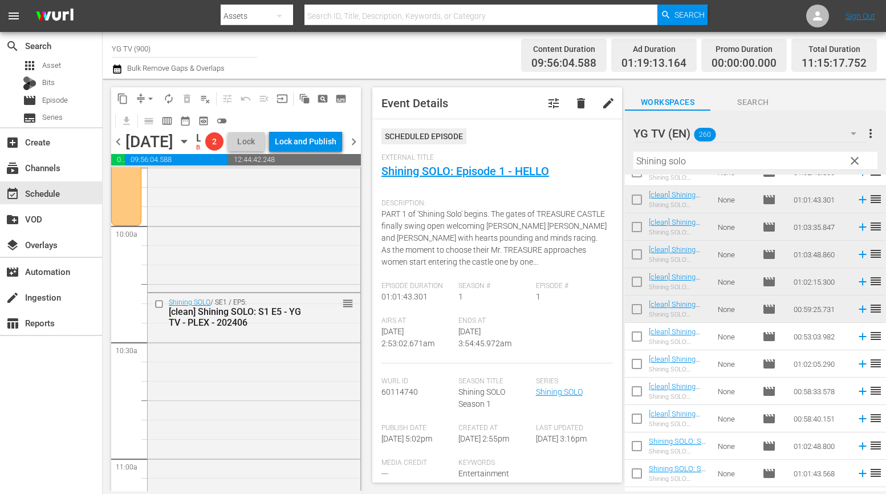
click at [153, 97] on span "arrow_drop_down" at bounding box center [150, 98] width 11 height 11
click at [162, 157] on li "Align to End of Previous Day" at bounding box center [151, 159] width 120 height 19
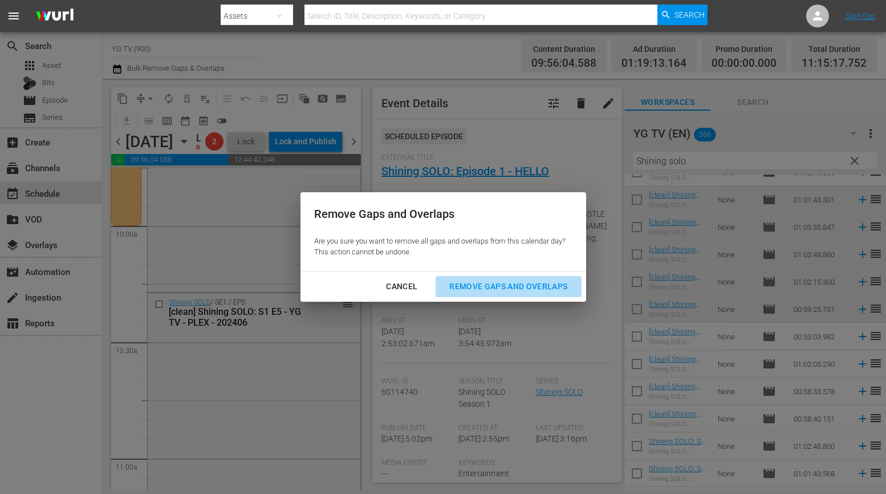
click at [498, 291] on div "Remove Gaps and Overlaps" at bounding box center [508, 286] width 136 height 14
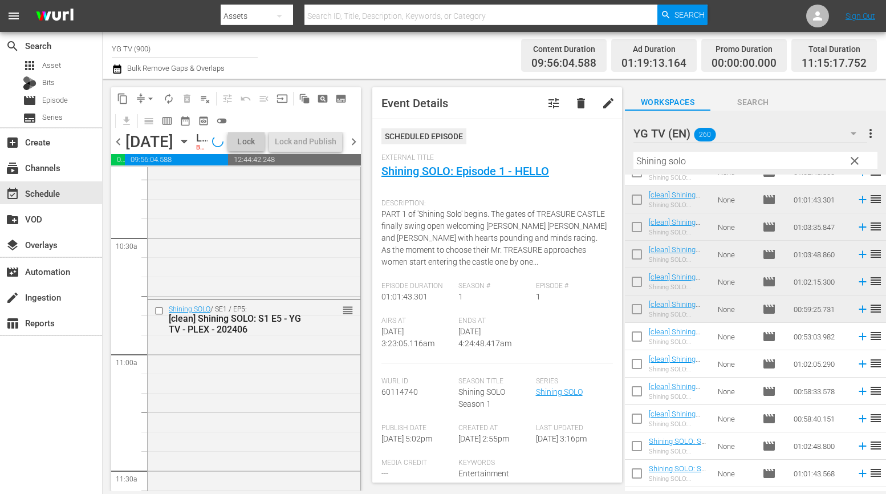
scroll to position [2391, 0]
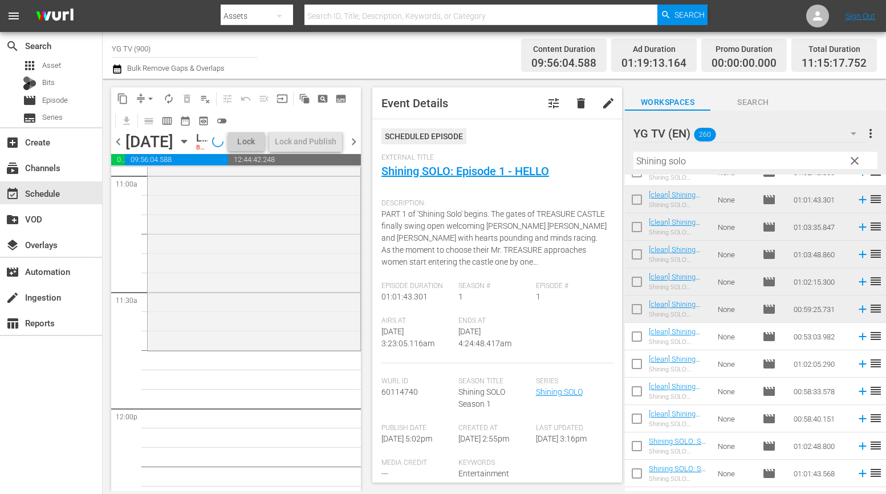
click at [295, 331] on div "Shining SOLO / SE1 / EP5: [clean] Shining SOLO: S1 E5 - YG TV - PLEX - 202406 r…" at bounding box center [254, 234] width 213 height 227
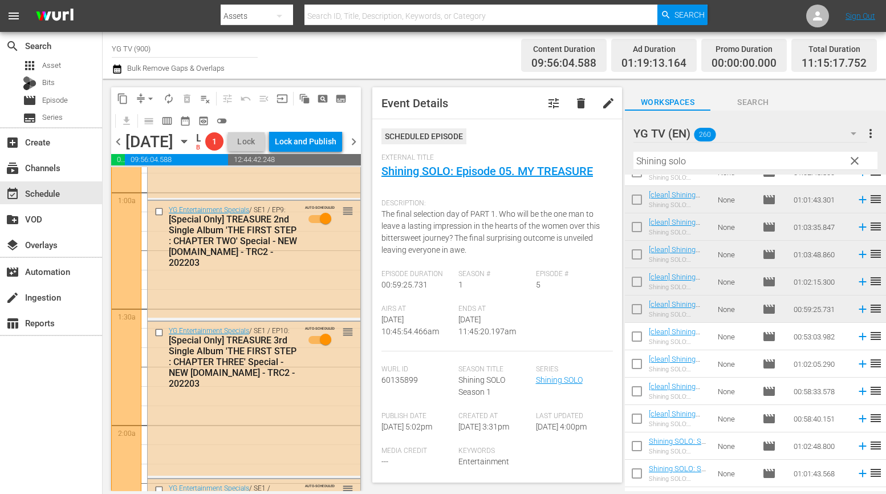
scroll to position [208, 0]
click at [311, 317] on div "YG Entertainment Specials / SE1 / EP9: [Special Only] TREASURE 2nd Single Album…" at bounding box center [254, 258] width 213 height 117
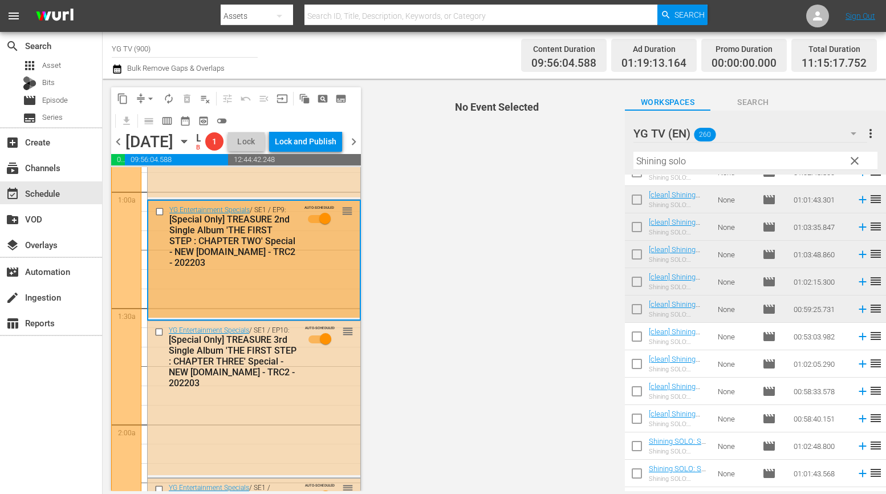
click at [285, 318] on div "YG Entertainment Specials / SE1 / EP9: [Special Only] TREASURE 2nd Single Album…" at bounding box center [253, 259] width 211 height 117
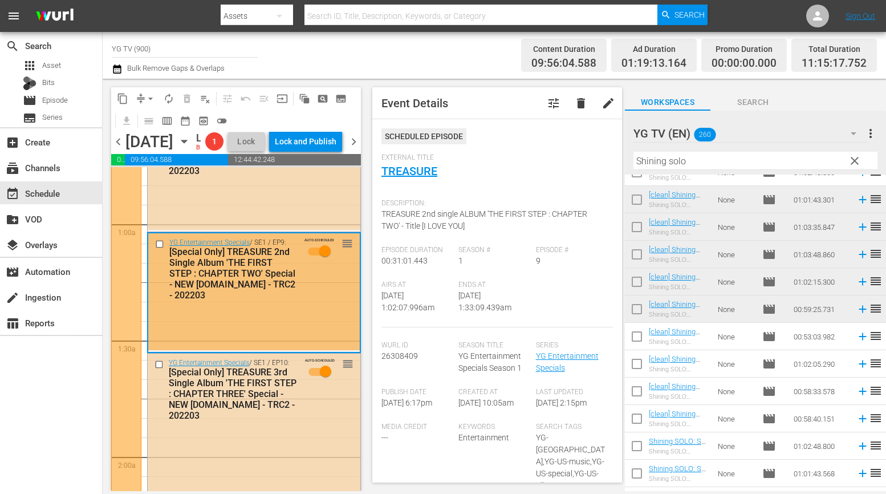
scroll to position [0, 0]
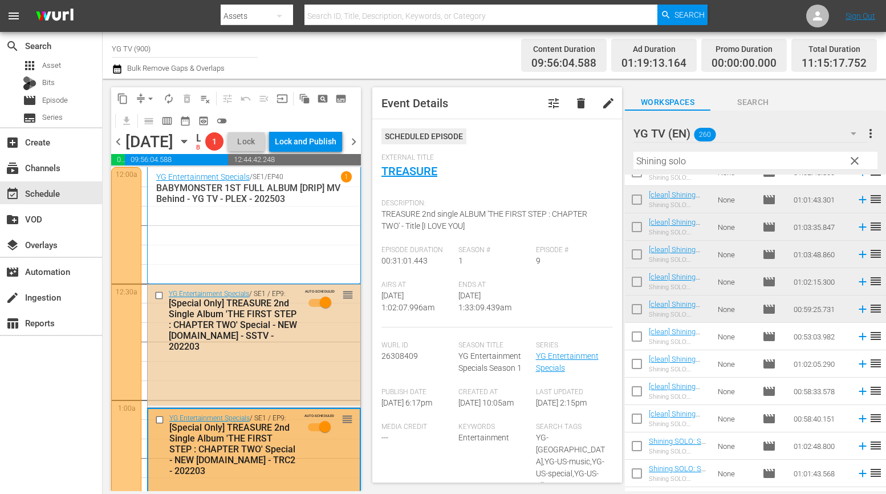
click at [294, 352] on div "[Special Only] TREASURE 2nd Single Album 'THE FIRST STEP : CHAPTER TWO' Special…" at bounding box center [233, 325] width 129 height 54
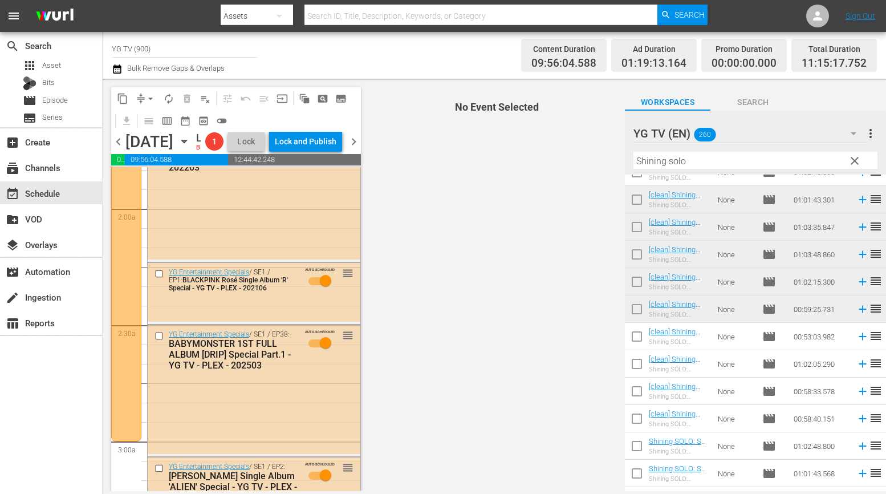
scroll to position [14, 0]
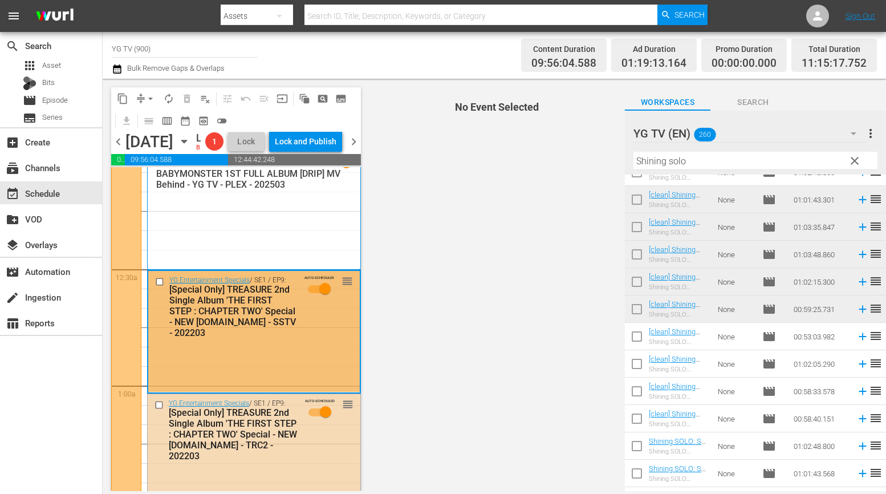
click at [277, 371] on div "YG Entertainment Specials / SE1 / EP9: [Special Only] TREASURE 2nd Single Album…" at bounding box center [253, 331] width 211 height 121
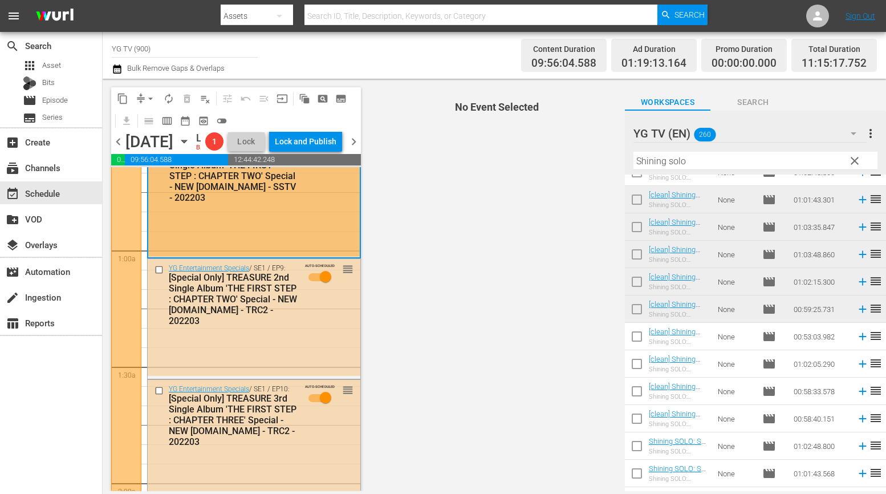
click at [277, 371] on div "YG Entertainment Specials / SE1 / EP9: [Special Only] TREASURE 2nd Single Album…" at bounding box center [254, 317] width 213 height 117
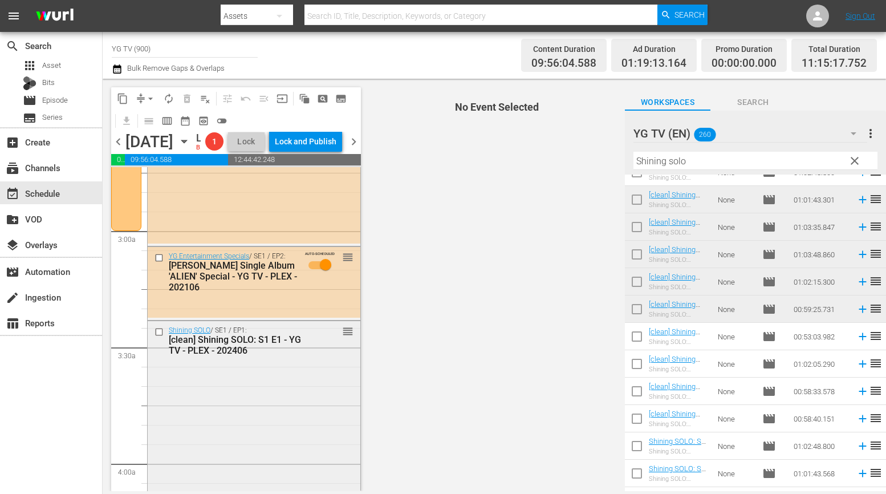
scroll to position [641, 0]
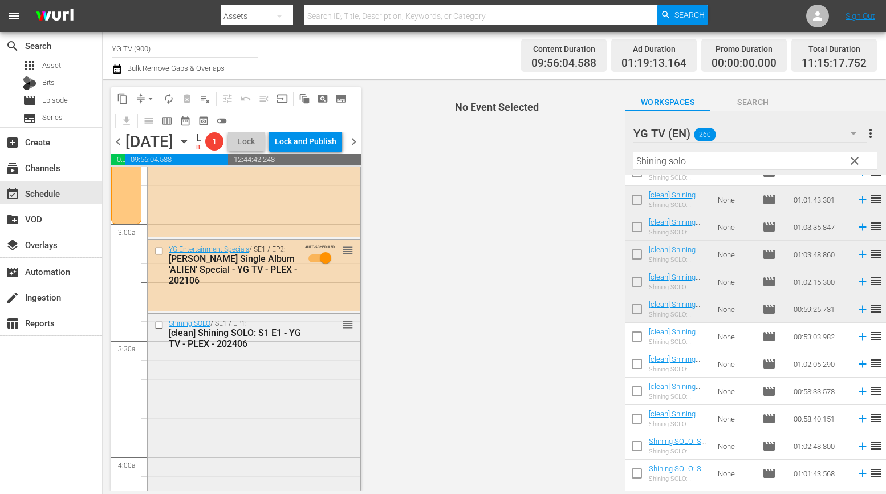
click at [258, 399] on div "Shining SOLO / SE1 / EP1: [clean] Shining SOLO: S1 E1 - YG TV - PLEX - 202406 r…" at bounding box center [254, 432] width 213 height 236
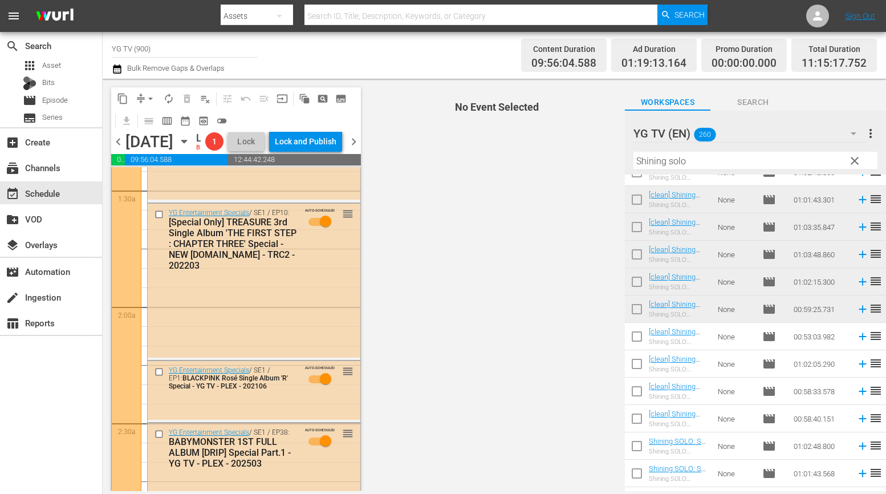
scroll to position [299, 0]
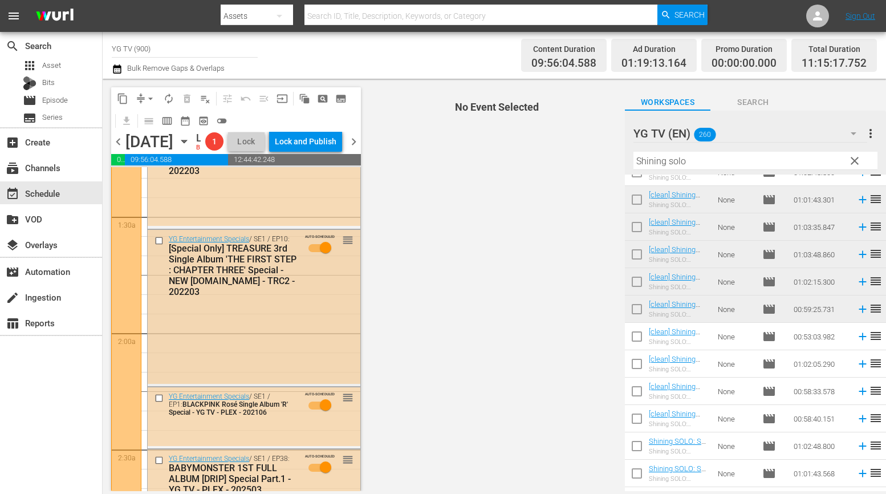
click at [267, 375] on div "YG Entertainment Specials / SE1 / EP10: [Special Only] TREASURE 3rd Single Albu…" at bounding box center [254, 307] width 213 height 154
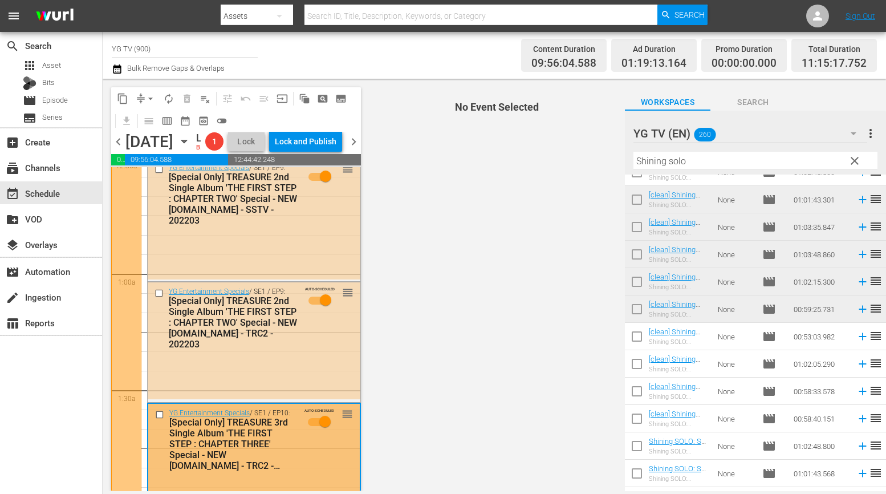
scroll to position [0, 0]
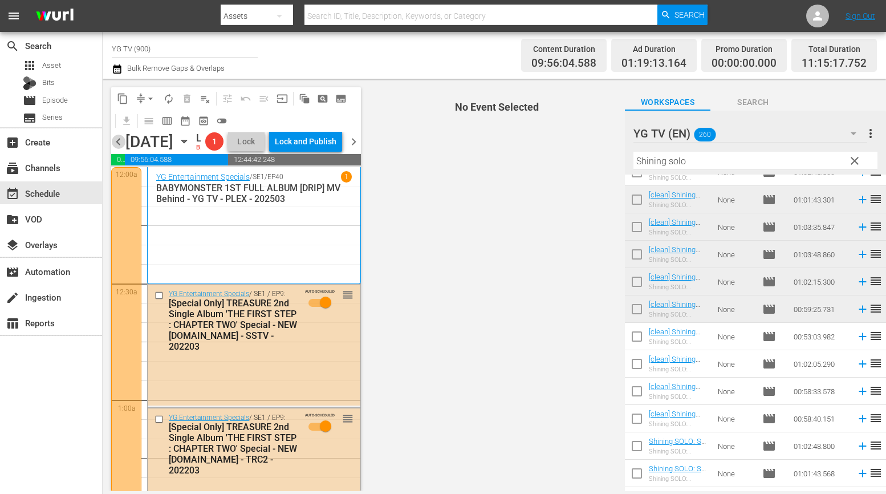
drag, startPoint x: 119, startPoint y: 160, endPoint x: 129, endPoint y: 167, distance: 13.1
click at [119, 149] on span "chevron_left" at bounding box center [118, 142] width 14 height 14
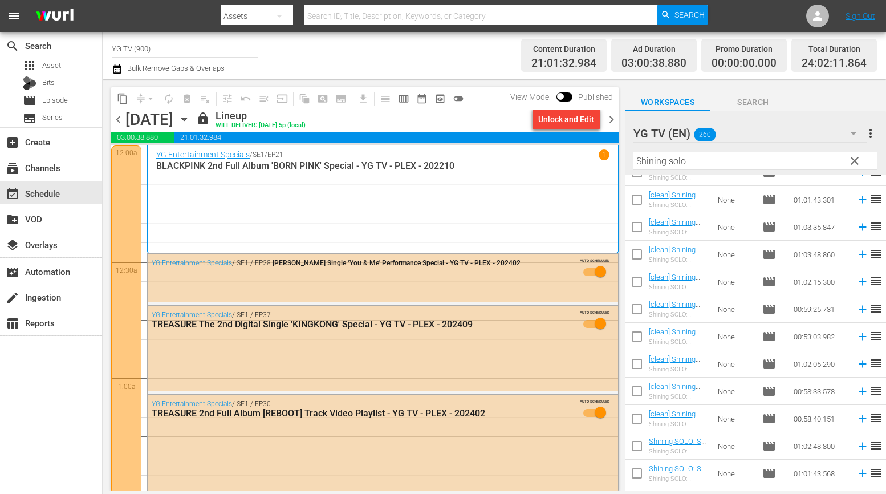
click at [607, 120] on span "chevron_right" at bounding box center [611, 119] width 14 height 14
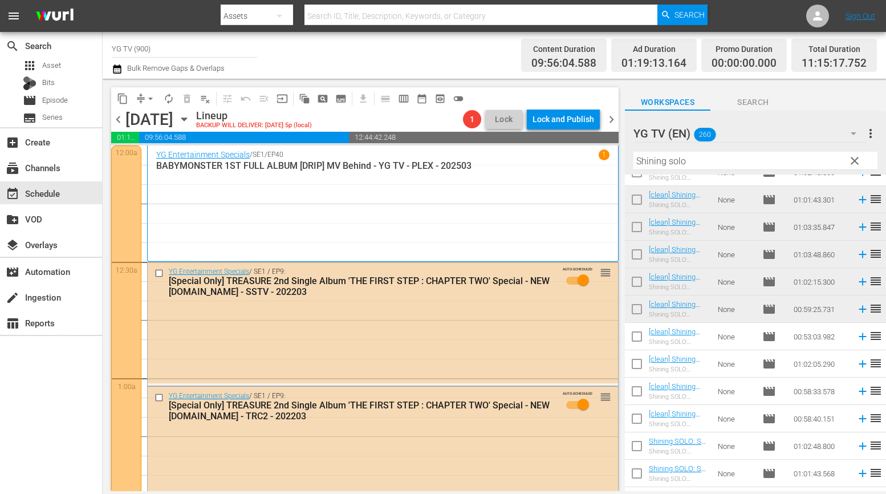
drag, startPoint x: 157, startPoint y: 307, endPoint x: 148, endPoint y: 306, distance: 9.3
click at [157, 307] on div "YG Entertainment Specials / SE1 / EP9: [Special Only] TREASURE 2nd Single Album…" at bounding box center [383, 322] width 470 height 121
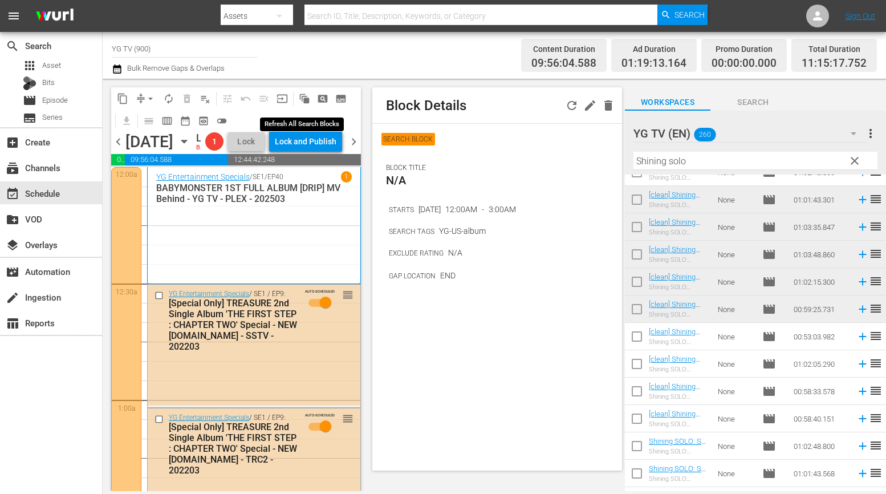
click at [302, 97] on span "auto_awesome_motion_outlined" at bounding box center [304, 98] width 11 height 11
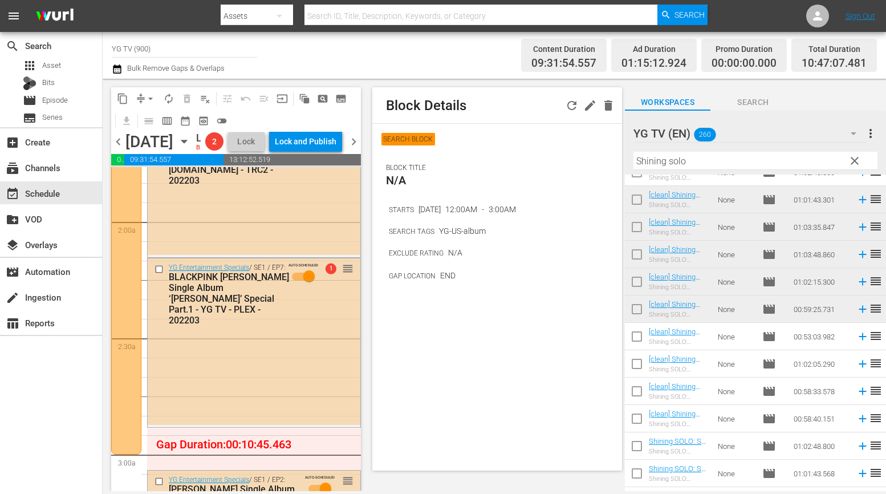
scroll to position [431, 0]
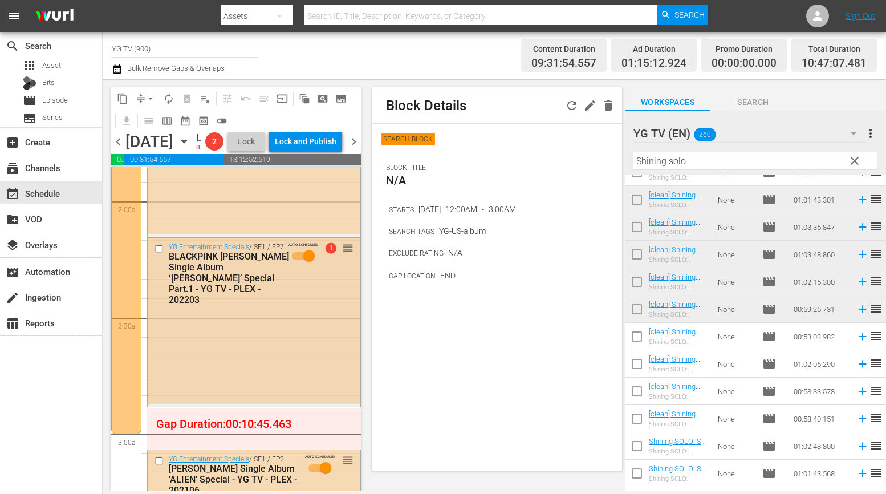
click at [266, 393] on div "YG Entertainment Specials / SE1 / EP7: BLACKPINK LISA Single Album ‘LALISA’ Spe…" at bounding box center [254, 321] width 213 height 167
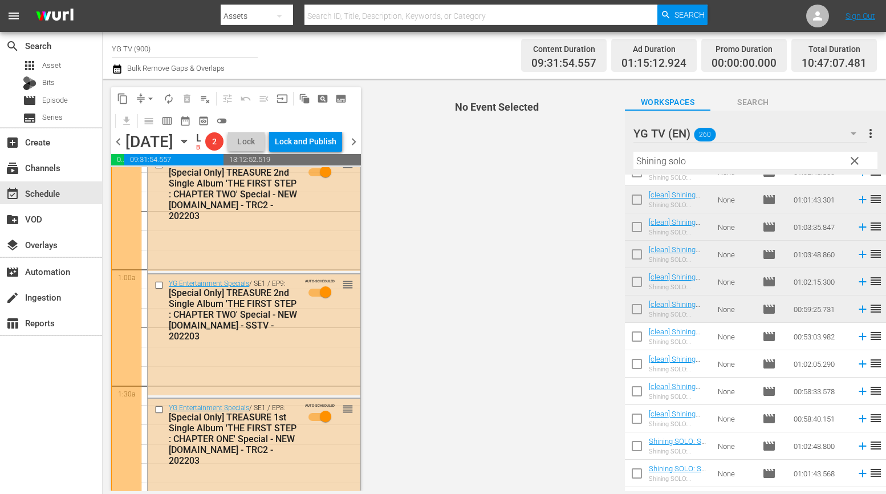
scroll to position [60, 0]
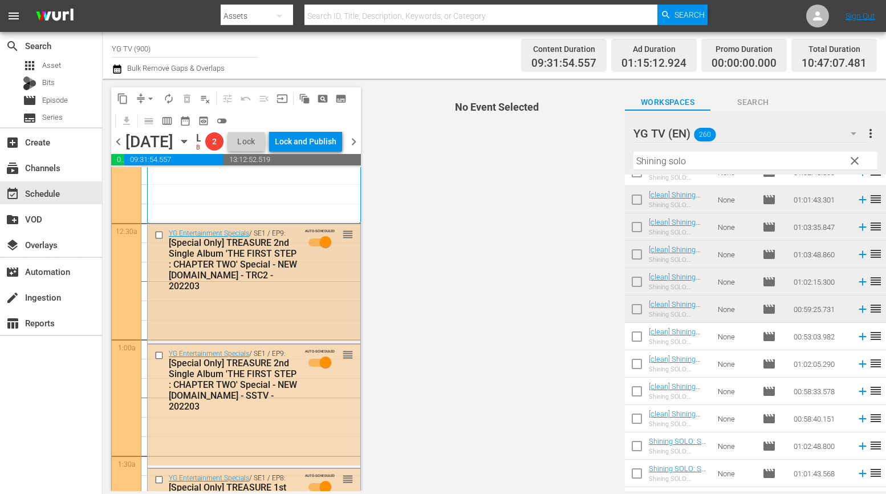
click at [300, 324] on div "YG Entertainment Specials / SE1 / EP9: [Special Only] TREASURE 2nd Single Album…" at bounding box center [254, 282] width 213 height 117
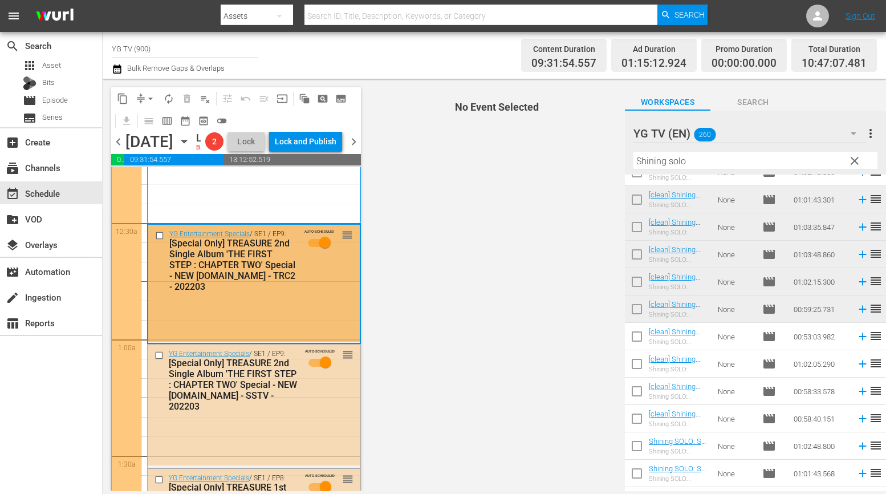
click at [263, 341] on div "YG Entertainment Specials / SE1 / EP9: [Special Only] TREASURE 2nd Single Album…" at bounding box center [253, 283] width 211 height 117
click at [280, 341] on div "YG Entertainment Specials / SE1 / EP9: [Special Only] TREASURE 2nd Single Album…" at bounding box center [253, 283] width 211 height 117
click at [225, 292] on div "[Special Only] TREASURE 2nd Single Album 'THE FIRST STEP : CHAPTER TWO' Special…" at bounding box center [233, 265] width 128 height 54
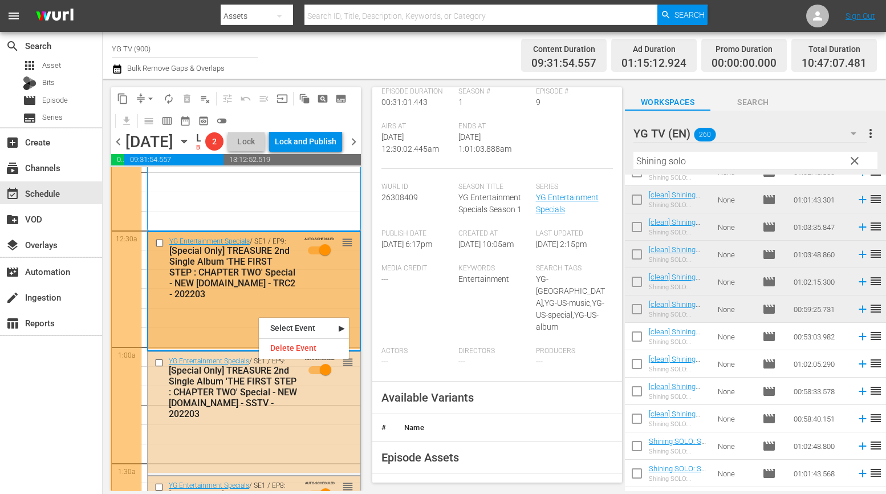
scroll to position [159, 0]
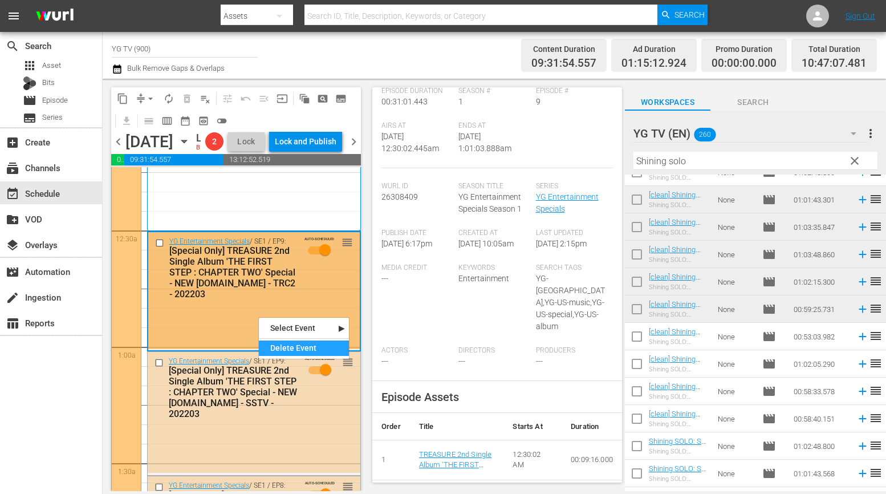
click at [261, 351] on div "Delete Event" at bounding box center [304, 347] width 90 height 15
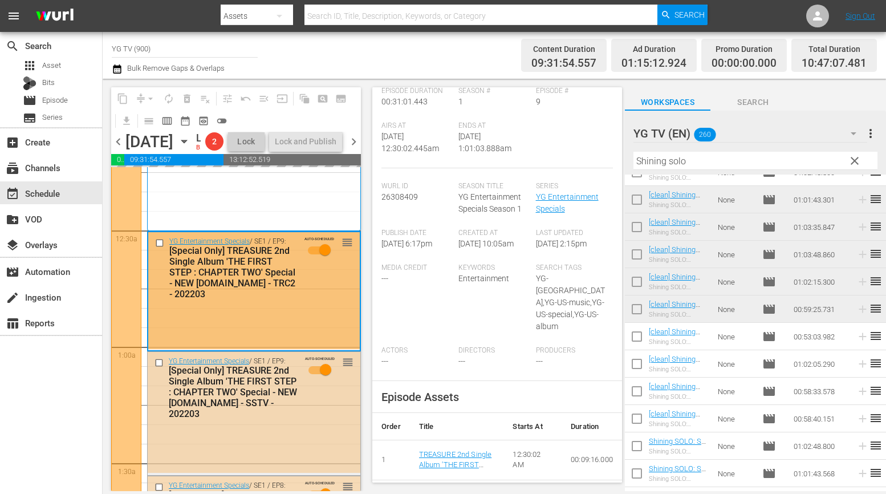
click at [241, 417] on div "[Special Only] TREASURE 2nd Single Album 'THE FIRST STEP : CHAPTER TWO' Special…" at bounding box center [233, 392] width 129 height 54
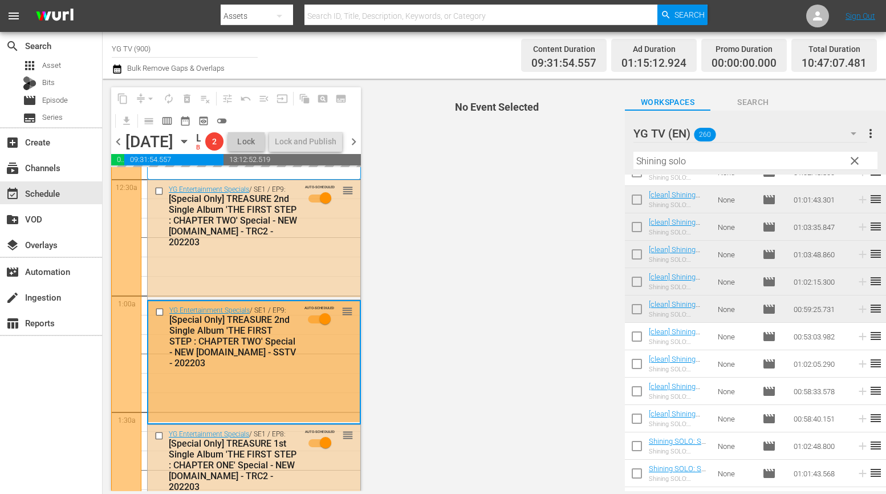
scroll to position [105, 0]
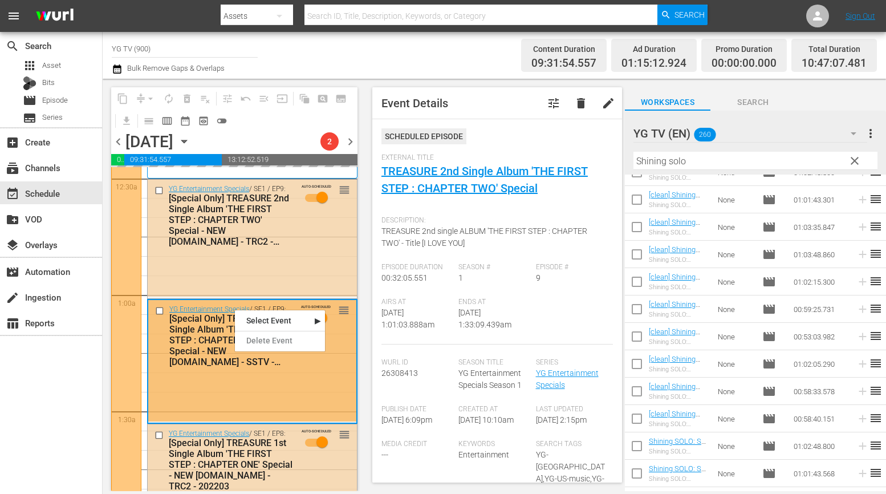
click at [407, 202] on div "External Title TREASURE 2nd Single Album 'THE FIRST STEP : CHAPTER TWO' Special" at bounding box center [496, 181] width 231 height 57
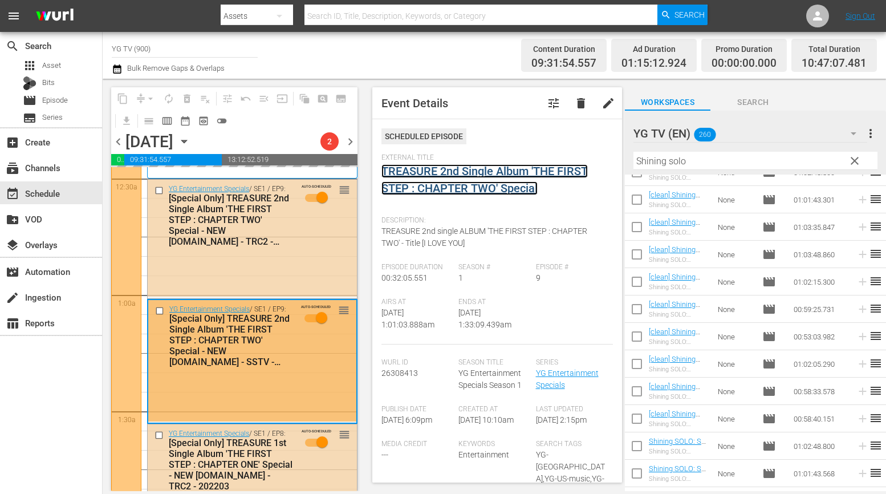
click at [428, 188] on link "TREASURE 2nd Single Album 'THE FIRST STEP : CHAPTER TWO' Special" at bounding box center [484, 179] width 206 height 31
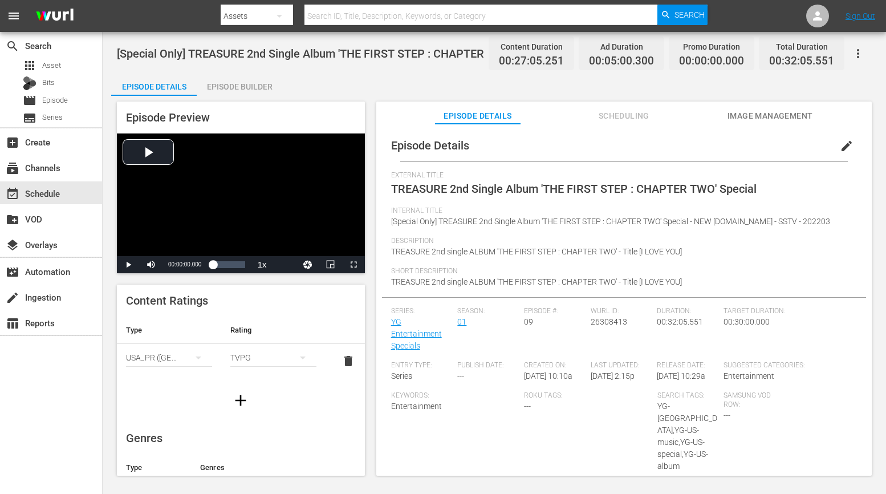
scroll to position [40, 0]
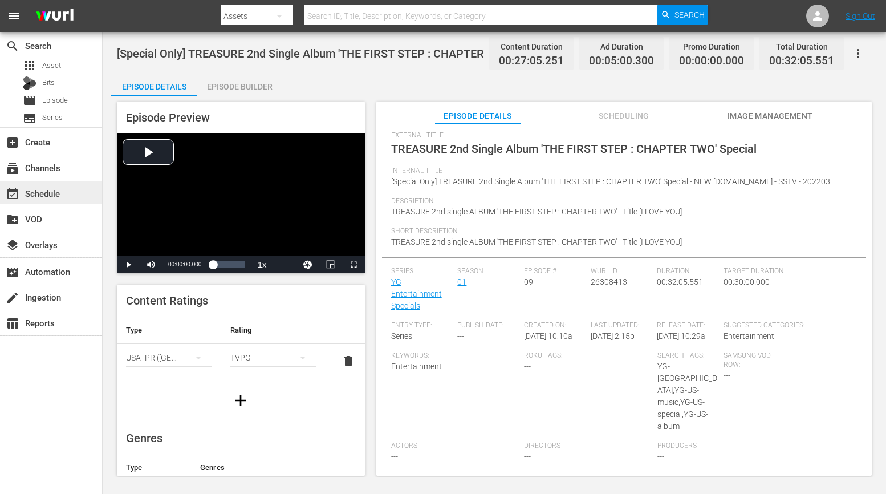
click at [49, 188] on div "event_available Schedule" at bounding box center [32, 191] width 64 height 10
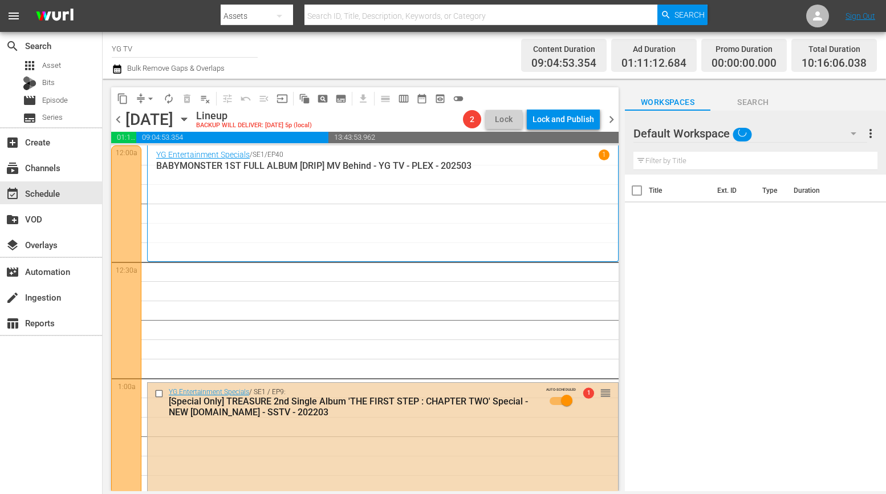
scroll to position [161, 0]
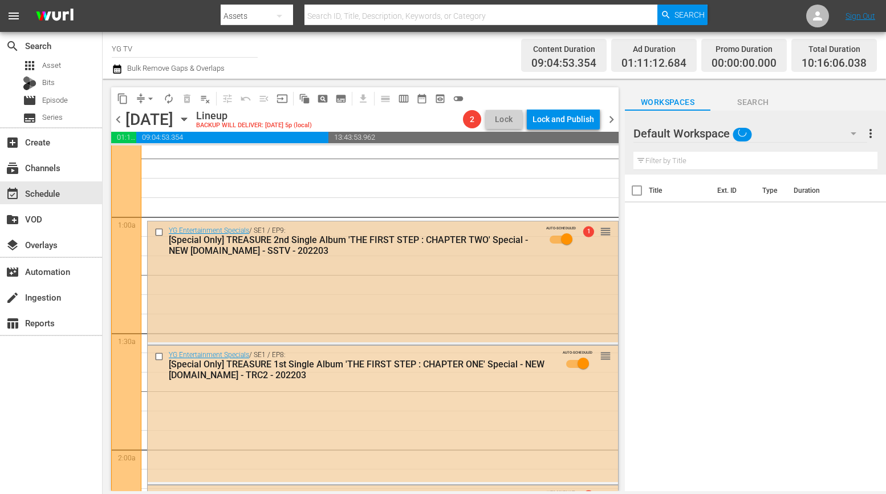
click at [373, 330] on div "YG Entertainment Specials / SE1 / EP9: [Special Only] TREASURE 2nd Single Album…" at bounding box center [383, 281] width 470 height 121
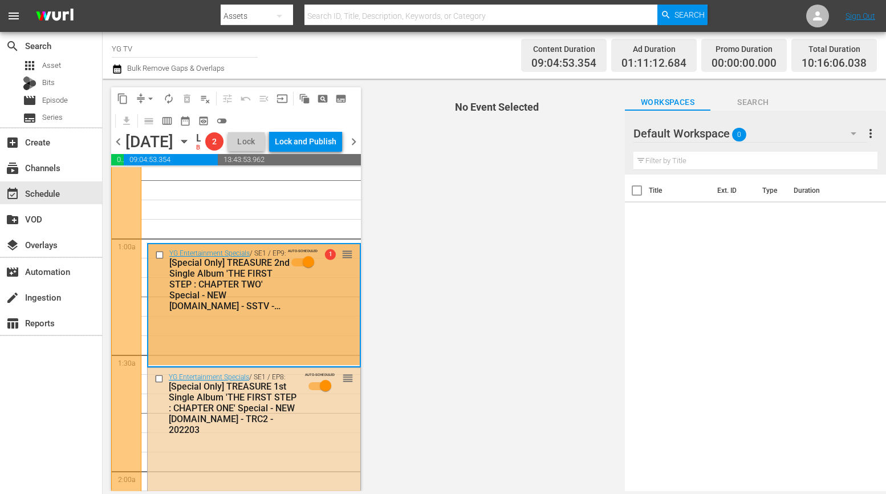
click at [304, 272] on input "AUTO-SCHEDULED" at bounding box center [308, 263] width 65 height 17
click at [311, 272] on input "AUTO-SCHEDULED" at bounding box center [308, 263] width 65 height 17
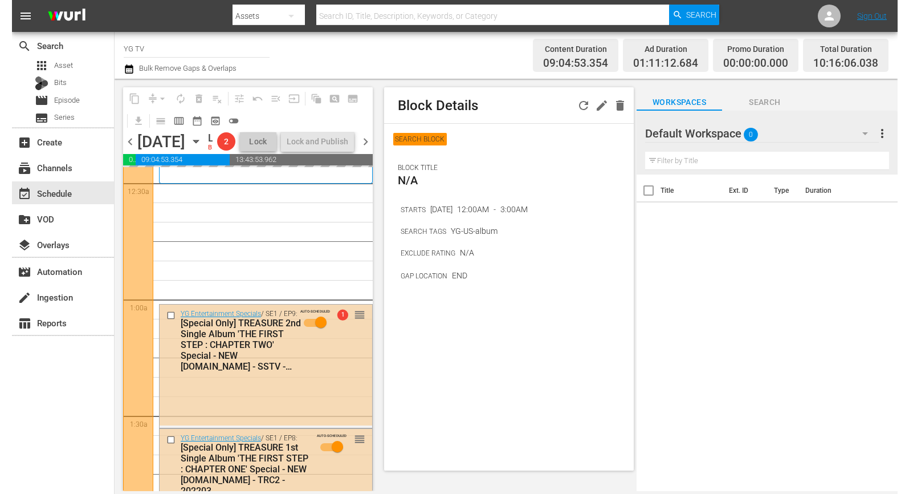
scroll to position [109, 0]
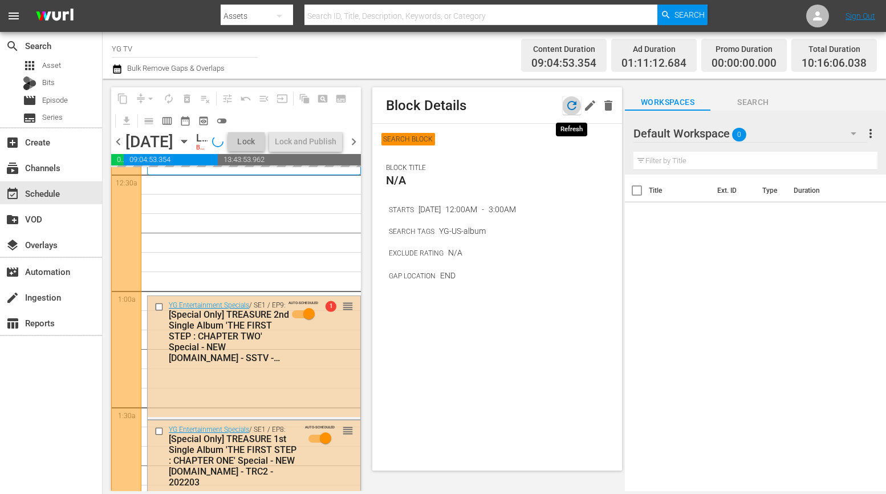
click at [568, 109] on icon "button" at bounding box center [572, 106] width 14 height 14
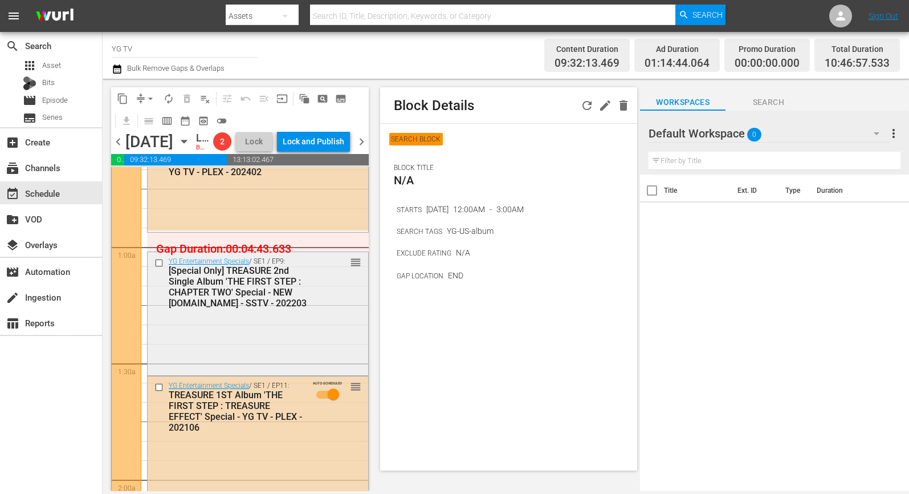
scroll to position [157, 0]
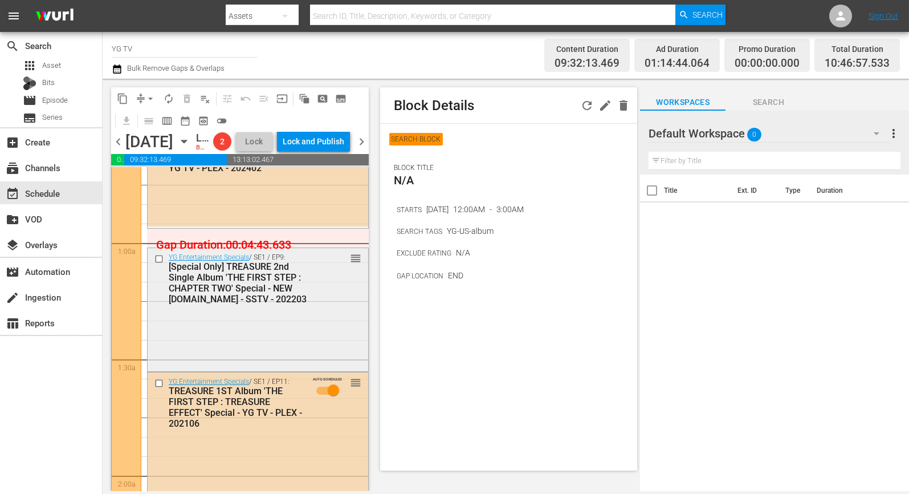
click at [287, 349] on div "YG Entertainment Specials / SE1 / EP9: [Special Only] TREASURE 2nd Single Album…" at bounding box center [258, 308] width 221 height 121
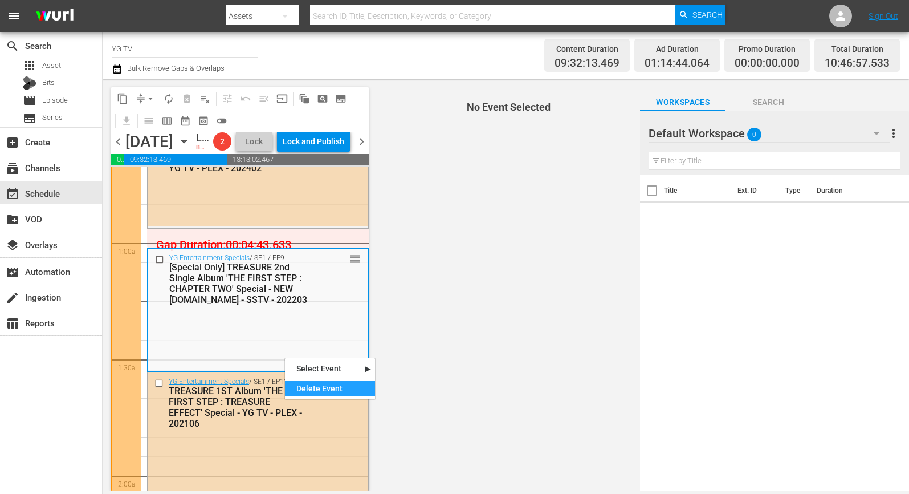
click at [296, 387] on div "Delete Event" at bounding box center [330, 388] width 90 height 15
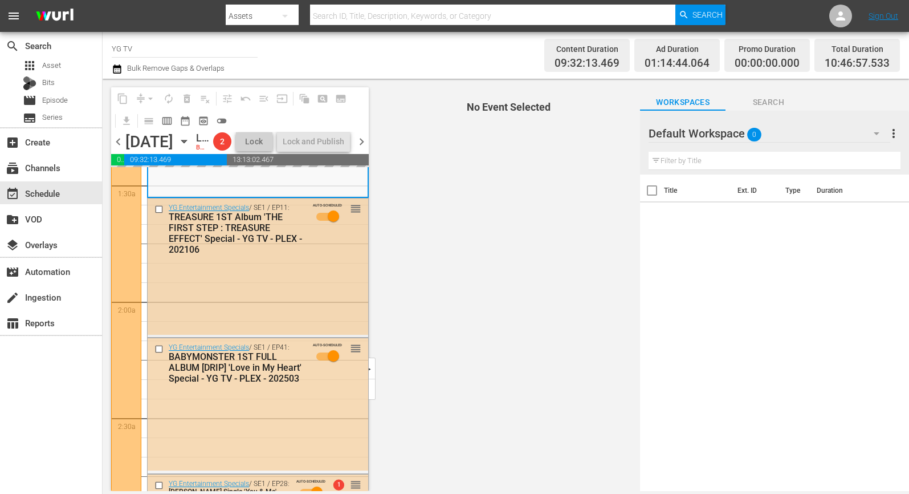
click at [297, 327] on div "YG Entertainment Specials / SE1 / EP11: TREASURE 1ST Album 'THE FIRST STEP : TR…" at bounding box center [258, 266] width 221 height 136
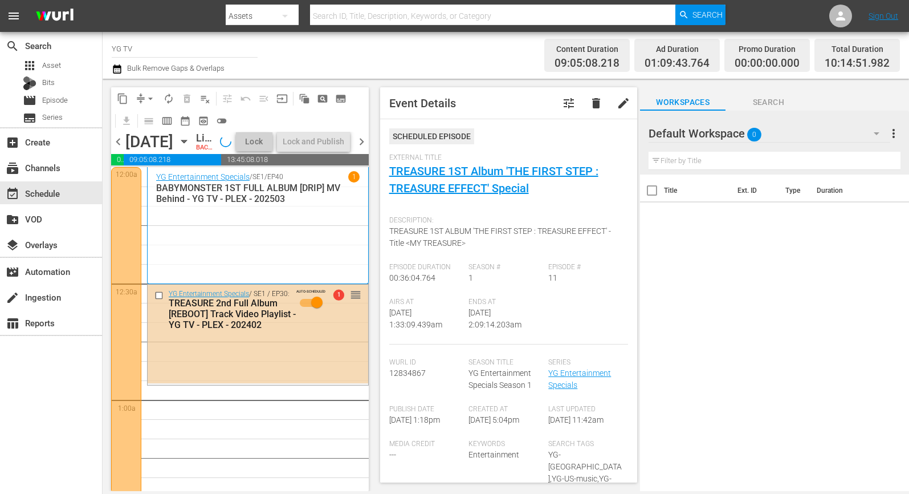
scroll to position [166, 0]
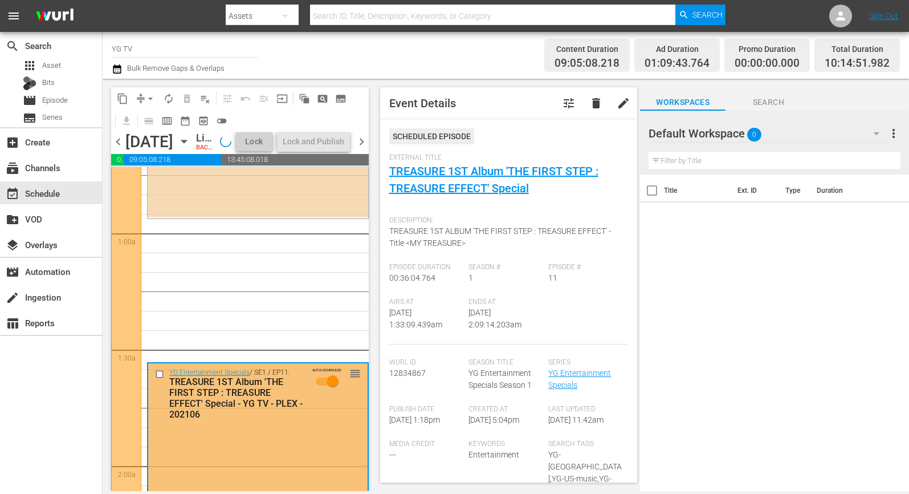
click at [131, 340] on div at bounding box center [126, 350] width 30 height 698
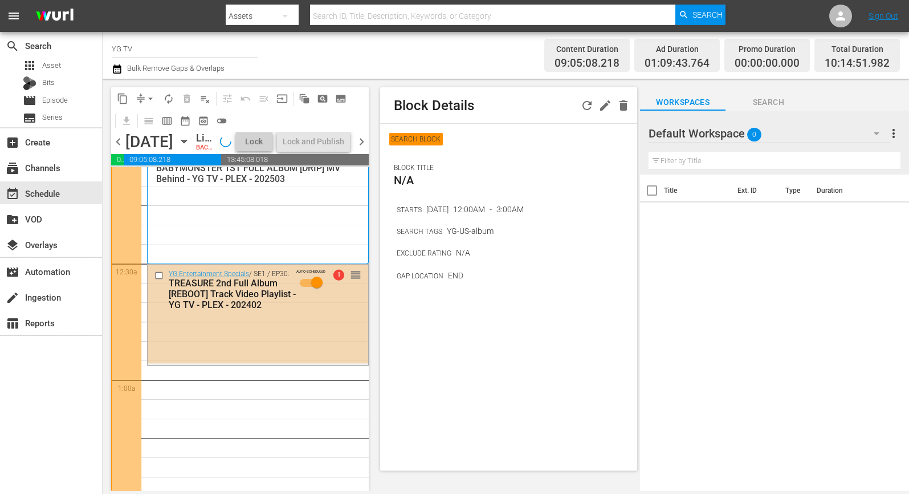
scroll to position [0, 0]
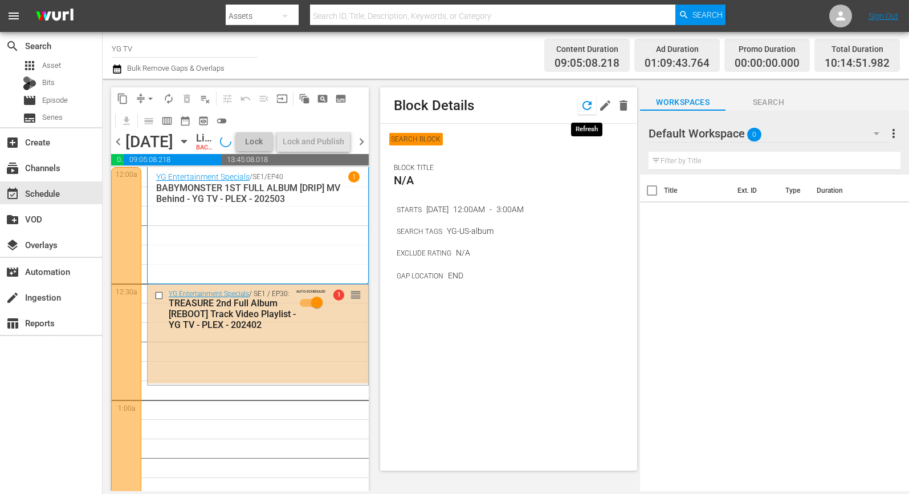
click at [584, 108] on icon "button" at bounding box center [587, 105] width 9 height 9
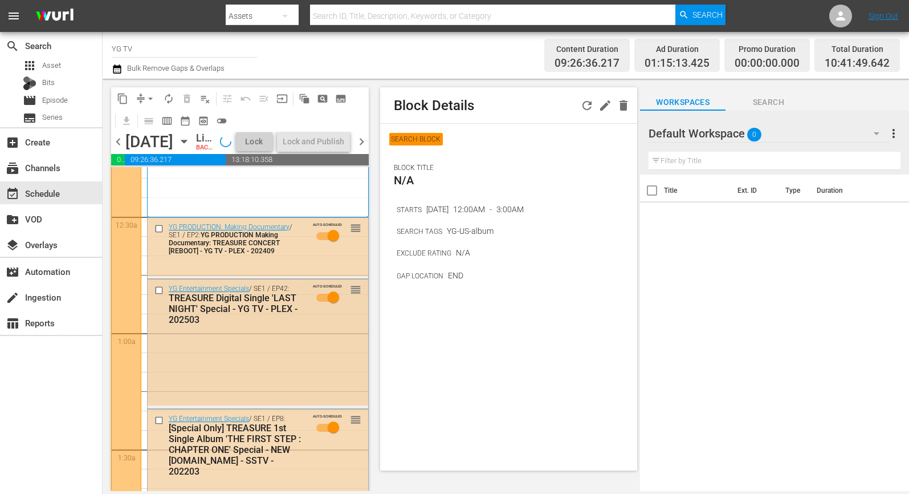
scroll to position [188, 0]
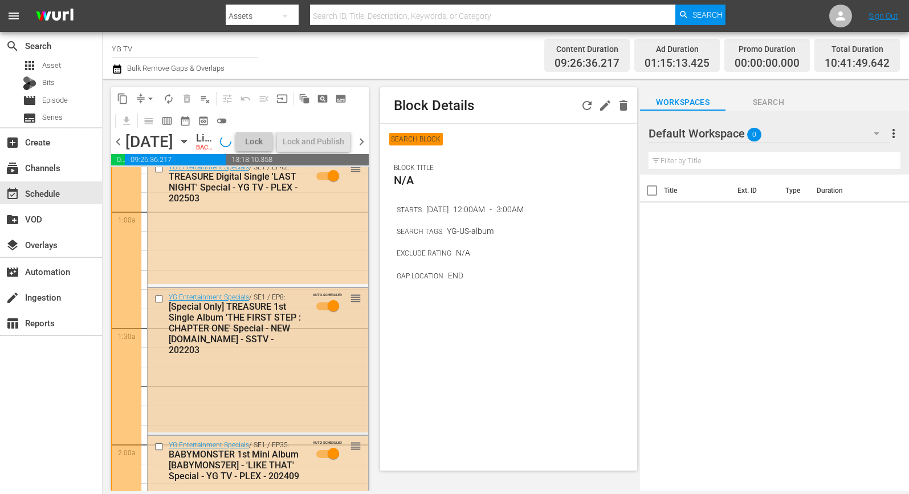
click at [298, 355] on div "[Special Only] TREASURE 1st Single Album 'THE FIRST STEP : CHAPTER ONE' Special…" at bounding box center [237, 328] width 137 height 54
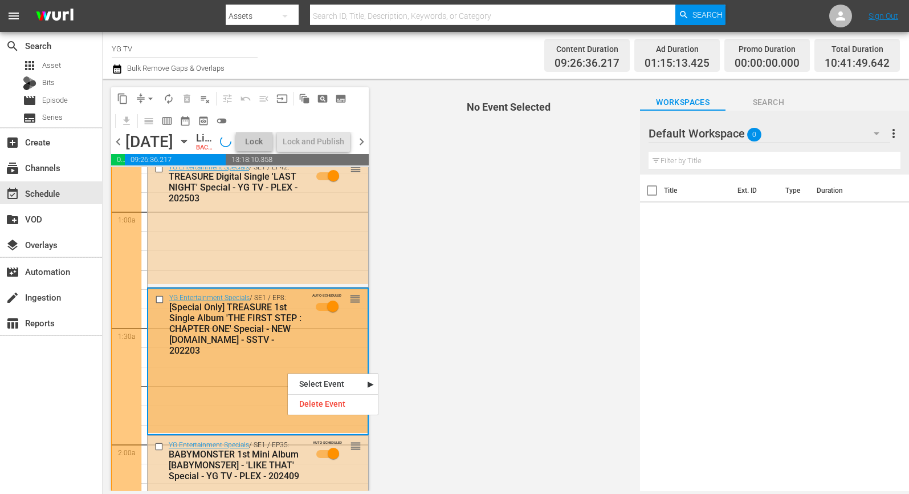
drag, startPoint x: 287, startPoint y: 372, endPoint x: 298, endPoint y: 385, distance: 17.1
click at [314, 405] on div "Delete Event" at bounding box center [333, 403] width 90 height 15
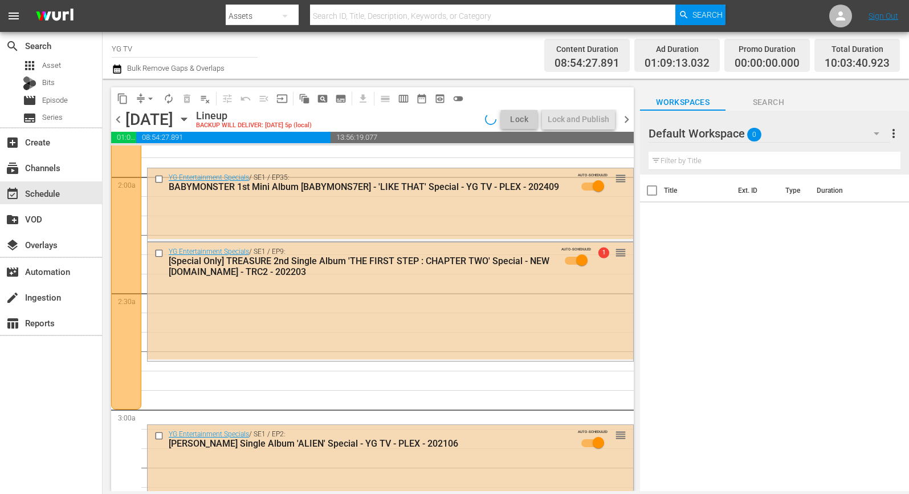
scroll to position [442, 0]
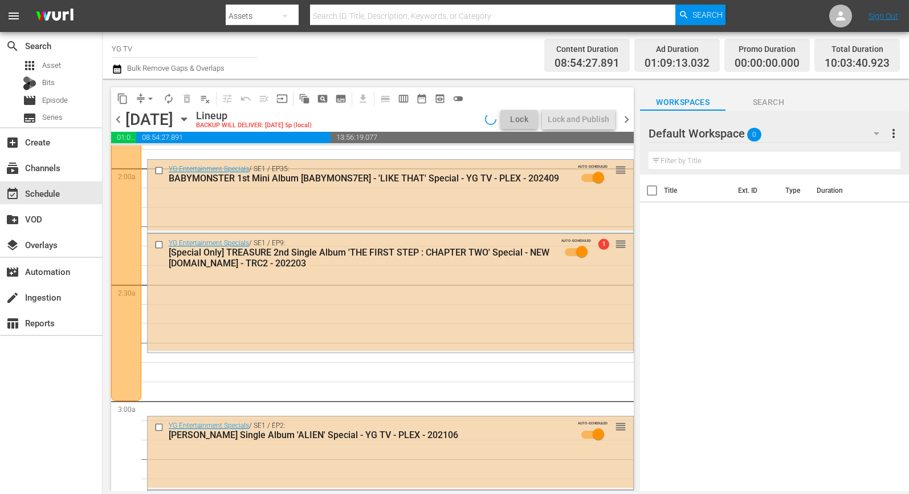
click at [310, 306] on div "YG Entertainment Specials / SE1 / EP9: [Special Only] TREASURE 2nd Single Album…" at bounding box center [391, 292] width 486 height 117
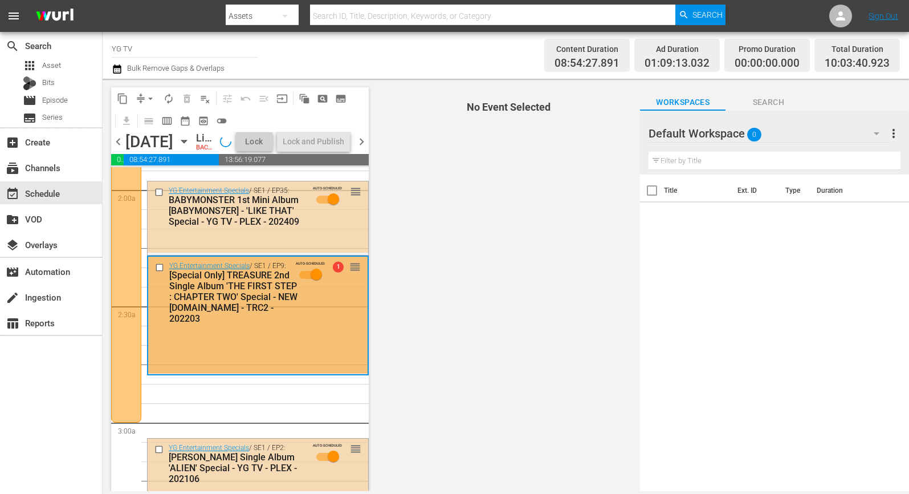
click at [296, 320] on div "[Special Only] TREASURE 2nd Single Album 'THE FIRST STEP : CHAPTER TWO' Special…" at bounding box center [233, 297] width 129 height 54
click at [285, 357] on div "Delete Event" at bounding box center [314, 355] width 90 height 15
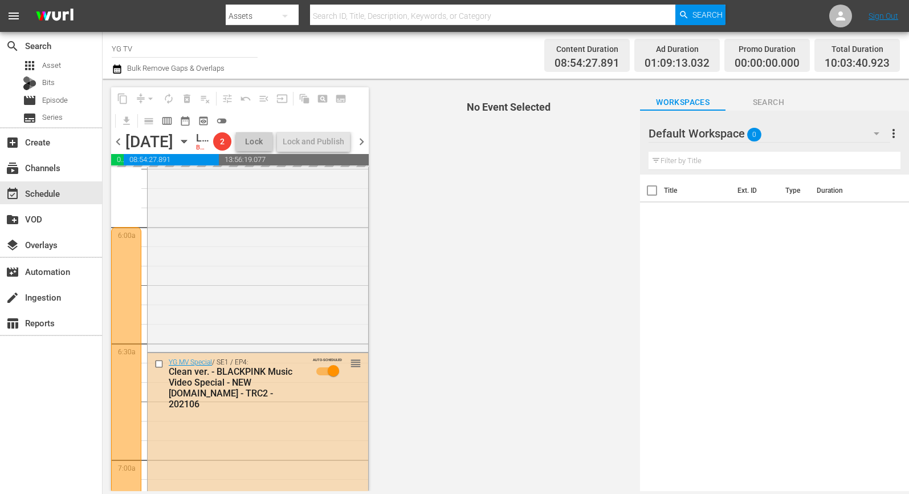
scroll to position [1439, 0]
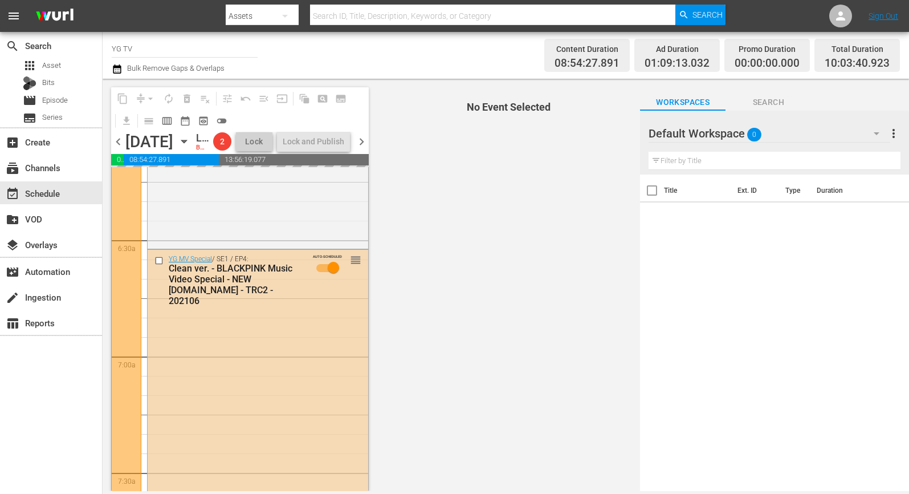
click at [286, 345] on div "YG MV Special / SE1 / EP4: Clean ver. - BLACKPINK Music Video Special - NEW K.I…" at bounding box center [258, 385] width 221 height 271
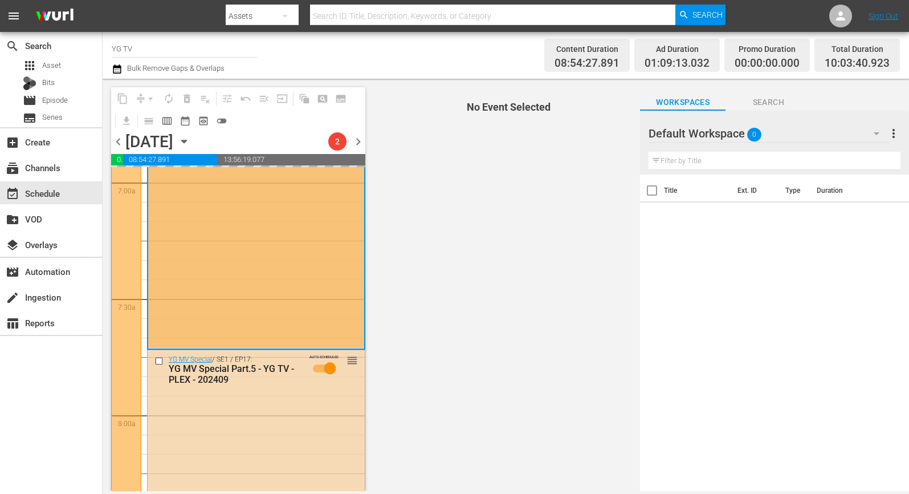
scroll to position [1619, 0]
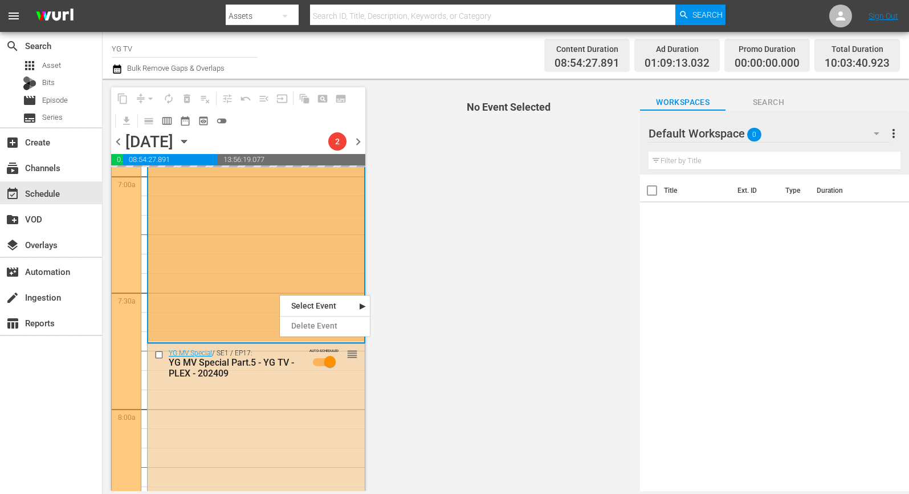
click at [512, 298] on span "No Event Selected" at bounding box center [506, 285] width 269 height 412
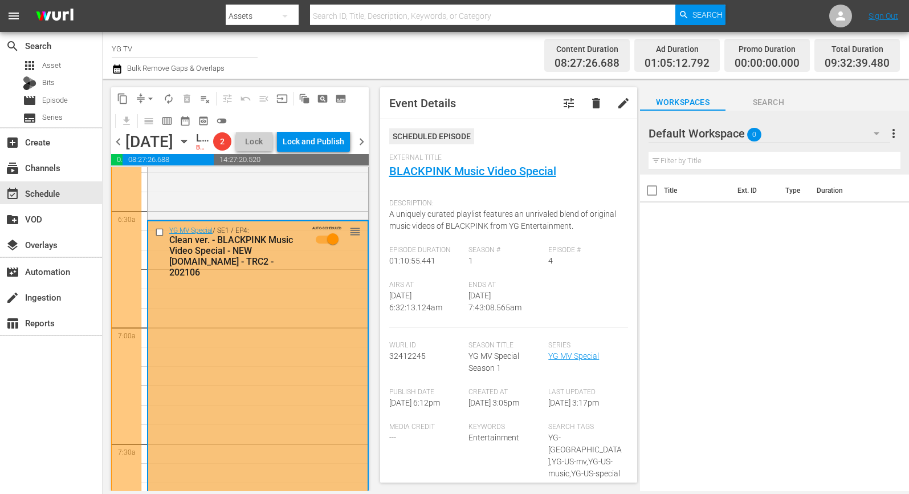
scroll to position [1473, 0]
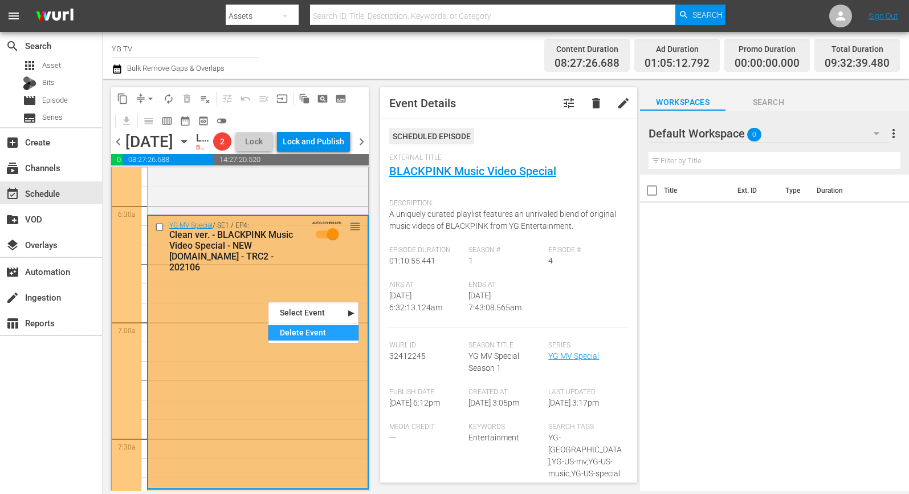
click at [290, 337] on div "Delete Event" at bounding box center [314, 332] width 90 height 15
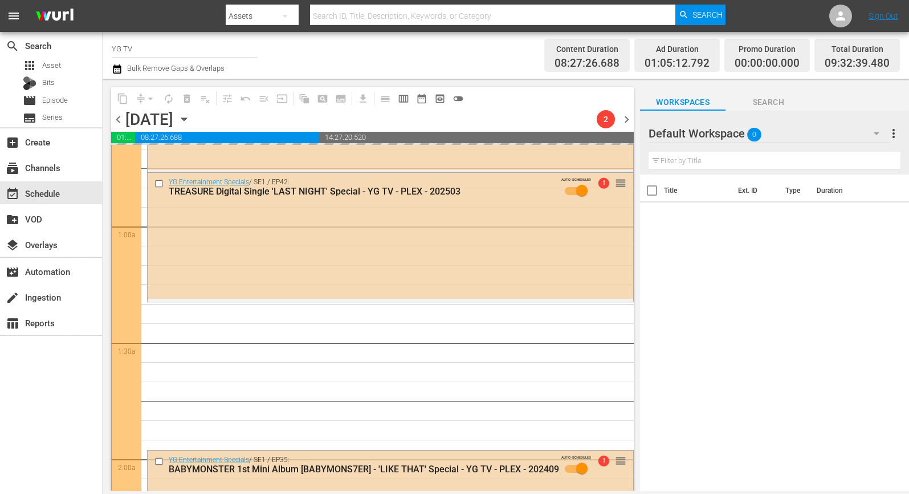
scroll to position [19, 0]
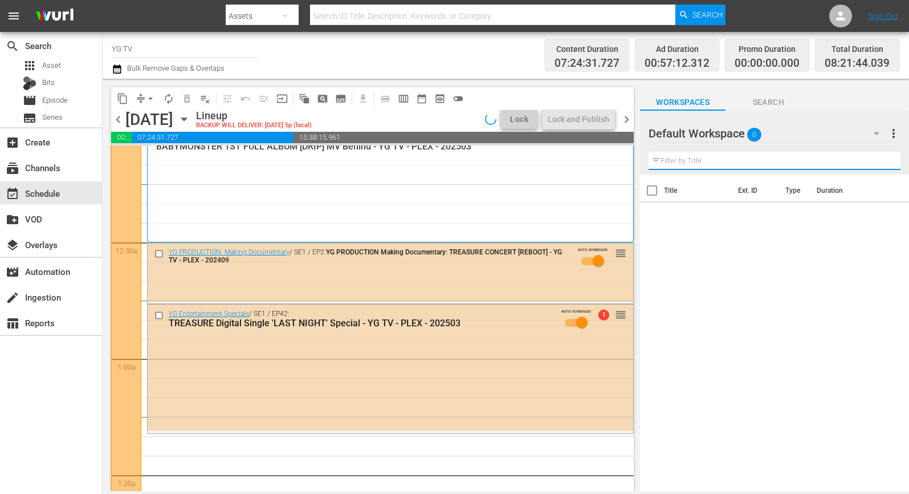
click at [729, 157] on input "text" at bounding box center [775, 161] width 252 height 18
click at [805, 130] on div "Default Workspace 0" at bounding box center [770, 133] width 242 height 32
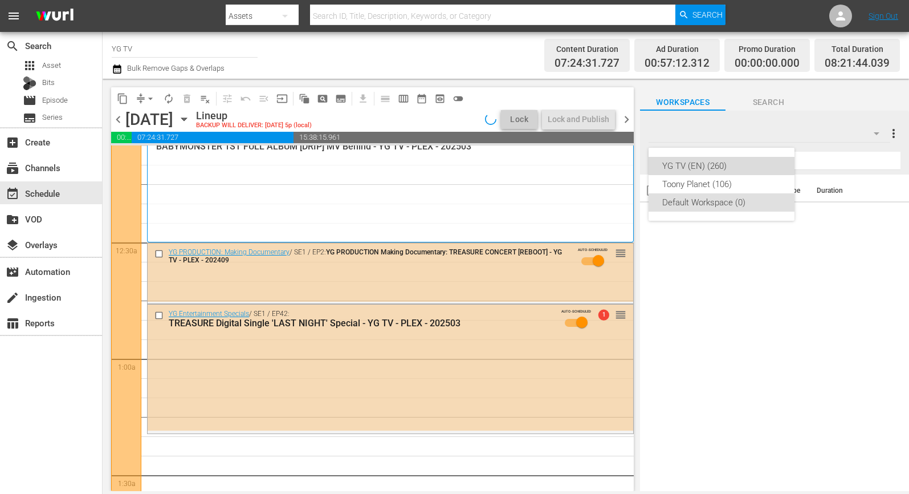
click at [725, 169] on div "YG TV (EN) (260)" at bounding box center [721, 166] width 119 height 18
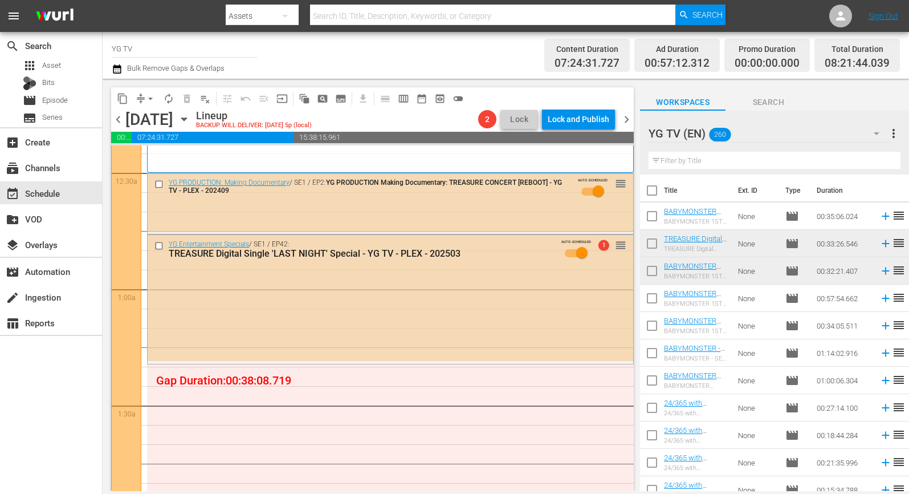
scroll to position [0, 0]
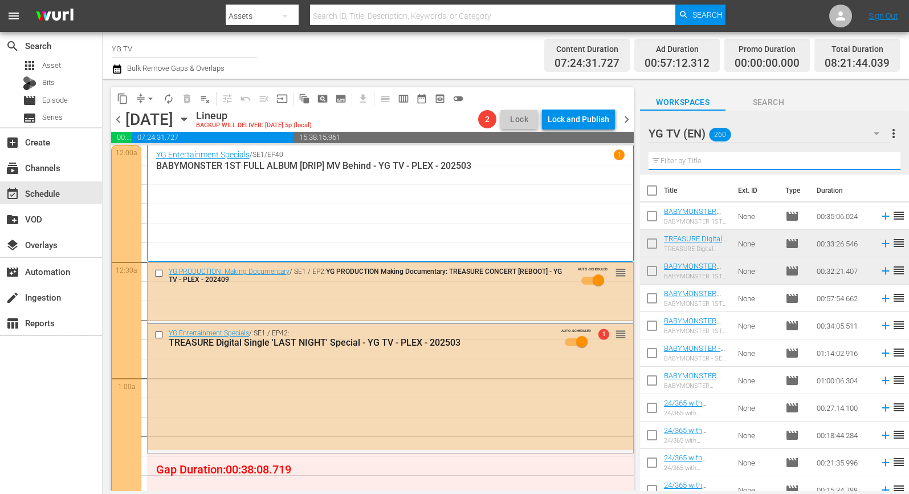
click at [682, 161] on input "text" at bounding box center [775, 161] width 252 height 18
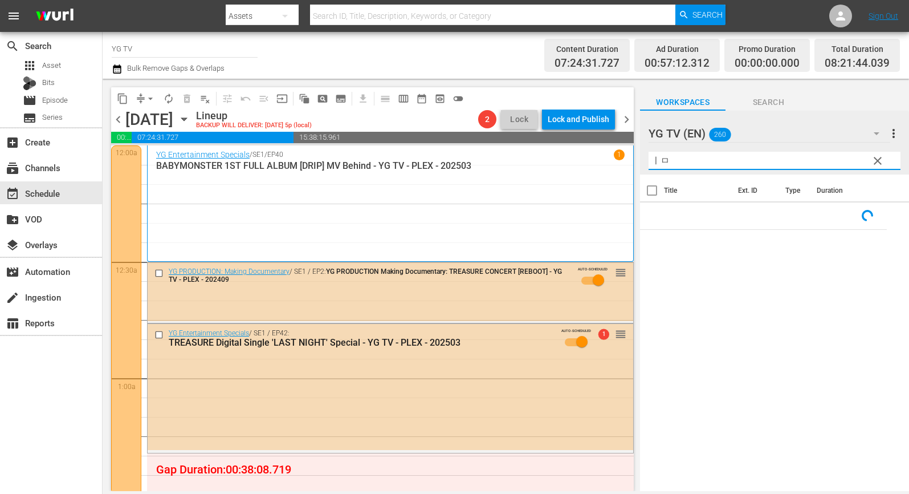
type input "ㅣ"
drag, startPoint x: 678, startPoint y: 164, endPoint x: 729, endPoint y: 163, distance: 50.2
click at [619, 158] on div "content_copy compress arrow_drop_down autorenew_outlined delete_forever_outline…" at bounding box center [506, 285] width 807 height 412
click at [813, 157] on div "YG TV (EN) 260 YG TV (EN) more_vert clear Filter by Title lalisa" at bounding box center [774, 143] width 269 height 64
type input "lalisa"
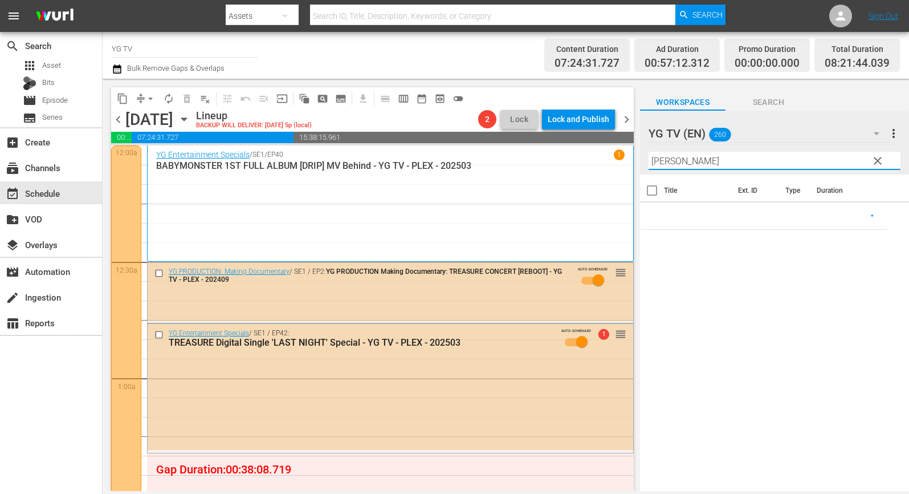
click at [813, 160] on span "clear" at bounding box center [878, 161] width 14 height 14
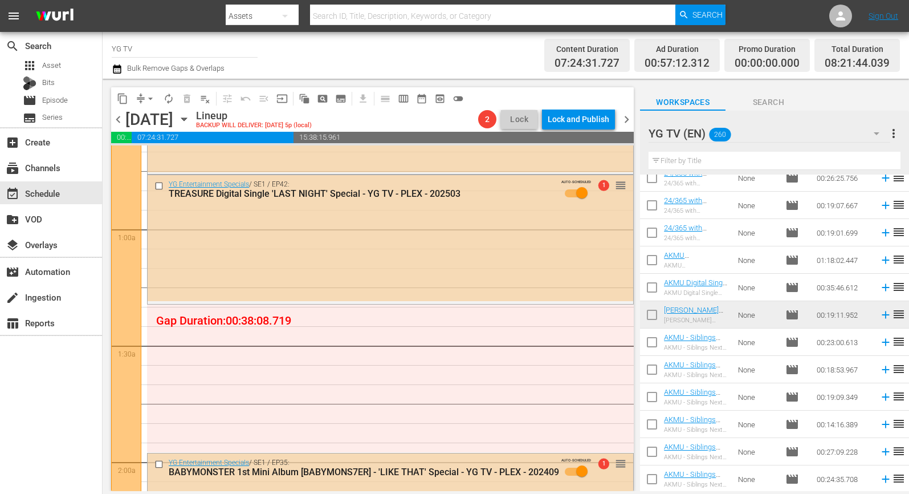
scroll to position [184, 0]
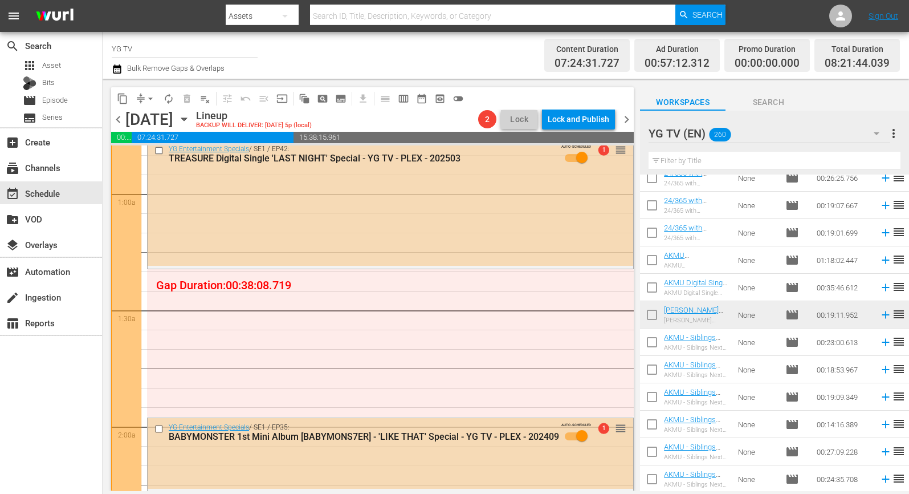
click at [713, 148] on div at bounding box center [697, 134] width 96 height 29
click at [711, 154] on input "text" at bounding box center [775, 161] width 252 height 18
paste input "lalisa"
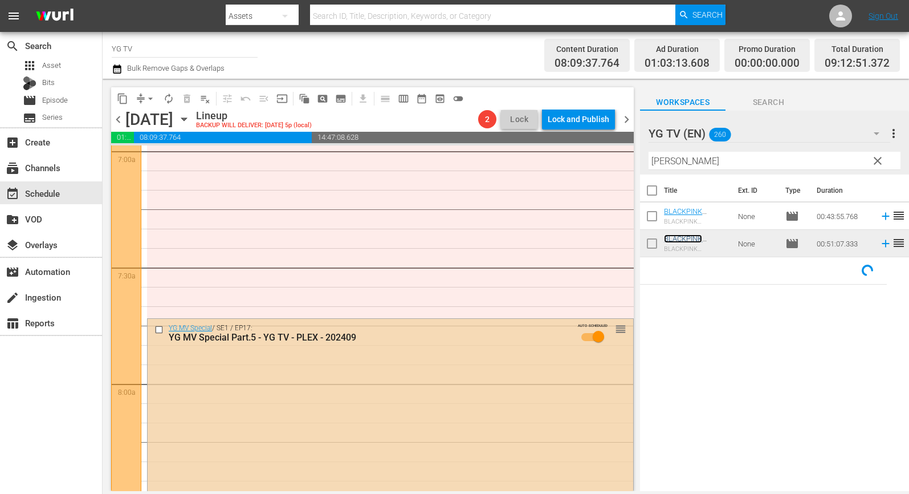
scroll to position [1585, 0]
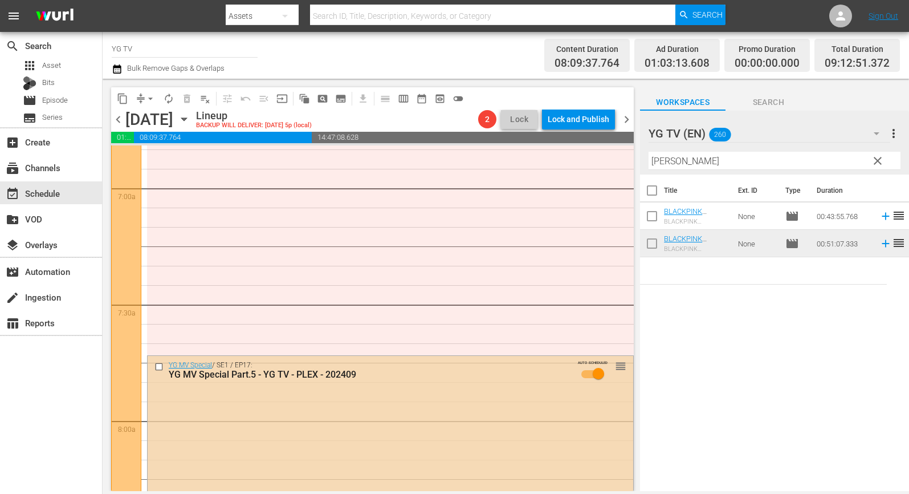
drag, startPoint x: 646, startPoint y: 160, endPoint x: 575, endPoint y: 184, distance: 75.0
click at [628, 159] on div "content_copy compress arrow_drop_down autorenew_outlined delete_forever_outline…" at bounding box center [506, 285] width 807 height 412
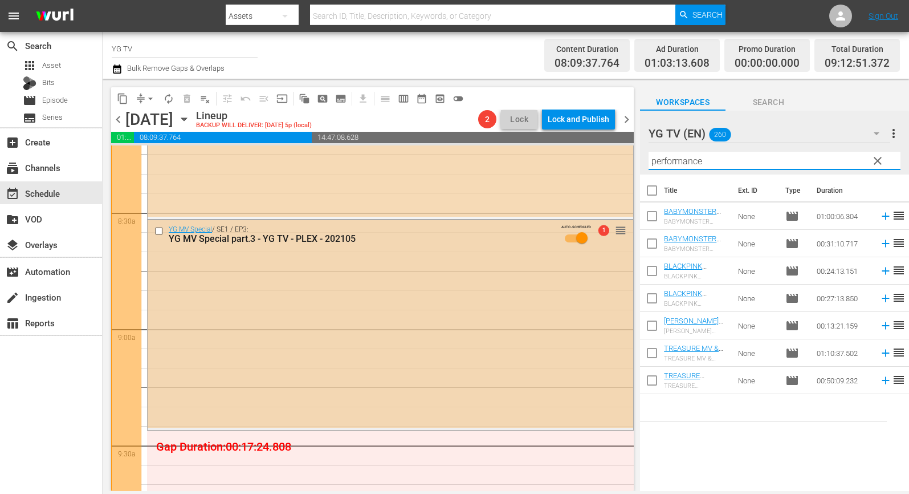
scroll to position [2009, 0]
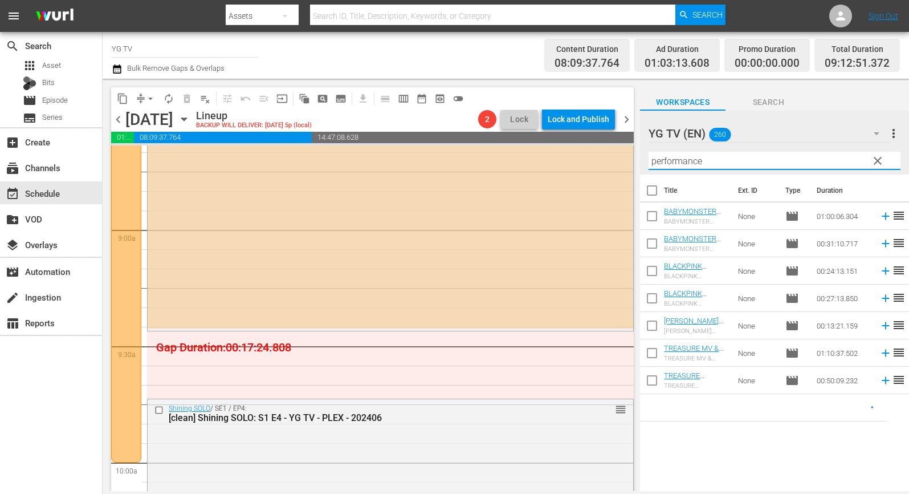
type input "performance"
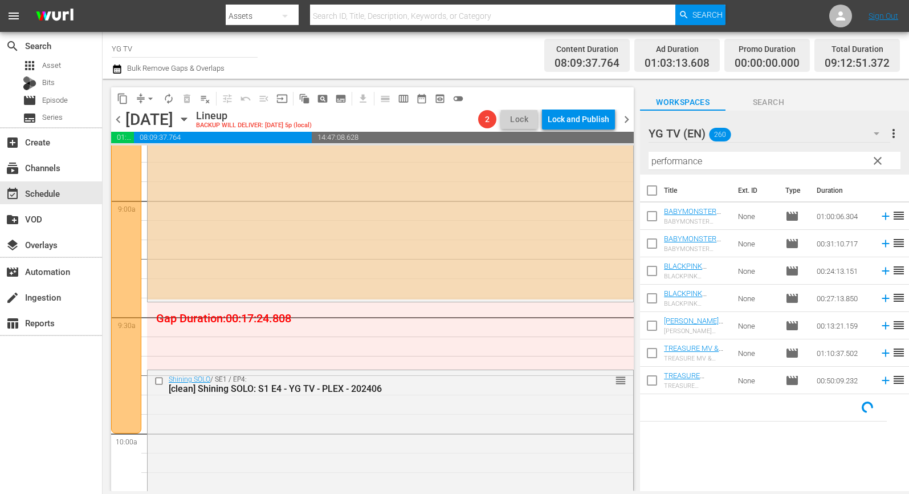
scroll to position [2042, 0]
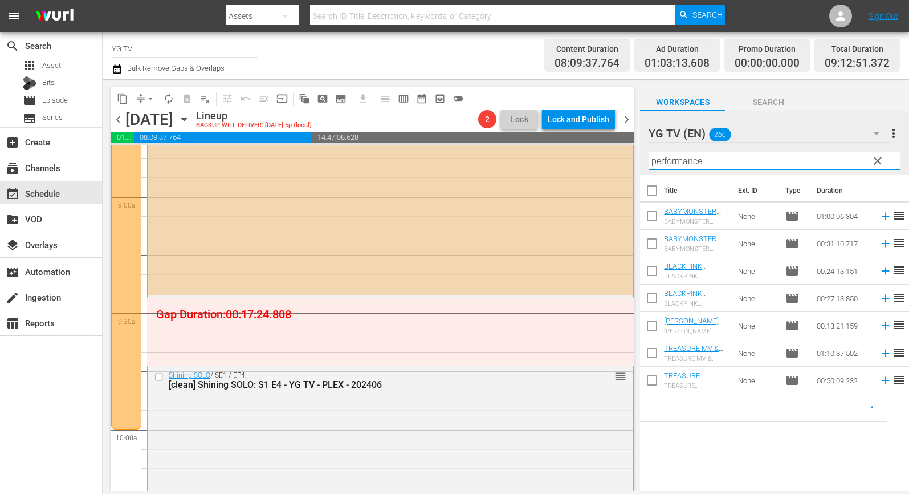
drag, startPoint x: 678, startPoint y: 156, endPoint x: 593, endPoint y: 150, distance: 84.6
click at [598, 151] on div "content_copy compress arrow_drop_down autorenew_outlined delete_forever_outline…" at bounding box center [506, 285] width 807 height 412
click at [813, 159] on span "clear" at bounding box center [878, 161] width 14 height 14
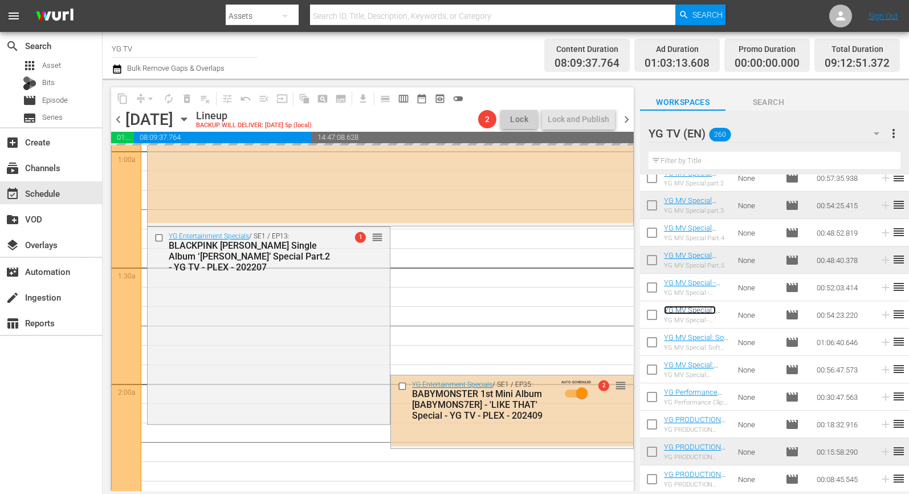
scroll to position [0, 0]
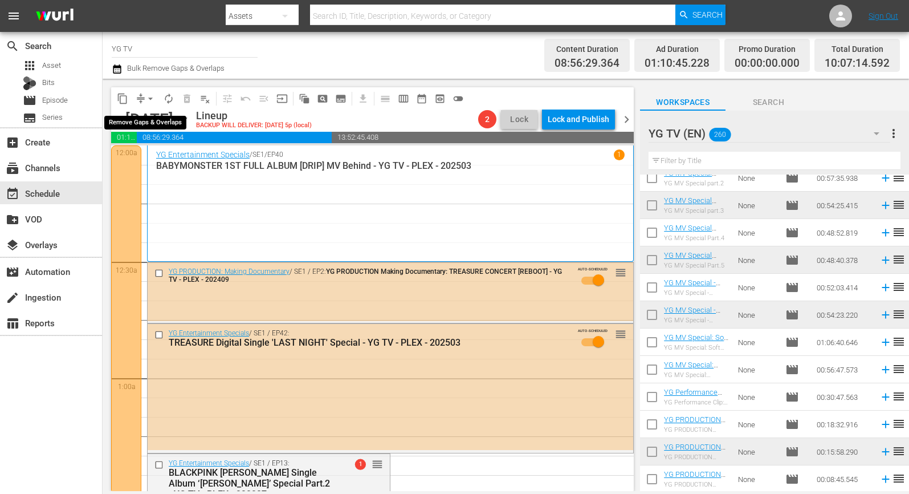
click at [150, 96] on span "arrow_drop_down" at bounding box center [150, 98] width 11 height 11
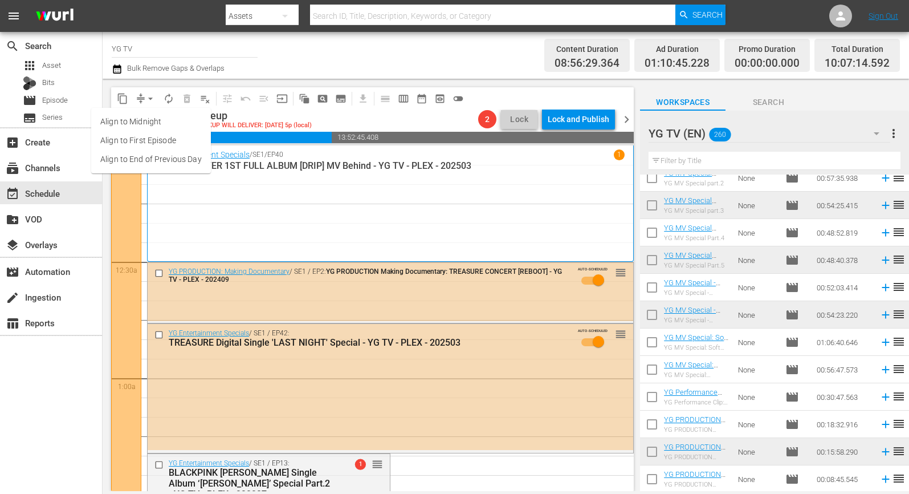
click at [165, 159] on li "Align to End of Previous Day" at bounding box center [151, 159] width 120 height 19
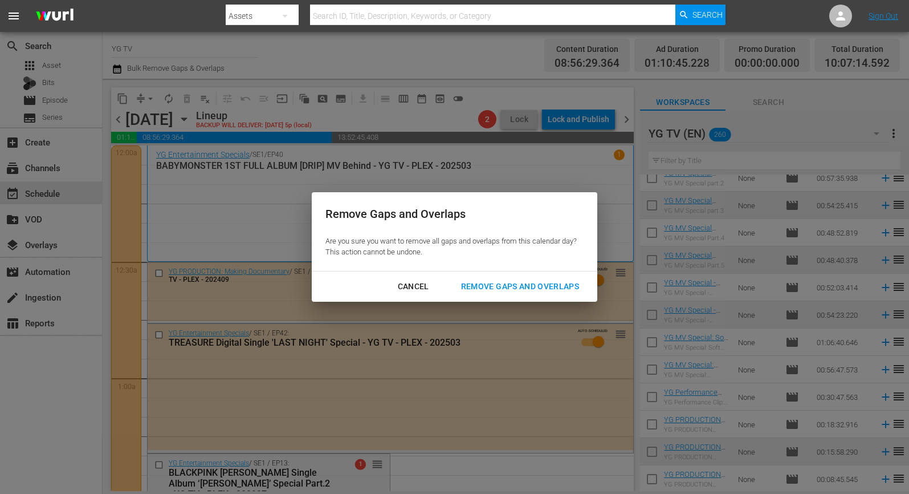
click at [563, 291] on div "Remove Gaps and Overlaps" at bounding box center [520, 286] width 136 height 14
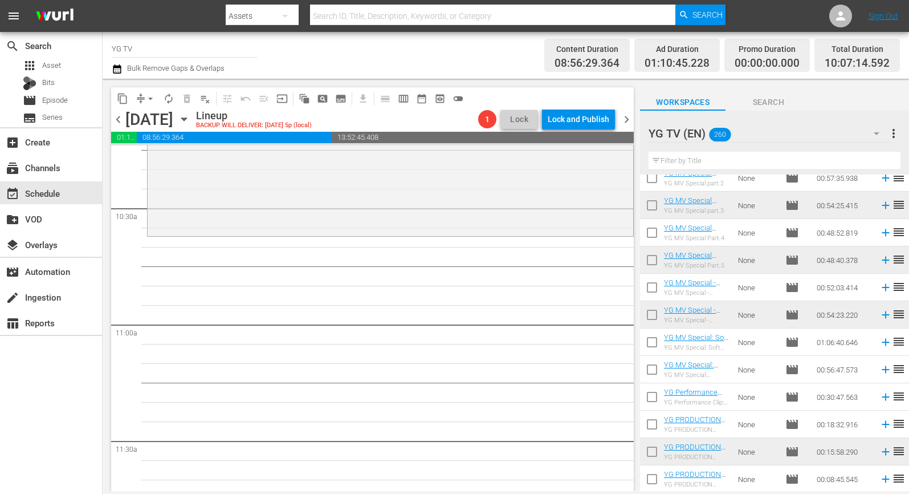
scroll to position [2380, 0]
click at [723, 157] on input "text" at bounding box center [775, 161] width 252 height 18
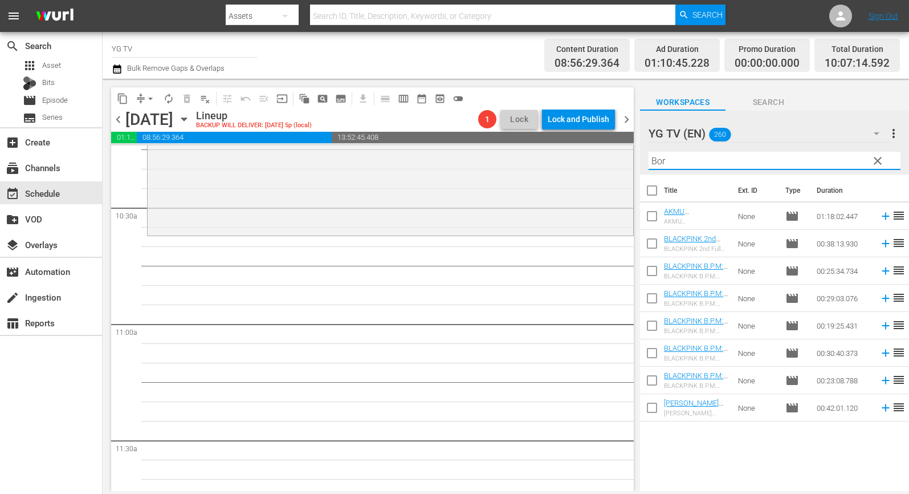
scroll to position [0, 0]
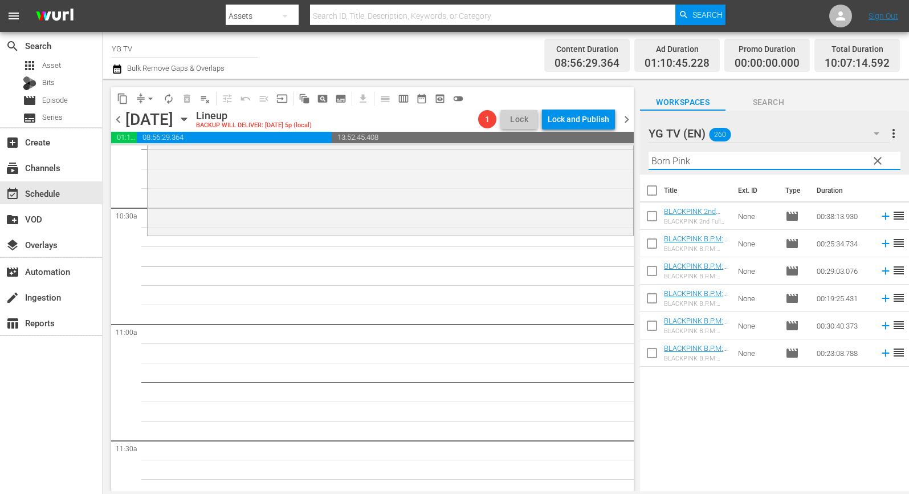
type input "Born Pink"
click at [656, 245] on input "checkbox" at bounding box center [652, 246] width 24 height 24
checkbox input "true"
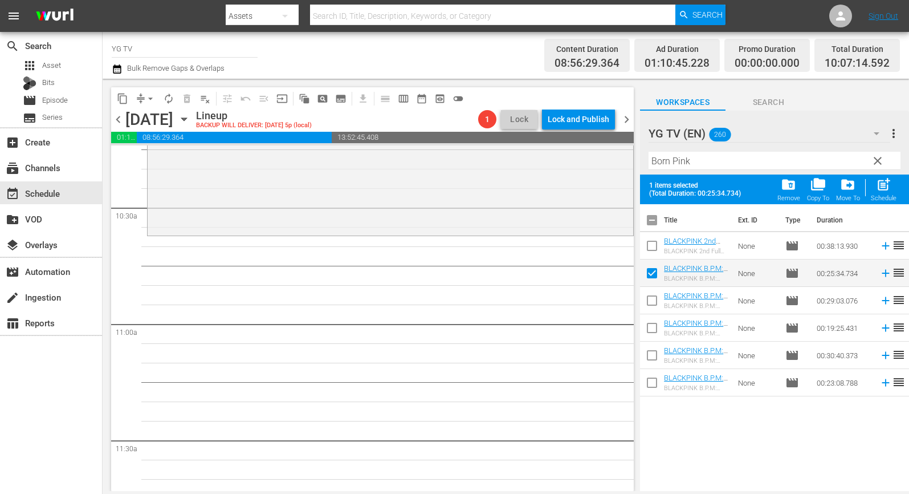
click at [652, 292] on input "checkbox" at bounding box center [652, 303] width 24 height 24
checkbox input "true"
click at [650, 326] on input "checkbox" at bounding box center [652, 330] width 24 height 24
checkbox input "true"
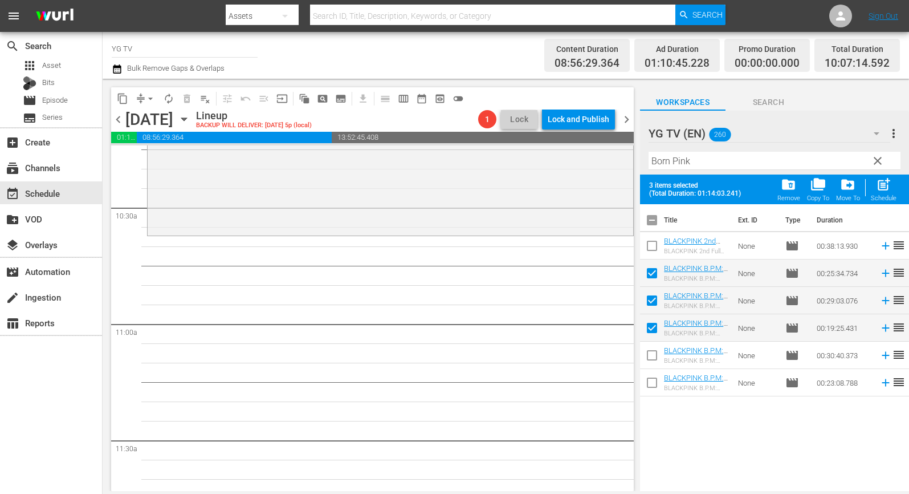
click at [653, 351] on input "checkbox" at bounding box center [652, 357] width 24 height 24
checkbox input "true"
drag, startPoint x: 648, startPoint y: 386, endPoint x: 672, endPoint y: 387, distance: 23.4
click at [648, 387] on input "checkbox" at bounding box center [652, 385] width 24 height 24
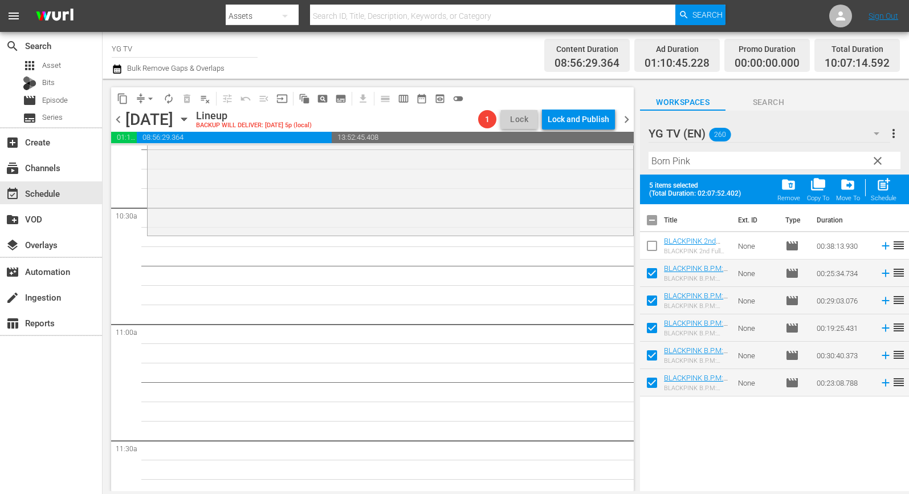
click at [651, 385] on input "checkbox" at bounding box center [652, 385] width 24 height 24
checkbox input "false"
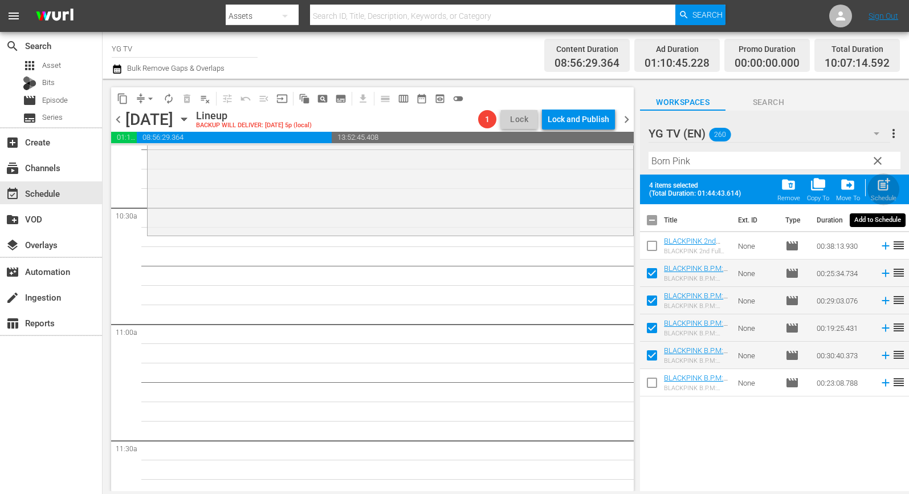
click at [813, 192] on span "post_add" at bounding box center [883, 184] width 15 height 15
checkbox input "false"
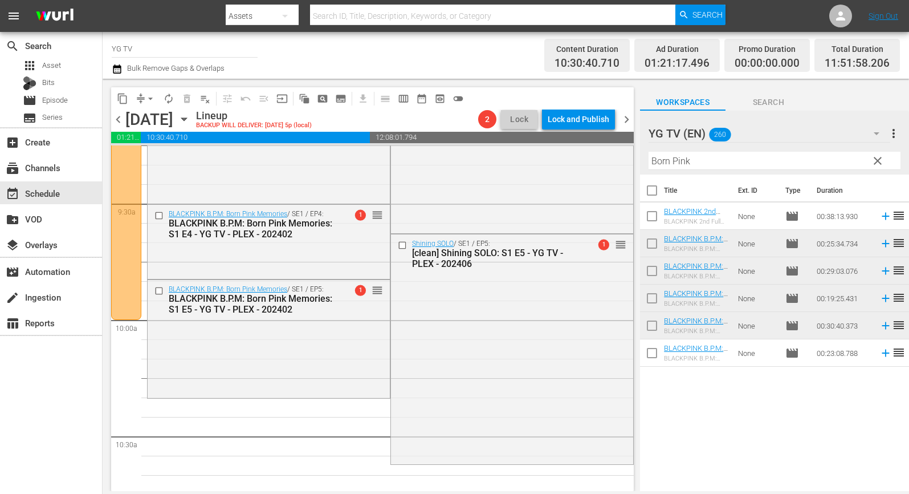
scroll to position [1849, 0]
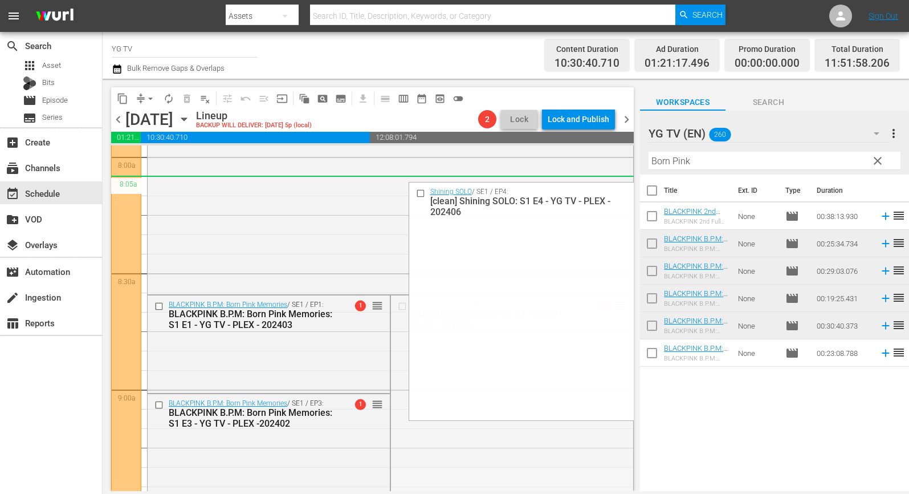
drag, startPoint x: 610, startPoint y: 265, endPoint x: 603, endPoint y: 186, distance: 79.0
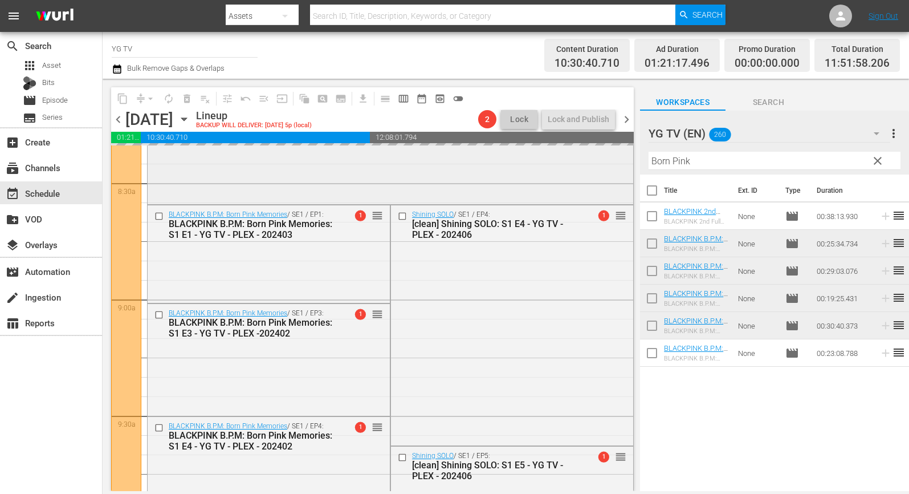
scroll to position [1941, 0]
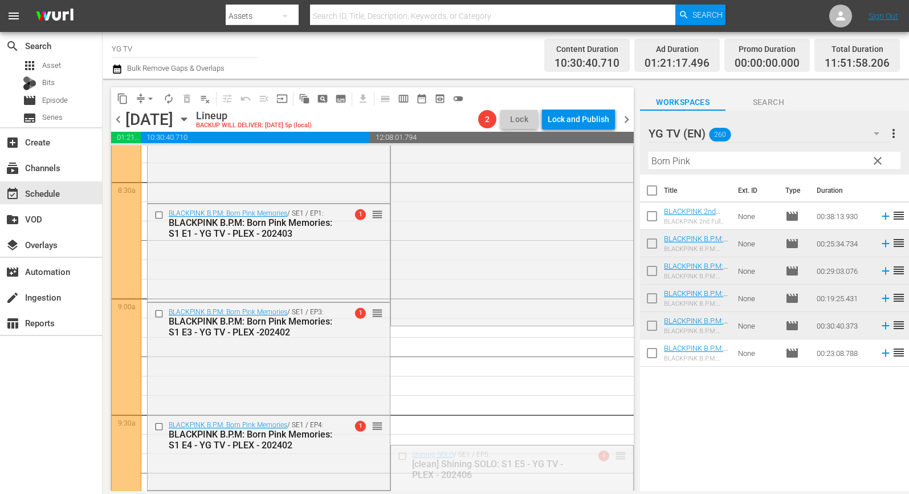
drag, startPoint x: 622, startPoint y: 454, endPoint x: 571, endPoint y: 174, distance: 284.5
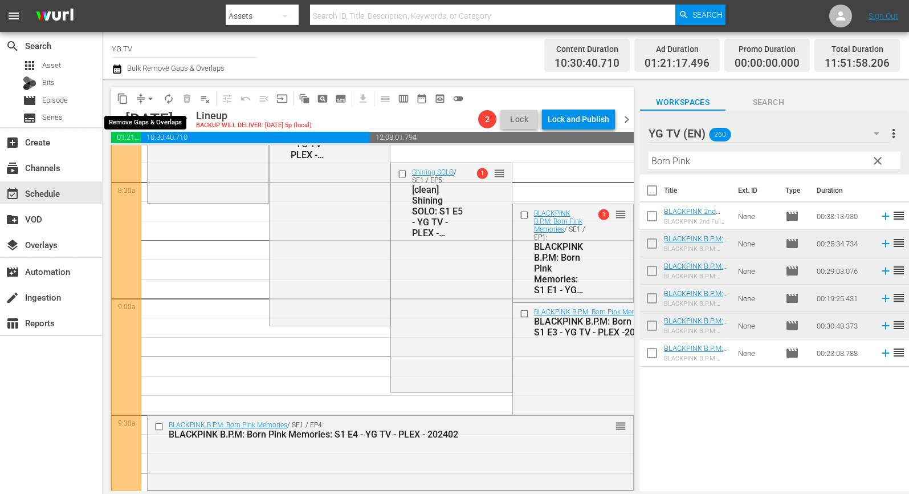
click at [151, 98] on span "arrow_drop_down" at bounding box center [150, 98] width 11 height 11
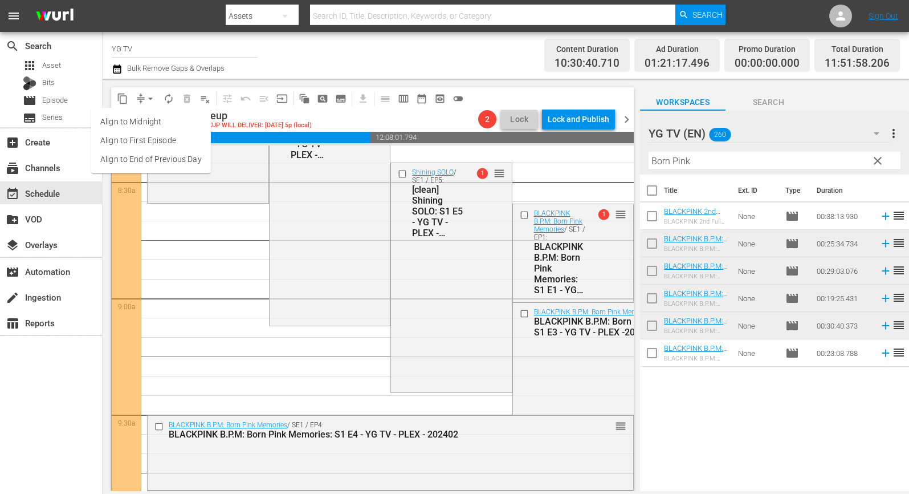
click at [161, 162] on li "Align to End of Previous Day" at bounding box center [151, 159] width 120 height 19
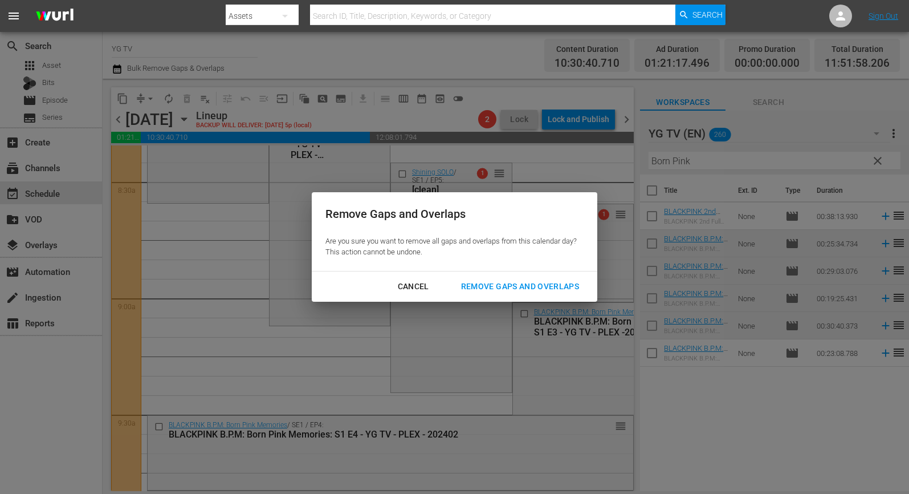
drag, startPoint x: 528, startPoint y: 285, endPoint x: 343, endPoint y: 226, distance: 194.0
click at [528, 285] on div "Remove Gaps and Overlaps" at bounding box center [520, 286] width 136 height 14
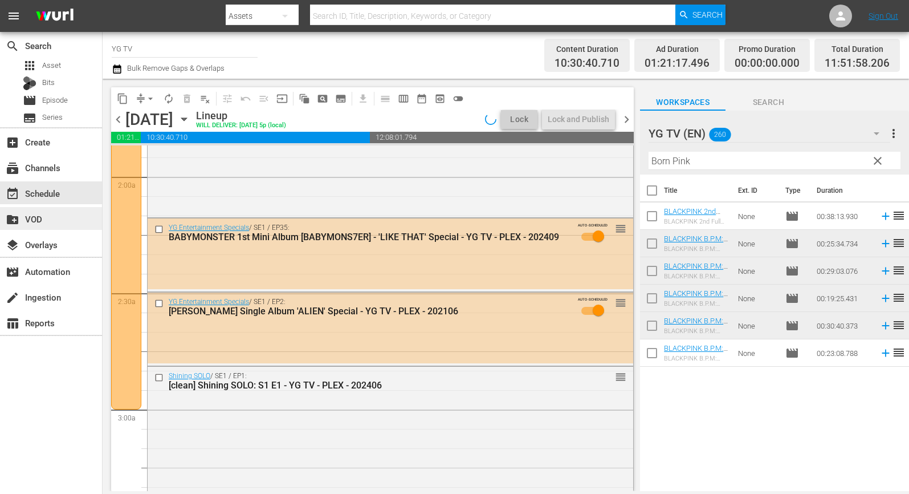
scroll to position [0, 0]
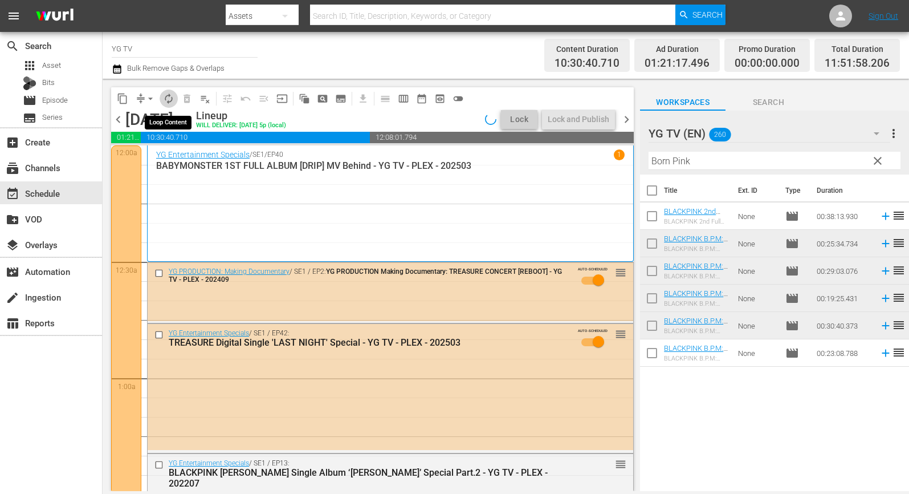
click at [171, 100] on span "autorenew_outlined" at bounding box center [168, 98] width 11 height 11
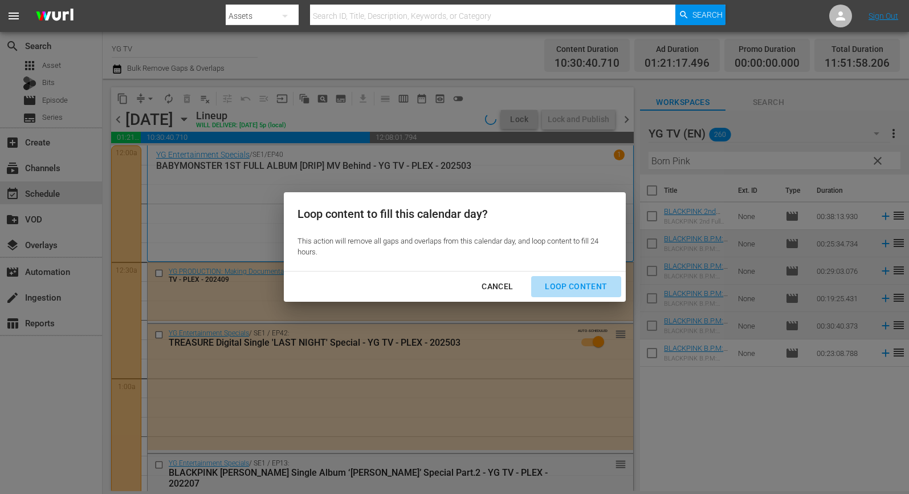
click at [577, 282] on div "Loop Content" at bounding box center [576, 286] width 80 height 14
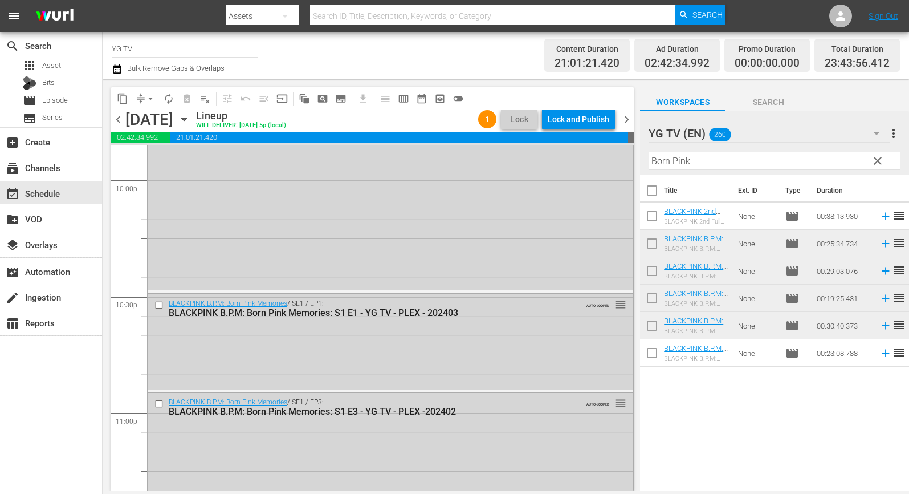
scroll to position [5290, 0]
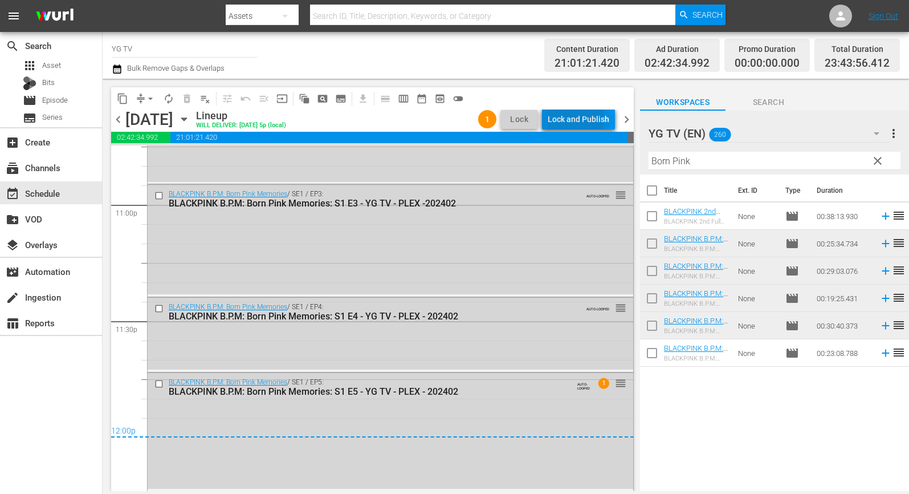
click at [556, 117] on div "Lock and Publish" at bounding box center [579, 119] width 62 height 21
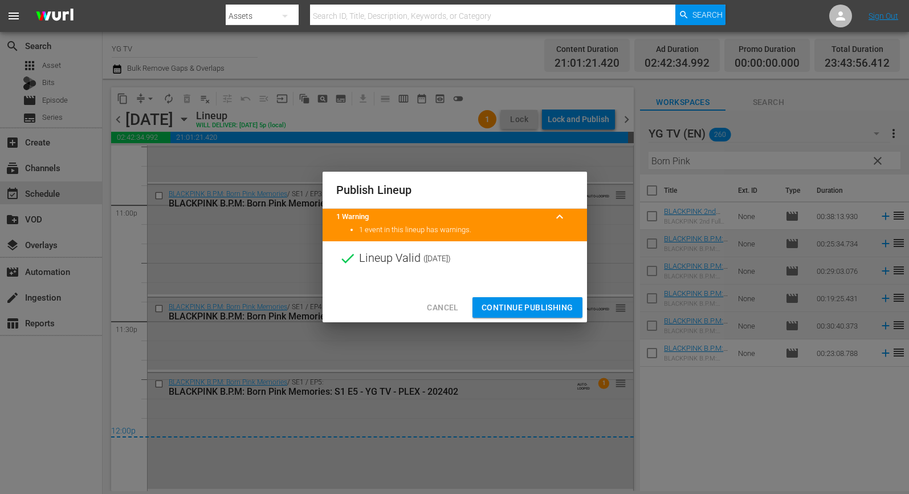
click at [531, 307] on span "Continue Publishing" at bounding box center [528, 307] width 92 height 14
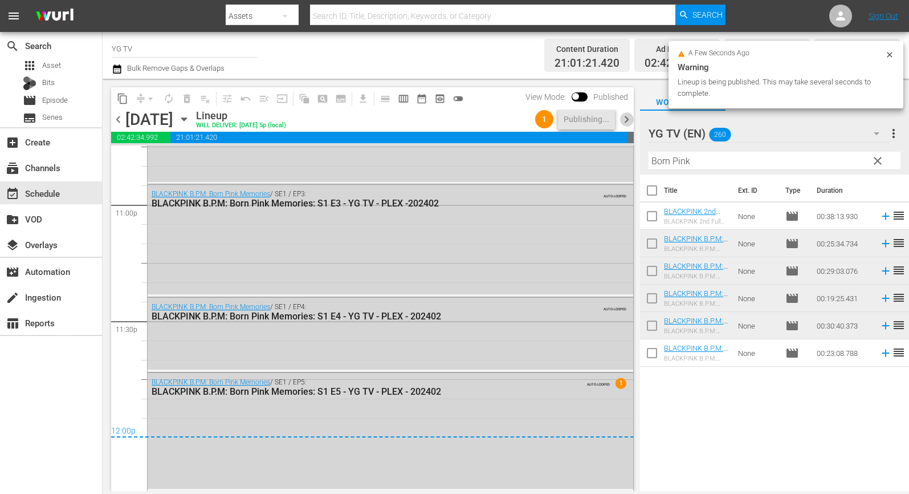
click at [627, 121] on span "chevron_right" at bounding box center [627, 119] width 14 height 14
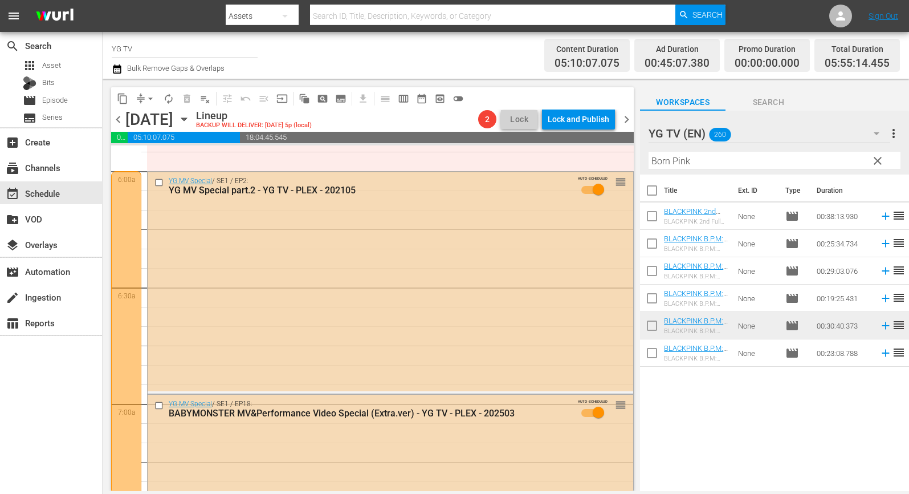
scroll to position [1729, 0]
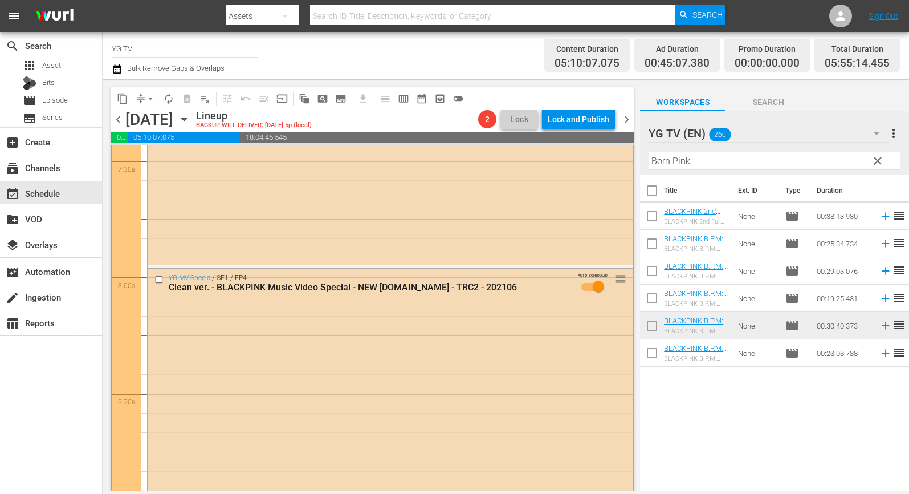
click at [399, 329] on div "YG MV Special / SE1 / EP4: Clean ver. - BLACKPINK Music Video Special - NEW K.I…" at bounding box center [391, 404] width 486 height 271
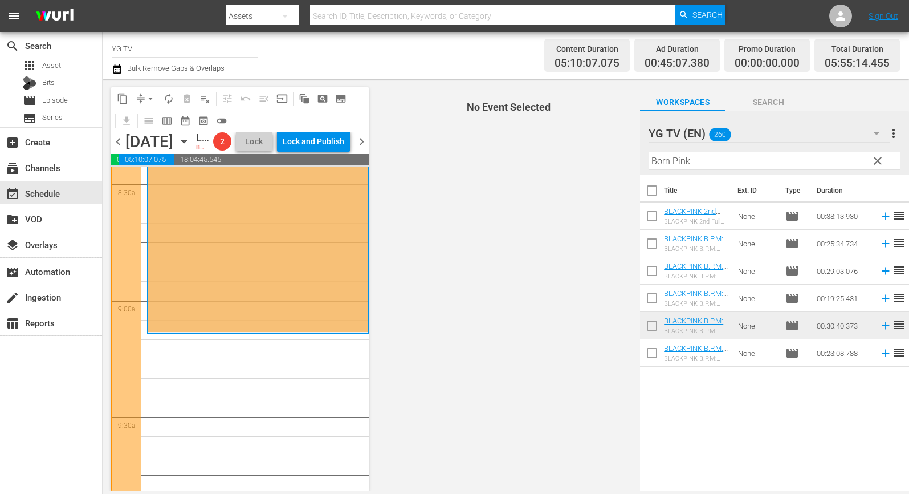
scroll to position [1966, 0]
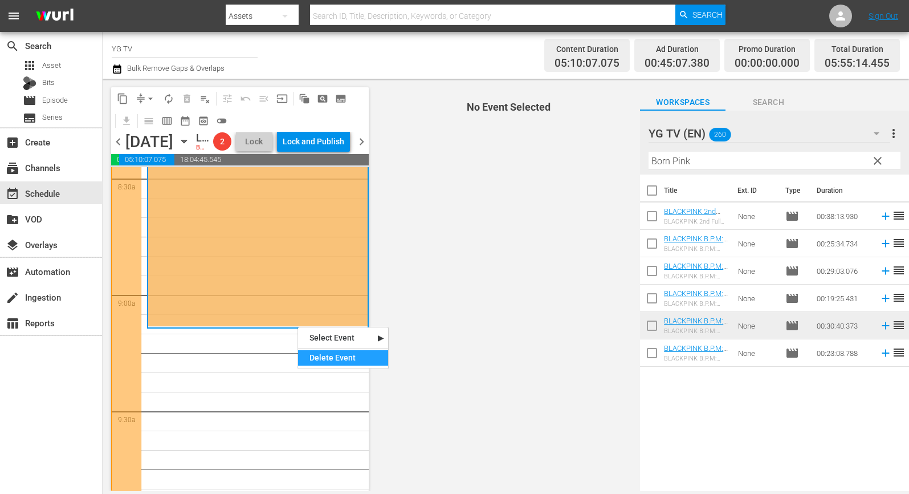
click at [328, 356] on div "Delete Event" at bounding box center [343, 357] width 90 height 15
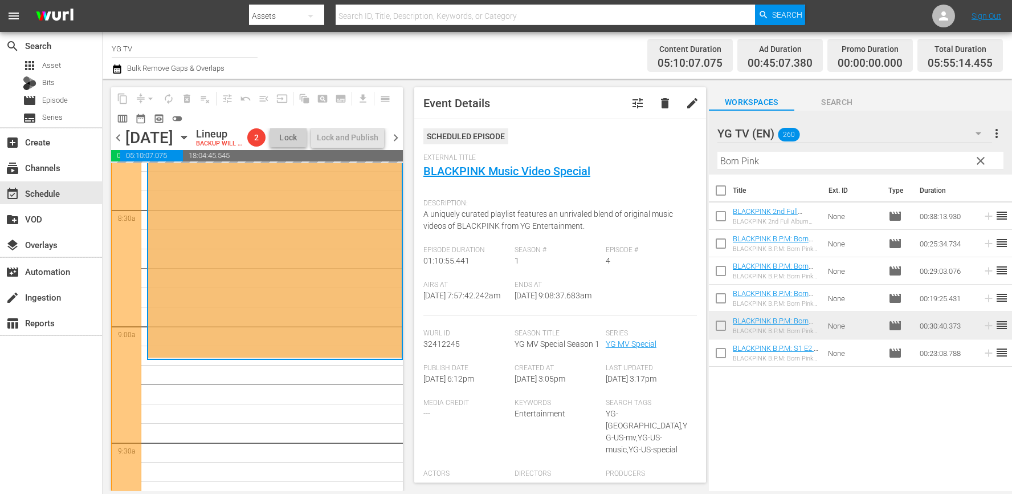
scroll to position [2053, 0]
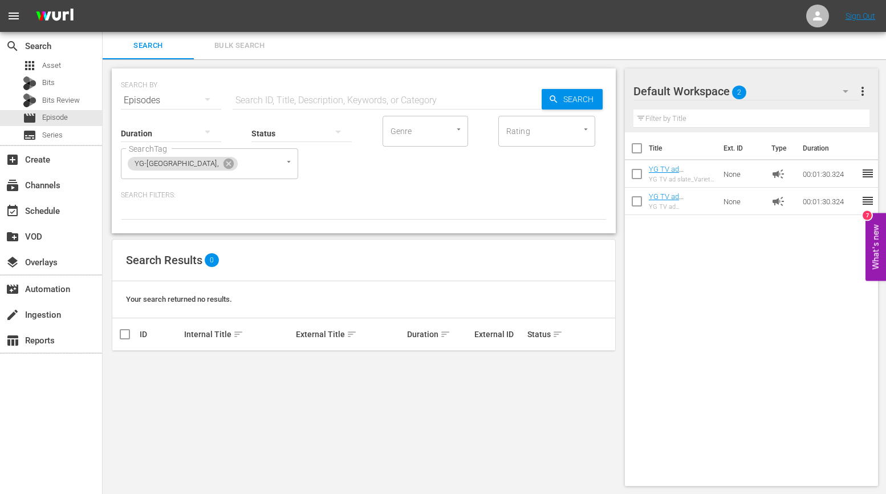
click at [469, 247] on div "Search Results 0" at bounding box center [363, 260] width 503 height 42
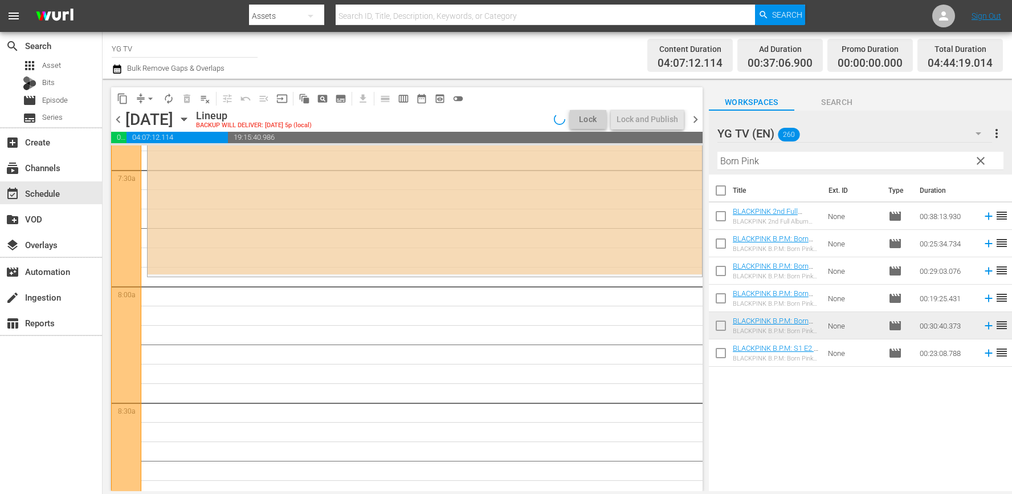
scroll to position [1597, 0]
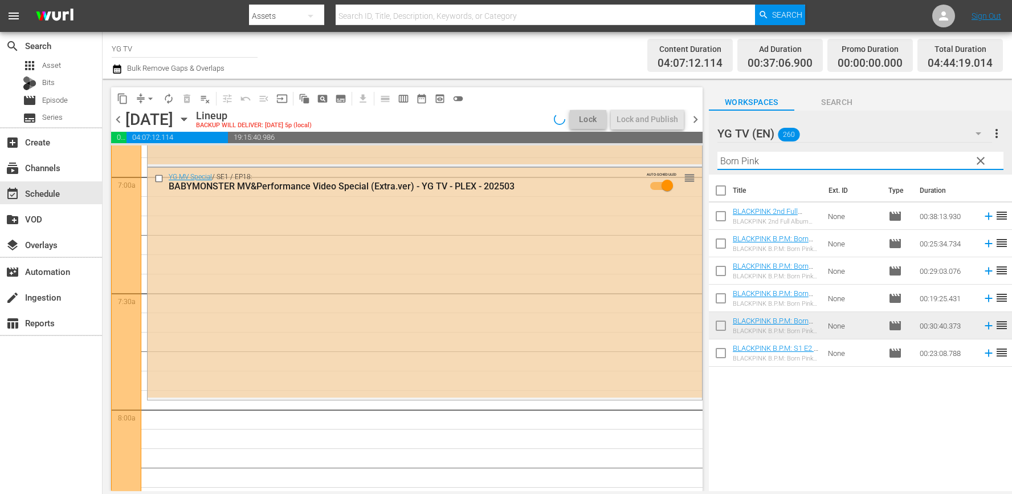
drag, startPoint x: 783, startPoint y: 162, endPoint x: 637, endPoint y: 154, distance: 146.2
click at [640, 154] on div "content_copy compress arrow_drop_down autorenew_outlined delete_forever_outline…" at bounding box center [558, 285] width 910 height 412
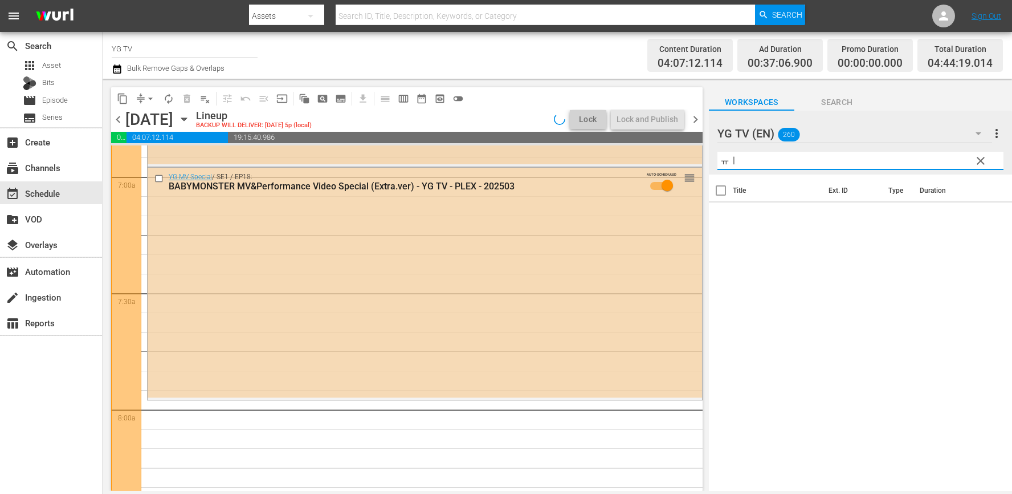
type input "ㅠ"
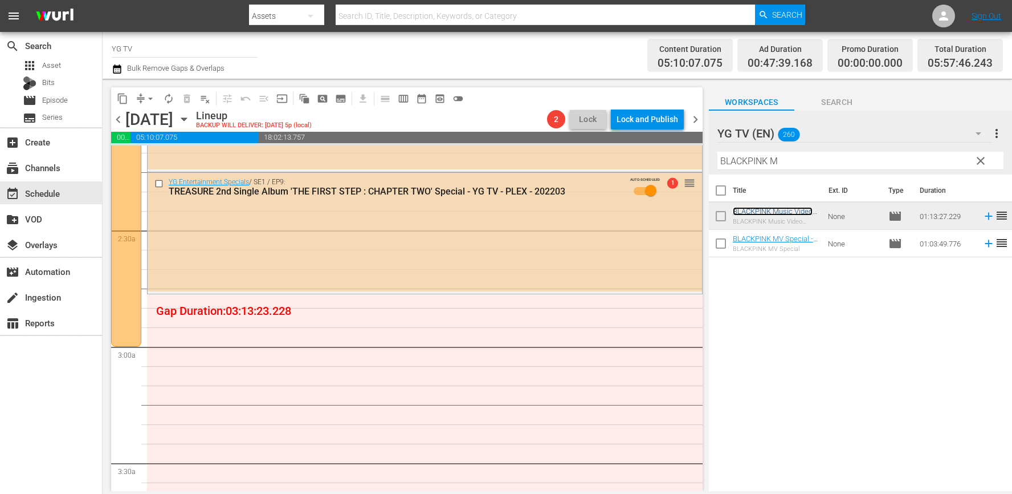
scroll to position [466, 0]
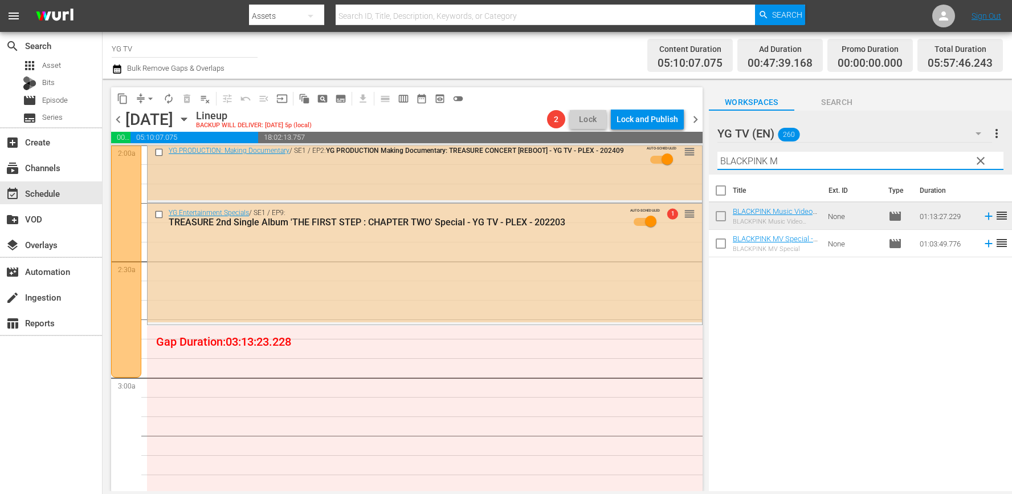
drag, startPoint x: 796, startPoint y: 162, endPoint x: 473, endPoint y: 175, distance: 324.1
click at [512, 162] on div "content_copy compress arrow_drop_down autorenew_outlined delete_forever_outline…" at bounding box center [558, 285] width 910 height 412
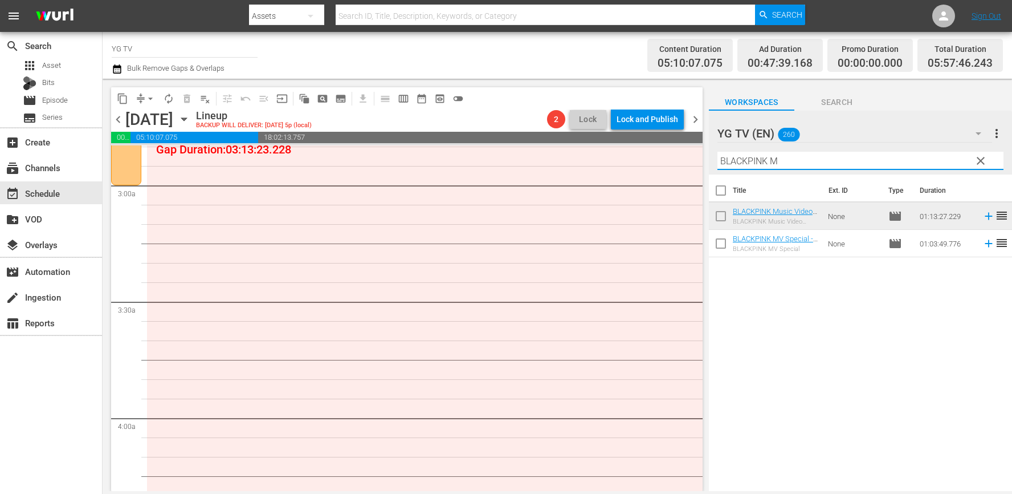
scroll to position [675, 0]
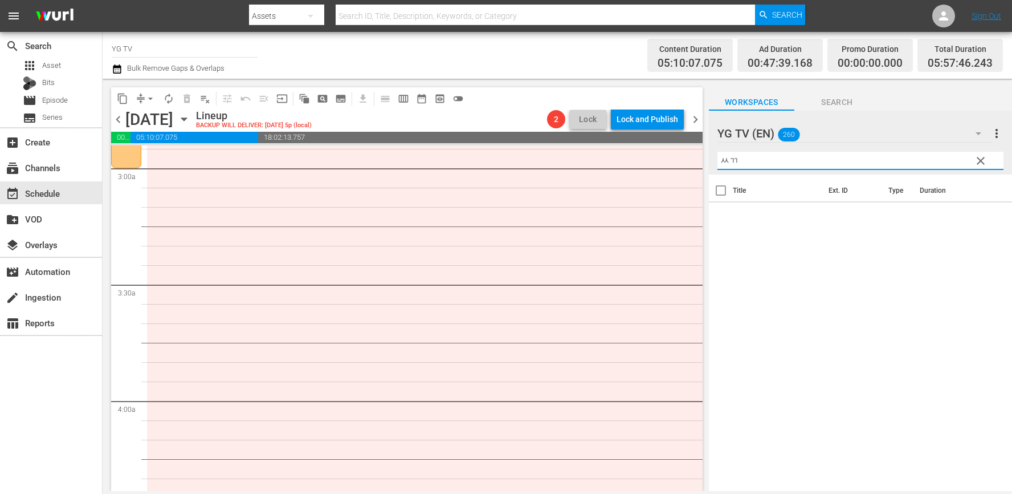
type input "ㅆ"
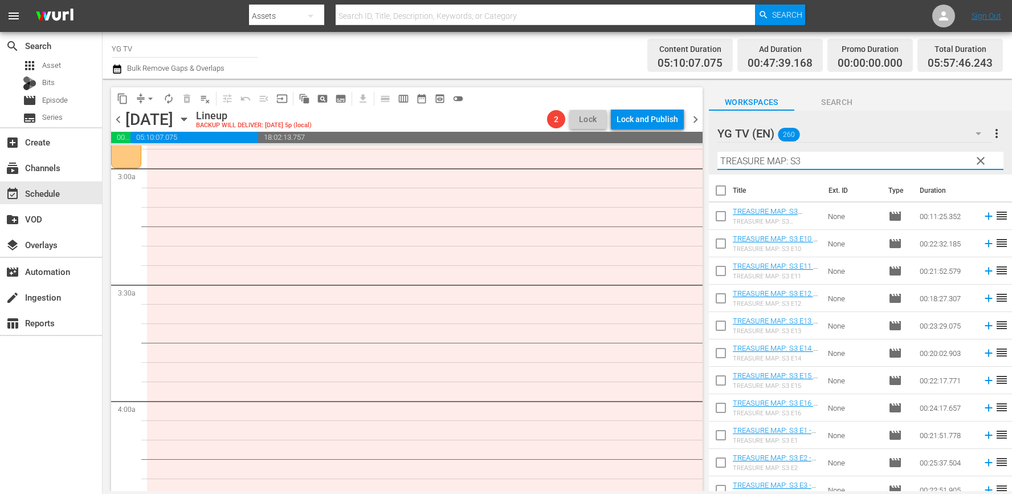
type input "TREASURE MAP: S3"
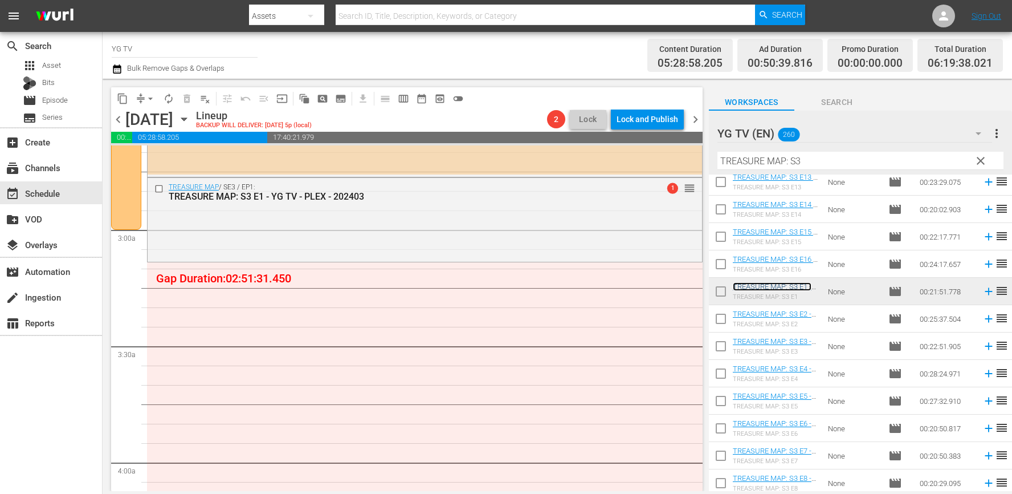
scroll to position [147, 0]
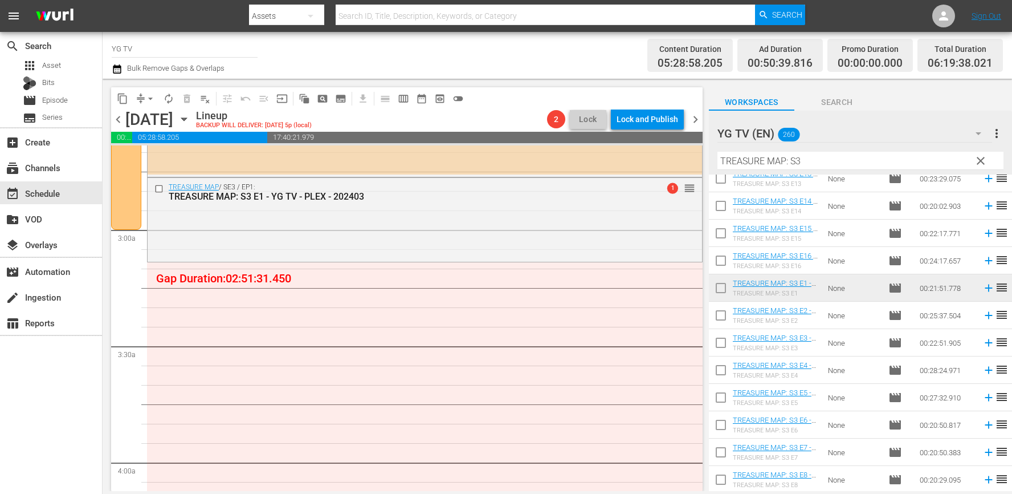
click at [721, 314] on input "checkbox" at bounding box center [721, 318] width 24 height 24
checkbox input "true"
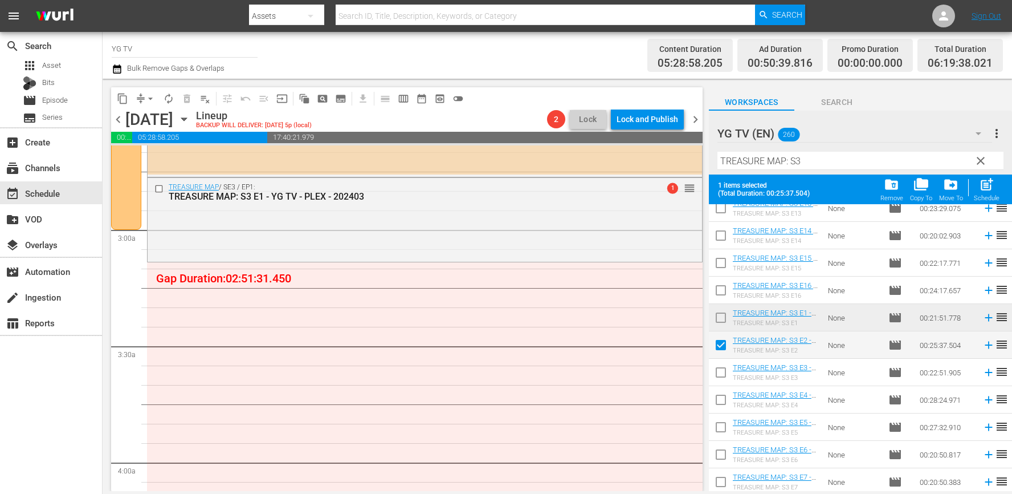
click at [713, 369] on input "checkbox" at bounding box center [721, 375] width 24 height 24
checkbox input "true"
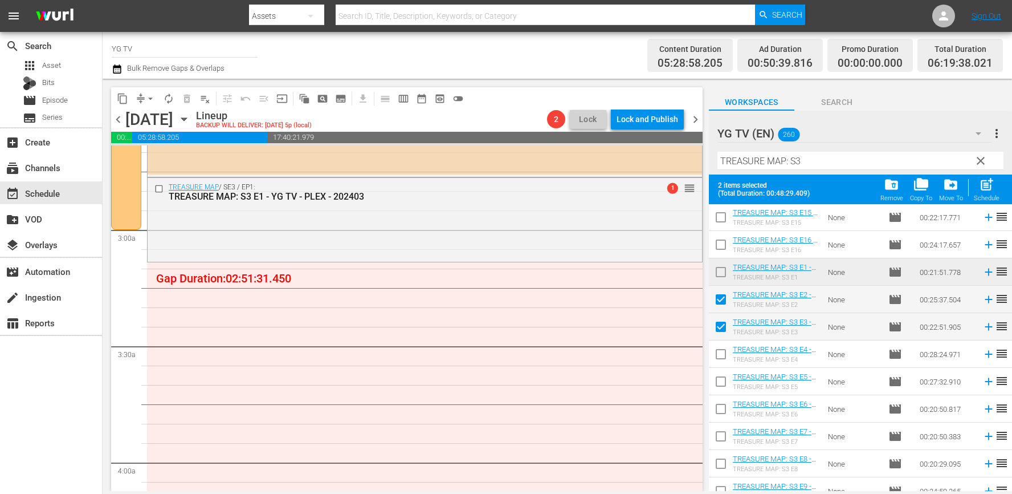
click at [719, 350] on input "checkbox" at bounding box center [721, 356] width 24 height 24
checkbox input "true"
click at [722, 380] on input "checkbox" at bounding box center [721, 384] width 24 height 24
checkbox input "true"
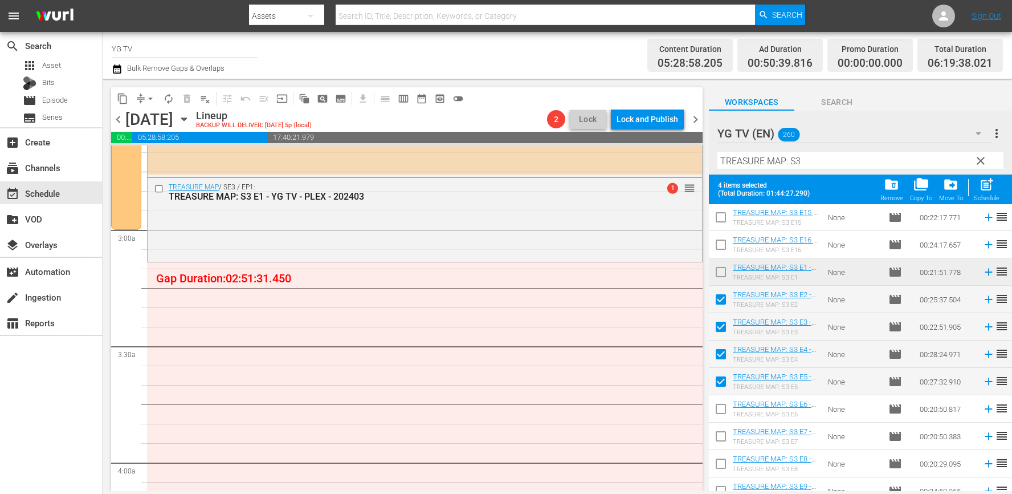
click at [720, 404] on input "checkbox" at bounding box center [721, 411] width 24 height 24
checkbox input "true"
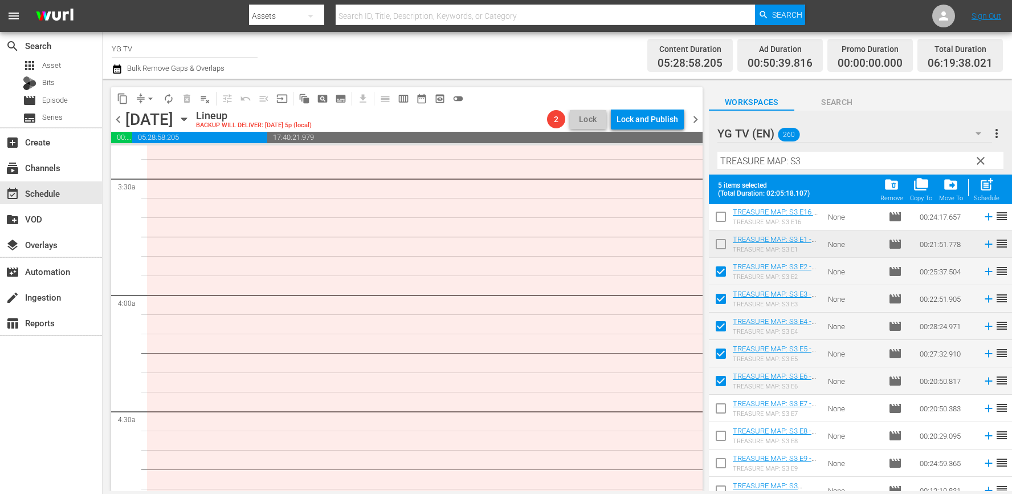
scroll to position [232, 0]
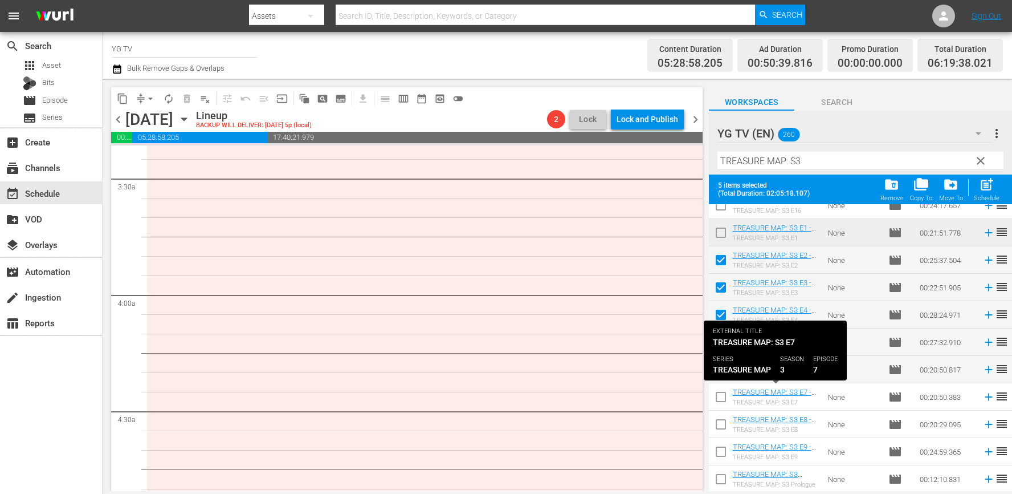
click at [723, 392] on input "checkbox" at bounding box center [721, 399] width 24 height 24
checkbox input "true"
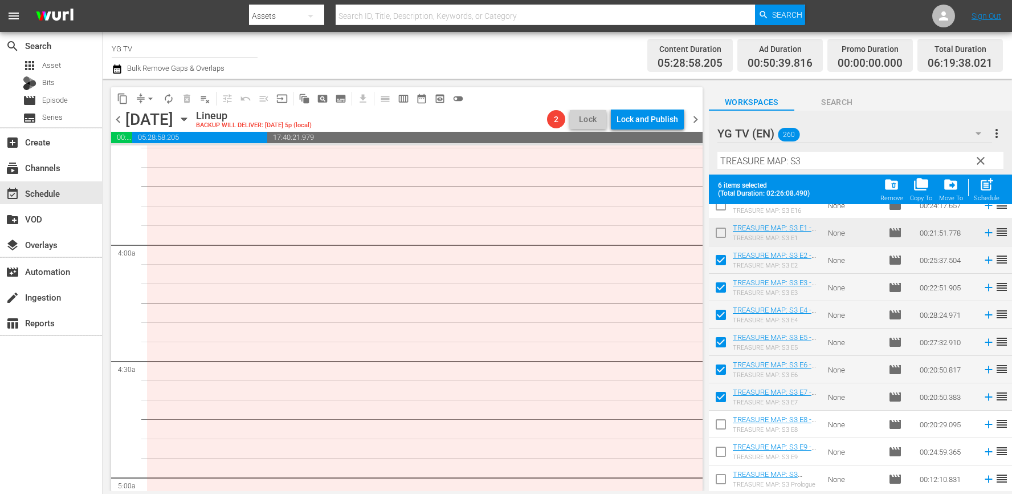
scroll to position [839, 0]
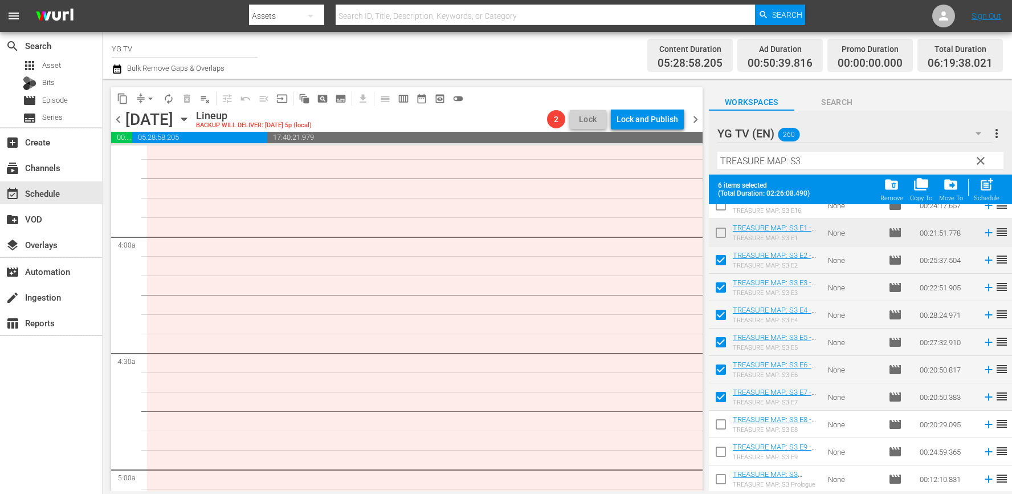
drag, startPoint x: 717, startPoint y: 428, endPoint x: 682, endPoint y: 413, distance: 37.6
click at [717, 428] on input "checkbox" at bounding box center [721, 426] width 24 height 24
checkbox input "true"
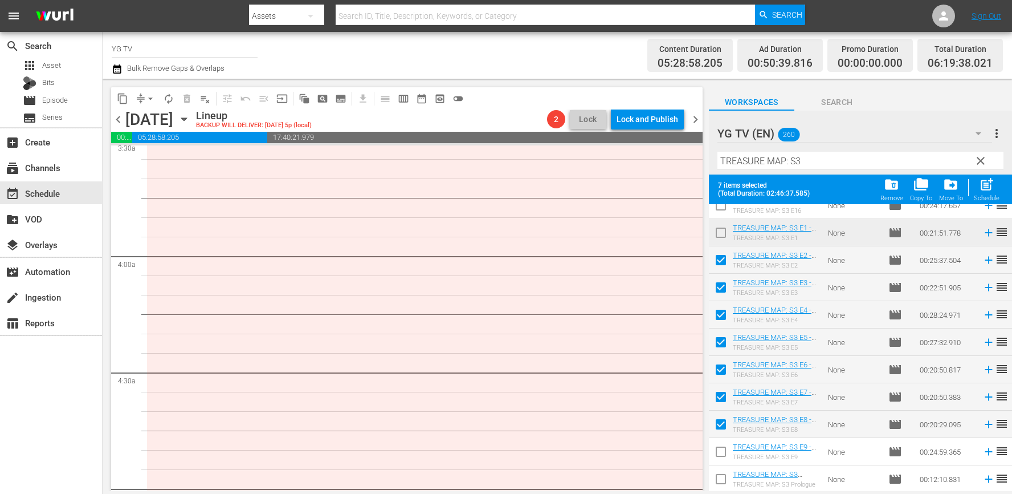
scroll to position [1198, 0]
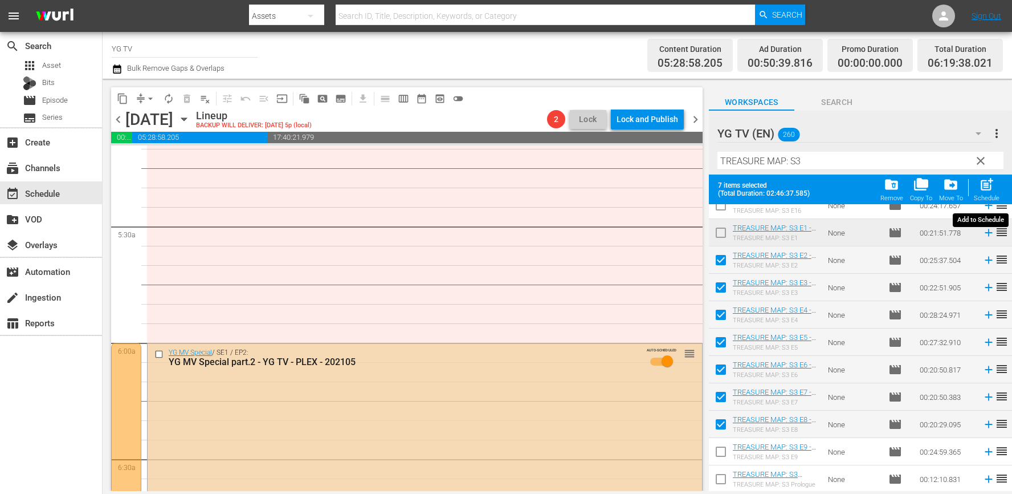
click at [988, 196] on div "Schedule" at bounding box center [987, 197] width 26 height 7
checkbox input "false"
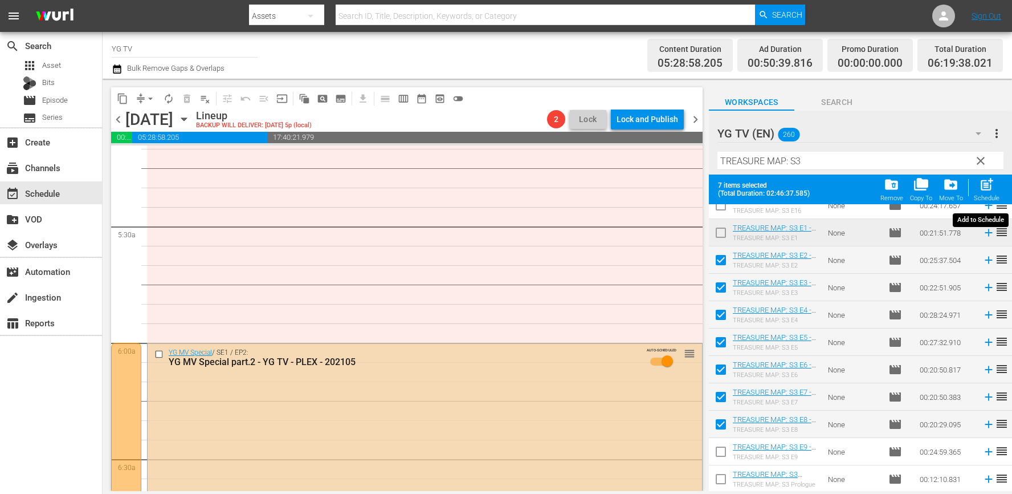
checkbox input "false"
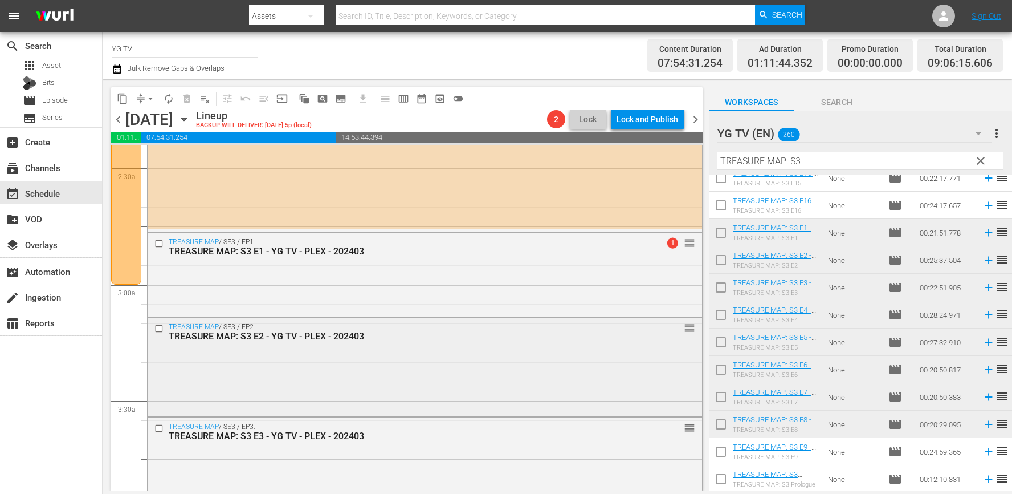
scroll to position [0, 0]
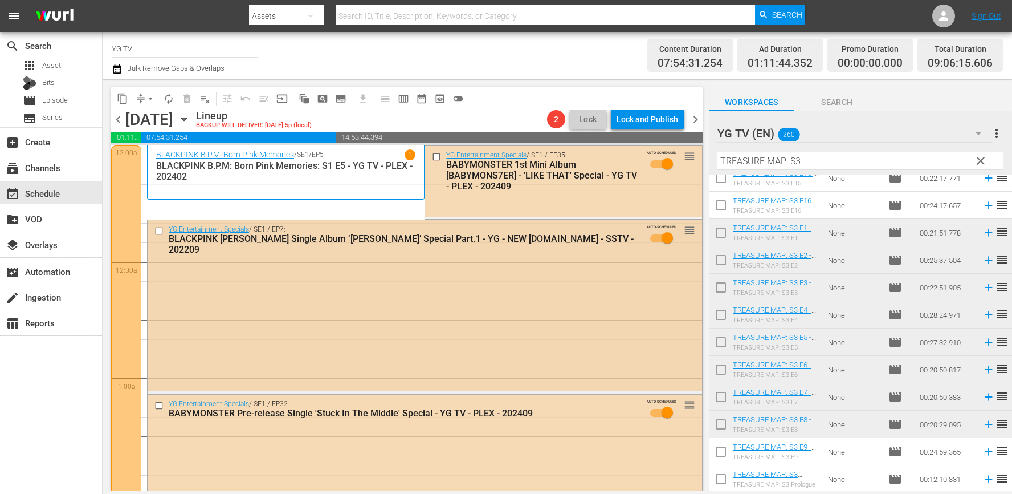
click at [514, 340] on div "YG Entertainment Specials / SE1 / EP7: BLACKPINK LISA Single Album ‘LALISA’ Spe…" at bounding box center [425, 305] width 555 height 171
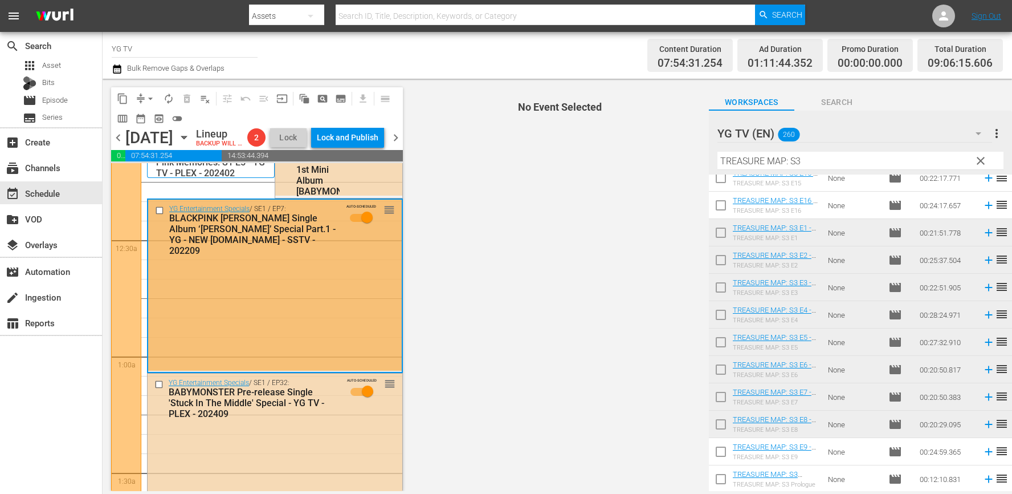
scroll to position [40, 0]
click at [363, 371] on div "Delete Event" at bounding box center [378, 368] width 90 height 15
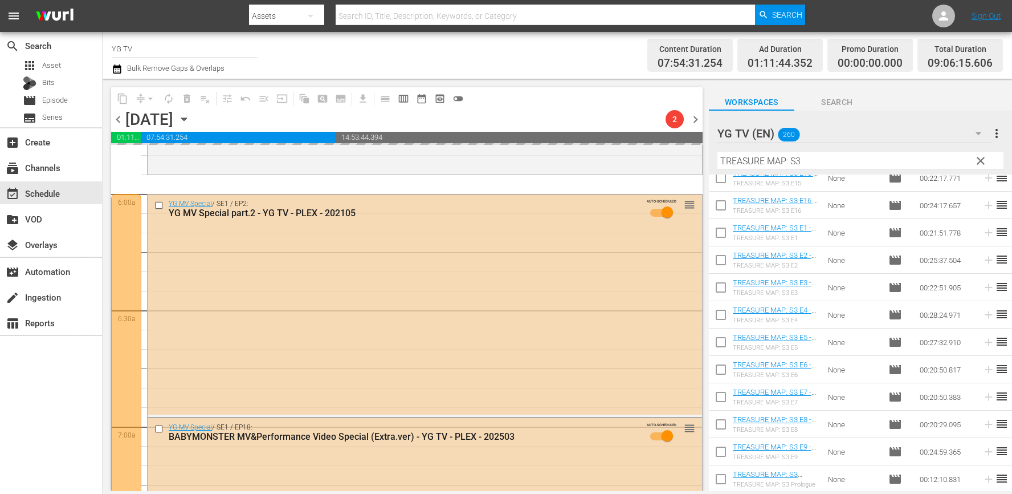
scroll to position [0, 0]
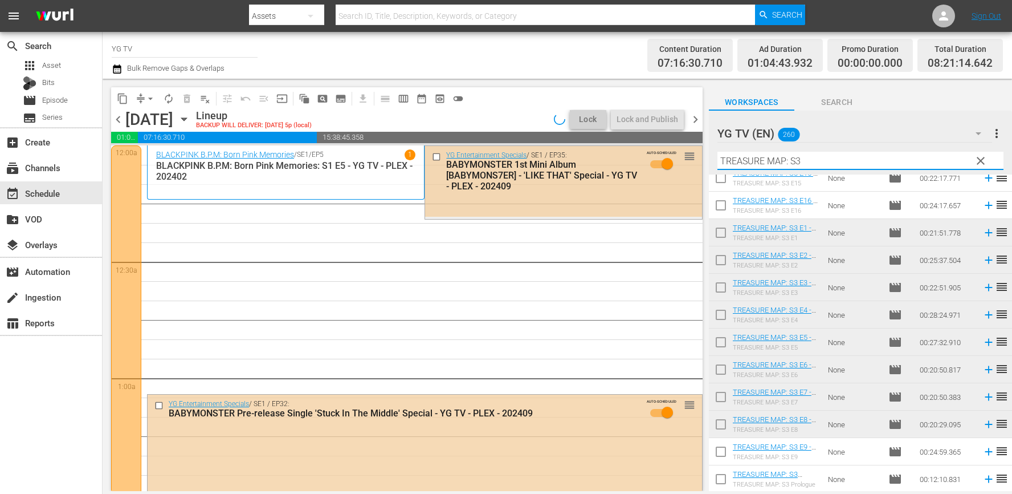
drag, startPoint x: 817, startPoint y: 164, endPoint x: 660, endPoint y: 161, distance: 157.4
click at [667, 160] on div "content_copy compress arrow_drop_down autorenew_outlined delete_forever_outline…" at bounding box center [558, 285] width 910 height 412
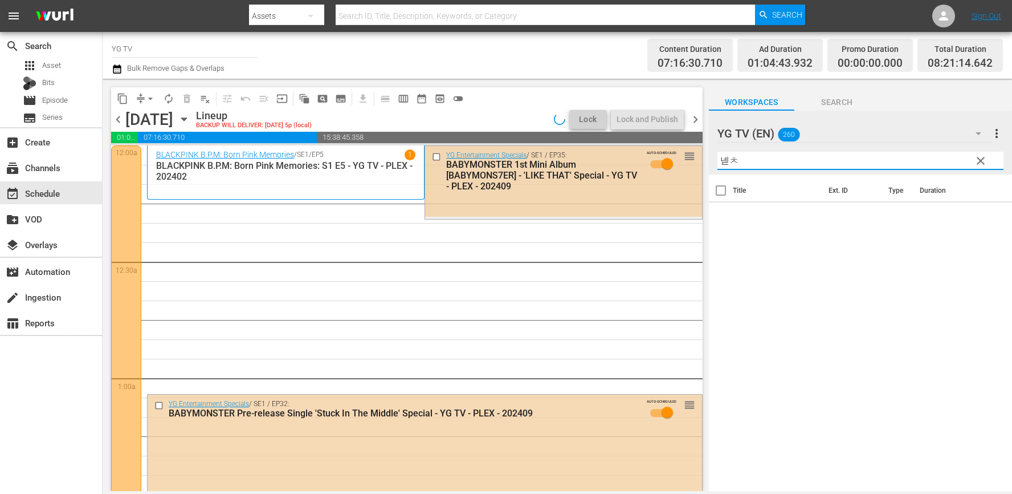
type input "넫"
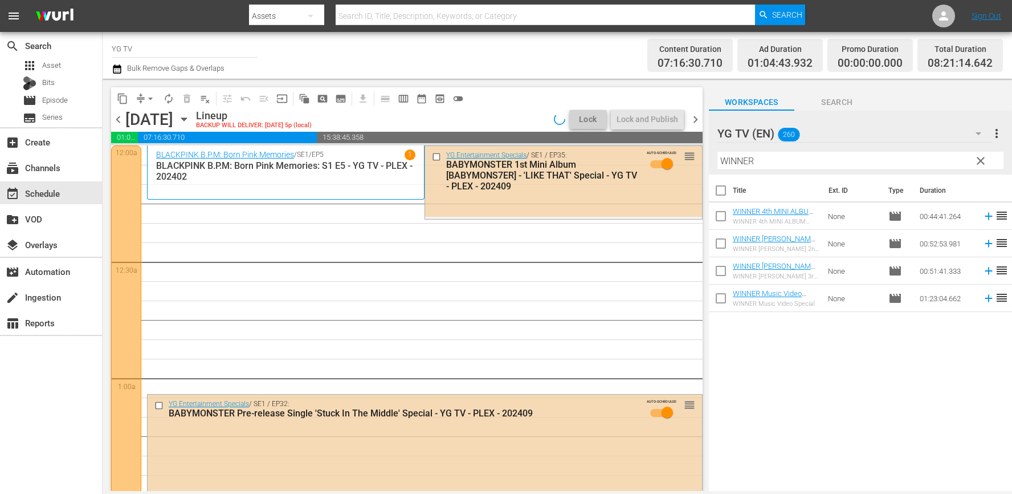
click at [843, 388] on div "Title Ext. ID Type Duration WINNER 4th MINI ALBUM 'HOLIDAY' Special - YG TV - P…" at bounding box center [860, 333] width 303 height 318
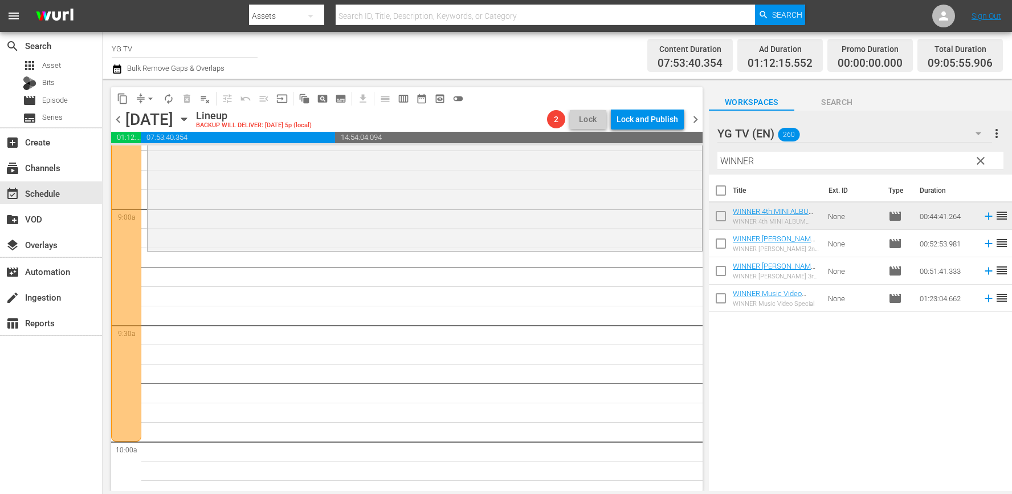
scroll to position [2034, 0]
drag, startPoint x: 648, startPoint y: 153, endPoint x: 629, endPoint y: 153, distance: 18.8
click at [629, 153] on div "content_copy compress arrow_drop_down autorenew_outlined delete_forever_outline…" at bounding box center [558, 285] width 910 height 412
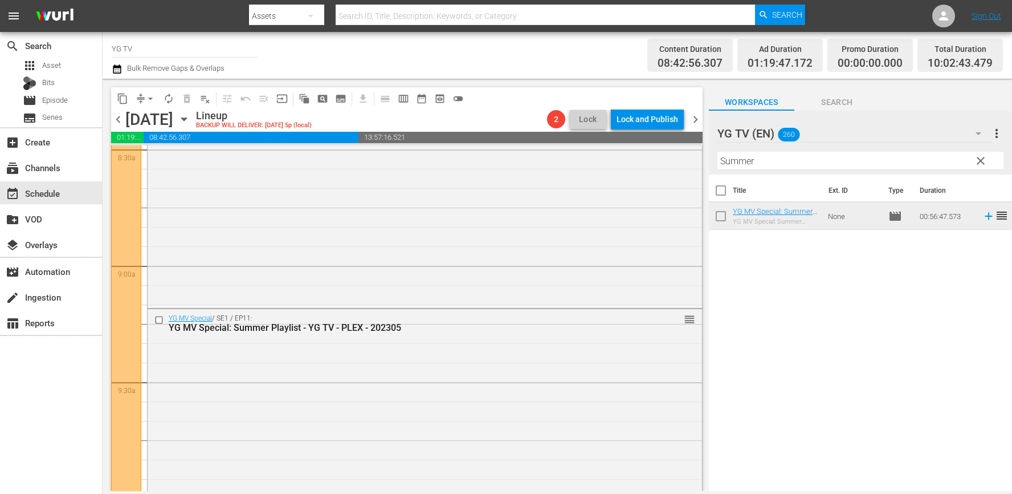
scroll to position [2119, 0]
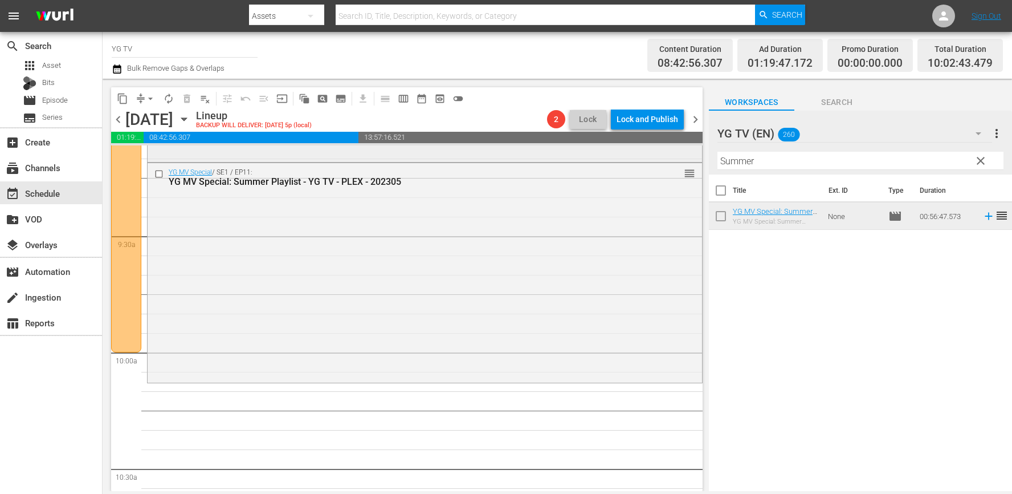
drag, startPoint x: 776, startPoint y: 161, endPoint x: 666, endPoint y: 157, distance: 110.1
click at [668, 157] on div "content_copy compress arrow_drop_down autorenew_outlined delete_forever_outline…" at bounding box center [558, 285] width 910 height 412
type input "s"
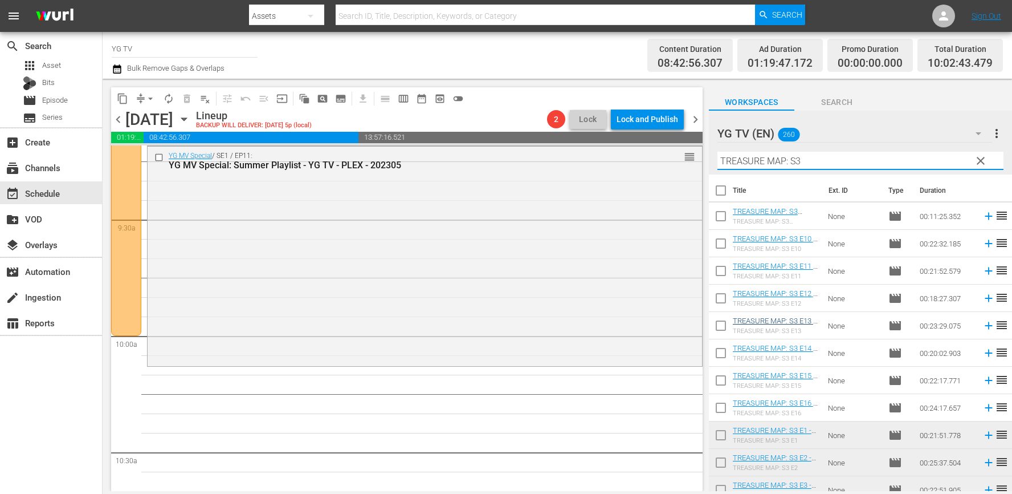
scroll to position [202, 0]
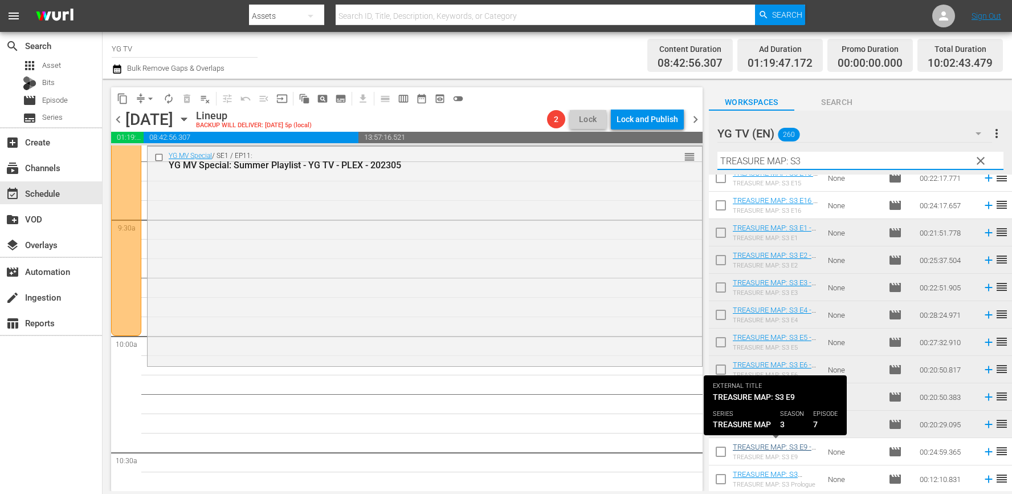
type input "TREASURE MAP: S3"
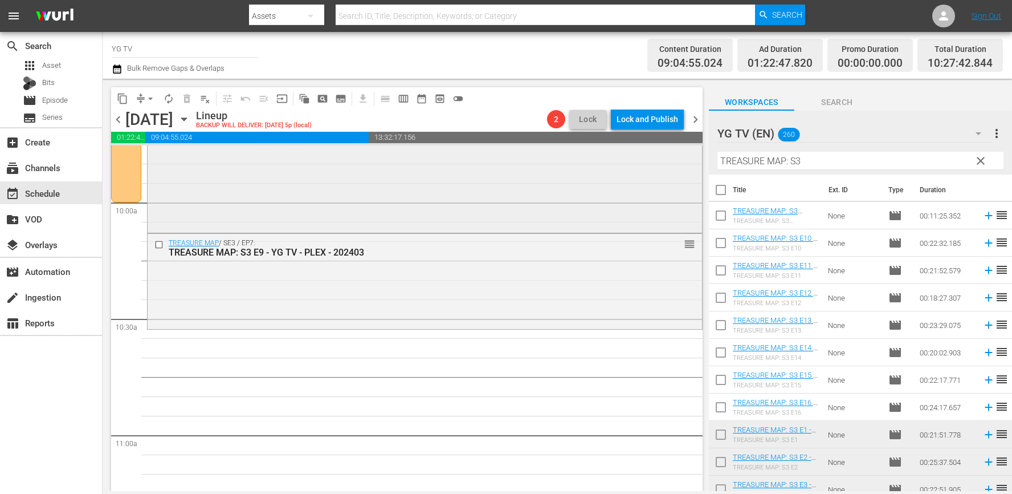
scroll to position [2293, 0]
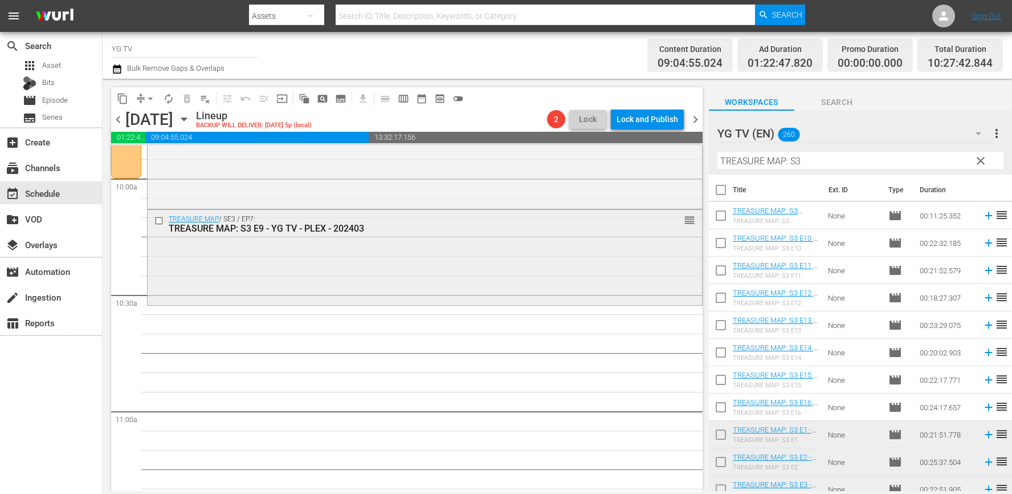
click at [509, 274] on div "TREASURE MAP / SE3 / EP7: TREASURE MAP: S3 E9 - YG TV - PLEX - 202403 reorder" at bounding box center [425, 256] width 555 height 93
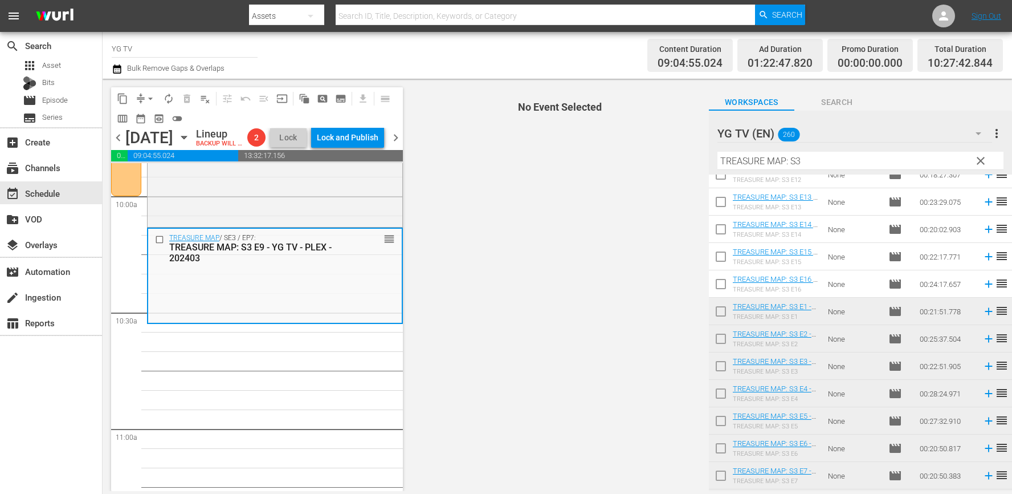
scroll to position [0, 0]
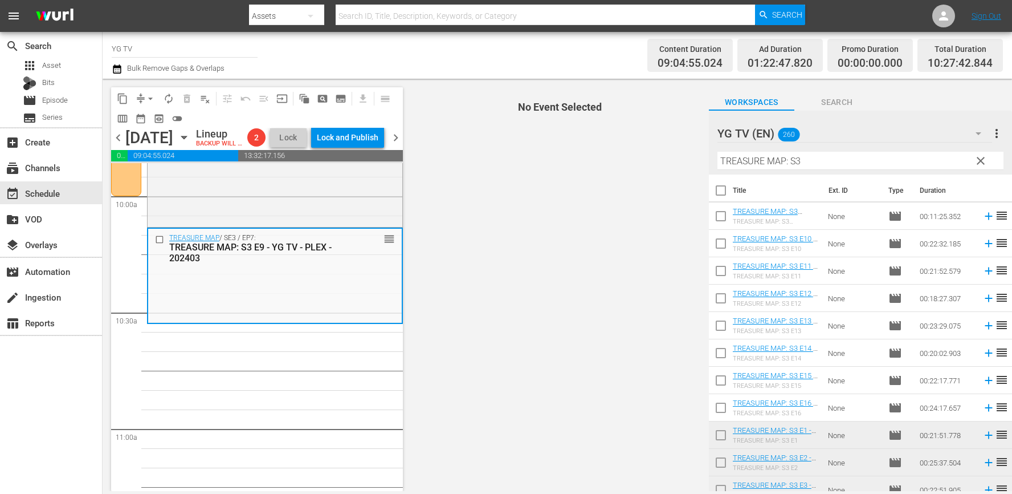
click at [722, 246] on input "checkbox" at bounding box center [721, 246] width 24 height 24
checkbox input "true"
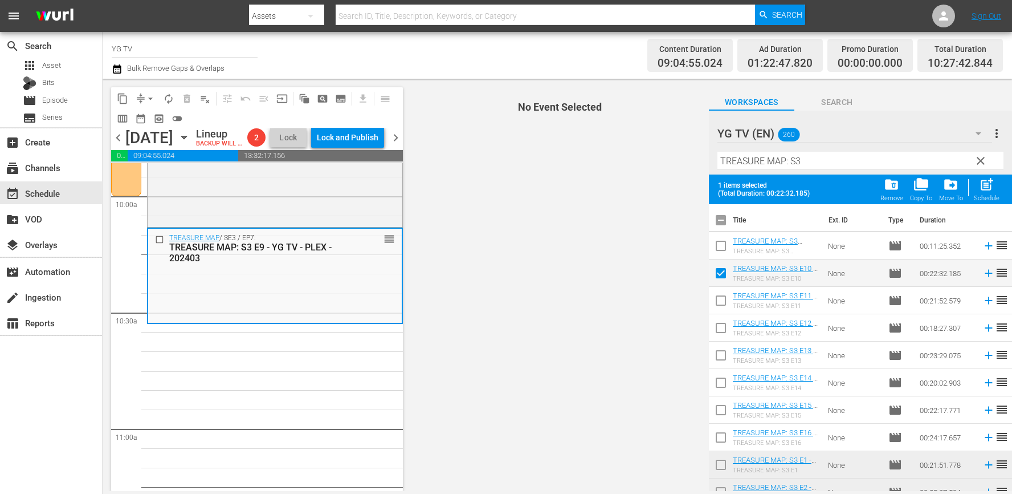
click at [720, 296] on input "checkbox" at bounding box center [721, 303] width 24 height 24
checkbox input "true"
click at [715, 329] on input "checkbox" at bounding box center [721, 330] width 24 height 24
checkbox input "true"
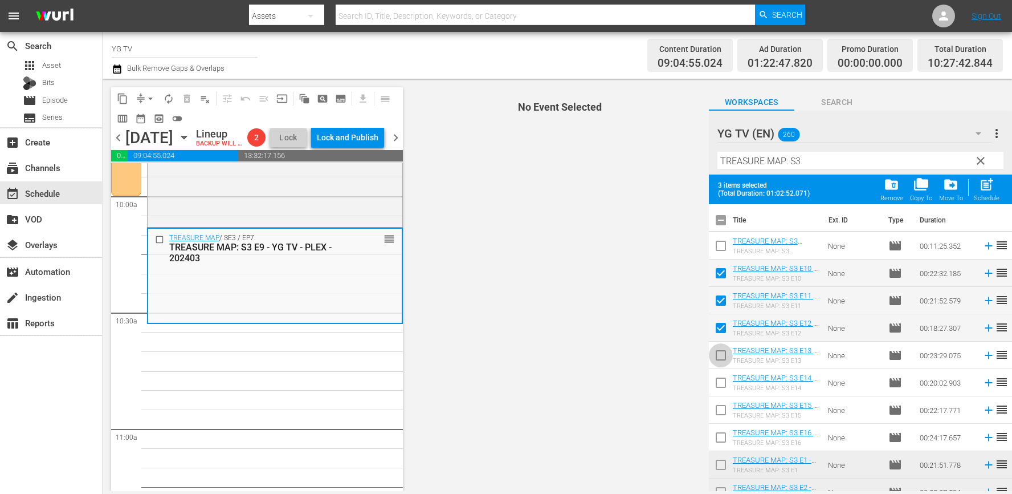
click at [716, 353] on input "checkbox" at bounding box center [721, 357] width 24 height 24
checkbox input "true"
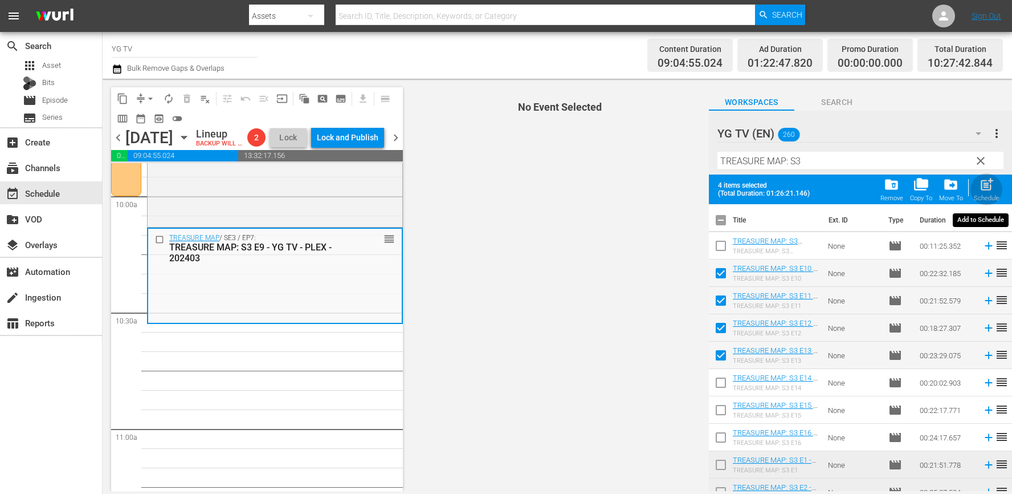
click at [985, 192] on span "post_add" at bounding box center [986, 184] width 15 height 15
checkbox input "false"
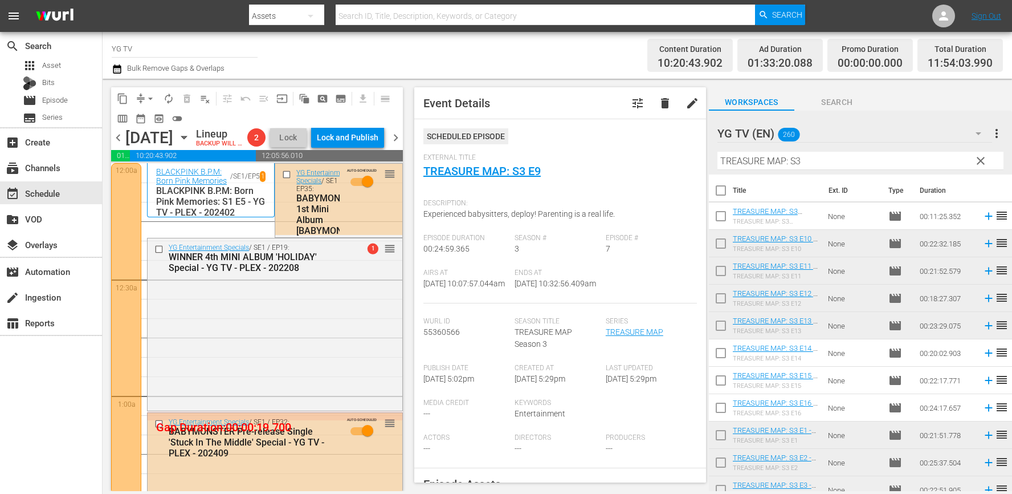
click at [143, 96] on button "arrow_drop_down" at bounding box center [150, 99] width 18 height 18
click at [158, 158] on li "Align to End of Previous Day" at bounding box center [151, 159] width 120 height 19
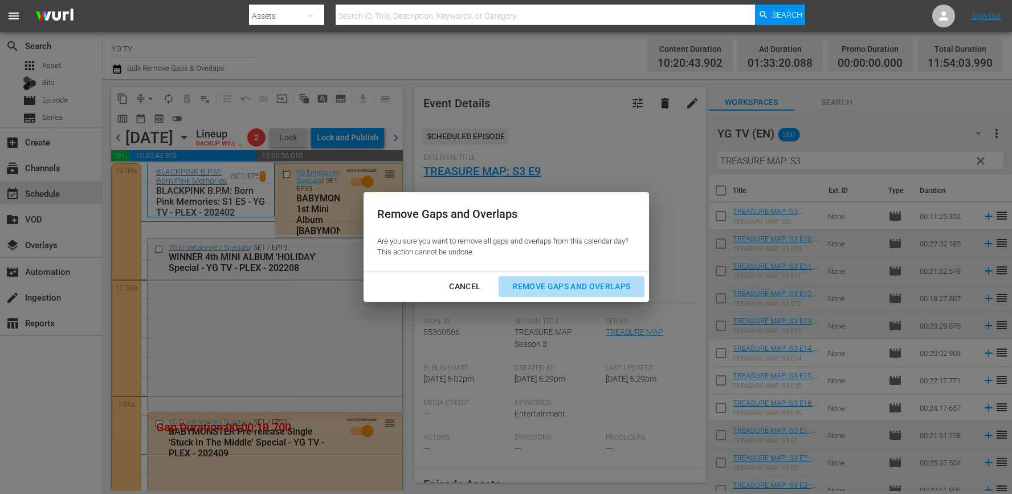
click at [573, 280] on div "Remove Gaps and Overlaps" at bounding box center [571, 286] width 136 height 14
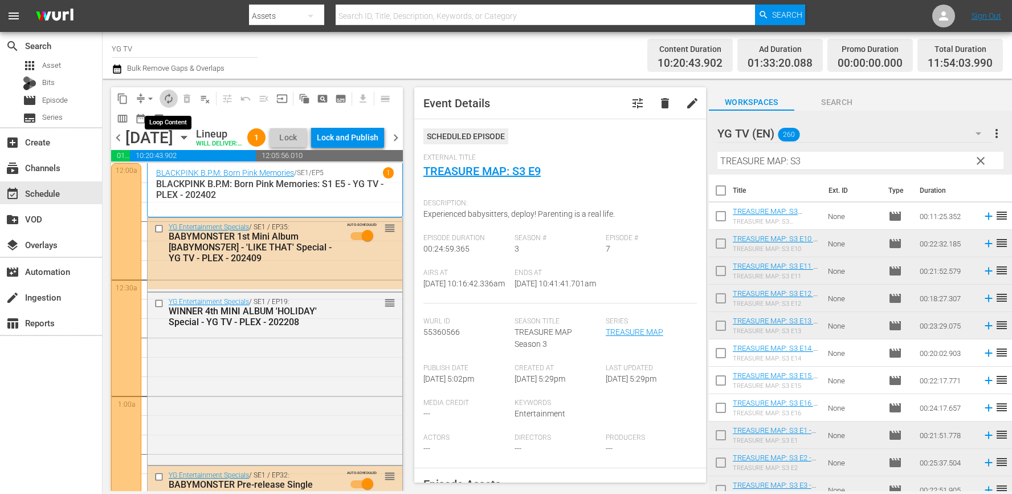
click at [168, 100] on span "autorenew_outlined" at bounding box center [168, 98] width 11 height 11
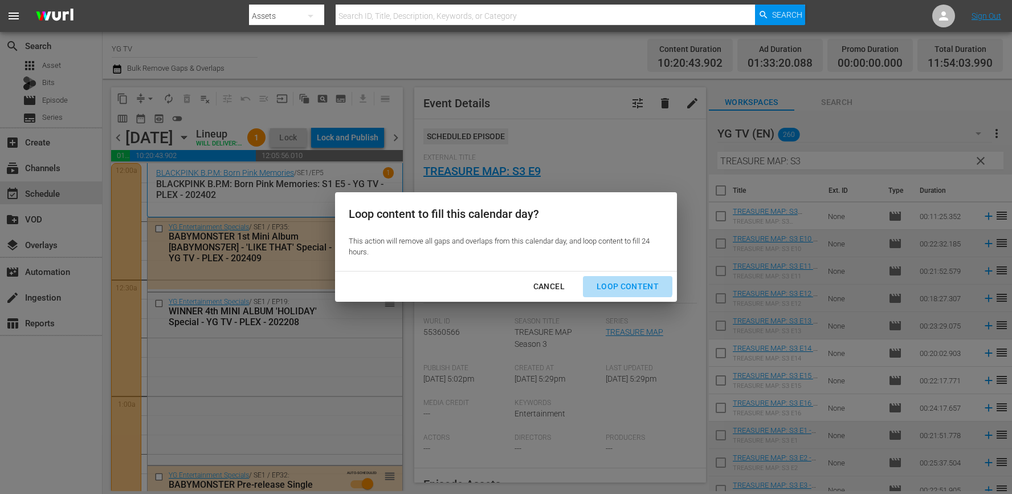
drag, startPoint x: 621, startPoint y: 283, endPoint x: 307, endPoint y: 276, distance: 314.2
click at [621, 283] on div "Loop Content" at bounding box center [628, 286] width 80 height 14
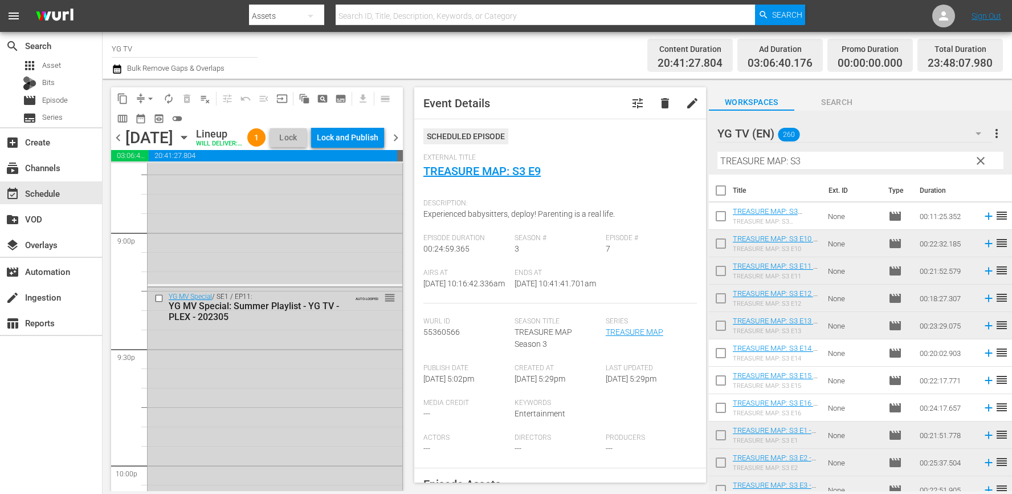
scroll to position [5281, 0]
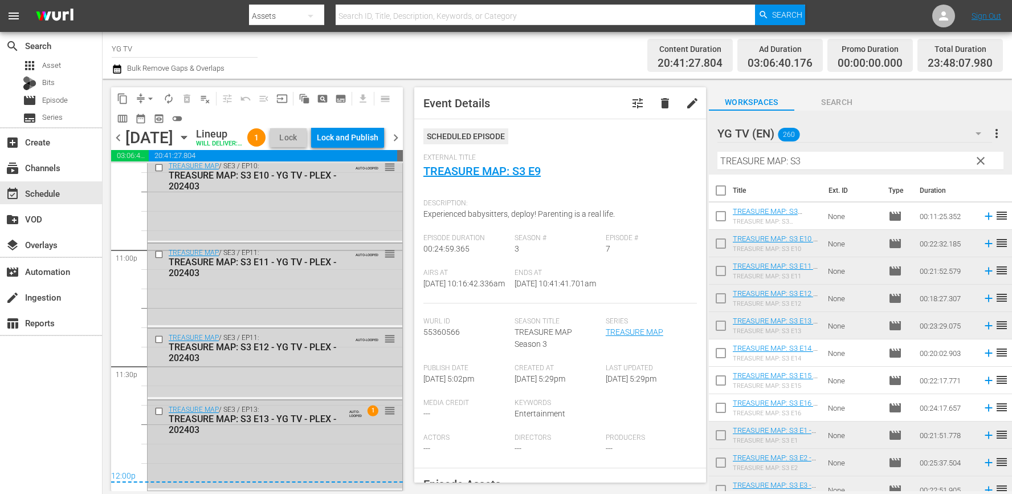
click at [319, 440] on div "TREASURE MAP / SE3 / EP13: TREASURE MAP: S3 E13 - YG TV - PLEX - 202403 AUTO-LO…" at bounding box center [275, 444] width 255 height 88
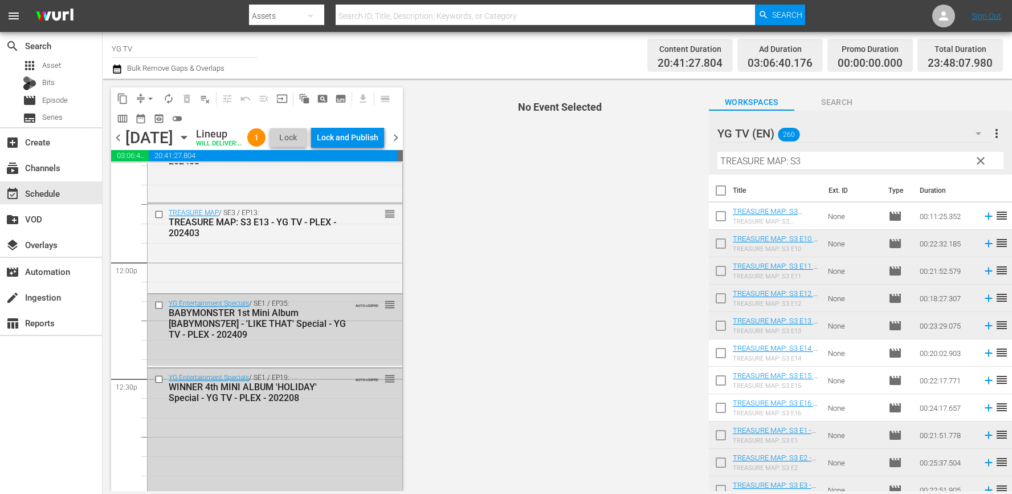
scroll to position [2651, 0]
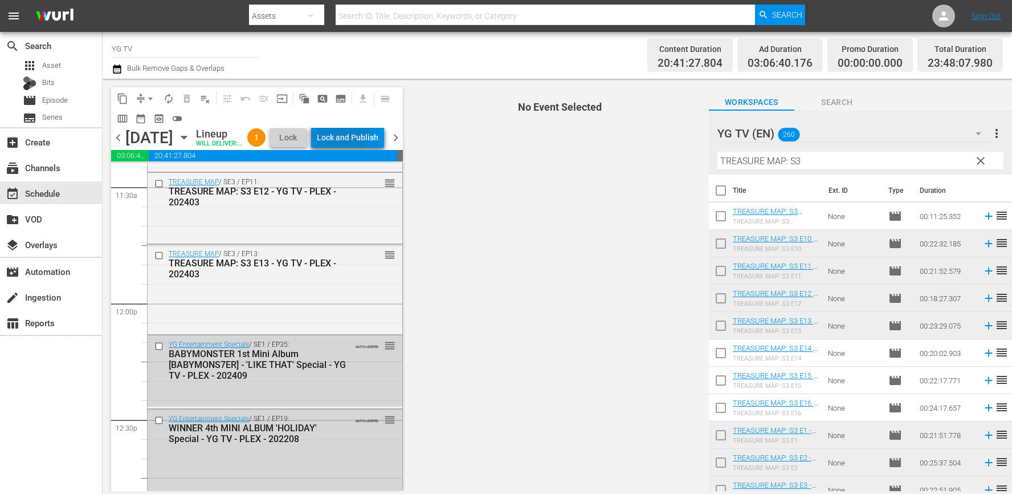
click at [367, 133] on div "Lock and Publish" at bounding box center [348, 137] width 62 height 21
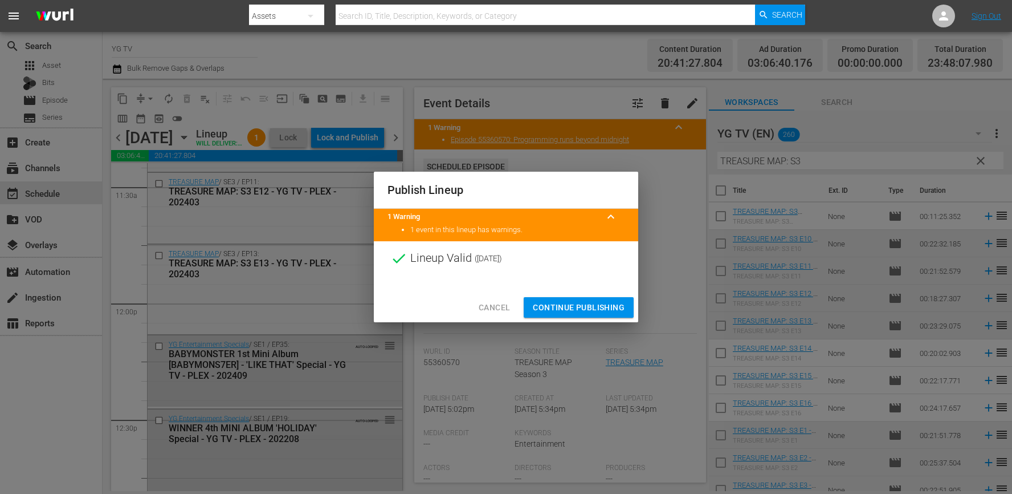
click at [556, 307] on span "Continue Publishing" at bounding box center [579, 307] width 92 height 14
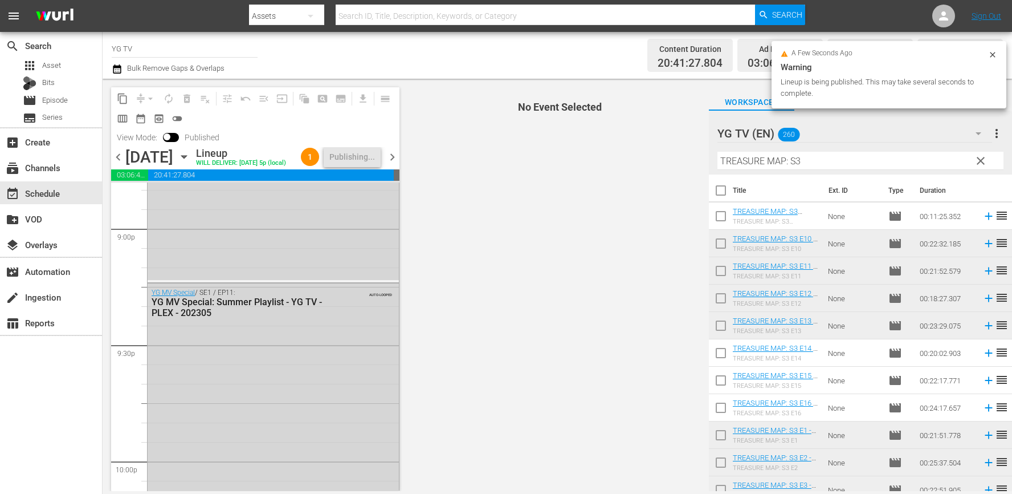
scroll to position [5300, 0]
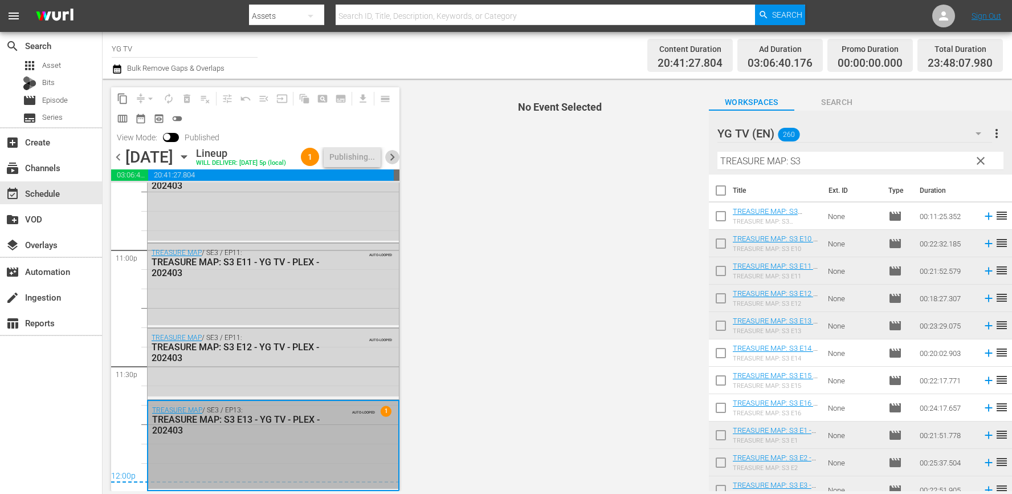
click at [394, 164] on span "chevron_right" at bounding box center [392, 157] width 14 height 14
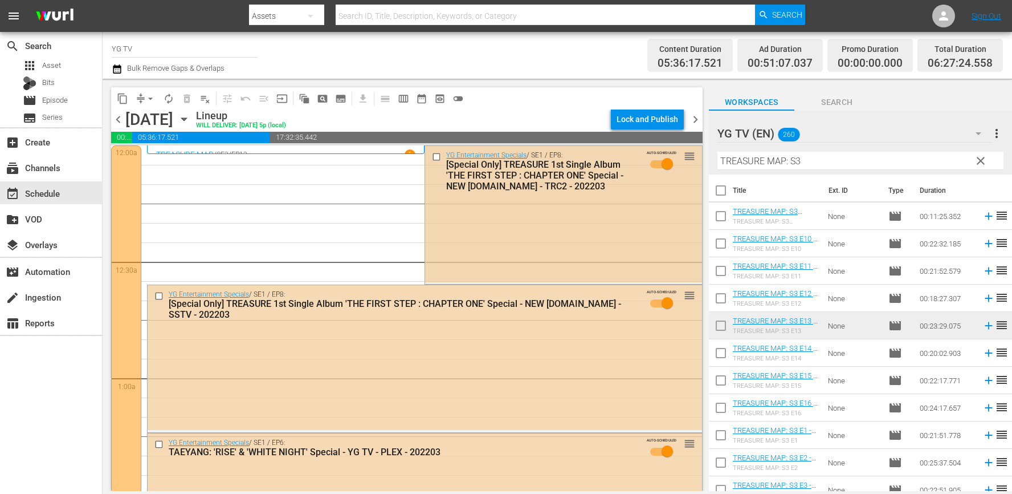
click at [526, 239] on div "YG Entertainment Specials / SE1 / EP8: [Special Only] TREASURE 1st Single Album…" at bounding box center [563, 214] width 276 height 136
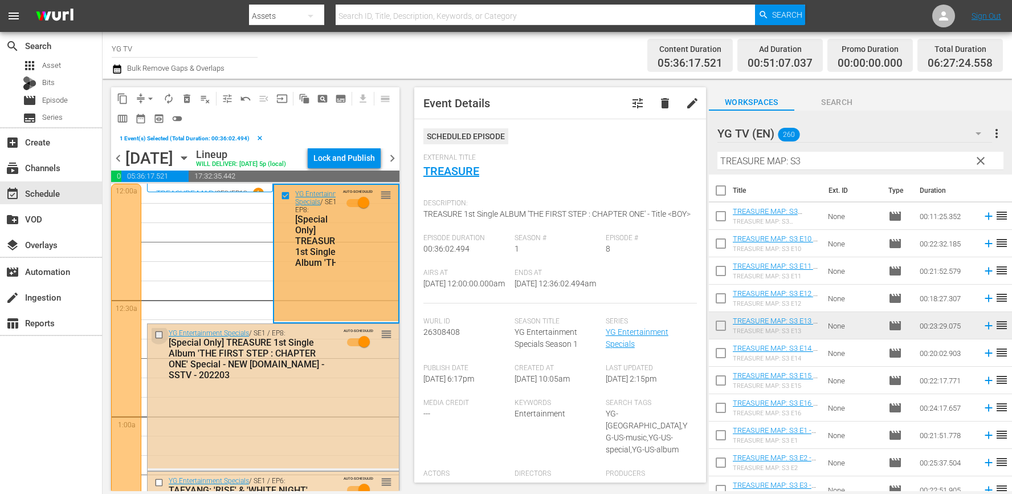
click at [158, 340] on input "checkbox" at bounding box center [160, 335] width 12 height 10
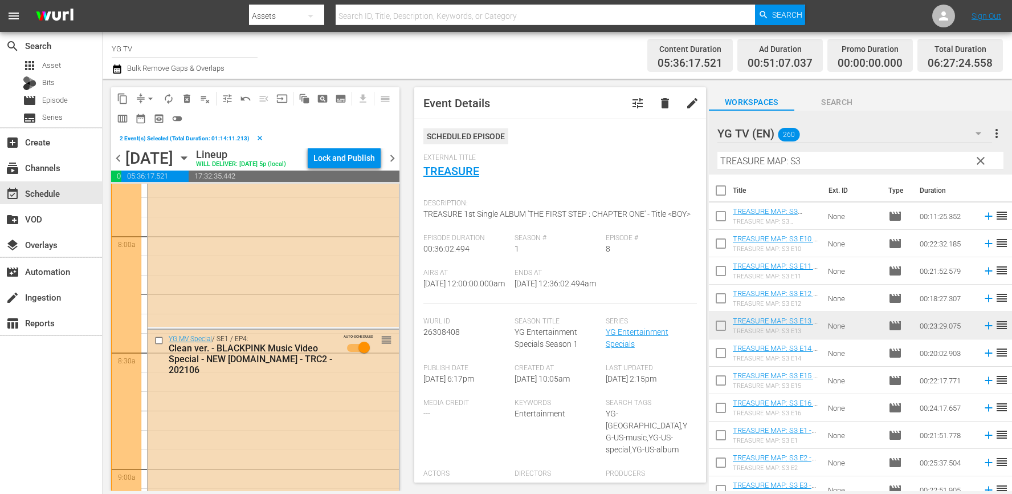
scroll to position [1884, 0]
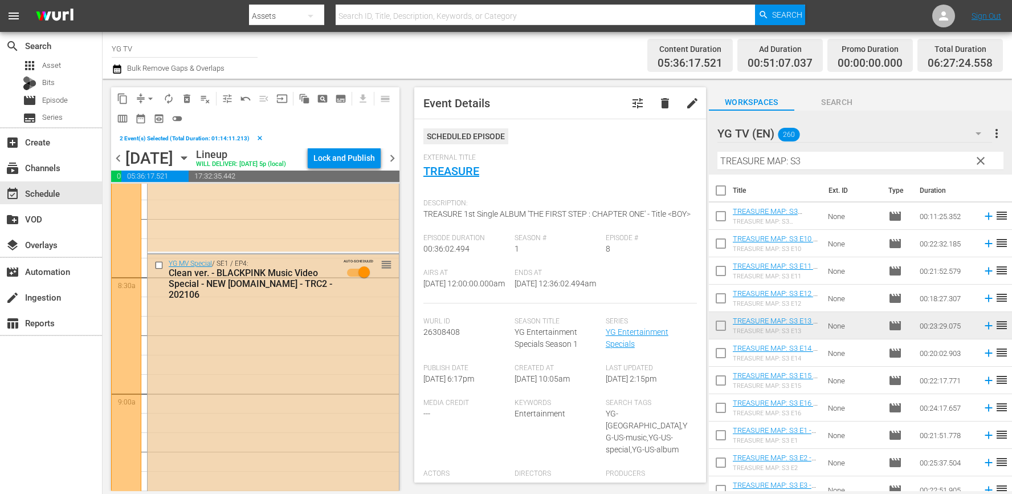
click at [158, 270] on input "checkbox" at bounding box center [160, 266] width 12 height 10
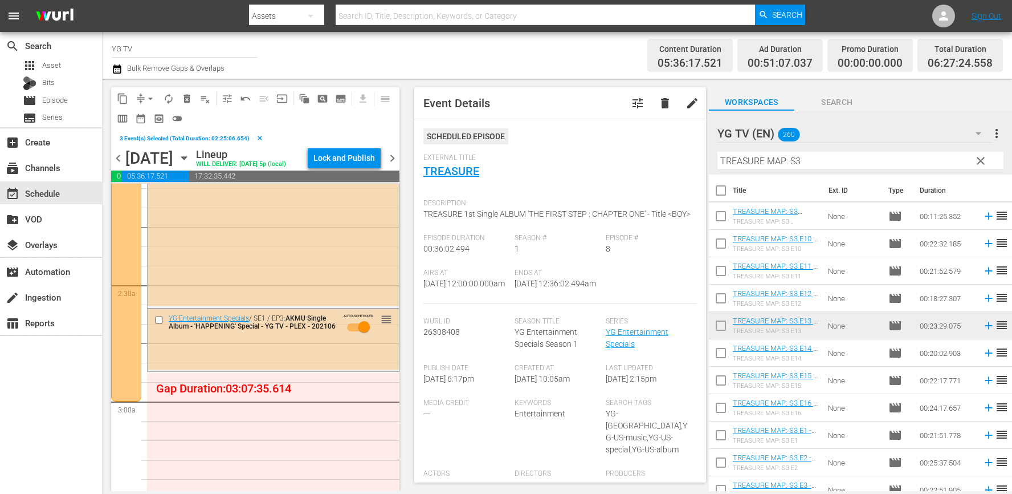
scroll to position [0, 0]
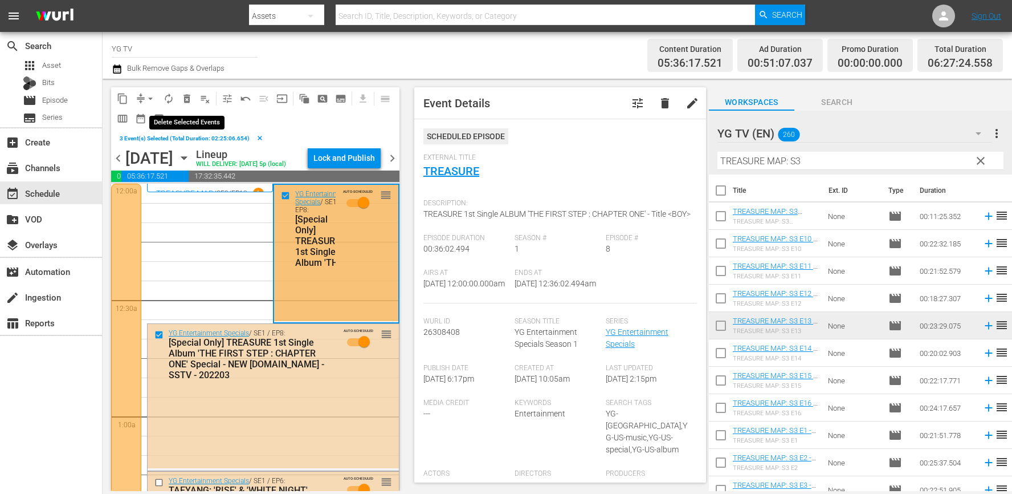
click at [189, 103] on span "delete_forever_outlined" at bounding box center [186, 98] width 11 height 11
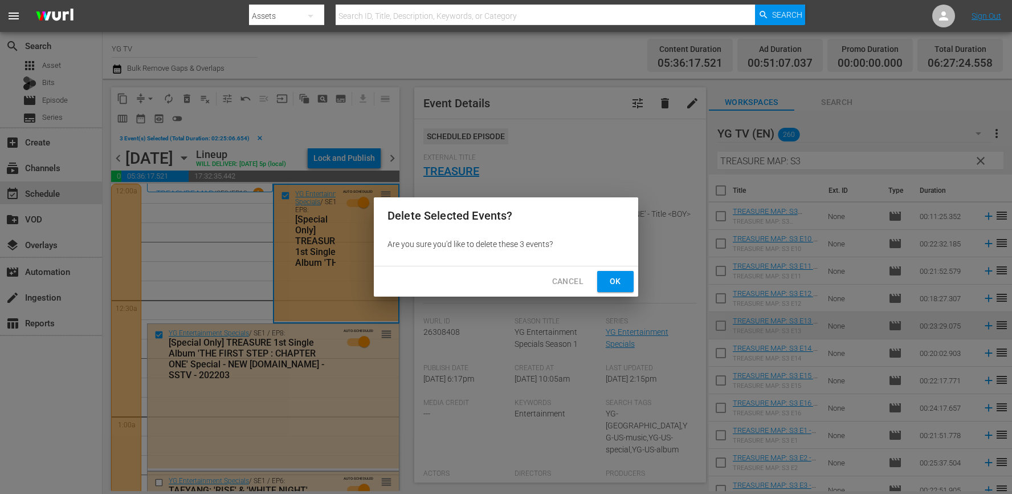
click at [612, 288] on span "Ok" at bounding box center [616, 281] width 18 height 14
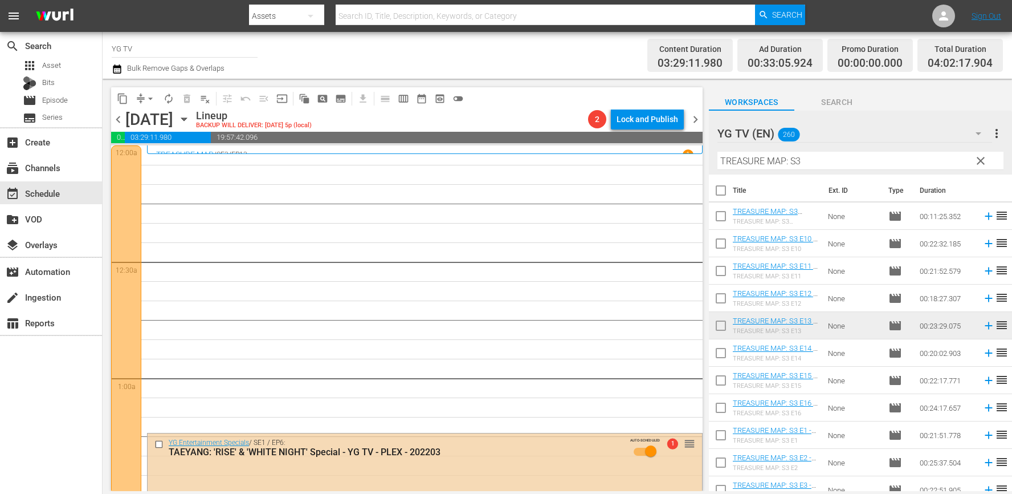
drag, startPoint x: 827, startPoint y: 163, endPoint x: 646, endPoint y: 153, distance: 181.0
click at [646, 153] on div "content_copy compress arrow_drop_down autorenew_outlined delete_forever_outline…" at bounding box center [558, 285] width 910 height 412
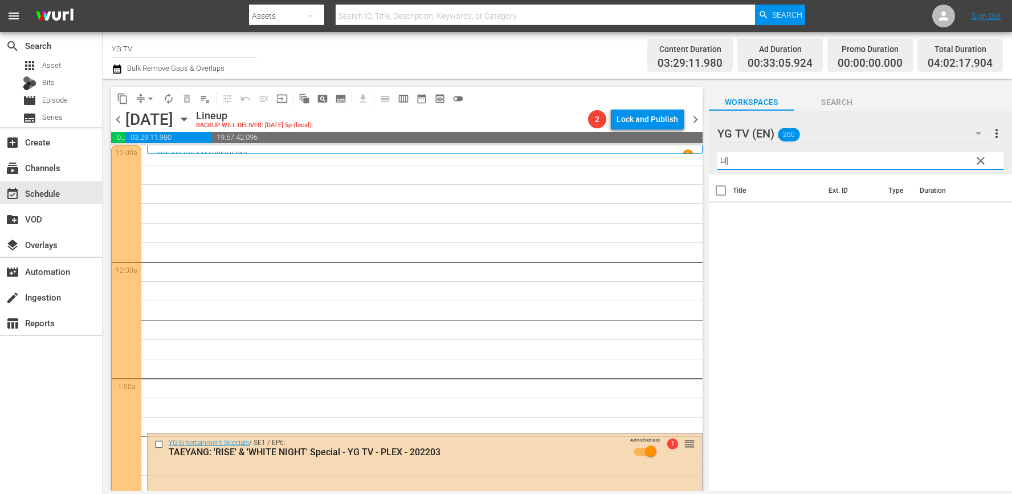
type input "ㄴ"
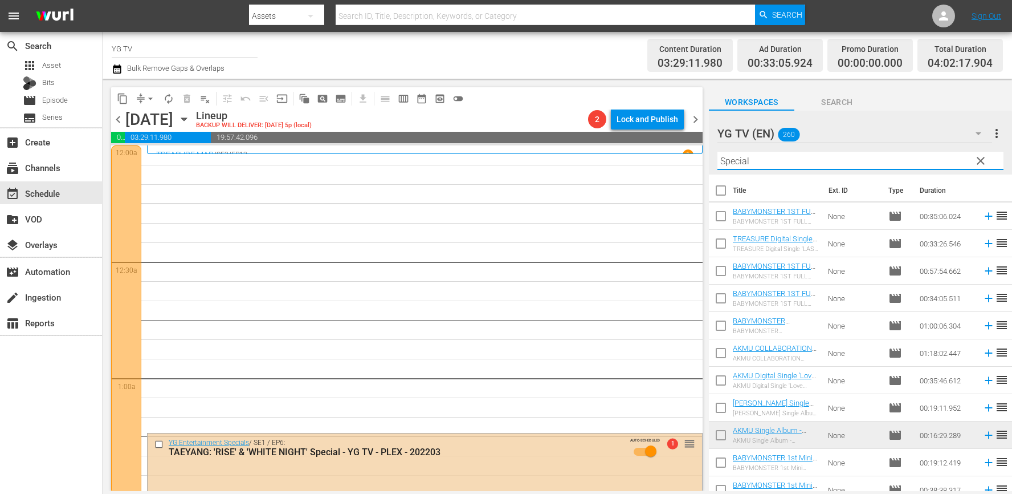
drag, startPoint x: 613, startPoint y: 312, endPoint x: 32, endPoint y: 4, distance: 657.7
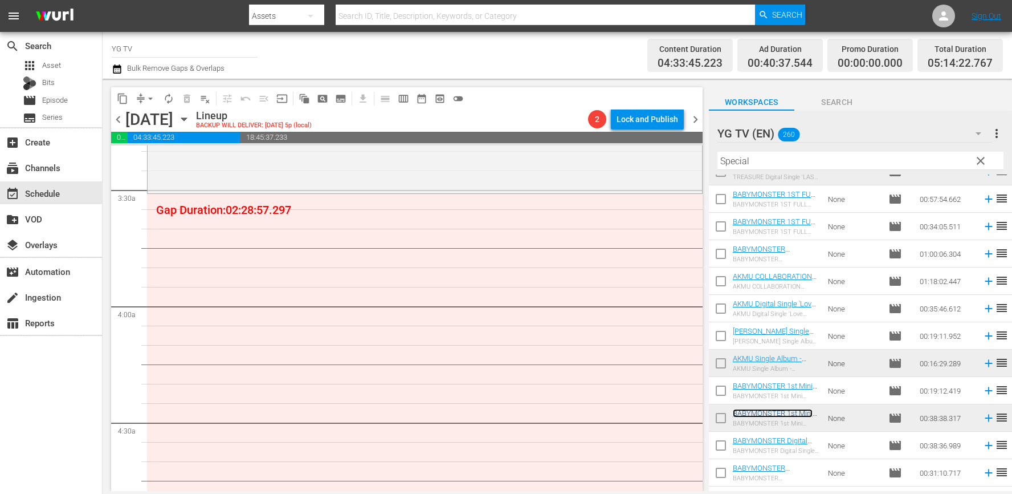
scroll to position [673, 0]
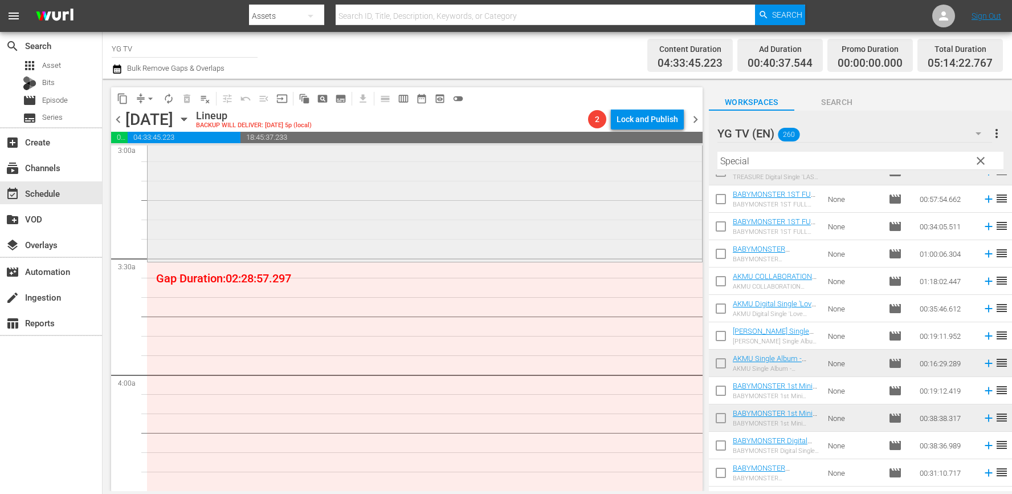
click at [336, 219] on div "YG Entertainment Specials / SE1 / EP34: BABYMONSTER 1st Mini Album [BABYMONS7ER…" at bounding box center [425, 186] width 555 height 147
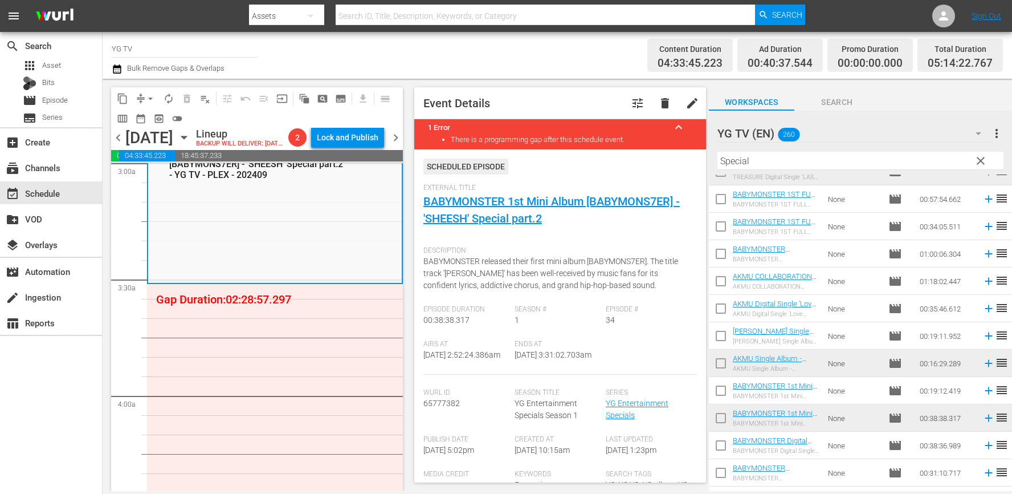
scroll to position [719, 0]
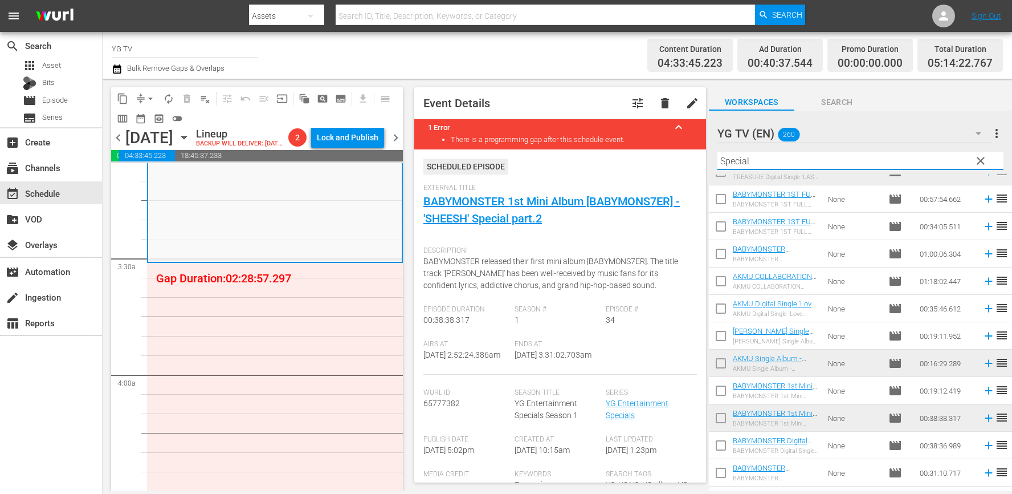
drag, startPoint x: 773, startPoint y: 161, endPoint x: 637, endPoint y: 151, distance: 136.6
click at [645, 151] on div "content_copy compress arrow_drop_down autorenew_outlined delete_forever_outline…" at bounding box center [558, 285] width 910 height 412
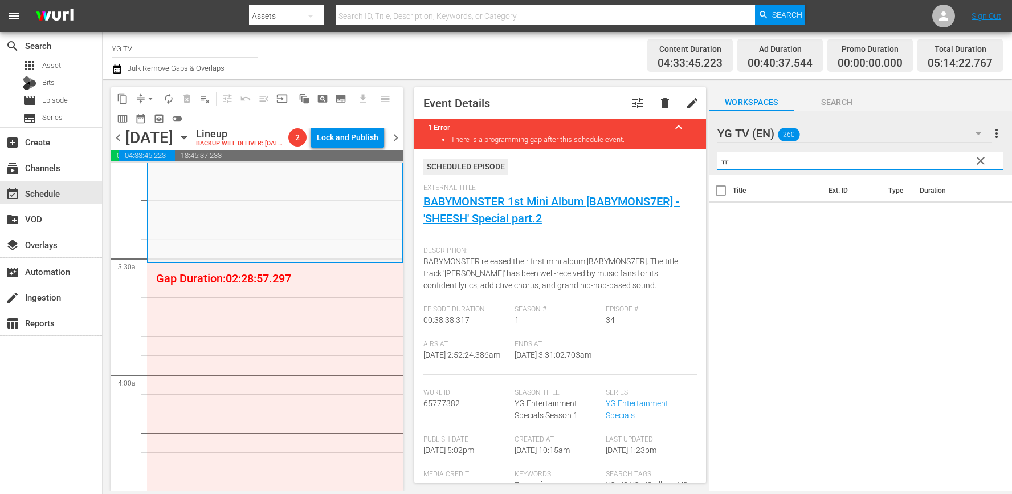
scroll to position [0, 0]
type input "ㅠ"
type input "B"
type input "H"
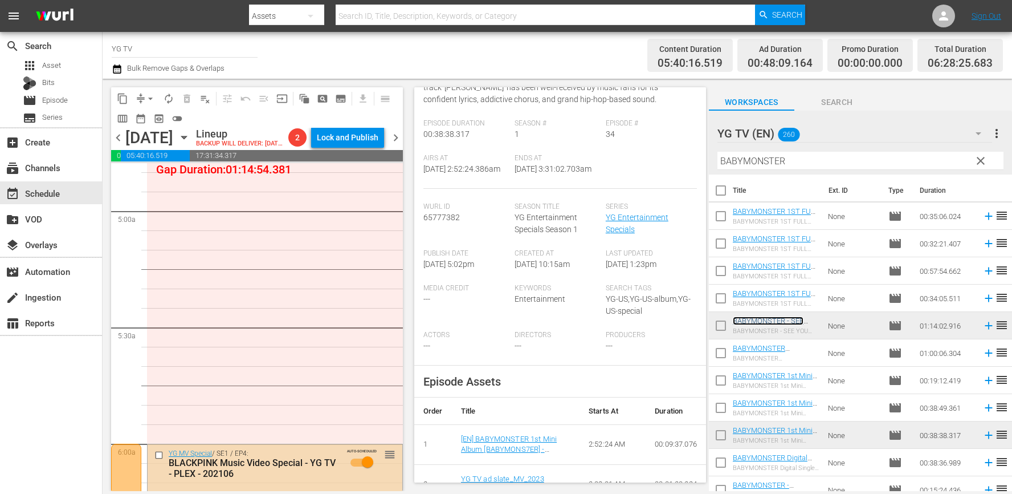
scroll to position [1092, 0]
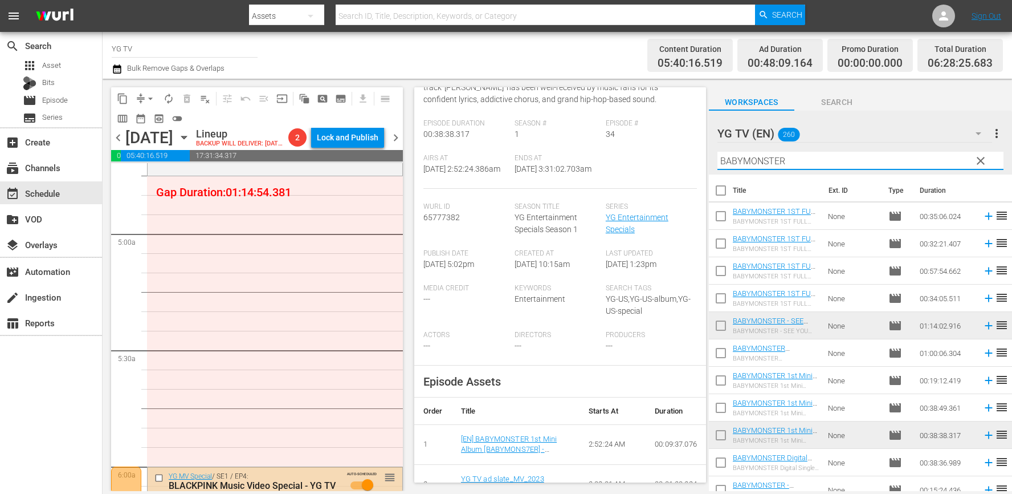
drag, startPoint x: 642, startPoint y: 146, endPoint x: 559, endPoint y: 139, distance: 84.1
click at [559, 139] on div "content_copy compress arrow_drop_down autorenew_outlined delete_forever_outline…" at bounding box center [558, 285] width 910 height 412
type input "ㅉ"
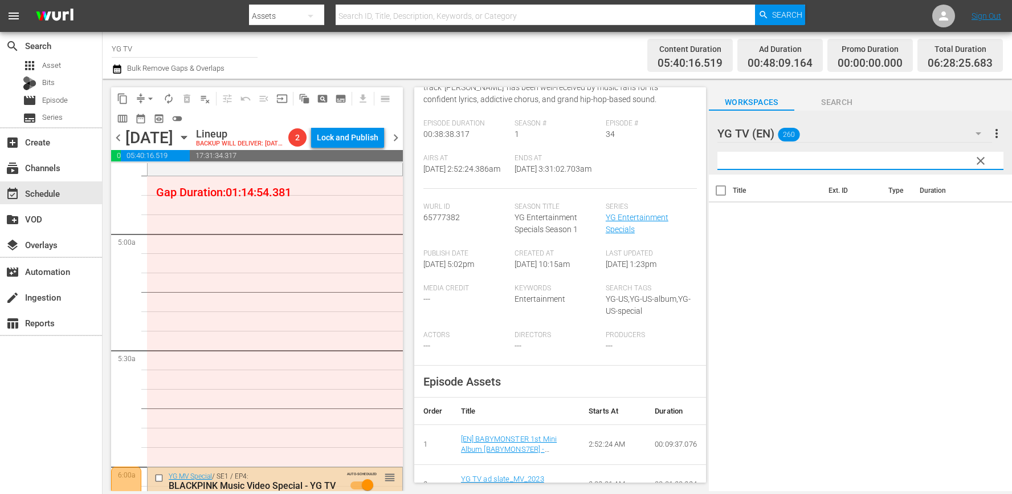
type input "ㅈ"
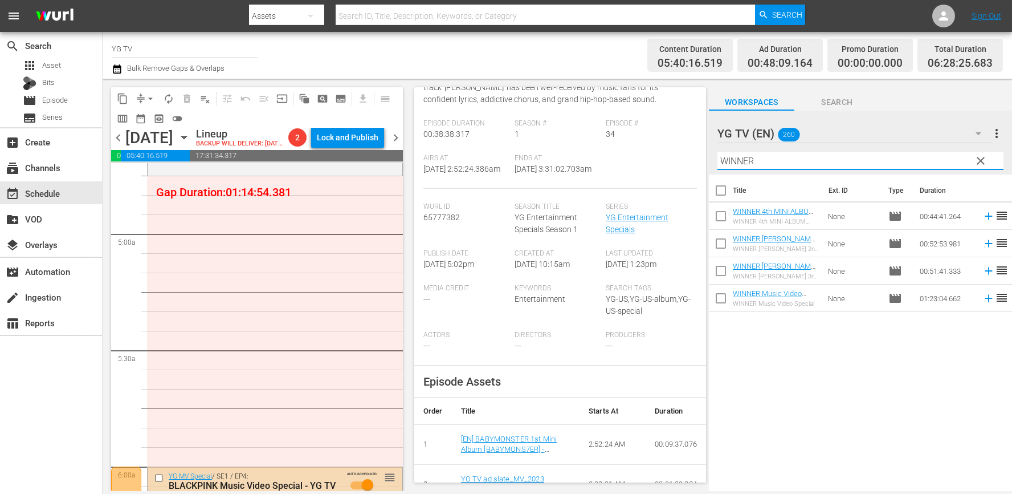
drag, startPoint x: 739, startPoint y: 410, endPoint x: 759, endPoint y: 363, distance: 51.4
click at [738, 409] on div "Title Ext. ID Type Duration WINNER 4th MINI ALBUM 'HOLIDAY' Special - YG TV - P…" at bounding box center [860, 333] width 303 height 318
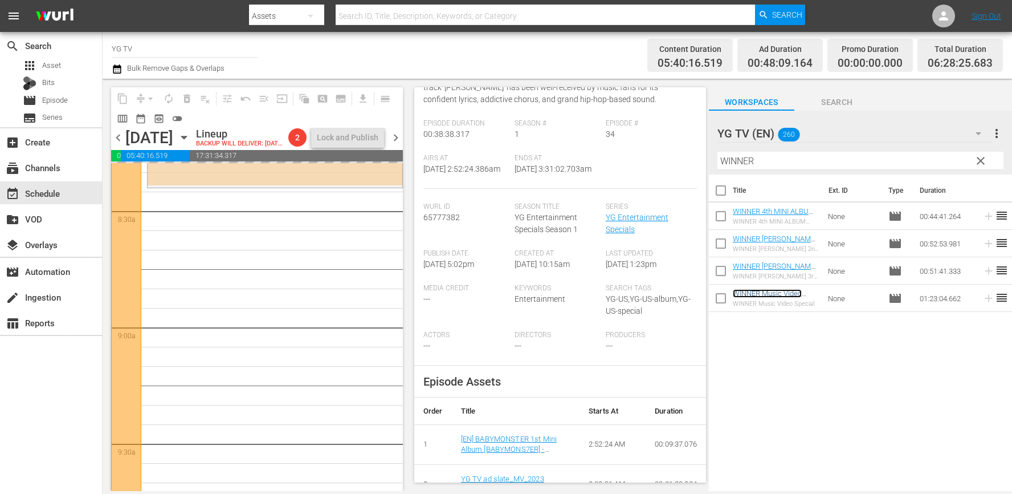
scroll to position [1930, 0]
drag, startPoint x: 766, startPoint y: 165, endPoint x: 652, endPoint y: 156, distance: 114.9
click at [652, 156] on div "content_copy compress arrow_drop_down autorenew_outlined delete_forever_outline…" at bounding box center [558, 285] width 910 height 412
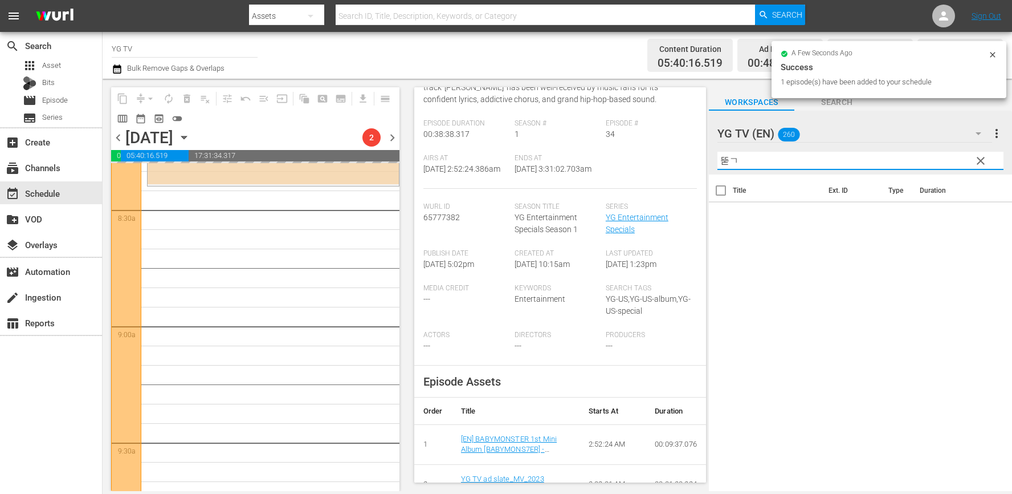
type input "뚣"
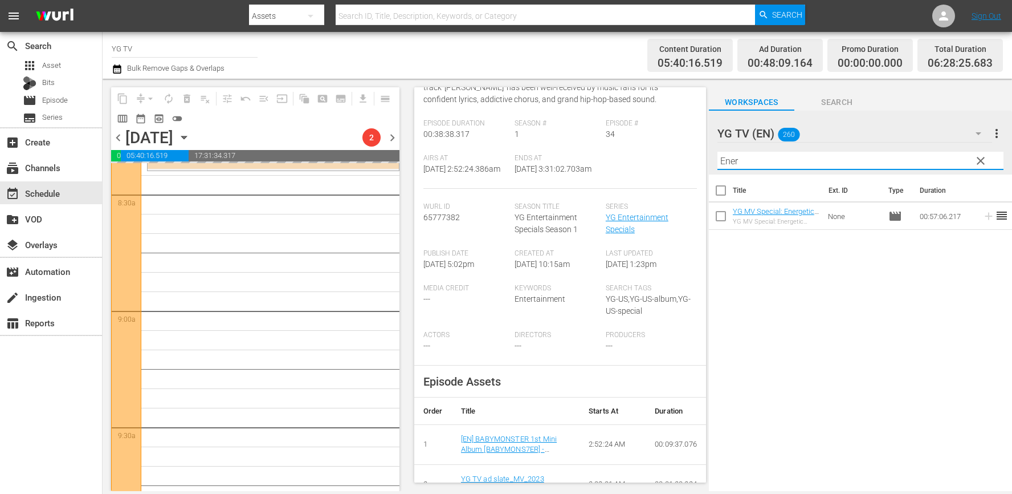
drag, startPoint x: 874, startPoint y: 337, endPoint x: 572, endPoint y: 474, distance: 330.9
click at [874, 337] on div "Title Ext. ID Type Duration YG MV Special: Energetic Playlist - YG TV - PLEX - …" at bounding box center [860, 333] width 303 height 318
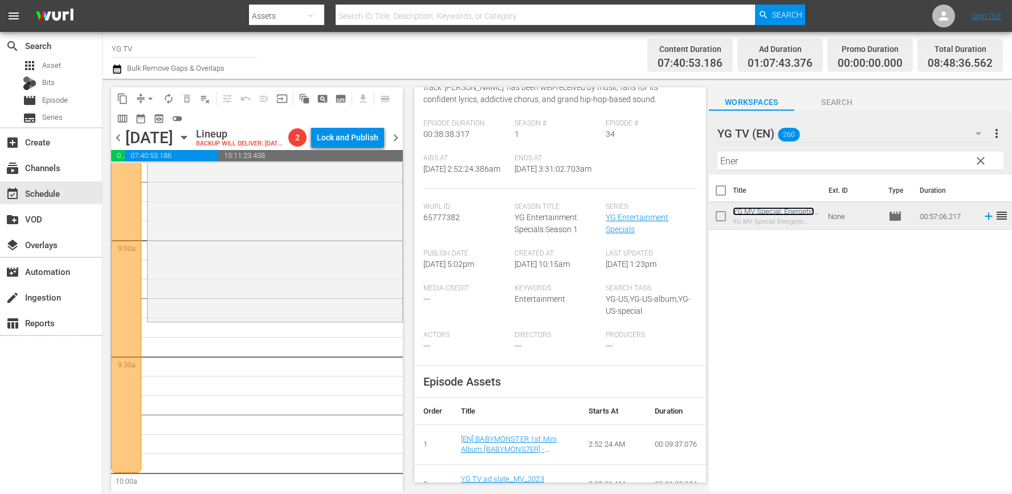
scroll to position [2043, 0]
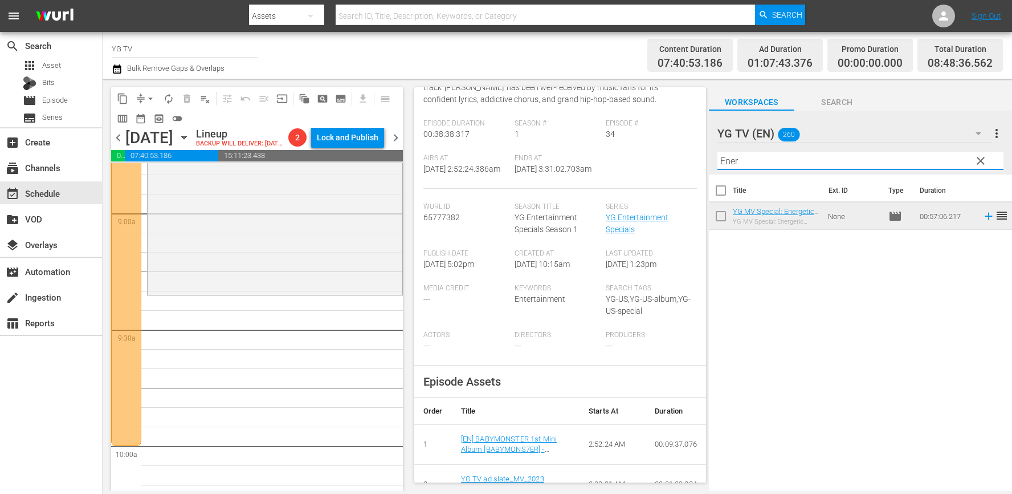
drag, startPoint x: 768, startPoint y: 164, endPoint x: 662, endPoint y: 161, distance: 106.6
click at [662, 161] on div "content_copy compress arrow_drop_down autorenew_outlined delete_forever_outline…" at bounding box center [558, 285] width 910 height 412
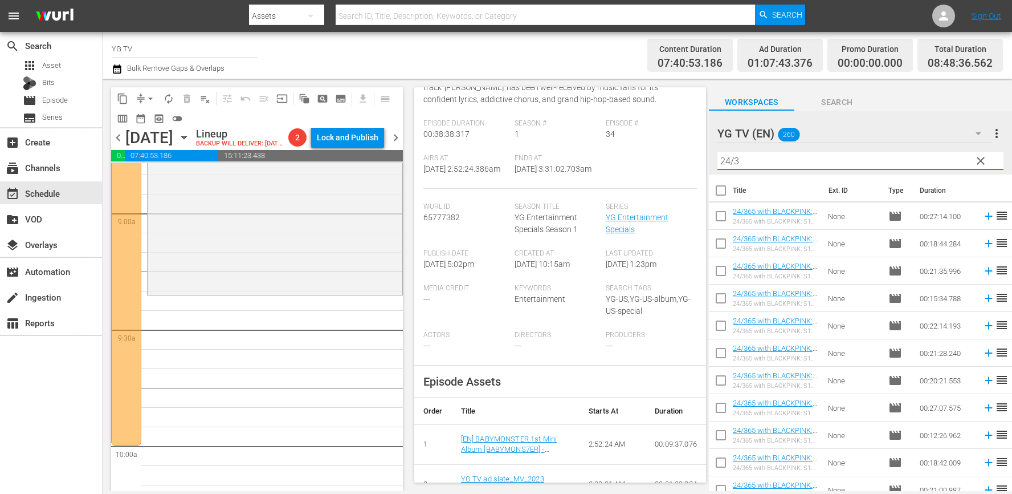
type input "24/3"
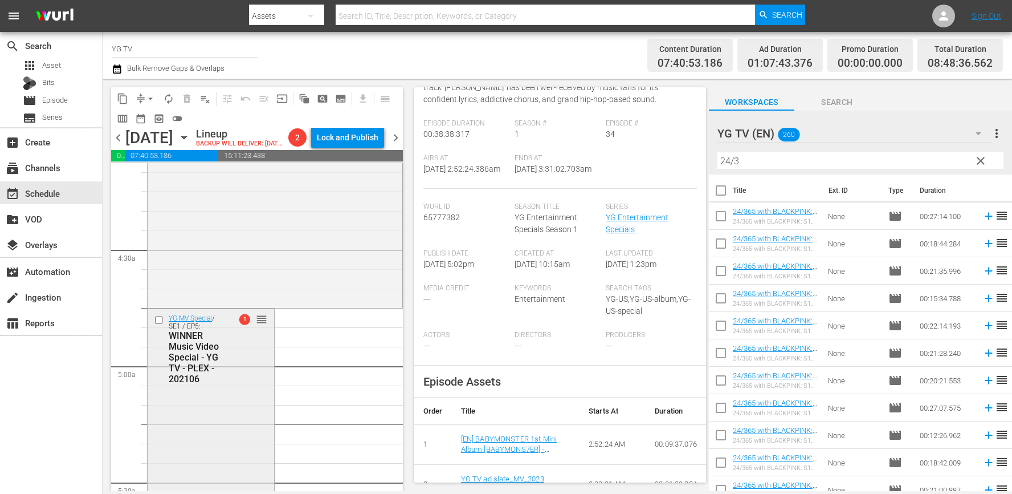
scroll to position [0, 0]
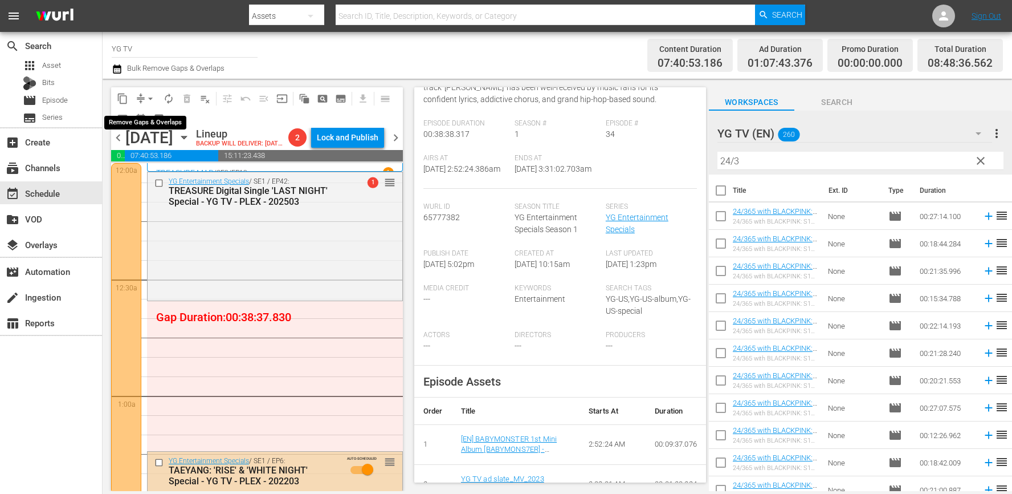
click at [149, 99] on span "arrow_drop_down" at bounding box center [150, 98] width 11 height 11
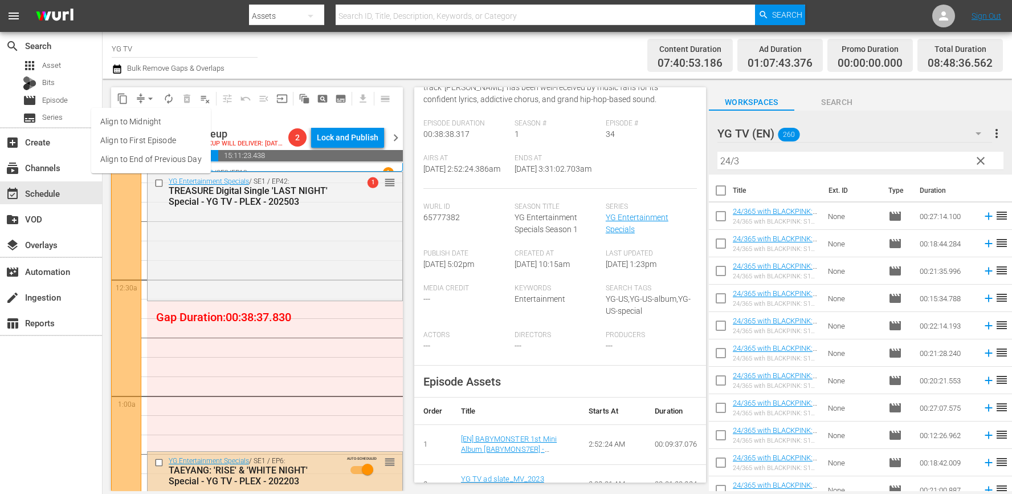
click at [166, 166] on li "Align to End of Previous Day" at bounding box center [151, 159] width 120 height 19
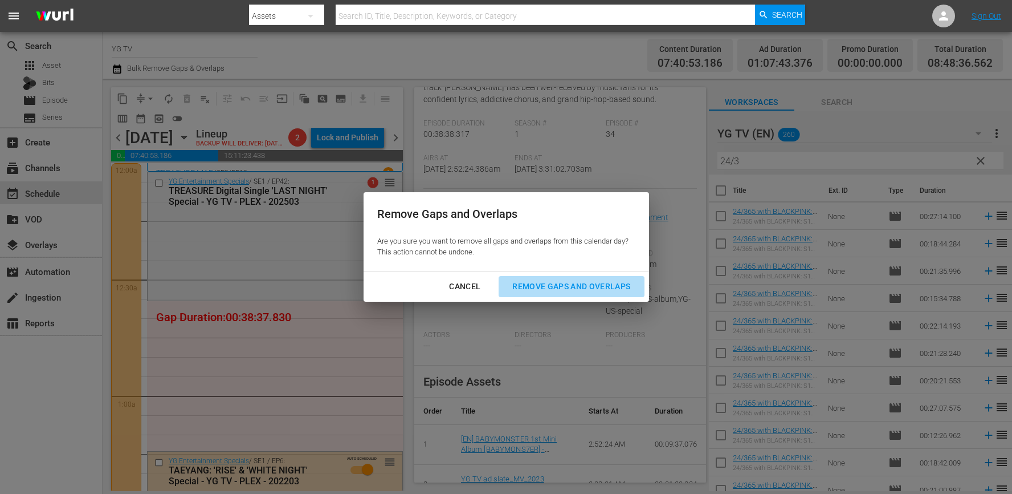
click at [559, 281] on div "Remove Gaps and Overlaps" at bounding box center [571, 286] width 136 height 14
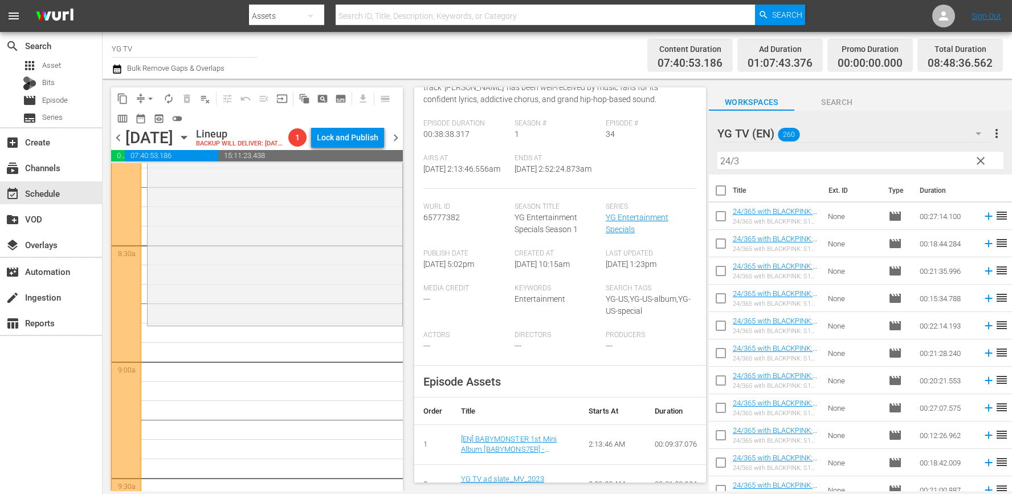
click at [310, 297] on div "YG MV Special / SE1 / EP12: YG MV Special: Energetic Playlist - YG TV - PLEX - …" at bounding box center [275, 214] width 255 height 218
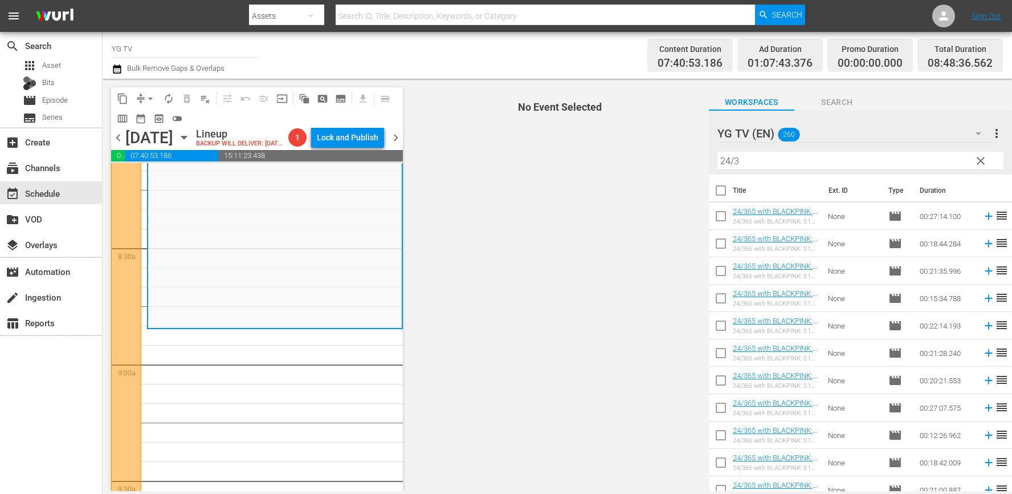
scroll to position [2000, 0]
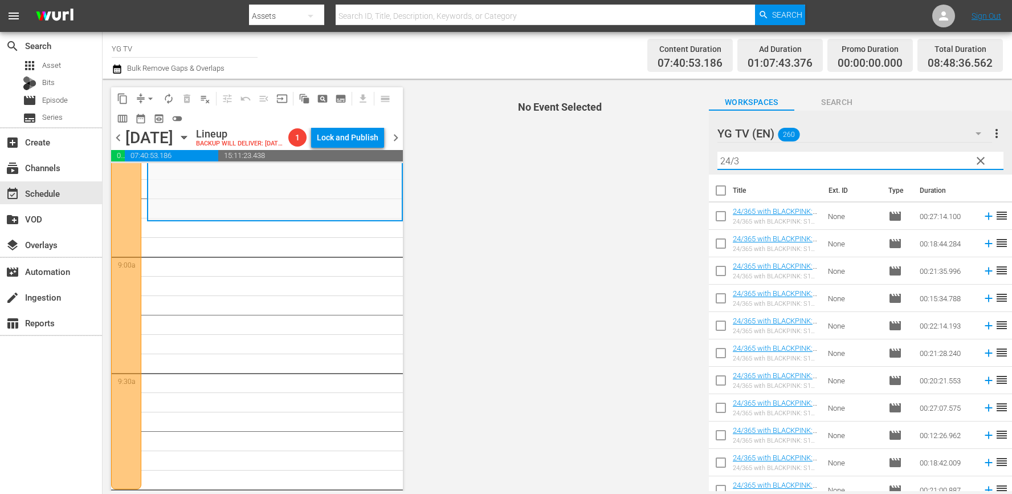
click at [783, 162] on input "24/3" at bounding box center [861, 161] width 286 height 18
drag, startPoint x: 586, startPoint y: 272, endPoint x: 784, endPoint y: 213, distance: 207.1
click at [592, 271] on span "No Event Selected" at bounding box center [557, 285] width 303 height 412
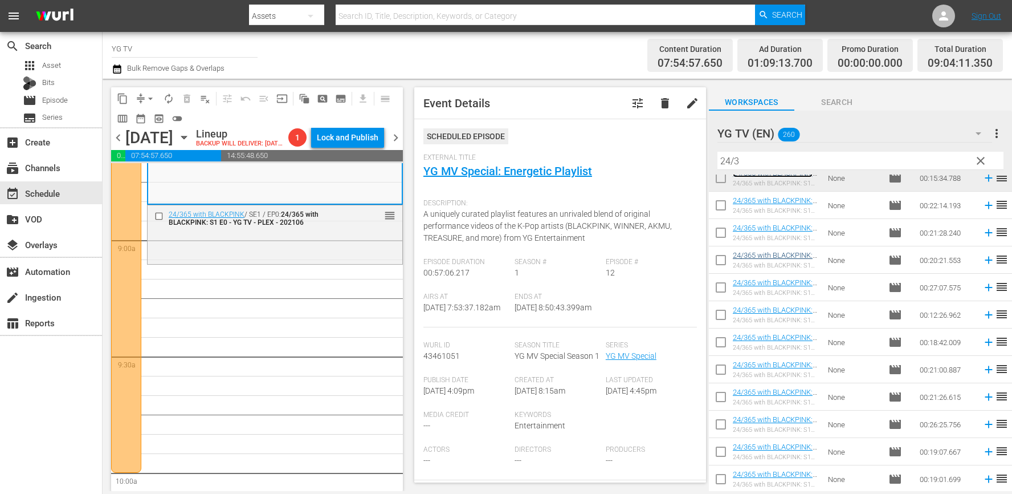
scroll to position [71, 0]
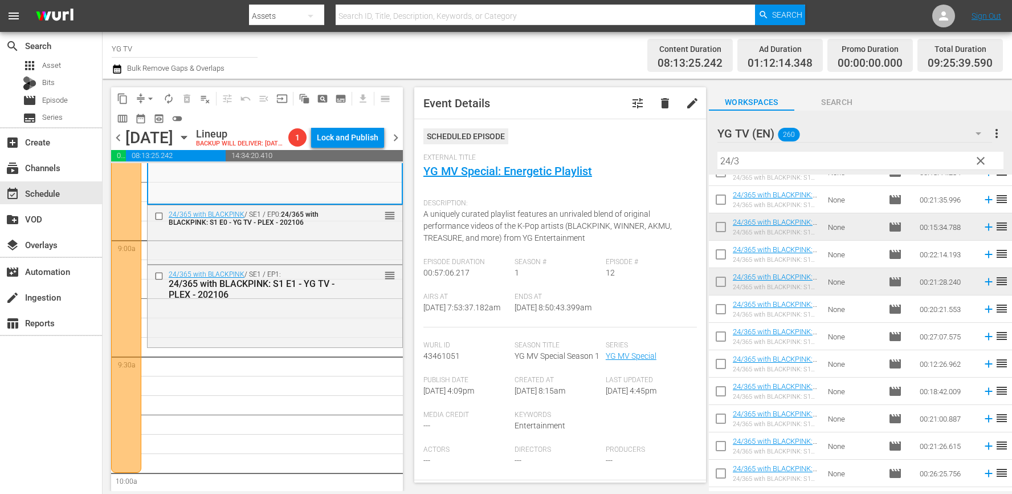
click at [727, 314] on input "checkbox" at bounding box center [721, 311] width 24 height 24
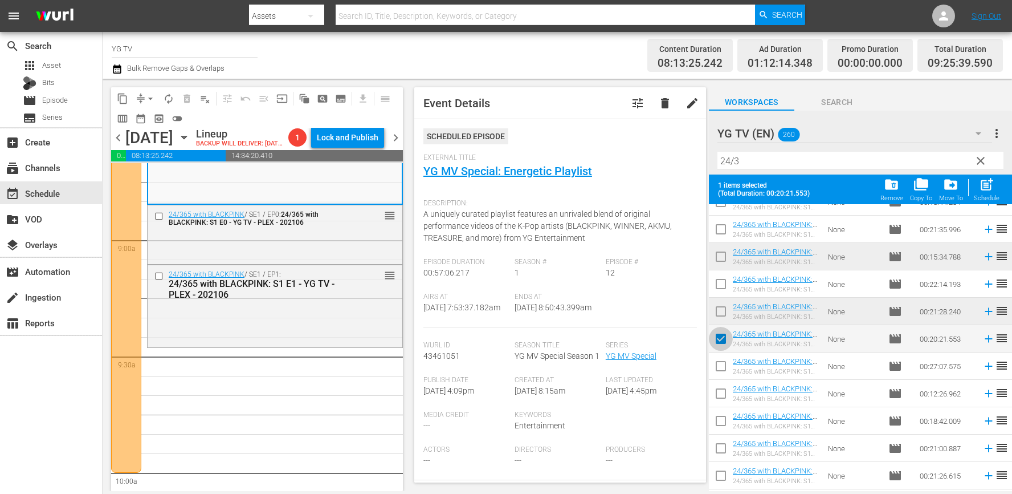
drag, startPoint x: 726, startPoint y: 343, endPoint x: 733, endPoint y: 339, distance: 7.9
click at [726, 343] on input "checkbox" at bounding box center [721, 341] width 24 height 24
checkbox input "false"
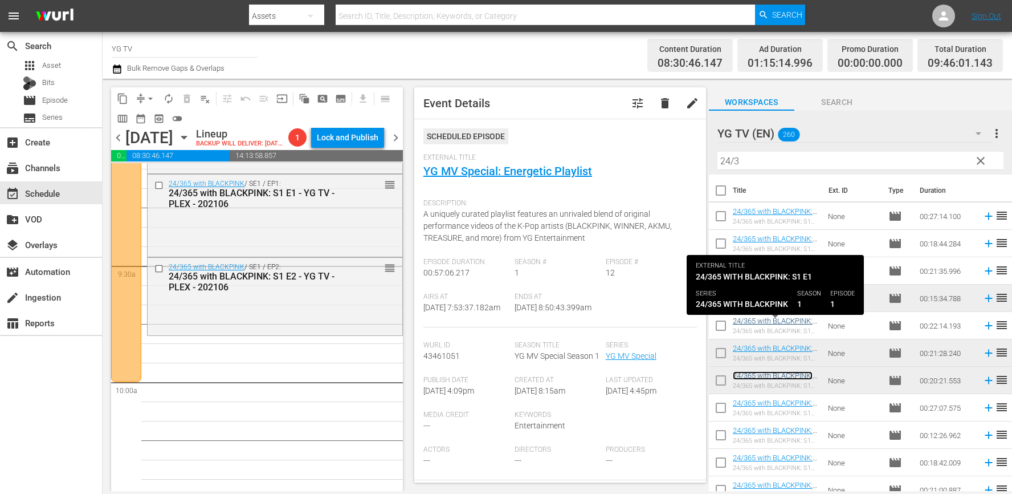
scroll to position [120, 0]
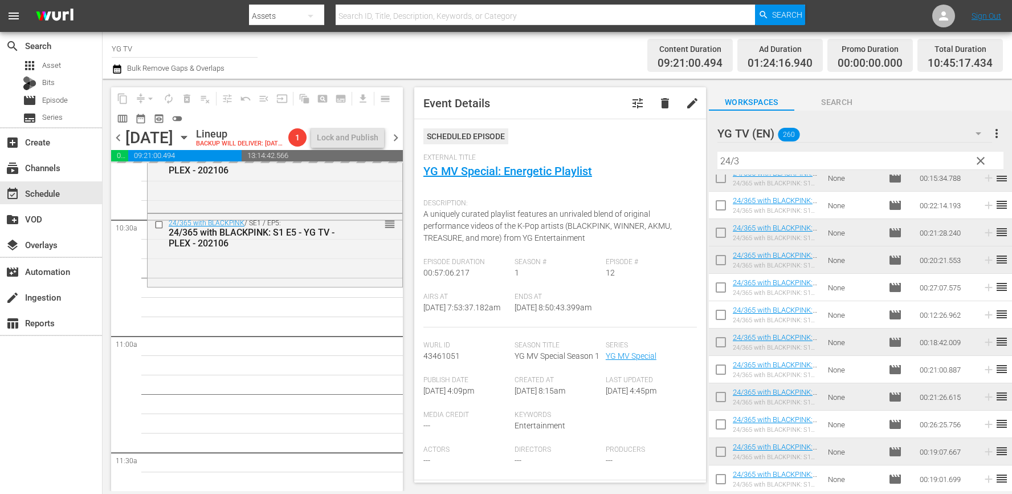
drag, startPoint x: 773, startPoint y: 284, endPoint x: 397, endPoint y: 11, distance: 464.1
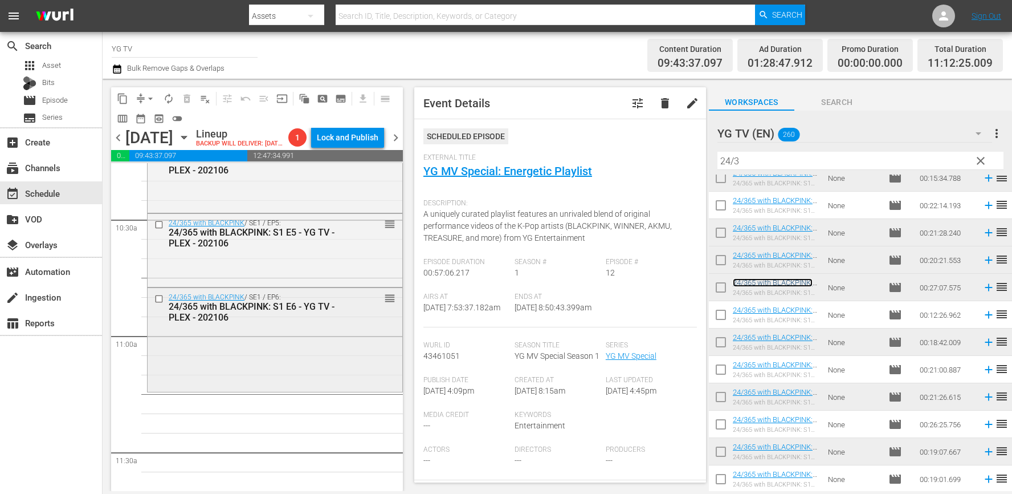
scroll to position [2423, 0]
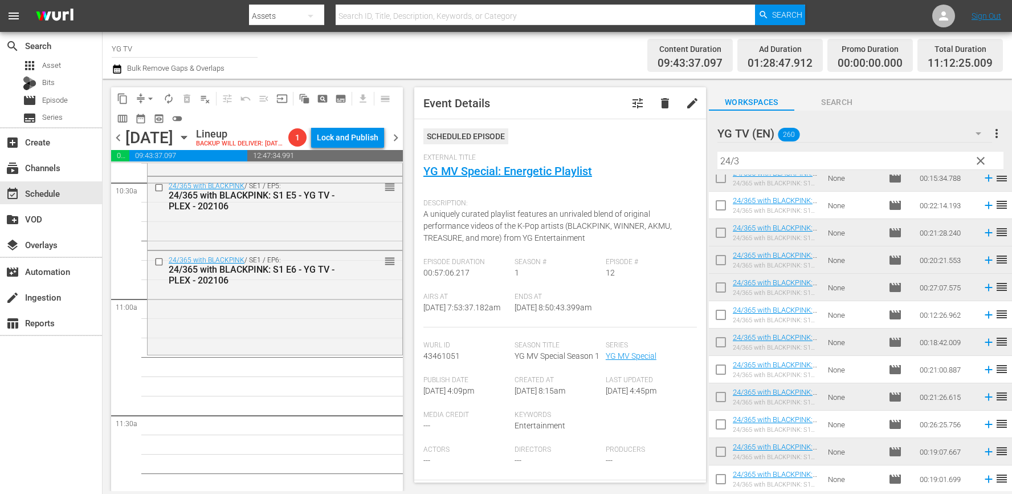
drag, startPoint x: 320, startPoint y: 363, endPoint x: 408, endPoint y: 359, distance: 87.9
click at [320, 352] on div "24/365 with BLACKPINK / SE1 / EP6: 24/365 with BLACKPINK: S1 E6 - YG TV - PLEX …" at bounding box center [275, 301] width 255 height 101
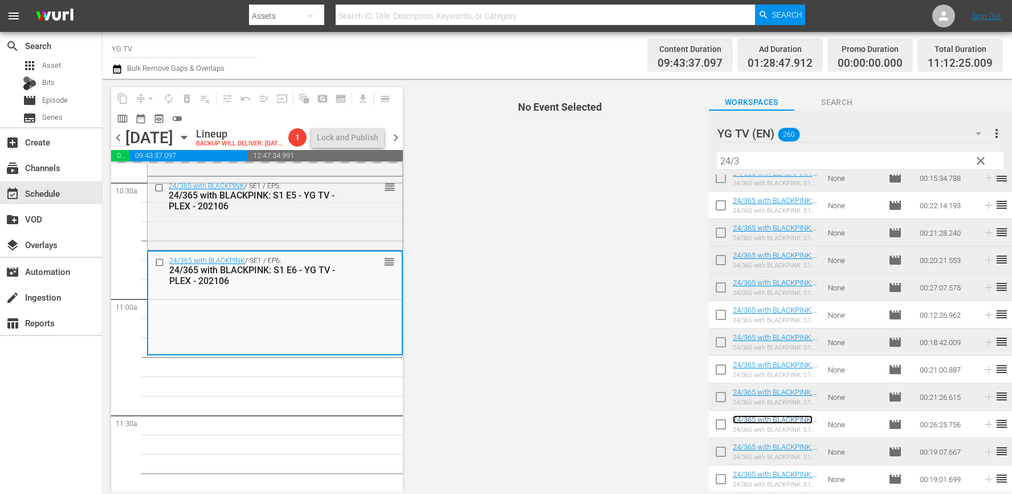
drag, startPoint x: 797, startPoint y: 423, endPoint x: 750, endPoint y: 2, distance: 423.3
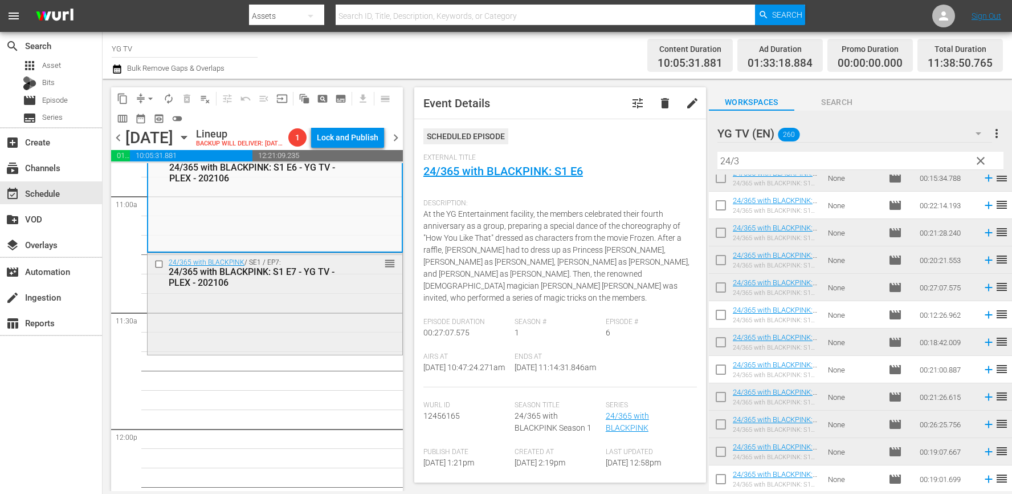
click at [292, 329] on div "24/365 with BLACKPINK / SE1 / EP7: 24/365 with BLACKPINK: S1 E7 - YG TV - PLEX …" at bounding box center [275, 302] width 255 height 99
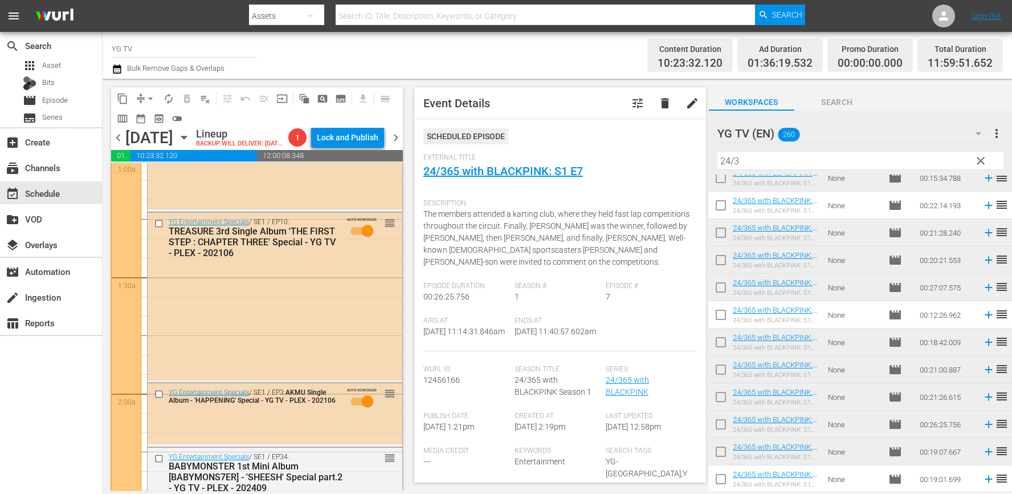
scroll to position [0, 0]
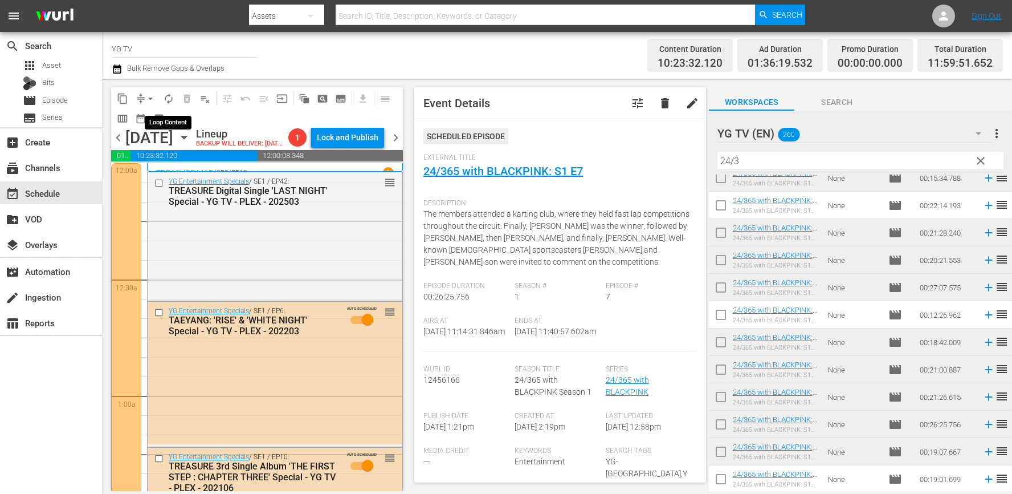
click at [170, 100] on span "autorenew_outlined" at bounding box center [168, 98] width 11 height 11
click at [170, 101] on span "autorenew_outlined" at bounding box center [168, 98] width 11 height 11
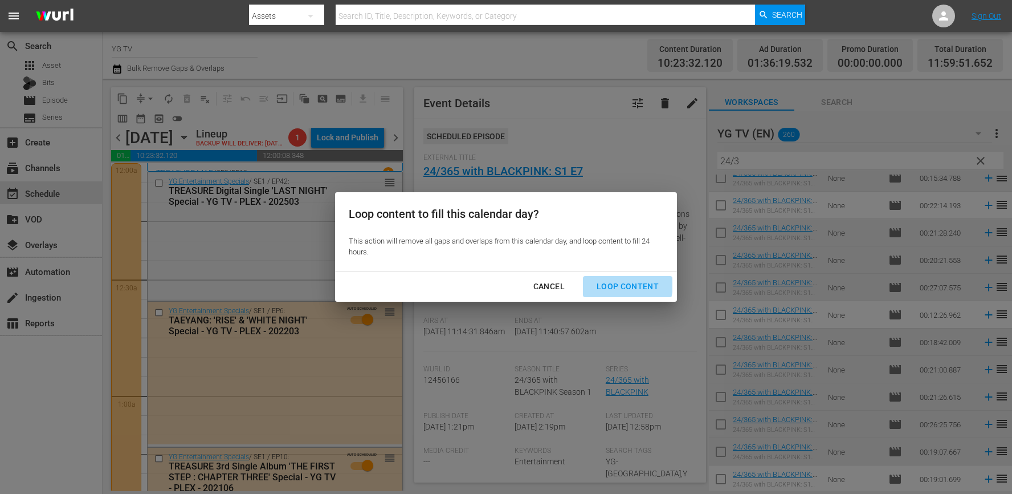
click at [608, 283] on div "Loop Content" at bounding box center [628, 286] width 80 height 14
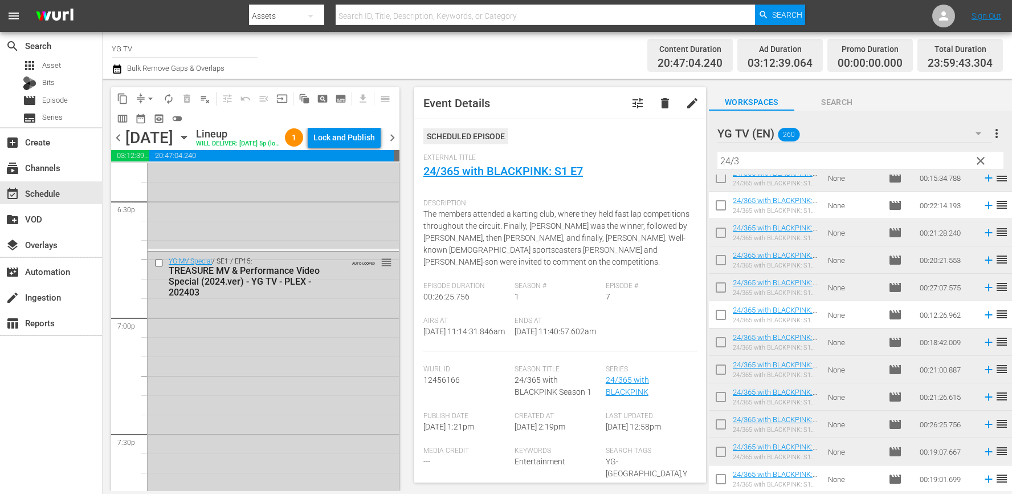
scroll to position [5279, 0]
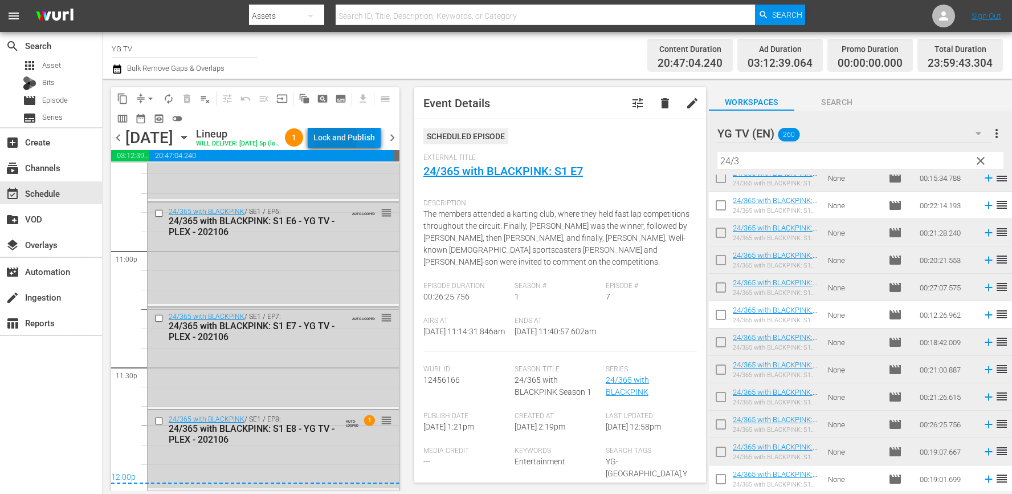
click at [349, 138] on div "Lock and Publish" at bounding box center [345, 137] width 62 height 21
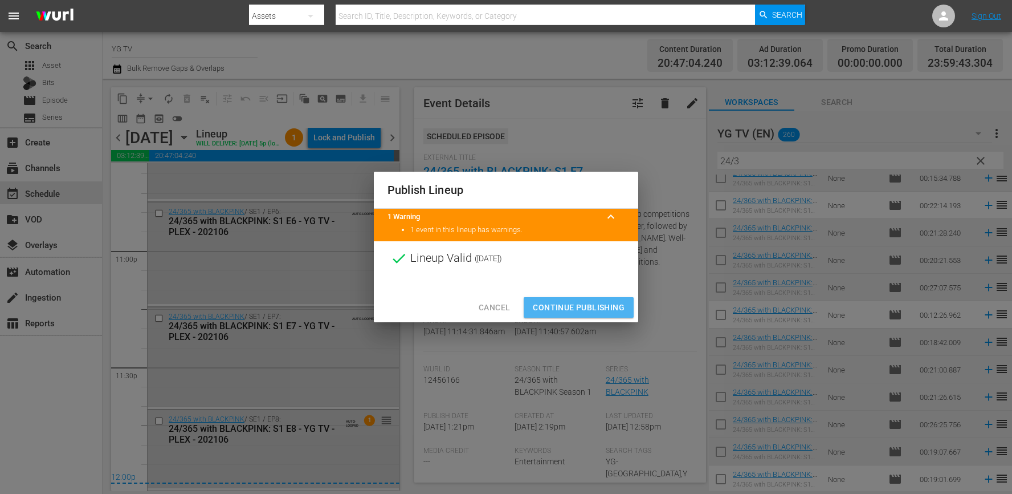
click at [558, 310] on span "Continue Publishing" at bounding box center [579, 307] width 92 height 14
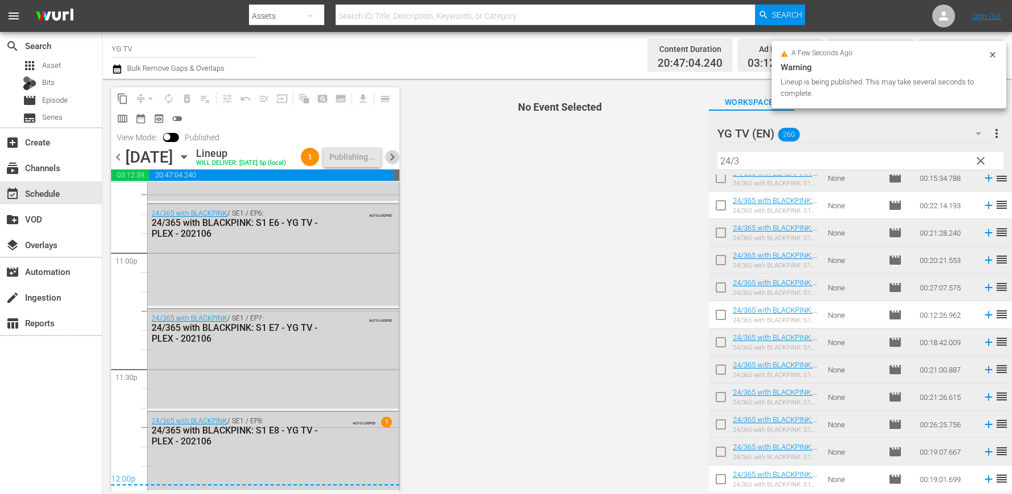
click at [400, 164] on span "chevron_right" at bounding box center [392, 157] width 14 height 14
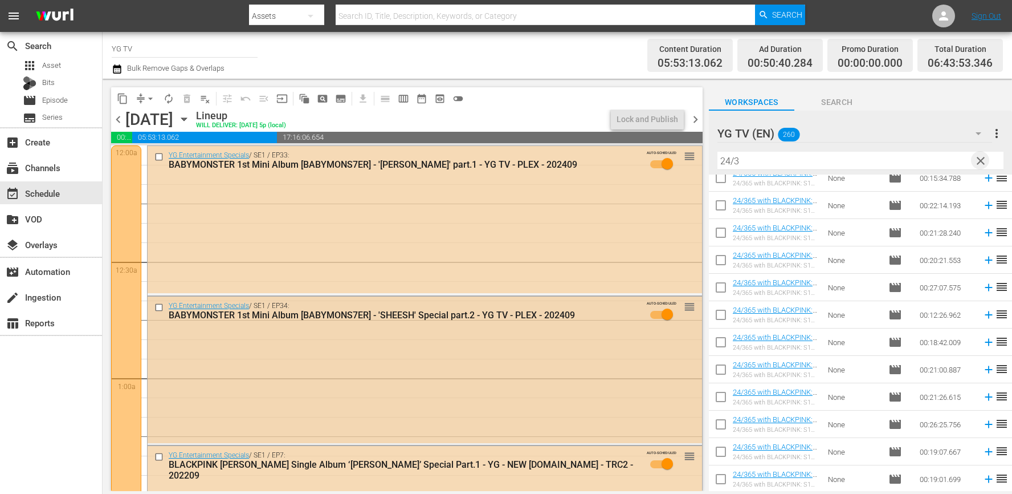
drag, startPoint x: 978, startPoint y: 158, endPoint x: 563, endPoint y: 386, distance: 473.5
click at [978, 158] on span "clear" at bounding box center [981, 161] width 14 height 14
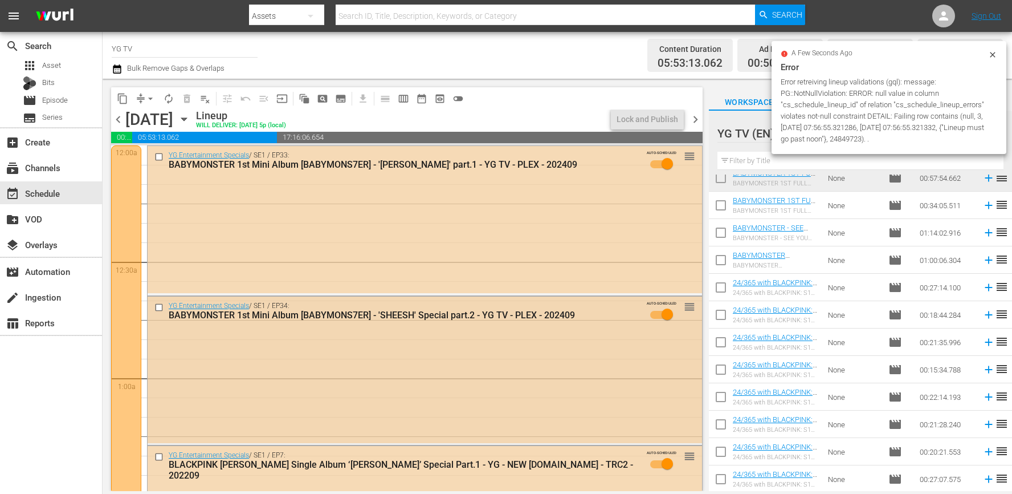
click at [470, 345] on div "YG Entertainment Specials / SE1 / EP34: BABYMONSTER 1st Mini Album [BABYMONS7ER…" at bounding box center [425, 369] width 555 height 147
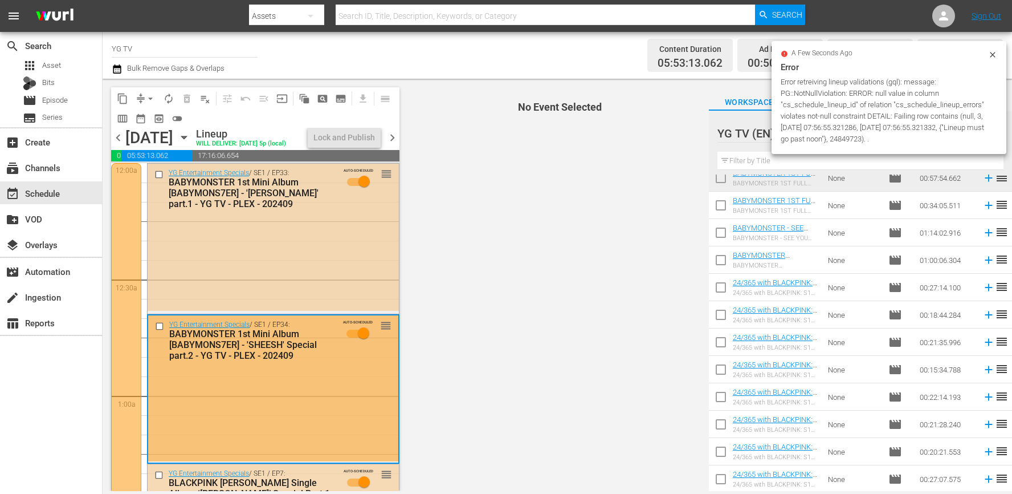
click at [340, 263] on div "YG Entertainment Specials / SE1 / EP33: BABYMONSTER 1st Mini Album [BABYMONS7ER…" at bounding box center [273, 237] width 251 height 147
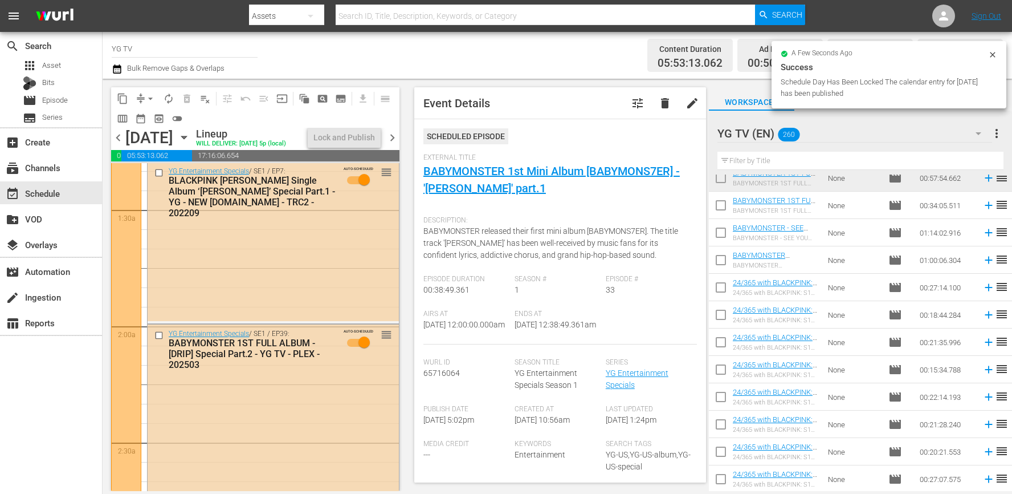
scroll to position [303, 0]
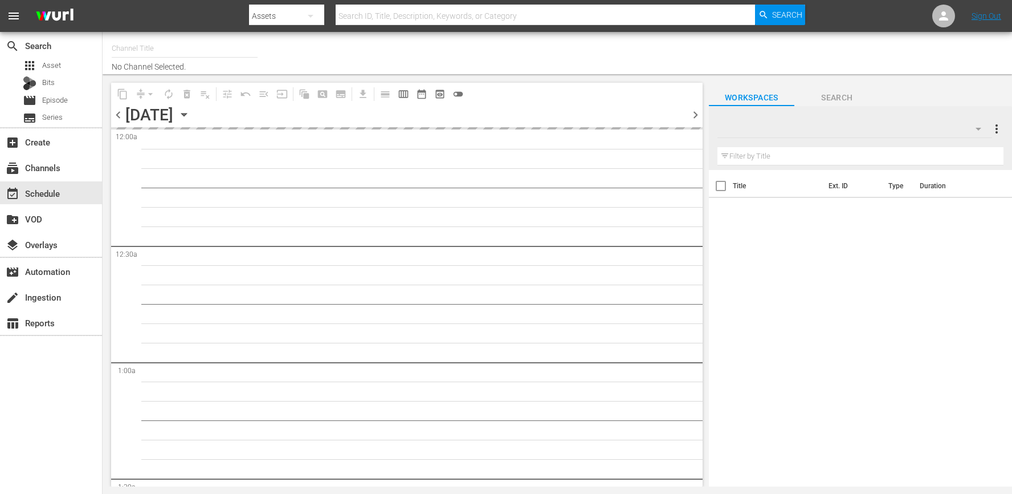
scroll to position [21, 0]
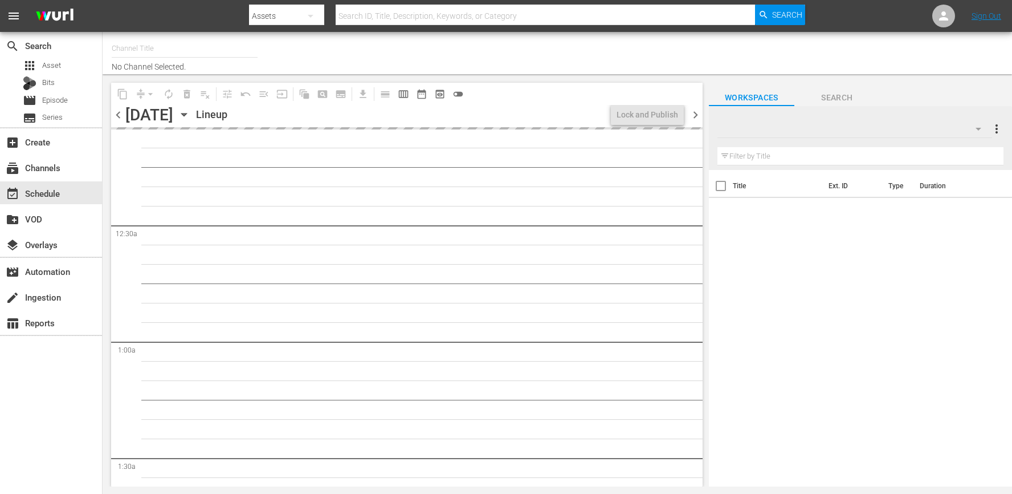
type input "YG TV (900)"
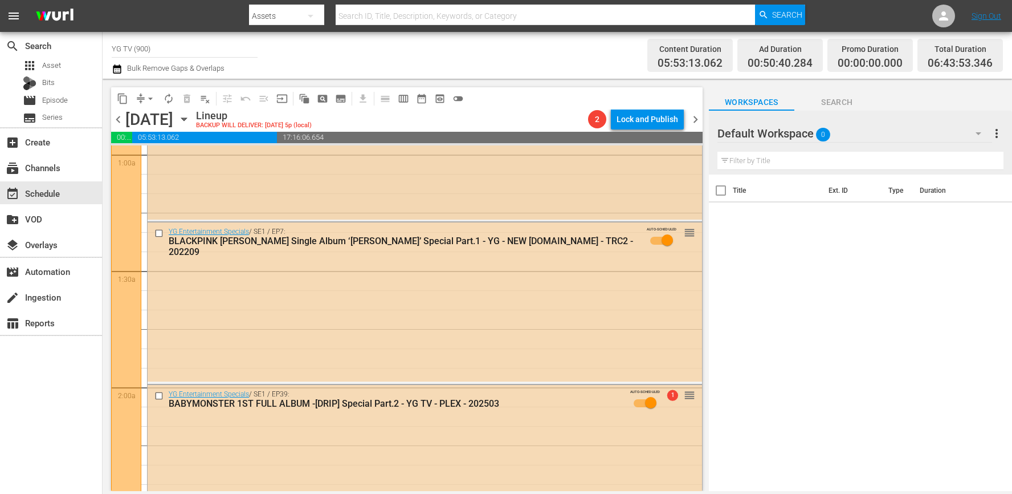
scroll to position [231, 0]
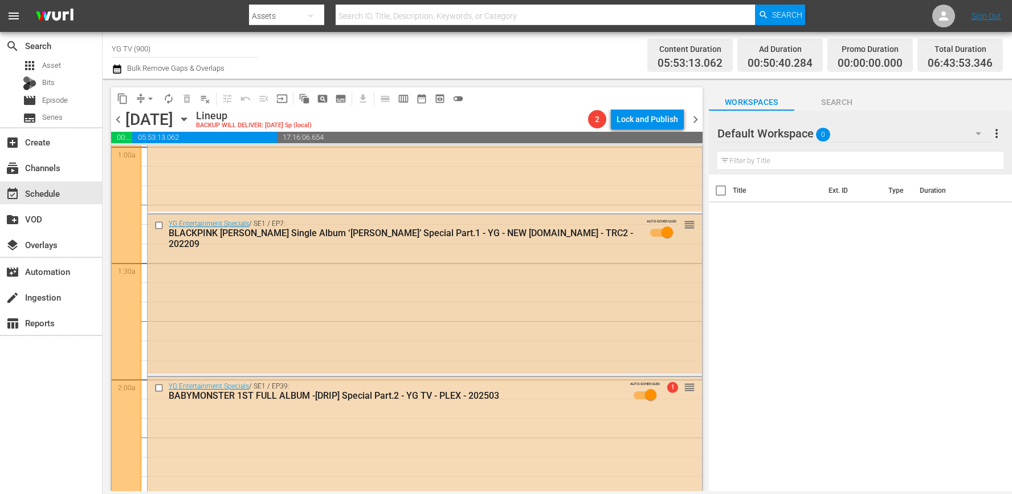
click at [387, 315] on div "YG Entertainment Specials / SE1 / EP7: BLACKPINK [PERSON_NAME] Single Album ‘[P…" at bounding box center [425, 293] width 555 height 159
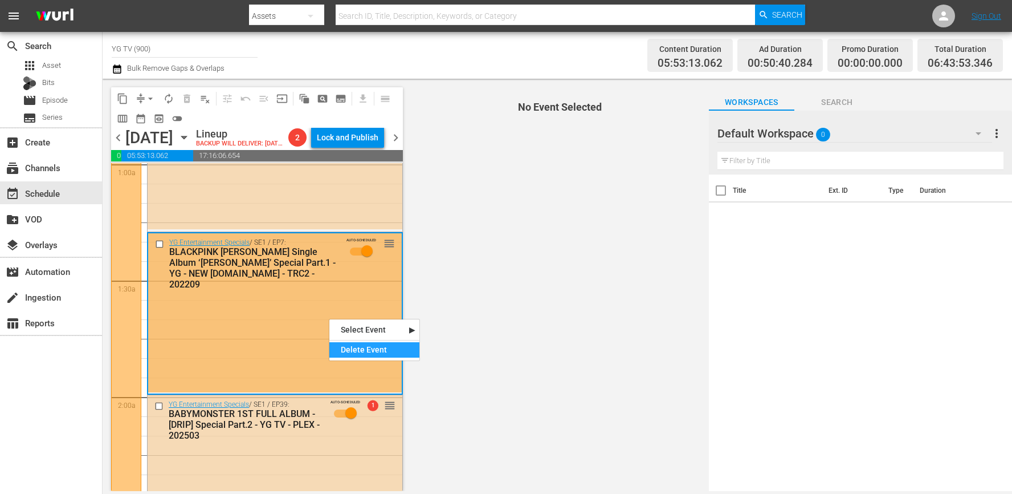
click at [364, 352] on div "Delete Event" at bounding box center [374, 349] width 90 height 15
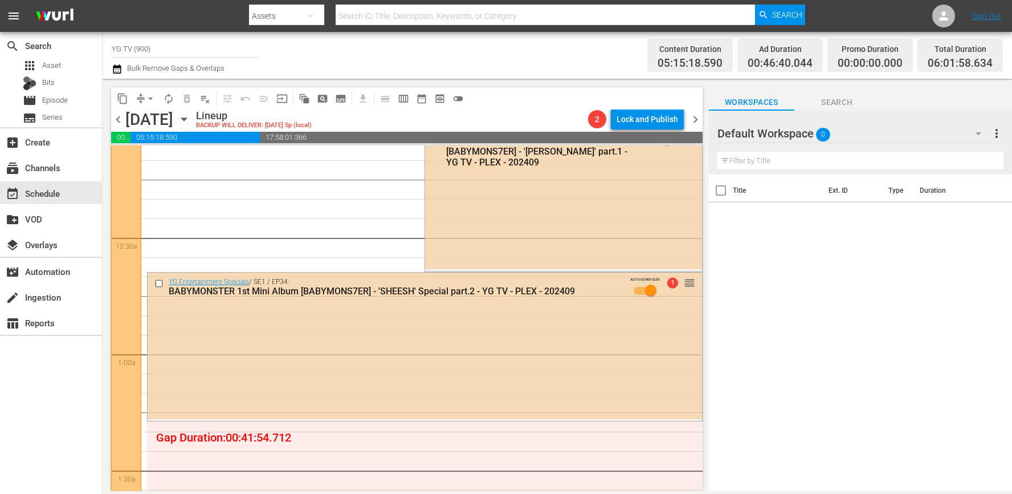
scroll to position [0, 0]
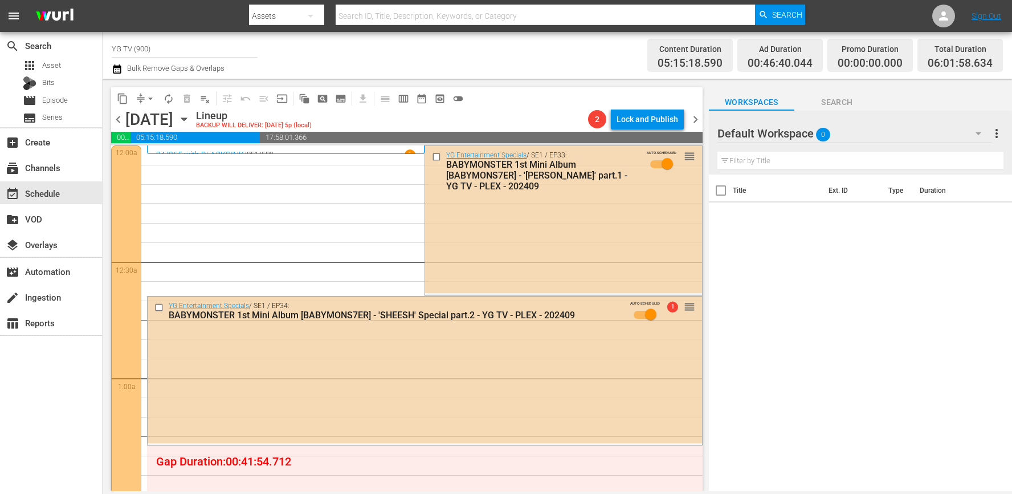
click at [840, 136] on div "Default Workspace 0" at bounding box center [855, 133] width 275 height 32
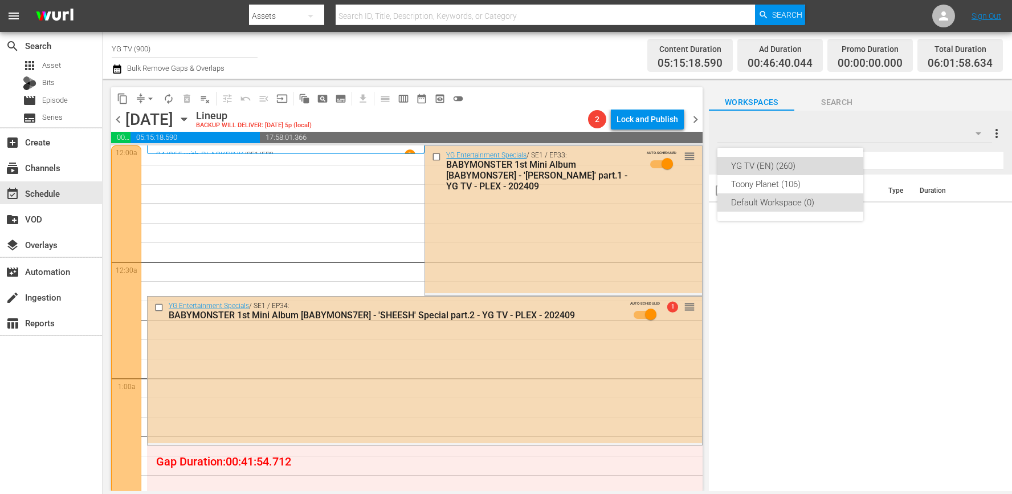
click at [832, 163] on div "YG TV (EN) (260)" at bounding box center [790, 166] width 119 height 18
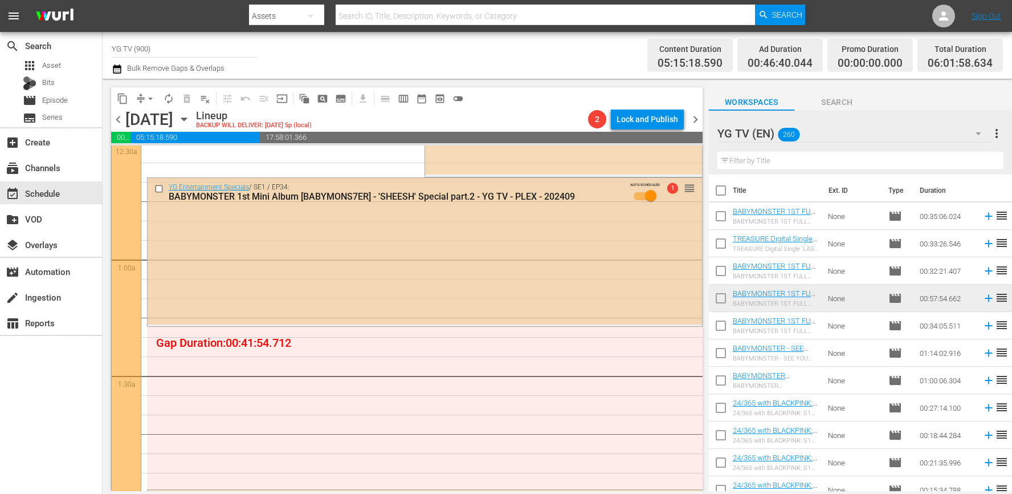
scroll to position [148, 0]
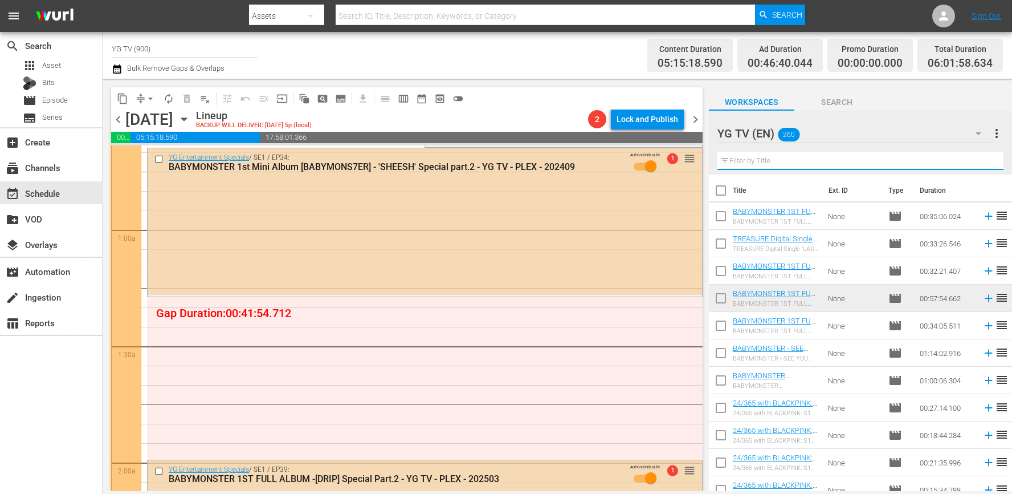
click at [784, 166] on input "text" at bounding box center [861, 161] width 286 height 18
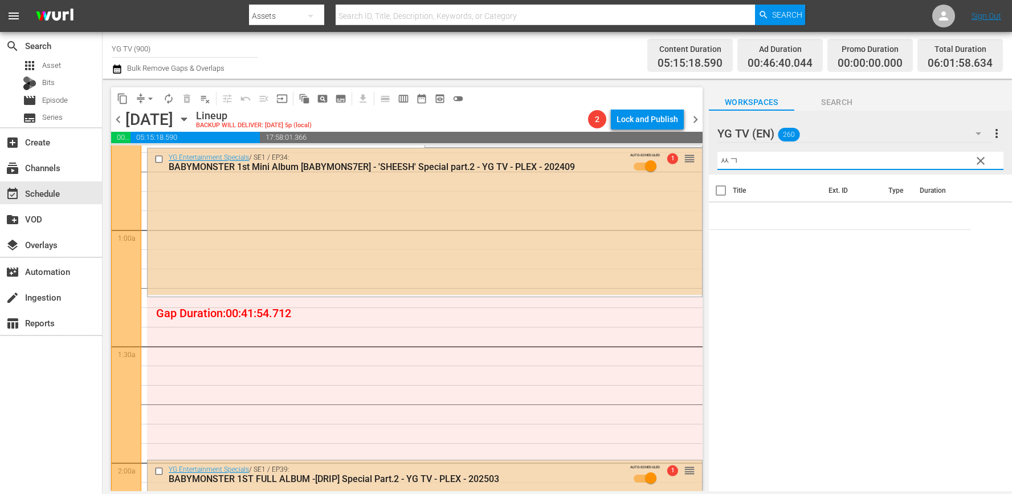
type input "ㅆ"
type input "T"
drag, startPoint x: 739, startPoint y: 161, endPoint x: 819, endPoint y: 164, distance: 80.4
click at [677, 152] on div "content_copy compress arrow_drop_down autorenew_outlined delete_forever_outline…" at bounding box center [558, 285] width 910 height 412
type input "King"
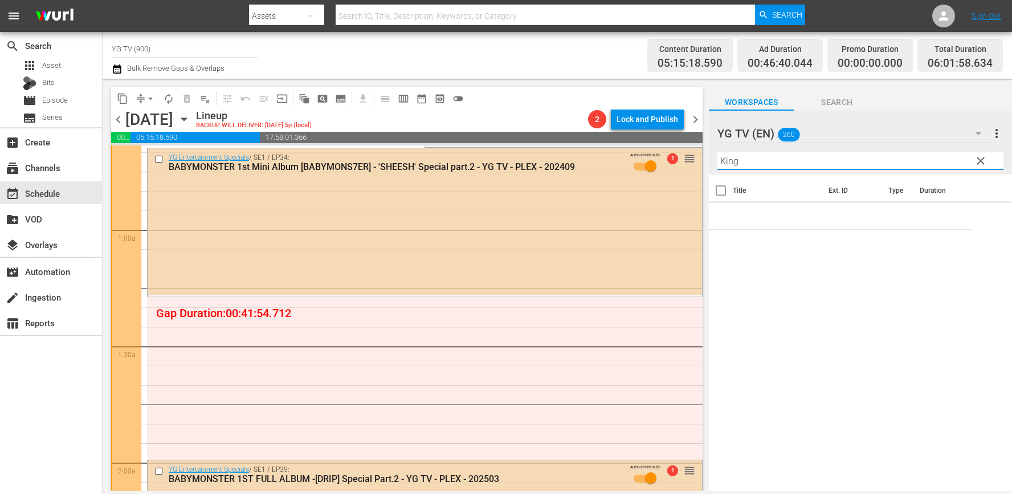
click at [983, 162] on span "clear" at bounding box center [981, 161] width 14 height 14
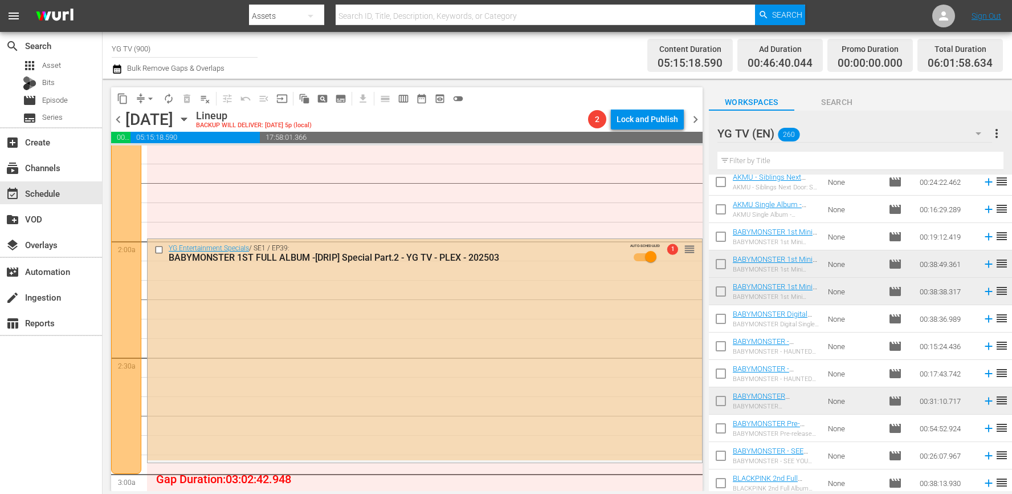
scroll to position [484, 0]
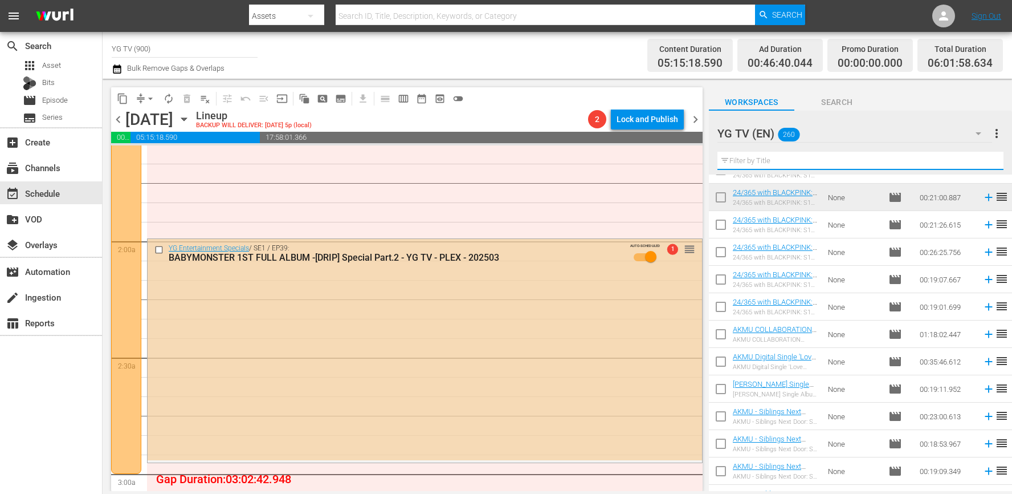
click at [762, 159] on input "text" at bounding box center [861, 161] width 286 height 18
paste input "King"
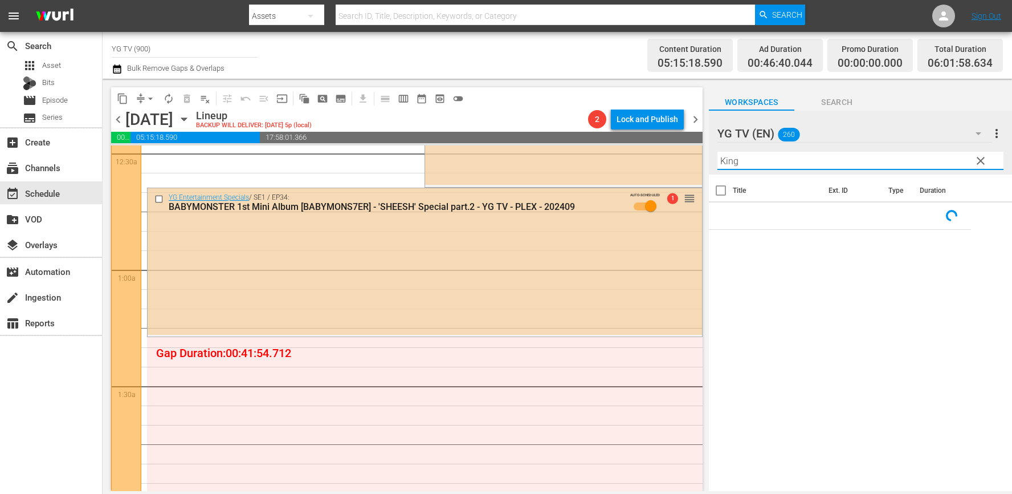
scroll to position [132, 0]
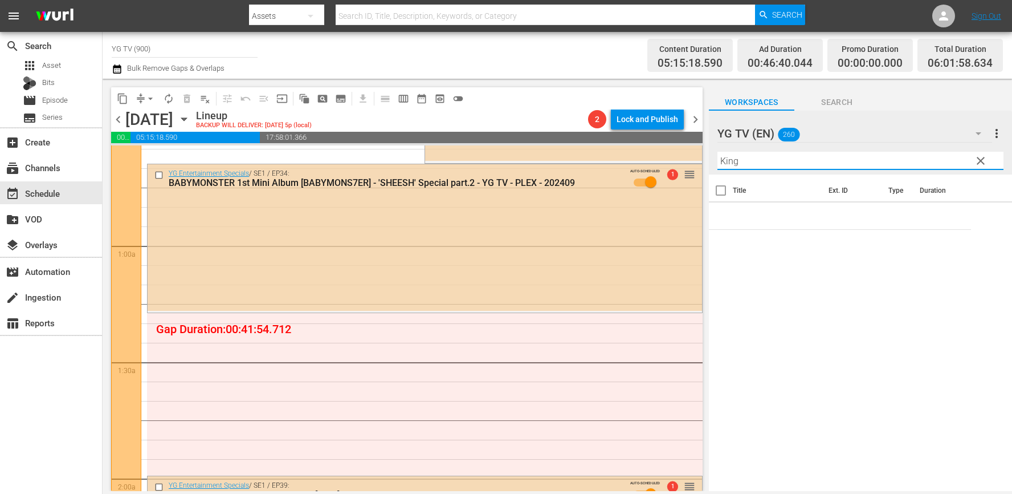
type input "King"
click at [978, 158] on span "clear" at bounding box center [981, 161] width 14 height 14
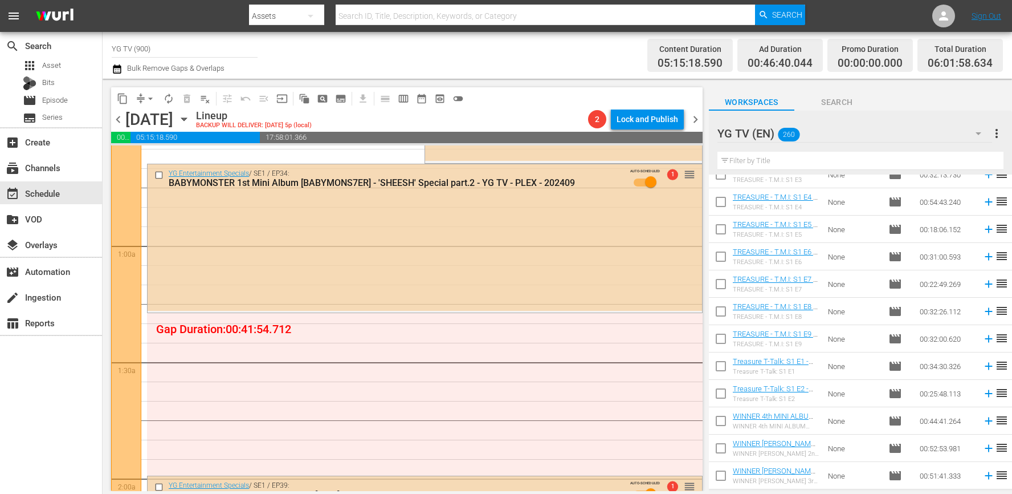
scroll to position [6304, 0]
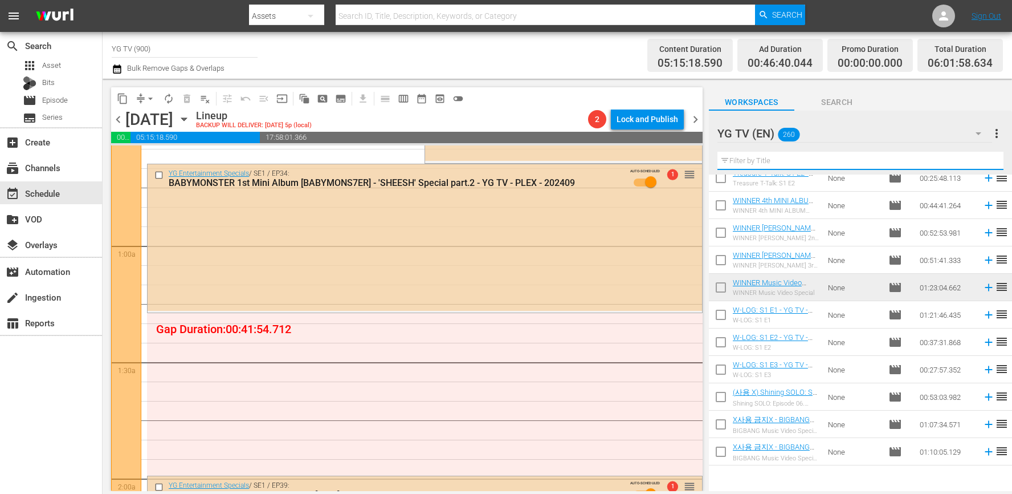
click at [798, 160] on input "text" at bounding box center [861, 161] width 286 height 18
paste input "King"
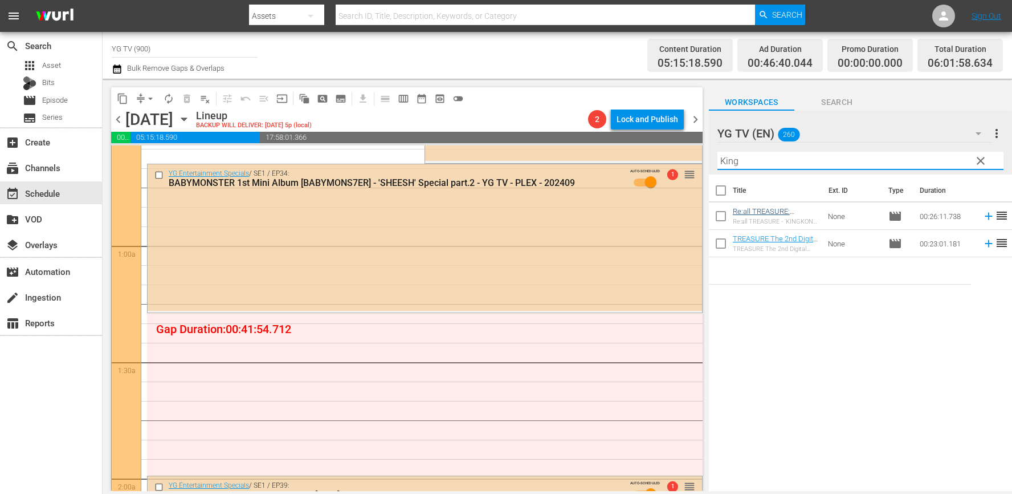
scroll to position [0, 0]
type input "King"
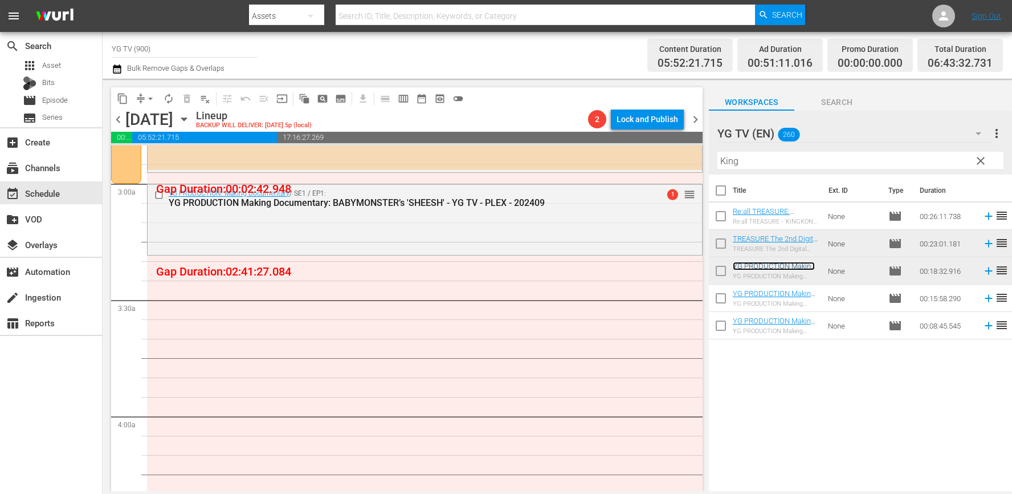
scroll to position [671, 0]
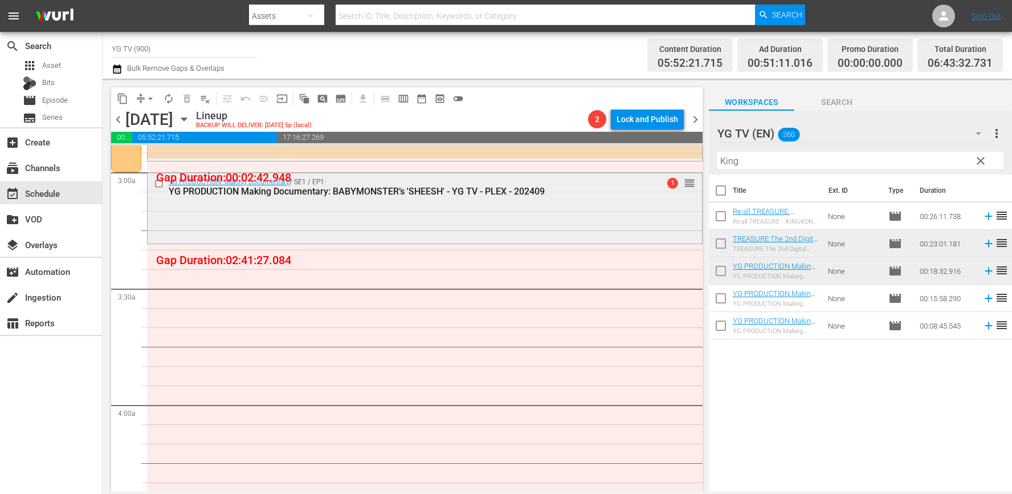
click at [473, 224] on div "YG PRODUCTION: Making Documentary / SE1 / EP1: YG PRODUCTION Making Documentary…" at bounding box center [425, 207] width 555 height 68
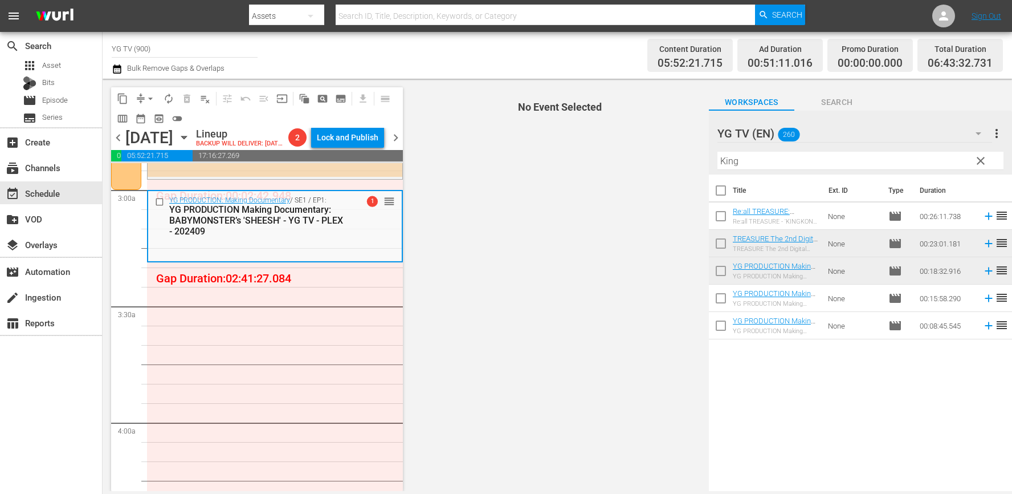
click at [725, 300] on input "checkbox" at bounding box center [721, 300] width 24 height 24
checkbox input "true"
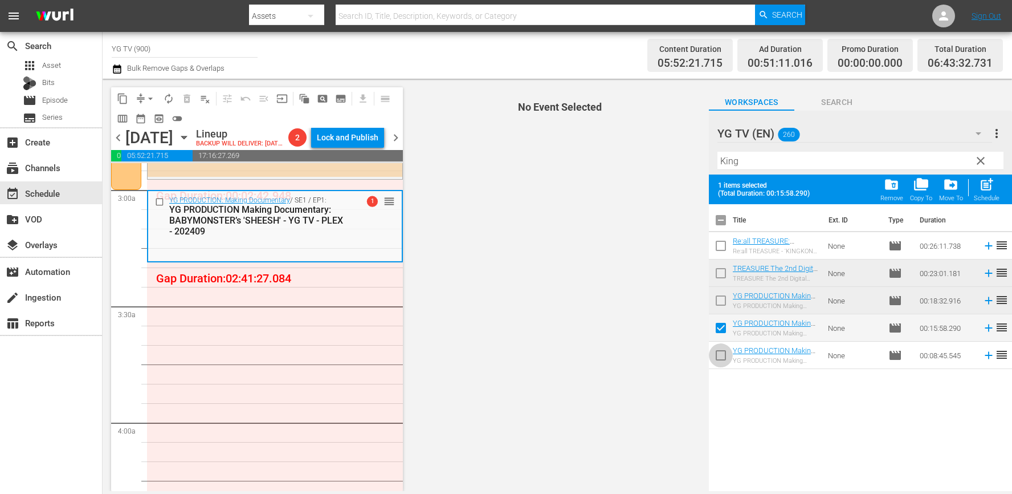
click at [717, 352] on input "checkbox" at bounding box center [721, 357] width 24 height 24
checkbox input "true"
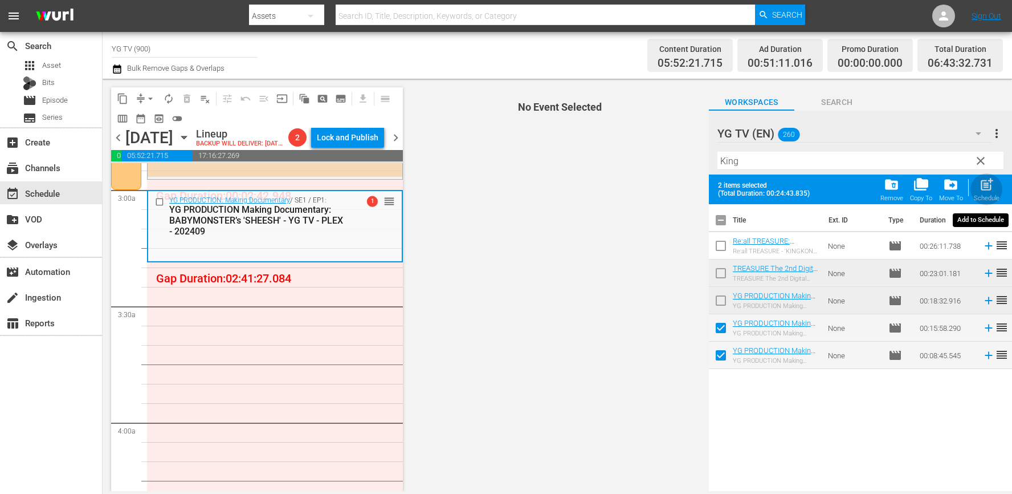
click at [983, 180] on span "post_add" at bounding box center [986, 184] width 15 height 15
checkbox input "false"
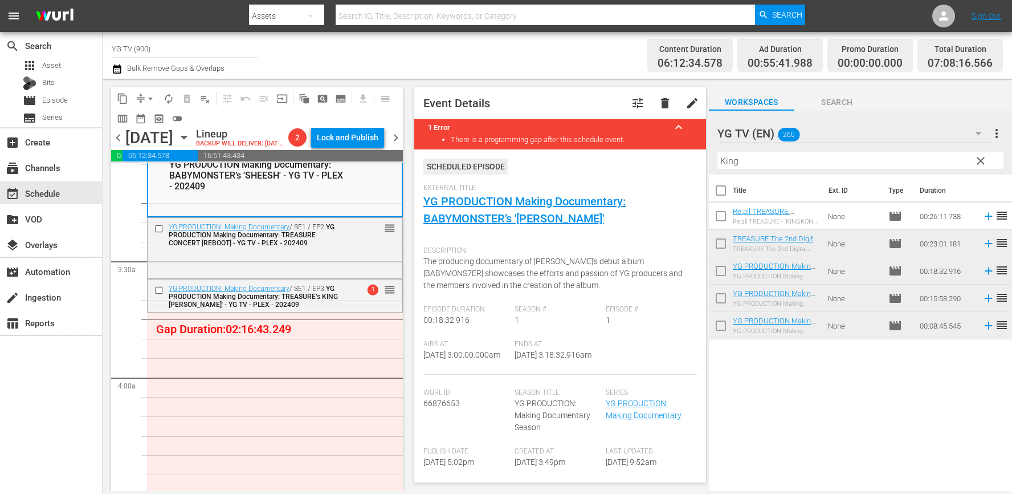
scroll to position [0, 0]
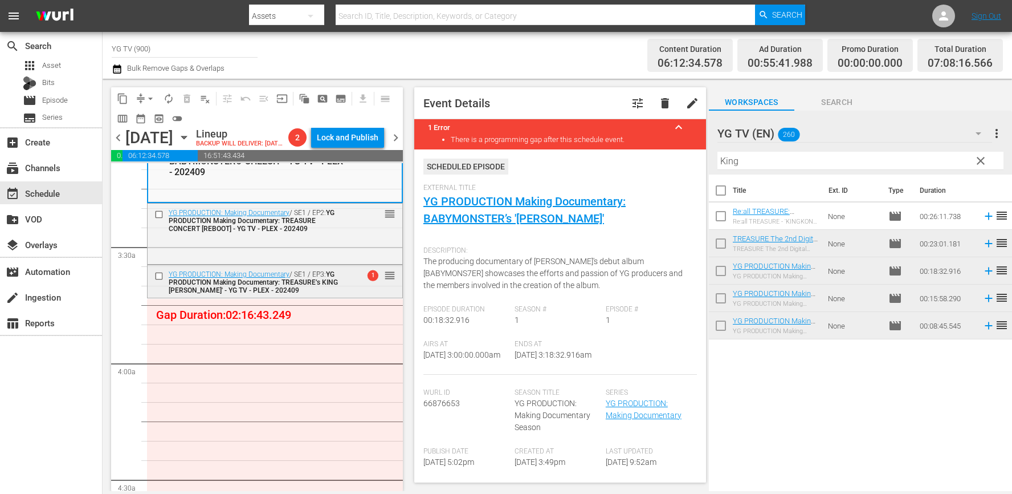
click at [311, 294] on div "YG PRODUCTION: Making Documentary / SE1 / EP3: YG PRODUCTION Making Documentary…" at bounding box center [257, 282] width 177 height 24
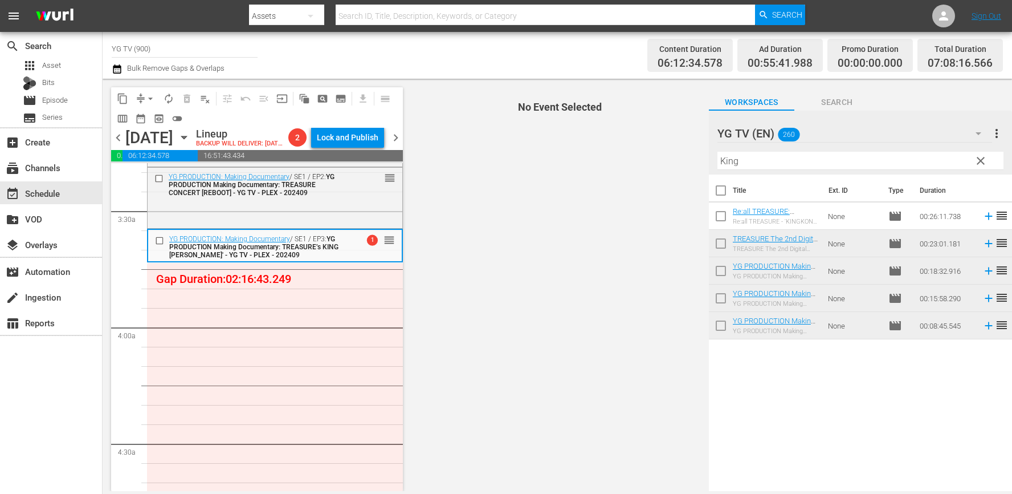
scroll to position [771, 0]
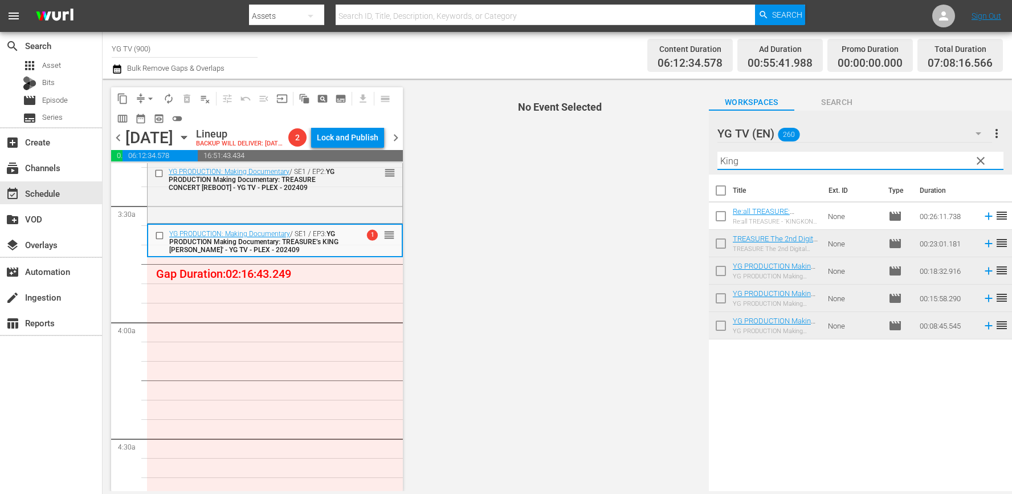
drag, startPoint x: 774, startPoint y: 169, endPoint x: 688, endPoint y: 158, distance: 86.3
click at [670, 159] on div "content_copy compress arrow_drop_down autorenew_outlined delete_forever_outline…" at bounding box center [558, 285] width 910 height 412
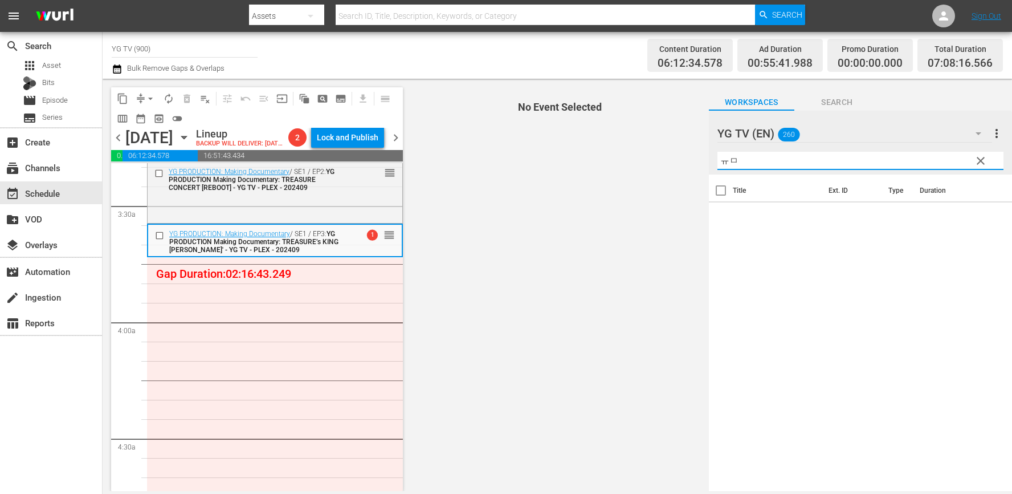
type input "ㅠ"
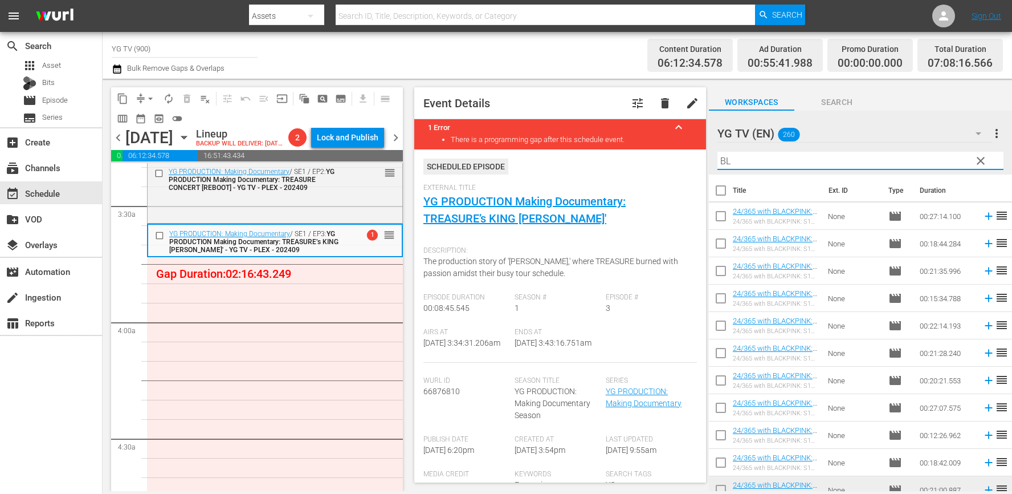
type input "B"
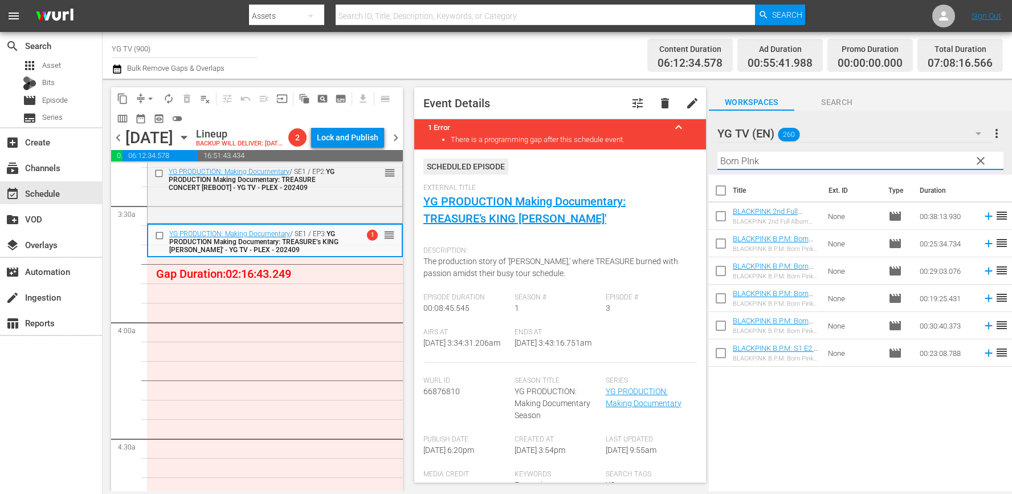
type input "Born PInk"
drag, startPoint x: 789, startPoint y: 430, endPoint x: 783, endPoint y: 245, distance: 184.8
click at [789, 429] on div "Title Ext. ID Type Duration BLACKPINK 2nd Full Album 'BORN PINK' Special - YG T…" at bounding box center [860, 333] width 303 height 318
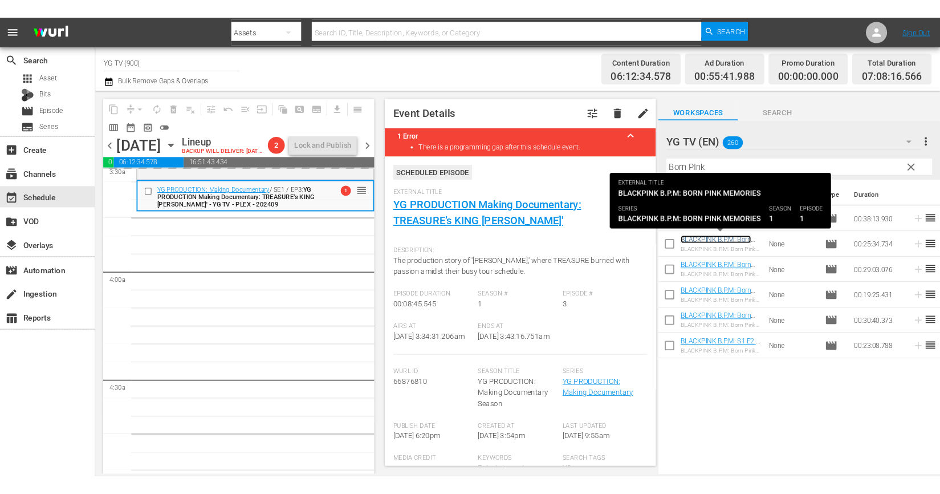
scroll to position [823, 0]
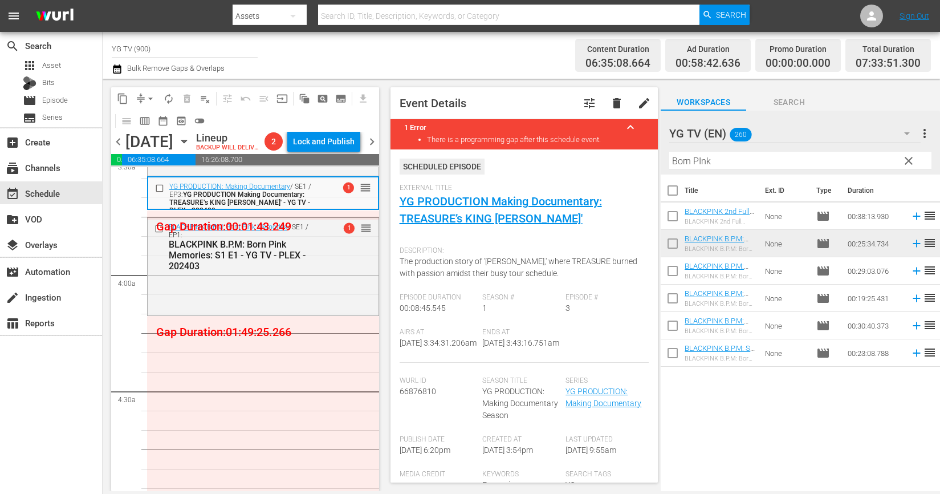
click at [233, 314] on div "BLACKPINK B.P.M: Born Pink Memories / SE1 / EP1: BLACKPINK B.P.M: Born Pink Mem…" at bounding box center [263, 266] width 231 height 96
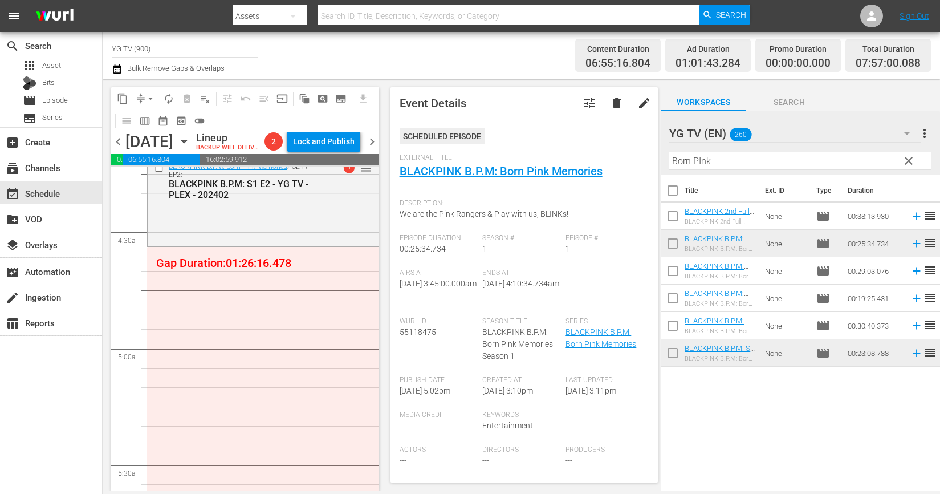
scroll to position [968, 0]
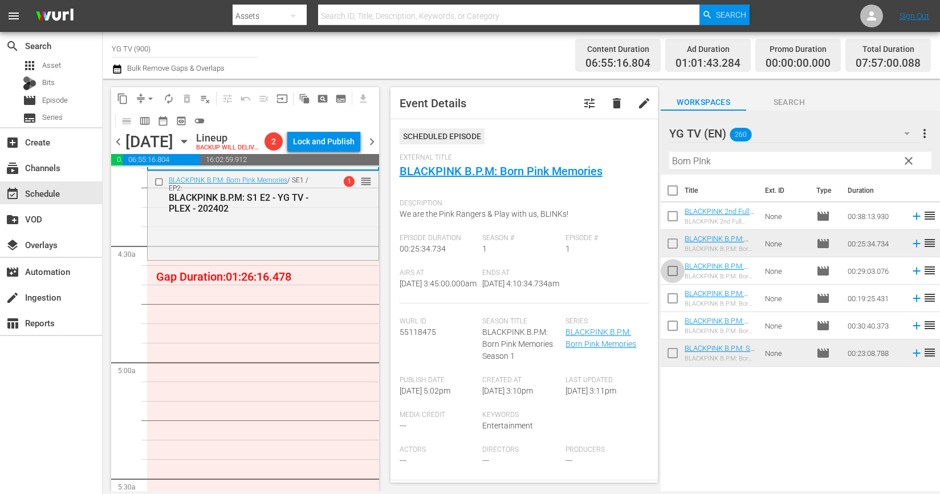
click at [672, 269] on input "checkbox" at bounding box center [673, 273] width 24 height 24
checkbox input "true"
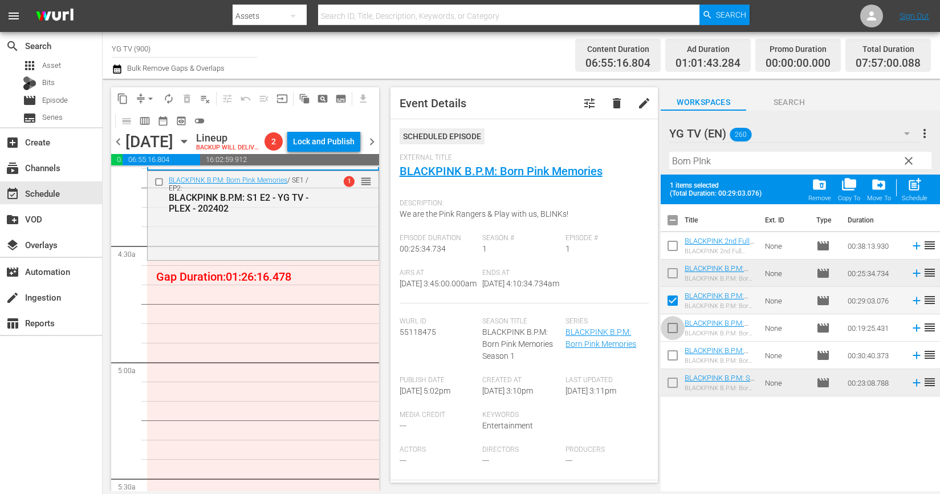
drag, startPoint x: 673, startPoint y: 329, endPoint x: 673, endPoint y: 348, distance: 18.3
click at [673, 329] on input "checkbox" at bounding box center [673, 330] width 24 height 24
checkbox input "true"
click at [672, 353] on input "checkbox" at bounding box center [673, 357] width 24 height 24
checkbox input "true"
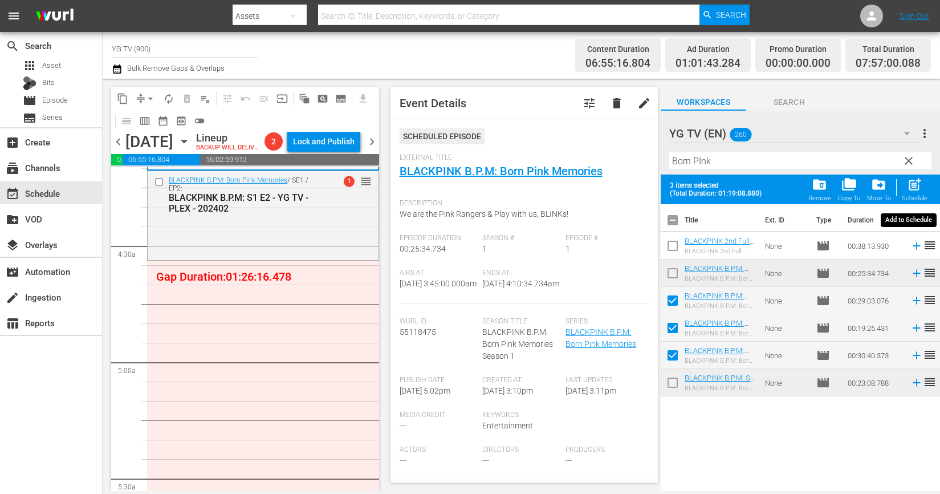
click at [915, 183] on span "post_add" at bounding box center [914, 184] width 15 height 15
checkbox input "false"
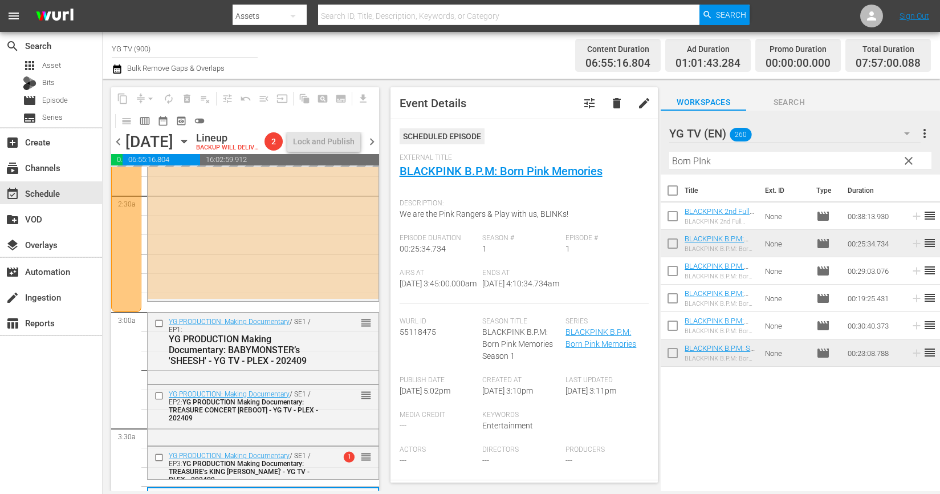
scroll to position [0, 0]
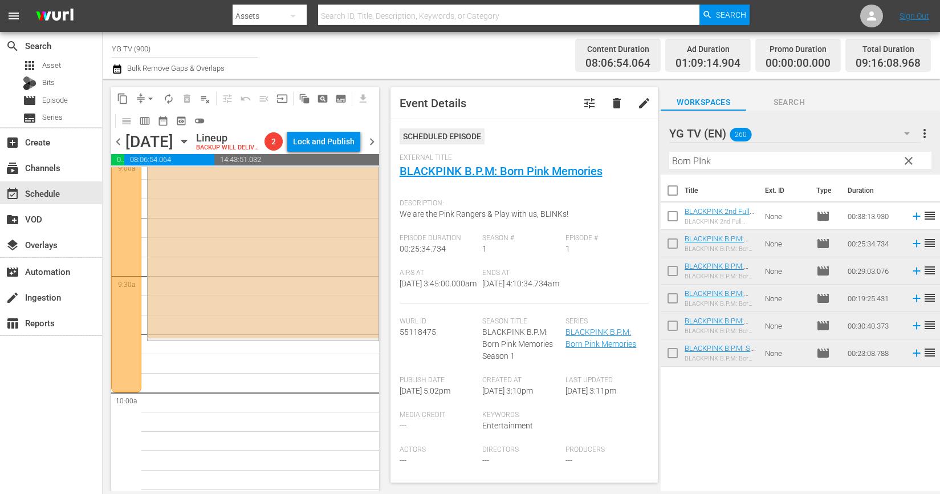
click at [251, 261] on div "YG MV Special / SE1 / EP3: YG MV Special part.3 - YG TV - PLEX - 202105 AUTO-SC…" at bounding box center [263, 234] width 231 height 208
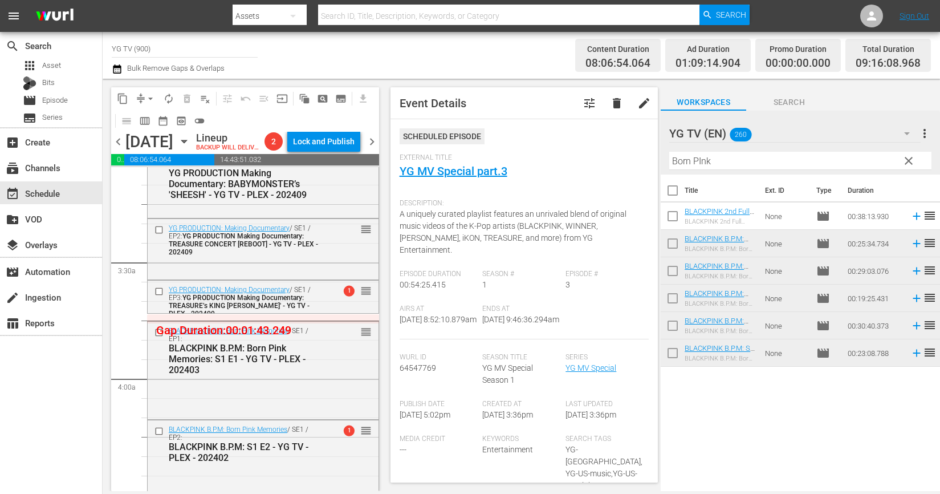
scroll to position [1157, 0]
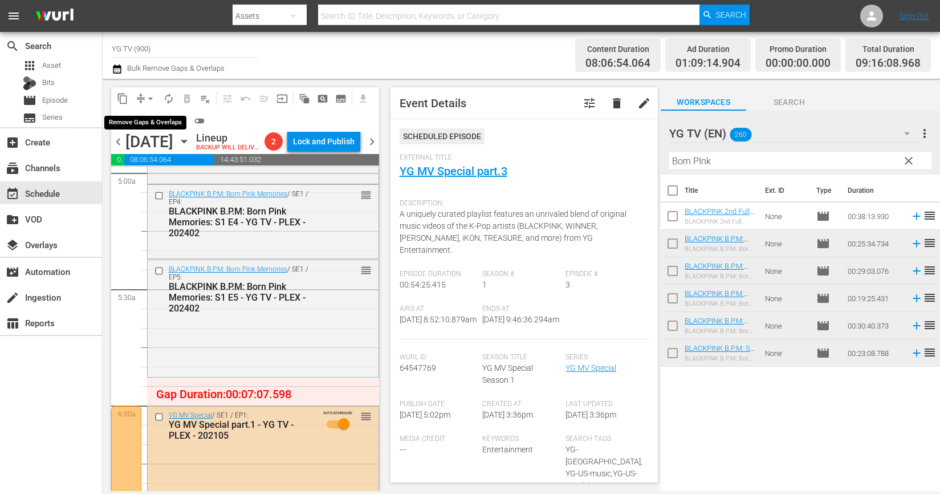
click at [147, 91] on button "arrow_drop_down" at bounding box center [150, 99] width 18 height 18
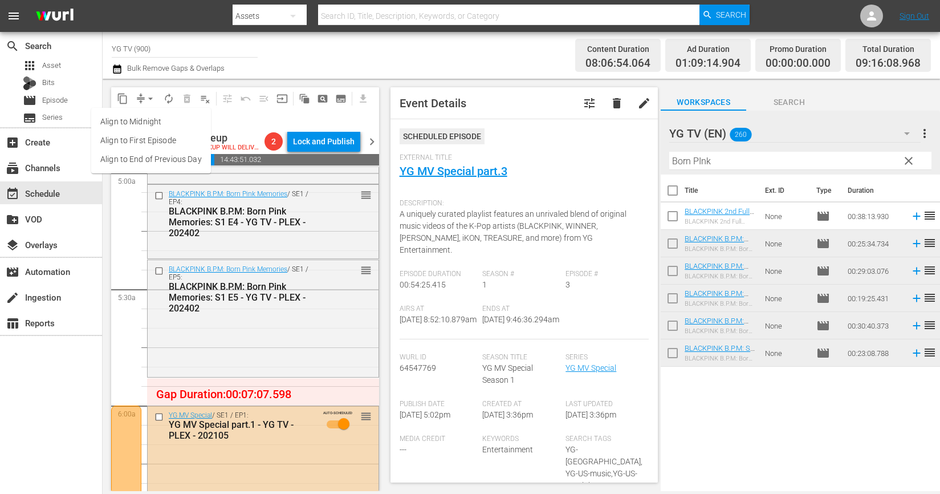
click at [144, 160] on li "Align to End of Previous Day" at bounding box center [151, 159] width 120 height 19
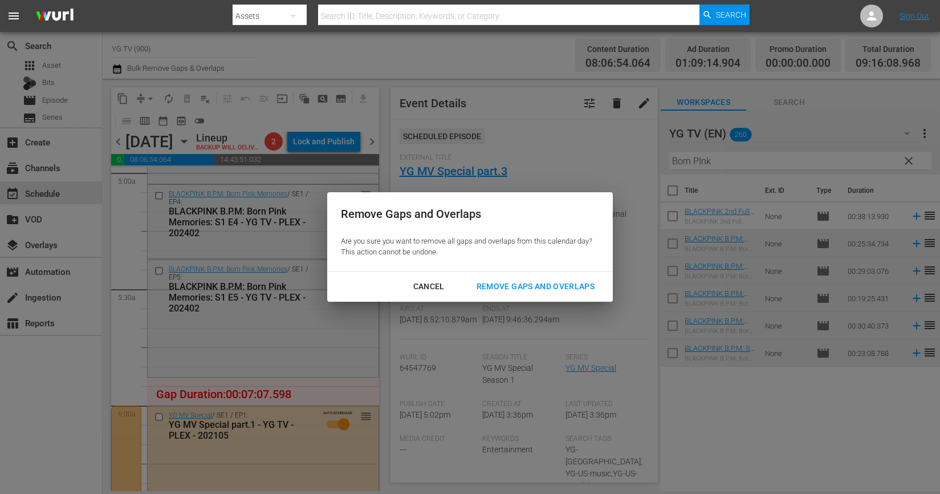
drag, startPoint x: 531, startPoint y: 283, endPoint x: 404, endPoint y: 303, distance: 129.2
click at [528, 283] on div "Remove Gaps and Overlaps" at bounding box center [535, 286] width 136 height 14
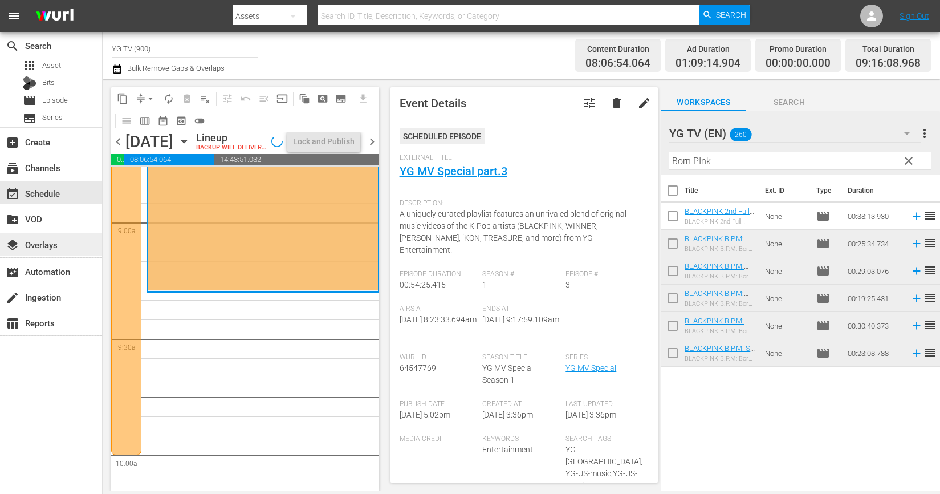
scroll to position [2041, 0]
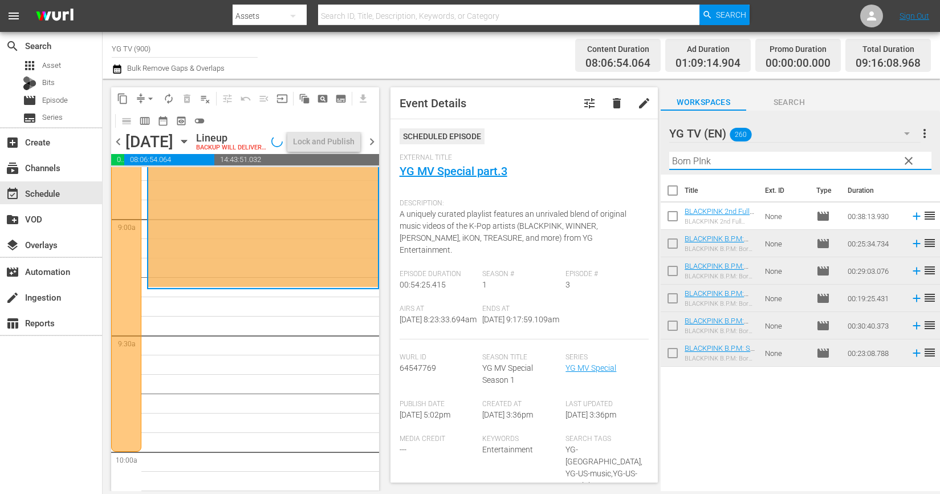
drag, startPoint x: 754, startPoint y: 165, endPoint x: 564, endPoint y: 155, distance: 190.7
click at [568, 155] on div "content_copy compress arrow_drop_down autorenew_outlined delete_forever_outline…" at bounding box center [521, 285] width 837 height 412
type input "ㄴ"
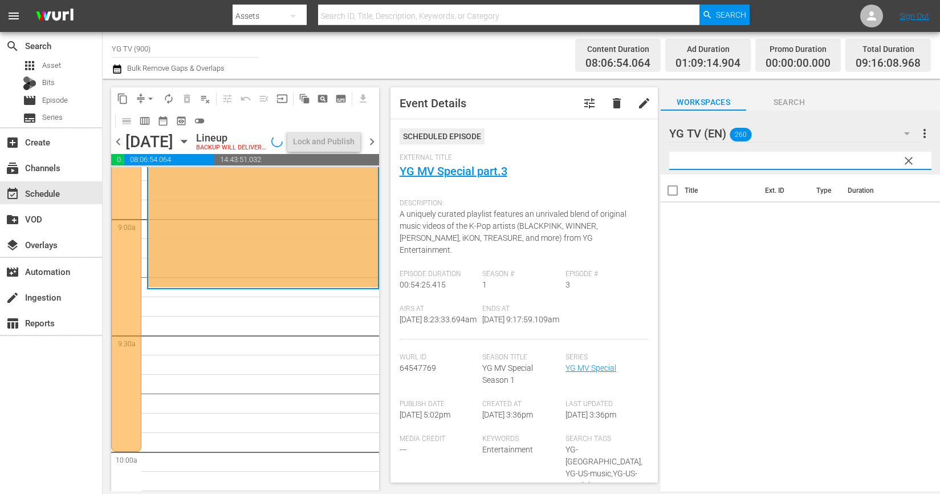
type input "ㄴ"
type input "A"
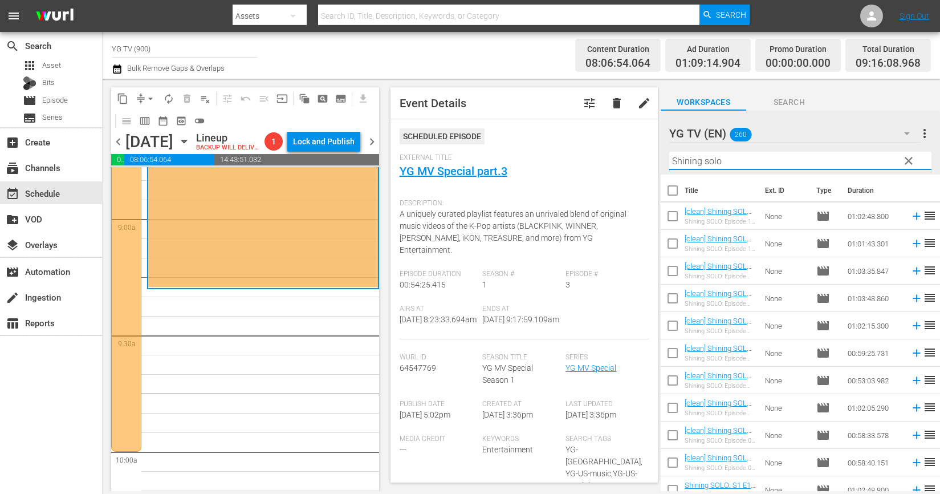
type input "Shining solo"
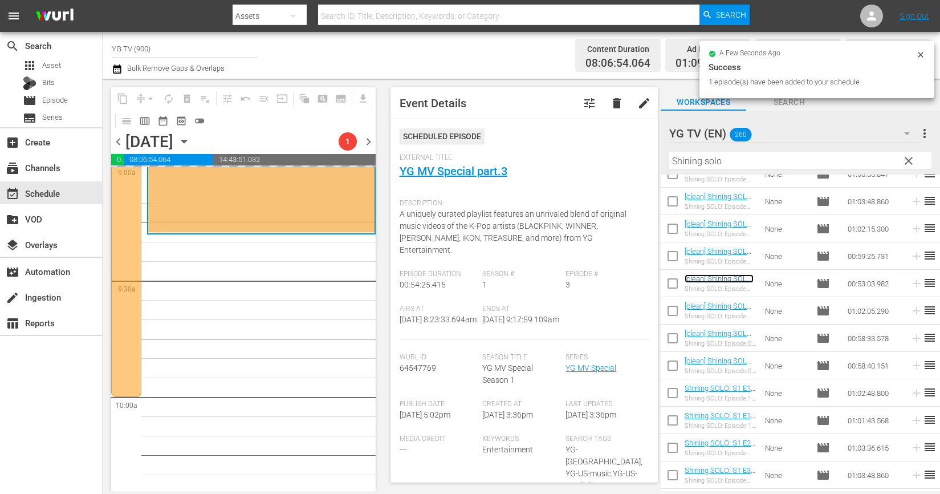
scroll to position [2113, 0]
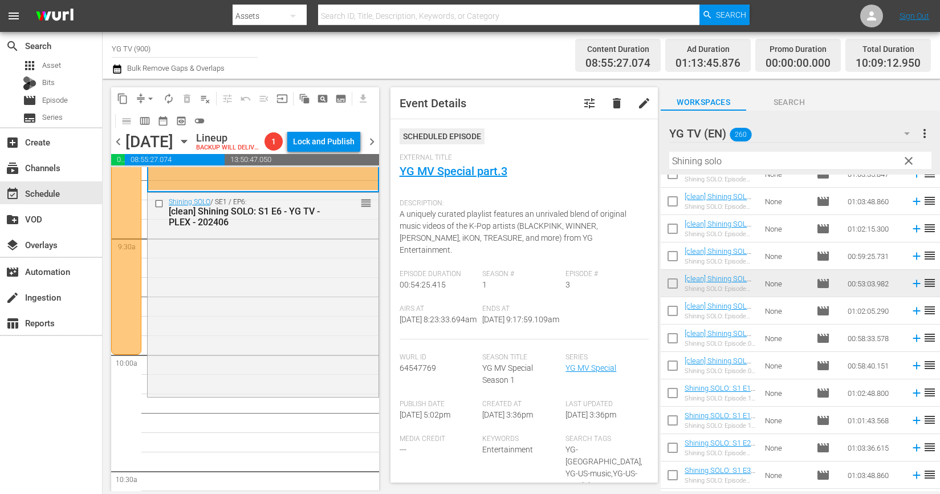
click at [340, 275] on div "Shining SOLO / SE1 / EP6: [clean] Shining SOLO: S1 E6 - YG TV - PLEX - 202406 r…" at bounding box center [263, 294] width 231 height 202
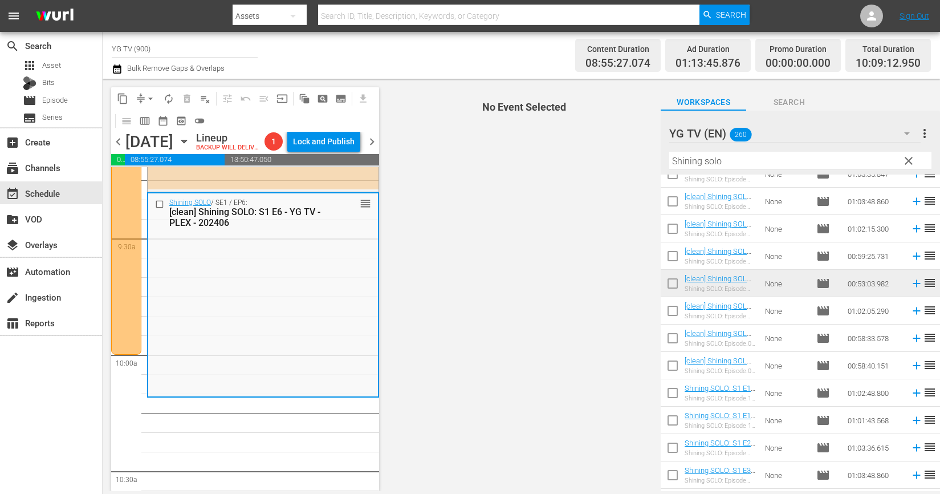
scroll to position [2155, 0]
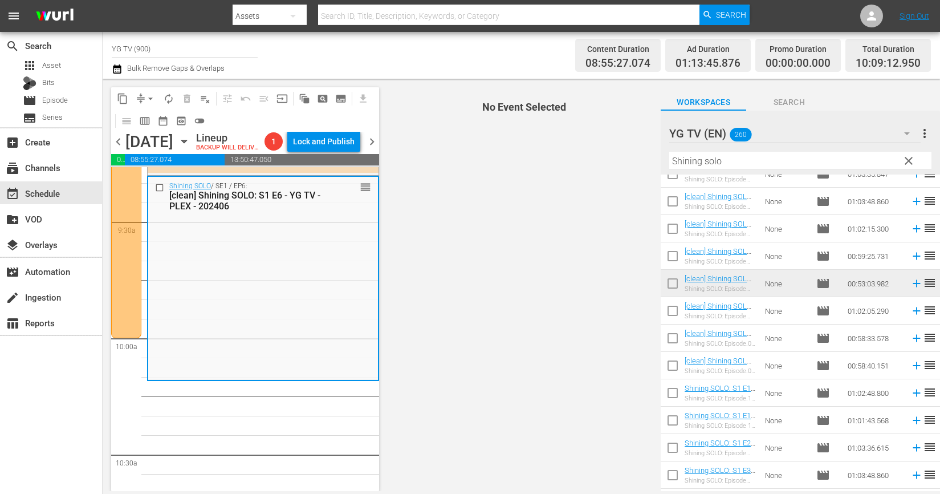
click at [663, 309] on input "checkbox" at bounding box center [673, 313] width 24 height 24
checkbox input "true"
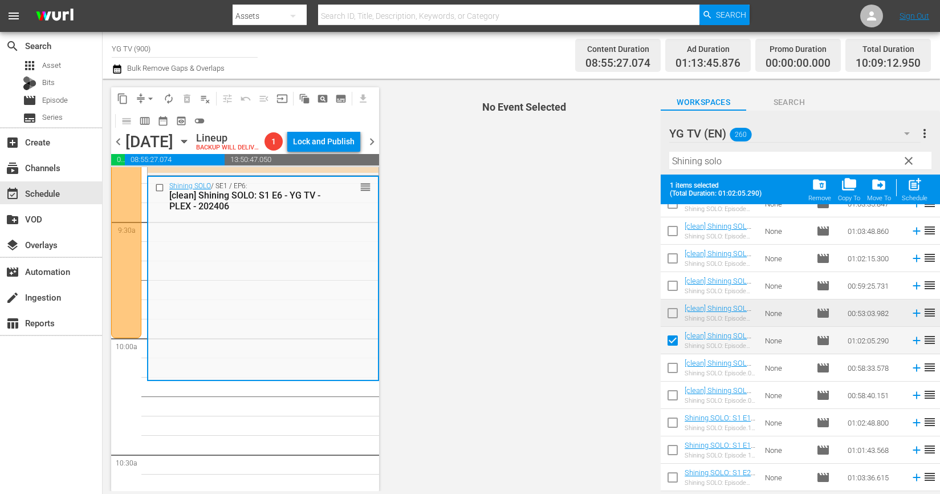
click at [670, 359] on input "checkbox" at bounding box center [673, 370] width 24 height 24
checkbox input "true"
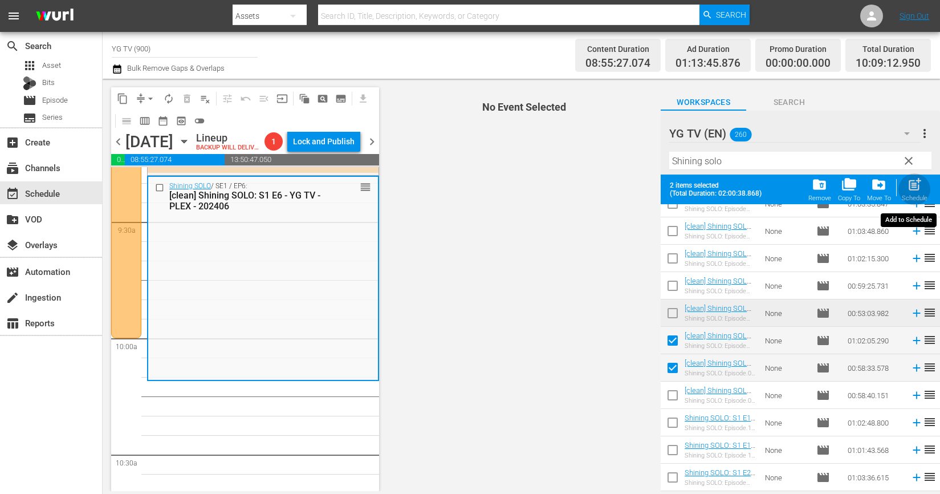
click at [912, 196] on div "Schedule" at bounding box center [915, 197] width 26 height 7
checkbox input "false"
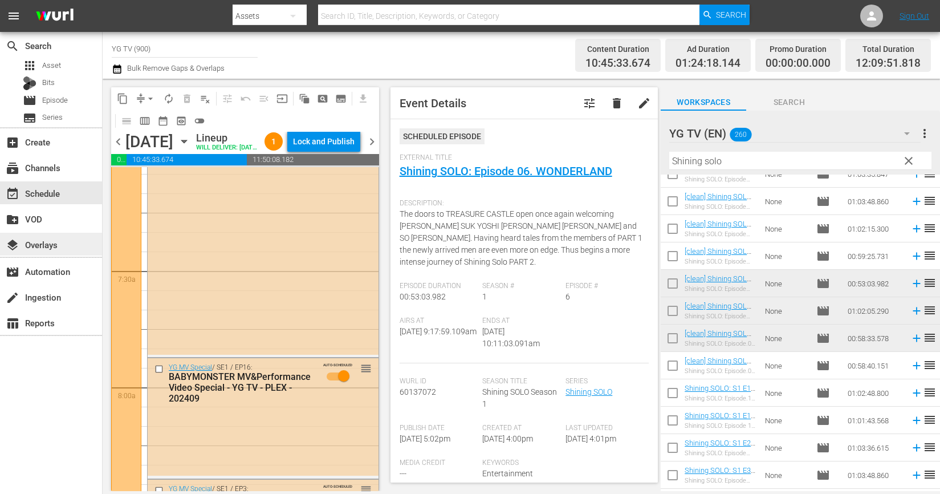
scroll to position [0, 0]
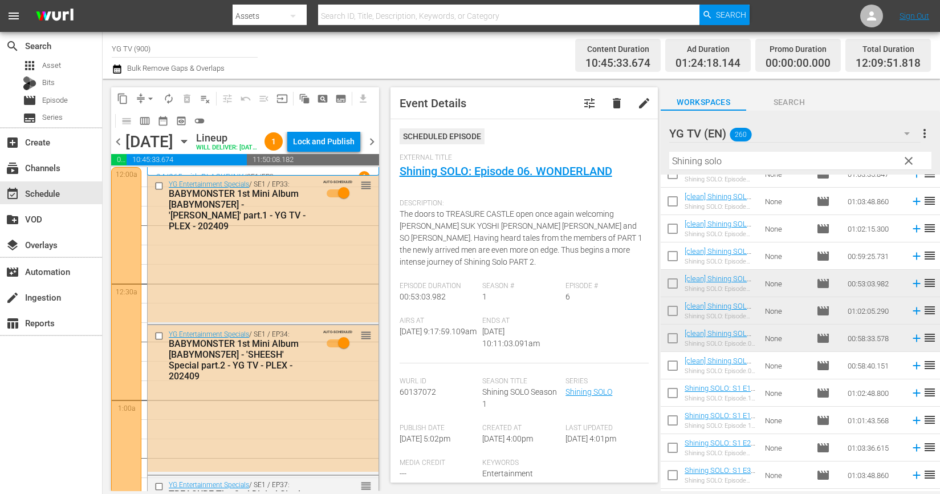
click at [169, 99] on span "autorenew_outlined" at bounding box center [168, 98] width 11 height 11
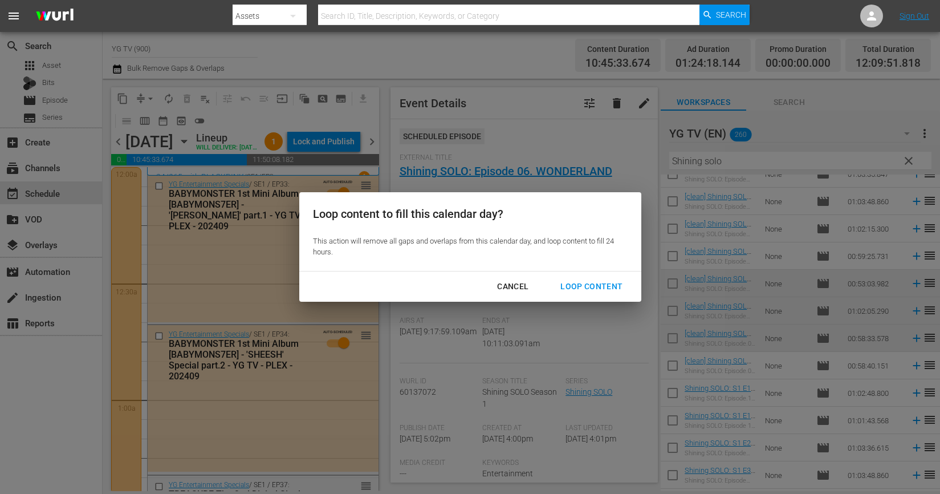
click at [574, 286] on div "Loop Content" at bounding box center [591, 286] width 80 height 14
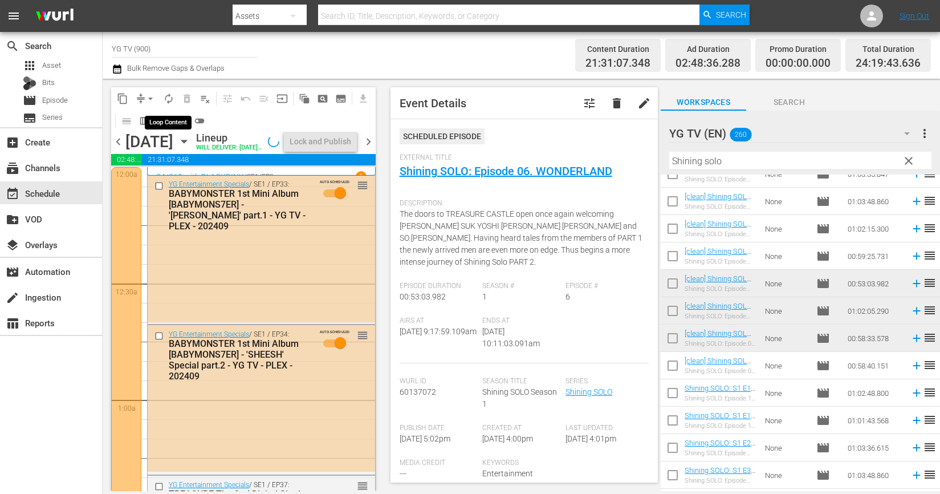
click at [167, 101] on span "autorenew_outlined" at bounding box center [168, 98] width 11 height 11
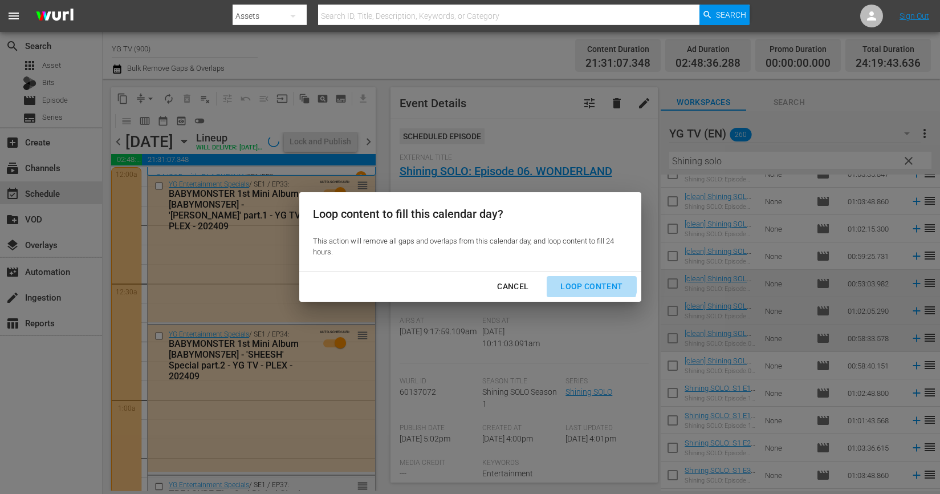
click at [583, 280] on div "Loop Content" at bounding box center [591, 286] width 80 height 14
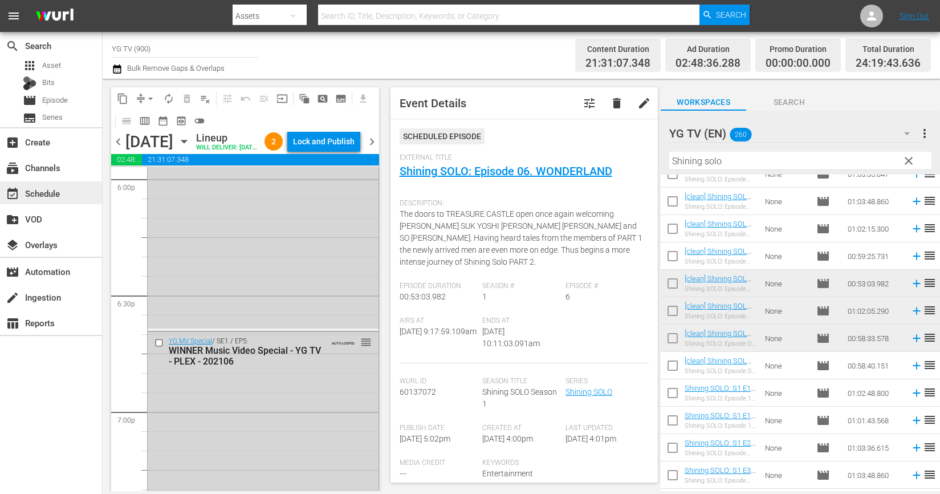
scroll to position [5360, 0]
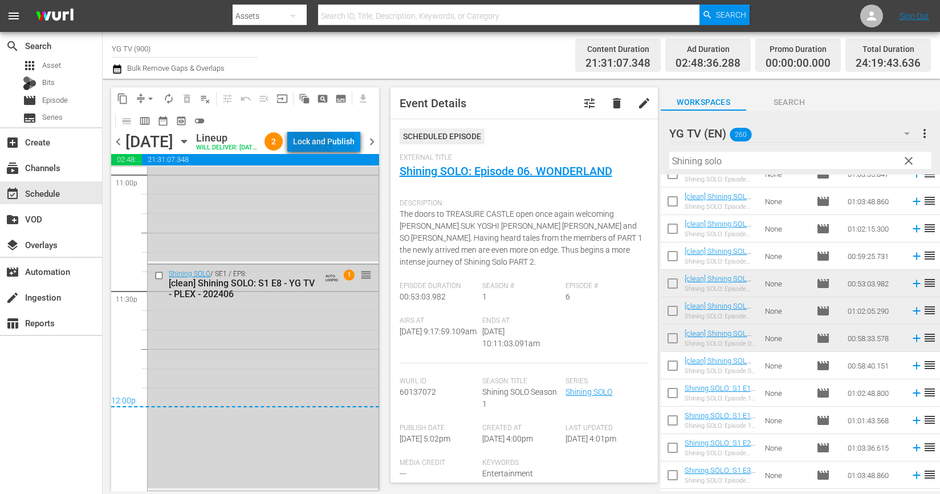
click at [321, 144] on div "Lock and Publish" at bounding box center [324, 141] width 62 height 21
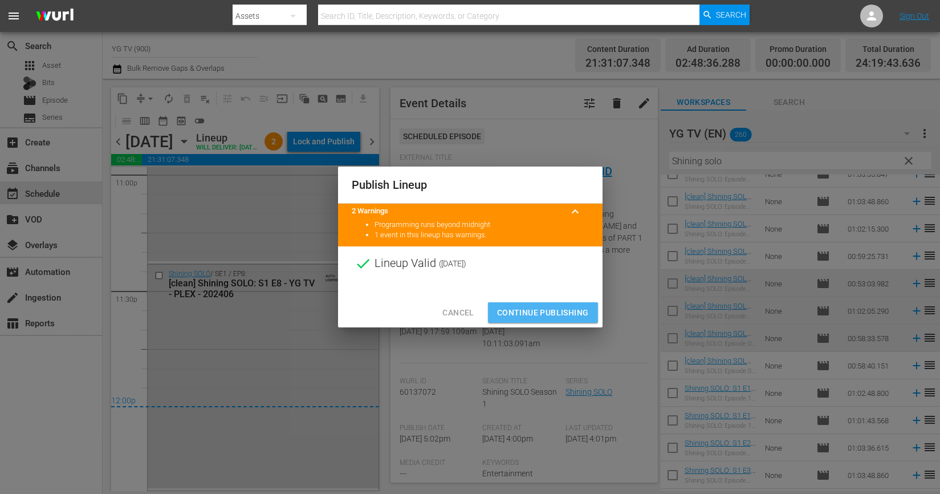
click at [546, 307] on span "Continue Publishing" at bounding box center [543, 313] width 92 height 14
